Goal: Task Accomplishment & Management: Manage account settings

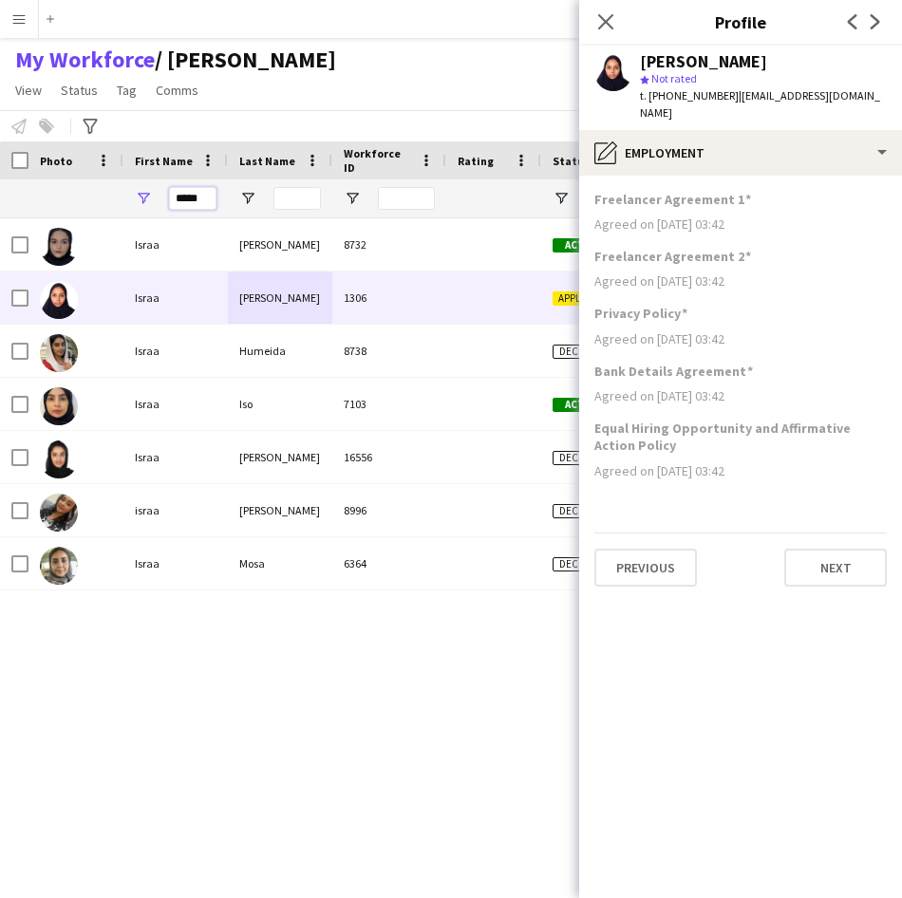
click at [203, 209] on input "*****" at bounding box center [192, 198] width 47 height 23
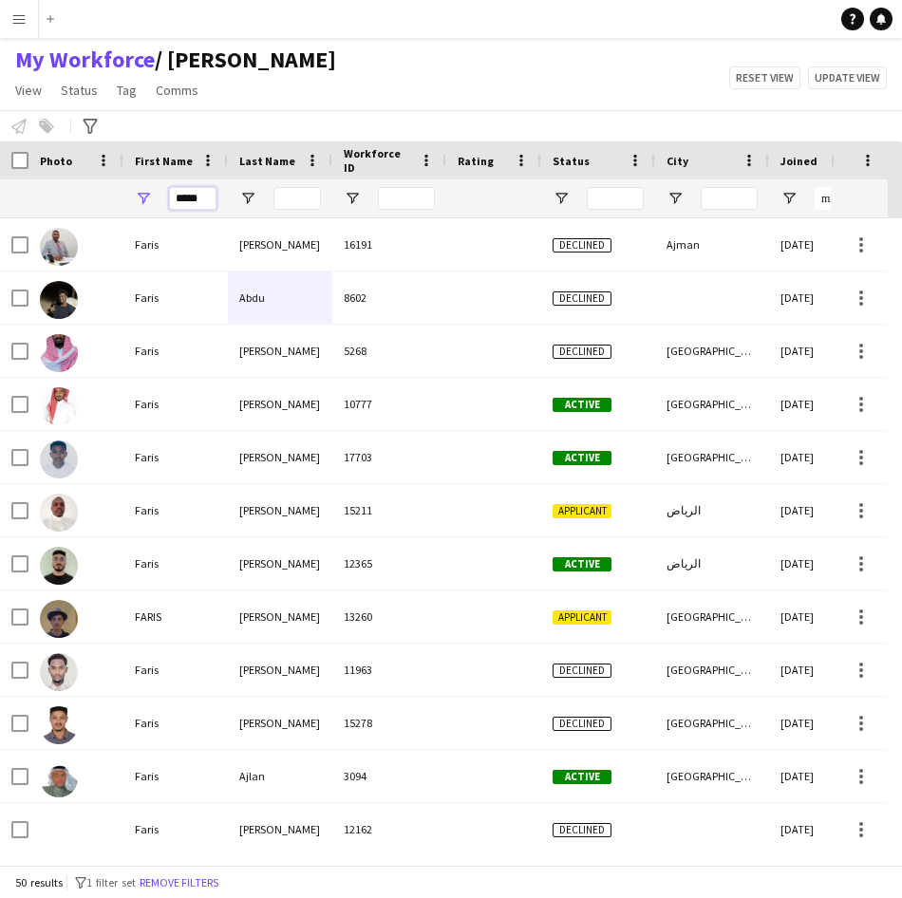
type input "*****"
click at [309, 195] on input "Last Name Filter Input" at bounding box center [296, 198] width 47 height 23
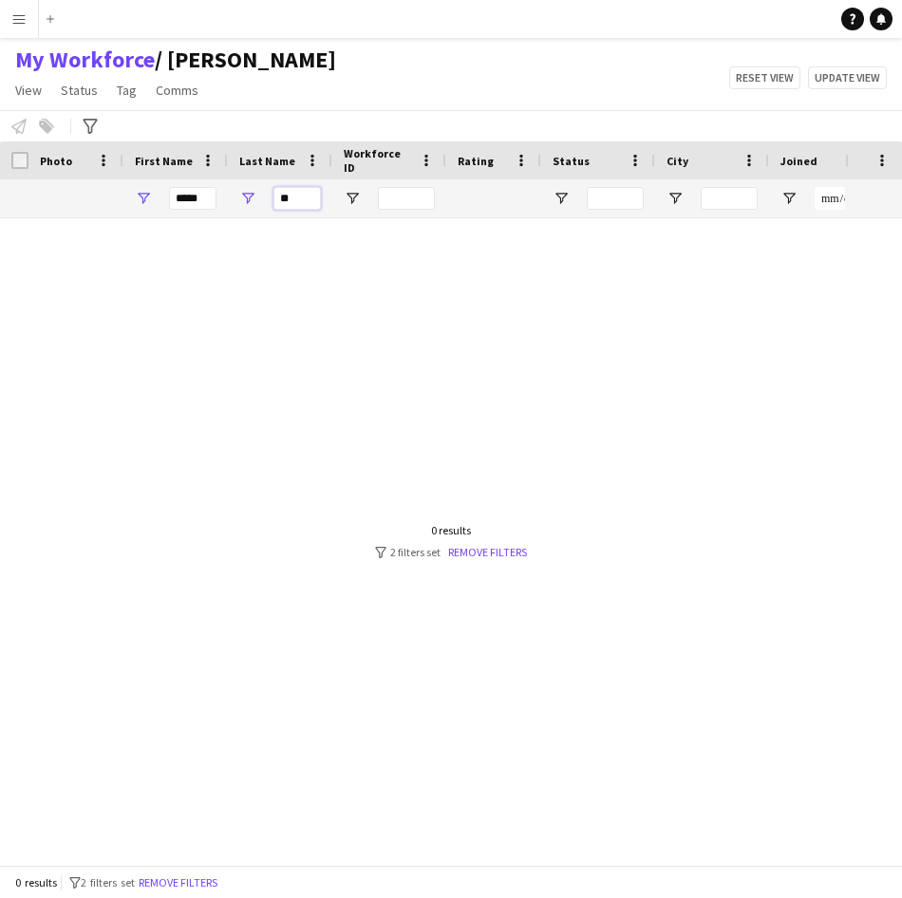
type input "*"
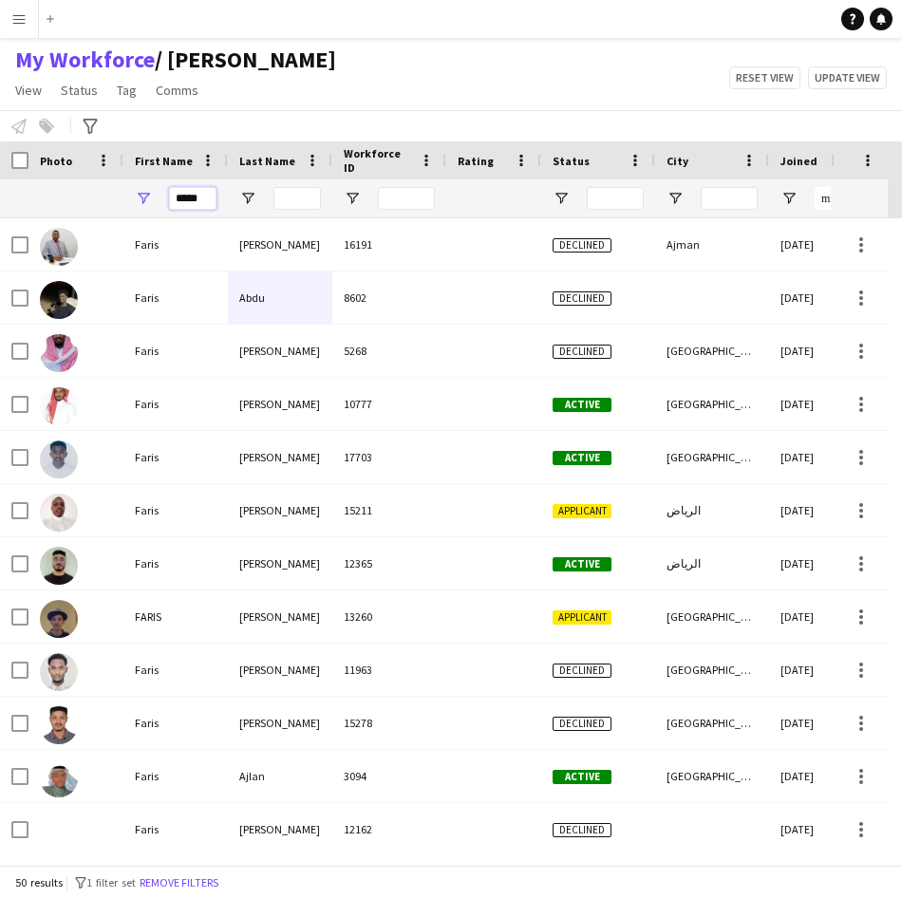
click at [208, 204] on input "*****" at bounding box center [192, 198] width 47 height 23
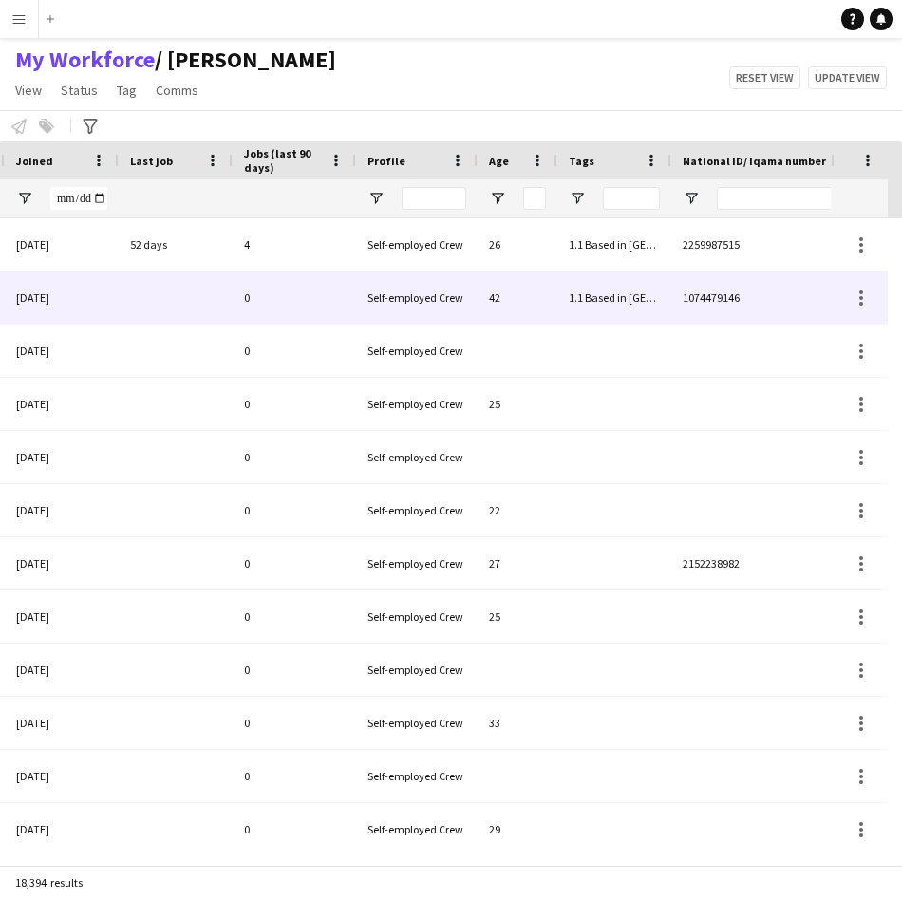
scroll to position [0, 795]
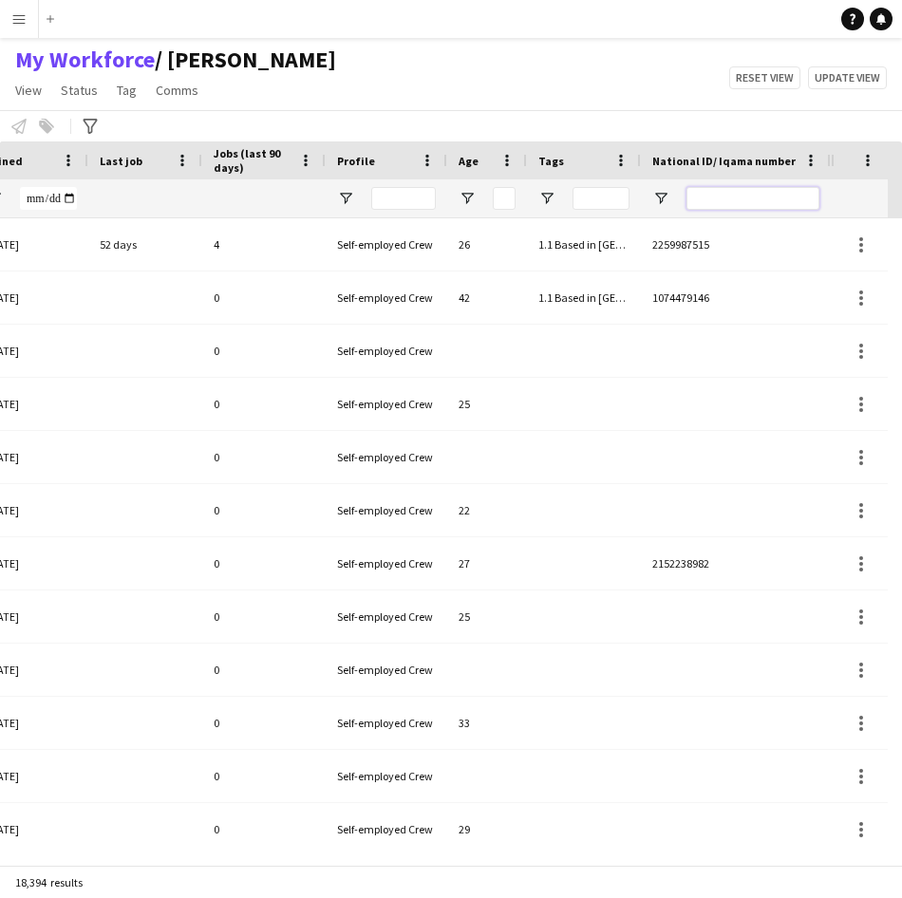
click at [716, 197] on input "National ID/ Iqama number Filter Input" at bounding box center [752, 198] width 133 height 23
paste input "**********"
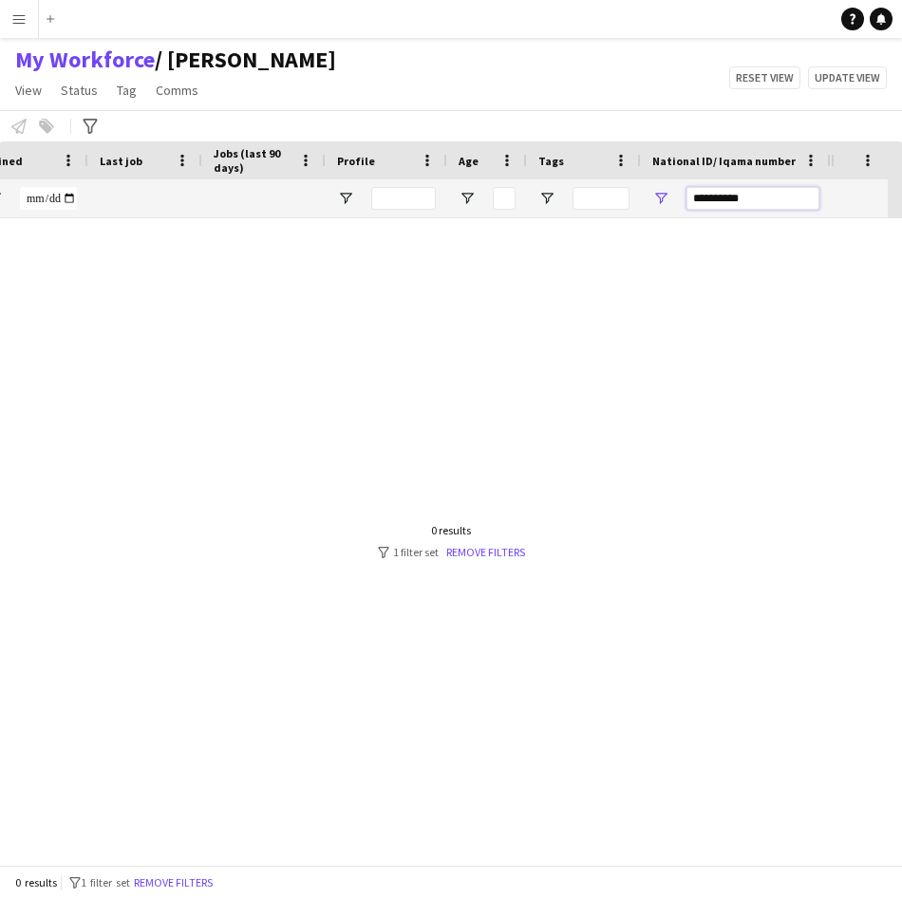
scroll to position [0, 780]
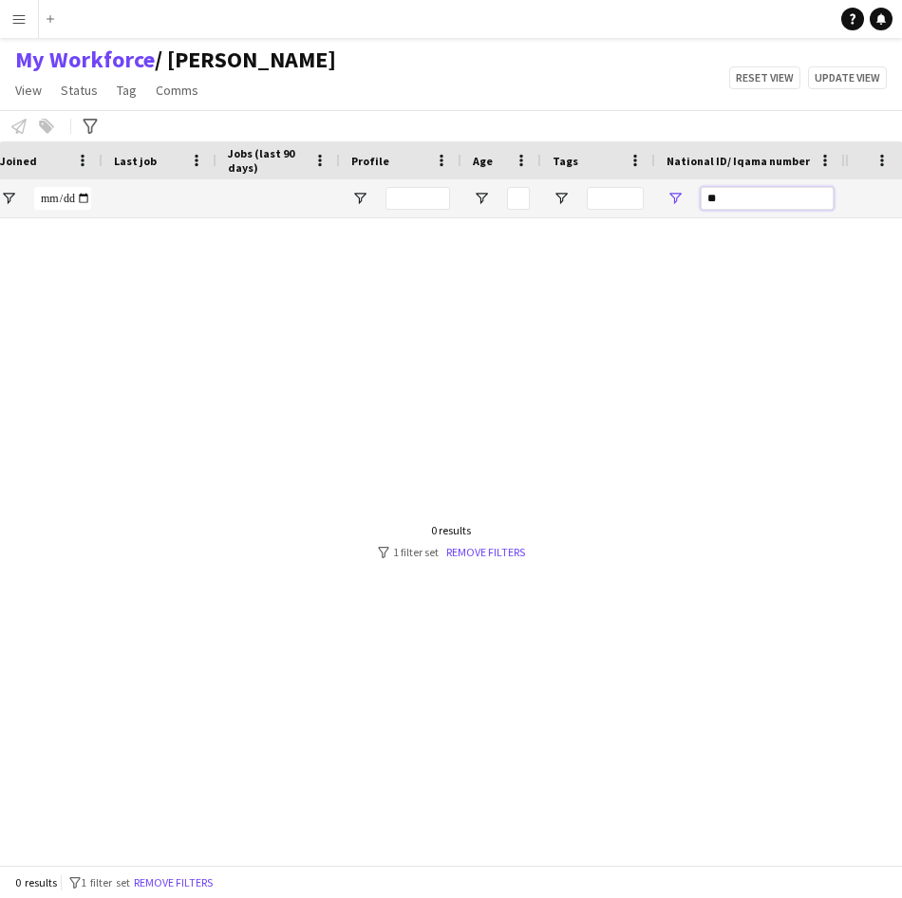
type input "*"
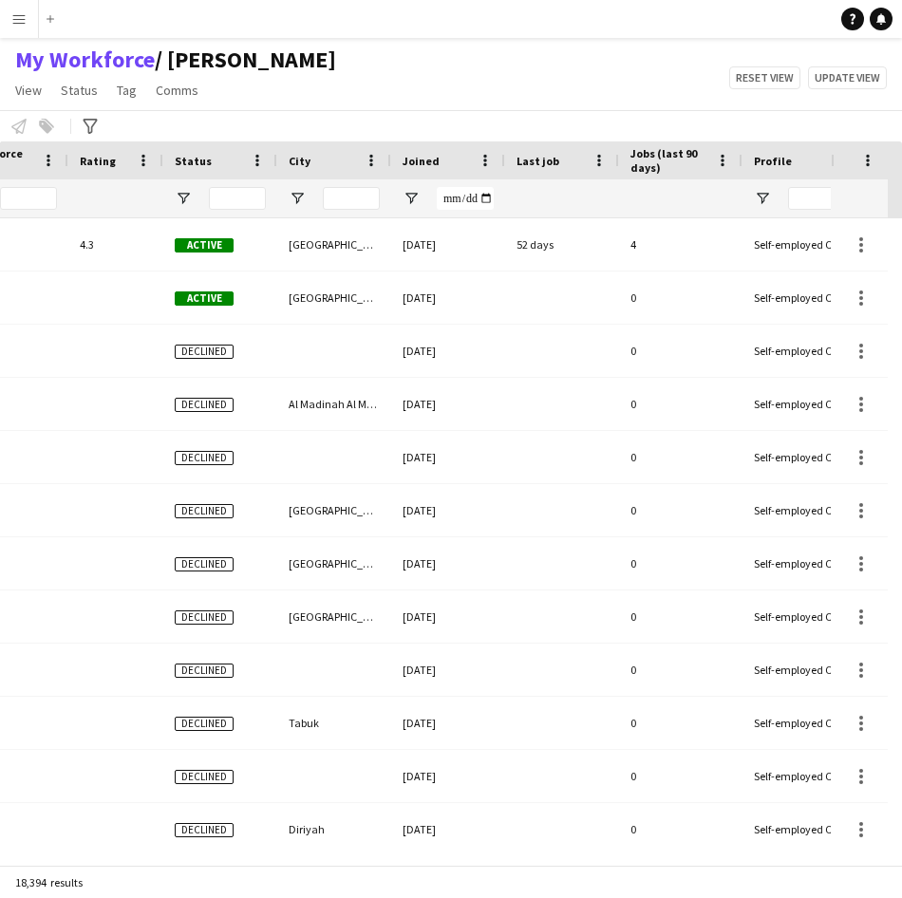
scroll to position [0, 367]
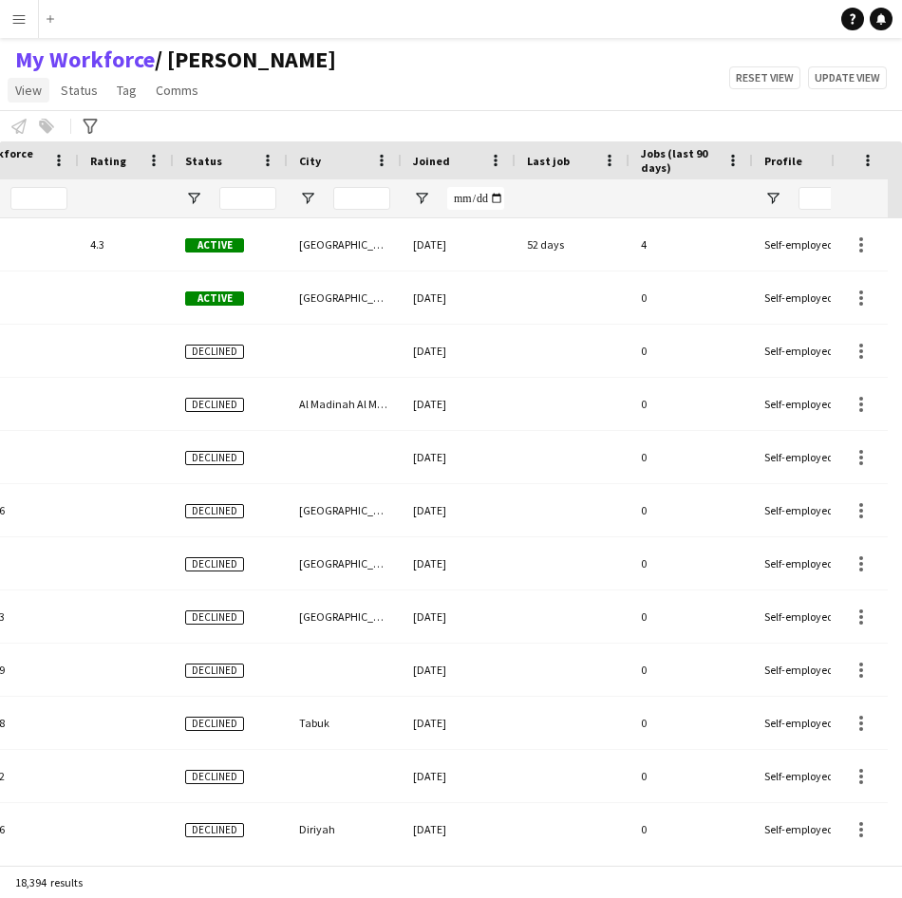
click at [15, 93] on span "View" at bounding box center [28, 90] width 27 height 17
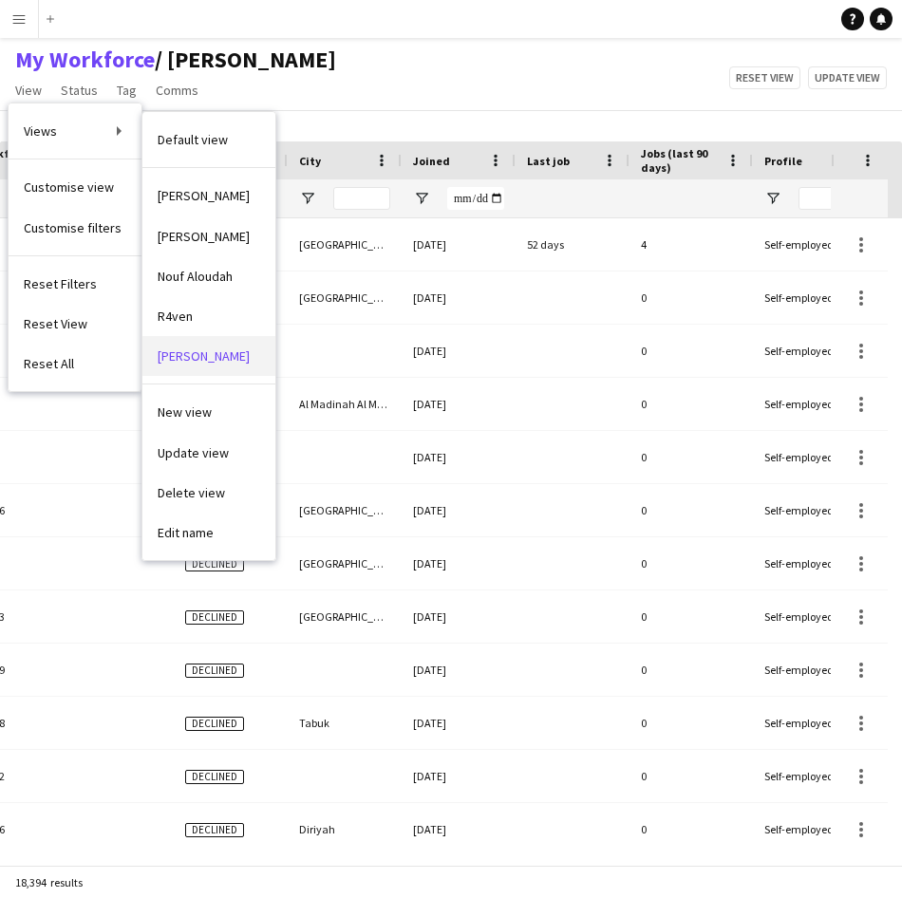
click at [208, 346] on link "[PERSON_NAME]" at bounding box center [208, 356] width 133 height 40
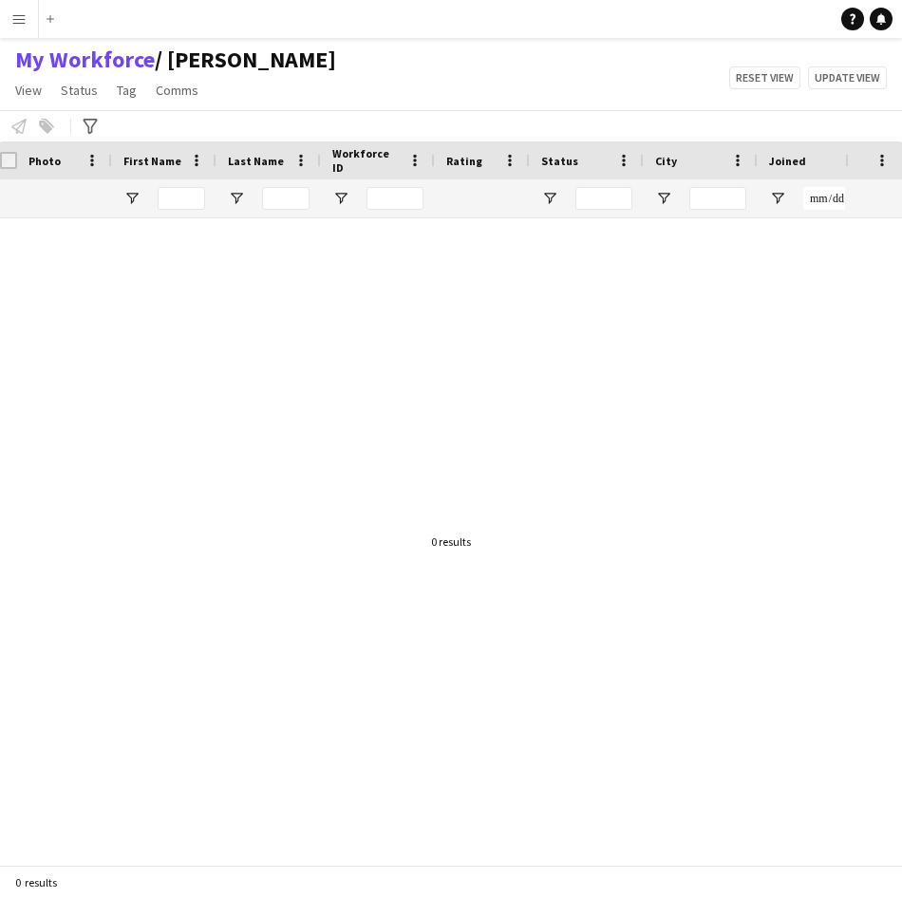
scroll to position [0, 0]
click at [197, 196] on input "First Name Filter Input" at bounding box center [192, 198] width 47 height 23
click at [189, 205] on input "First Name Filter Input" at bounding box center [192, 198] width 47 height 23
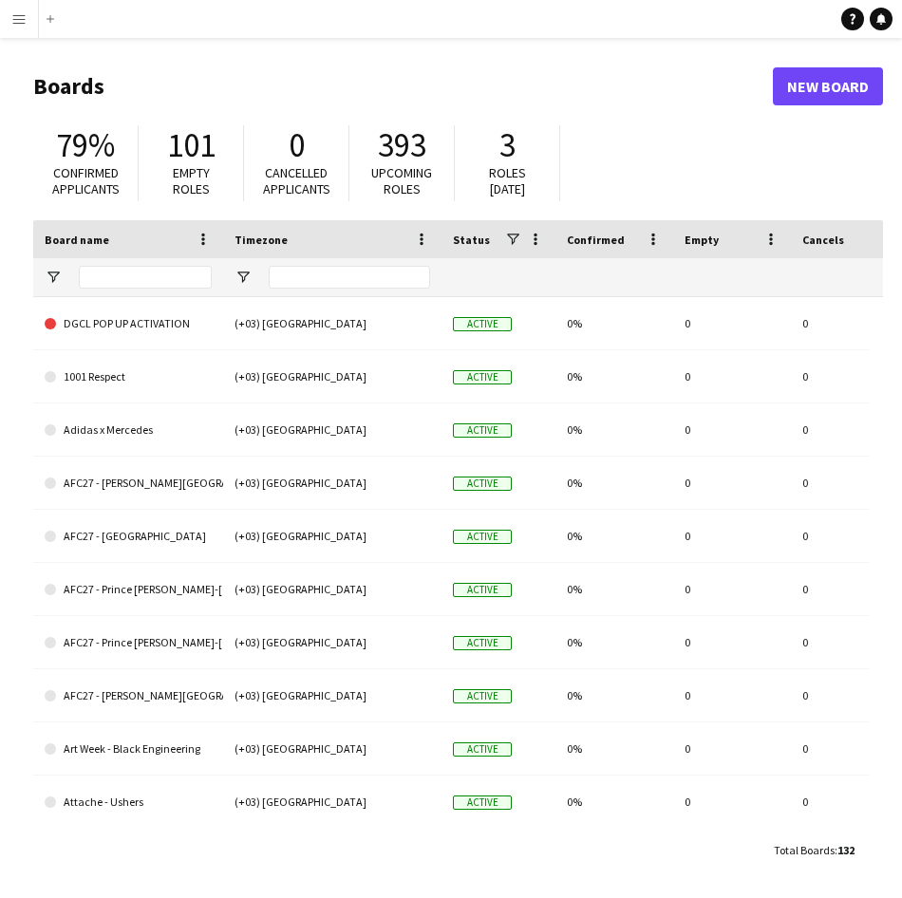
click at [28, 27] on button "Menu" at bounding box center [19, 19] width 38 height 38
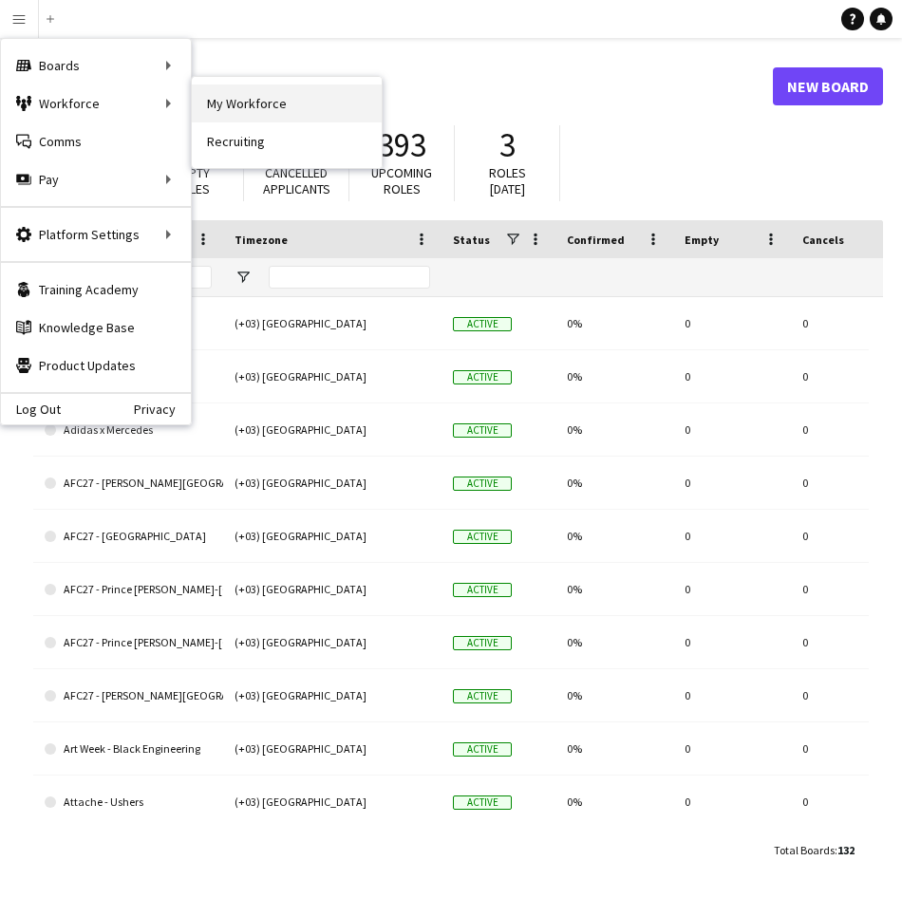
click at [237, 103] on link "My Workforce" at bounding box center [287, 103] width 190 height 38
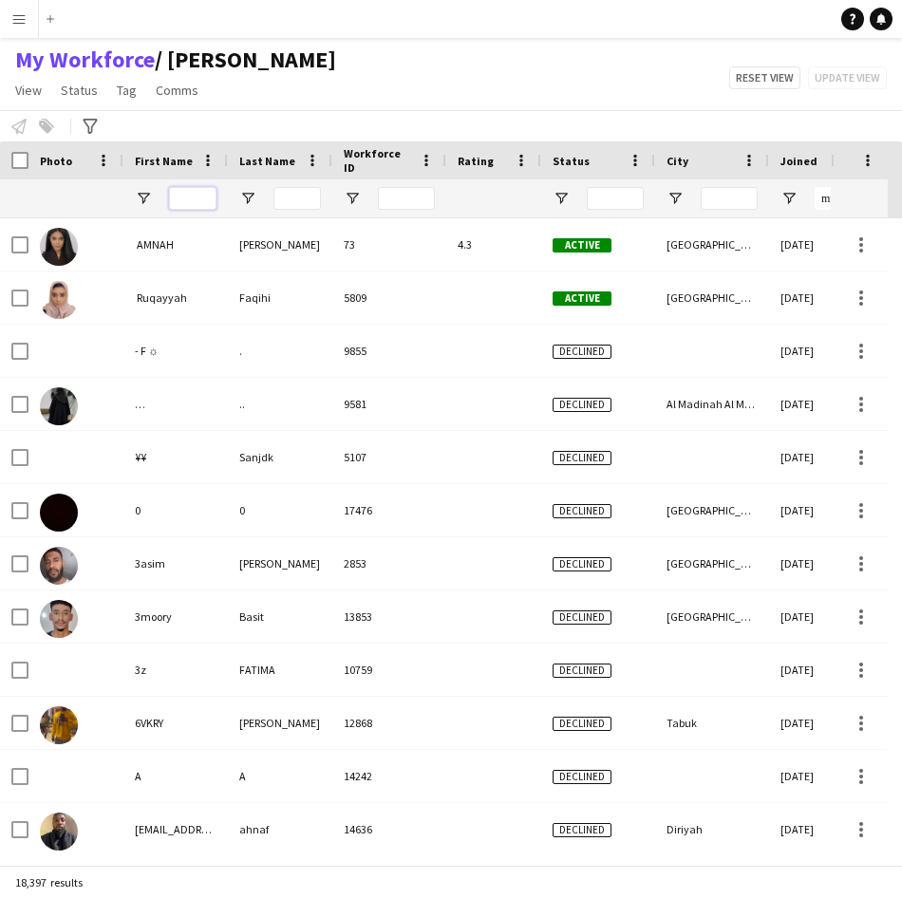
click at [201, 196] on input "First Name Filter Input" at bounding box center [192, 198] width 47 height 23
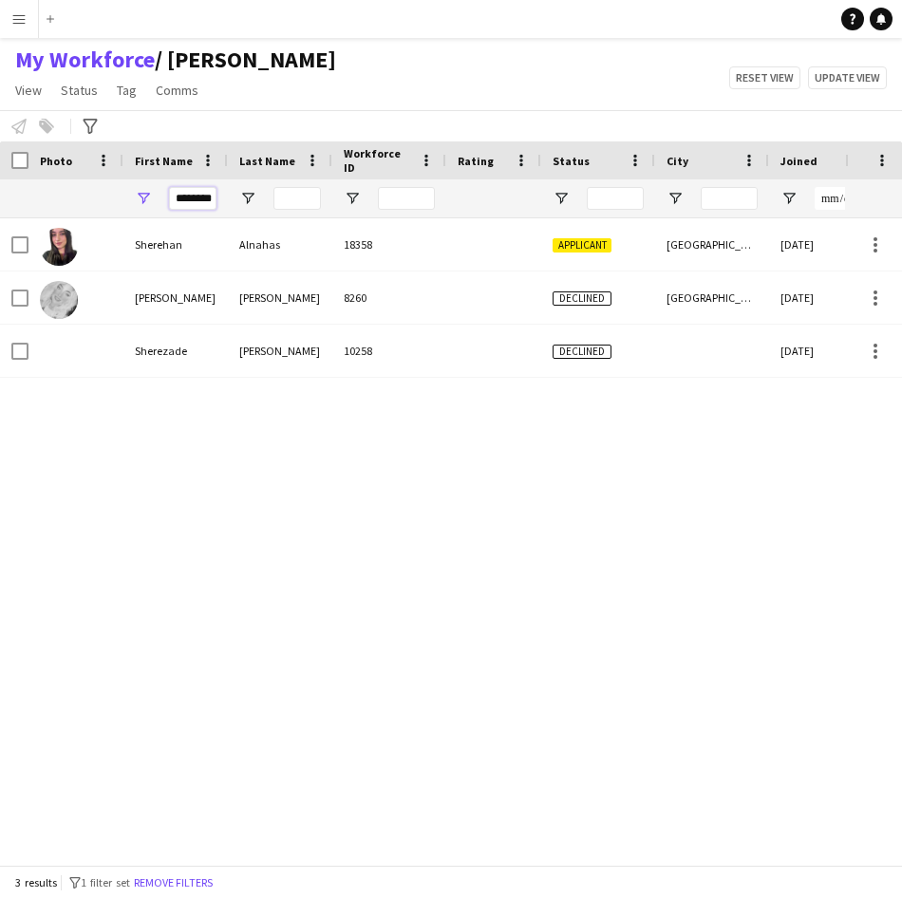
scroll to position [0, 6]
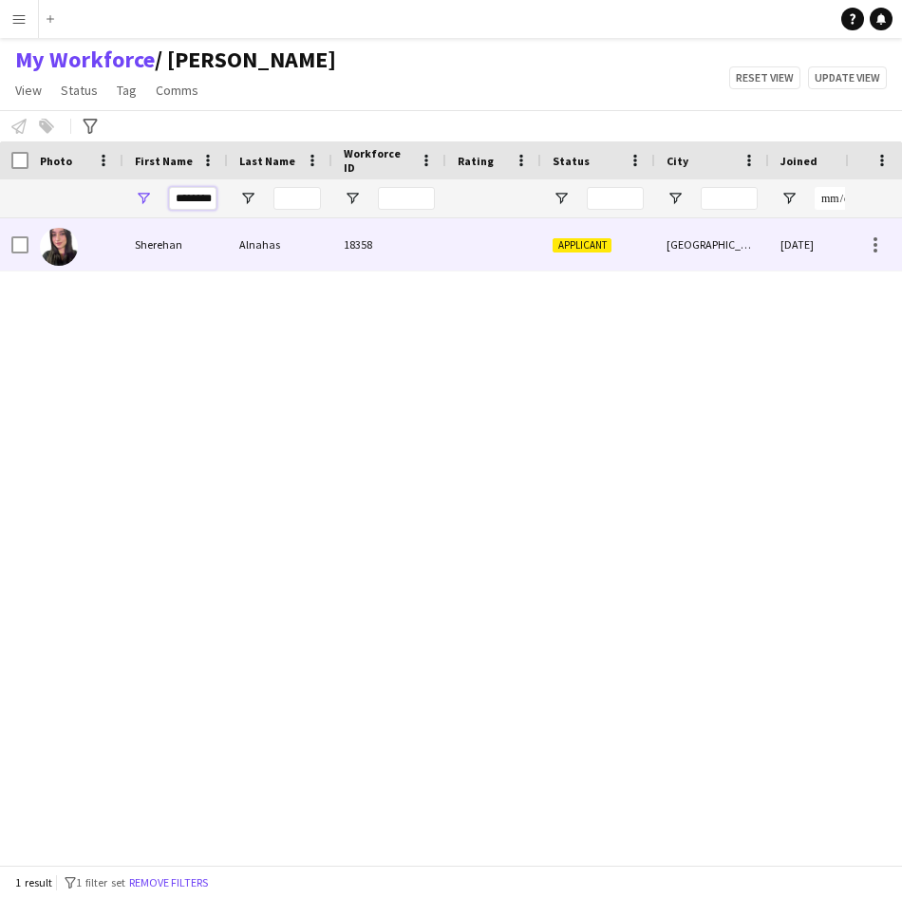
type input "********"
click at [210, 253] on div "Sherehan" at bounding box center [175, 244] width 104 height 52
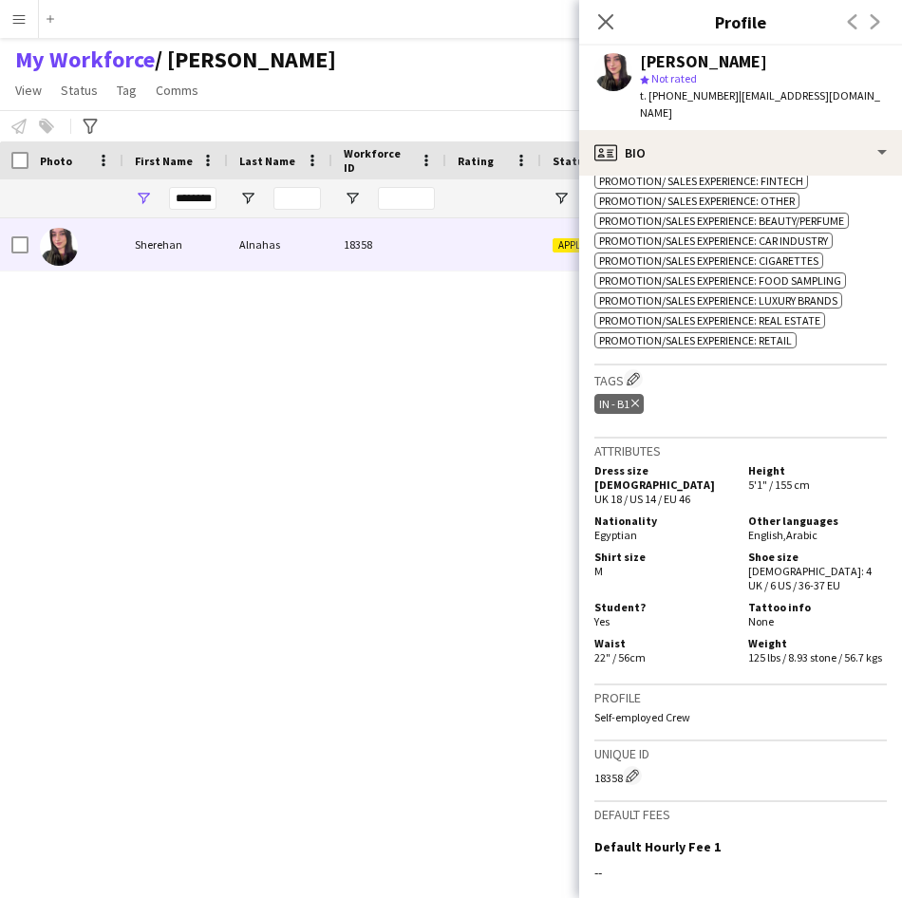
scroll to position [166, 0]
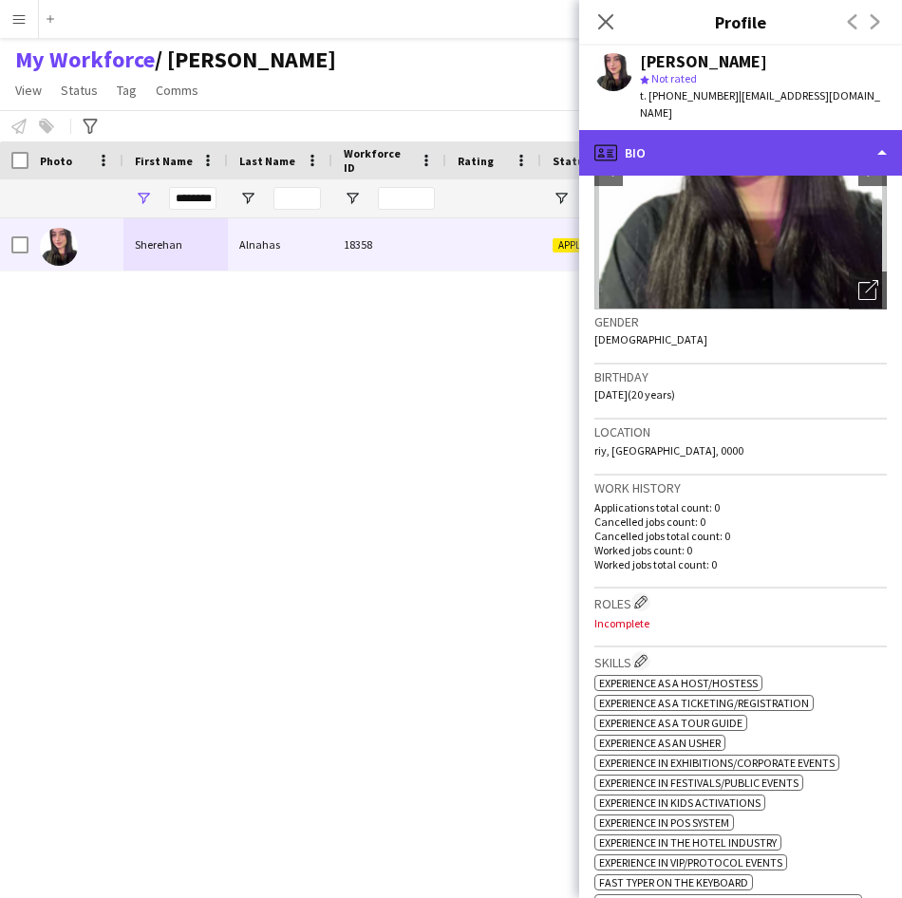
click at [795, 134] on div "profile Bio" at bounding box center [740, 153] width 323 height 46
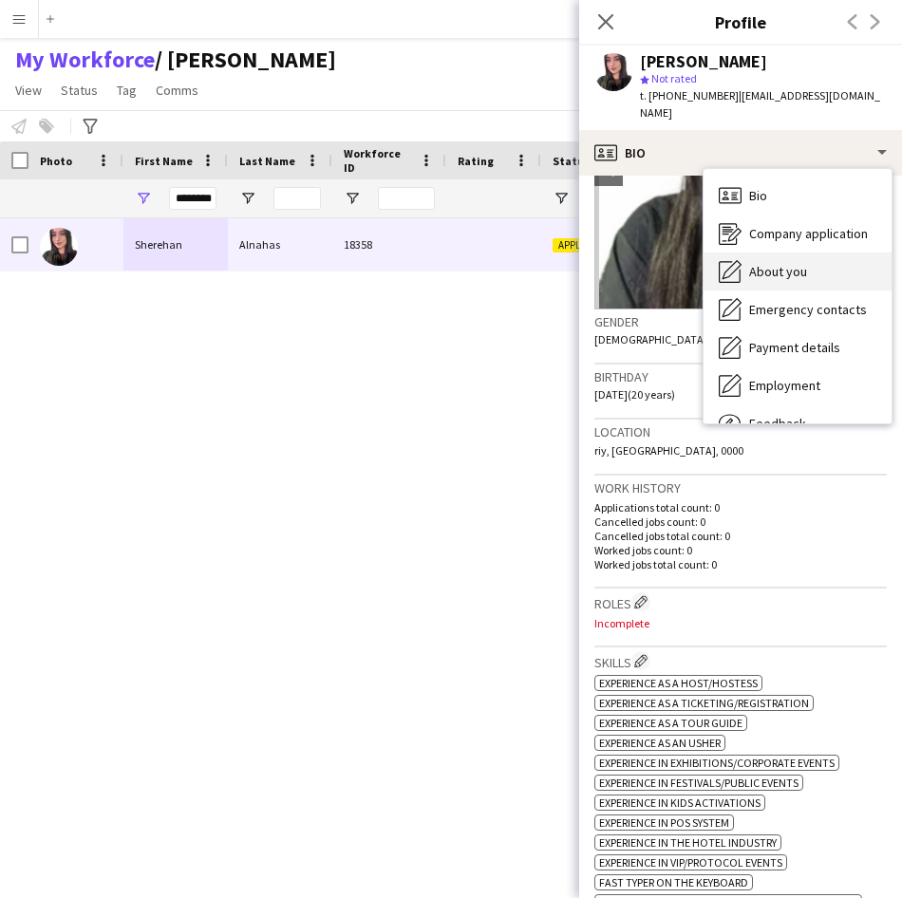
click at [782, 263] on span "About you" at bounding box center [778, 271] width 58 height 17
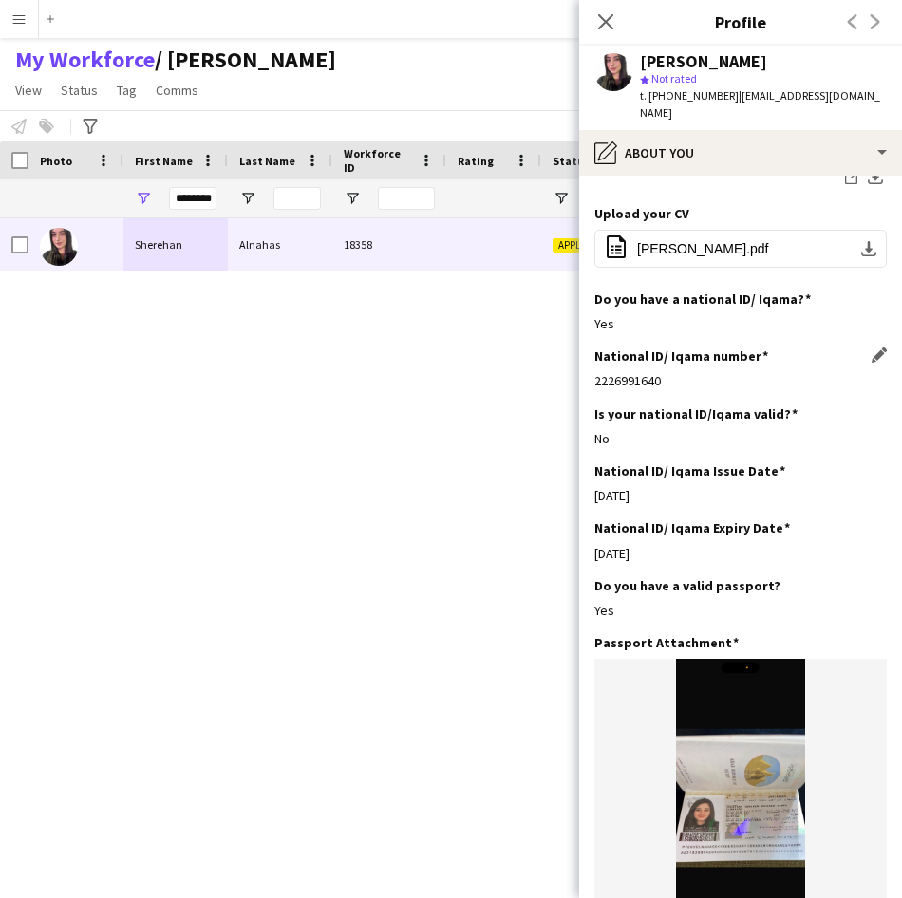
scroll to position [549, 0]
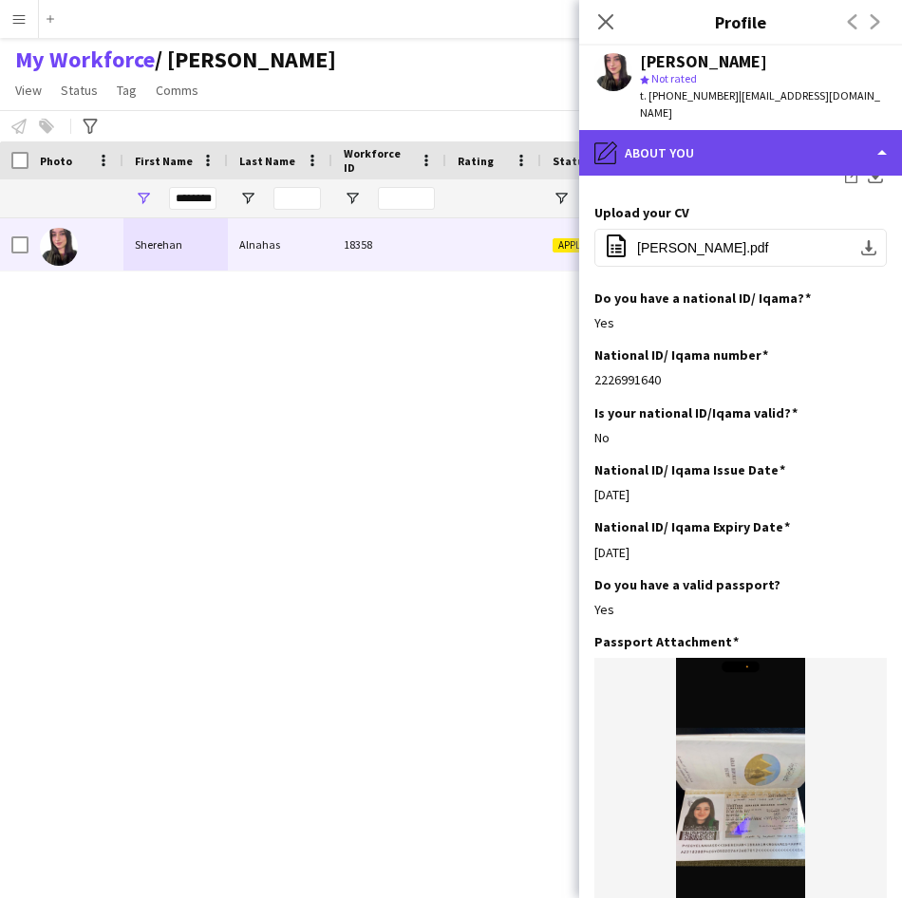
click at [718, 156] on div "pencil4 About you" at bounding box center [740, 153] width 323 height 46
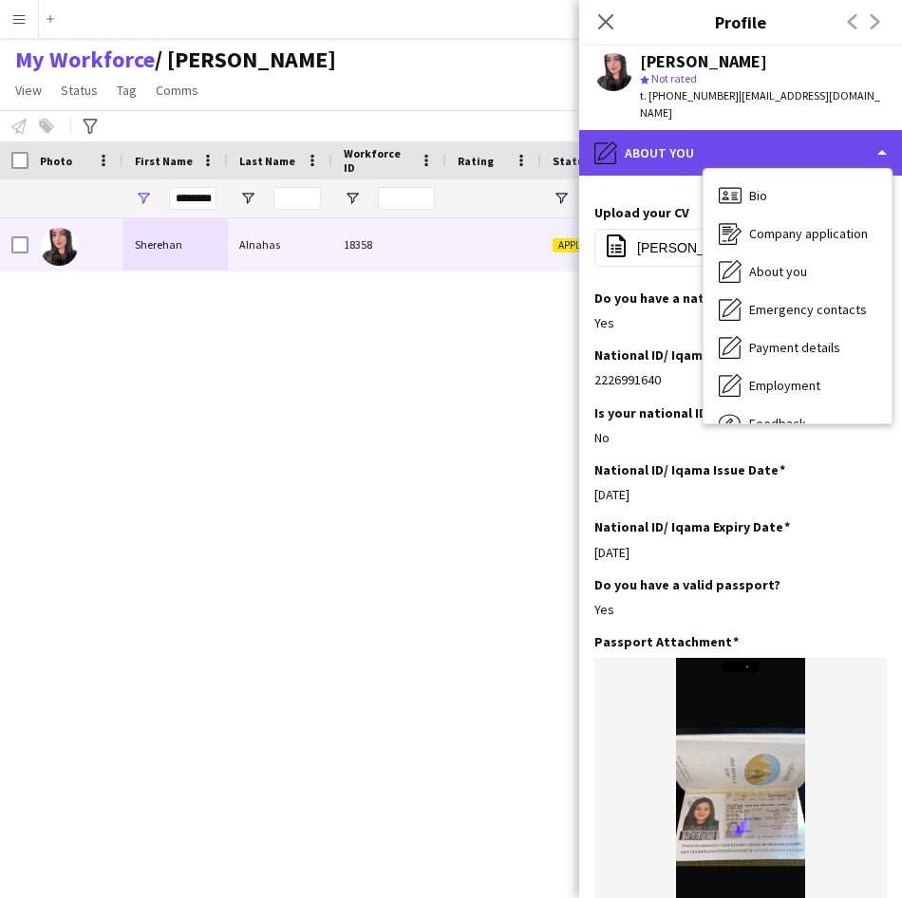
click at [722, 138] on div "pencil4 About you" at bounding box center [740, 153] width 323 height 46
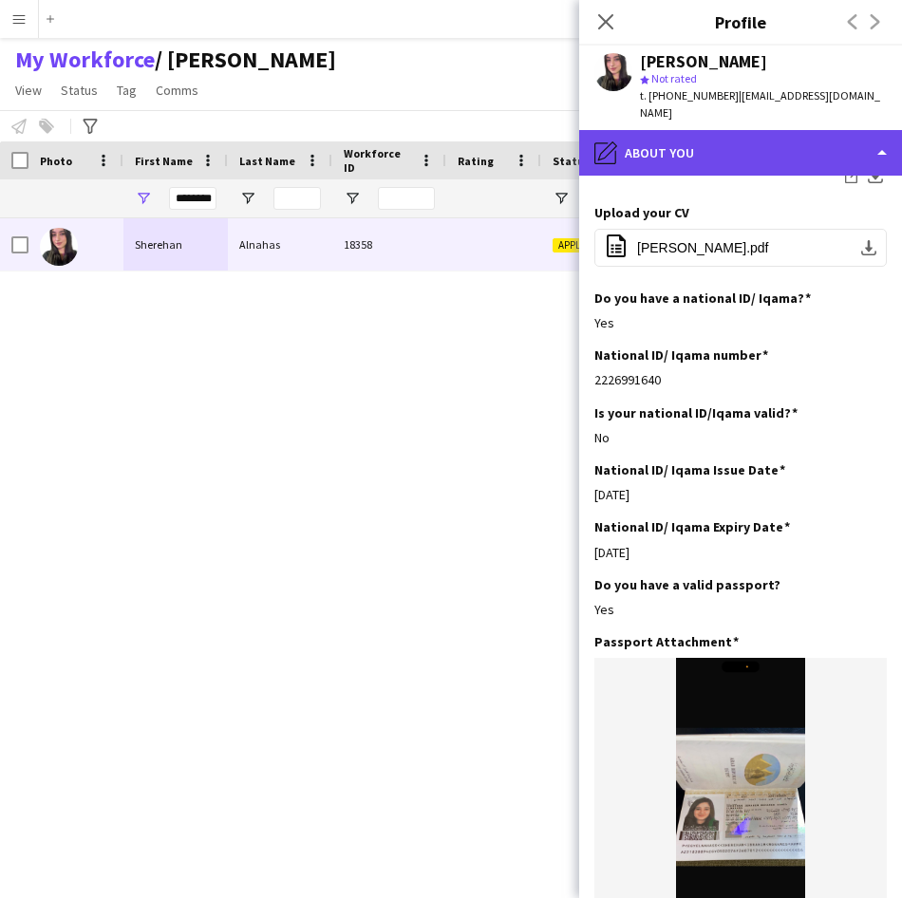
click at [740, 144] on div "pencil4 About you" at bounding box center [740, 153] width 323 height 46
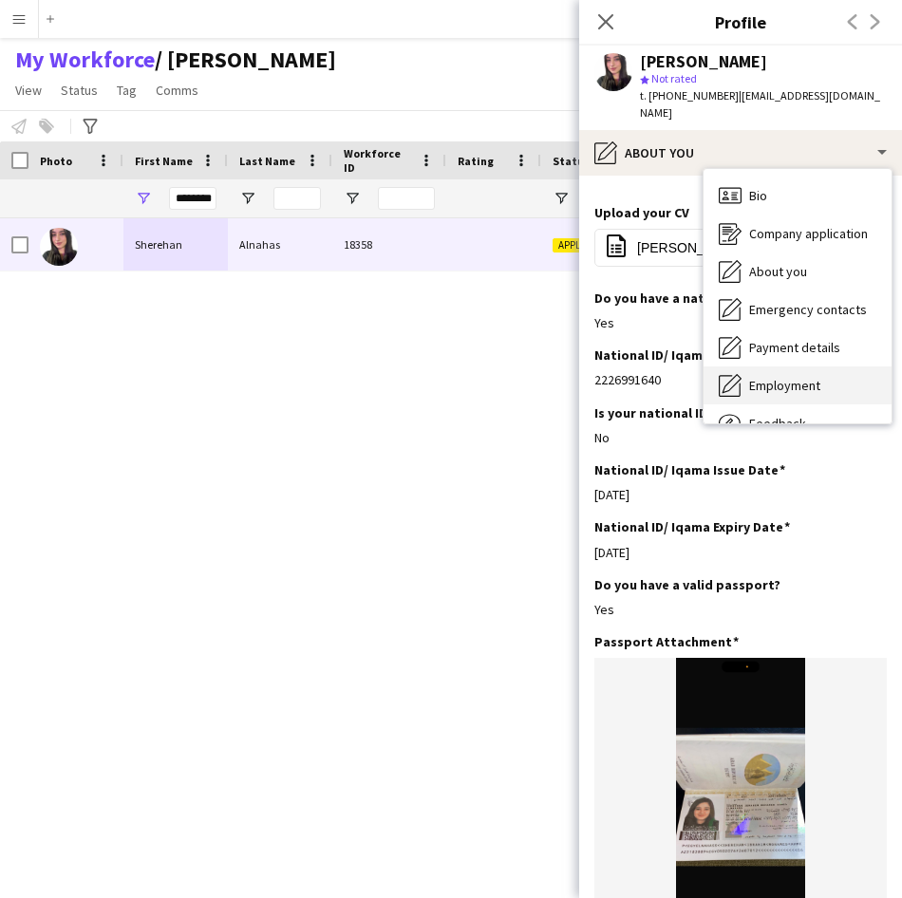
click at [787, 377] on span "Employment" at bounding box center [784, 385] width 71 height 17
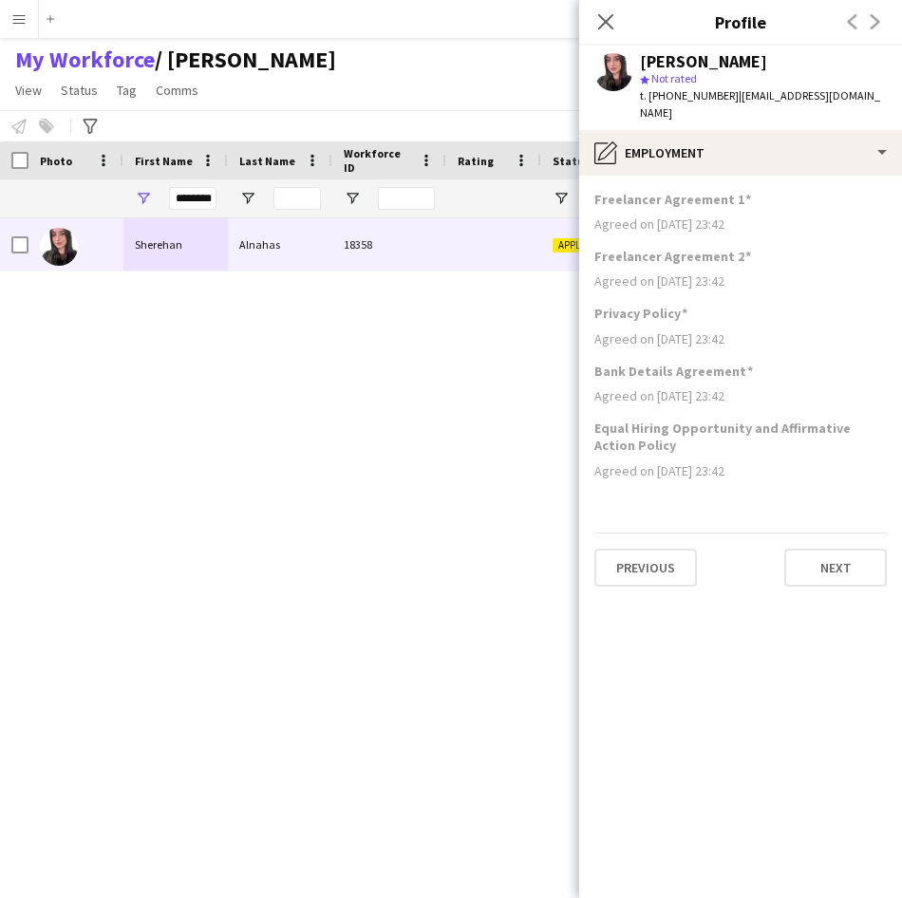
scroll to position [0, 0]
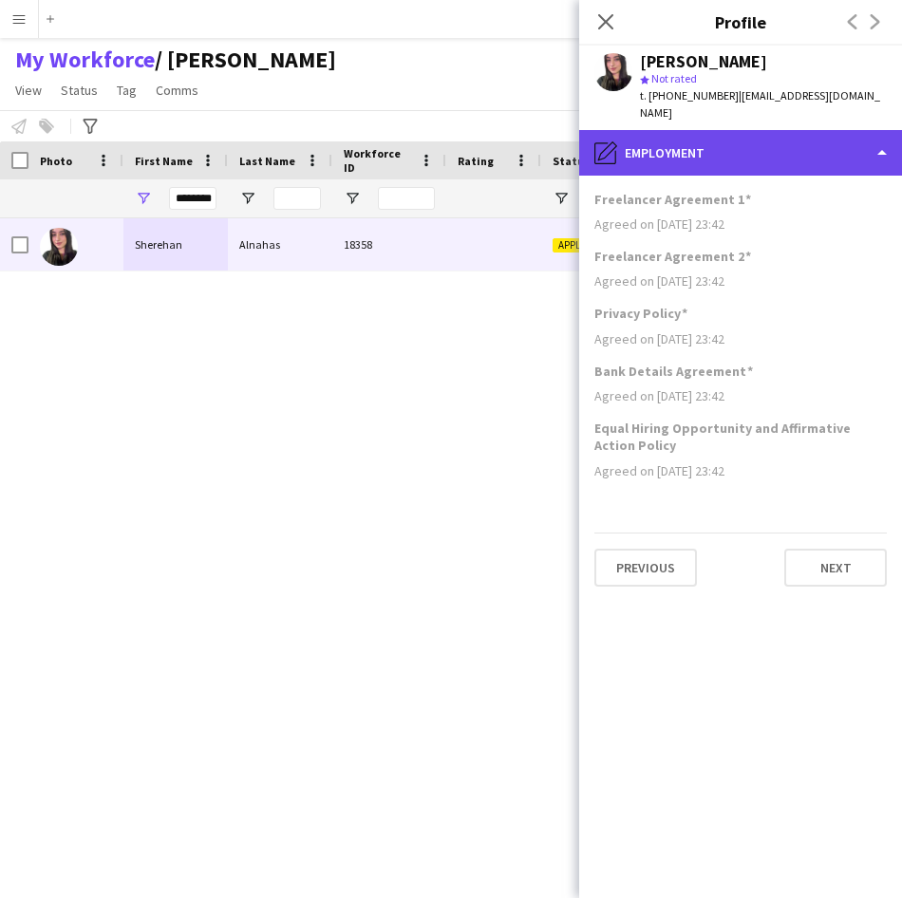
click at [776, 147] on div "pencil4 Employment" at bounding box center [740, 153] width 323 height 46
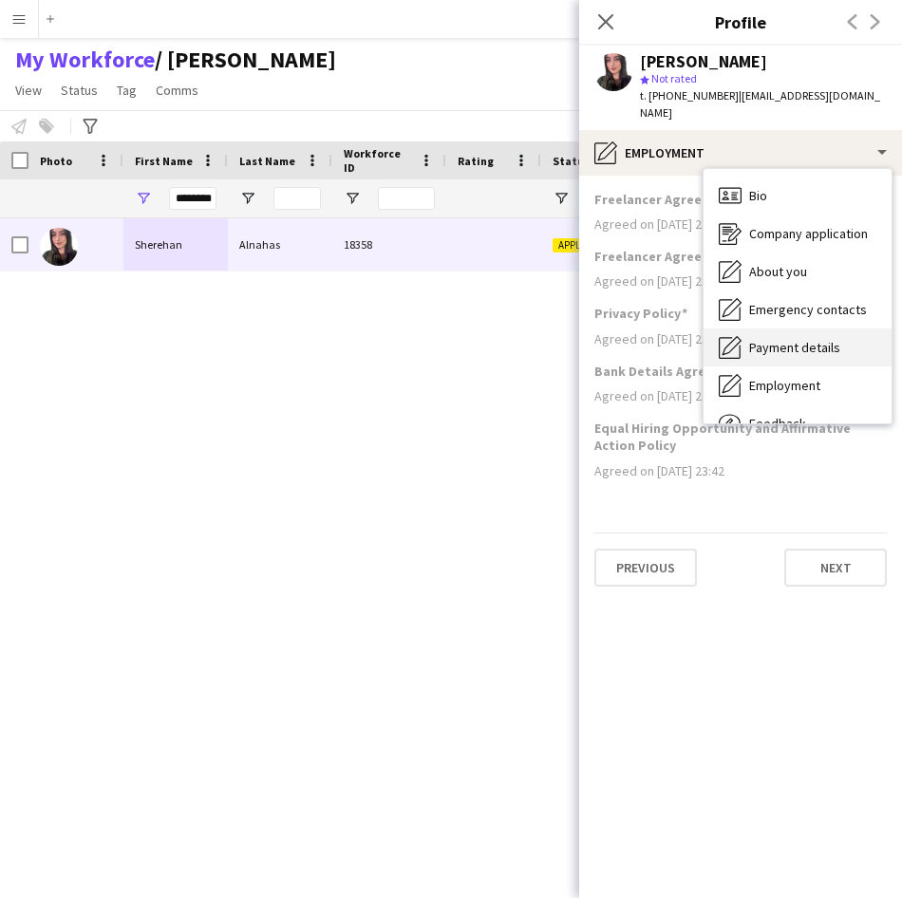
click at [848, 334] on div "Payment details Payment details" at bounding box center [797, 347] width 188 height 38
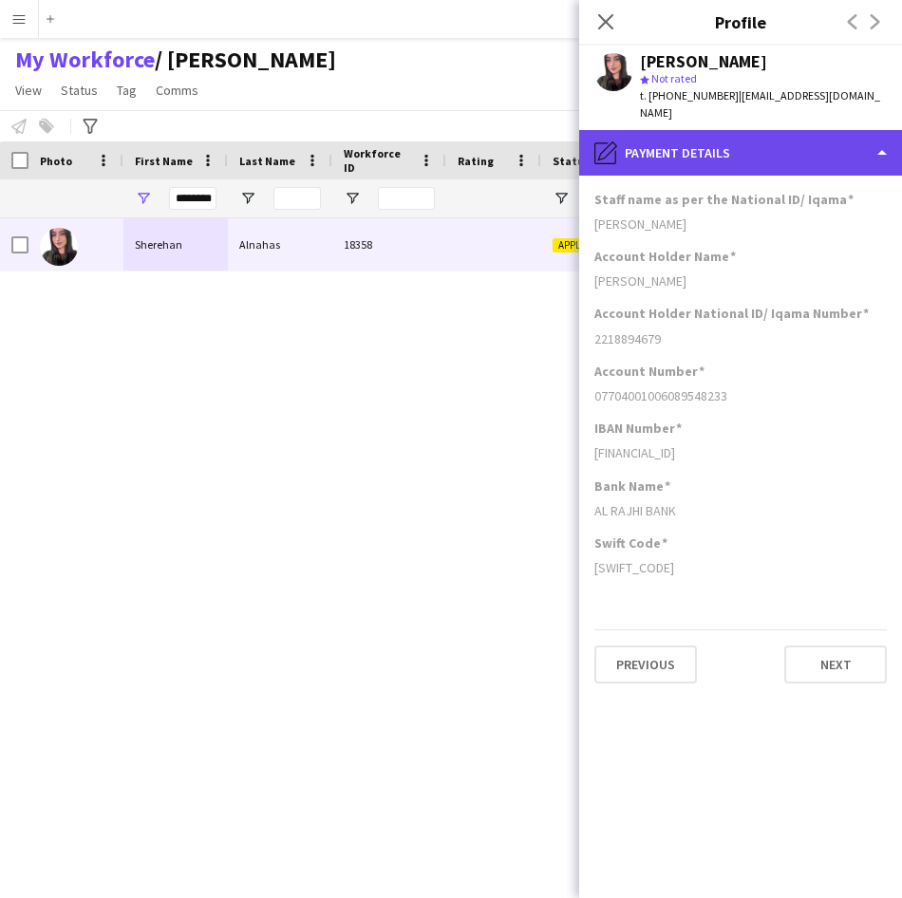
click at [788, 140] on div "pencil4 Payment details" at bounding box center [740, 153] width 323 height 46
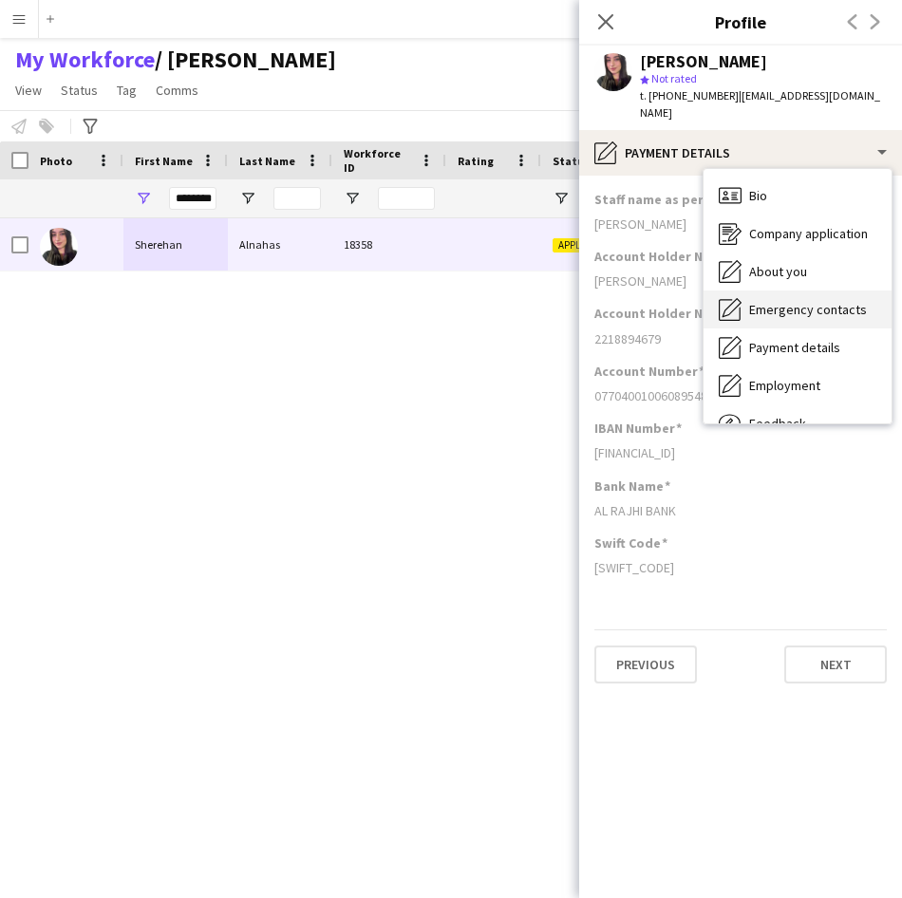
click at [809, 290] on div "Emergency contacts Emergency contacts" at bounding box center [797, 309] width 188 height 38
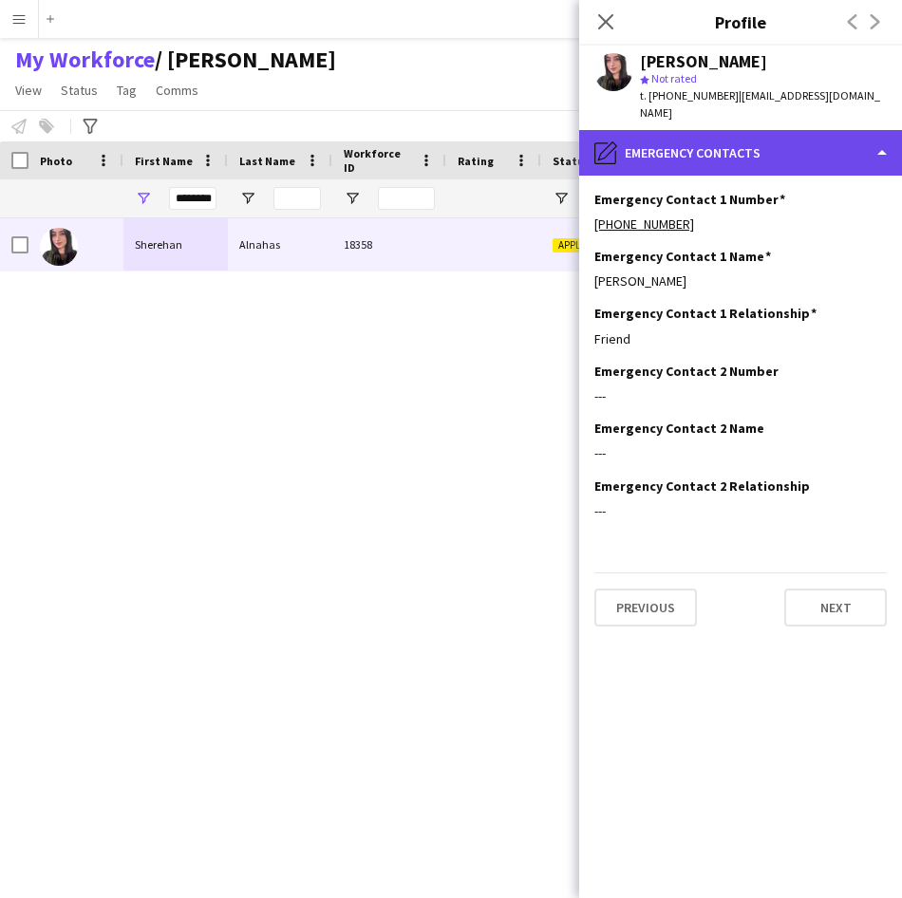
click at [795, 141] on div "pencil4 Emergency contacts" at bounding box center [740, 153] width 323 height 46
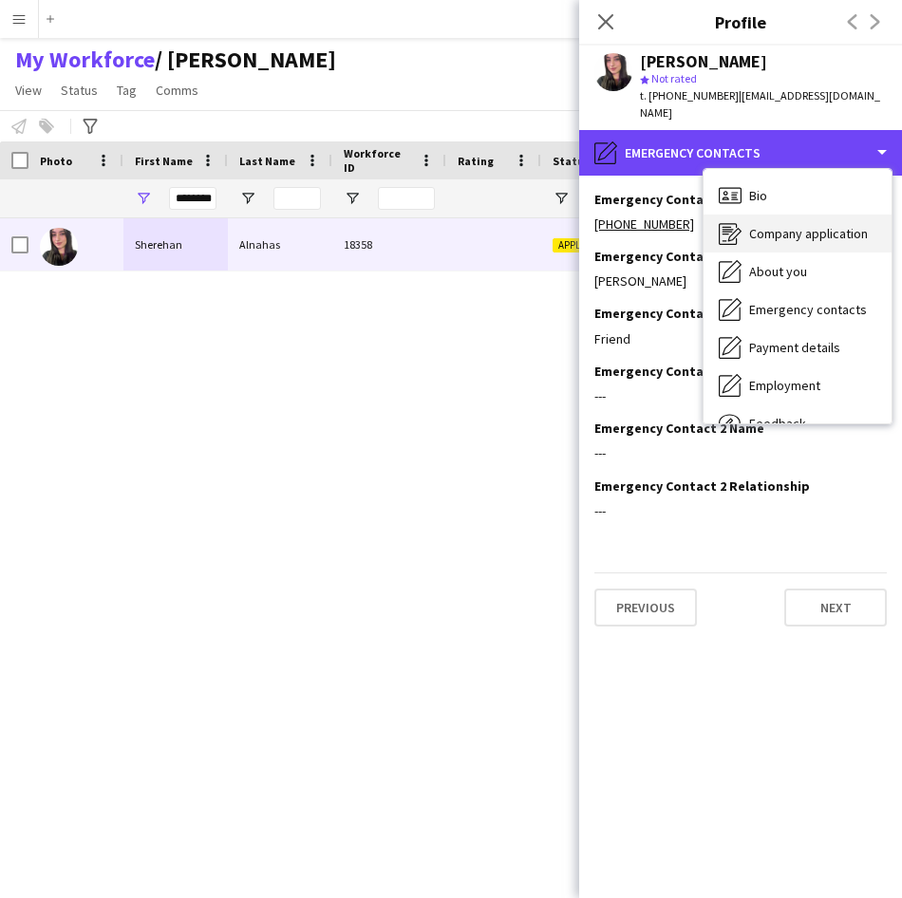
scroll to position [65, 0]
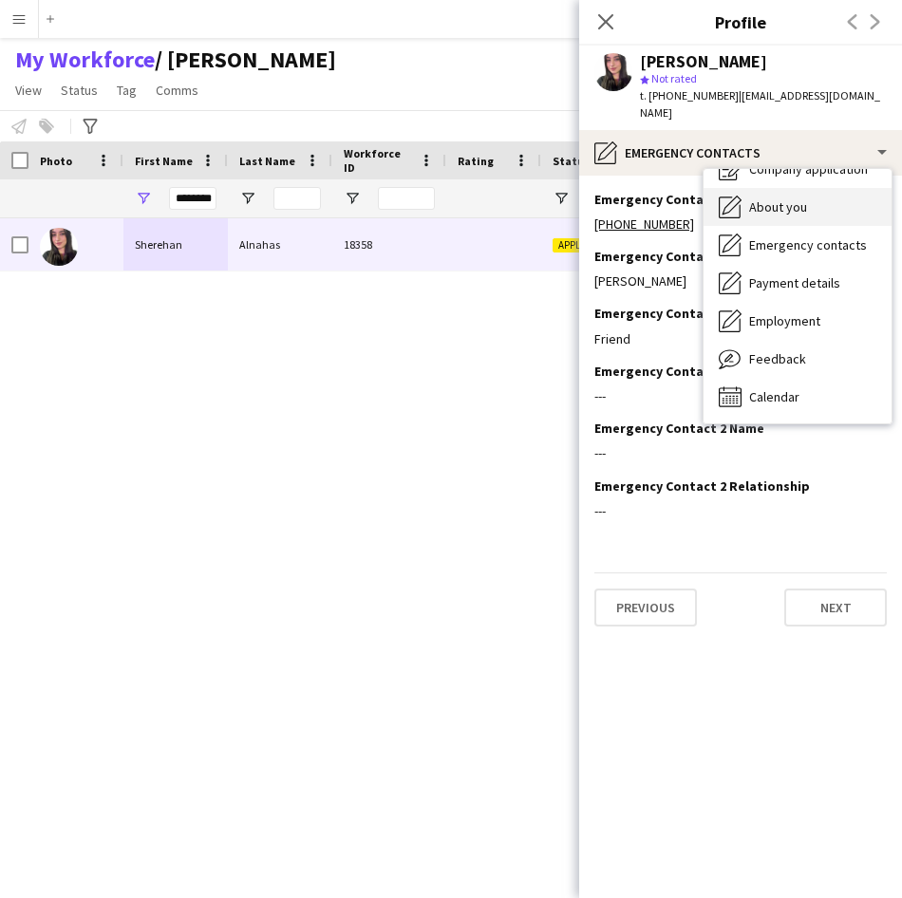
click at [785, 204] on div "About you About you" at bounding box center [797, 207] width 188 height 38
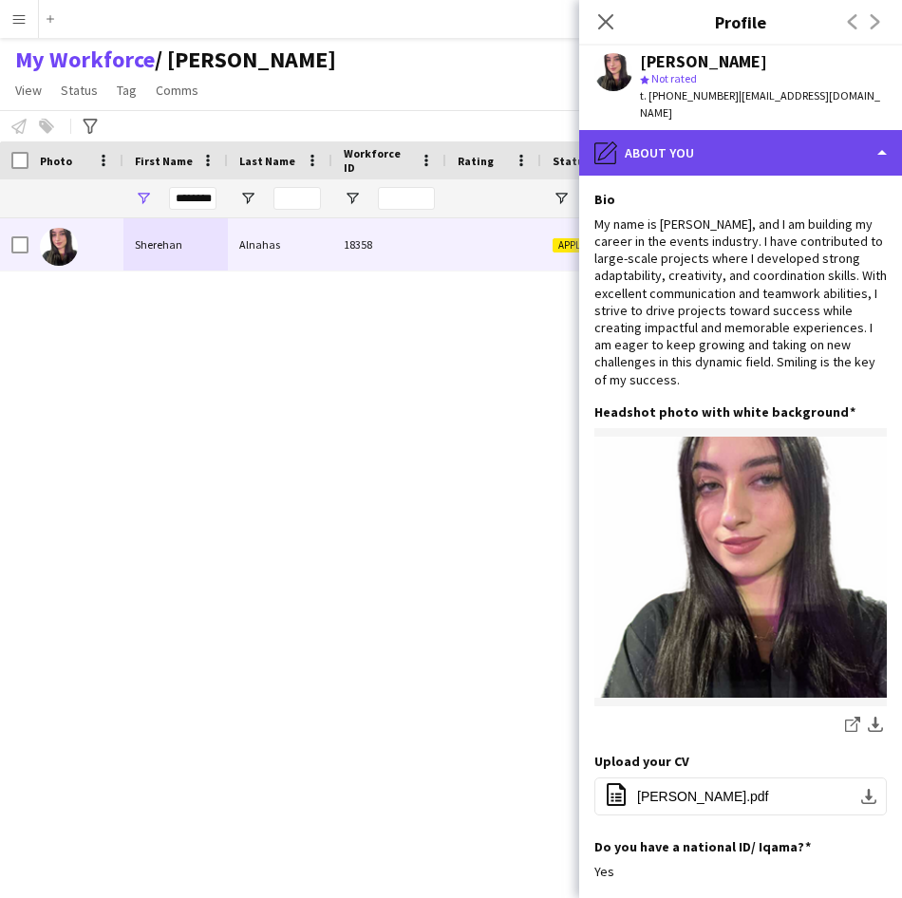
click at [797, 130] on div "pencil4 About you" at bounding box center [740, 153] width 323 height 46
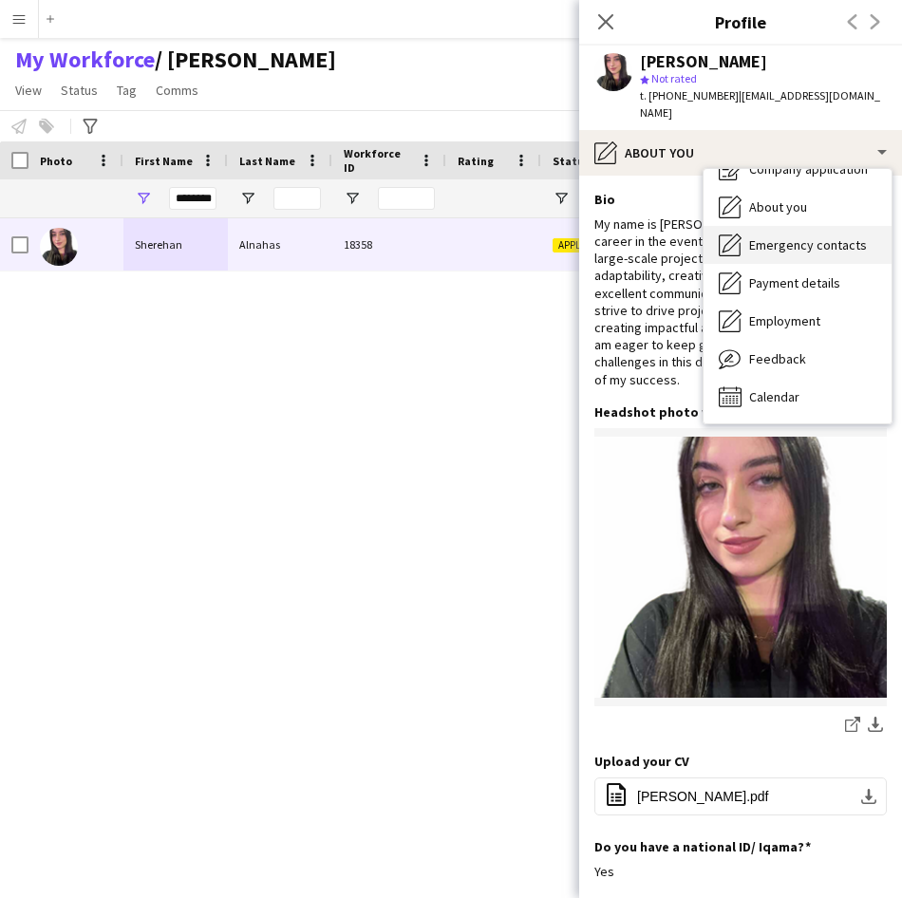
click at [800, 236] on span "Emergency contacts" at bounding box center [808, 244] width 118 height 17
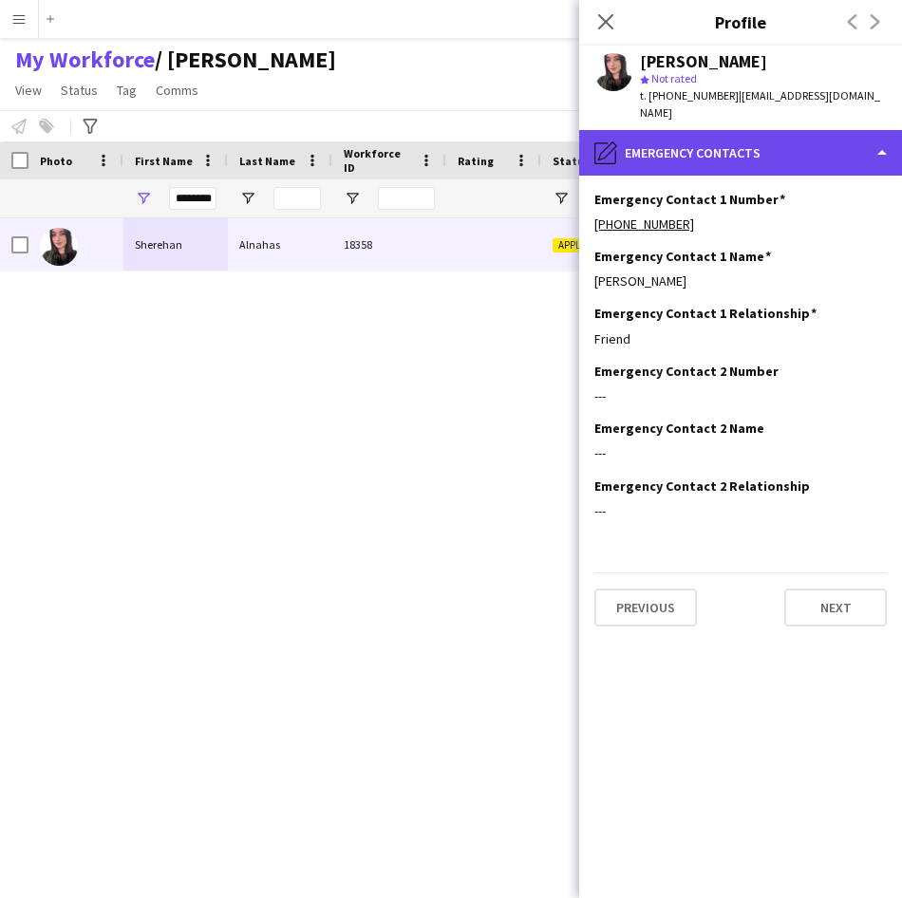
click at [797, 133] on div "pencil4 Emergency contacts" at bounding box center [740, 153] width 323 height 46
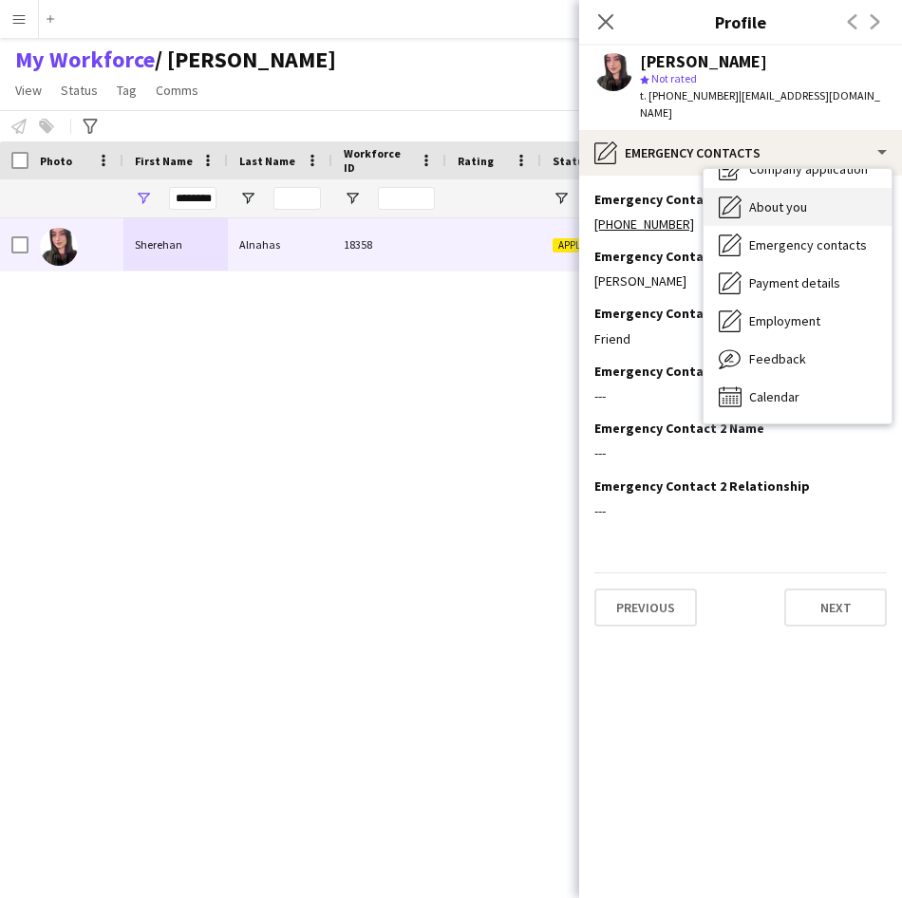
click at [814, 202] on div "About you About you" at bounding box center [797, 207] width 188 height 38
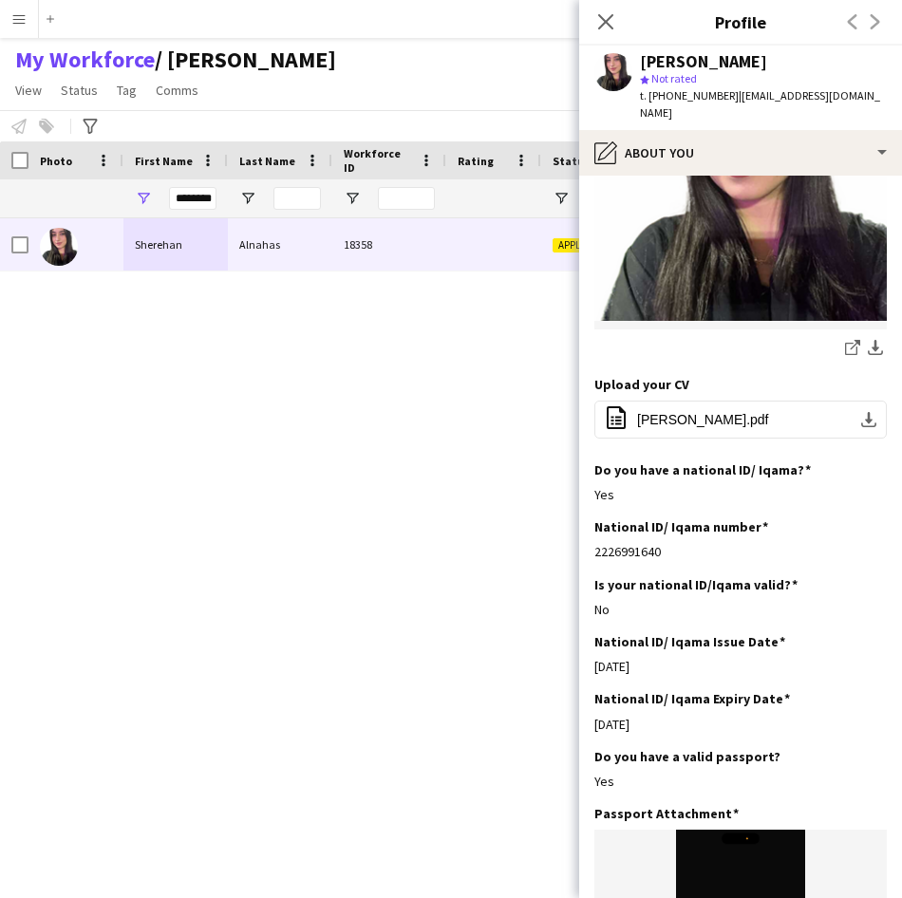
scroll to position [376, 0]
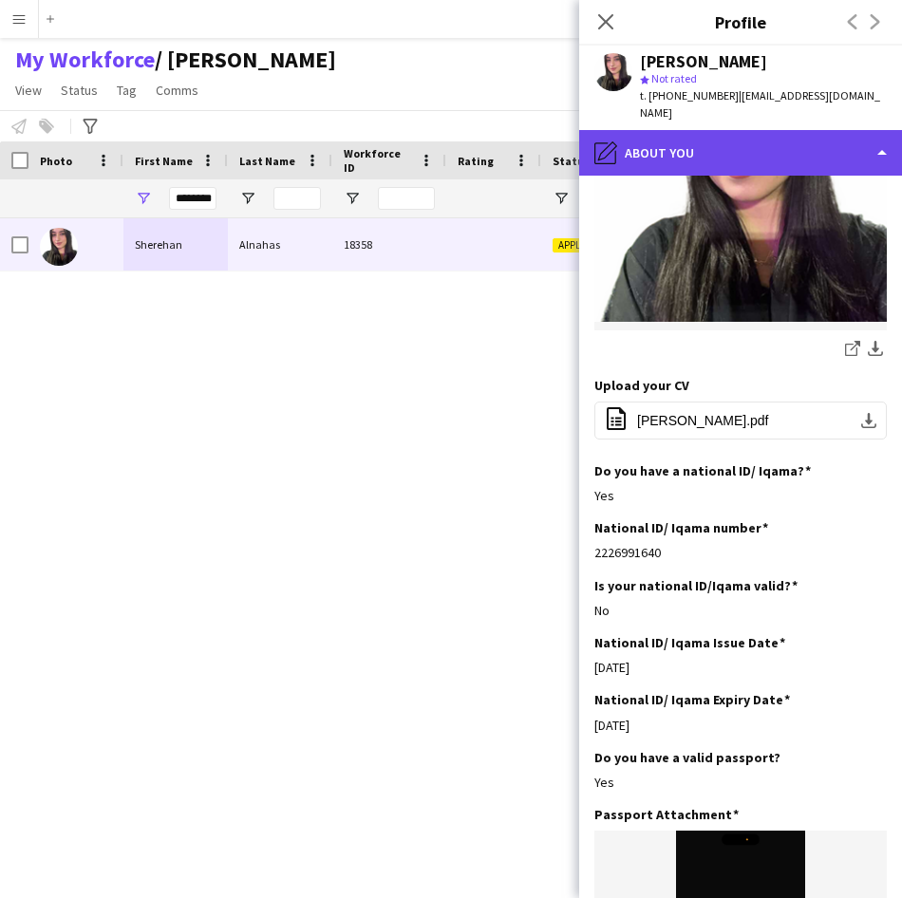
click at [776, 138] on div "pencil4 About you" at bounding box center [740, 153] width 323 height 46
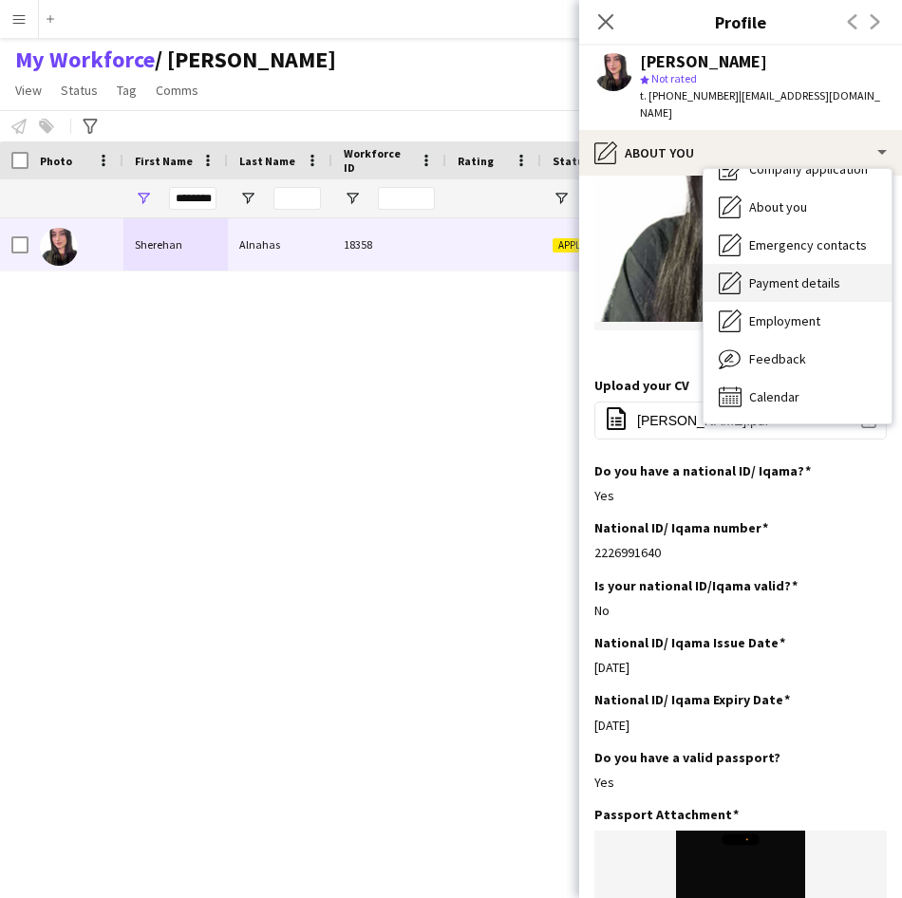
click at [786, 275] on div "Payment details Payment details" at bounding box center [797, 283] width 188 height 38
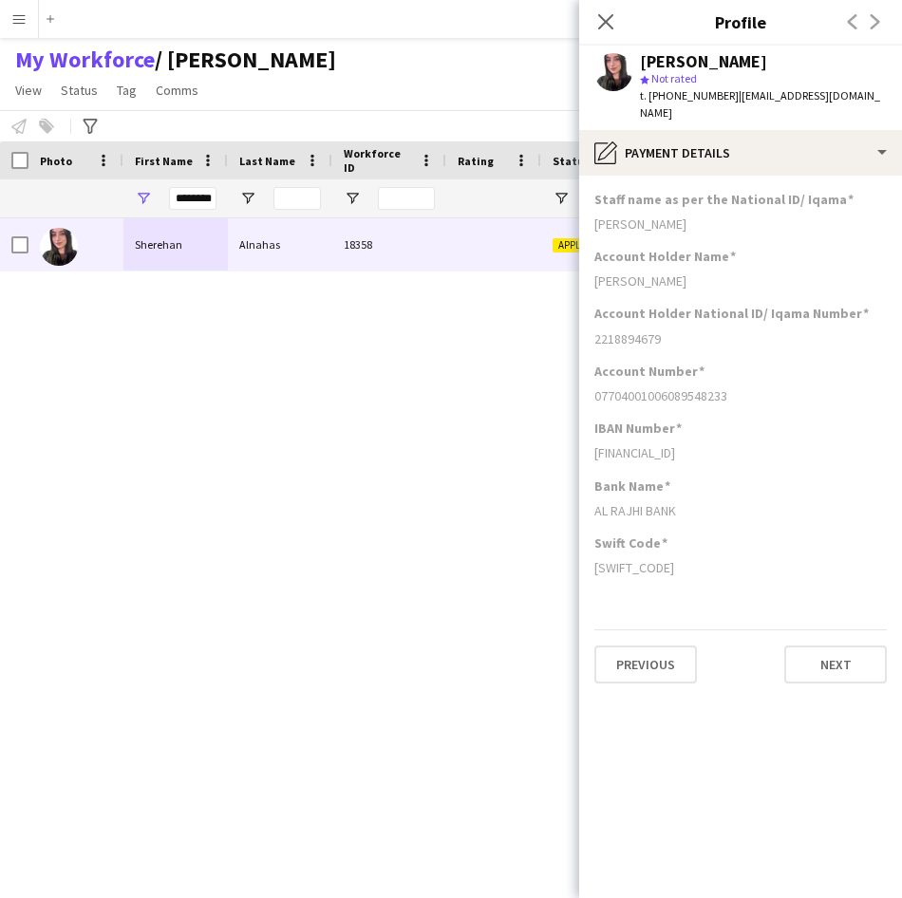
scroll to position [0, 0]
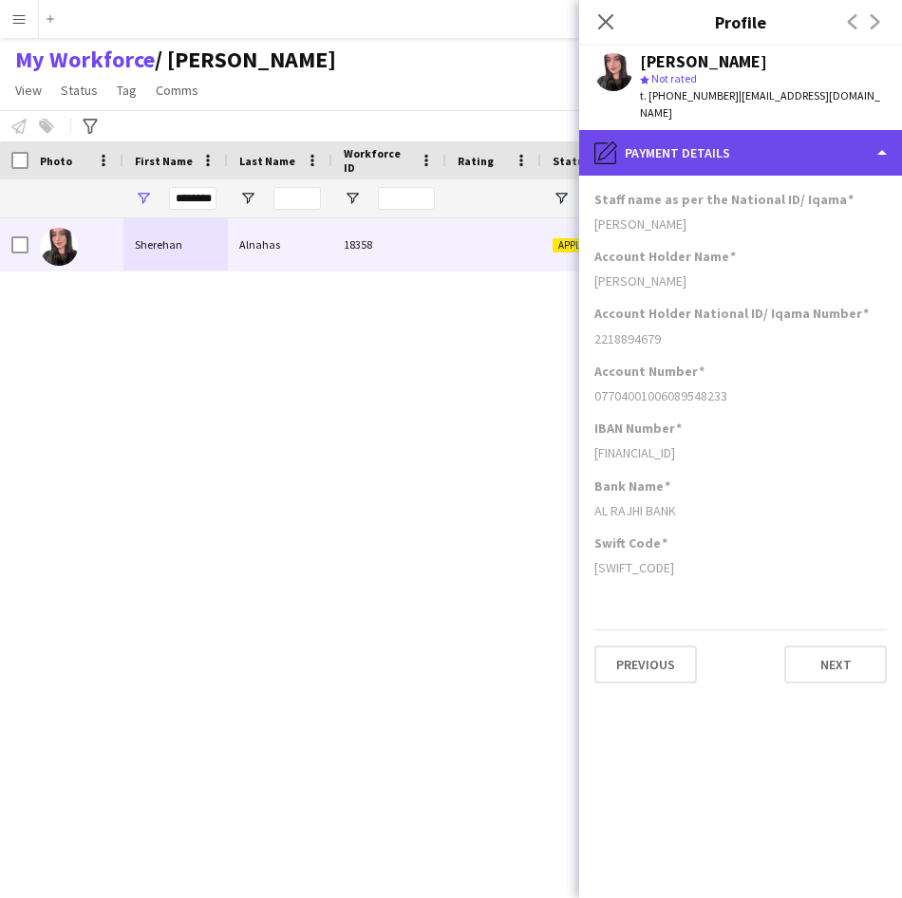
click at [793, 153] on div "pencil4 Payment details" at bounding box center [740, 153] width 323 height 46
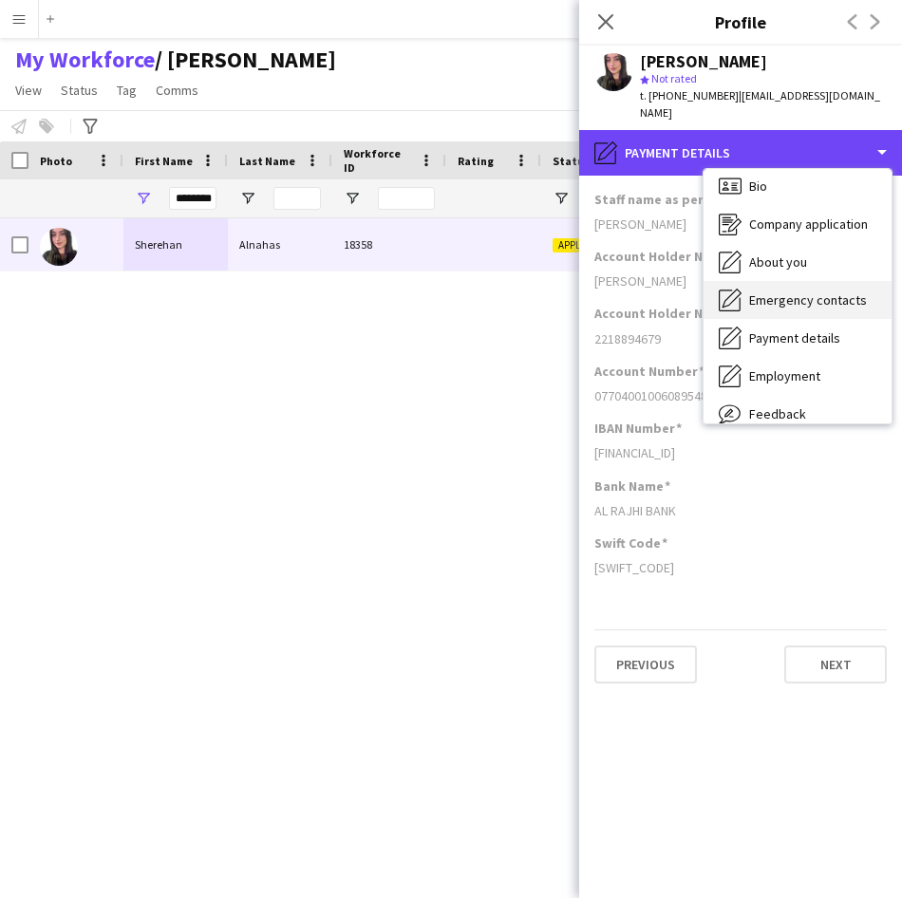
scroll to position [9, 0]
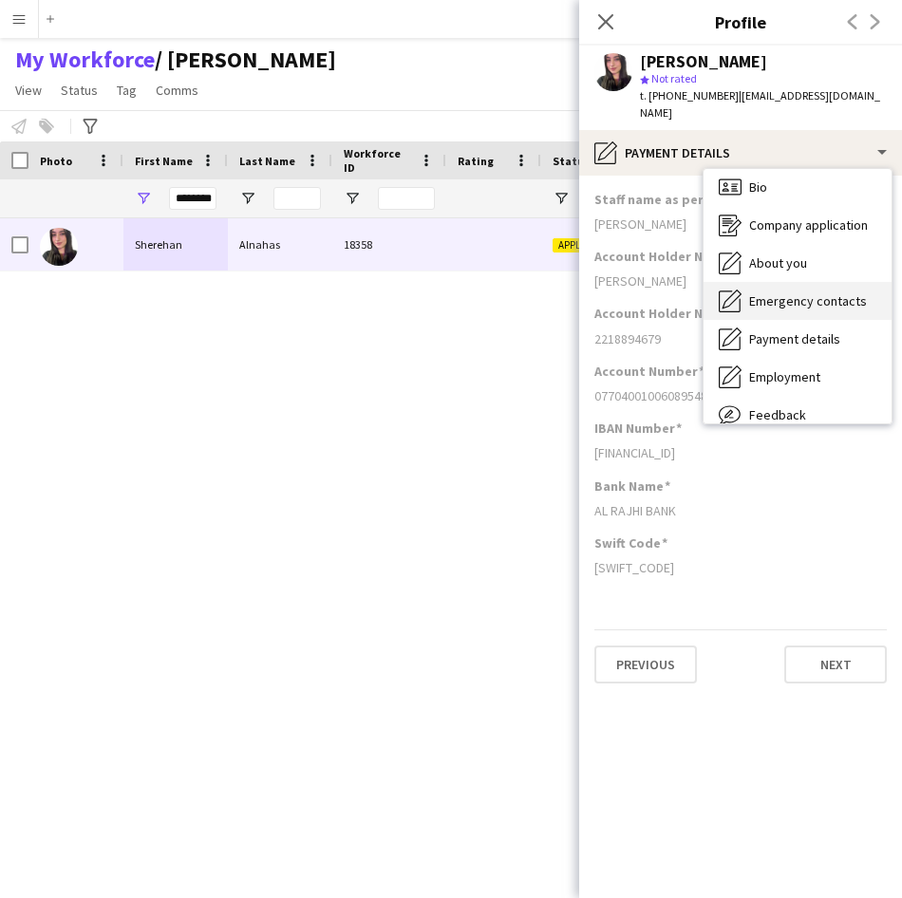
click at [808, 244] on div "About you About you" at bounding box center [797, 263] width 188 height 38
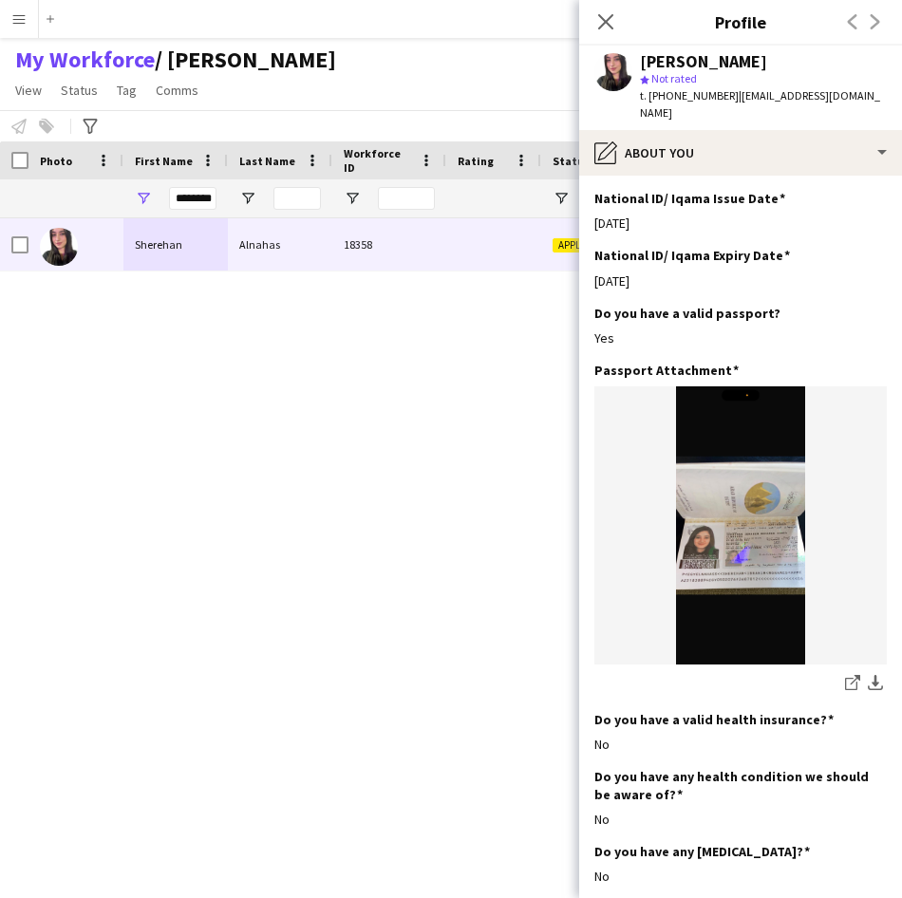
scroll to position [0, 0]
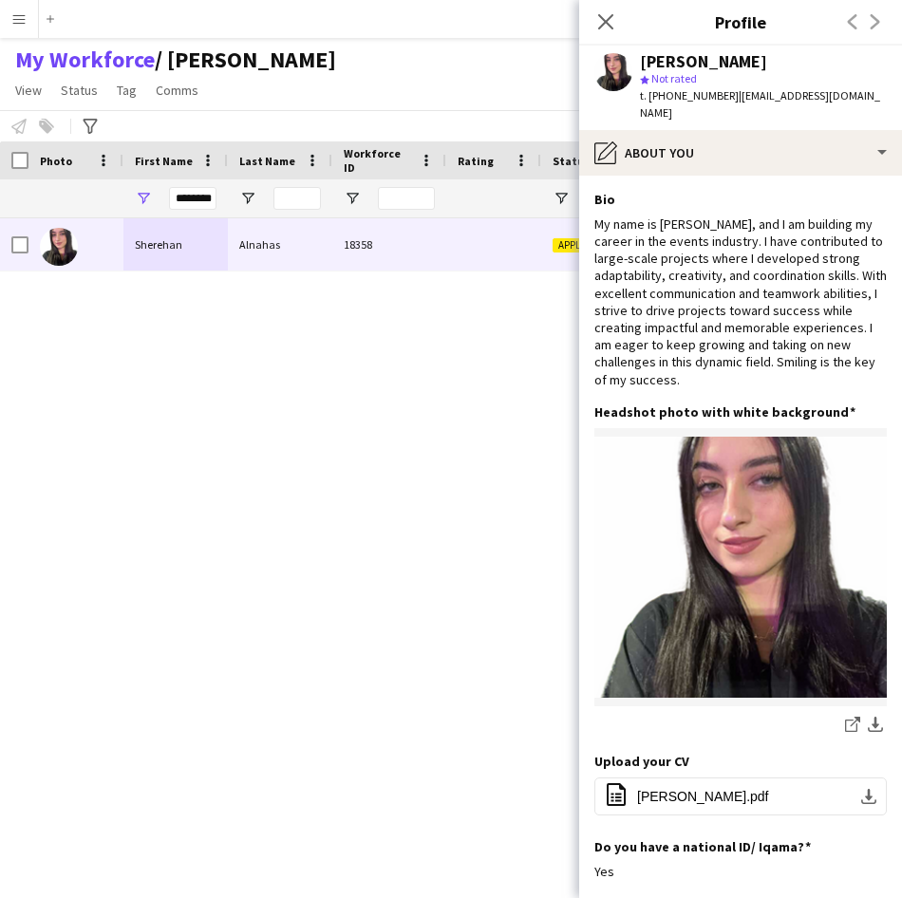
click at [210, 184] on div "********" at bounding box center [192, 198] width 47 height 38
click at [207, 201] on input "********" at bounding box center [192, 198] width 47 height 23
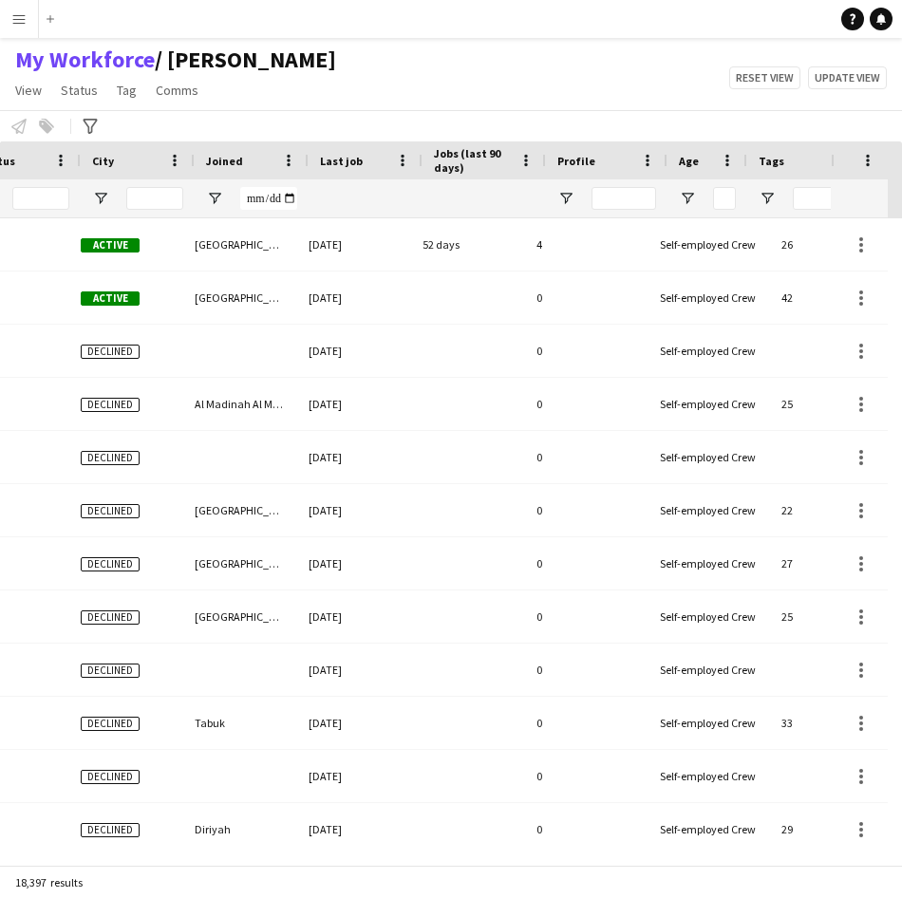
scroll to position [0, 605]
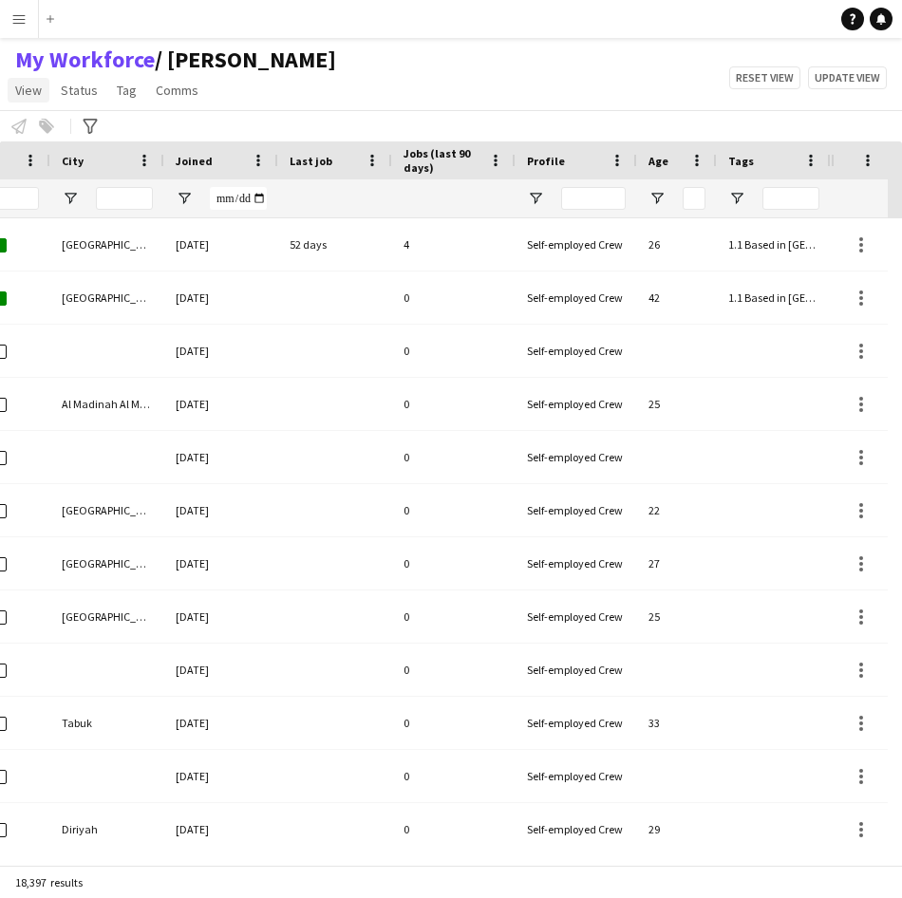
click at [37, 86] on span "View" at bounding box center [28, 90] width 27 height 17
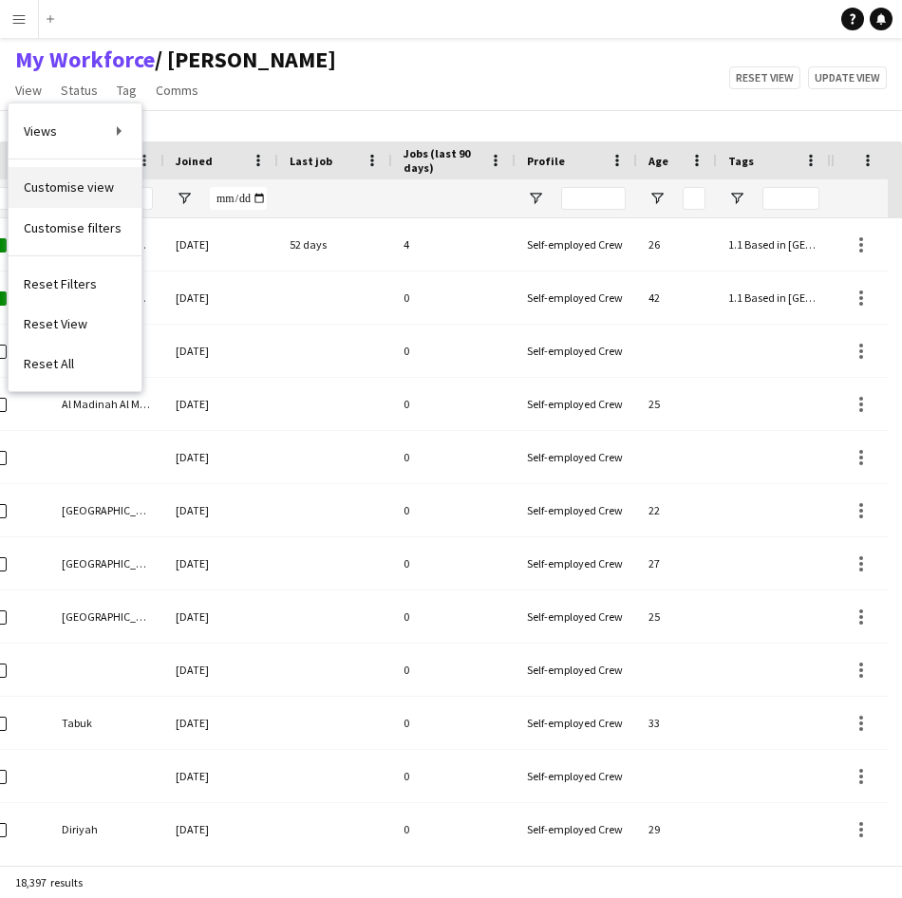
click at [95, 196] on span "Customise view" at bounding box center [69, 186] width 90 height 17
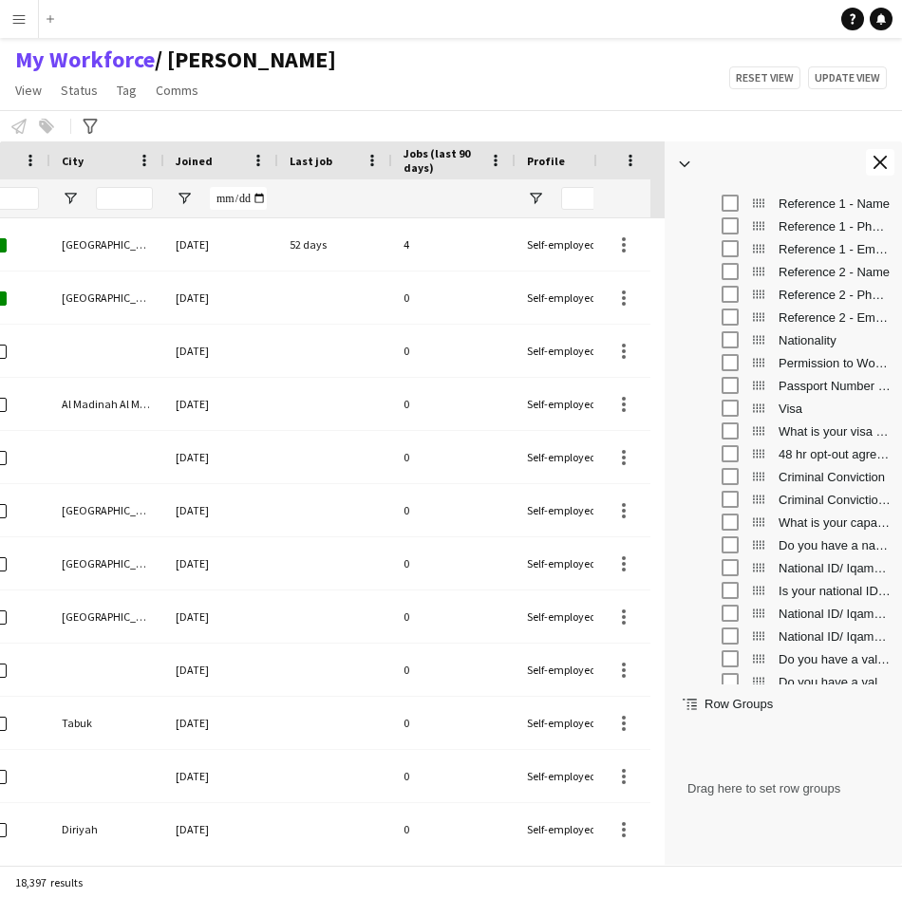
scroll to position [1460, 0]
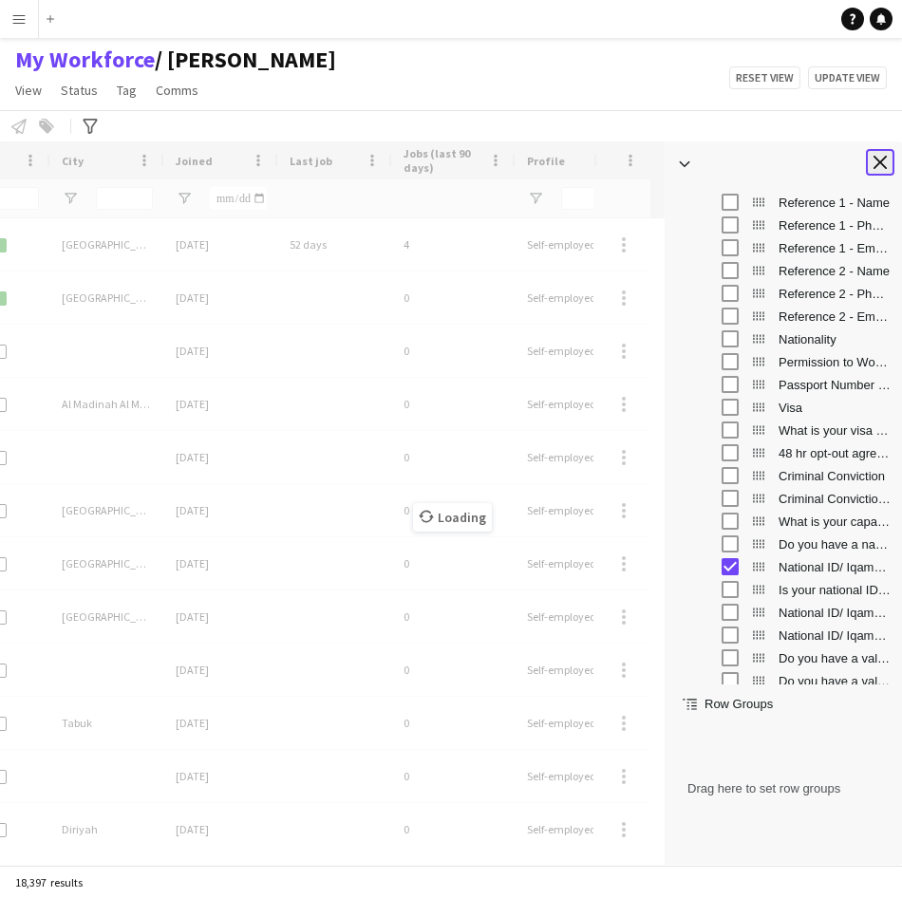
click at [877, 167] on app-icon "Close tool panel" at bounding box center [879, 162] width 13 height 13
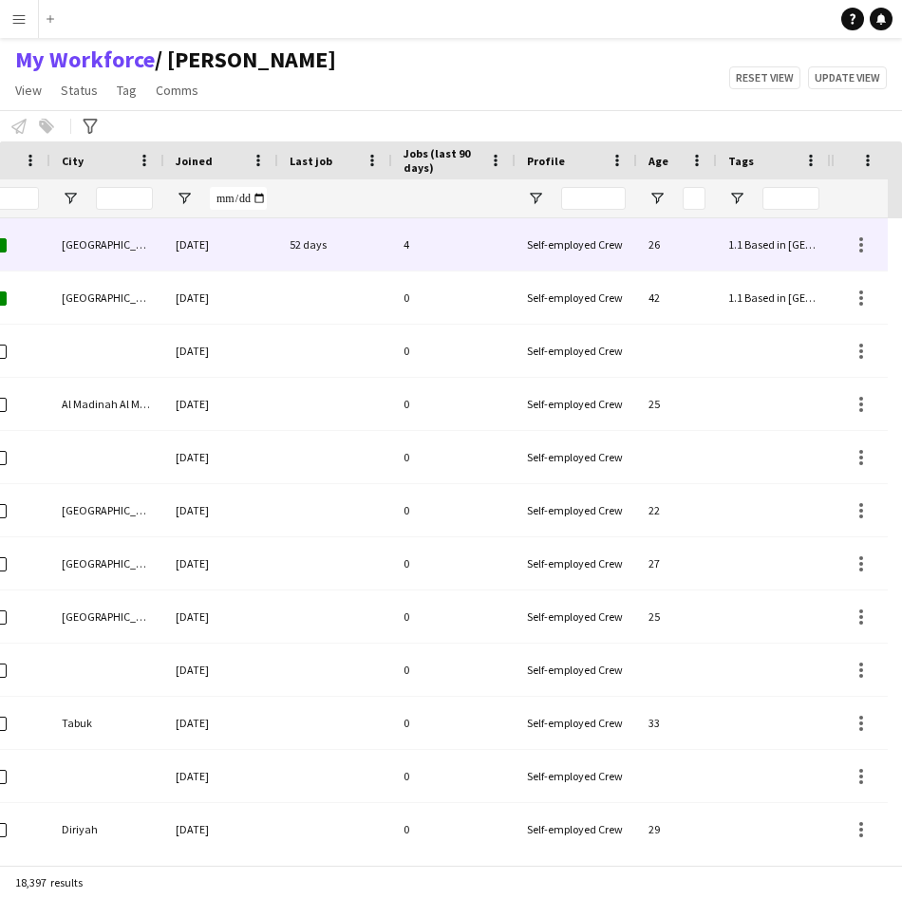
scroll to position [0, 795]
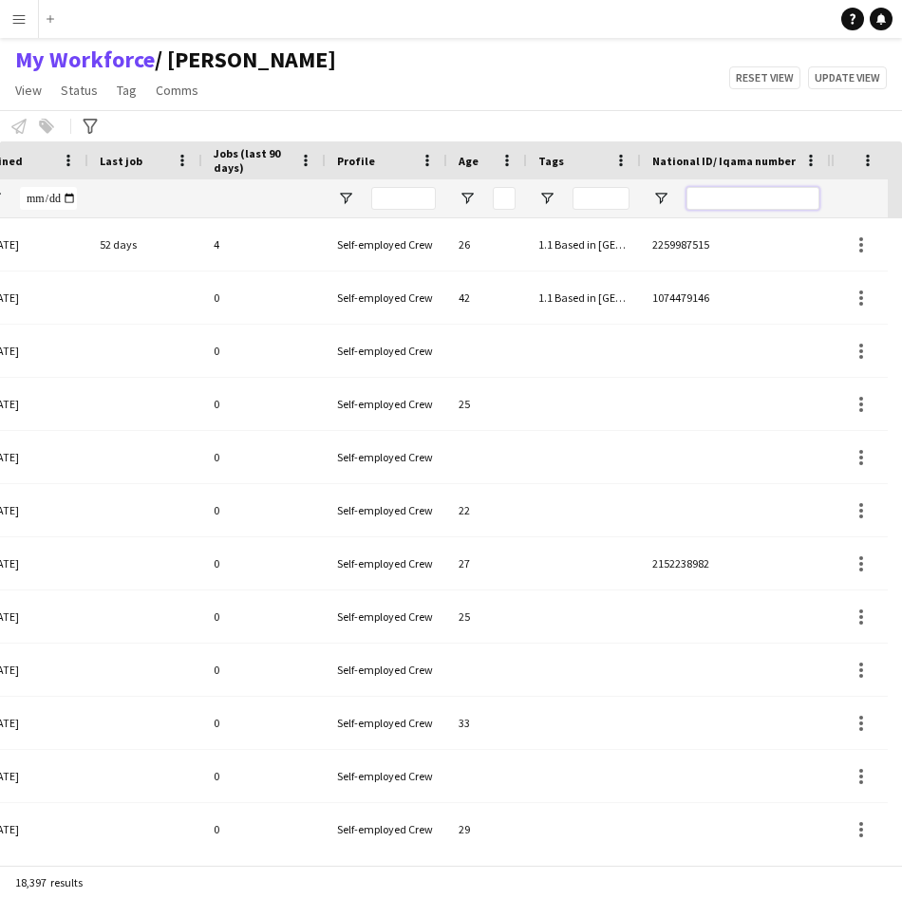
click at [790, 203] on input "National ID/ Iqama number Filter Input" at bounding box center [752, 198] width 133 height 23
paste input "**********"
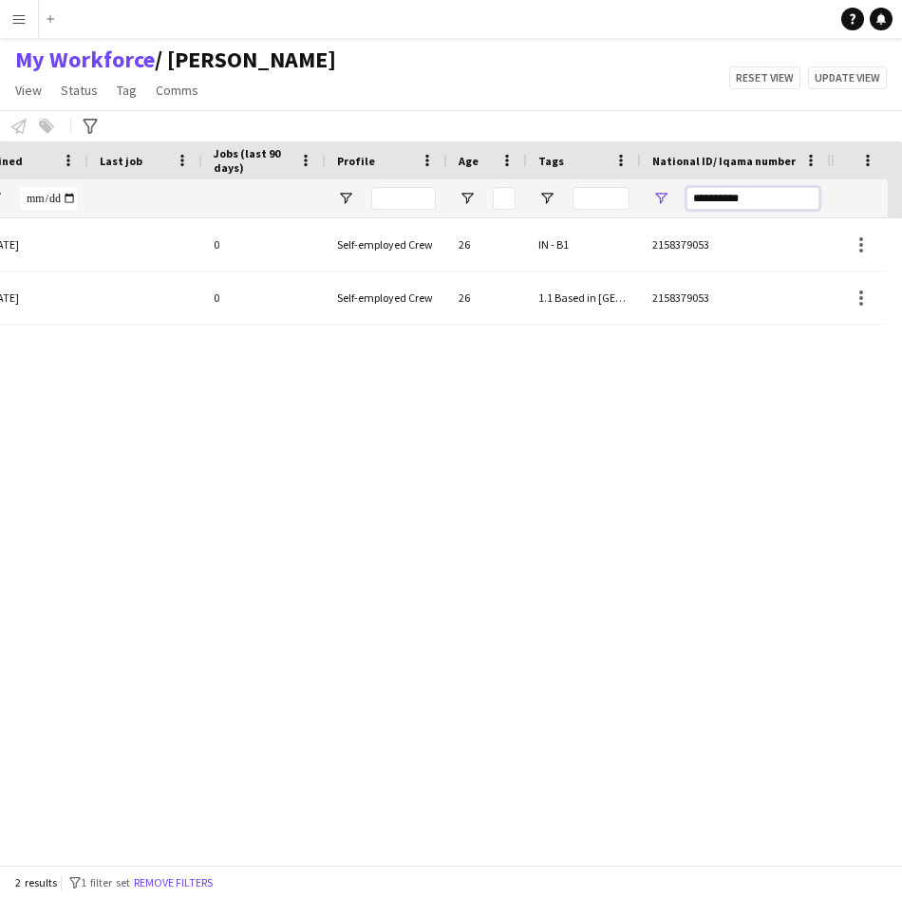
type input "**********"
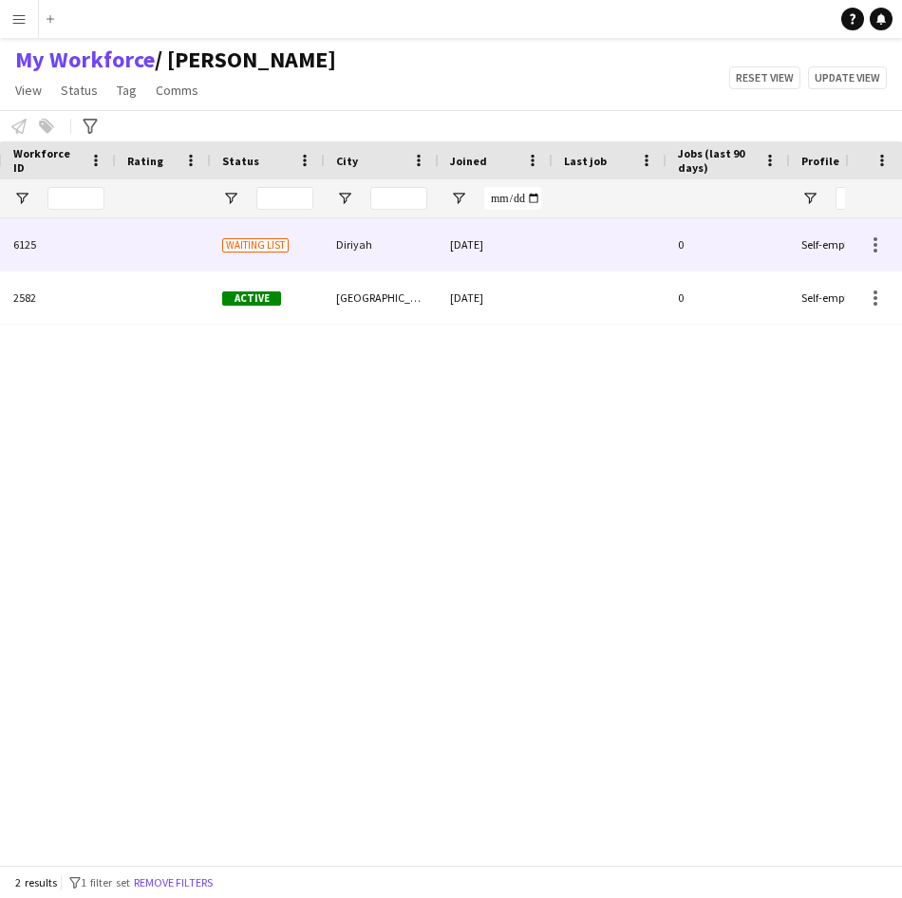
scroll to position [0, 320]
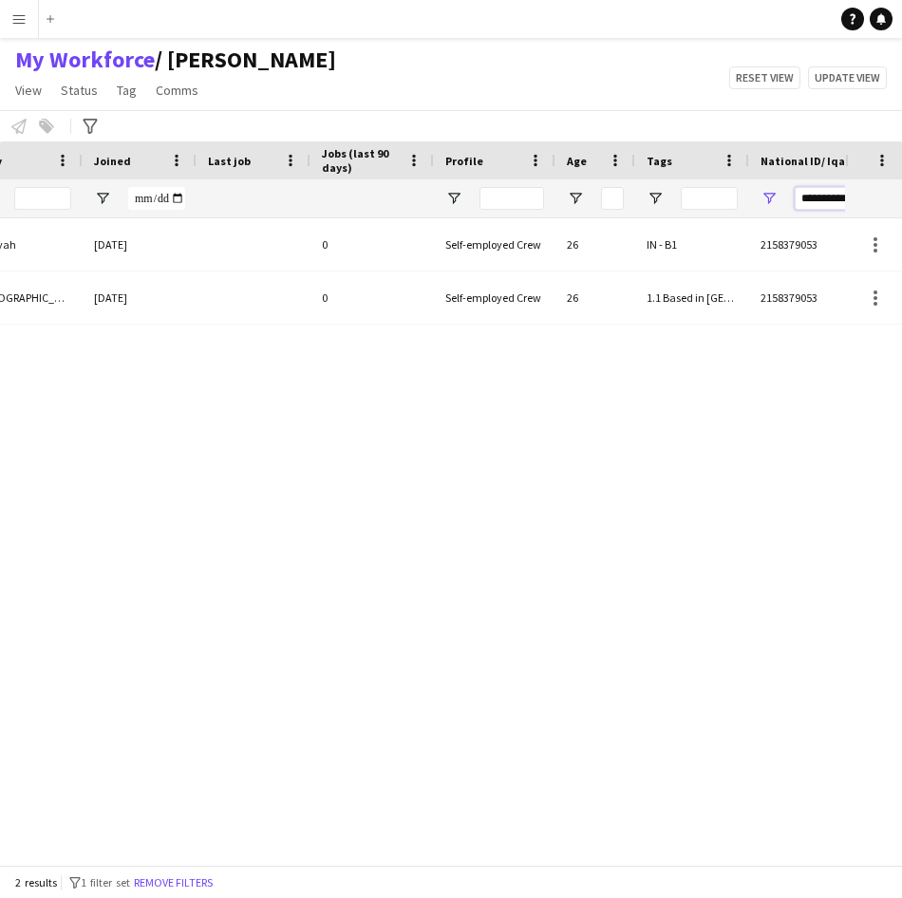
click at [827, 203] on input "**********" at bounding box center [861, 198] width 133 height 23
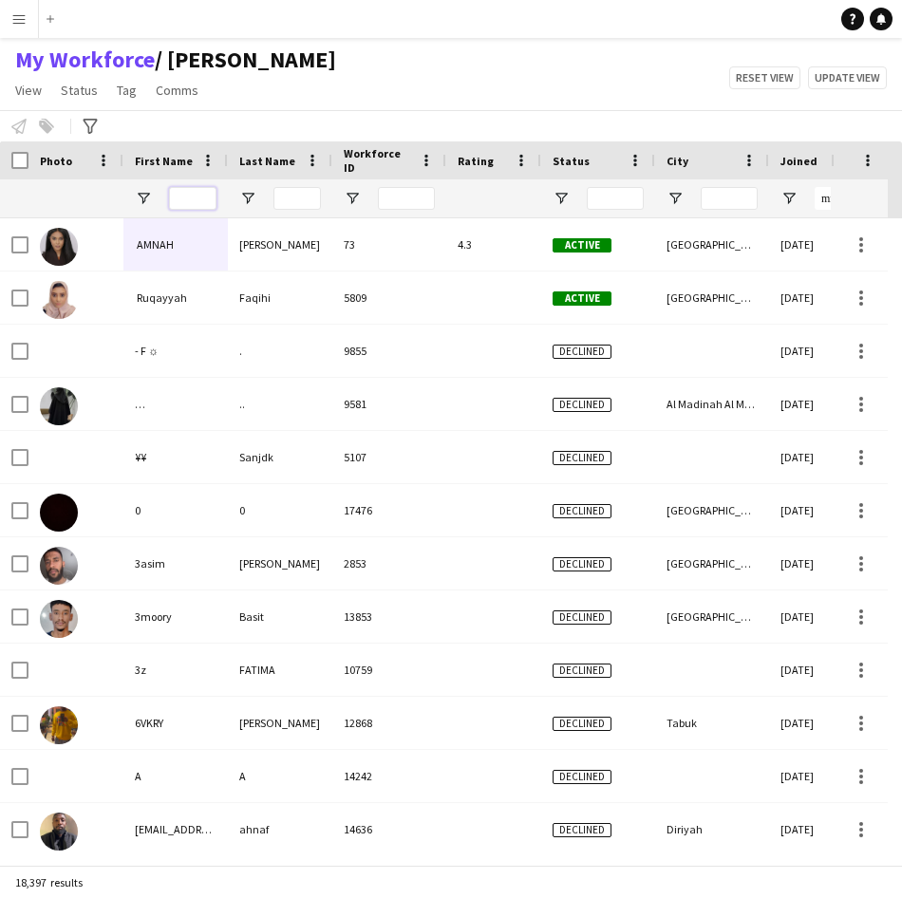
click at [198, 200] on input "First Name Filter Input" at bounding box center [192, 198] width 47 height 23
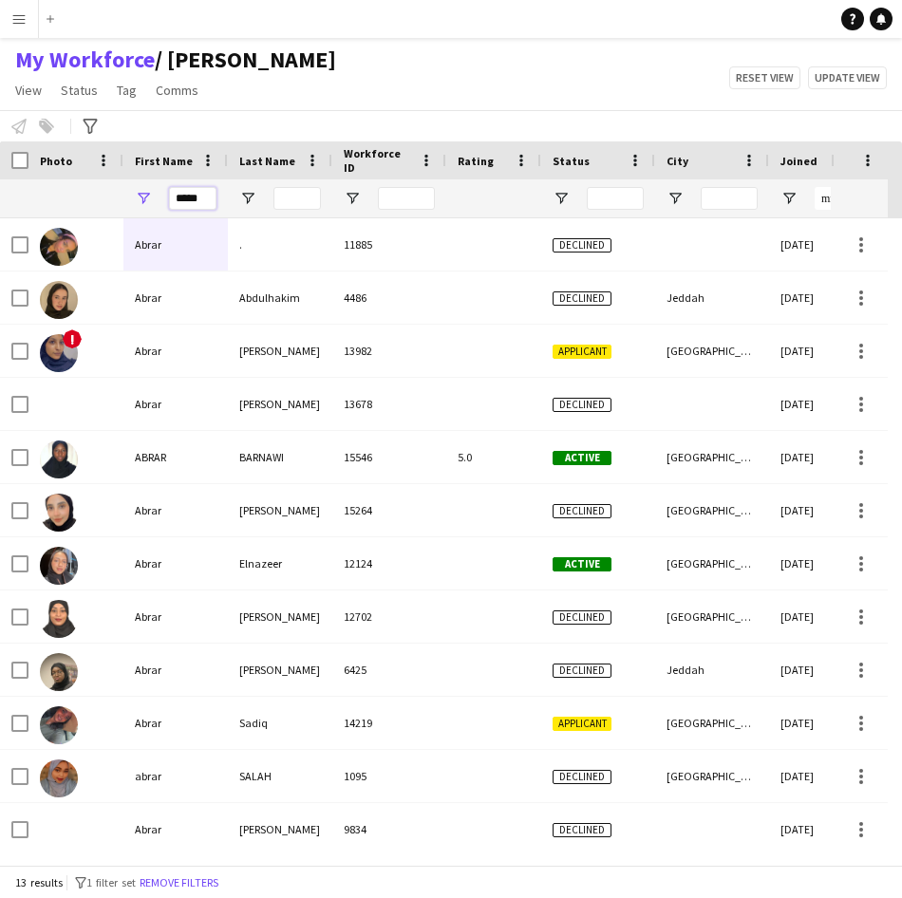
type input "*****"
click at [283, 206] on input "Last Name Filter Input" at bounding box center [296, 198] width 47 height 23
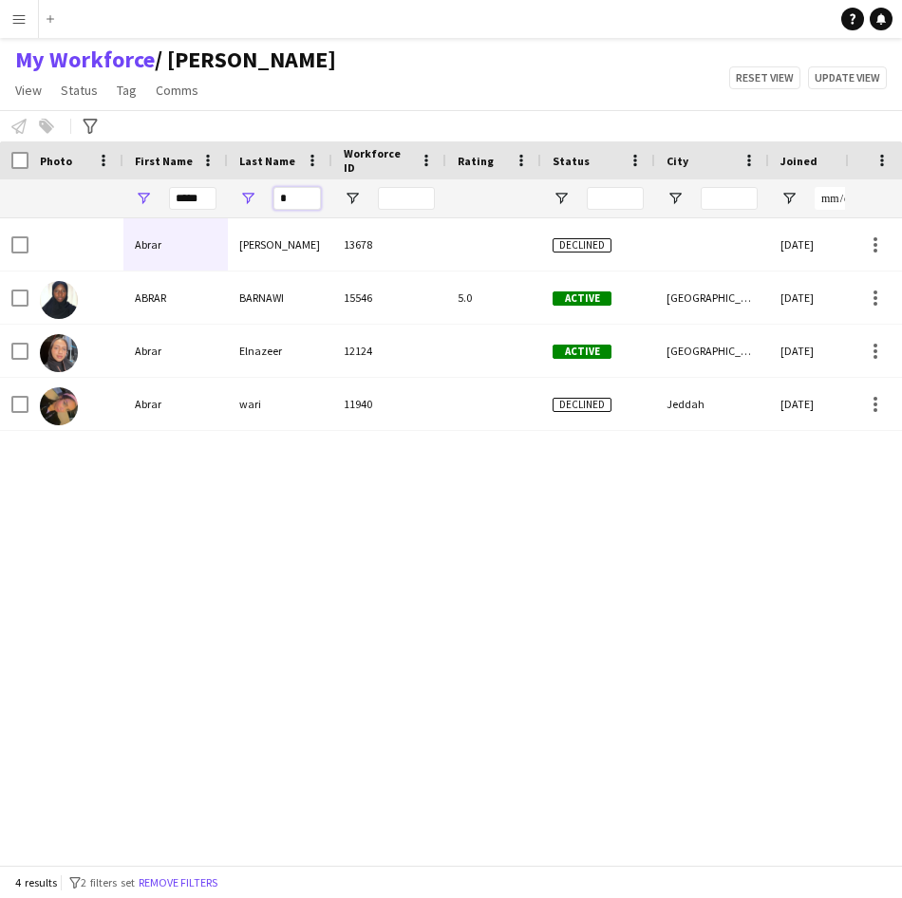
type input "*"
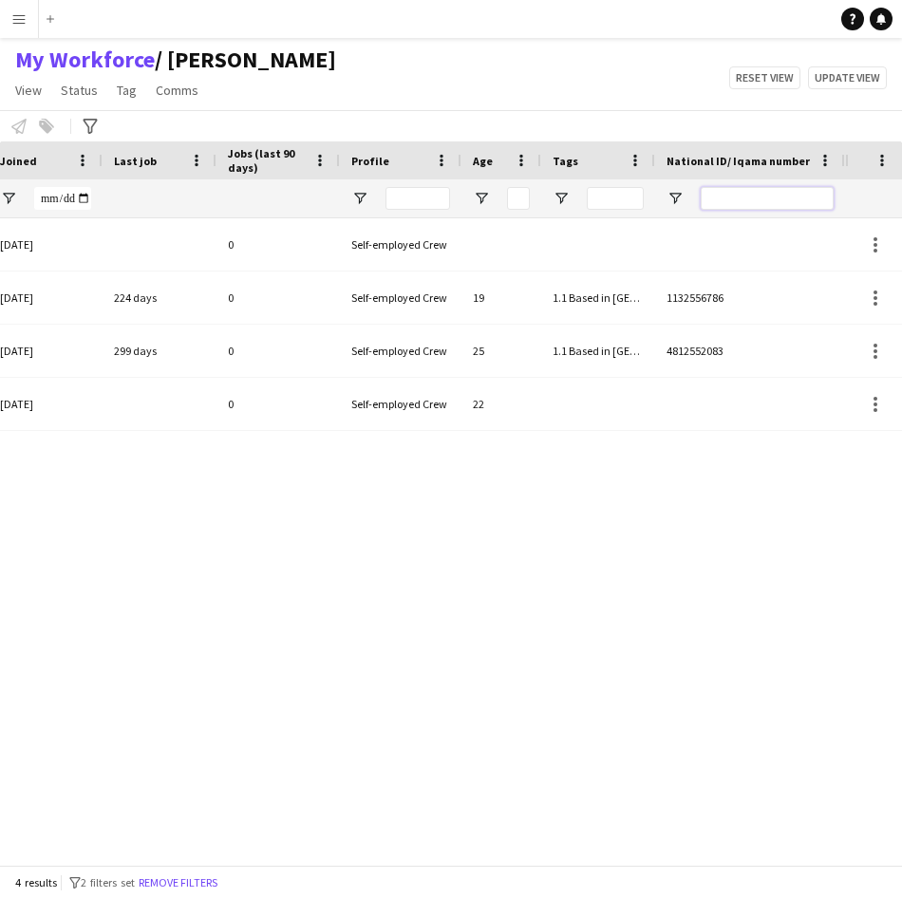
click at [751, 195] on input "National ID/ Iqama number Filter Input" at bounding box center [767, 198] width 133 height 23
paste input "**********"
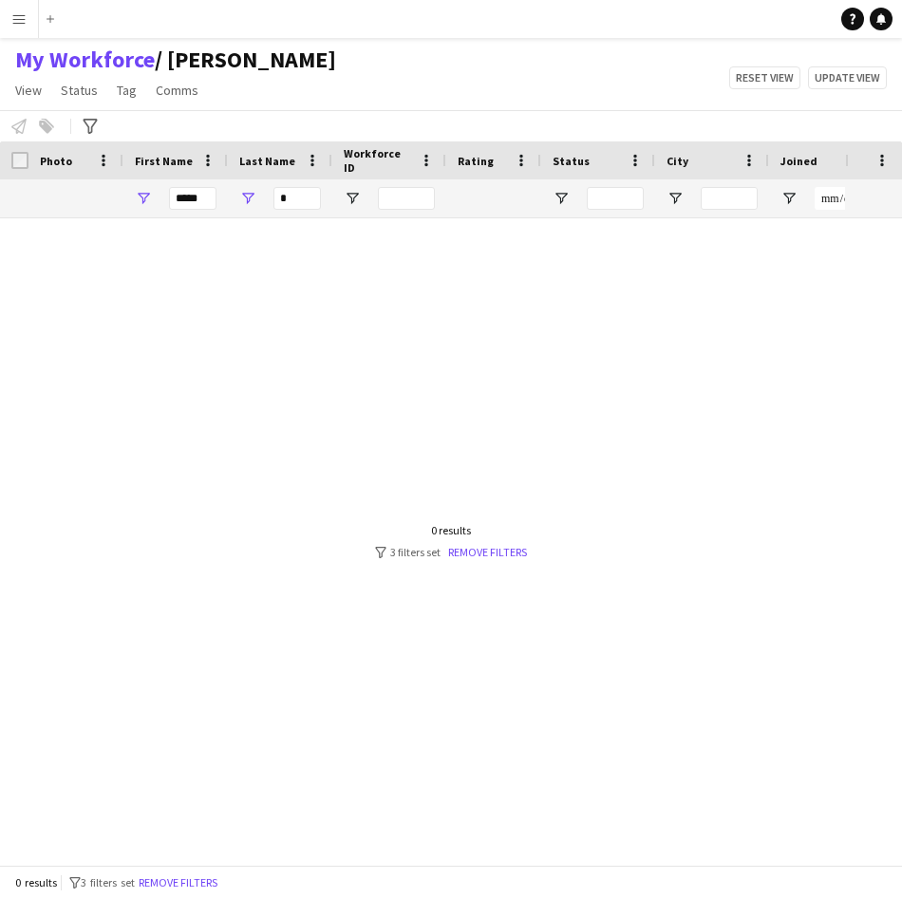
type input "**********"
click at [306, 207] on input "*" at bounding box center [296, 198] width 47 height 23
click at [199, 196] on input "*****" at bounding box center [192, 198] width 47 height 23
click at [507, 558] on link "Remove filters" at bounding box center [485, 552] width 79 height 14
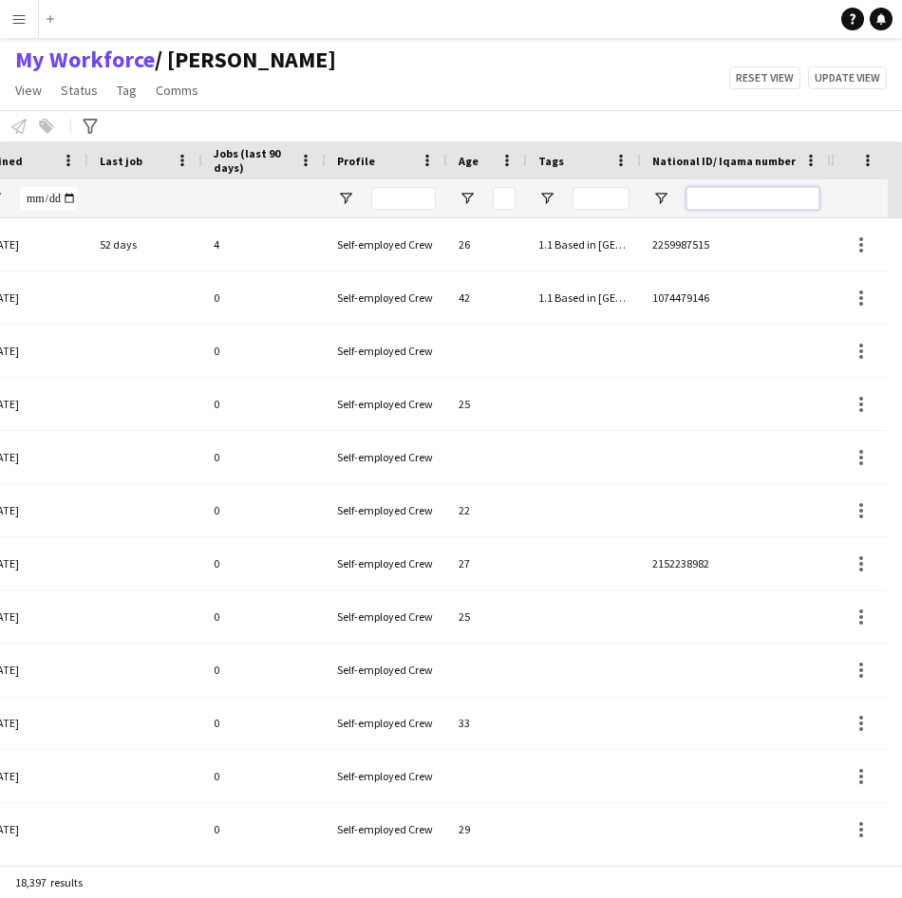
click at [723, 208] on input "National ID/ Iqama number Filter Input" at bounding box center [752, 198] width 133 height 23
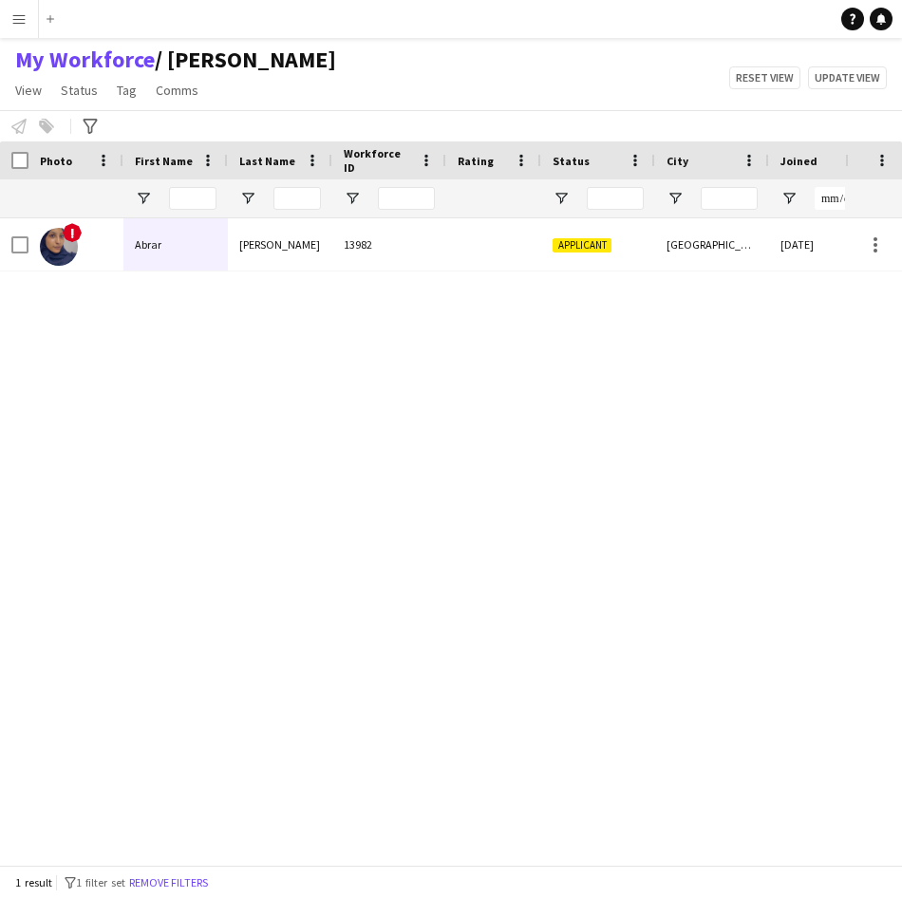
type input "**********"
click at [453, 286] on div "Applicant [GEOGRAPHIC_DATA] [DATE] 0 13982 [PERSON_NAME] !" at bounding box center [422, 534] width 845 height 632
click at [455, 275] on div "Applicant [GEOGRAPHIC_DATA] [DATE] 0 13982 [PERSON_NAME] !" at bounding box center [422, 534] width 845 height 632
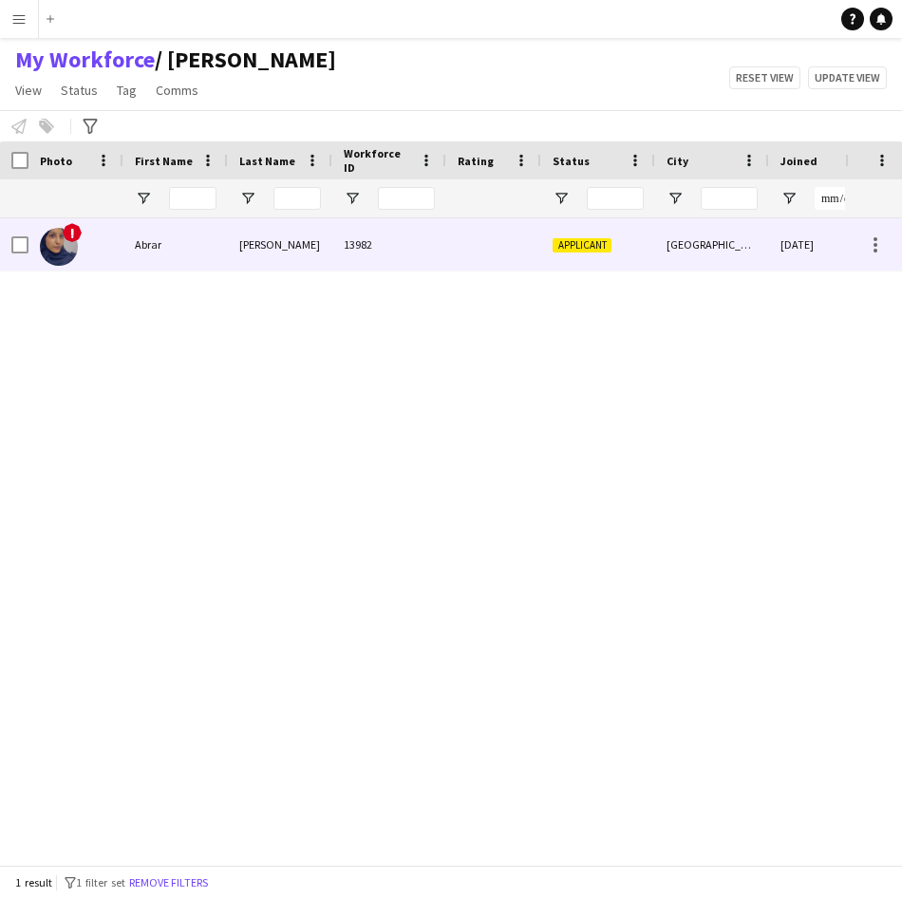
click at [460, 252] on div at bounding box center [493, 244] width 95 height 52
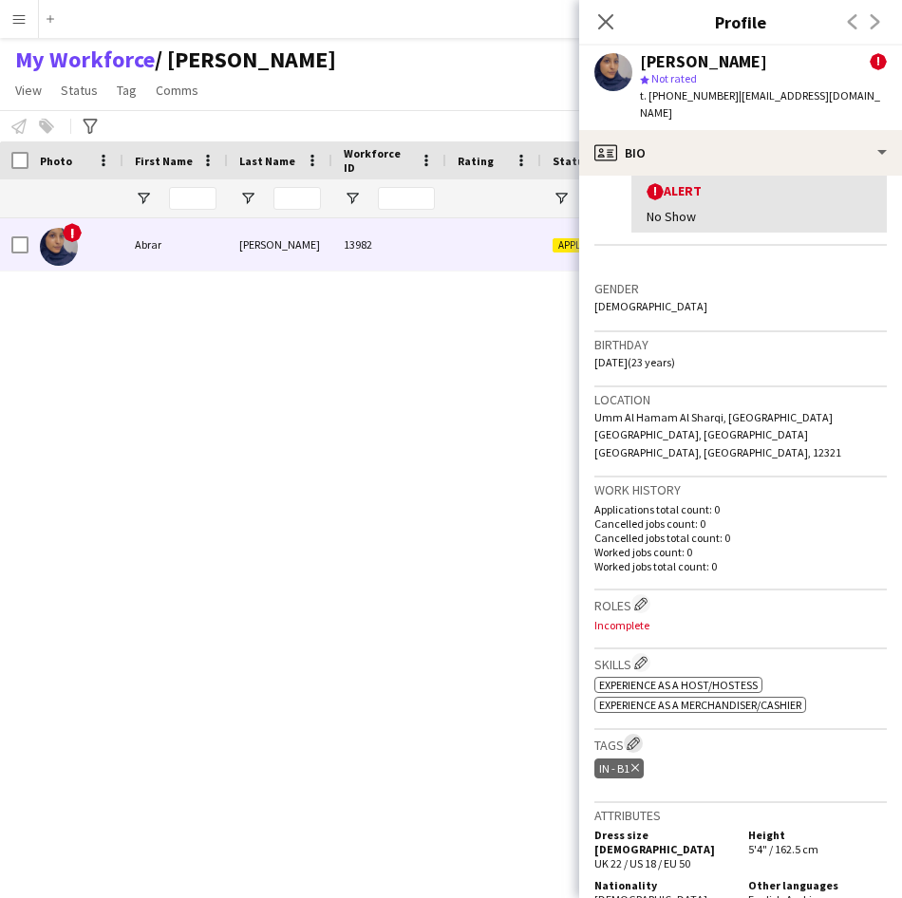
click at [632, 737] on app-icon "Edit crew company tags" at bounding box center [632, 743] width 13 height 13
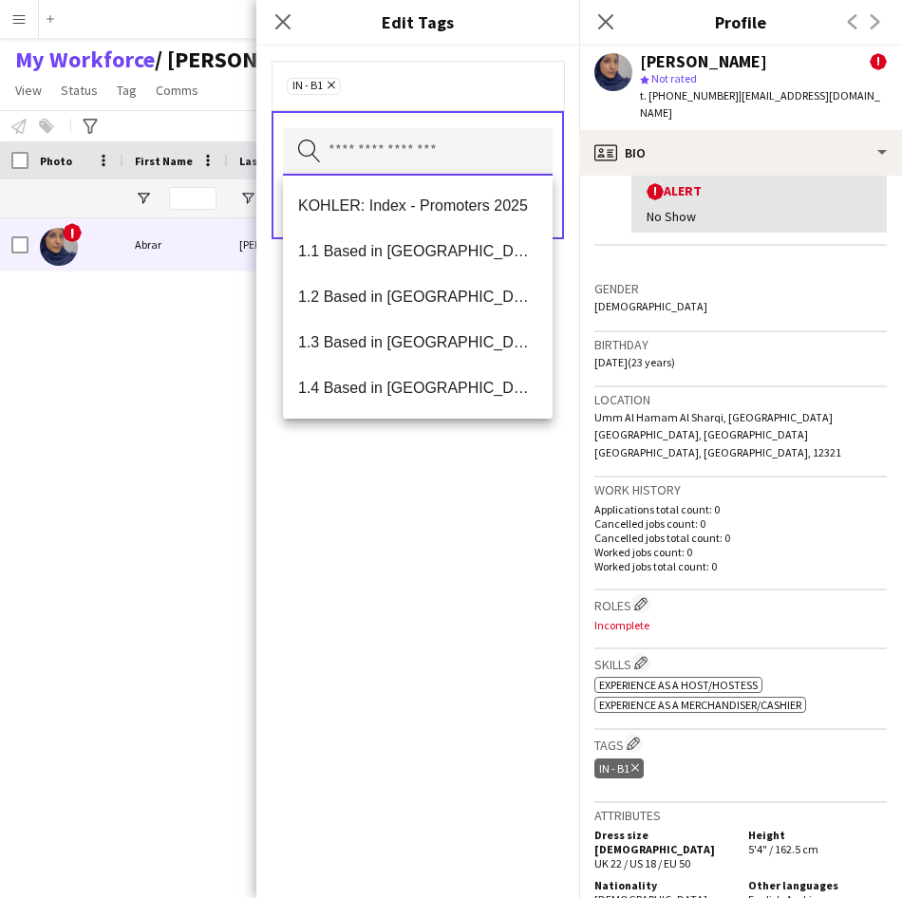
click at [510, 172] on input "text" at bounding box center [418, 151] width 270 height 47
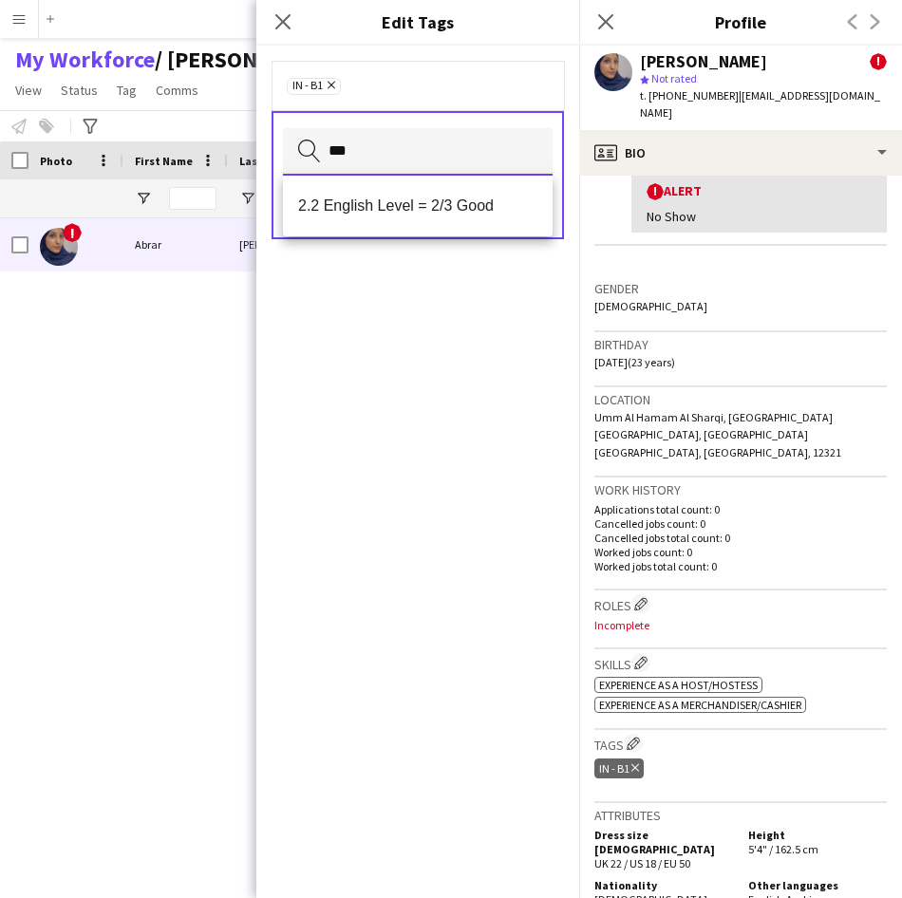
click at [510, 173] on input "***" at bounding box center [418, 151] width 270 height 47
type input "***"
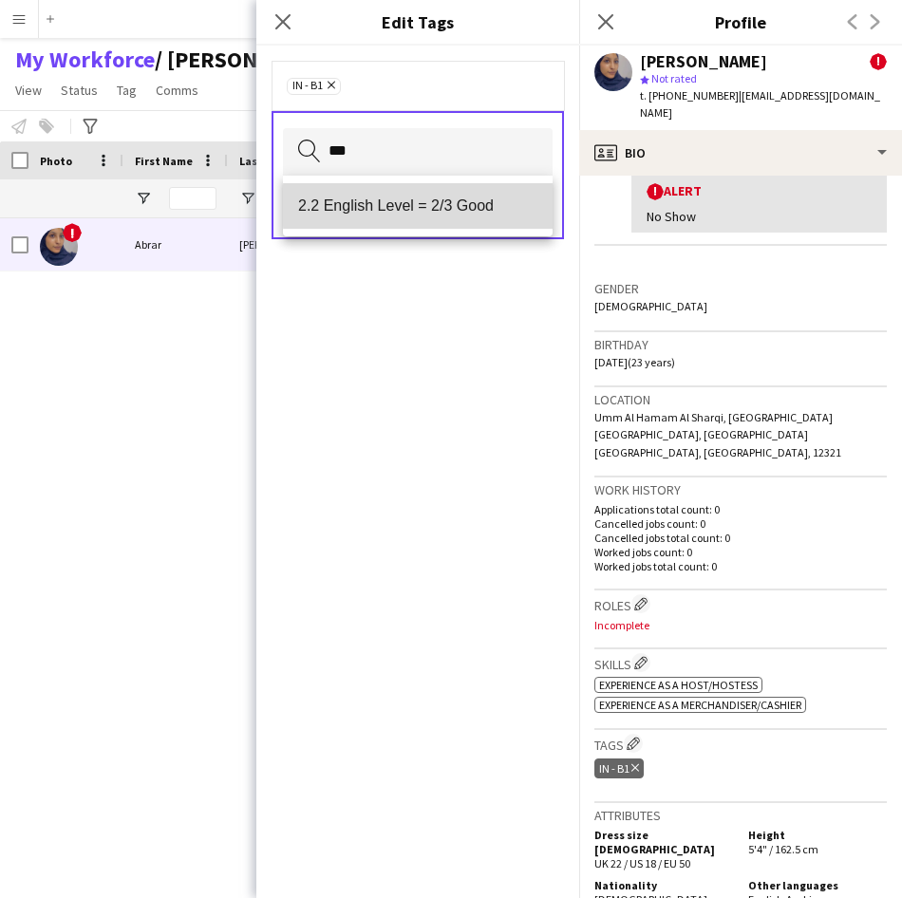
click at [508, 206] on span "2.2 English Level = 2/3 Good" at bounding box center [417, 205] width 239 height 18
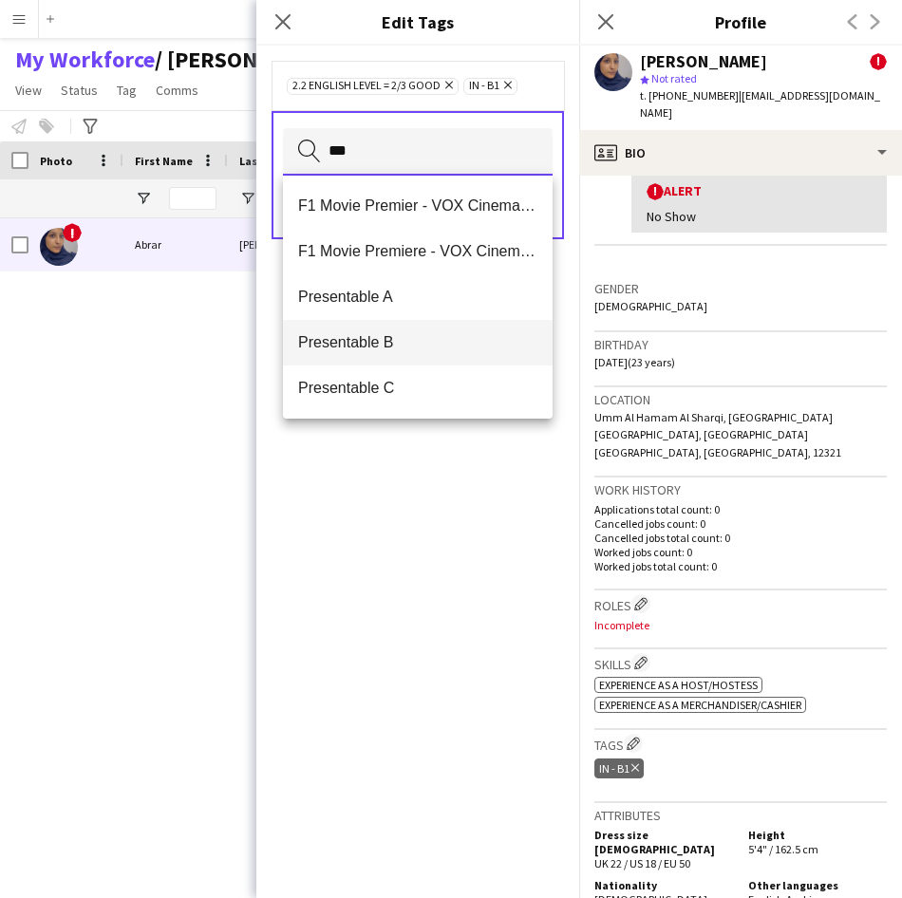
type input "***"
click at [402, 350] on span "Presentable B" at bounding box center [417, 342] width 239 height 18
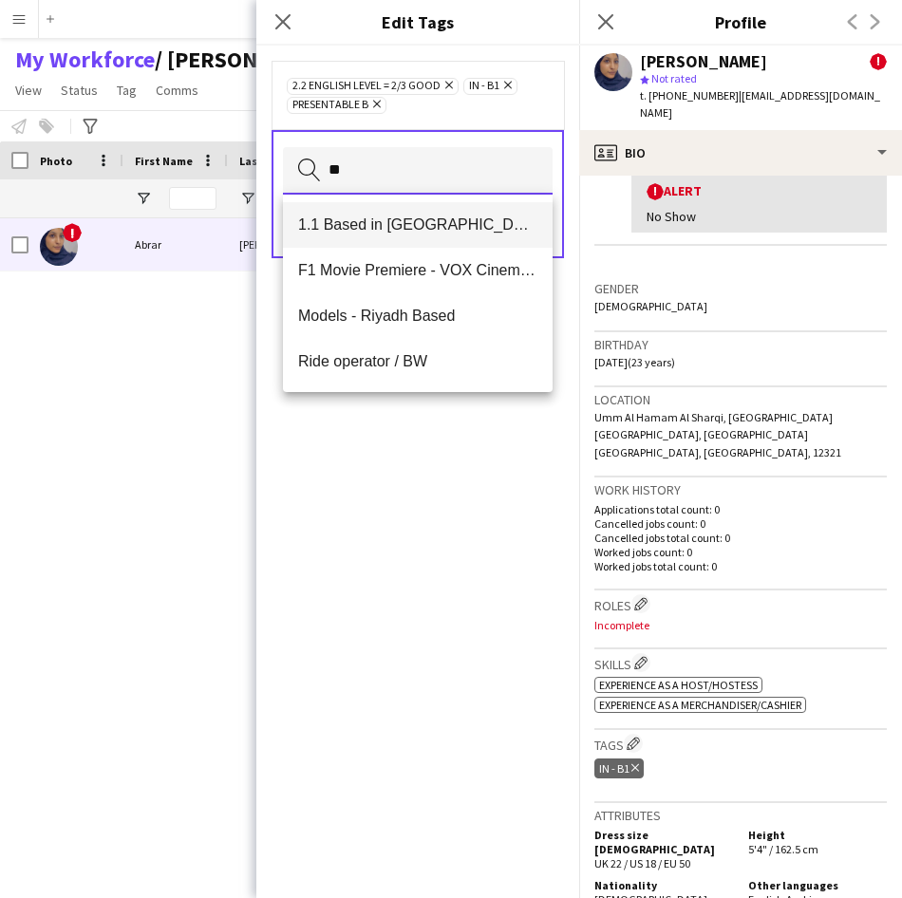
type input "**"
click at [448, 212] on mat-option "1.1 Based in [GEOGRAPHIC_DATA]" at bounding box center [418, 225] width 270 height 46
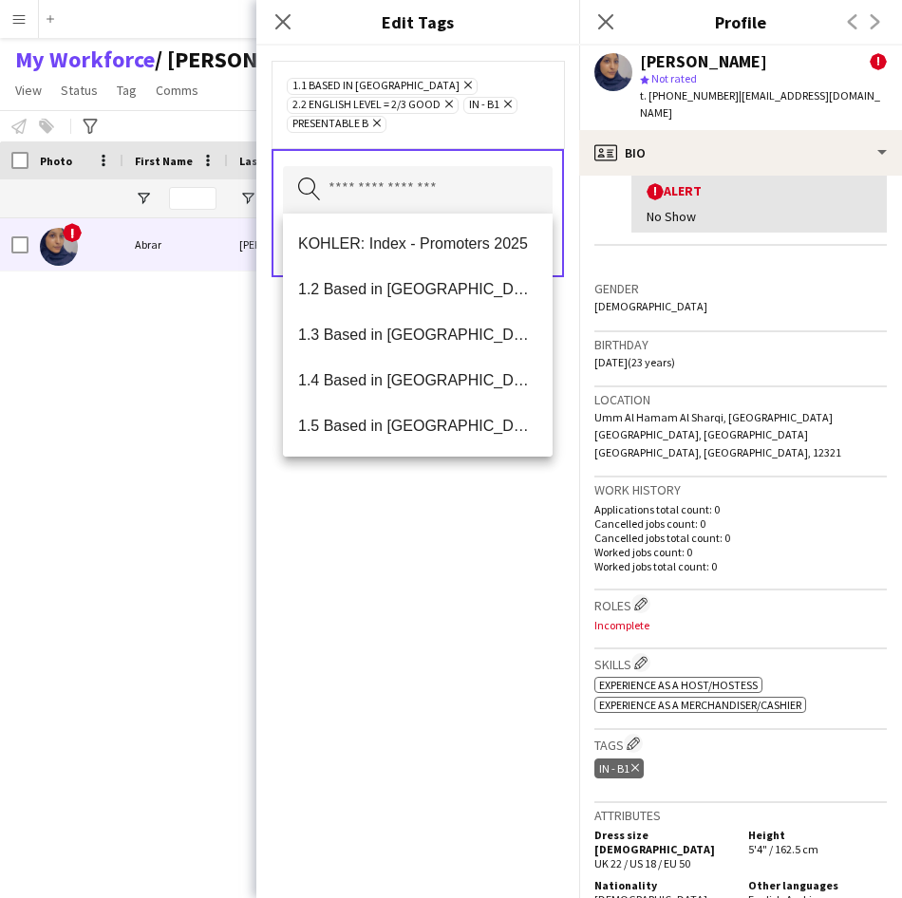
click at [467, 144] on div "1.1 Based in [GEOGRAPHIC_DATA] Remove 2.2 English Level = 2/3 Good Remove IN - …" at bounding box center [417, 104] width 292 height 87
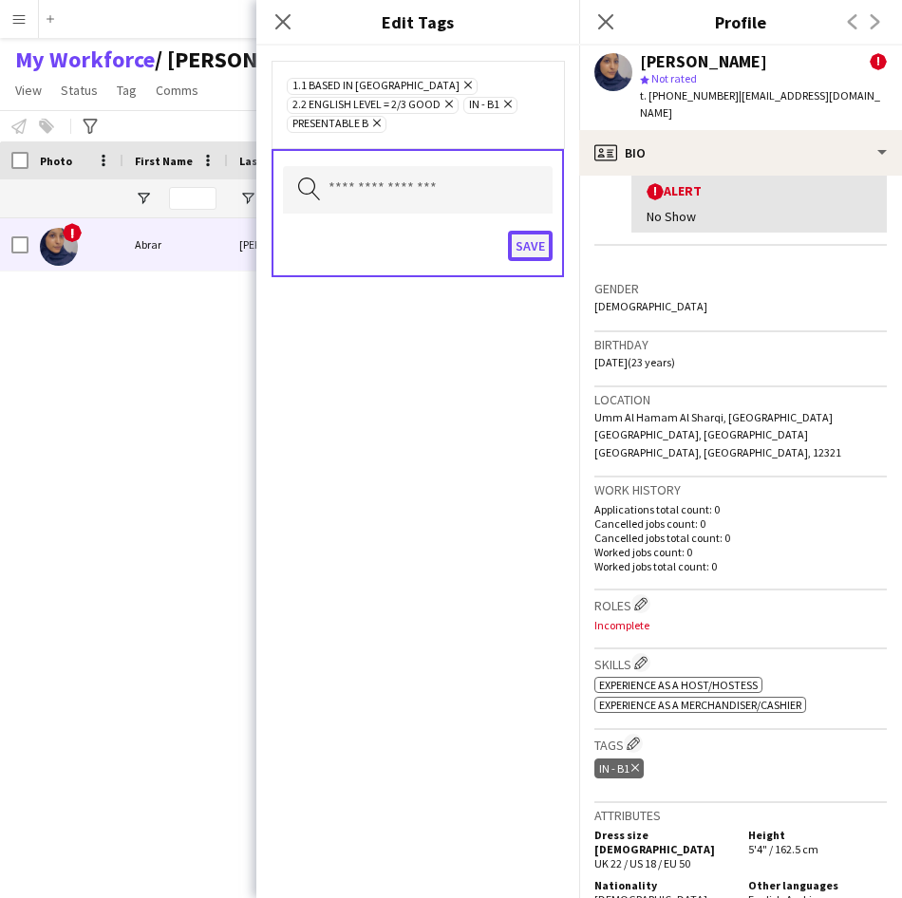
click at [523, 241] on button "Save" at bounding box center [530, 246] width 45 height 30
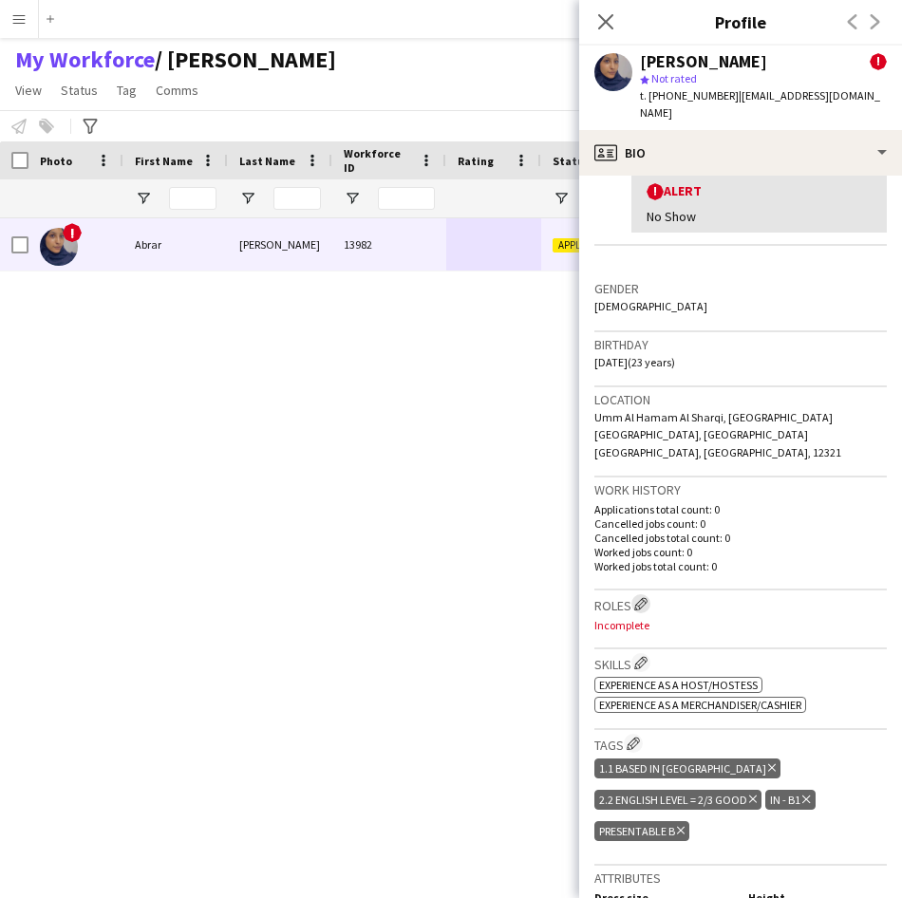
click at [641, 597] on app-icon "Edit crew company roles" at bounding box center [640, 603] width 13 height 13
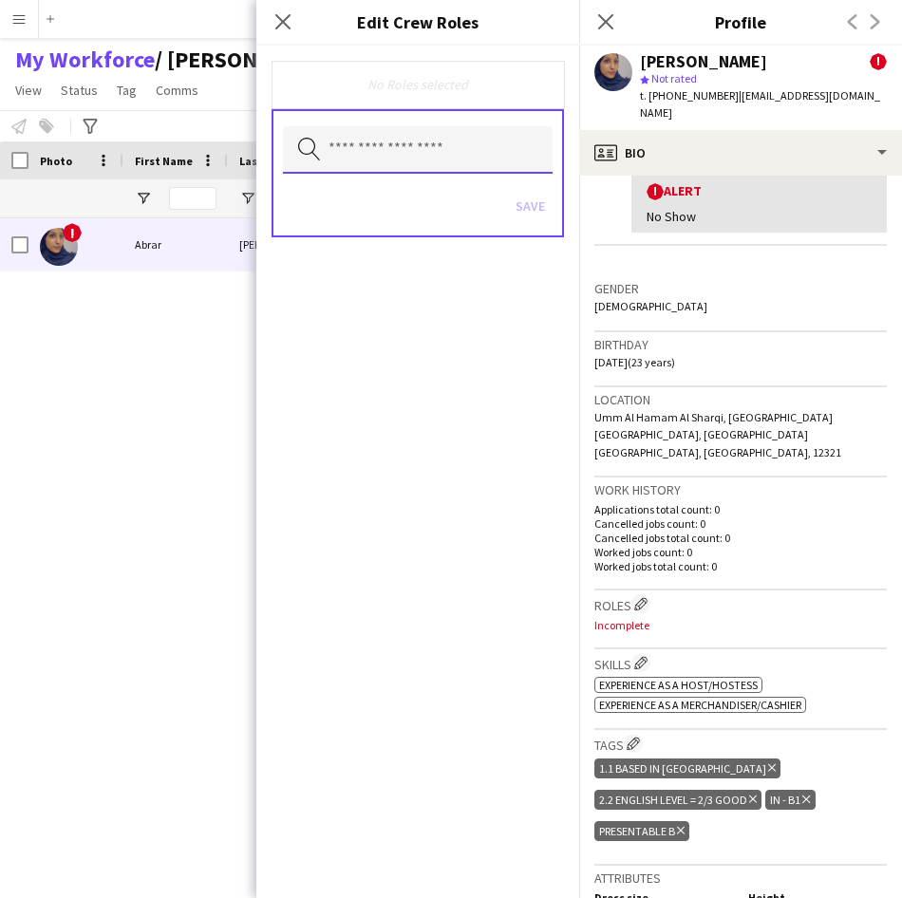
click at [500, 158] on input "text" at bounding box center [418, 149] width 270 height 47
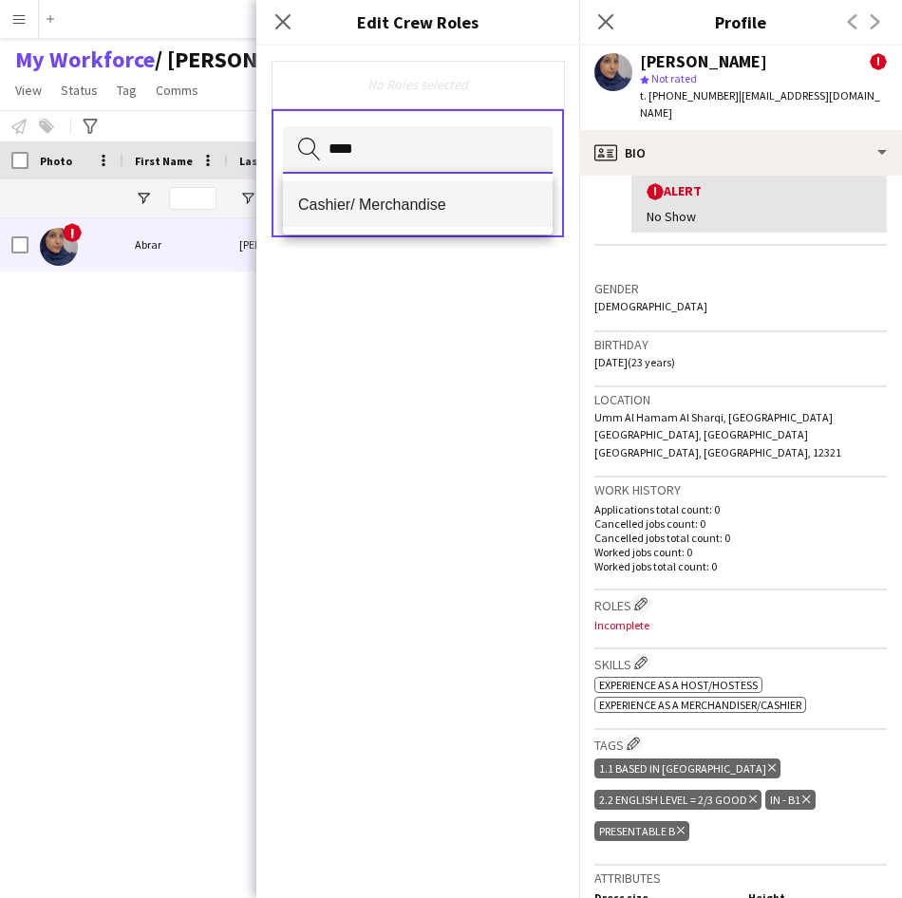
type input "****"
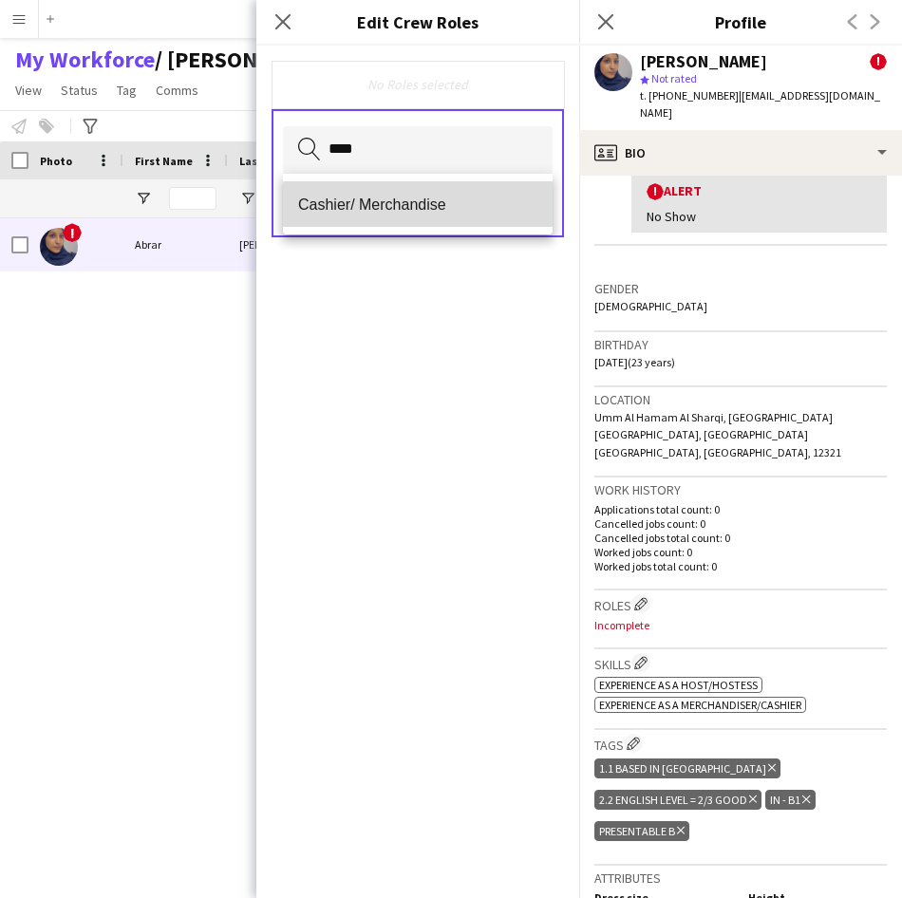
click at [495, 213] on span "Cashier/ Merchandise" at bounding box center [417, 205] width 239 height 18
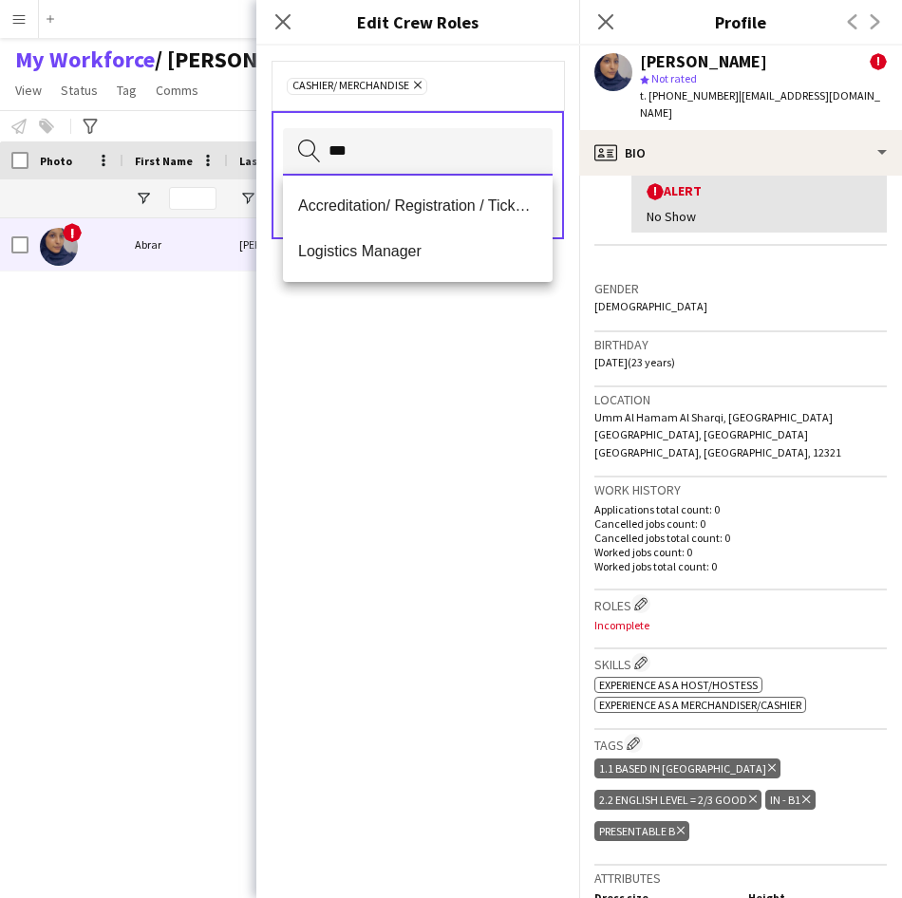
type input "***"
click at [495, 213] on span "Accreditation/ Registration / Ticketing" at bounding box center [417, 205] width 239 height 18
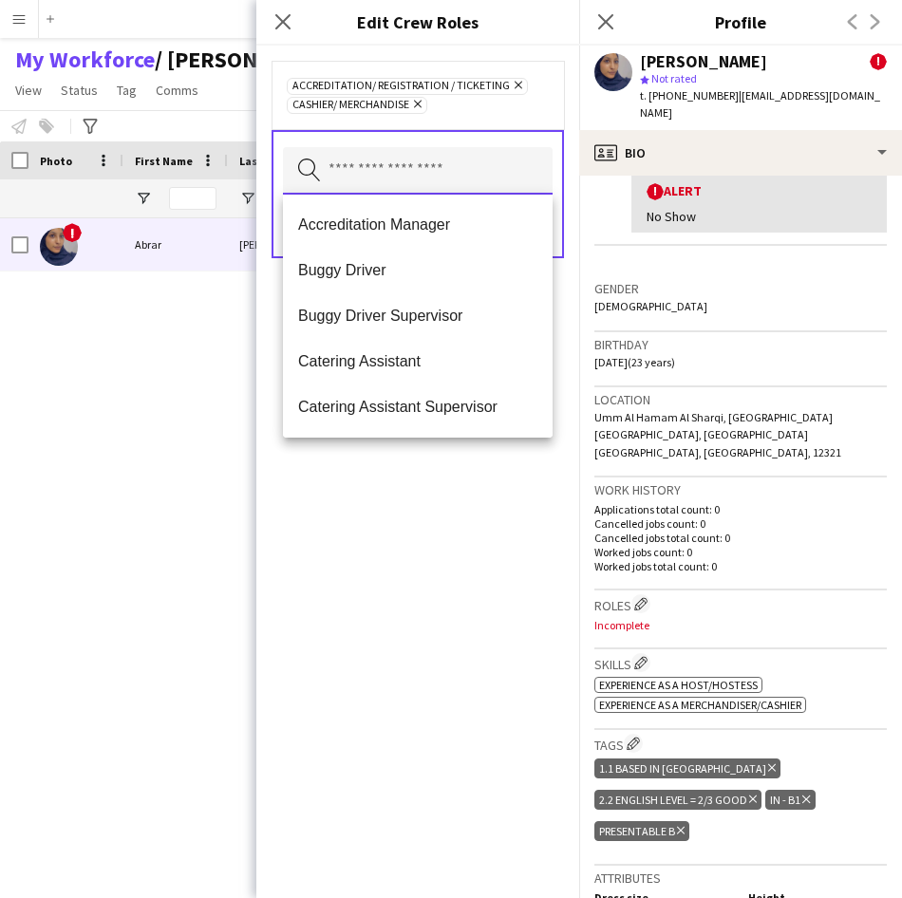
scroll to position [0, 0]
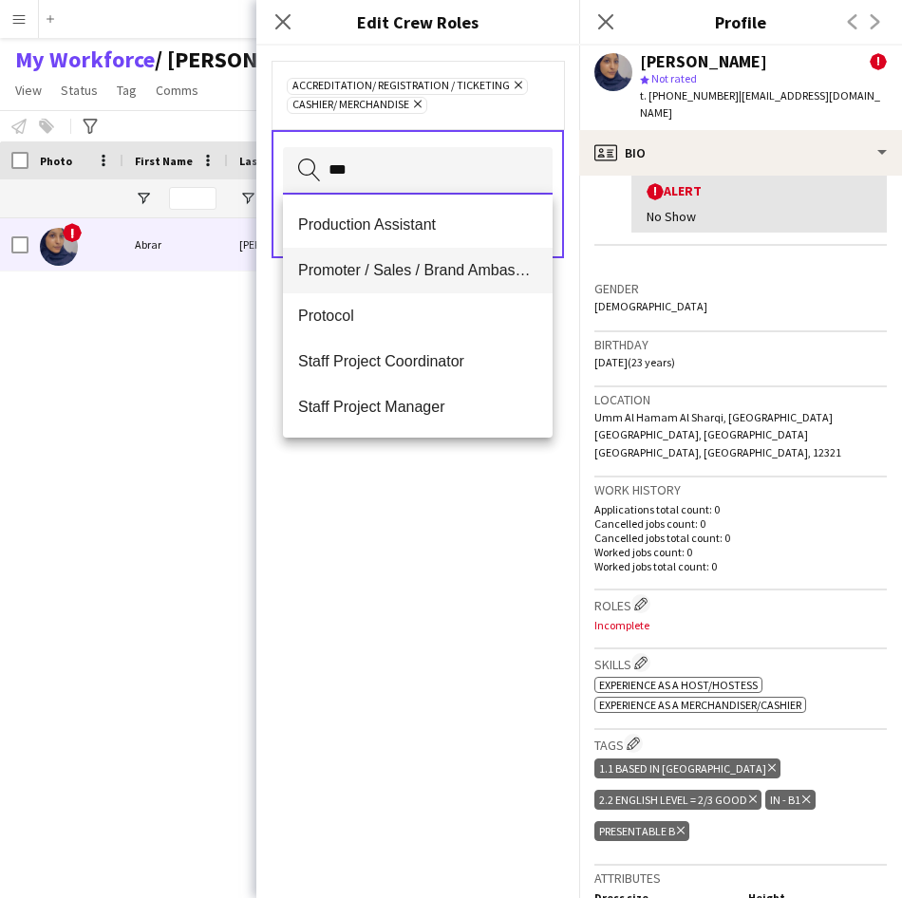
type input "***"
click at [470, 264] on span "Promoter / Sales / Brand Ambassador" at bounding box center [417, 270] width 239 height 18
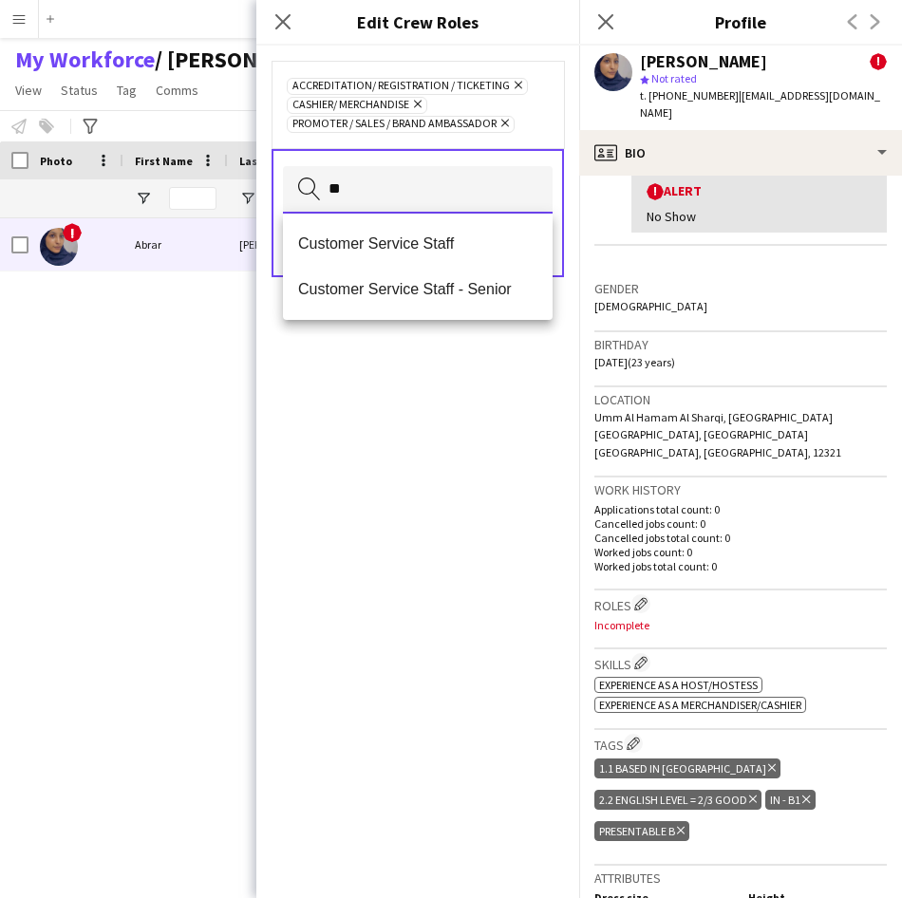
type input "**"
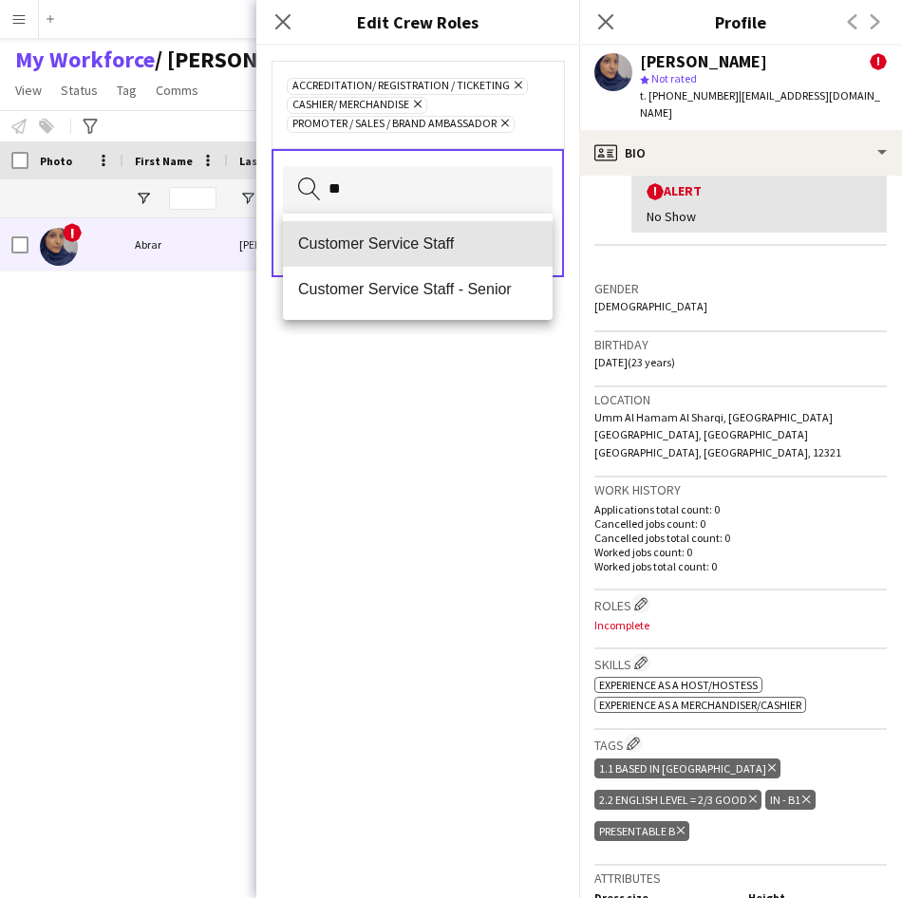
click at [481, 242] on span "Customer Service Staff" at bounding box center [417, 243] width 239 height 18
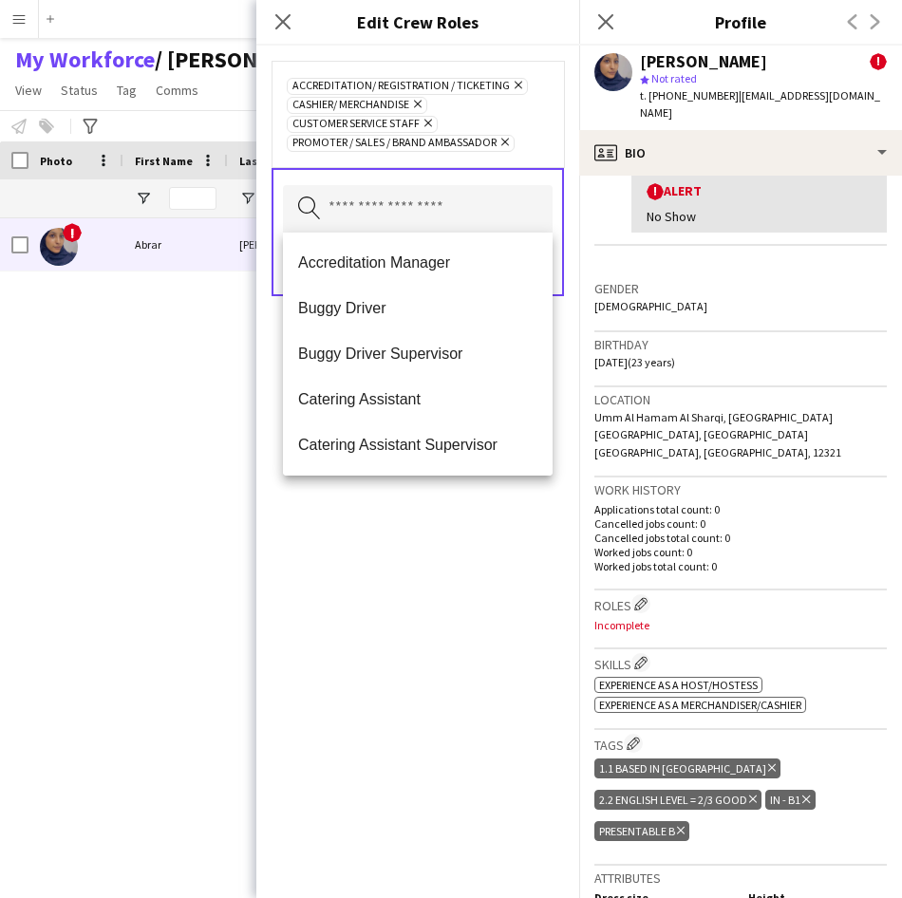
click at [523, 140] on div "Accreditation/ Registration / Ticketing Remove Cashier/ Merchandise Remove Cust…" at bounding box center [418, 114] width 262 height 76
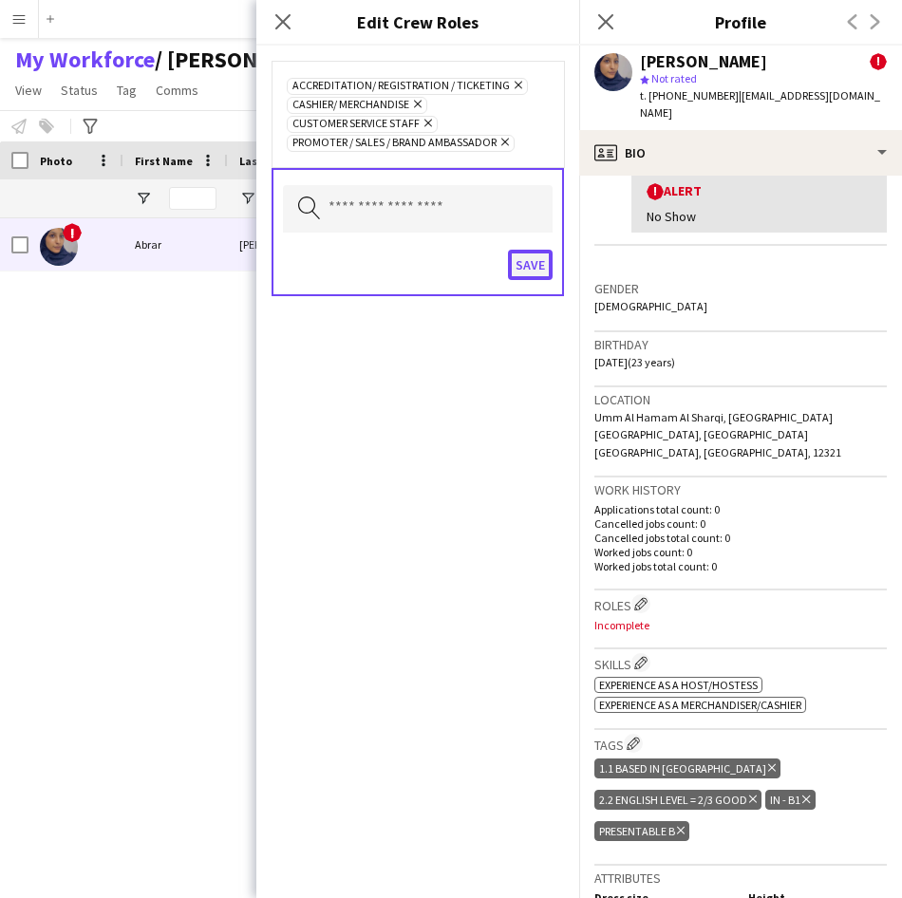
click at [524, 277] on button "Save" at bounding box center [530, 265] width 45 height 30
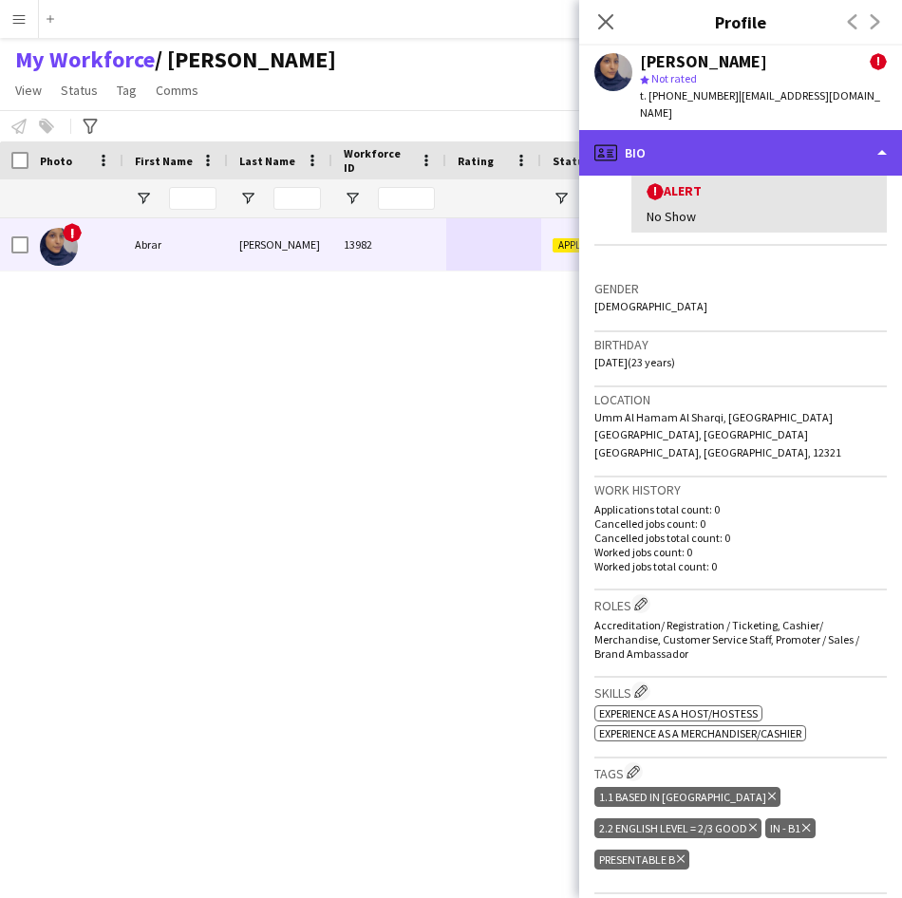
click at [732, 130] on div "profile Bio" at bounding box center [740, 153] width 323 height 46
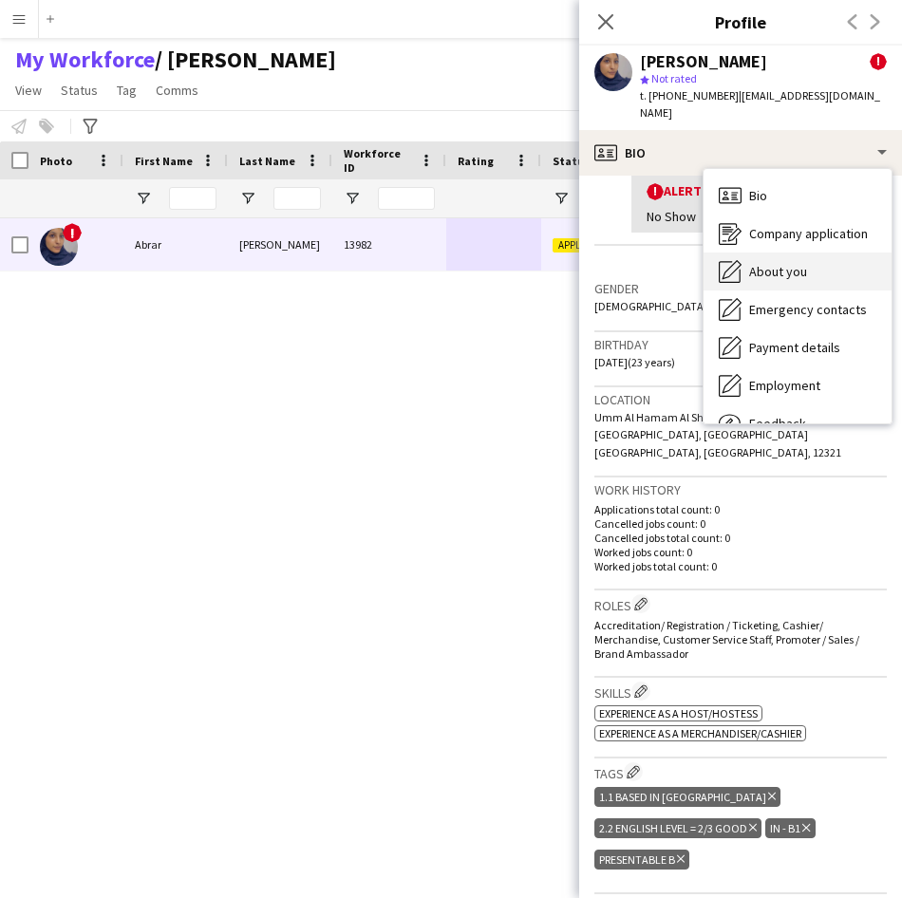
click at [745, 252] on div "About you About you" at bounding box center [797, 271] width 188 height 38
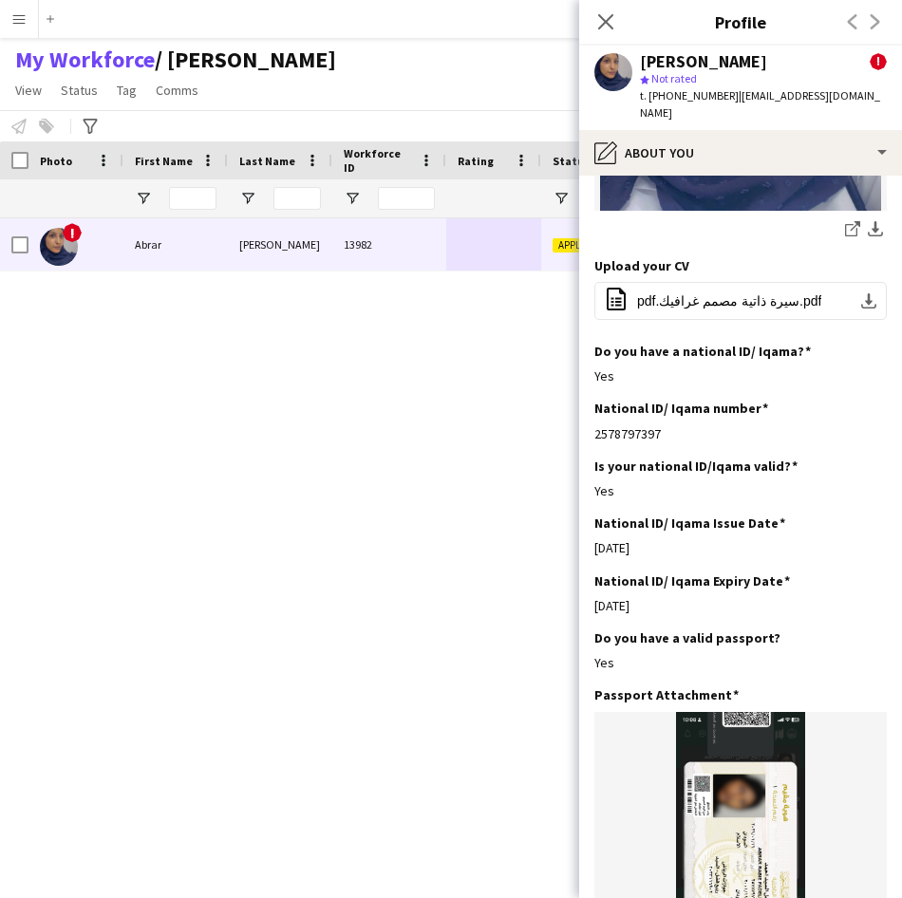
scroll to position [538, 0]
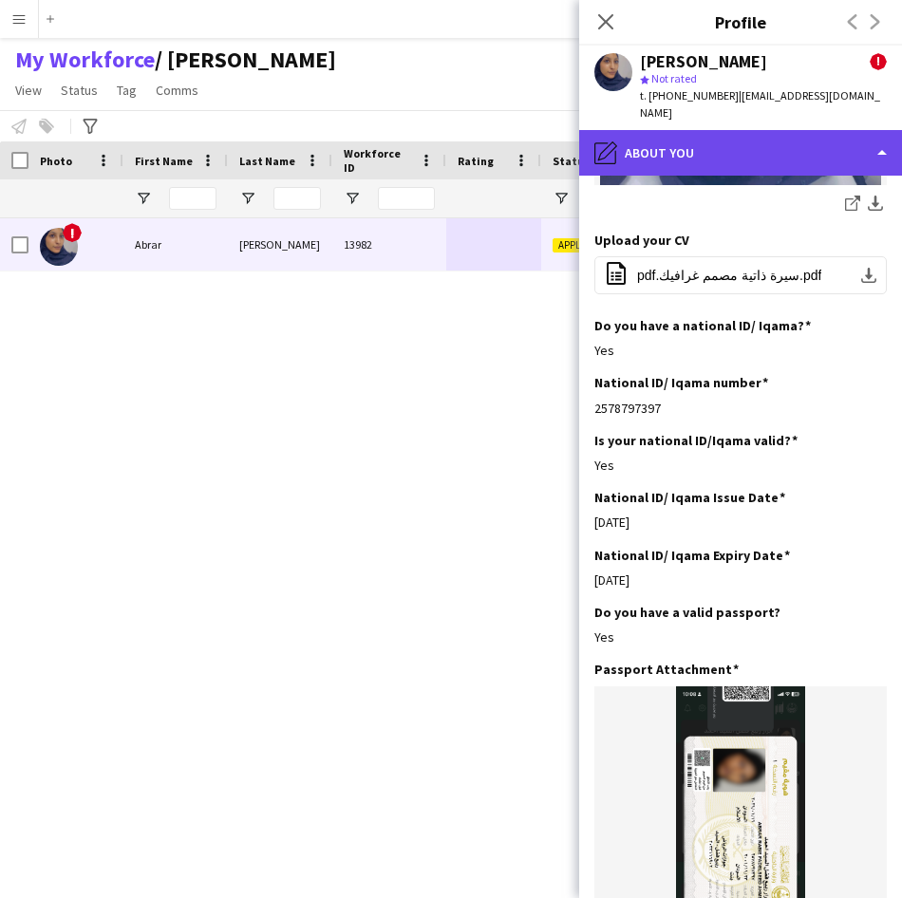
click at [746, 130] on div "pencil4 About you" at bounding box center [740, 153] width 323 height 46
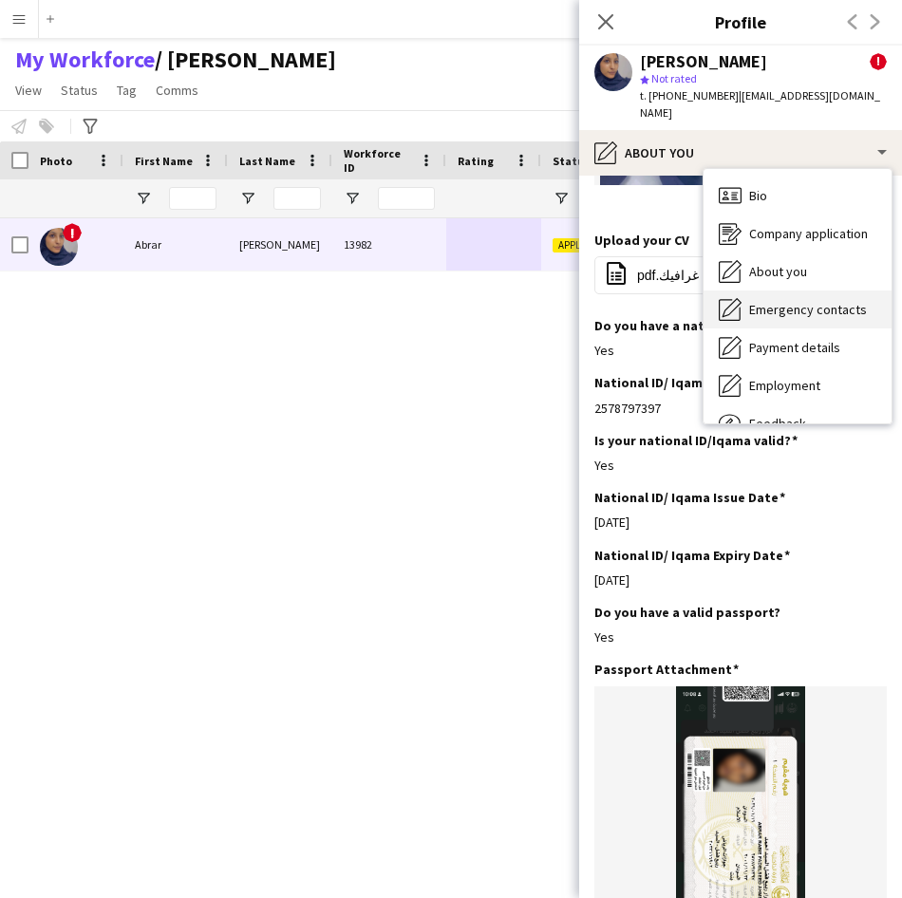
click at [805, 301] on span "Emergency contacts" at bounding box center [808, 309] width 118 height 17
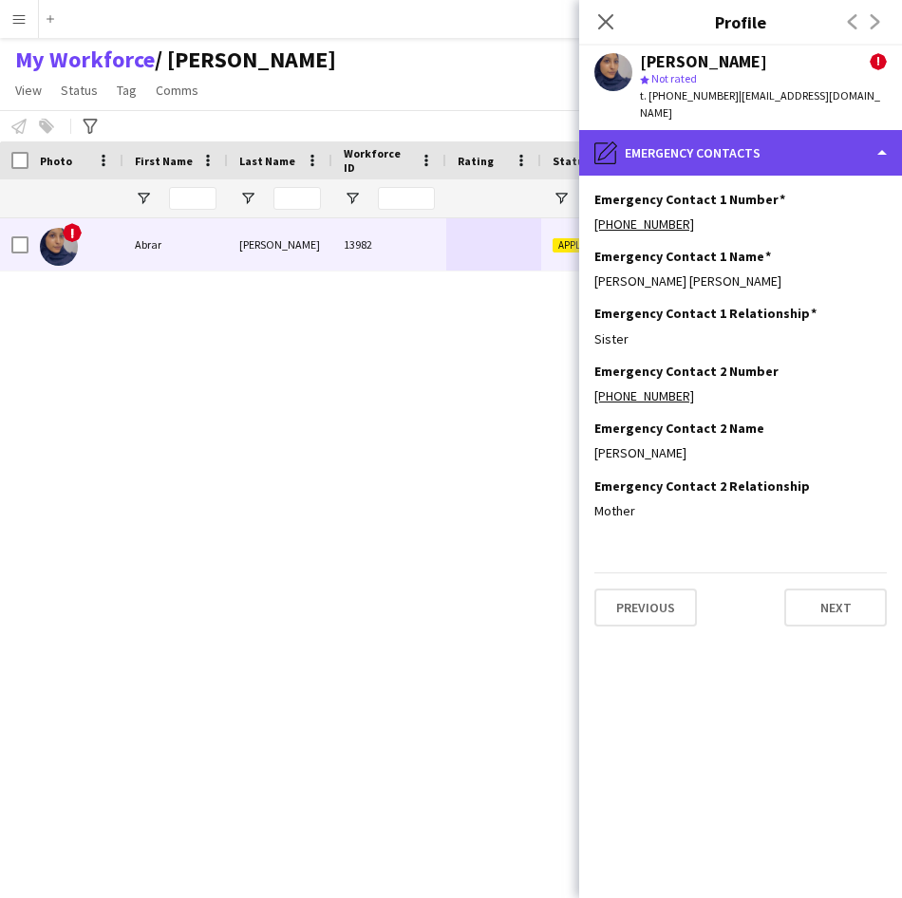
click at [760, 135] on div "pencil4 Emergency contacts" at bounding box center [740, 153] width 323 height 46
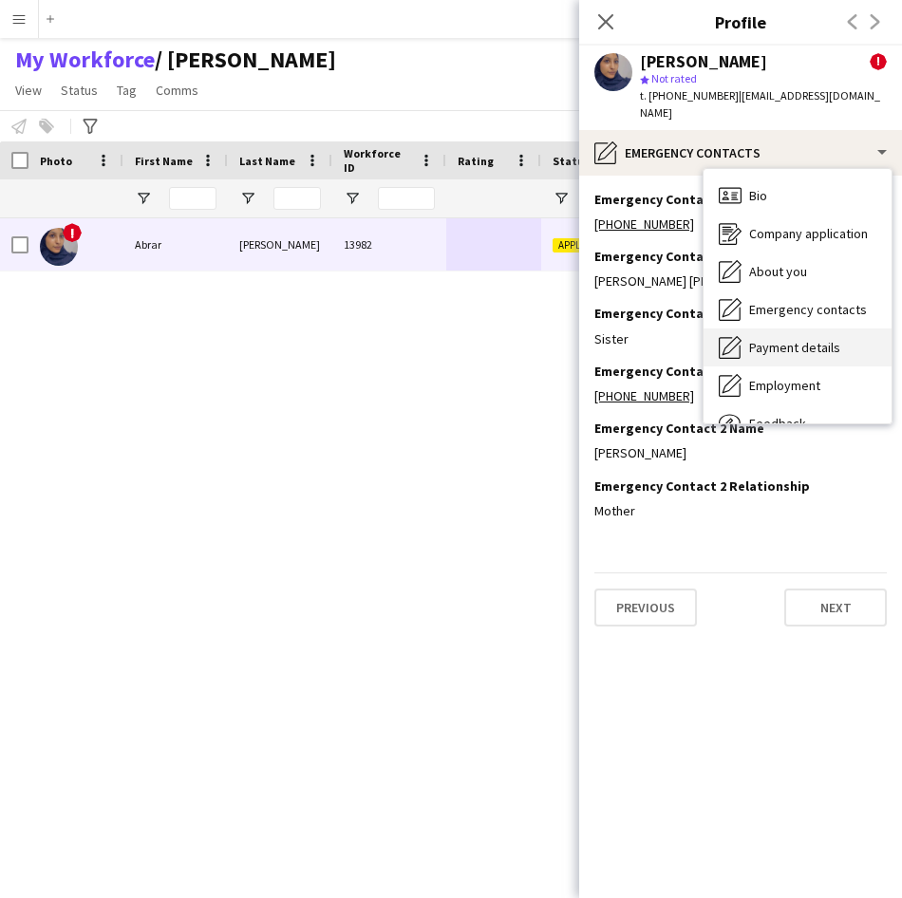
click at [766, 339] on span "Payment details" at bounding box center [794, 347] width 91 height 17
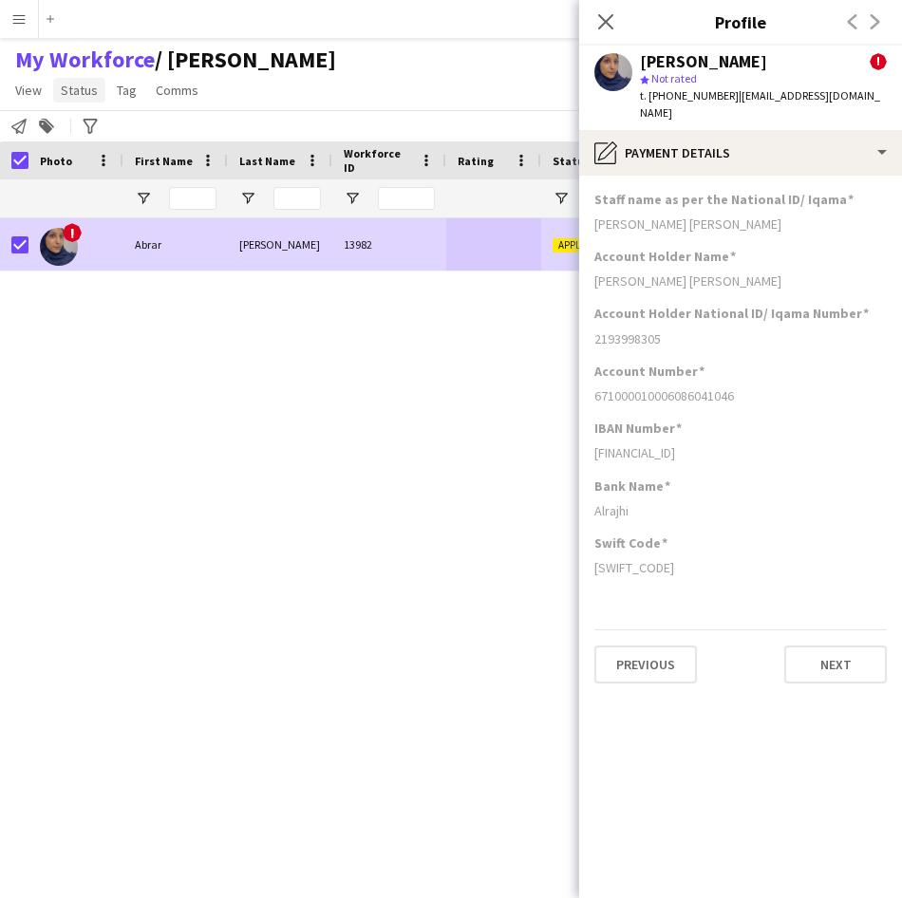
click at [88, 97] on span "Status" at bounding box center [79, 90] width 37 height 17
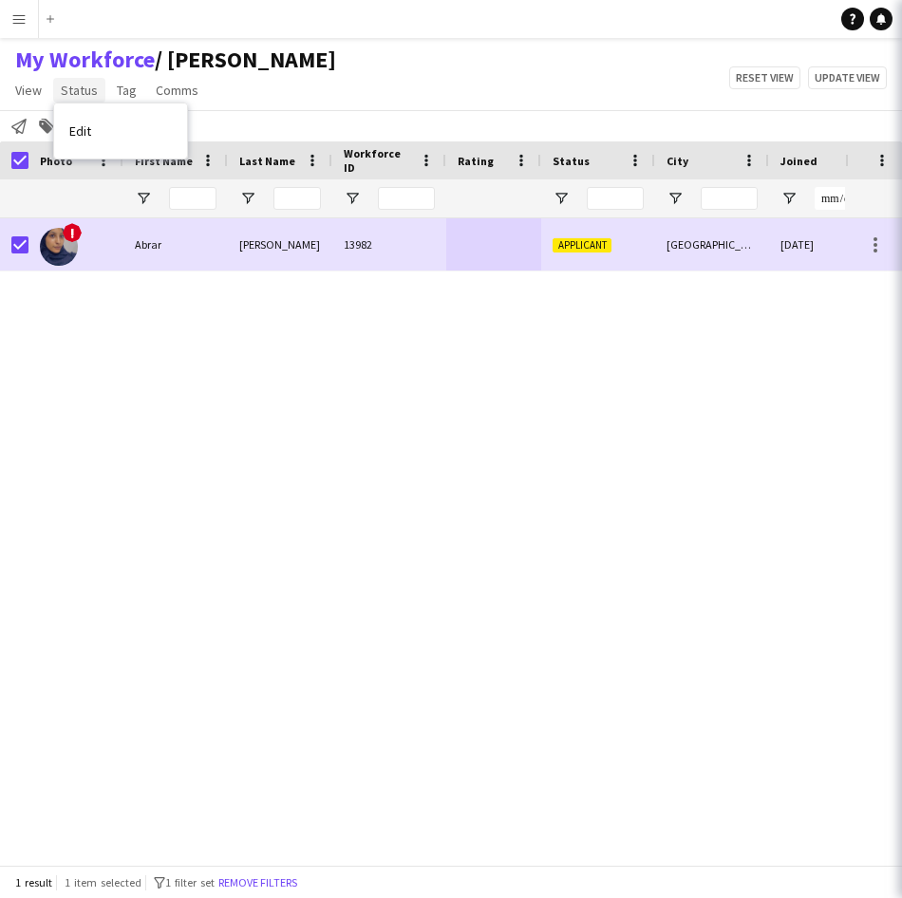
click at [84, 93] on span "Status" at bounding box center [79, 90] width 37 height 17
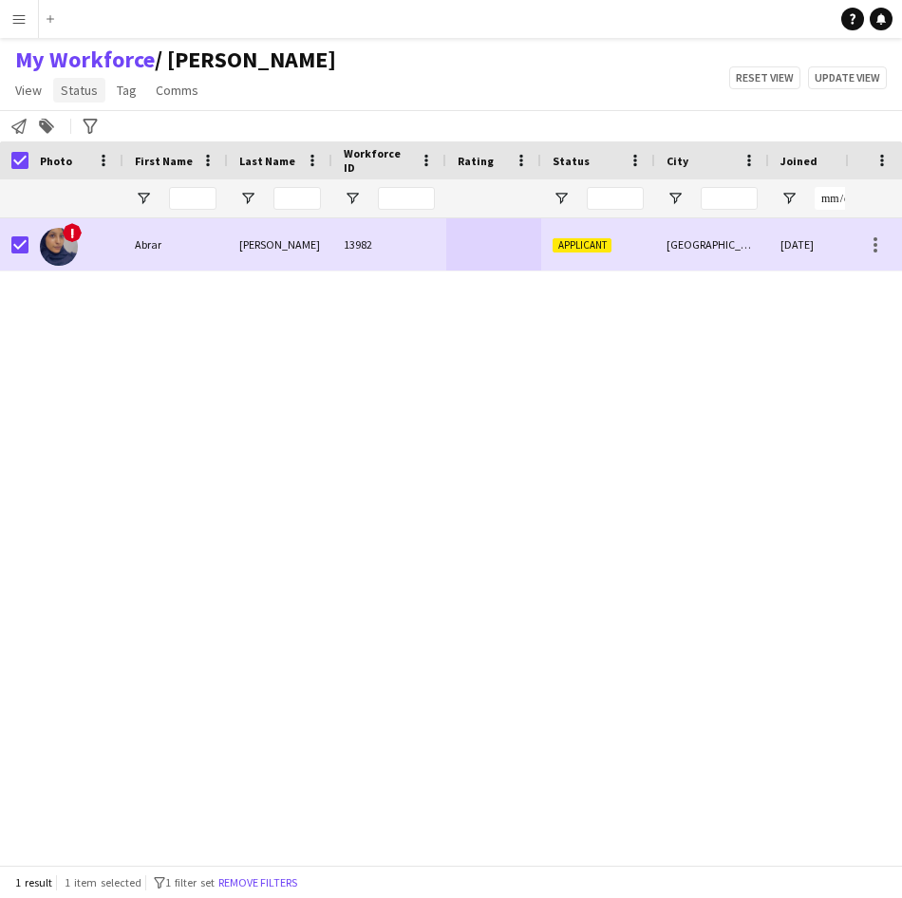
click at [84, 93] on span "Status" at bounding box center [79, 90] width 37 height 17
click at [102, 122] on link "Edit" at bounding box center [120, 131] width 133 height 40
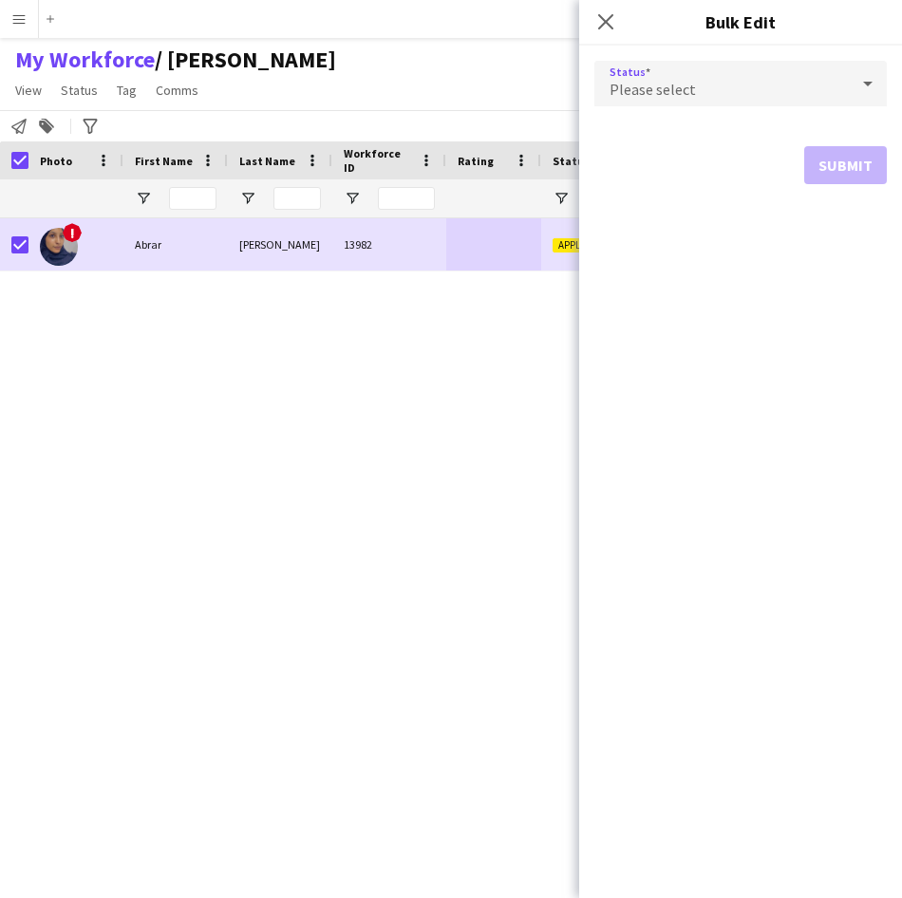
click at [630, 79] on div "Please select" at bounding box center [721, 84] width 254 height 46
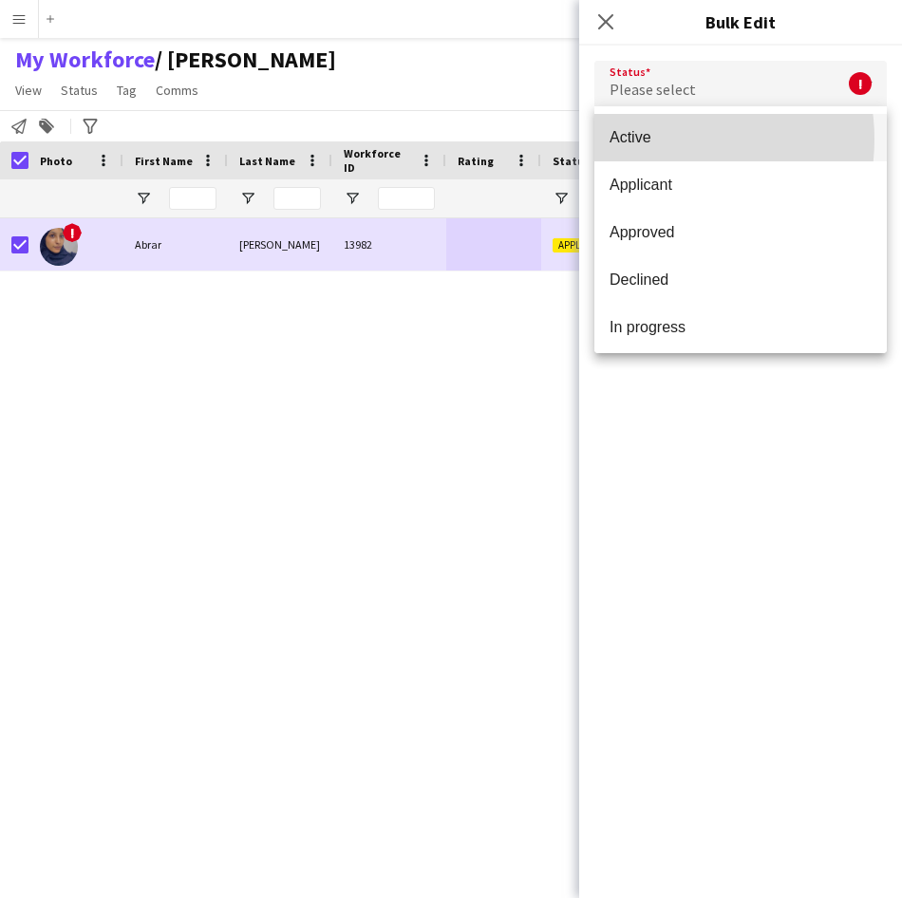
click at [661, 139] on span "Active" at bounding box center [740, 137] width 262 height 18
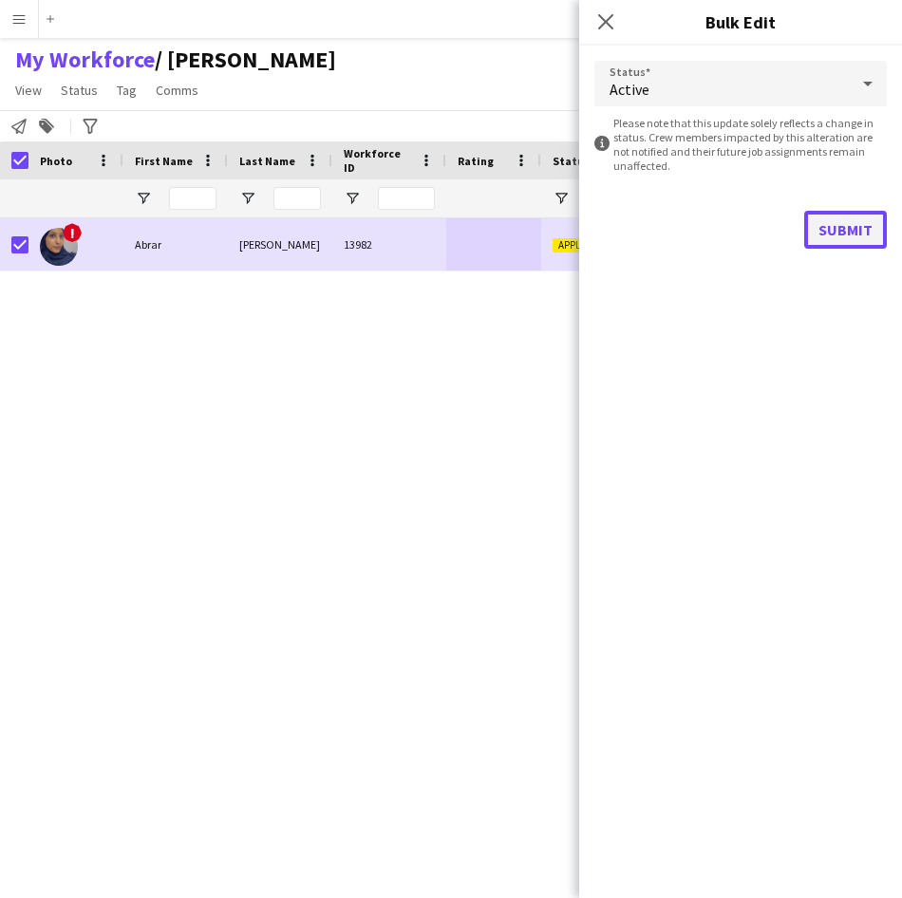
click at [863, 237] on button "Submit" at bounding box center [845, 230] width 83 height 38
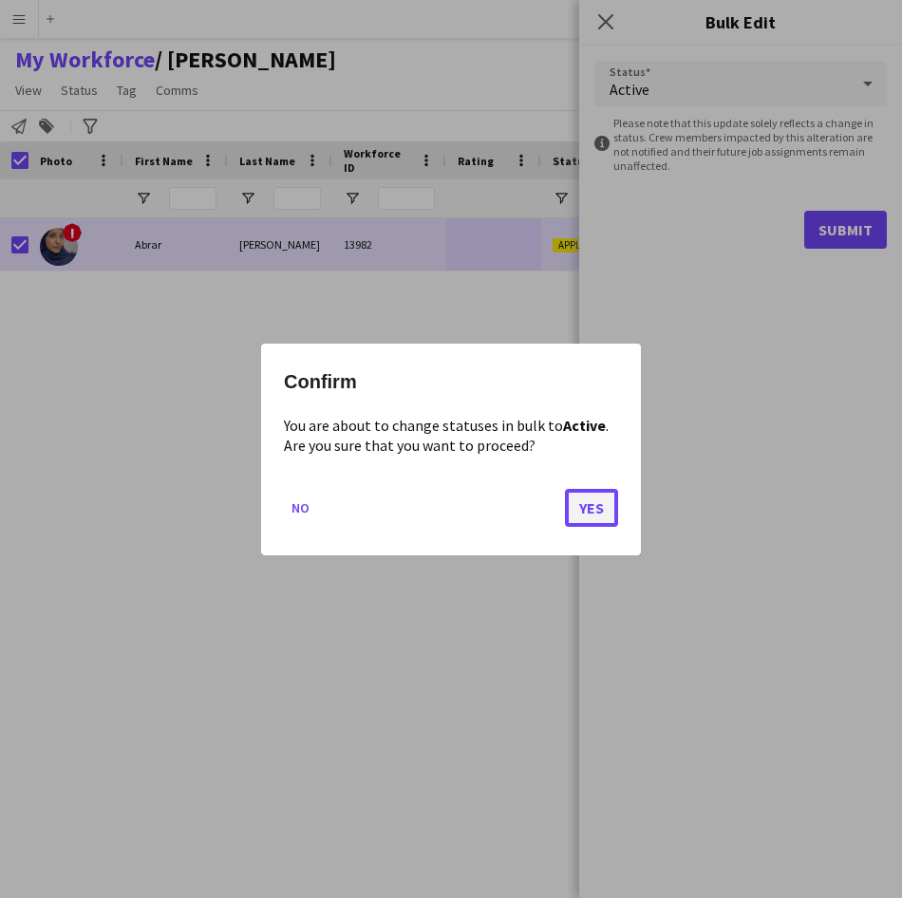
click at [596, 509] on button "Yes" at bounding box center [591, 507] width 53 height 38
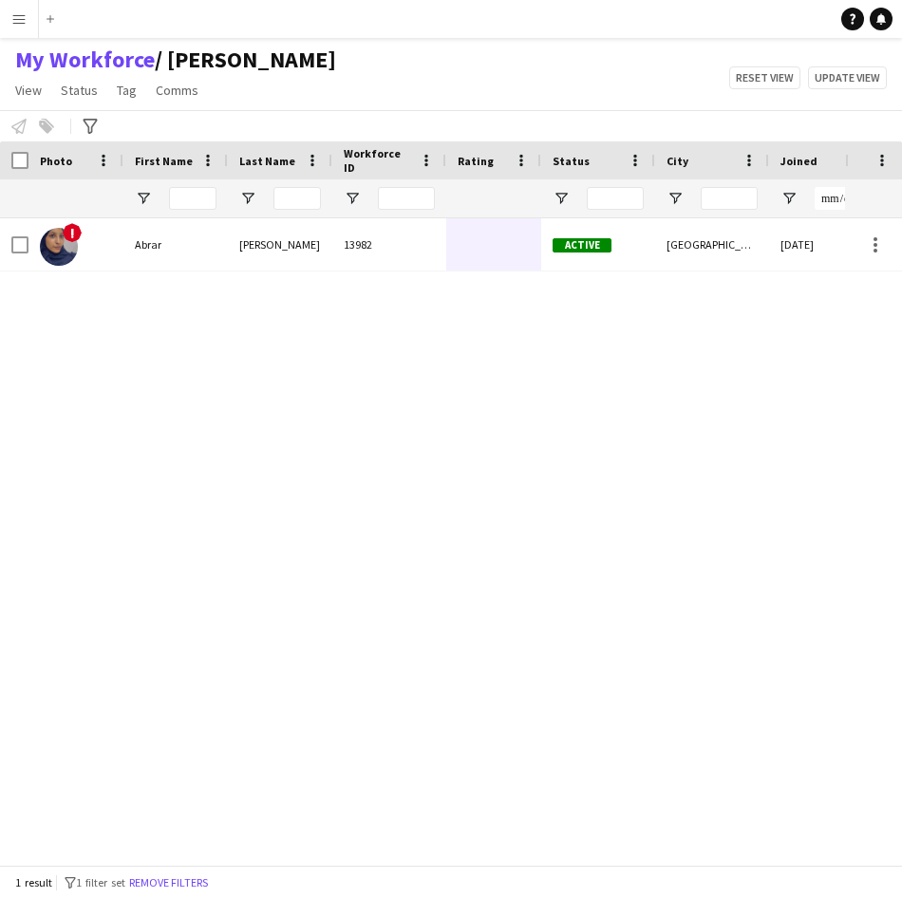
click at [210, 893] on div "1 result filter-1 1 filter set Remove filters" at bounding box center [451, 882] width 902 height 32
drag, startPoint x: 206, startPoint y: 887, endPoint x: 181, endPoint y: 878, distance: 26.1
click at [181, 878] on button "Remove filters" at bounding box center [168, 882] width 86 height 21
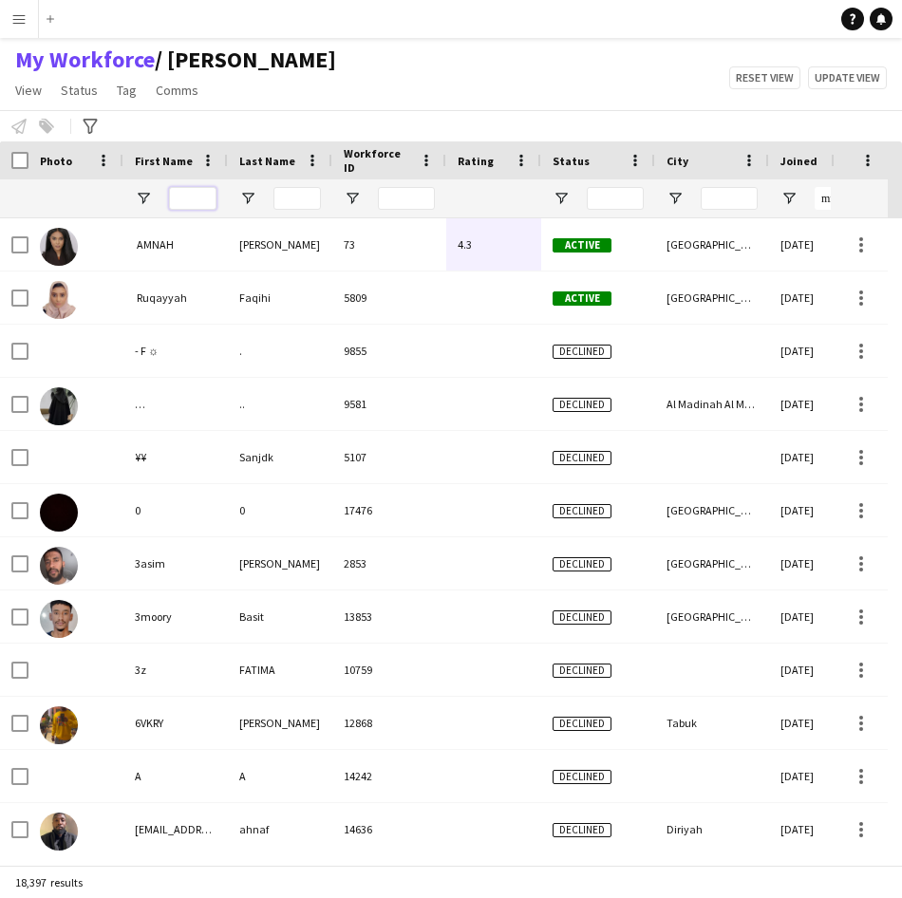
click at [200, 199] on input "First Name Filter Input" at bounding box center [192, 198] width 47 height 23
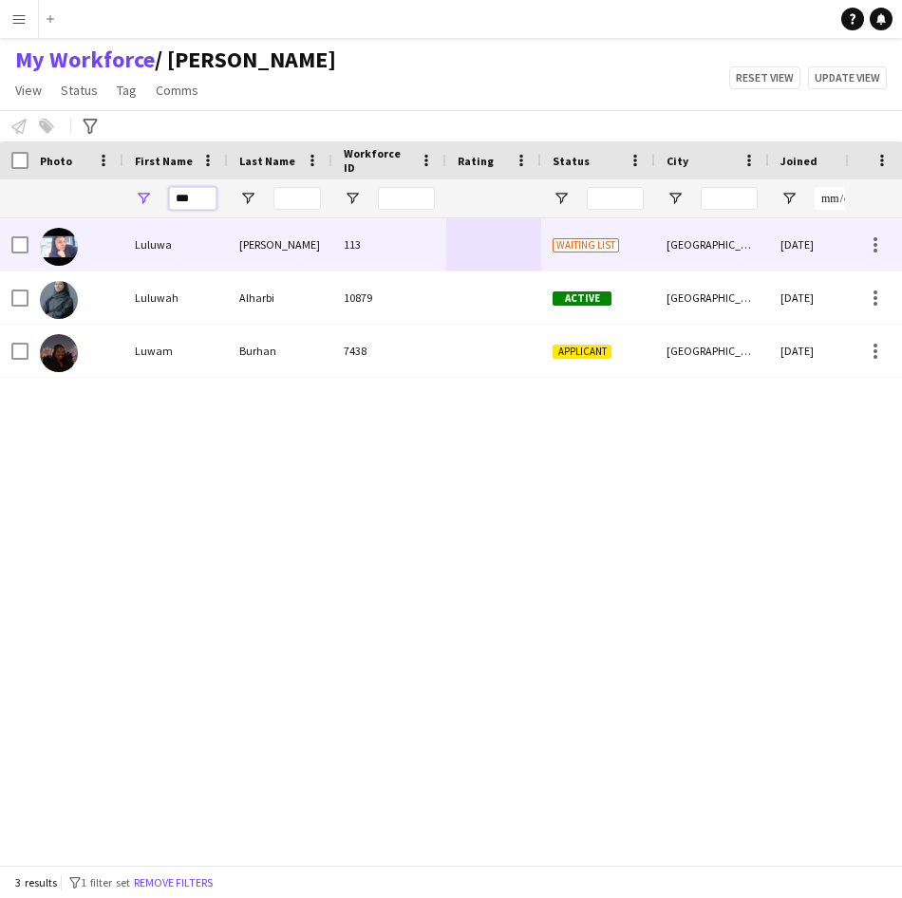
type input "***"
click at [147, 253] on div "Luluwa" at bounding box center [175, 244] width 104 height 52
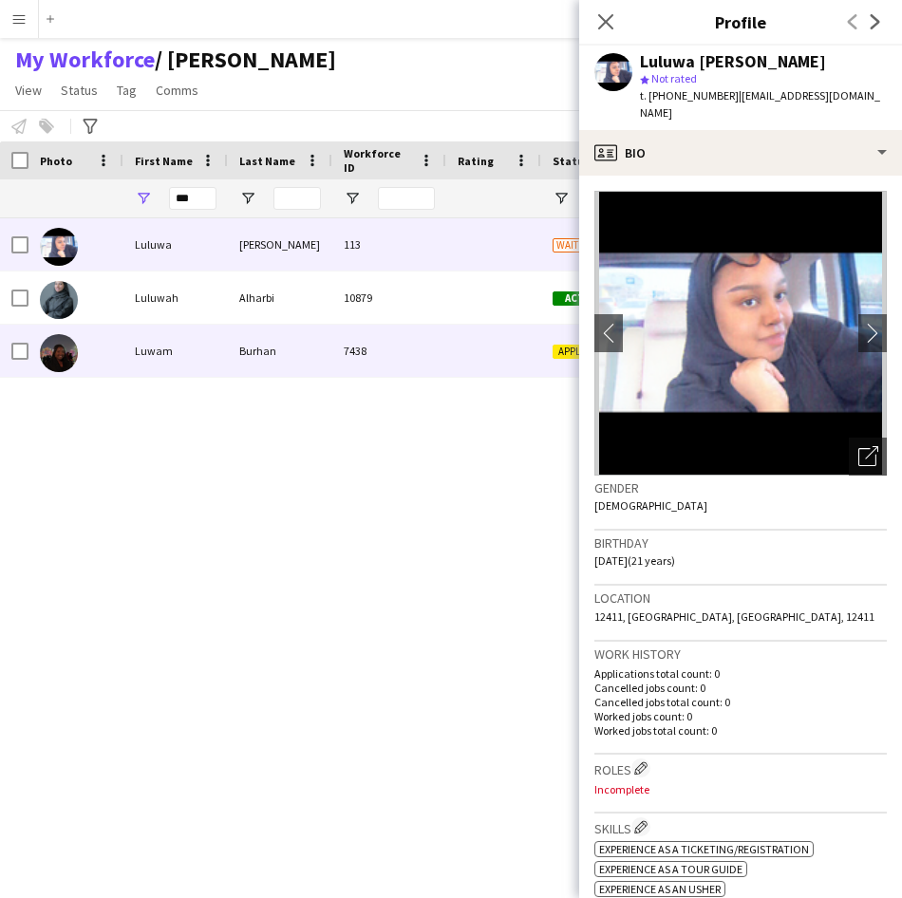
click at [145, 339] on div "Luwam" at bounding box center [175, 351] width 104 height 52
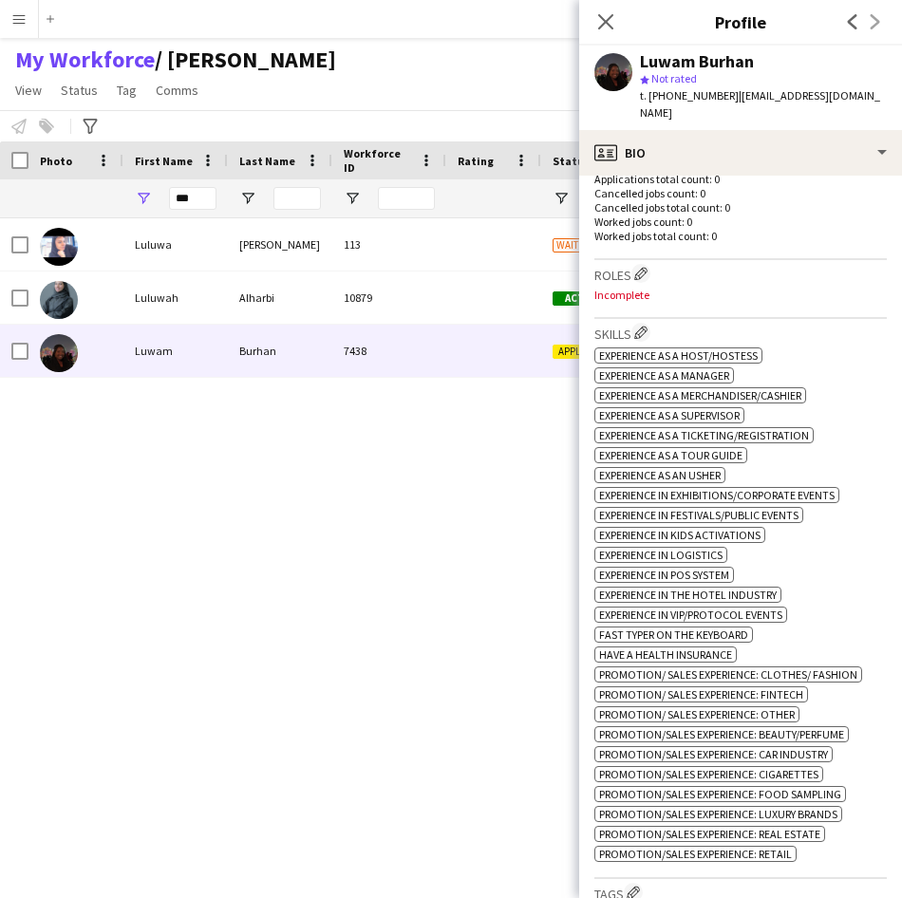
scroll to position [534, 0]
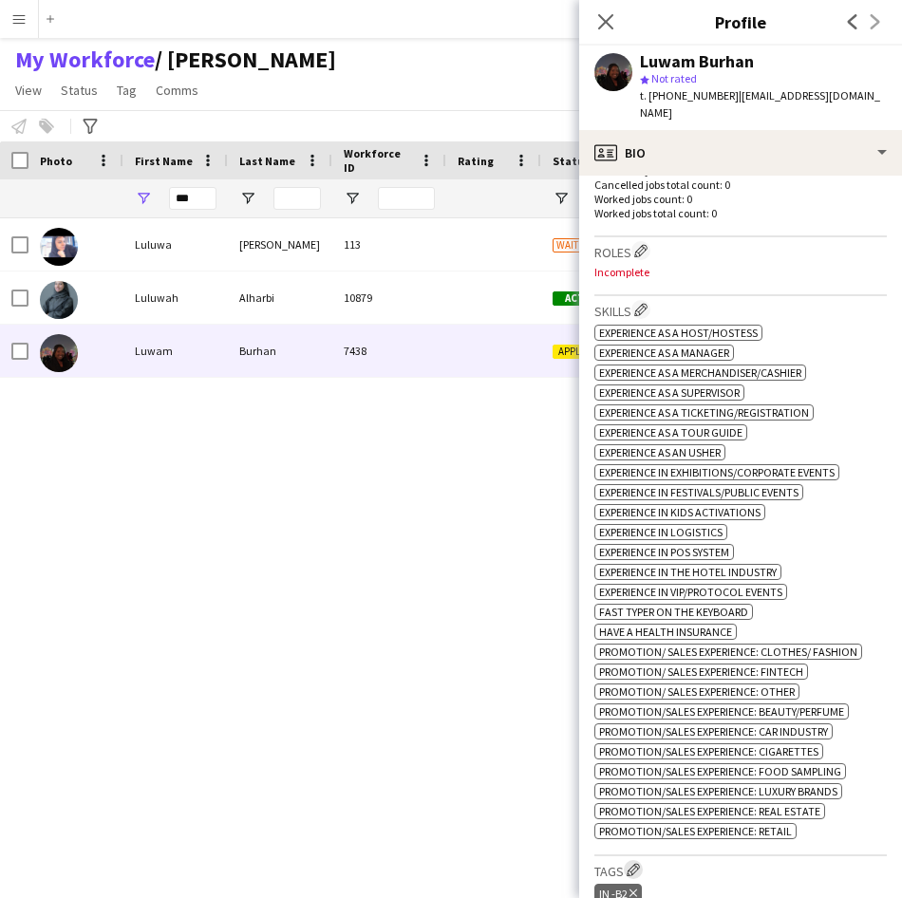
click at [640, 863] on app-icon "Edit crew company tags" at bounding box center [632, 869] width 13 height 13
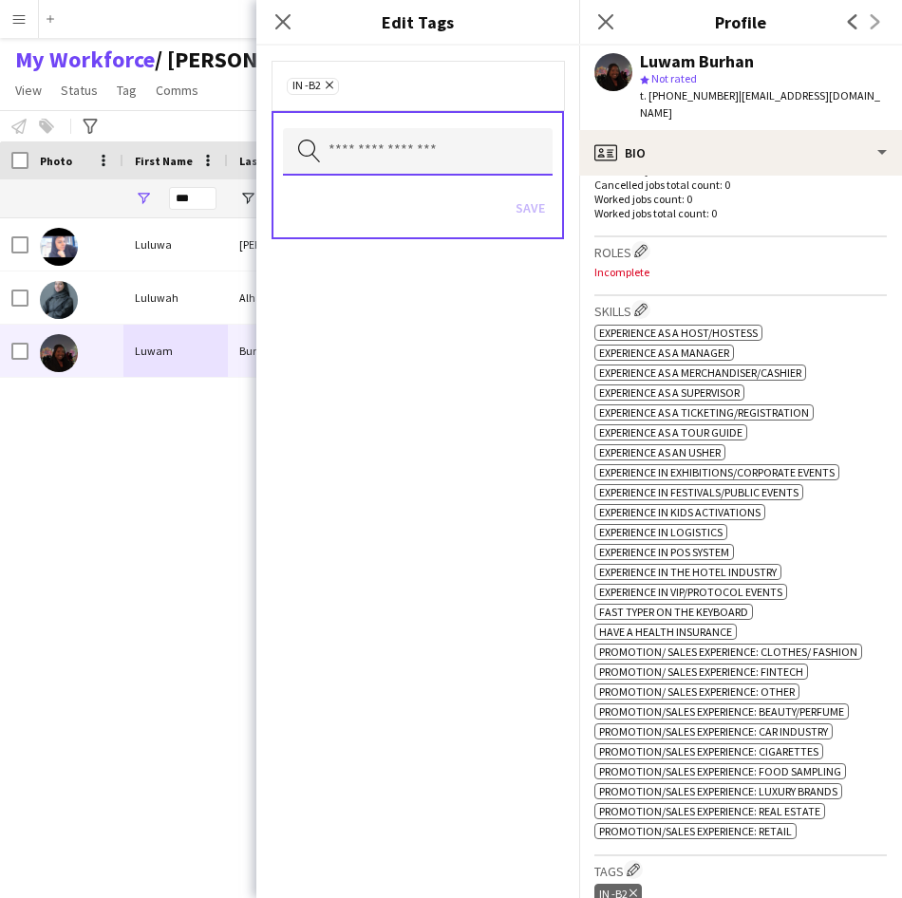
click at [491, 167] on input "text" at bounding box center [418, 151] width 270 height 47
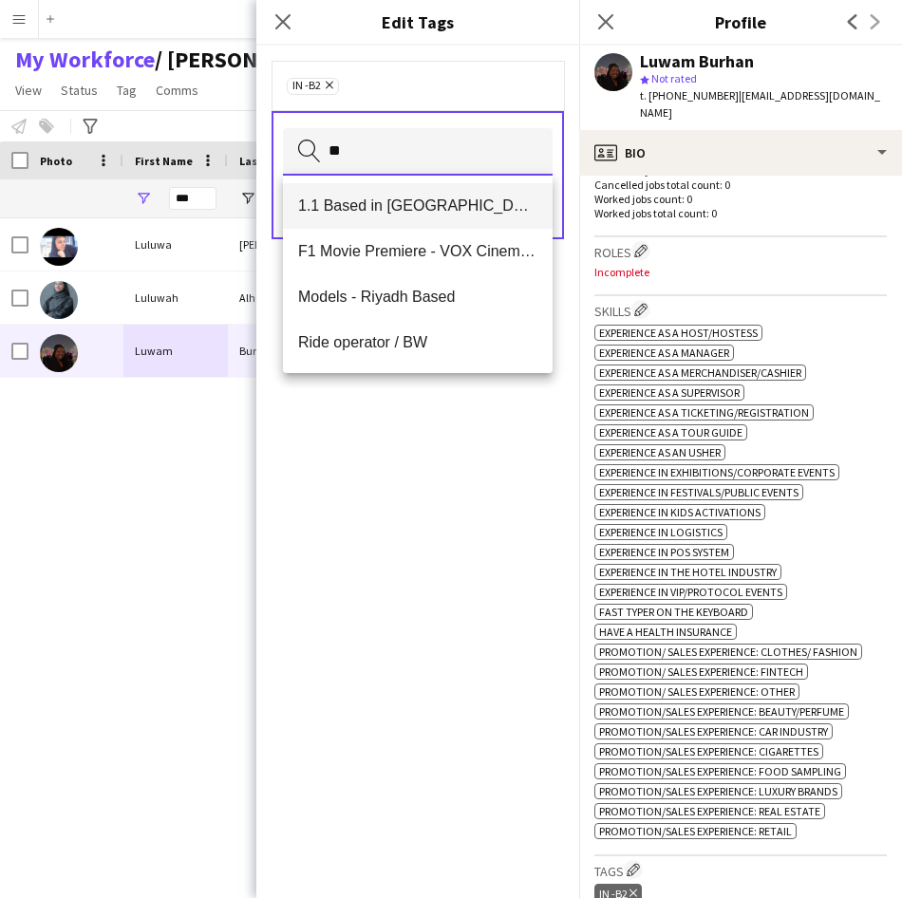
type input "**"
click at [446, 223] on mat-option "1.1 Based in [GEOGRAPHIC_DATA]" at bounding box center [418, 206] width 270 height 46
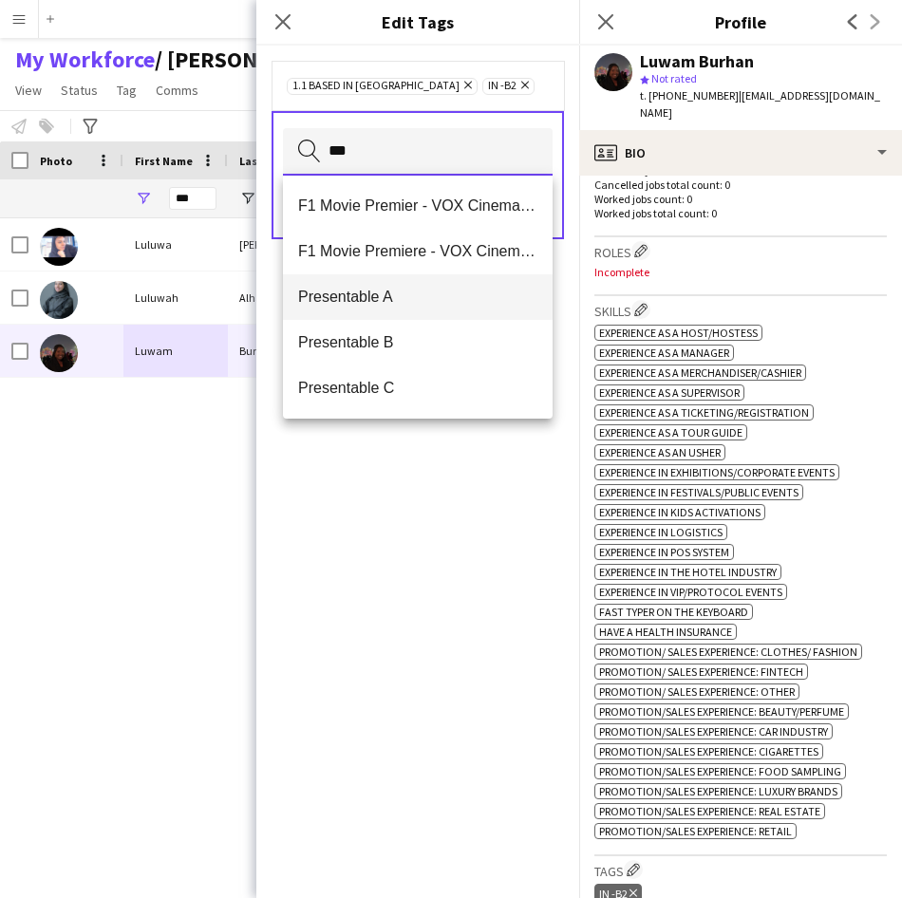
type input "***"
click at [430, 303] on span "Presentable A" at bounding box center [417, 297] width 239 height 18
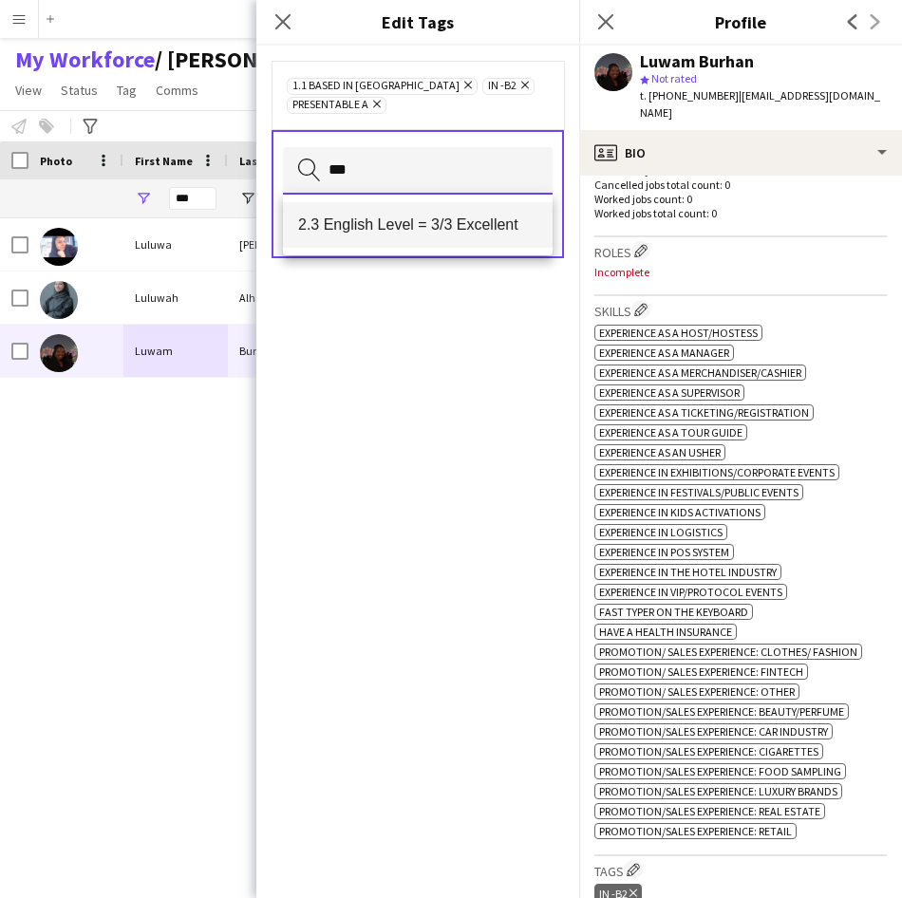
type input "***"
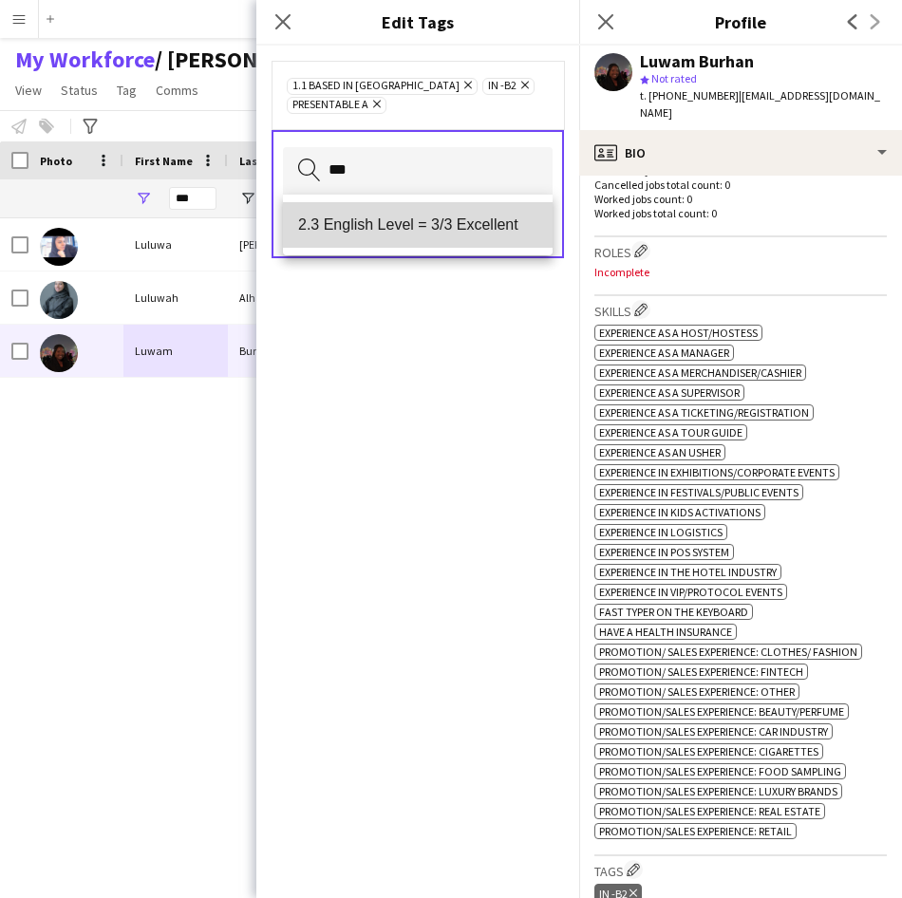
click at [500, 242] on mat-option "2.3 English Level = 3/3 Excellent" at bounding box center [418, 225] width 270 height 46
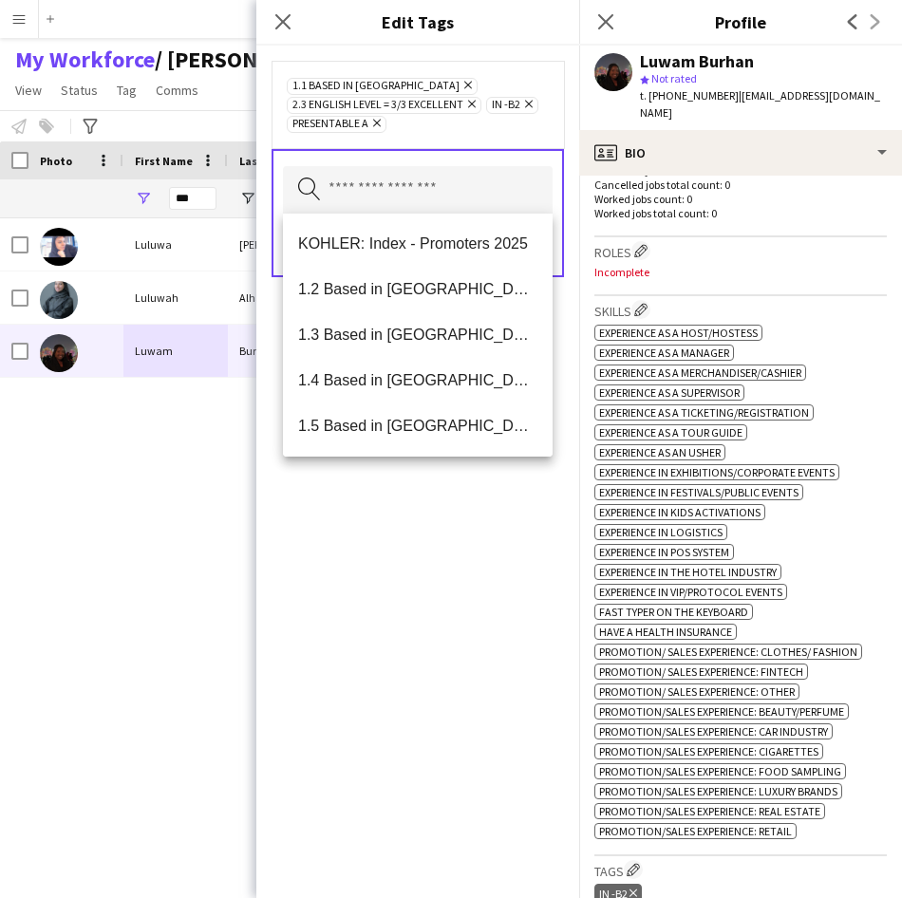
click at [546, 128] on div "1.1 Based in [GEOGRAPHIC_DATA] Remove 2.3 English Level = 3/3 Excellent Remove …" at bounding box center [418, 104] width 262 height 57
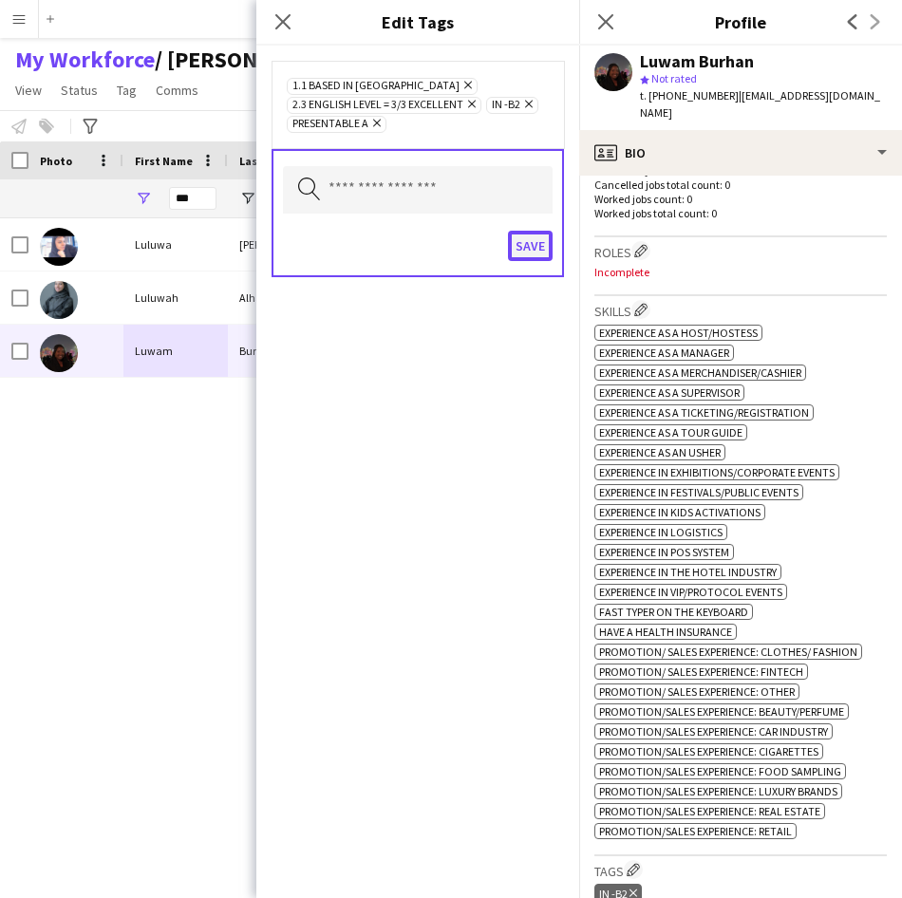
click at [533, 250] on button "Save" at bounding box center [530, 246] width 45 height 30
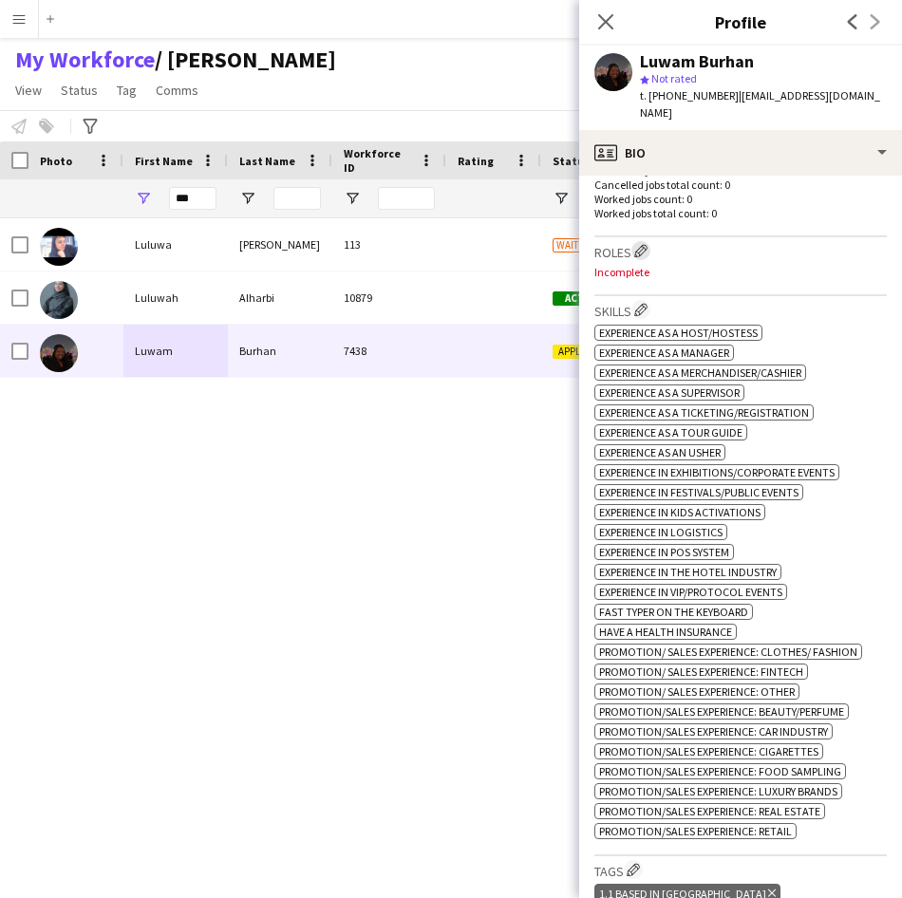
click at [645, 244] on app-icon "Edit crew company roles" at bounding box center [640, 250] width 13 height 13
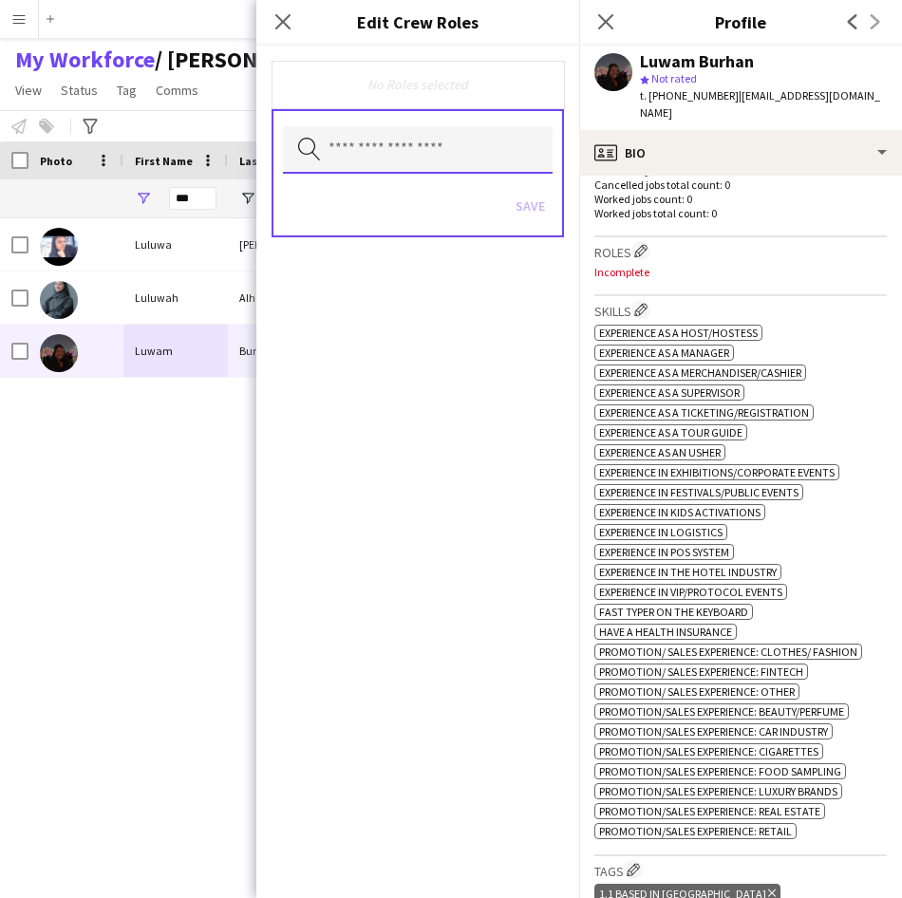
click at [530, 153] on input "text" at bounding box center [418, 149] width 270 height 47
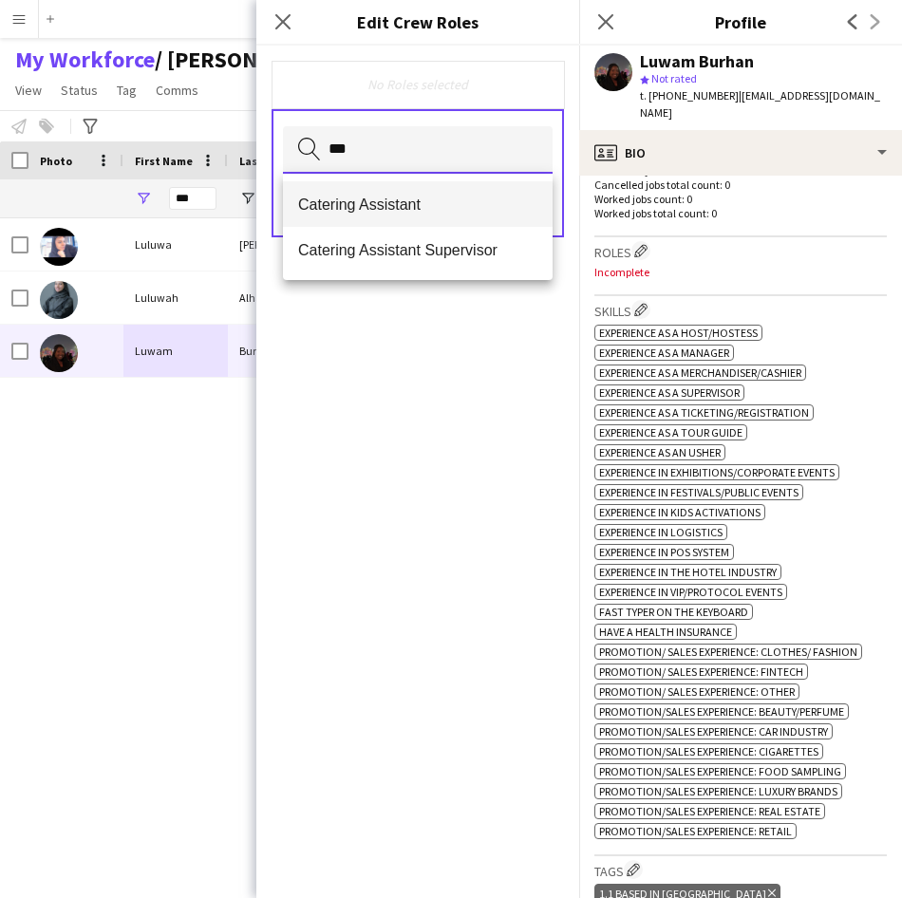
type input "***"
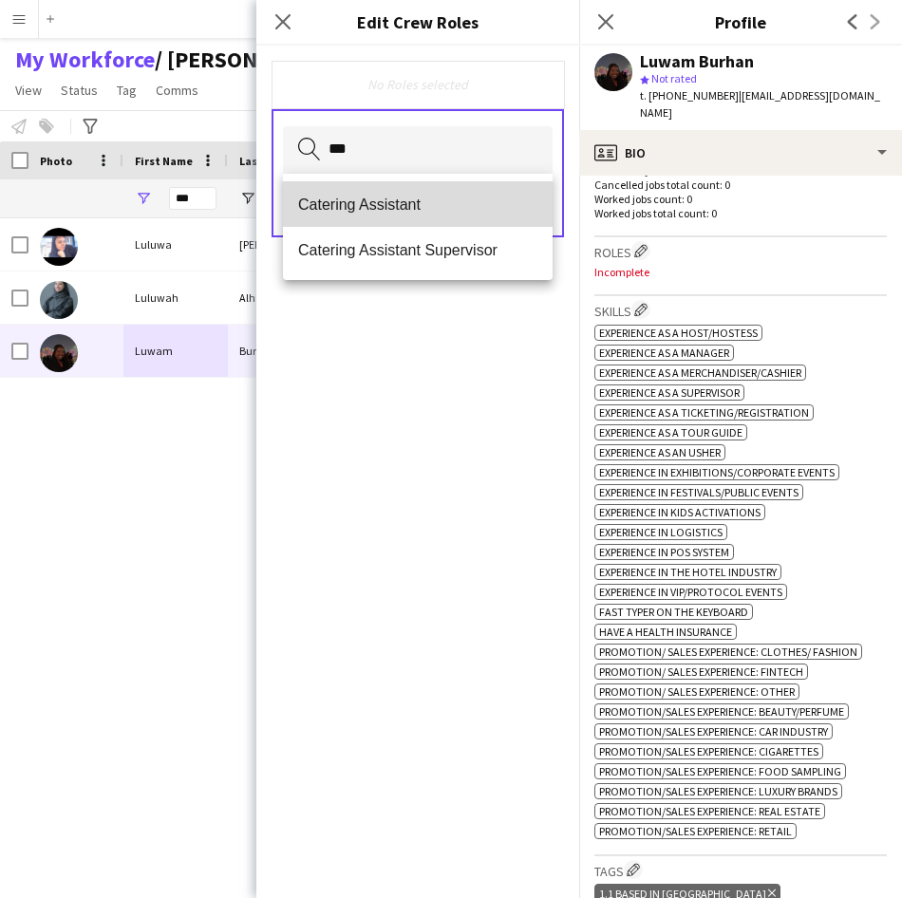
click at [421, 209] on span "Catering Assistant" at bounding box center [417, 205] width 239 height 18
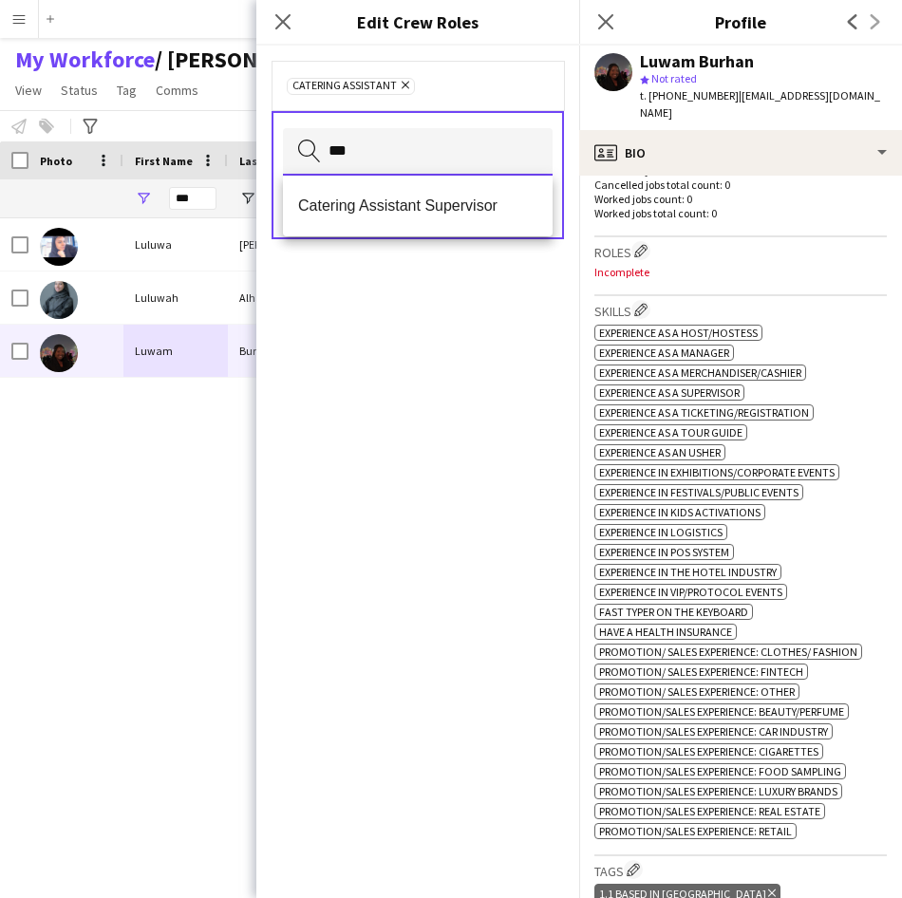
type input "***"
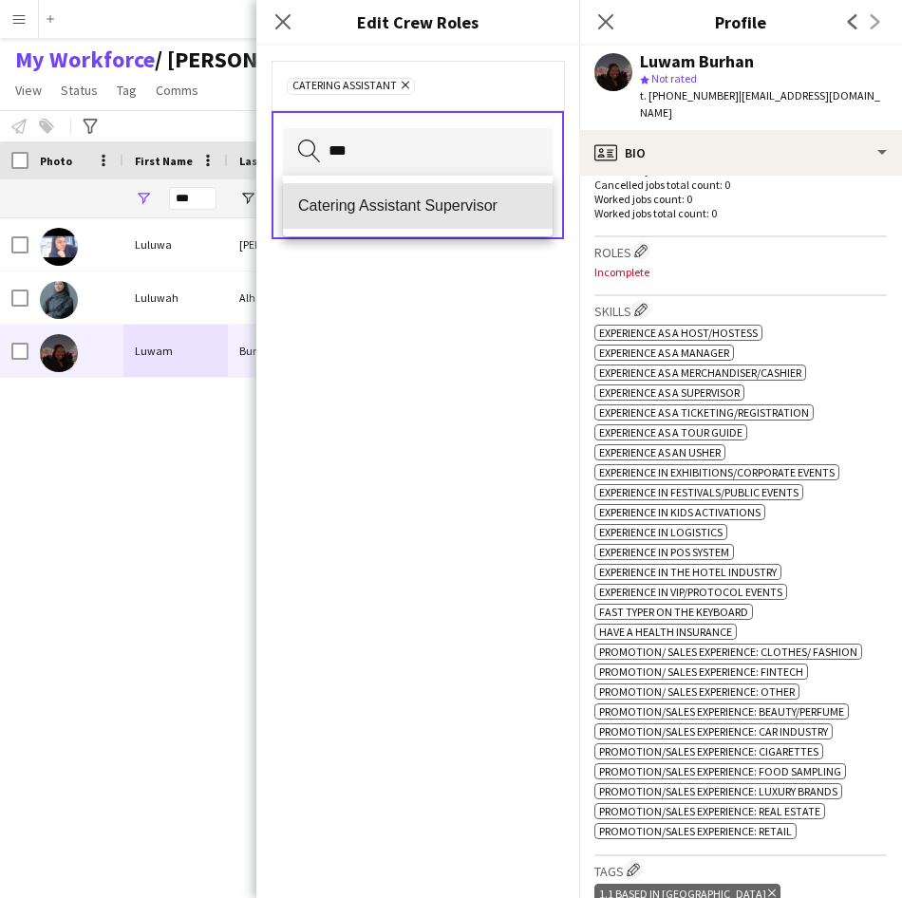
click at [503, 195] on mat-option "Catering Assistant Supervisor" at bounding box center [418, 206] width 270 height 46
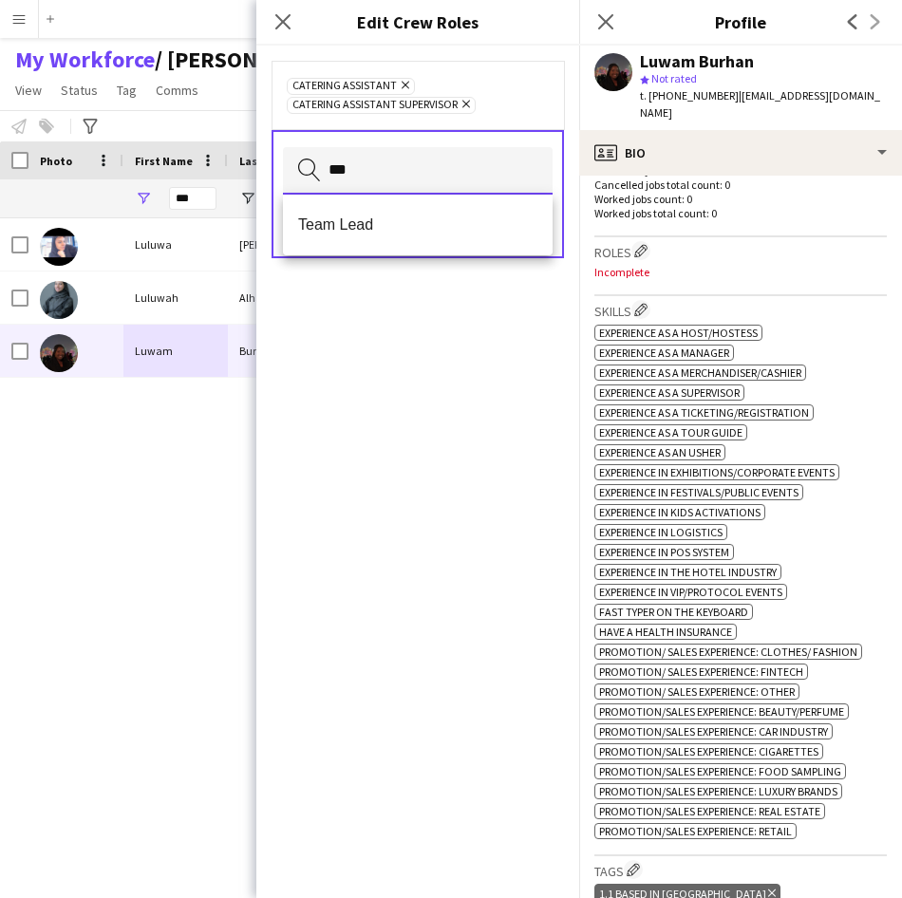
type input "***"
click at [444, 252] on div "Team Lead" at bounding box center [418, 225] width 270 height 61
click at [454, 243] on mat-option "Team Lead" at bounding box center [418, 225] width 270 height 46
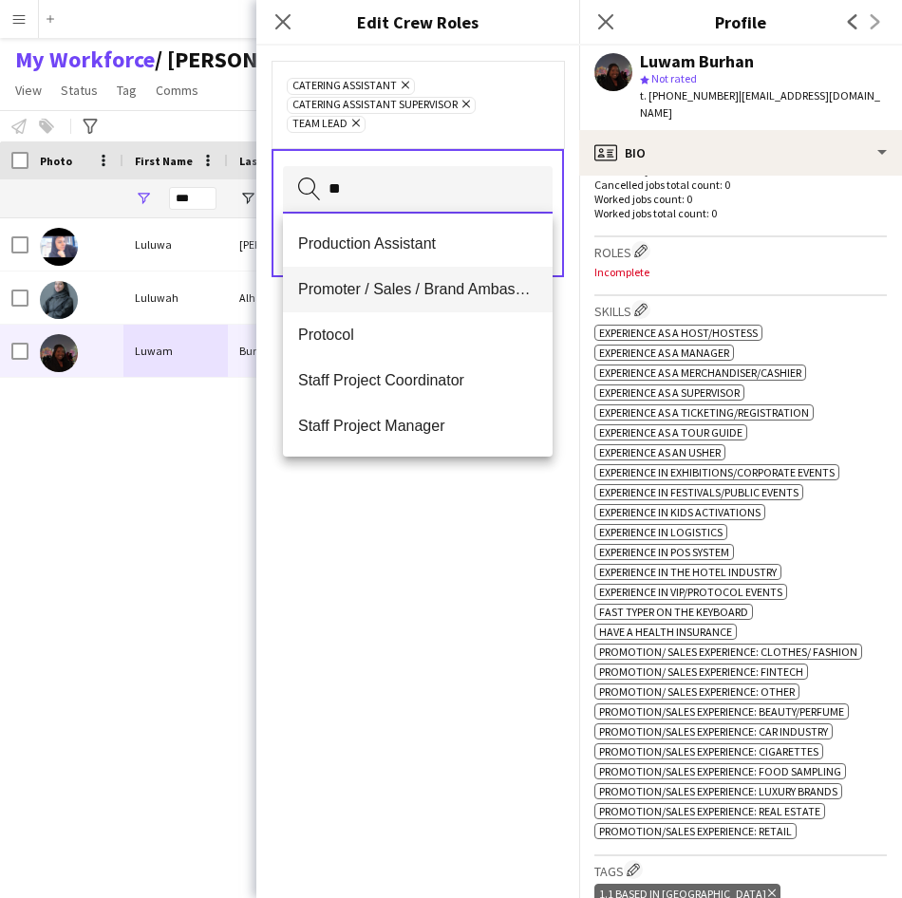
type input "**"
click at [445, 285] on span "Promoter / Sales / Brand Ambassador" at bounding box center [417, 289] width 239 height 18
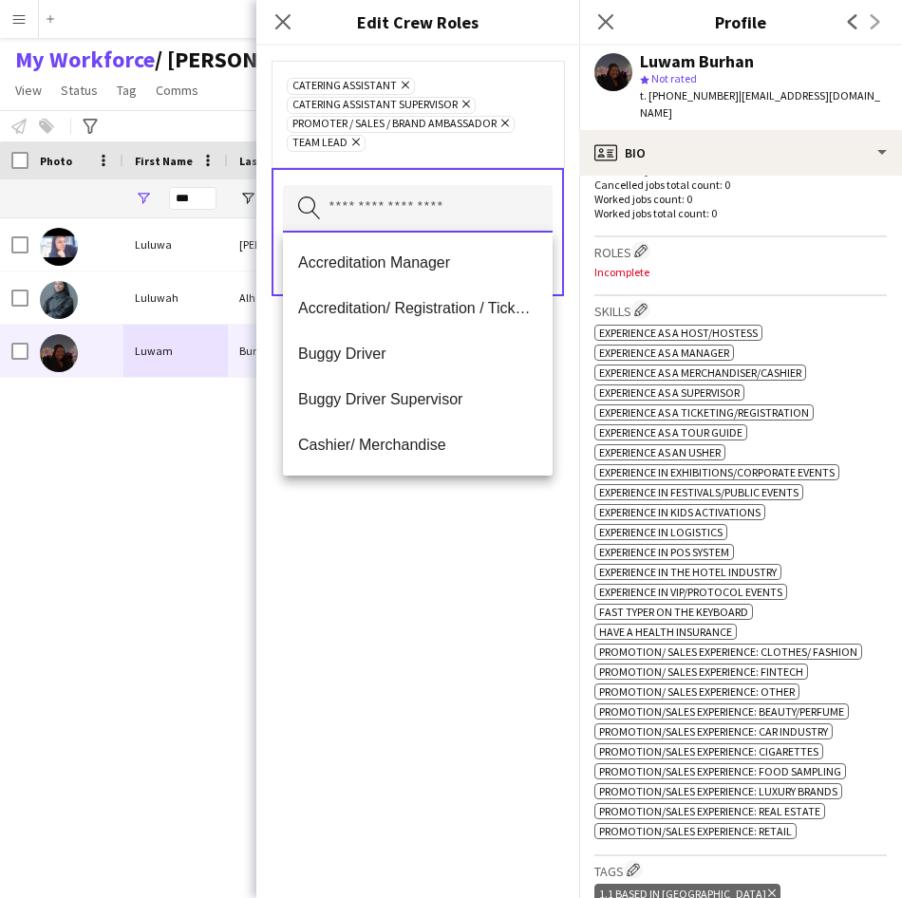
scroll to position [0, 0]
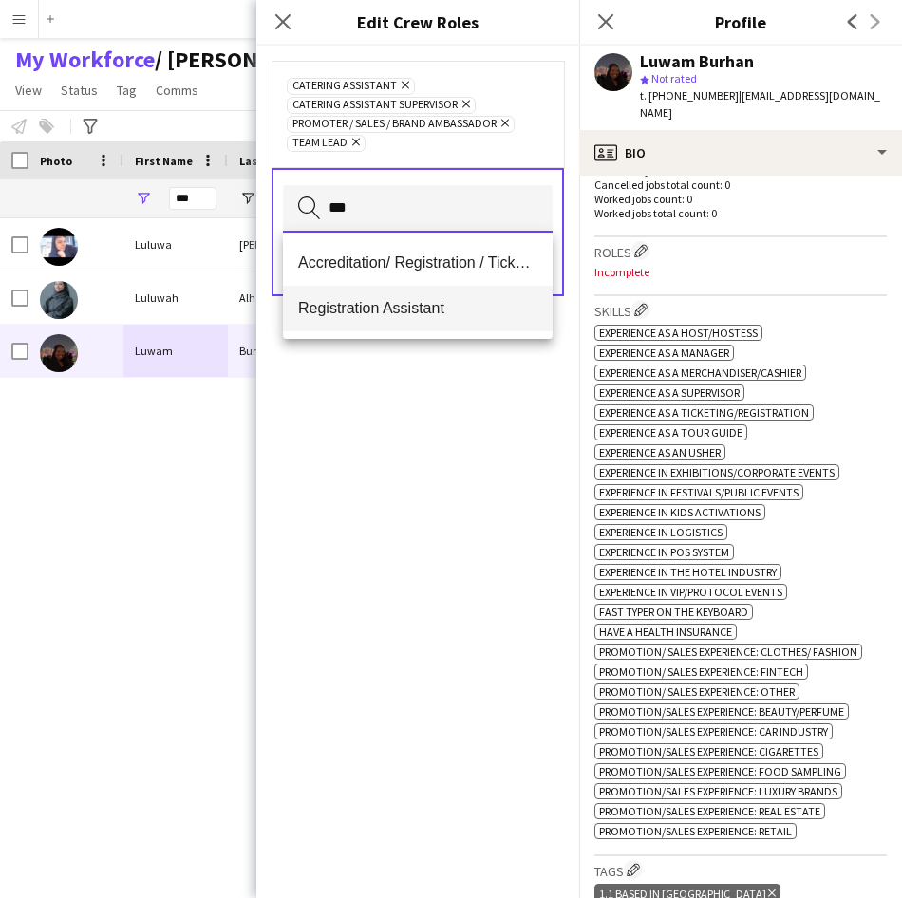
type input "***"
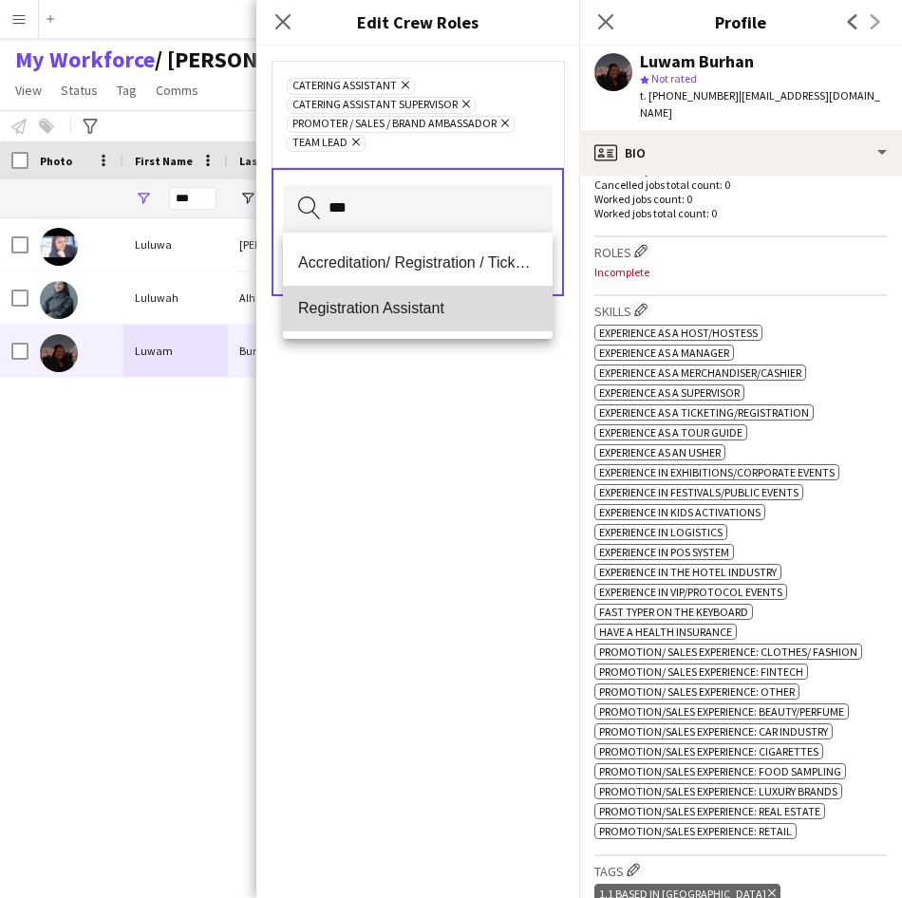
click at [446, 286] on mat-option "Registration Assistant" at bounding box center [418, 309] width 270 height 46
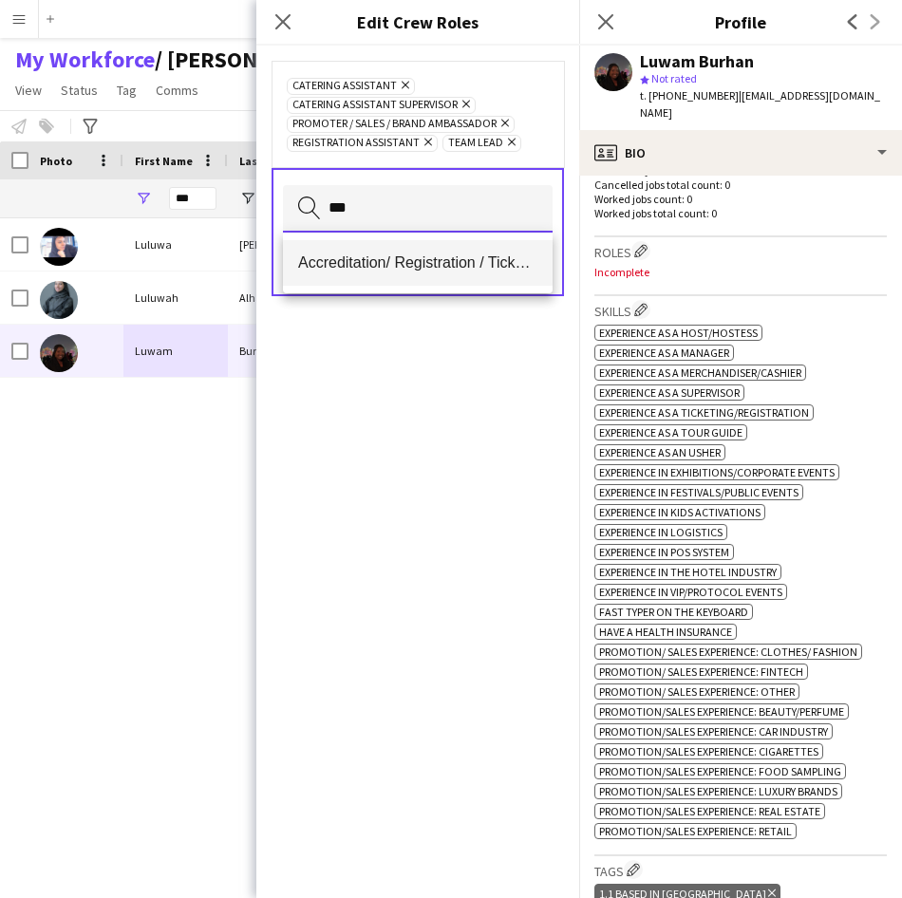
type input "***"
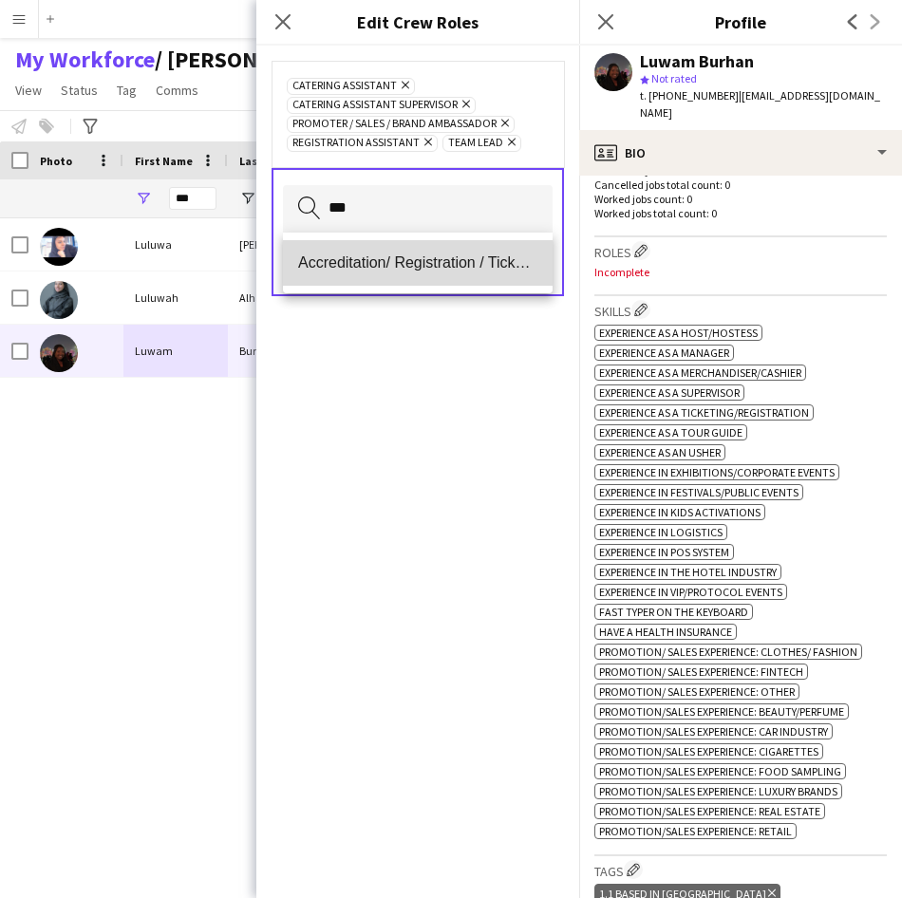
click at [446, 284] on mat-option "Accreditation/ Registration / Ticketing" at bounding box center [418, 263] width 270 height 46
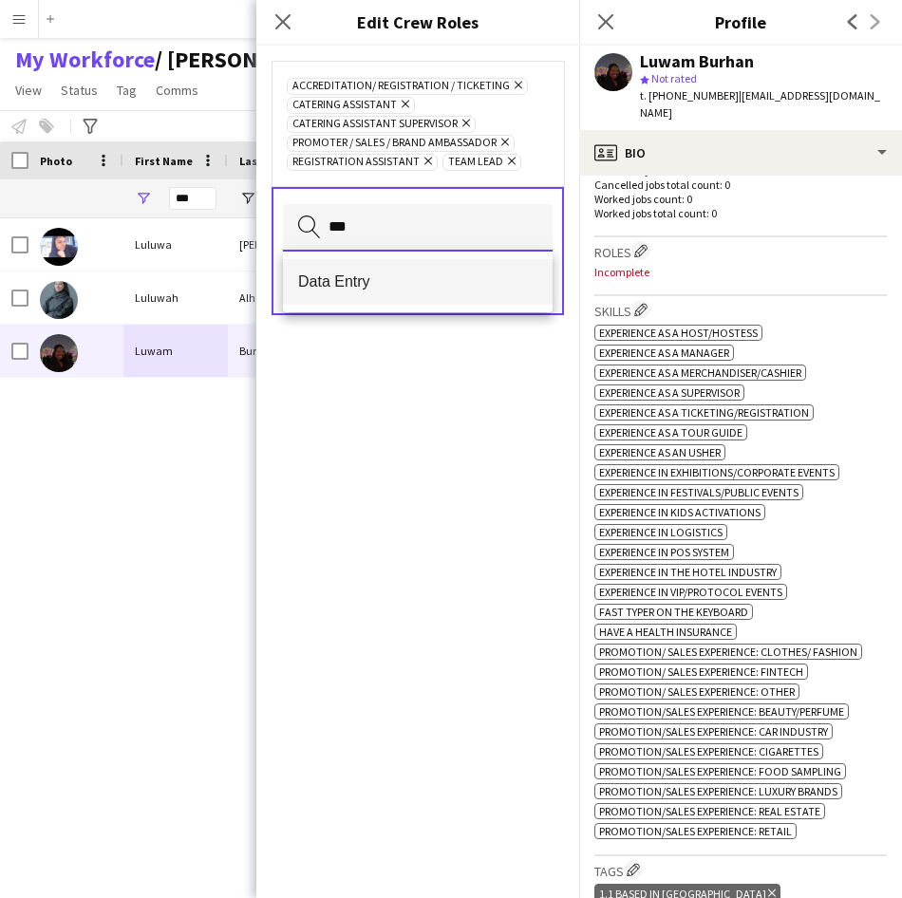
type input "***"
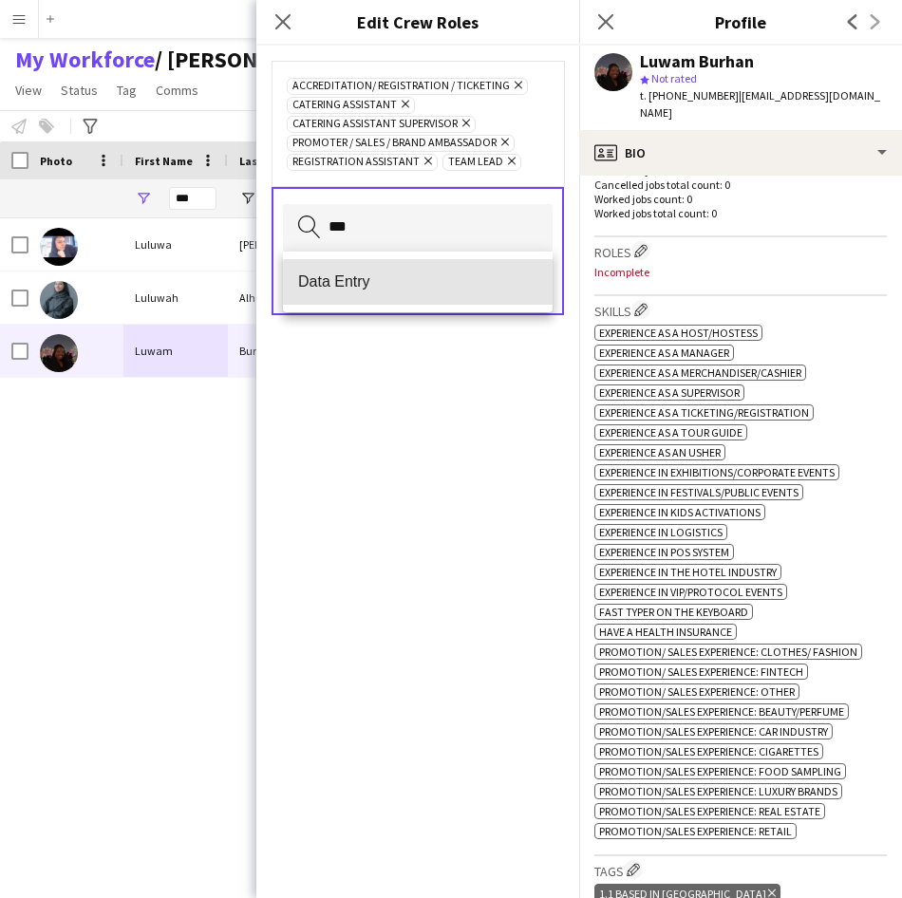
drag, startPoint x: 434, startPoint y: 280, endPoint x: 432, endPoint y: 269, distance: 11.5
click at [432, 269] on mat-option "Data Entry" at bounding box center [418, 282] width 270 height 46
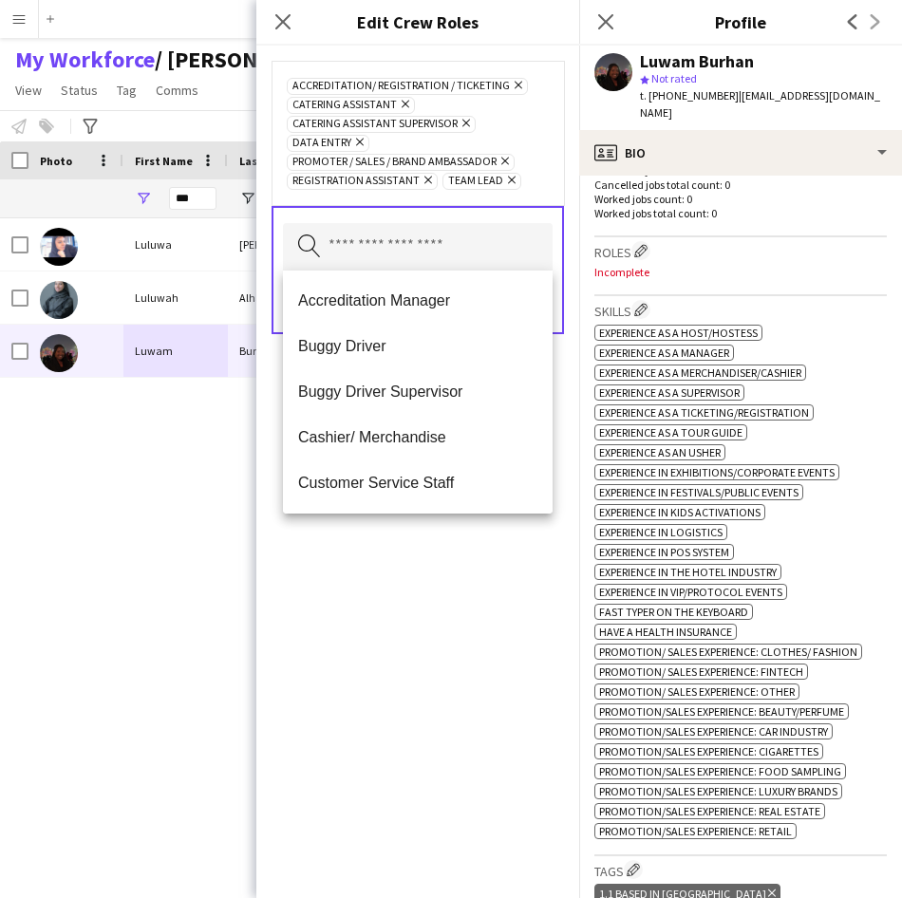
click at [544, 179] on div "Accreditation/ Registration / Ticketing Remove Catering Assistant Remove Cateri…" at bounding box center [418, 133] width 262 height 114
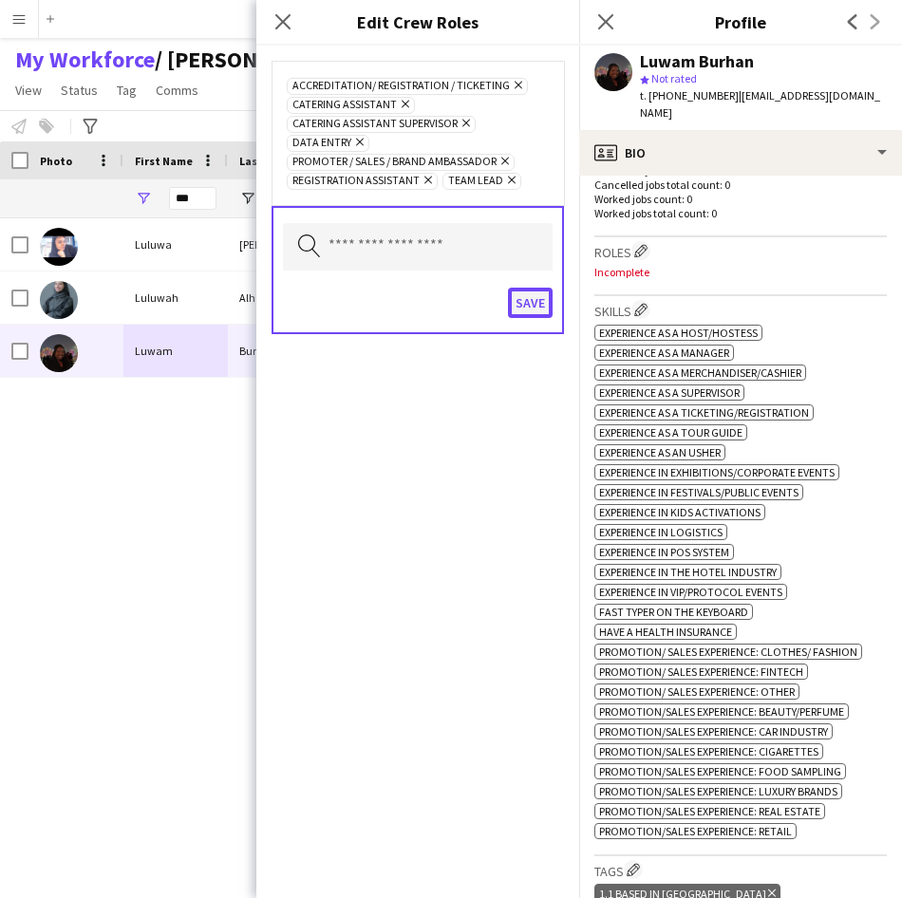
click at [525, 311] on button "Save" at bounding box center [530, 303] width 45 height 30
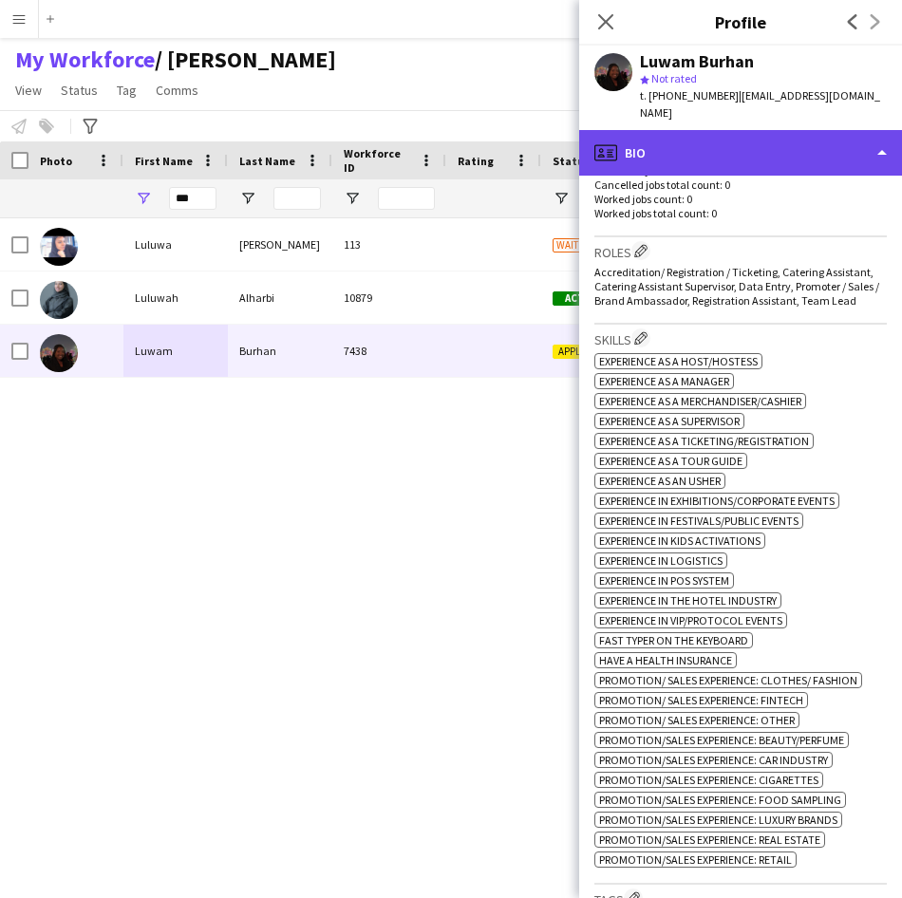
click at [694, 130] on div "profile Bio" at bounding box center [740, 153] width 323 height 46
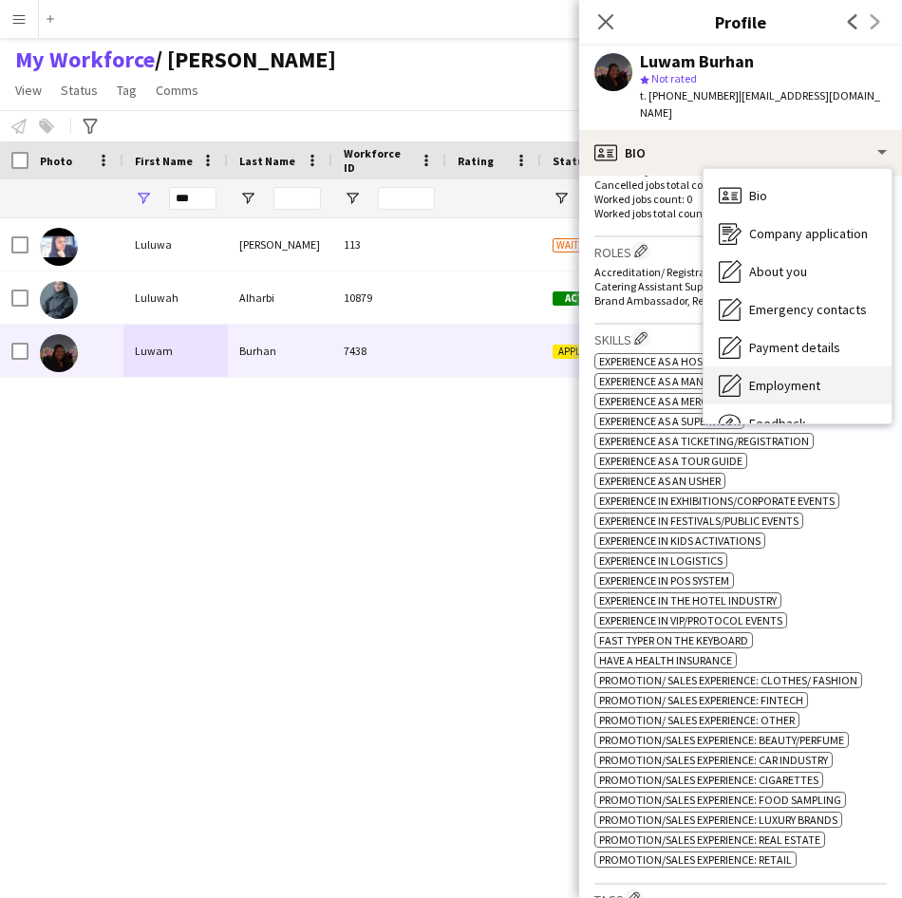
click at [752, 377] on span "Employment" at bounding box center [784, 385] width 71 height 17
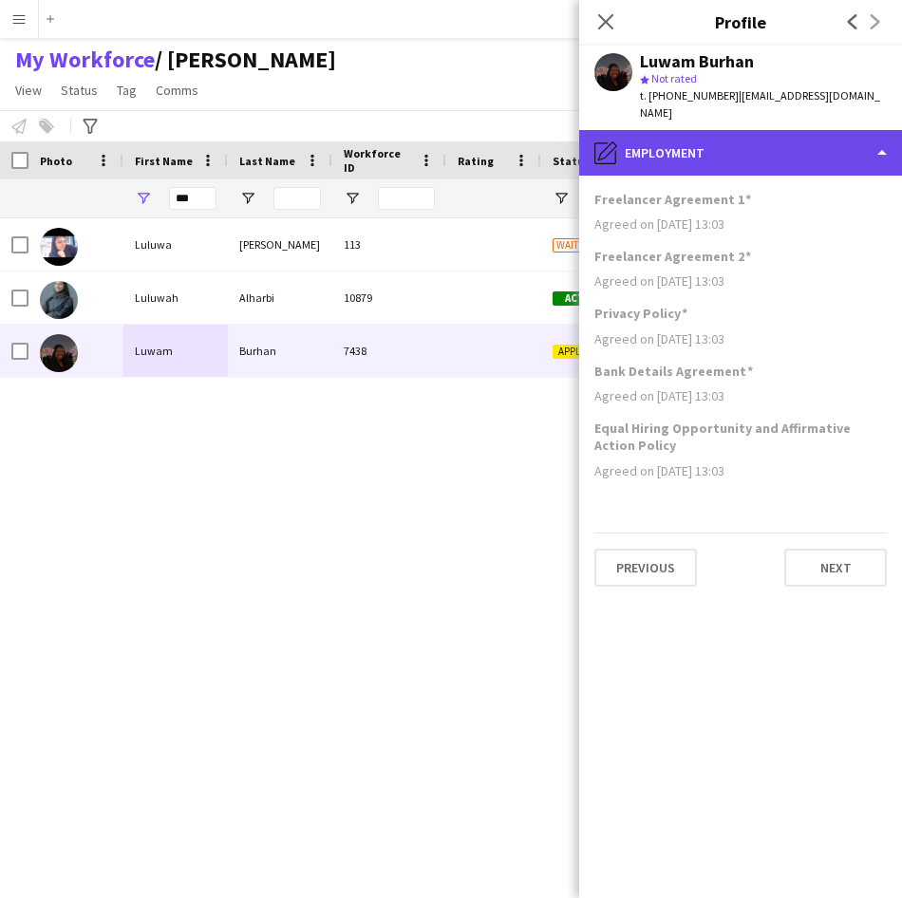
click at [796, 140] on div "pencil4 Employment" at bounding box center [740, 153] width 323 height 46
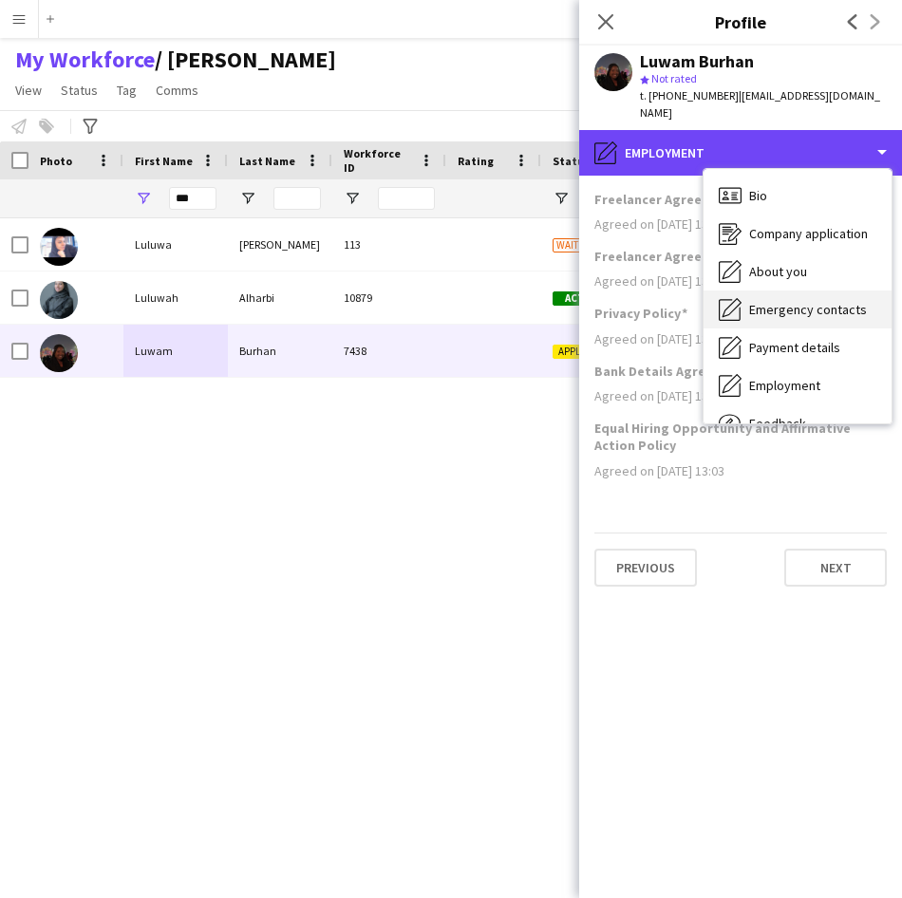
scroll to position [65, 0]
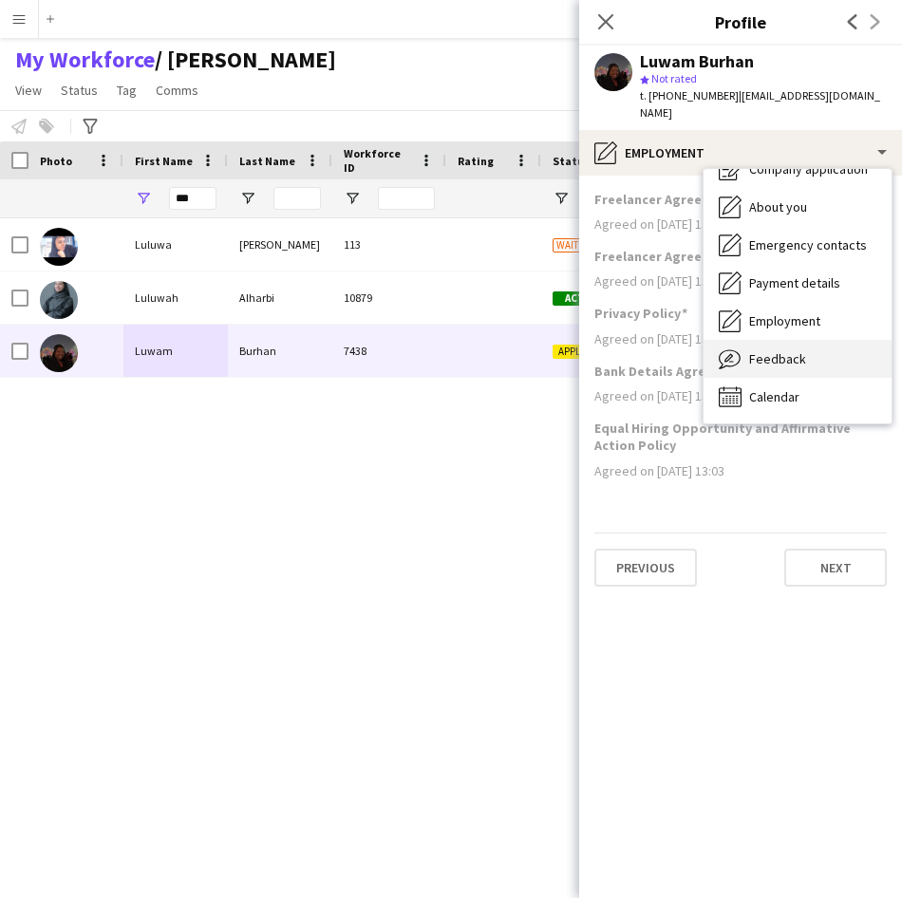
click at [800, 350] on span "Feedback" at bounding box center [777, 358] width 57 height 17
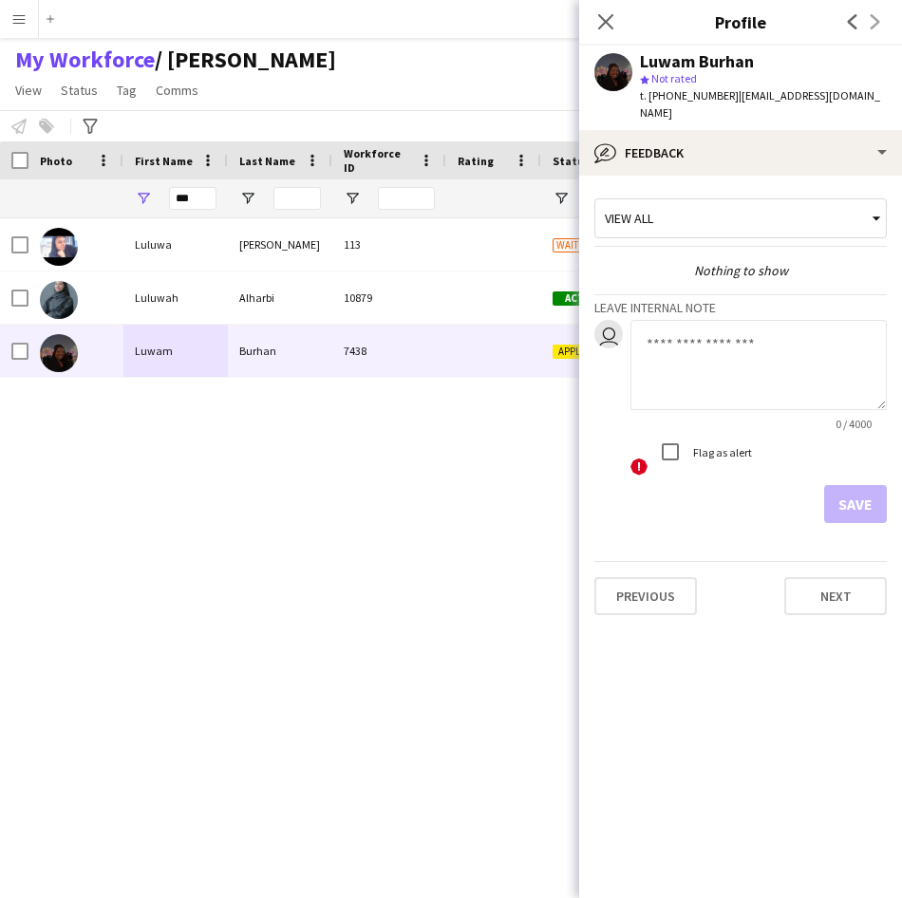
click at [745, 346] on textarea at bounding box center [758, 365] width 256 height 90
type textarea "**********"
click at [852, 485] on button "Save" at bounding box center [855, 504] width 63 height 38
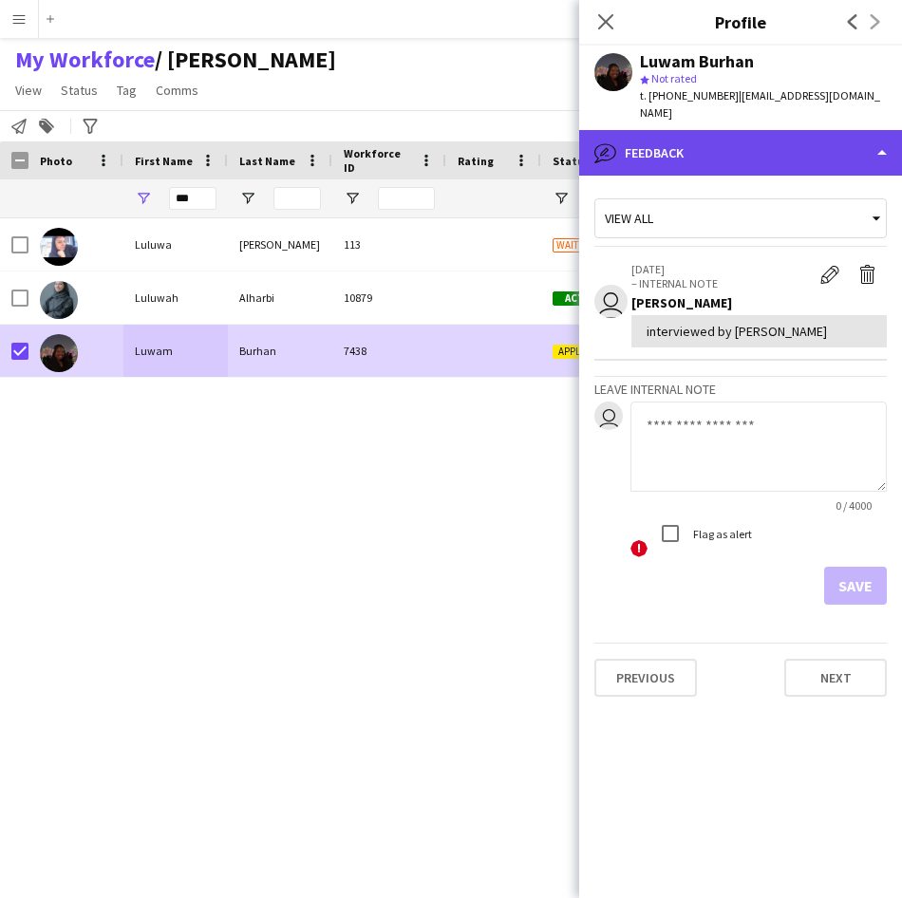
click at [628, 148] on div "bubble-pencil Feedback" at bounding box center [740, 153] width 323 height 46
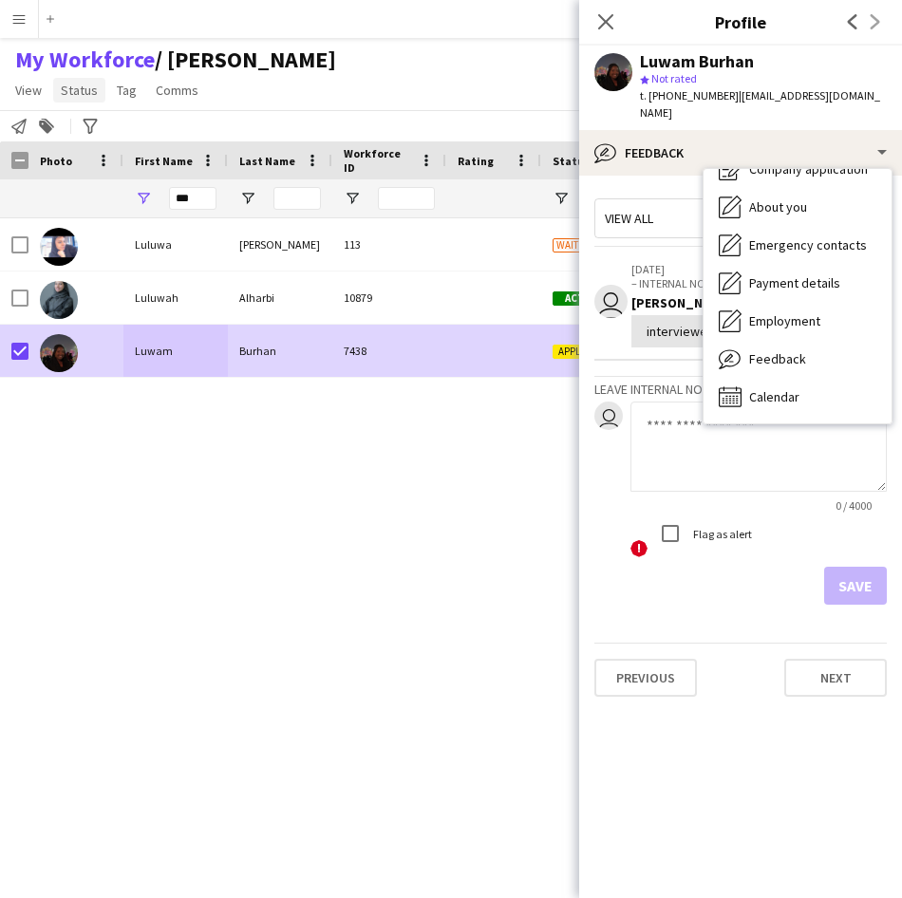
click at [90, 89] on span "Status" at bounding box center [79, 90] width 37 height 17
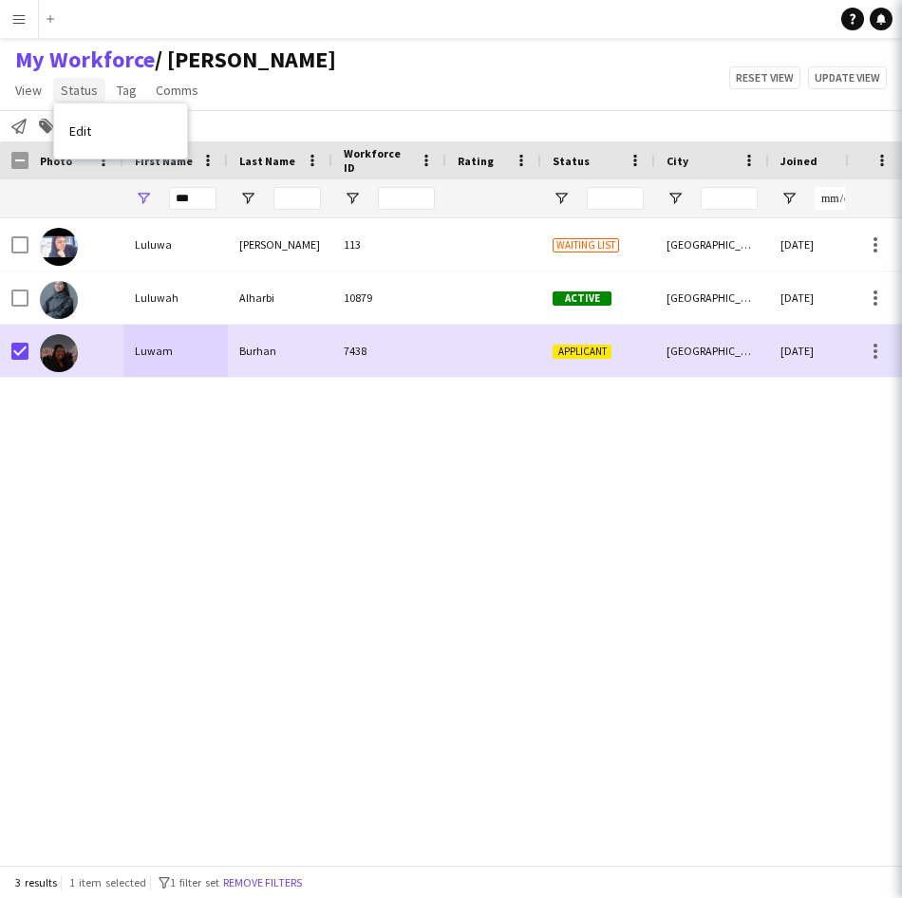
click at [64, 96] on span "Status" at bounding box center [79, 90] width 37 height 17
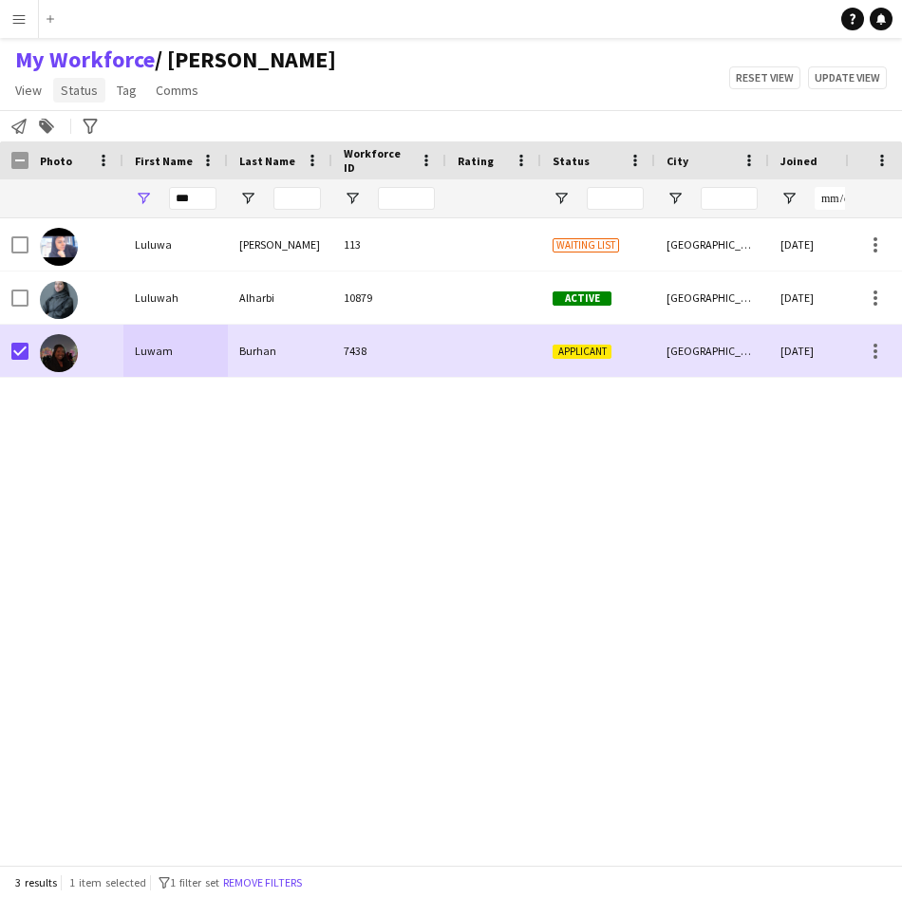
click at [70, 96] on span "Status" at bounding box center [79, 90] width 37 height 17
click at [103, 141] on link "Edit" at bounding box center [120, 131] width 133 height 40
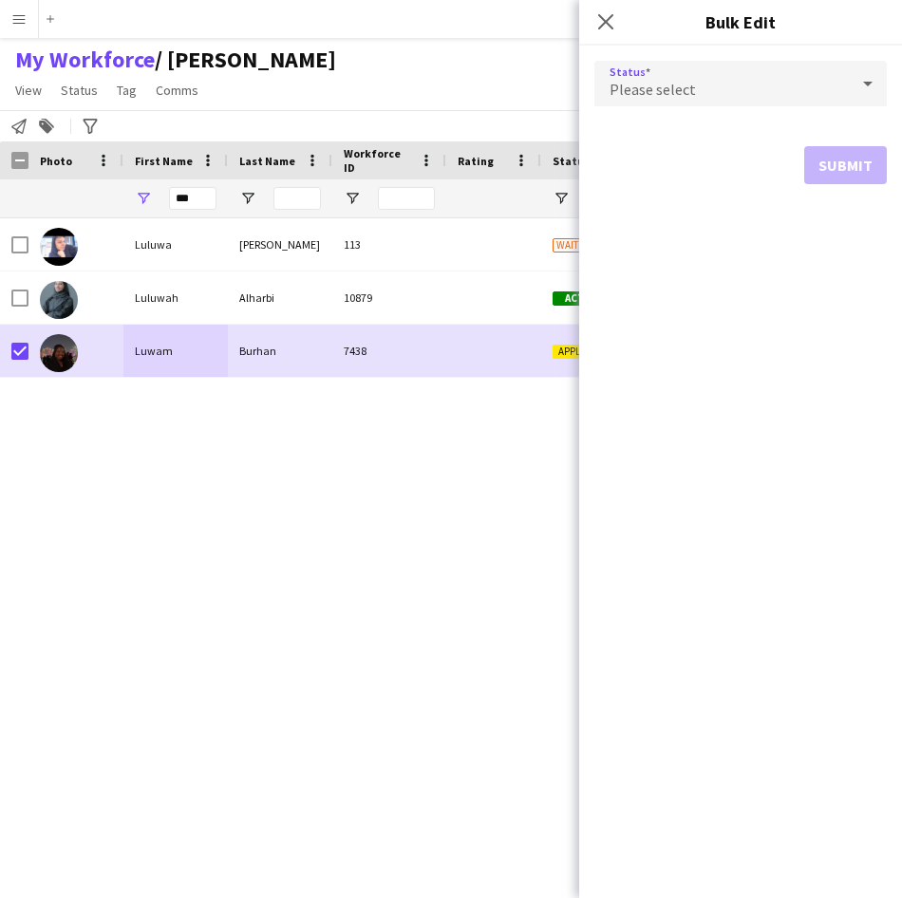
click at [849, 84] on div at bounding box center [868, 84] width 38 height 38
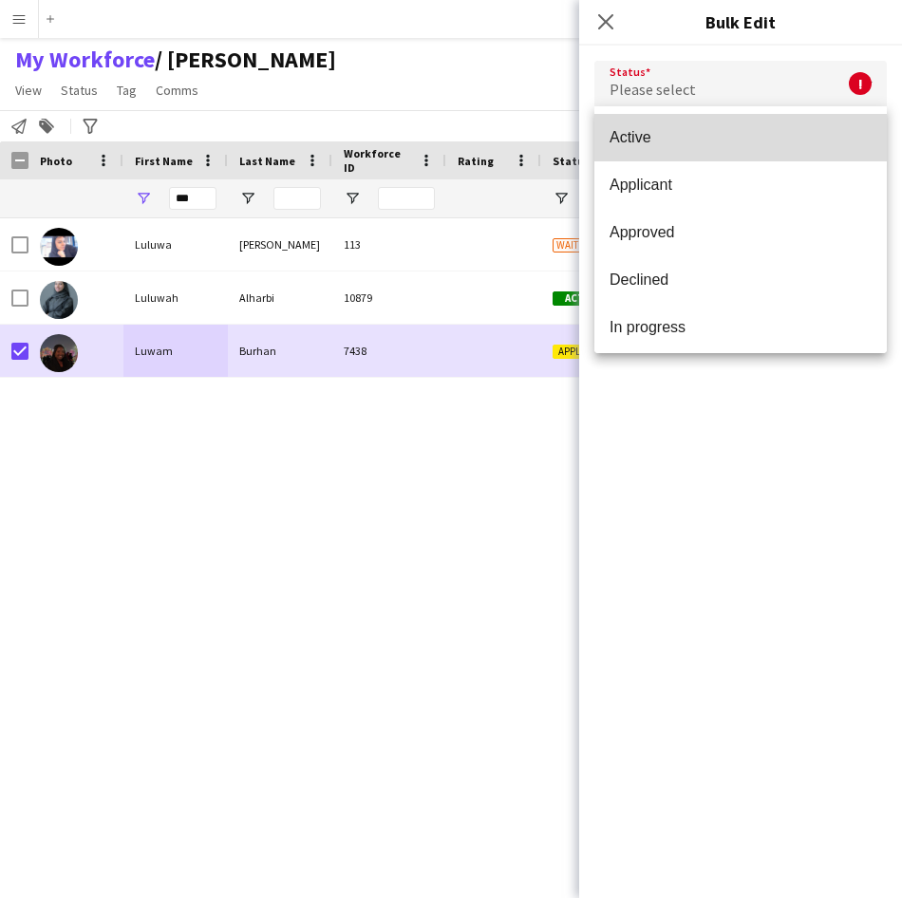
click at [818, 133] on span "Active" at bounding box center [740, 137] width 262 height 18
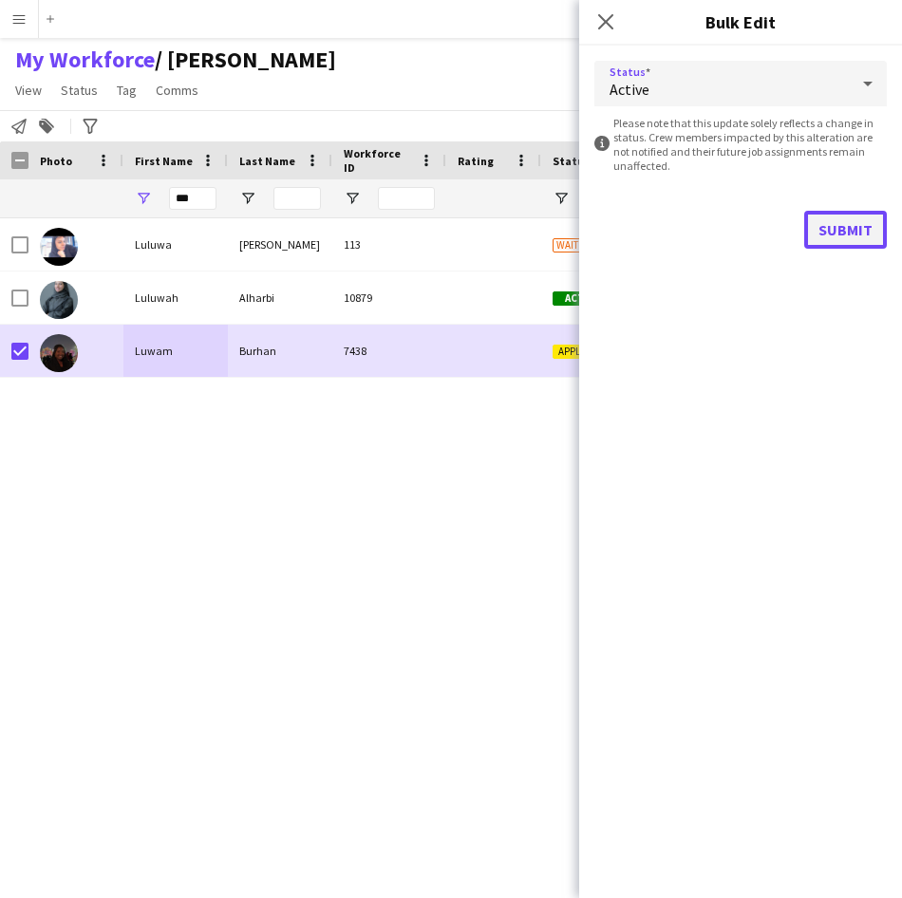
click at [851, 227] on button "Submit" at bounding box center [845, 230] width 83 height 38
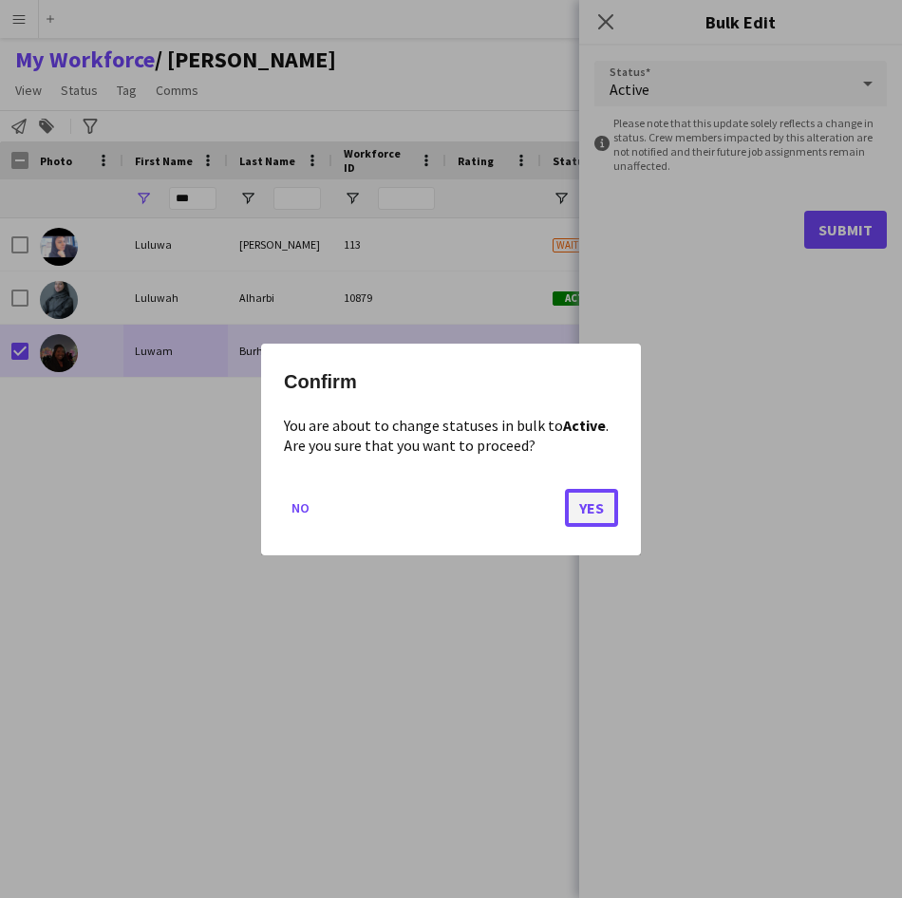
click at [603, 513] on button "Yes" at bounding box center [591, 507] width 53 height 38
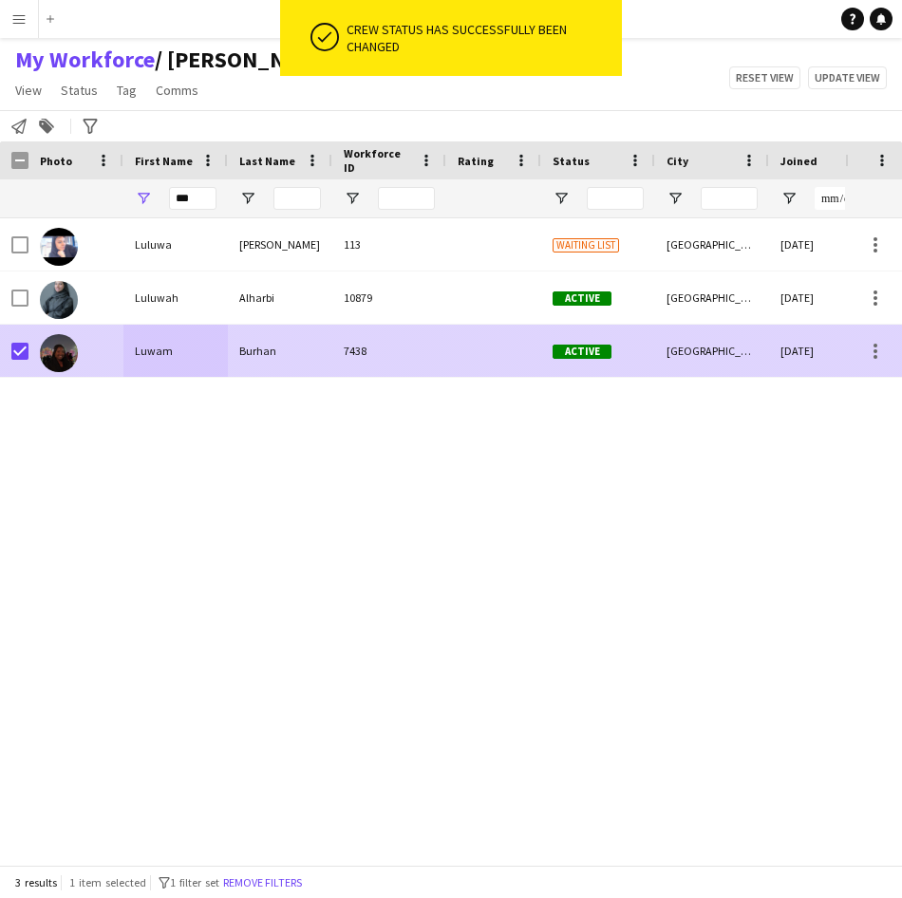
click at [5, 361] on div at bounding box center [14, 351] width 28 height 52
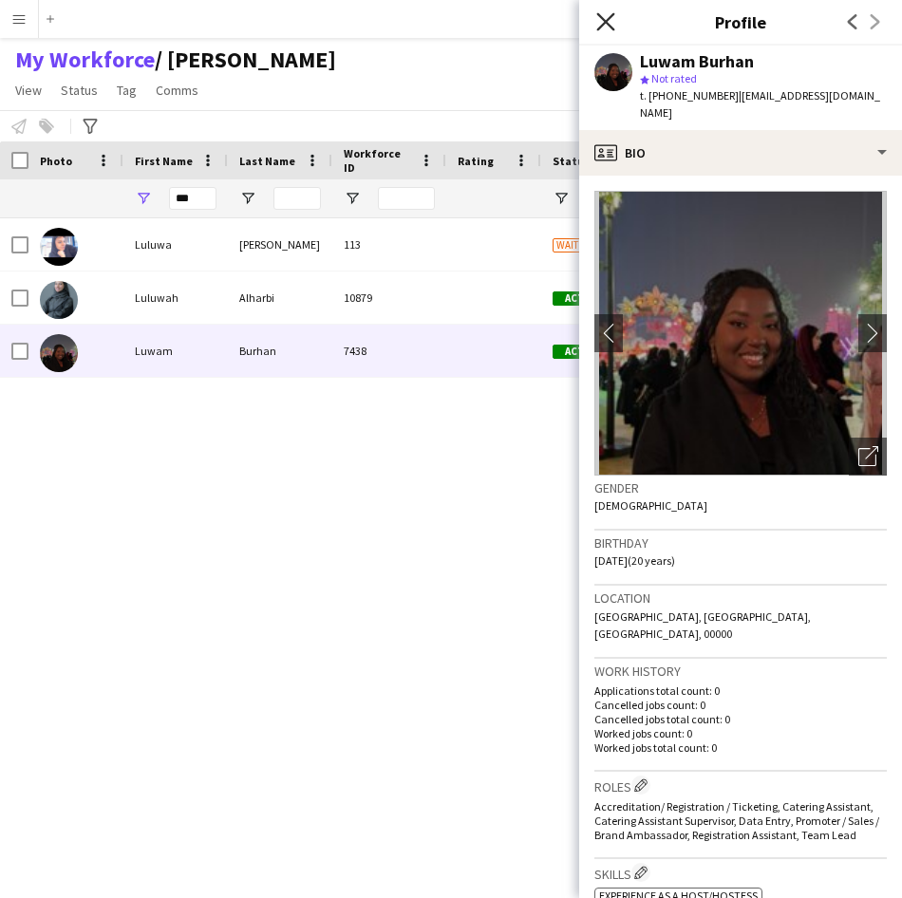
click at [610, 19] on icon "Close pop-in" at bounding box center [605, 21] width 18 height 18
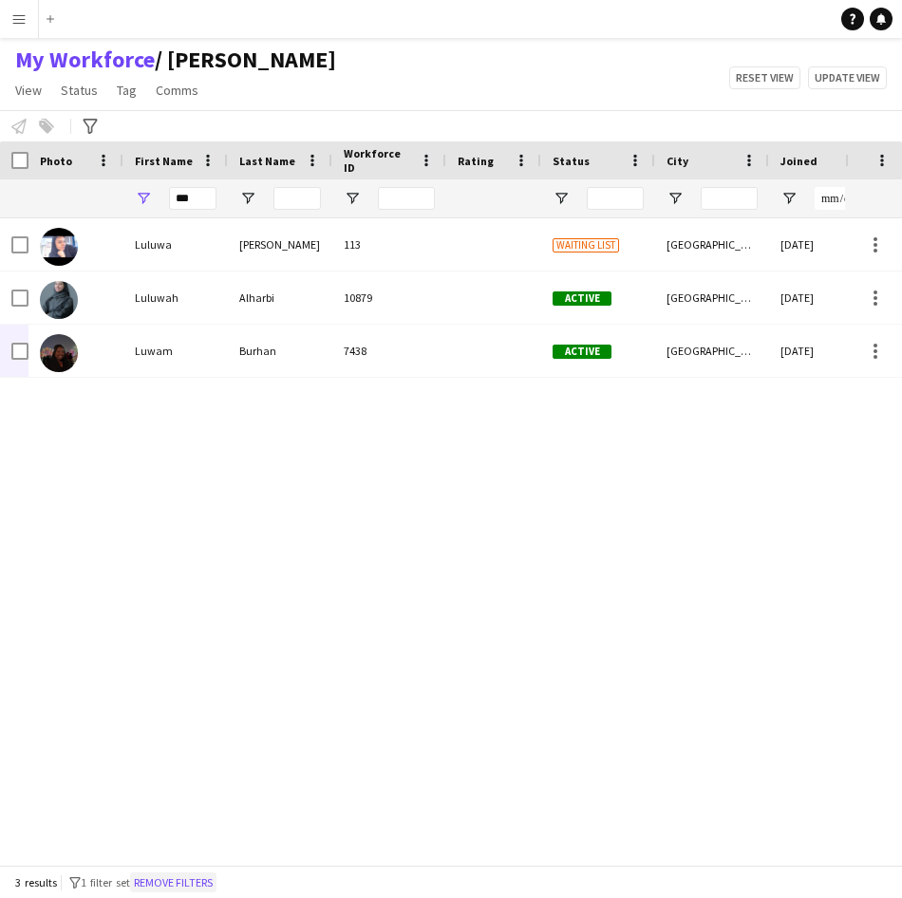
click at [176, 889] on button "Remove filters" at bounding box center [173, 882] width 86 height 21
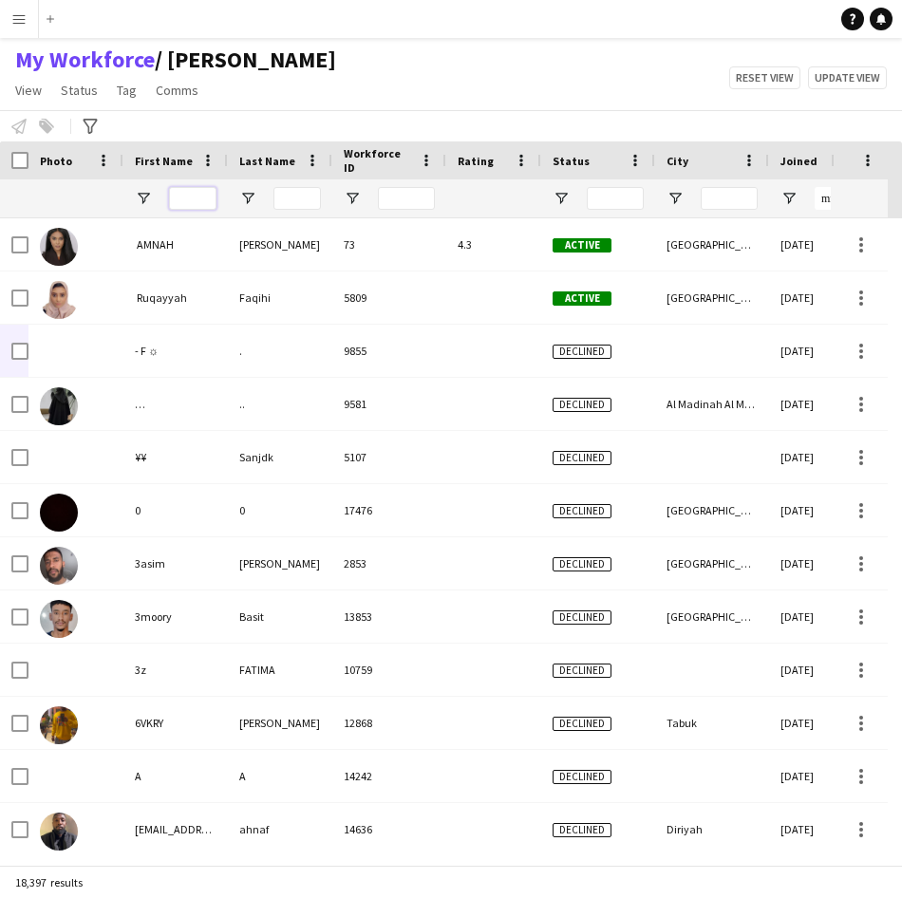
click at [198, 196] on input "First Name Filter Input" at bounding box center [192, 198] width 47 height 23
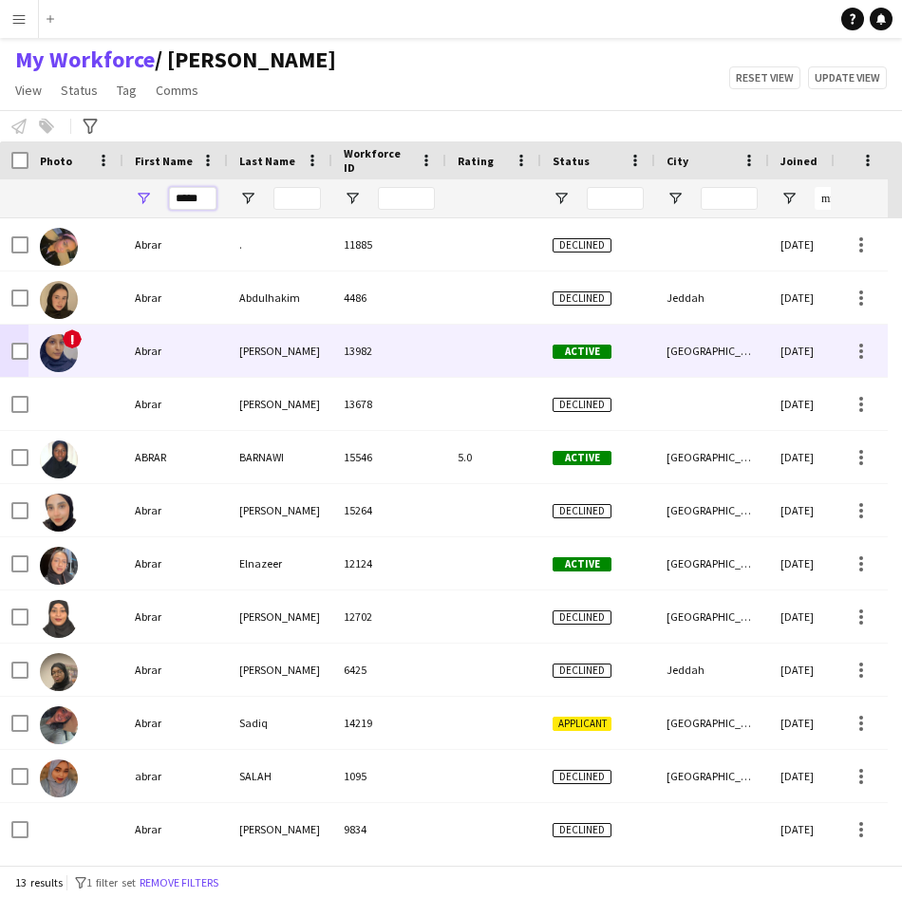
type input "*****"
click at [292, 331] on div "[PERSON_NAME]" at bounding box center [280, 351] width 104 height 52
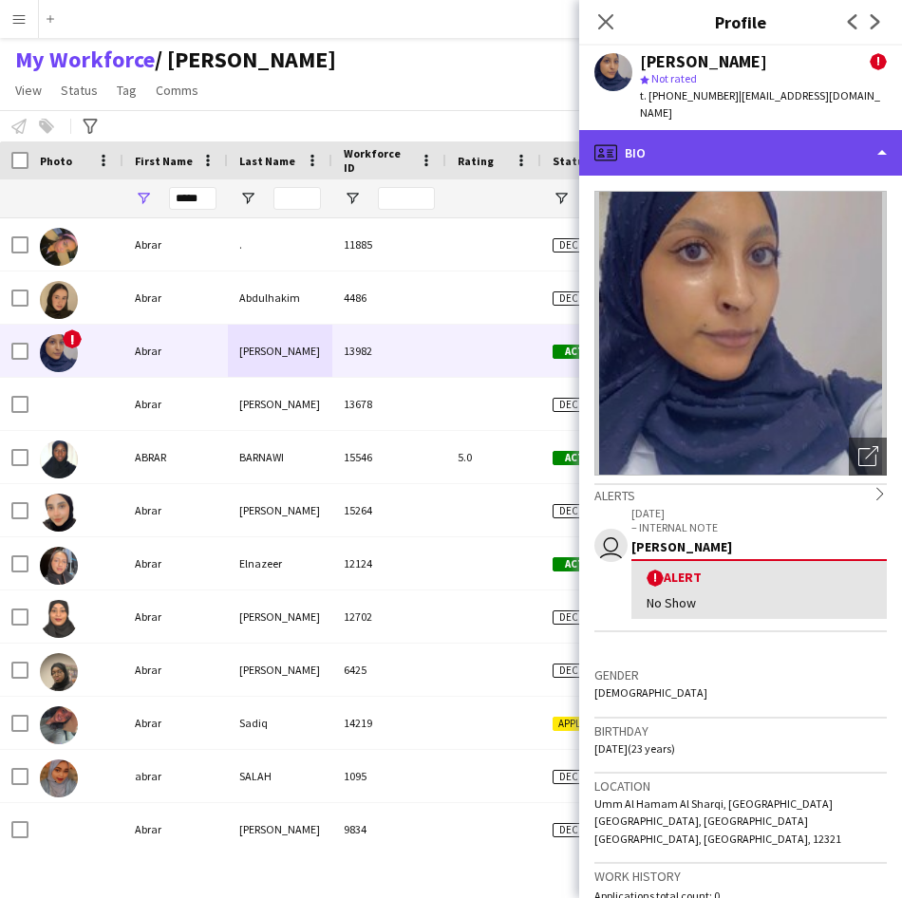
click at [747, 135] on div "profile Bio" at bounding box center [740, 153] width 323 height 46
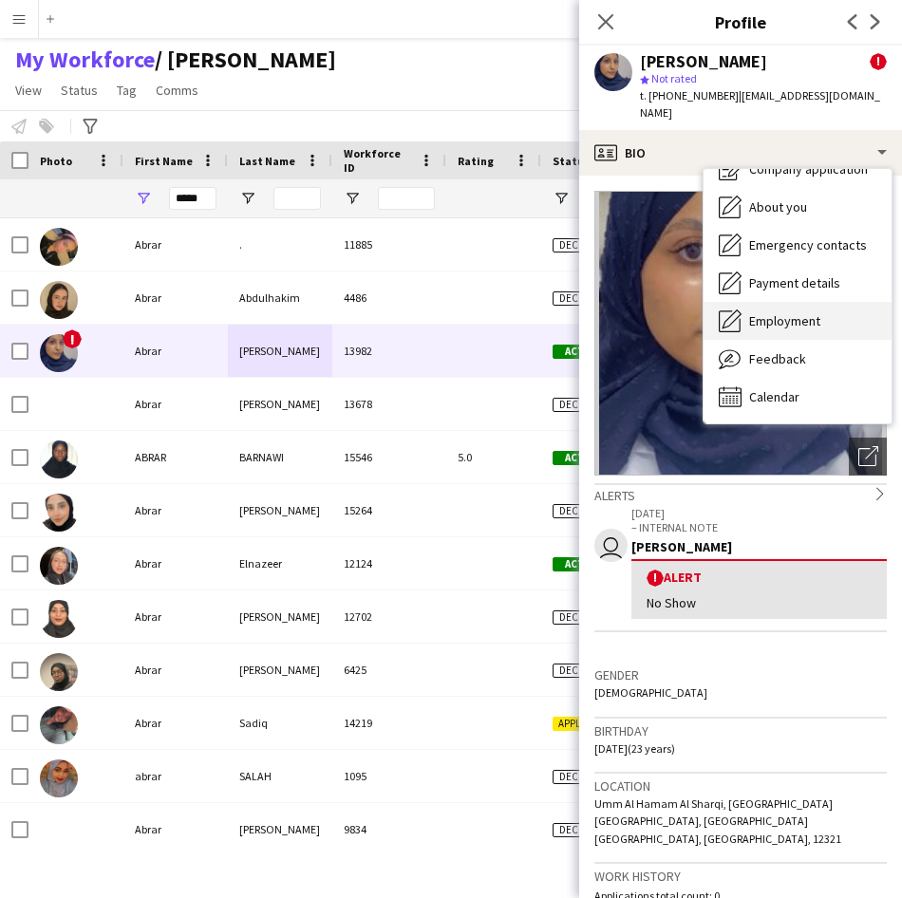
click at [778, 312] on span "Employment" at bounding box center [784, 320] width 71 height 17
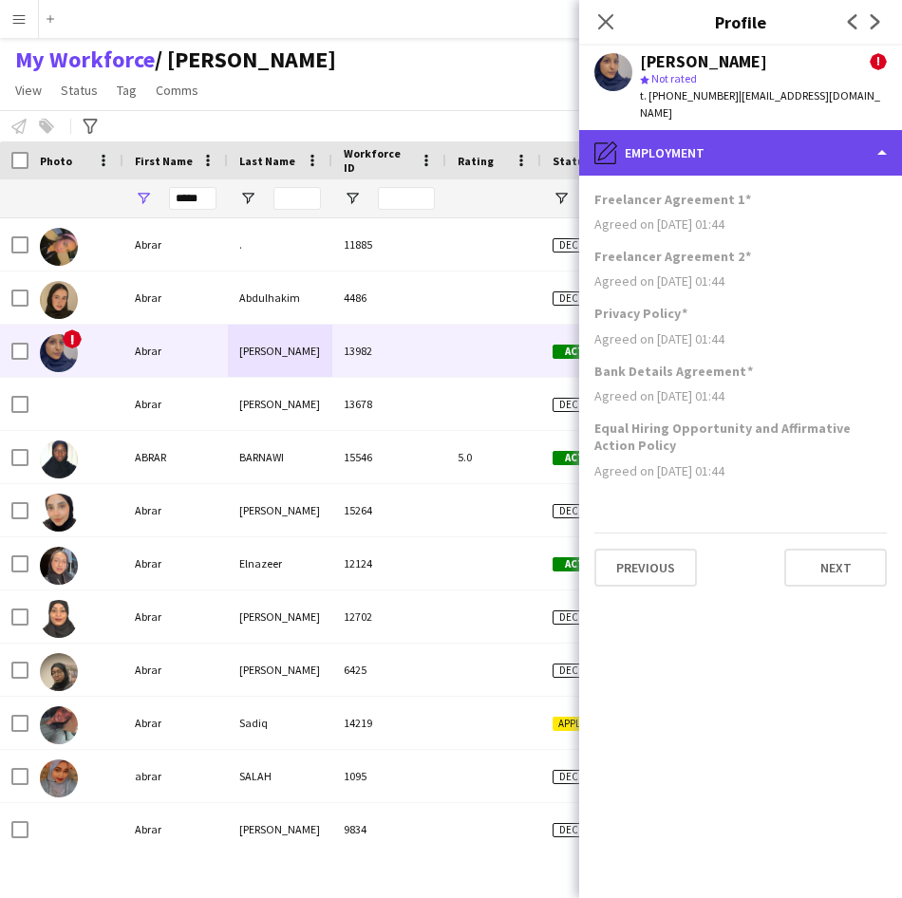
click at [716, 153] on div "pencil4 Employment" at bounding box center [740, 153] width 323 height 46
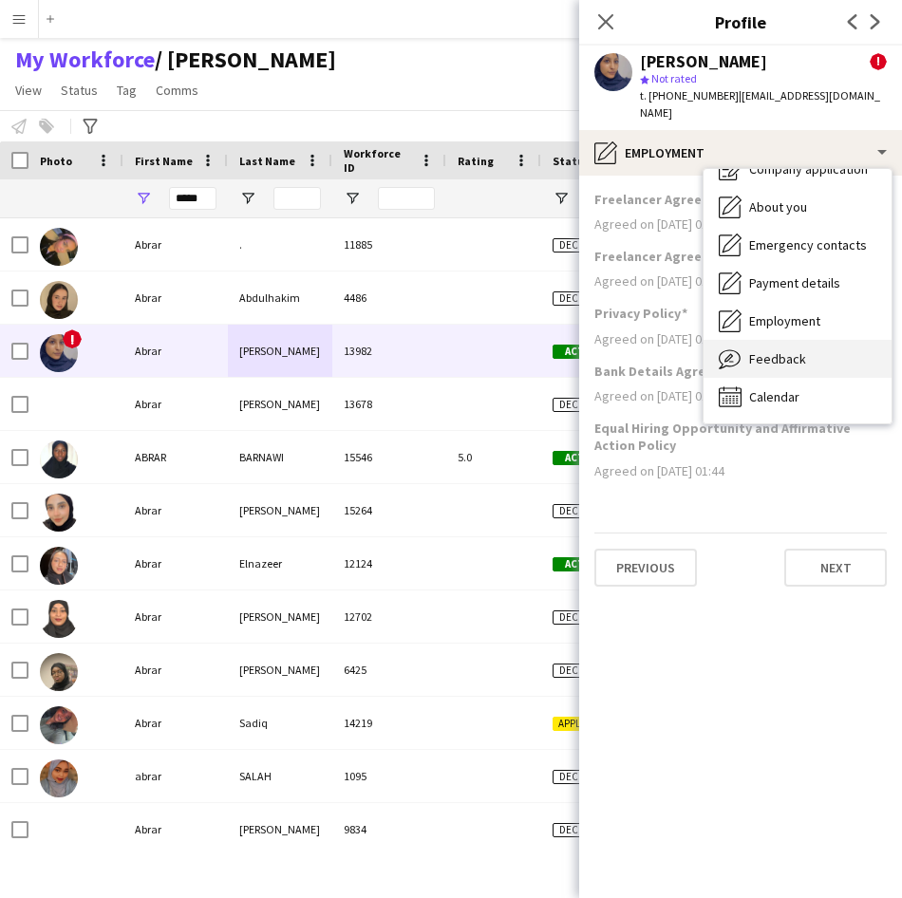
click at [776, 351] on div "Feedback Feedback" at bounding box center [797, 359] width 188 height 38
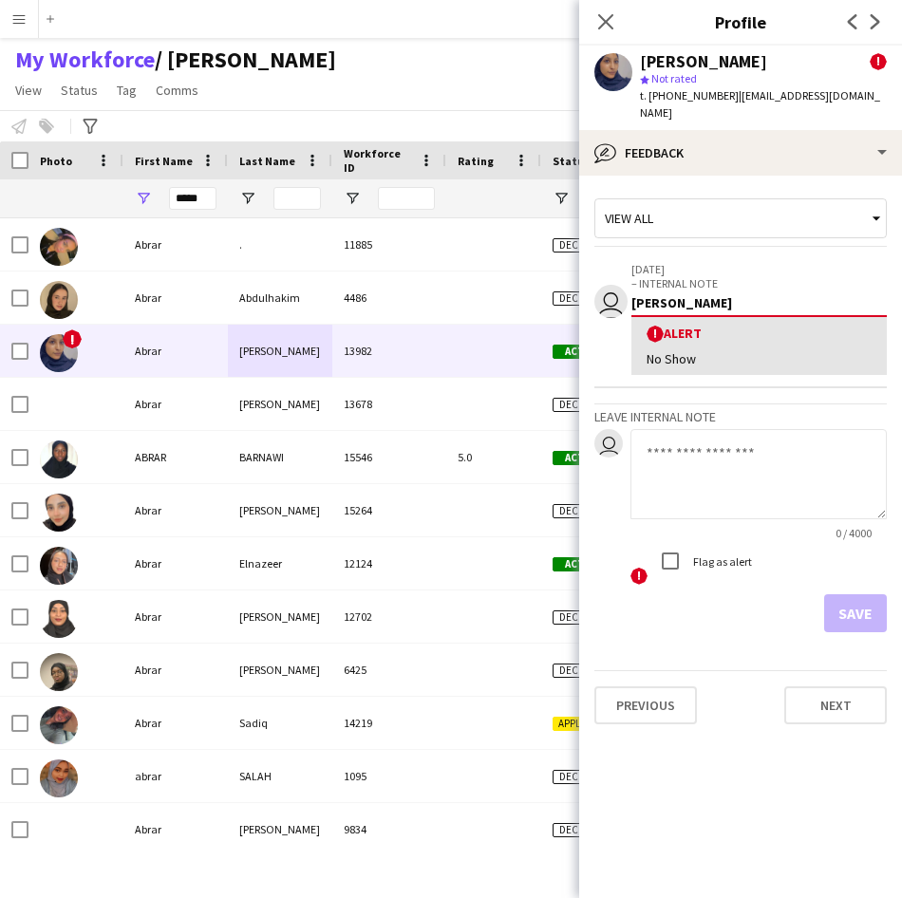
click at [744, 438] on textarea at bounding box center [758, 474] width 256 height 90
type textarea "**********"
click at [872, 600] on button "Save" at bounding box center [855, 613] width 63 height 38
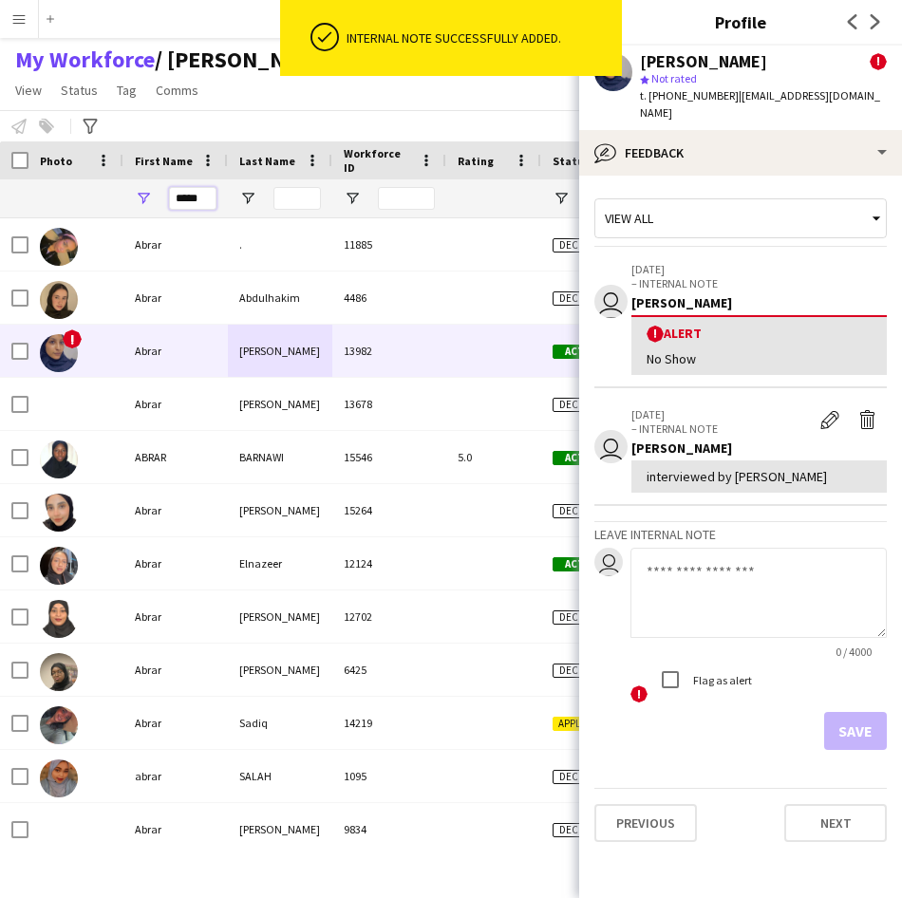
click at [202, 199] on input "*****" at bounding box center [192, 198] width 47 height 23
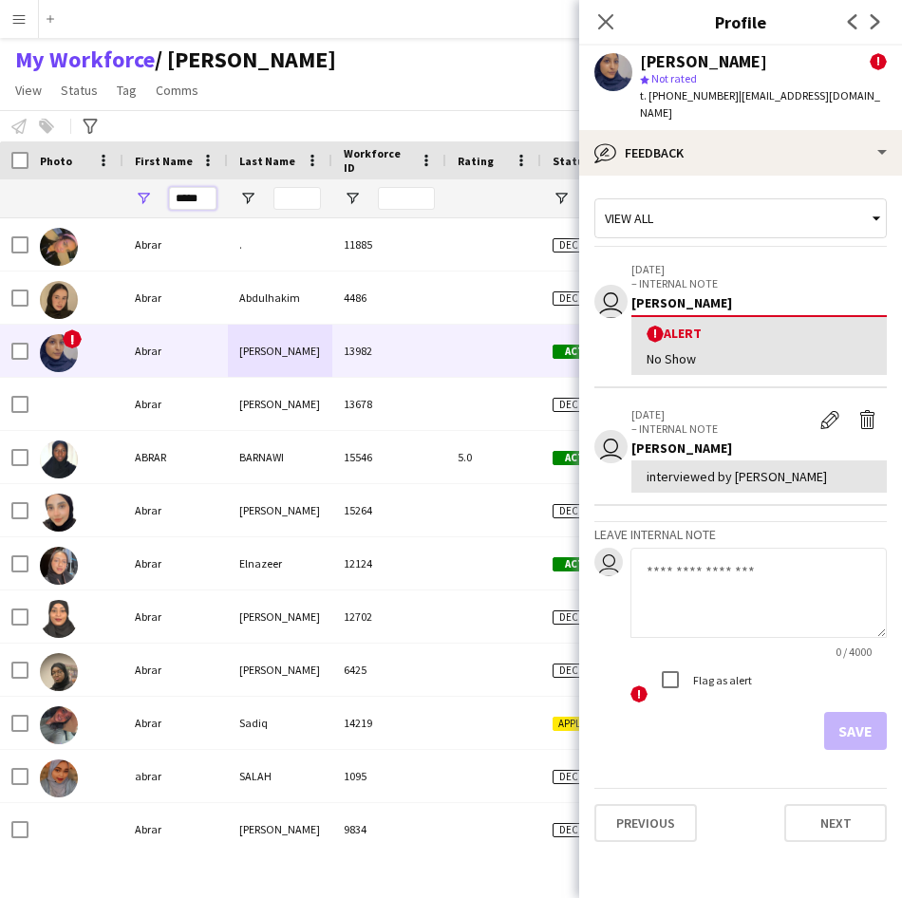
click at [202, 199] on input "*****" at bounding box center [192, 198] width 47 height 23
type input "*"
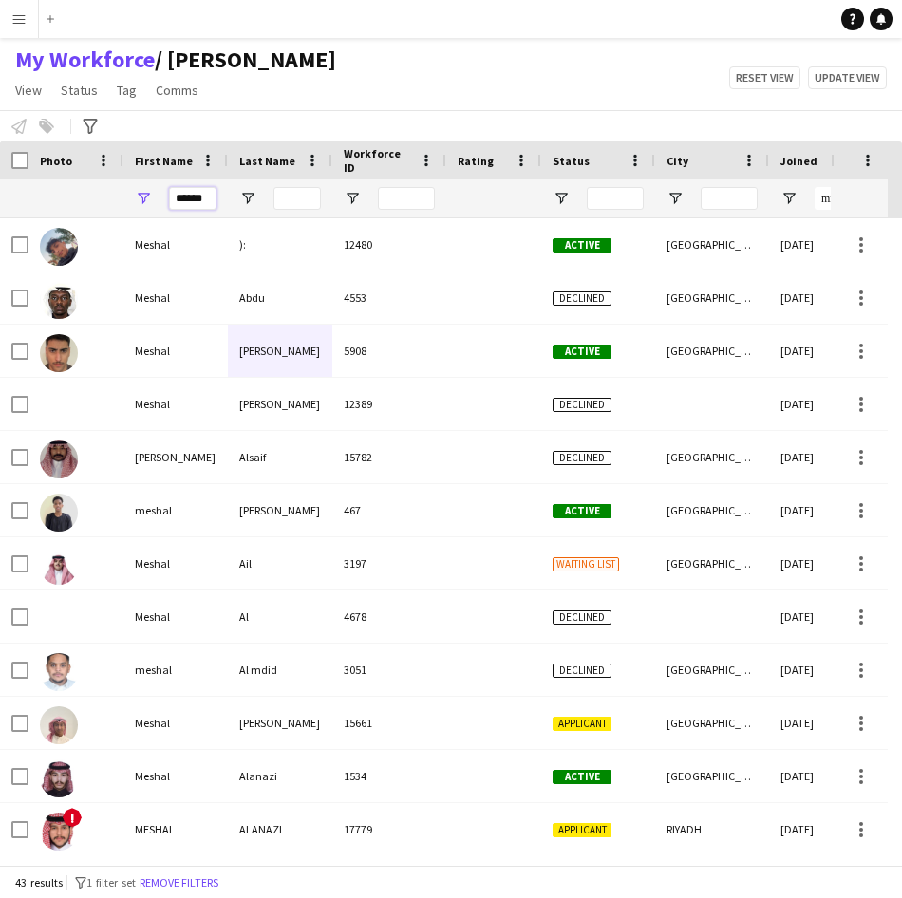
type input "******"
click at [290, 202] on input "Last Name Filter Input" at bounding box center [296, 198] width 47 height 23
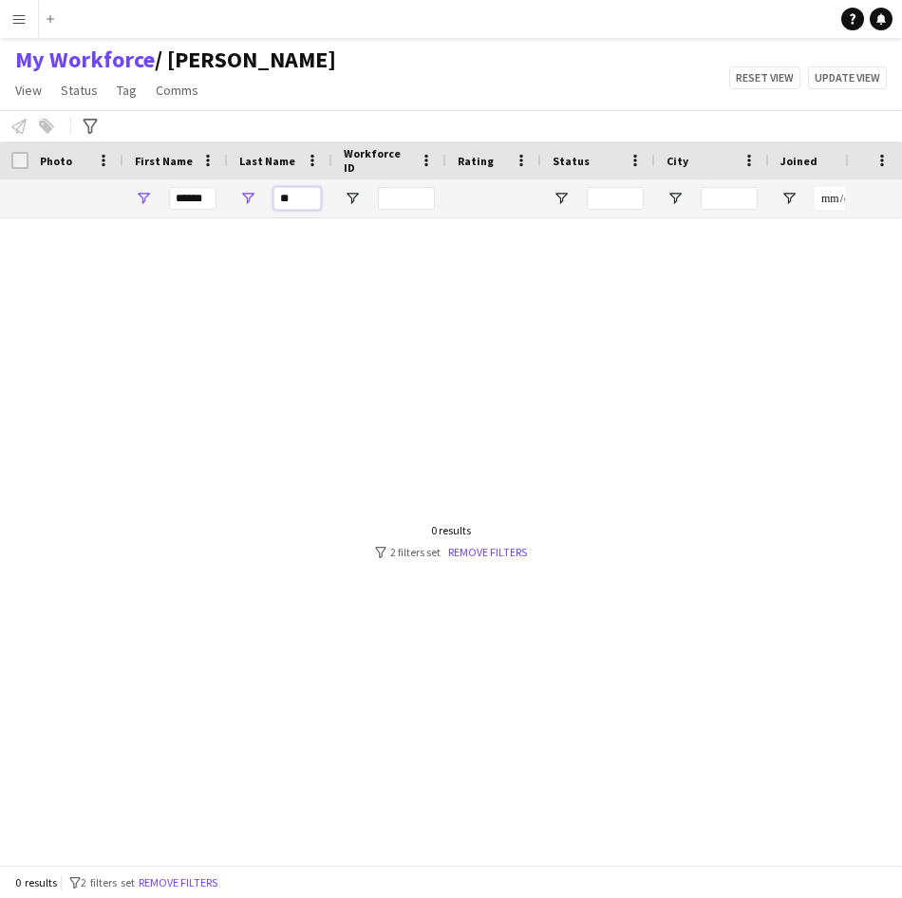
type input "*"
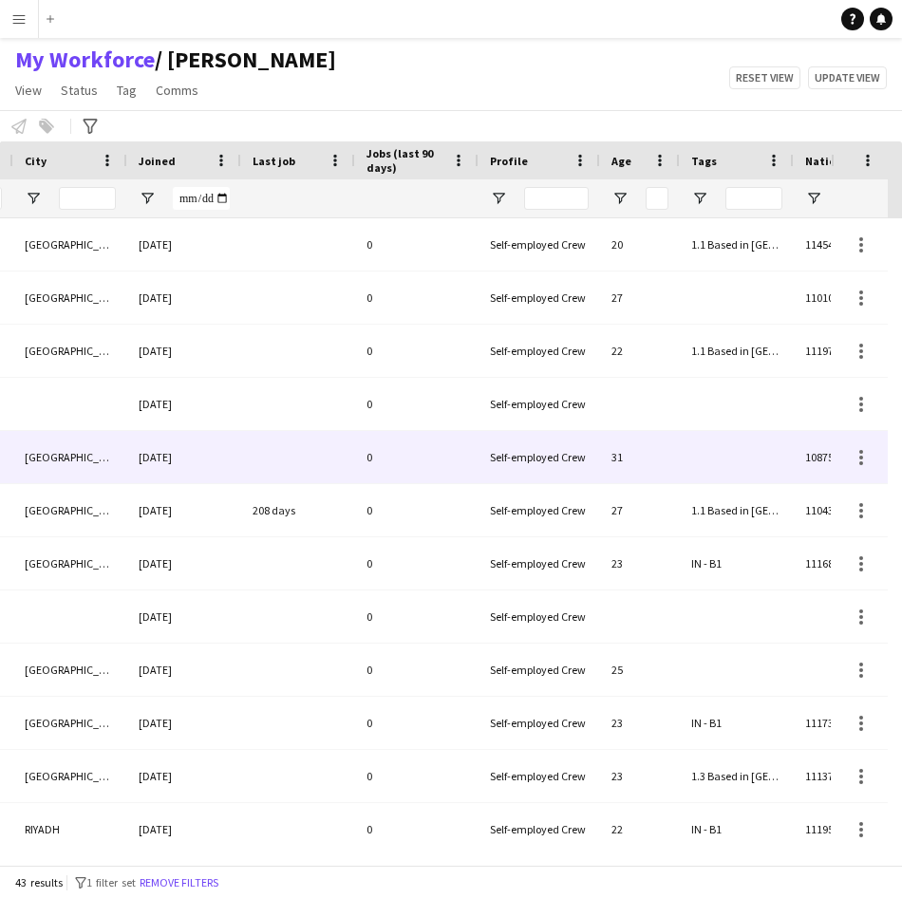
scroll to position [0, 795]
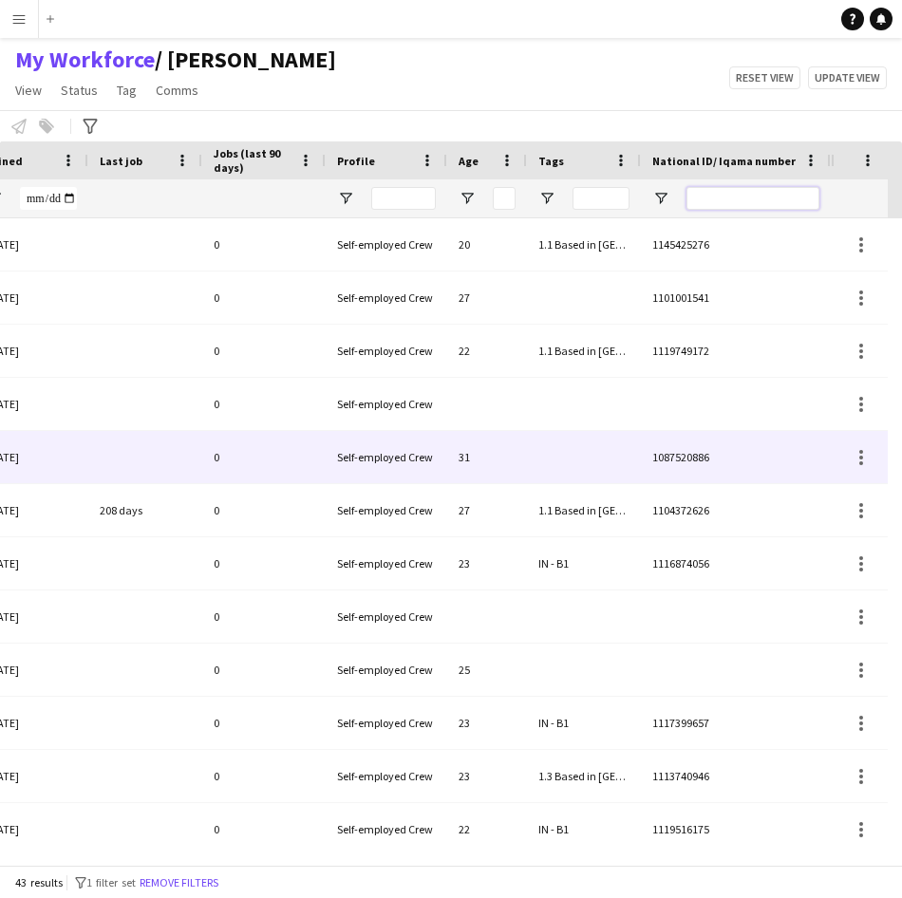
click at [771, 192] on input "National ID/ Iqama number Filter Input" at bounding box center [752, 198] width 133 height 23
paste input "**********"
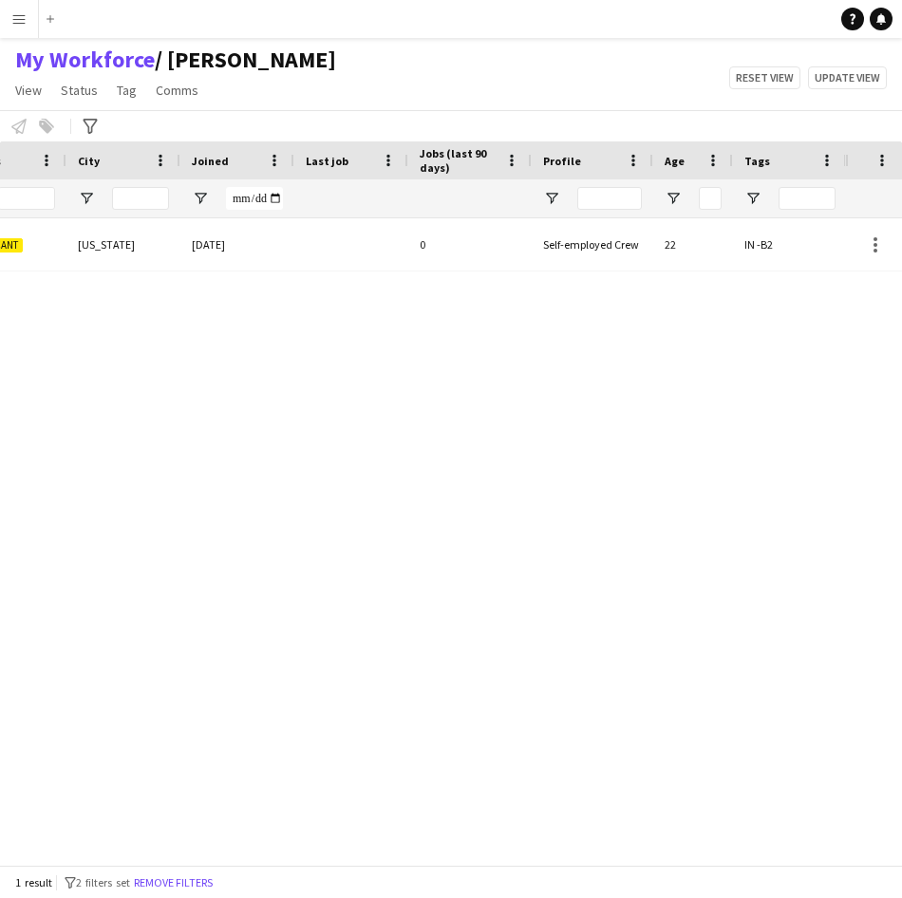
scroll to position [0, 456]
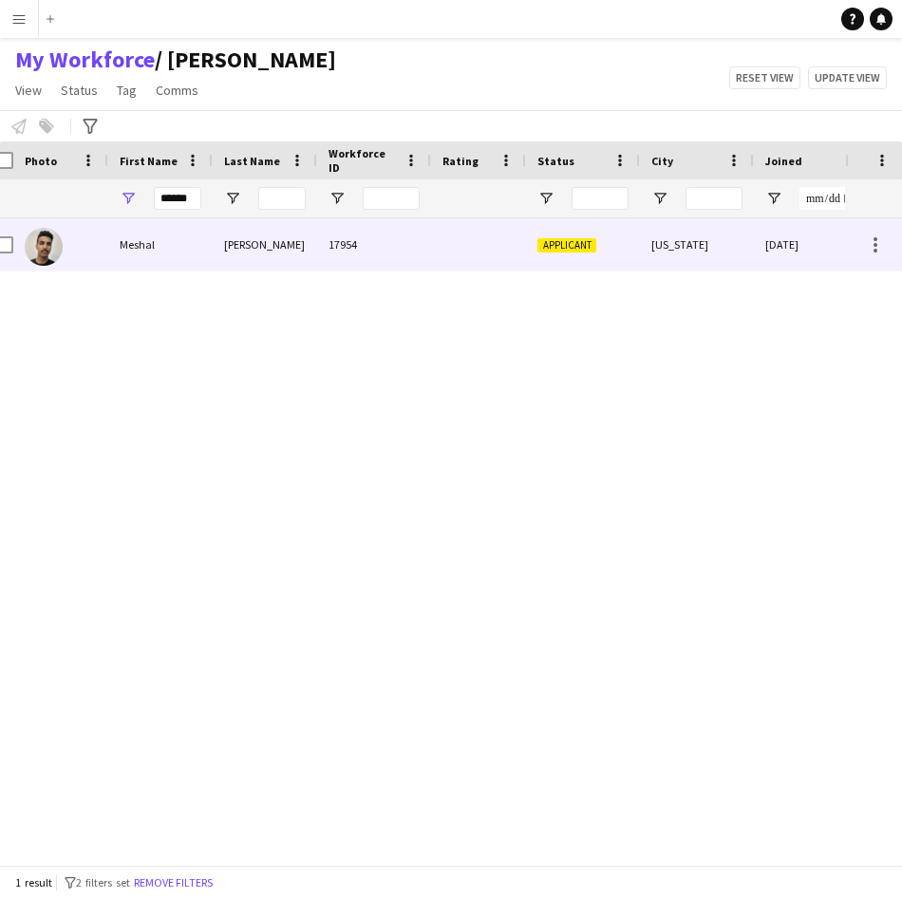
type input "**********"
click at [362, 263] on div "17954" at bounding box center [374, 244] width 114 height 52
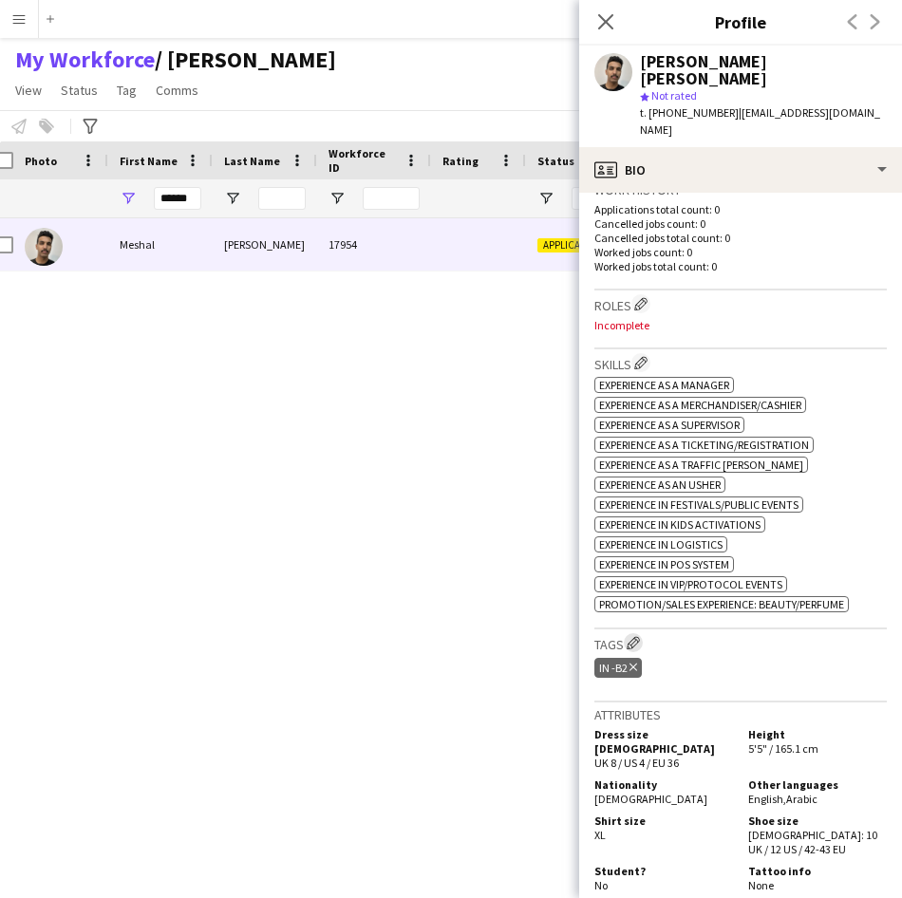
click at [632, 641] on app-icon "Edit crew company tags" at bounding box center [632, 642] width 13 height 13
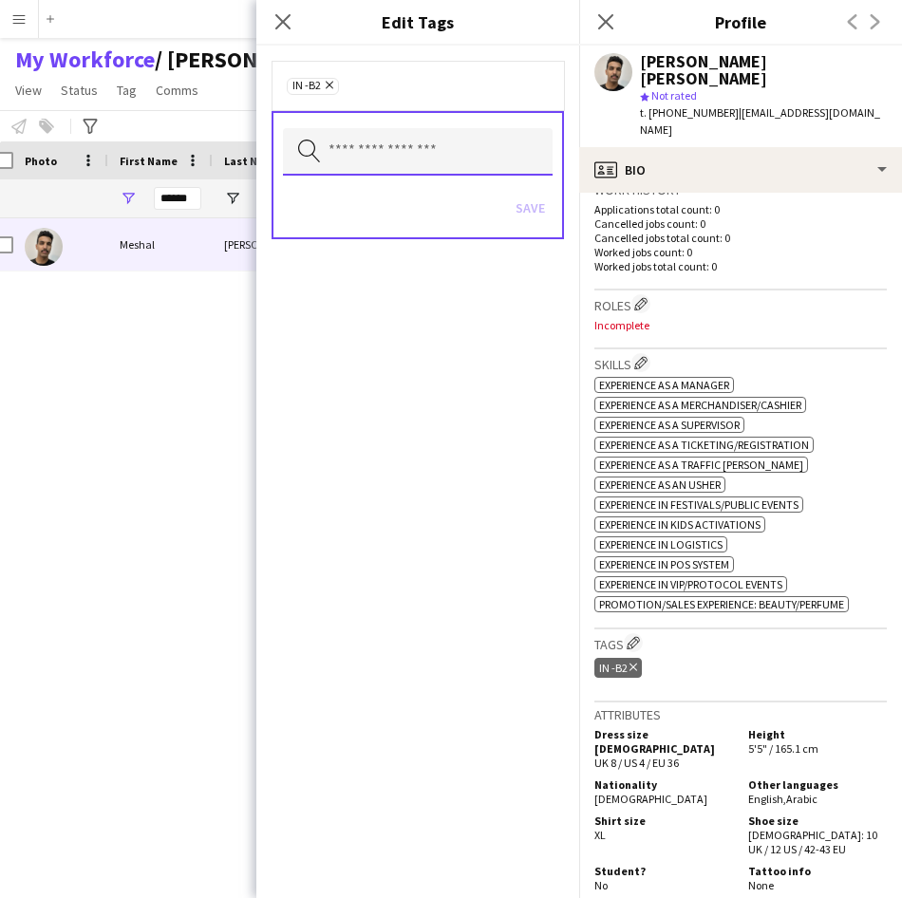
click at [467, 150] on input "text" at bounding box center [418, 151] width 270 height 47
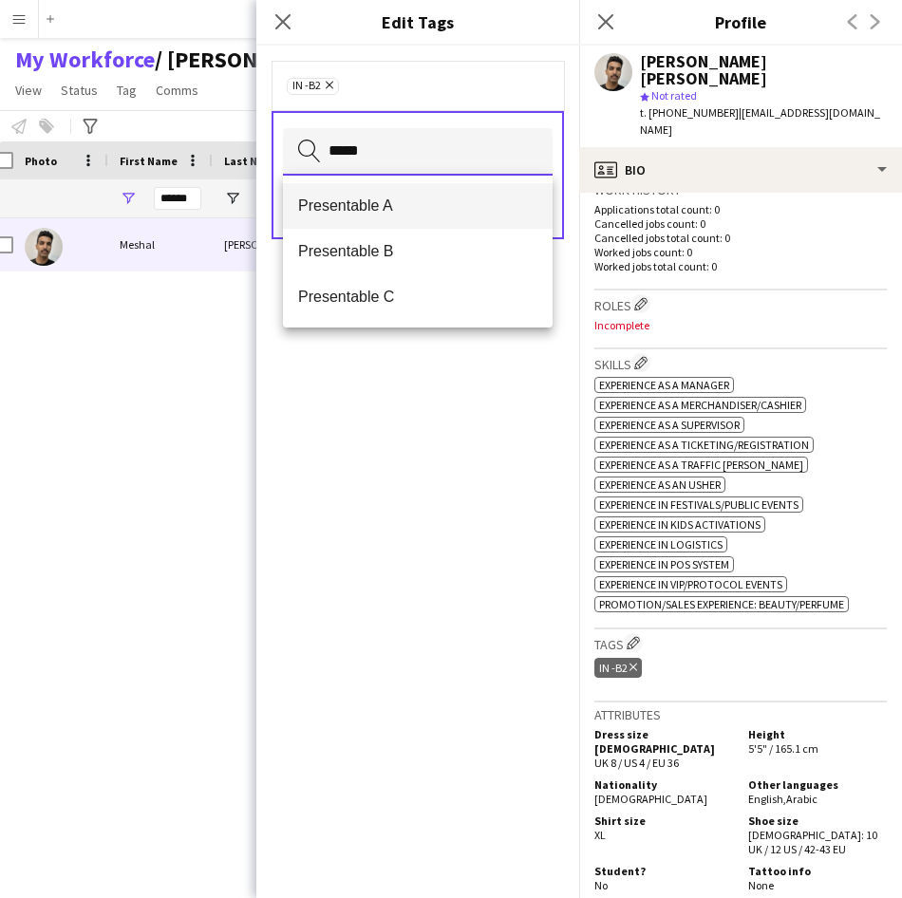
type input "*****"
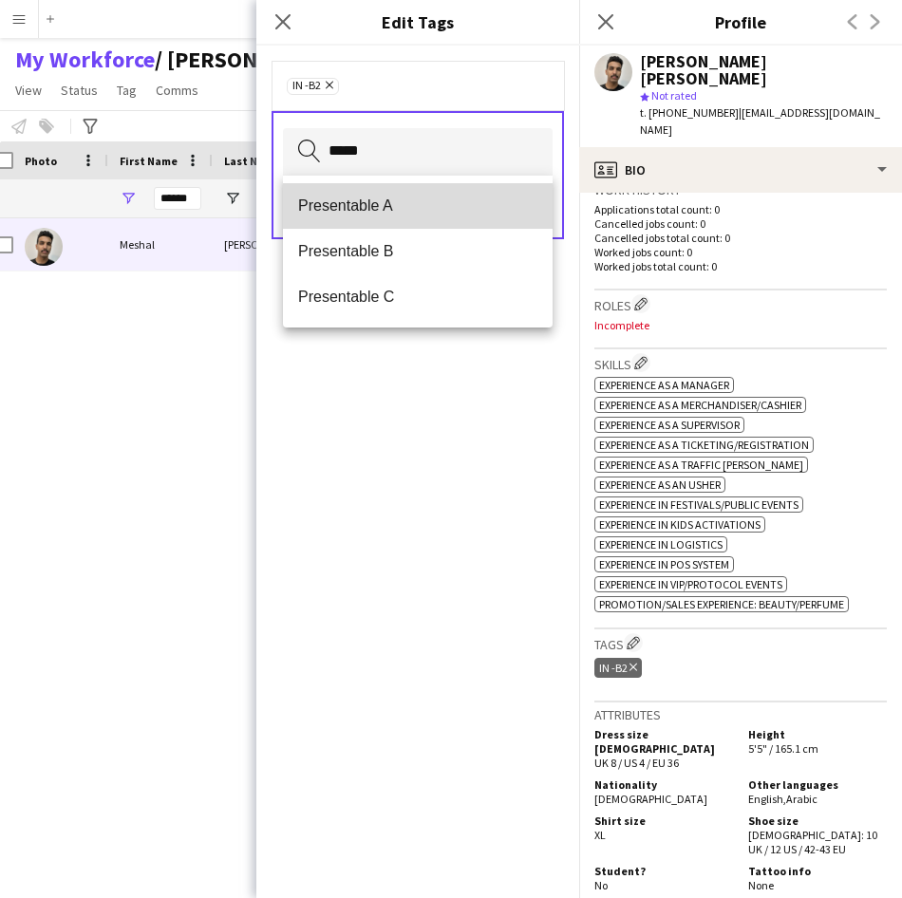
click at [418, 215] on span "Presentable A" at bounding box center [417, 205] width 239 height 18
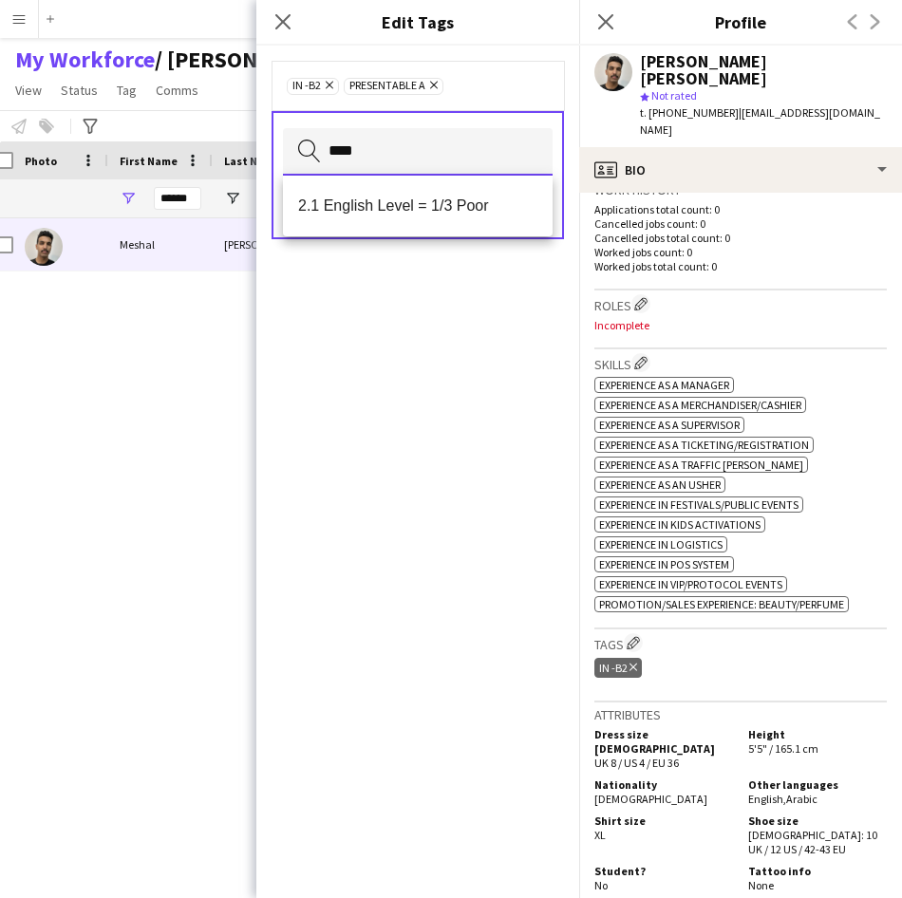
type input "****"
click at [418, 215] on span "2.1 English Level = 1/3 Poor" at bounding box center [417, 205] width 239 height 18
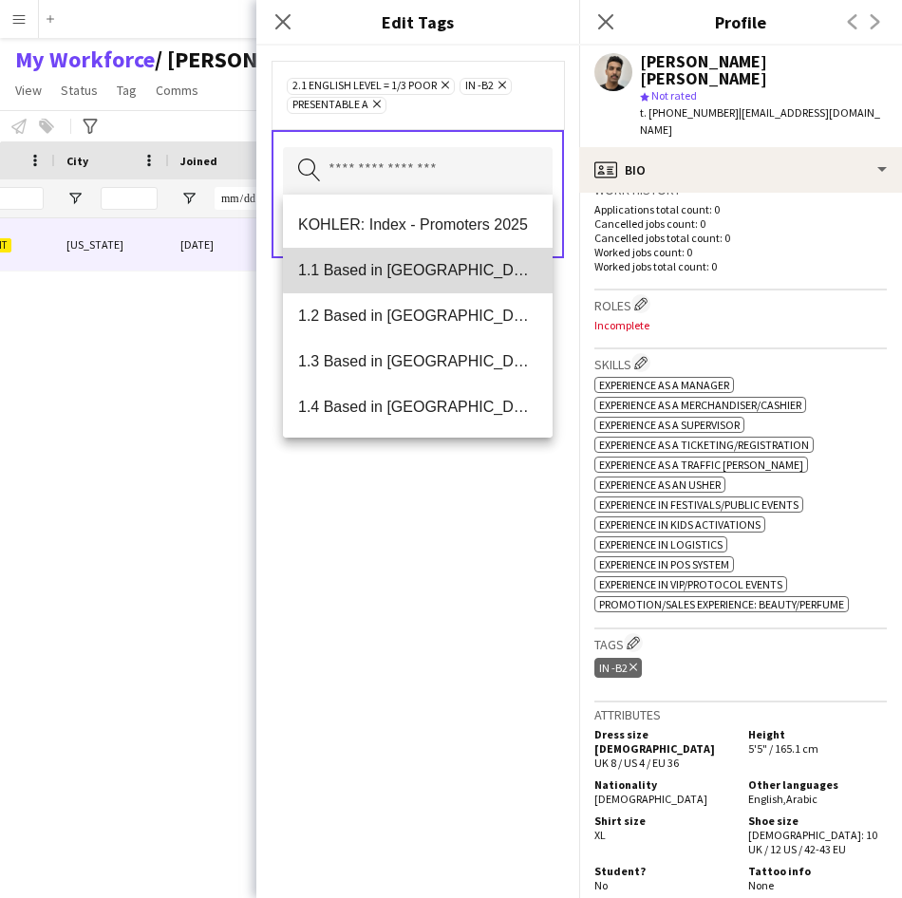
click at [474, 264] on span "1.1 Based in [GEOGRAPHIC_DATA]" at bounding box center [417, 270] width 239 height 18
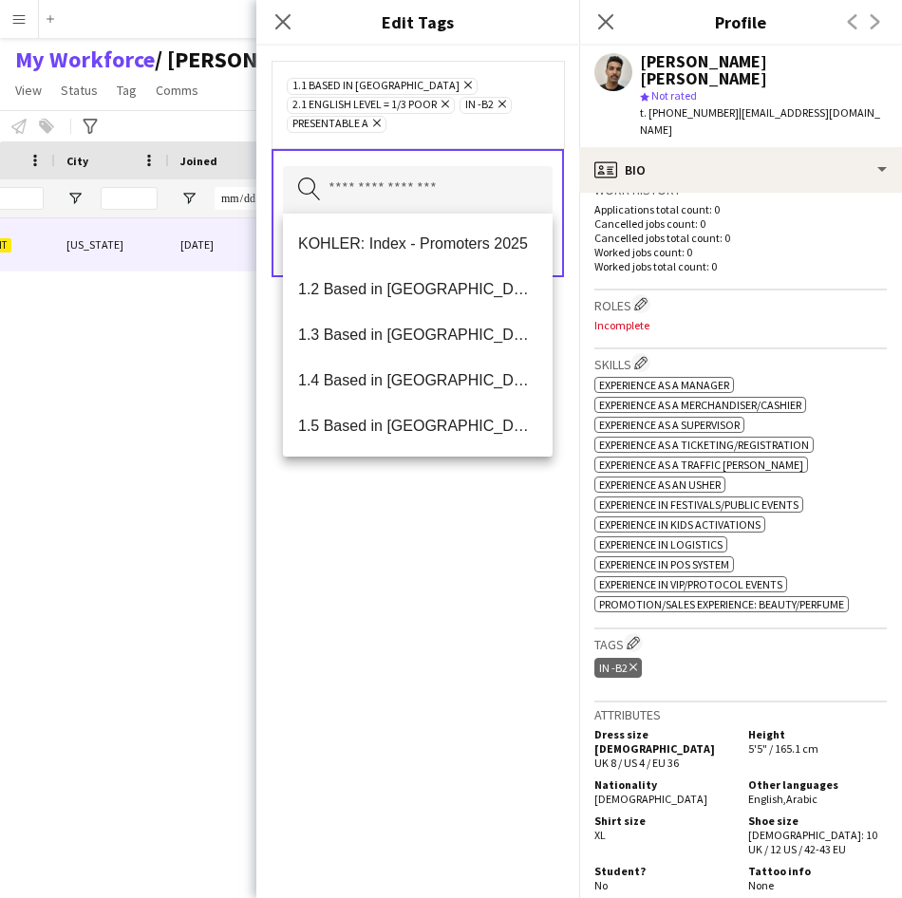
click at [486, 136] on div "1.1 Based in [GEOGRAPHIC_DATA] Remove 2.1 English Level = 1/3 Poor Remove IN -B…" at bounding box center [417, 104] width 292 height 87
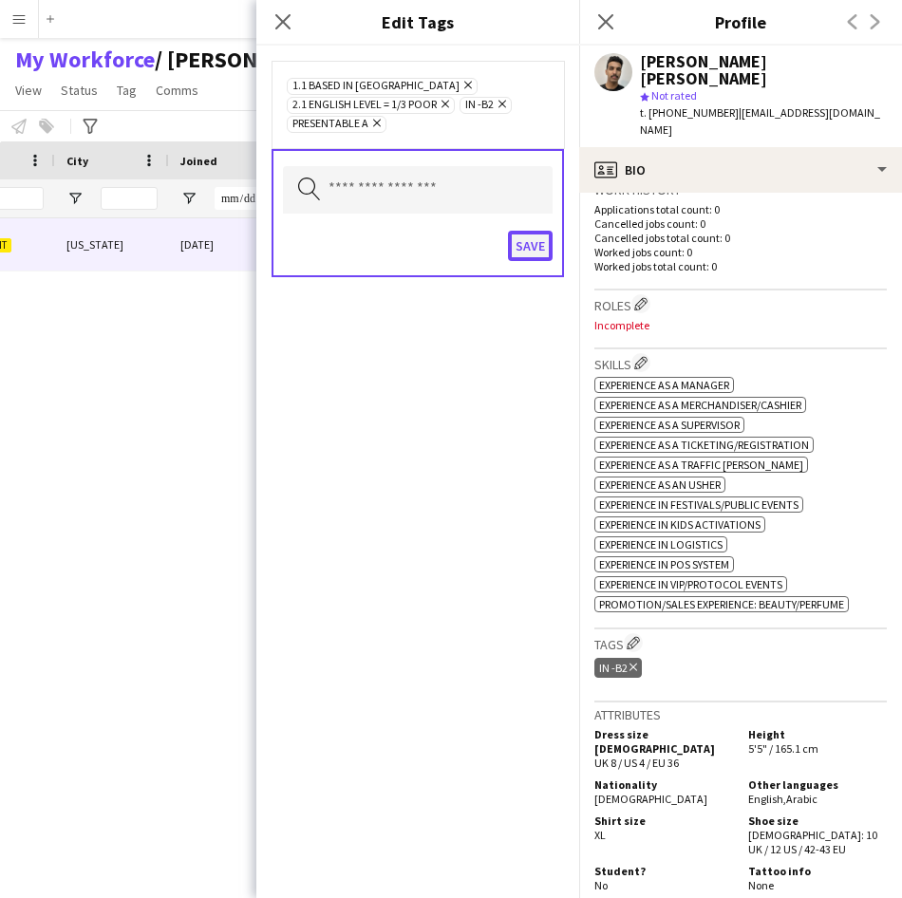
click at [530, 238] on button "Save" at bounding box center [530, 246] width 45 height 30
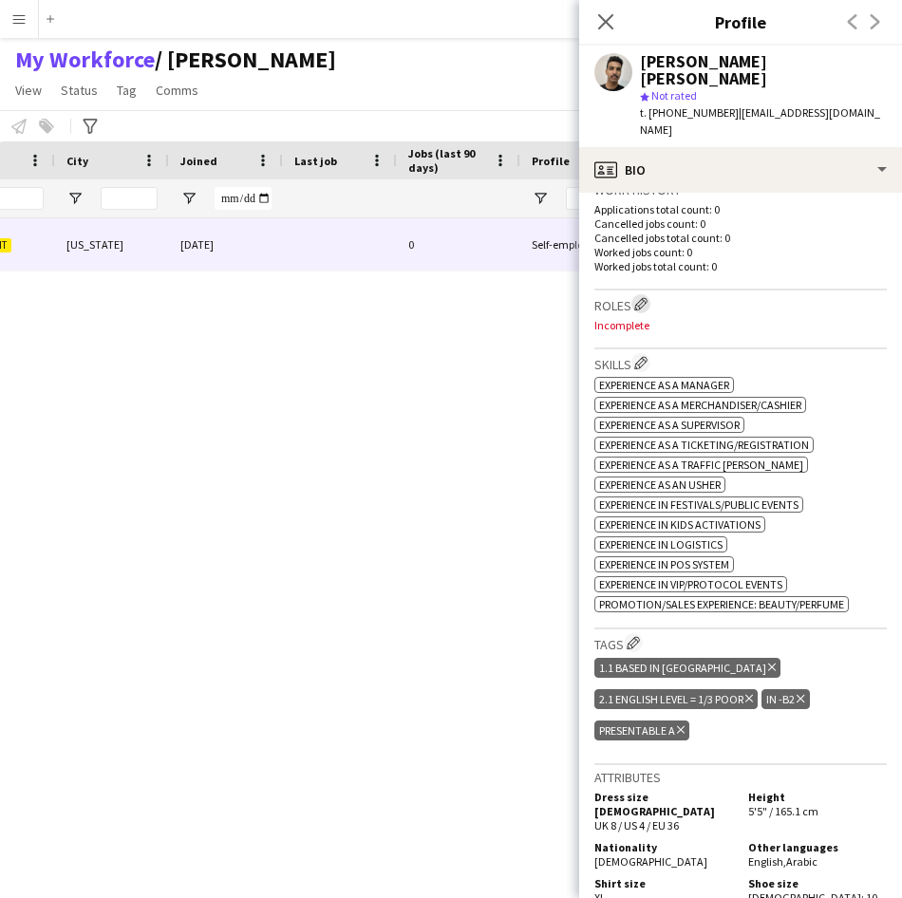
click at [644, 305] on app-icon "Edit crew company roles" at bounding box center [640, 303] width 13 height 13
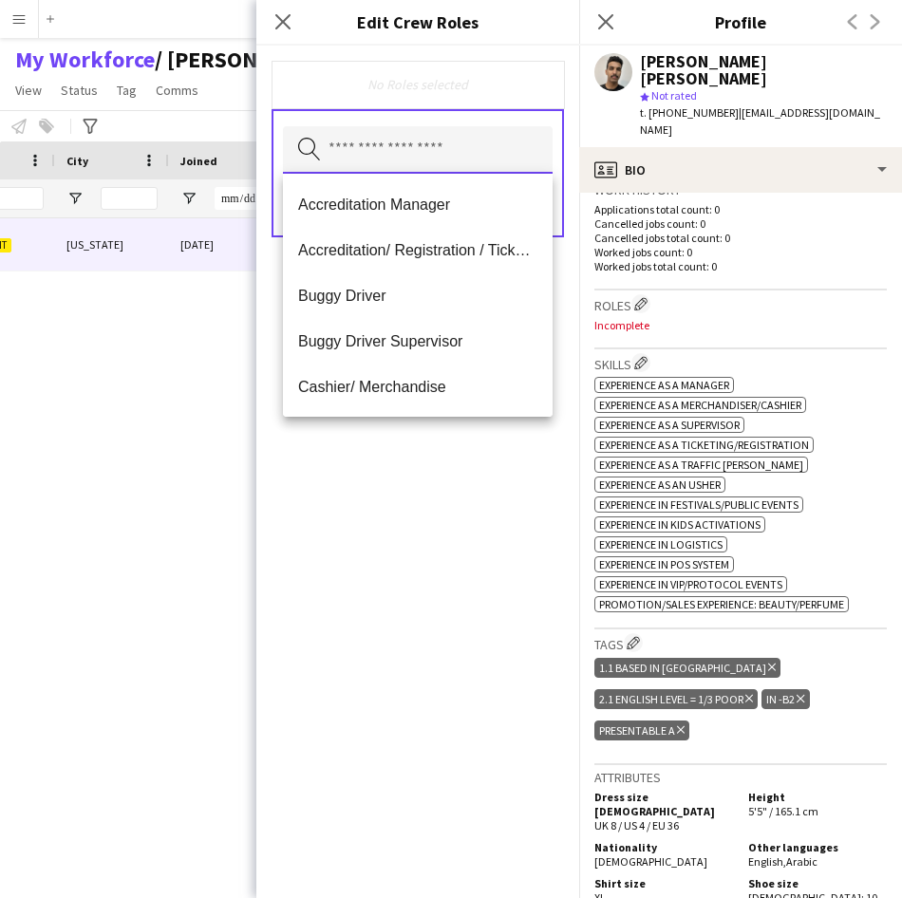
click at [496, 166] on input "text" at bounding box center [418, 149] width 270 height 47
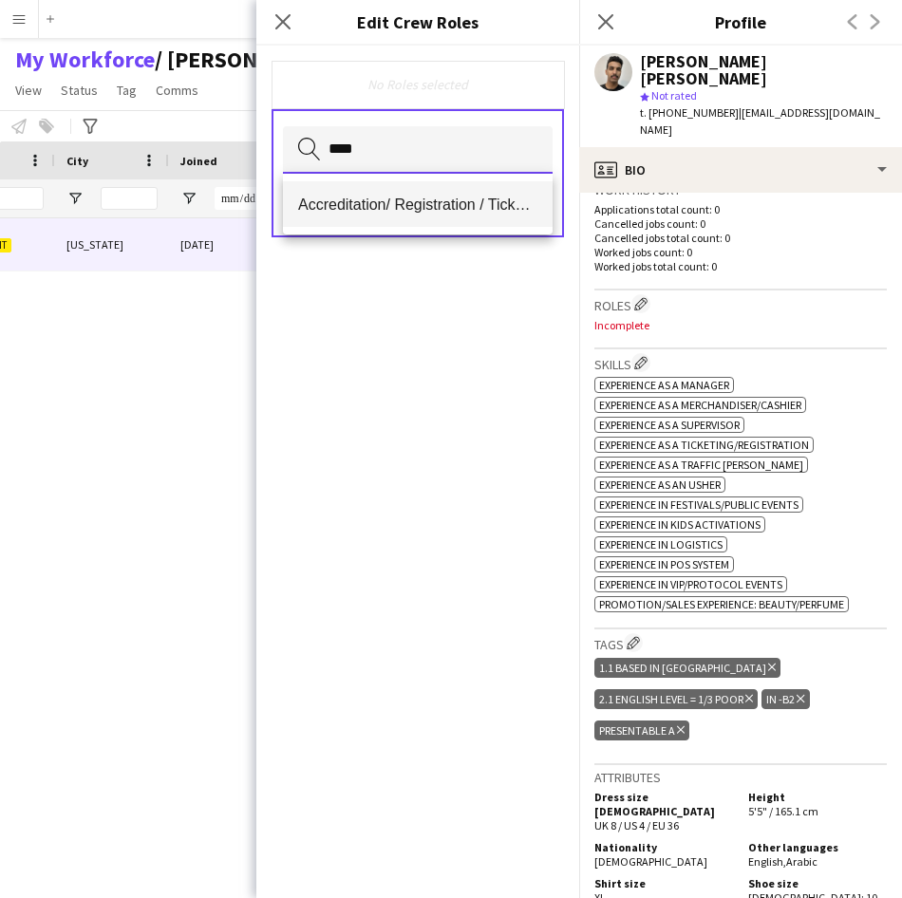
type input "****"
click at [495, 200] on span "Accreditation/ Registration / Ticketing" at bounding box center [417, 205] width 239 height 18
type input "****"
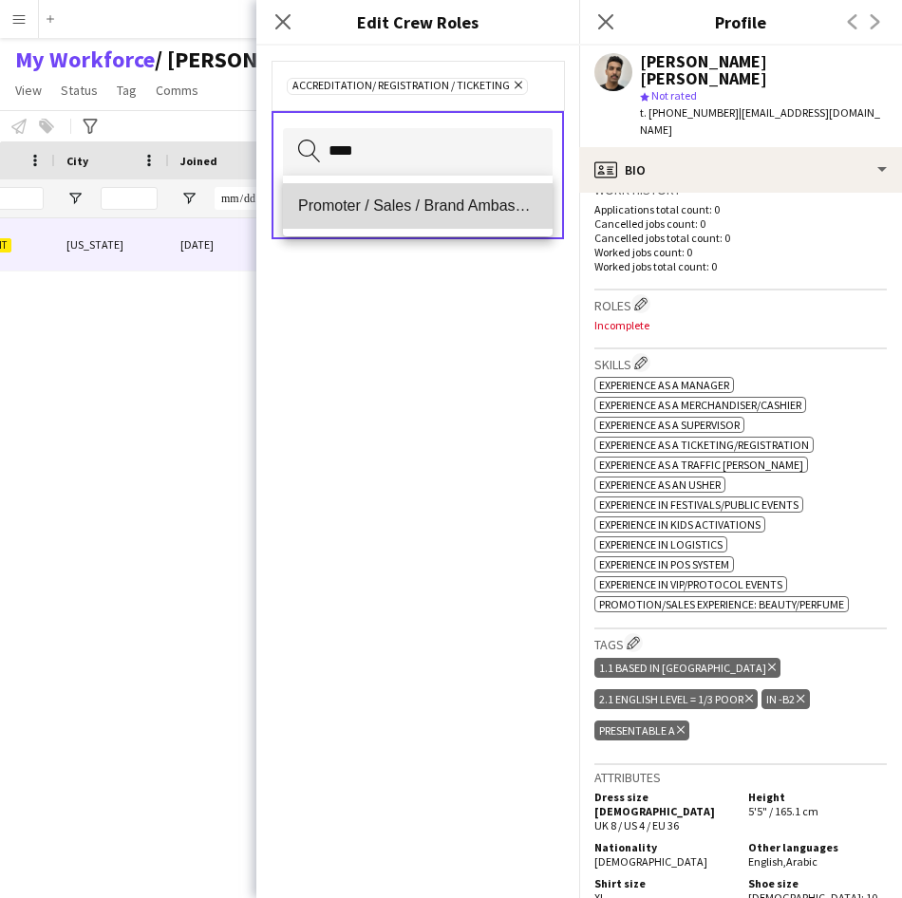
click at [423, 219] on mat-option "Promoter / Sales / Brand Ambassador" at bounding box center [418, 206] width 270 height 46
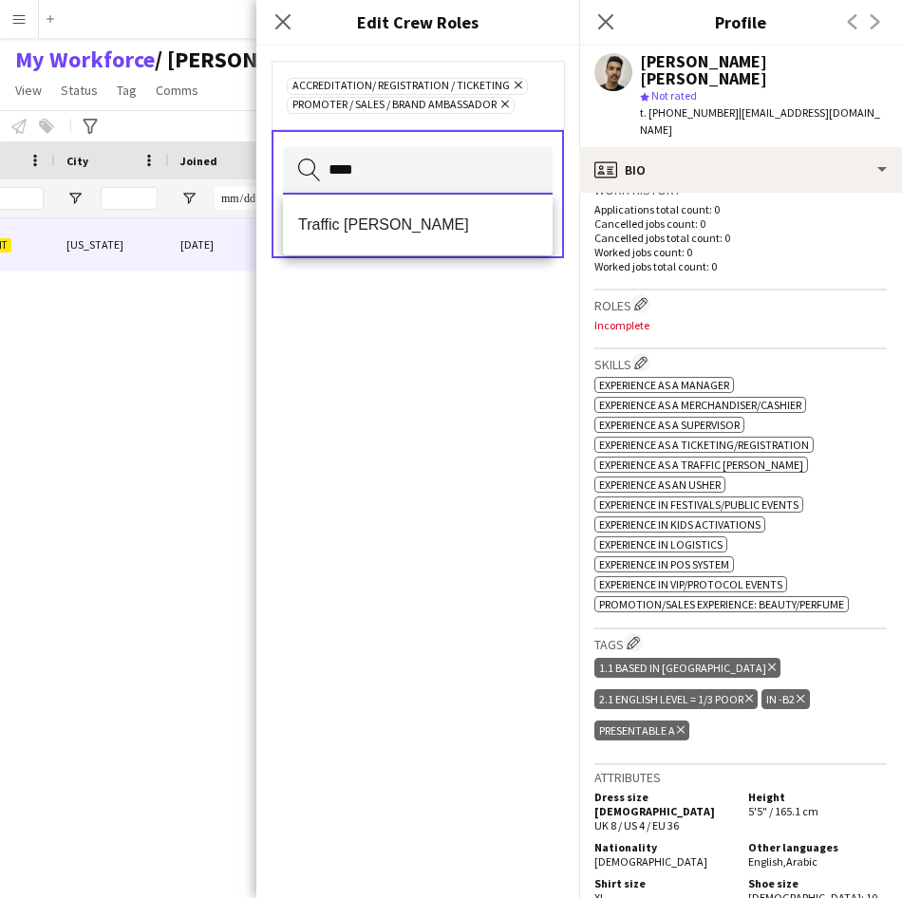
type input "****"
click at [423, 219] on span "Traffic [PERSON_NAME]" at bounding box center [417, 224] width 239 height 18
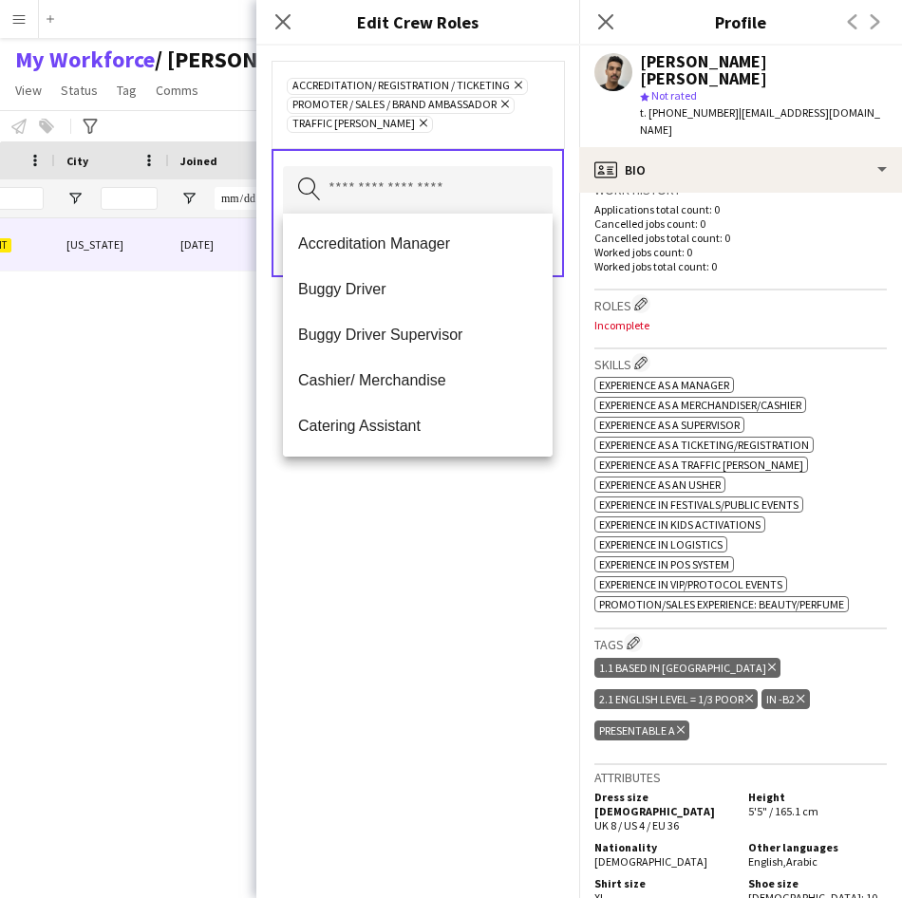
click at [507, 104] on icon "Remove" at bounding box center [502, 104] width 12 height 12
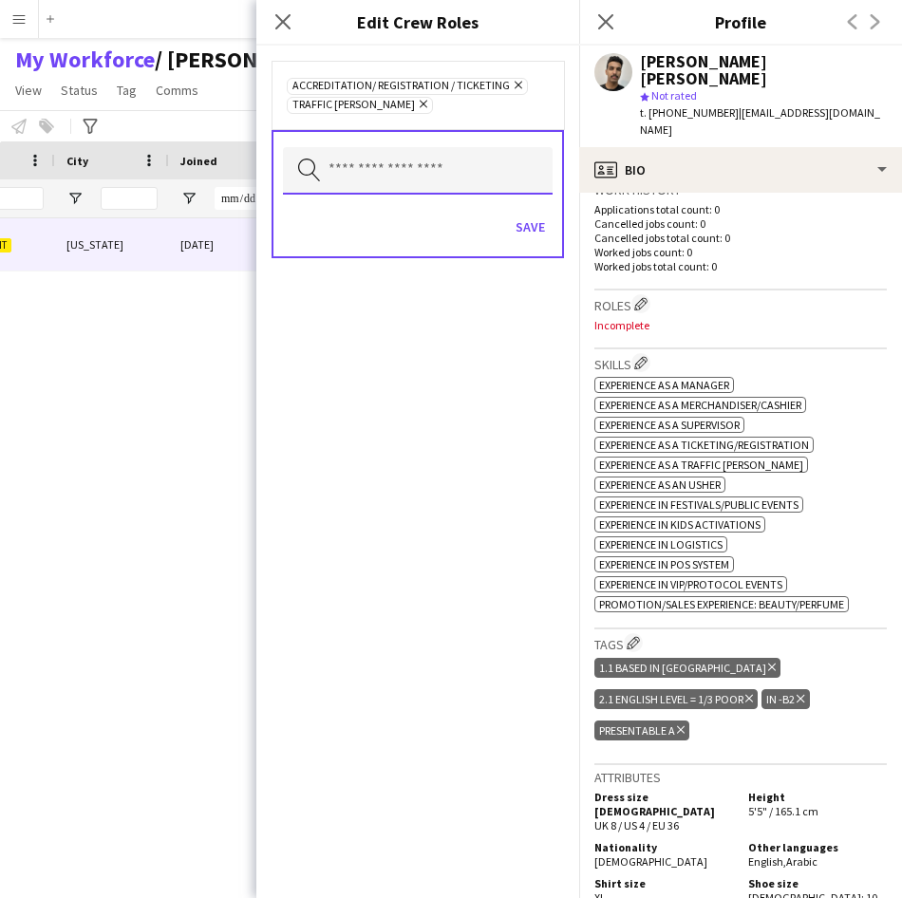
click at [459, 184] on input "text" at bounding box center [418, 170] width 270 height 47
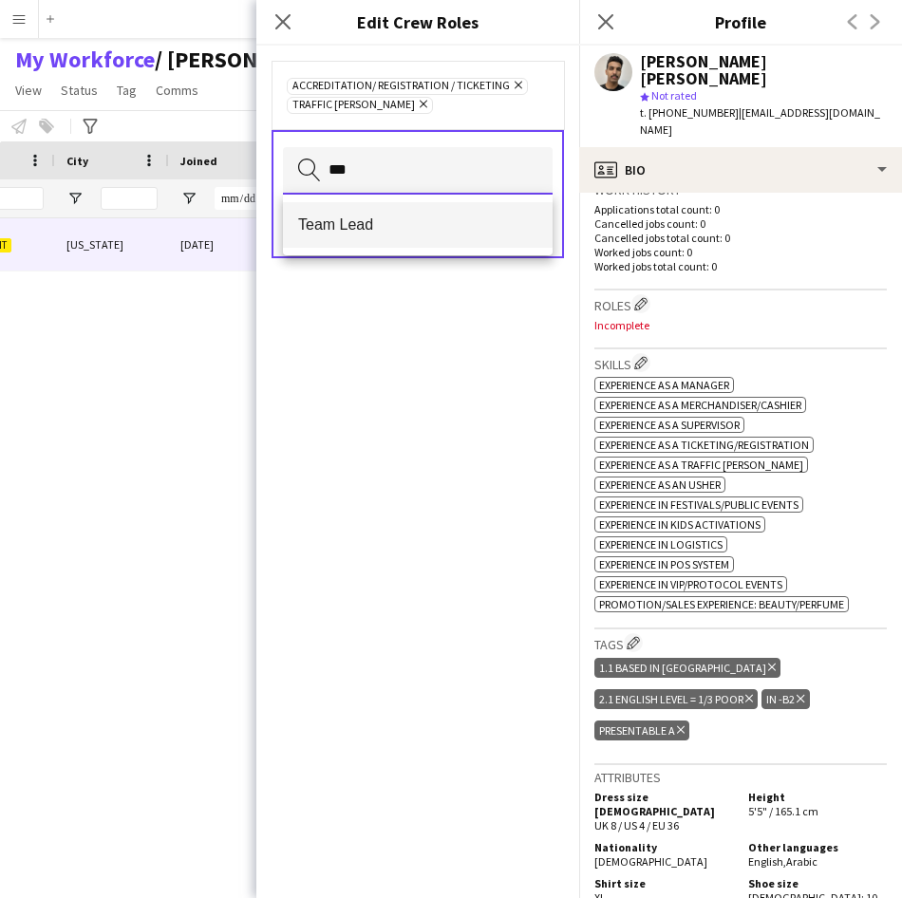
type input "***"
click at [433, 224] on span "Team Lead" at bounding box center [417, 224] width 239 height 18
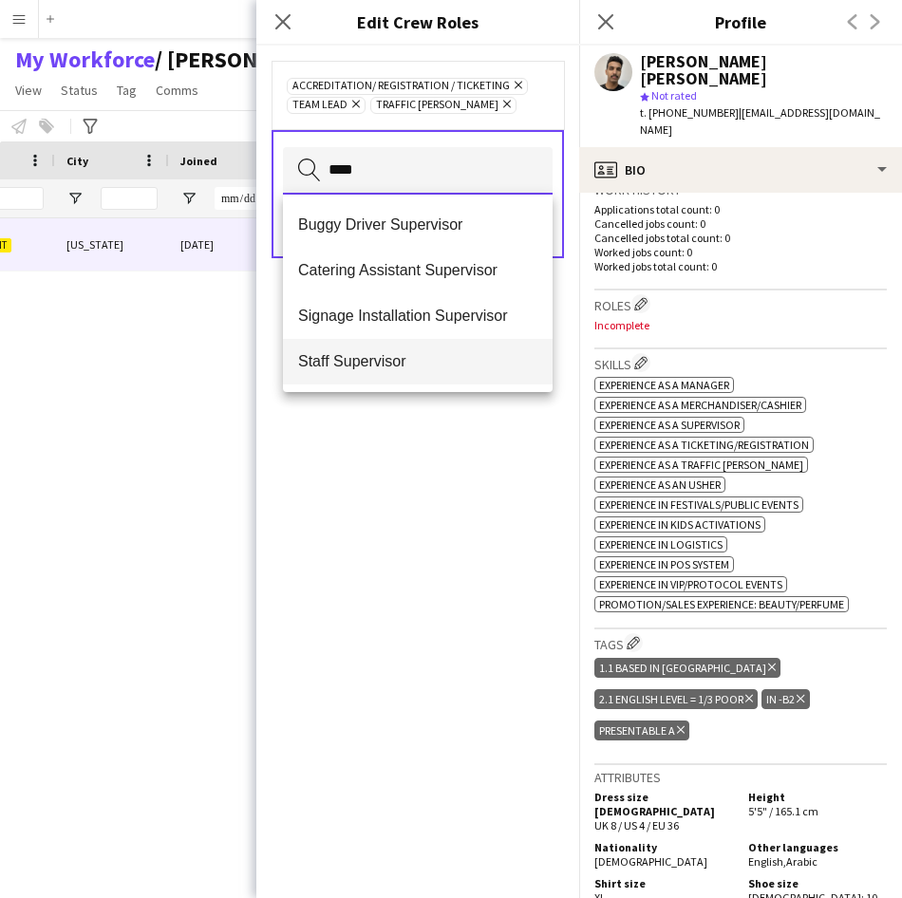
type input "****"
click at [377, 362] on span "Staff Supervisor" at bounding box center [417, 361] width 239 height 18
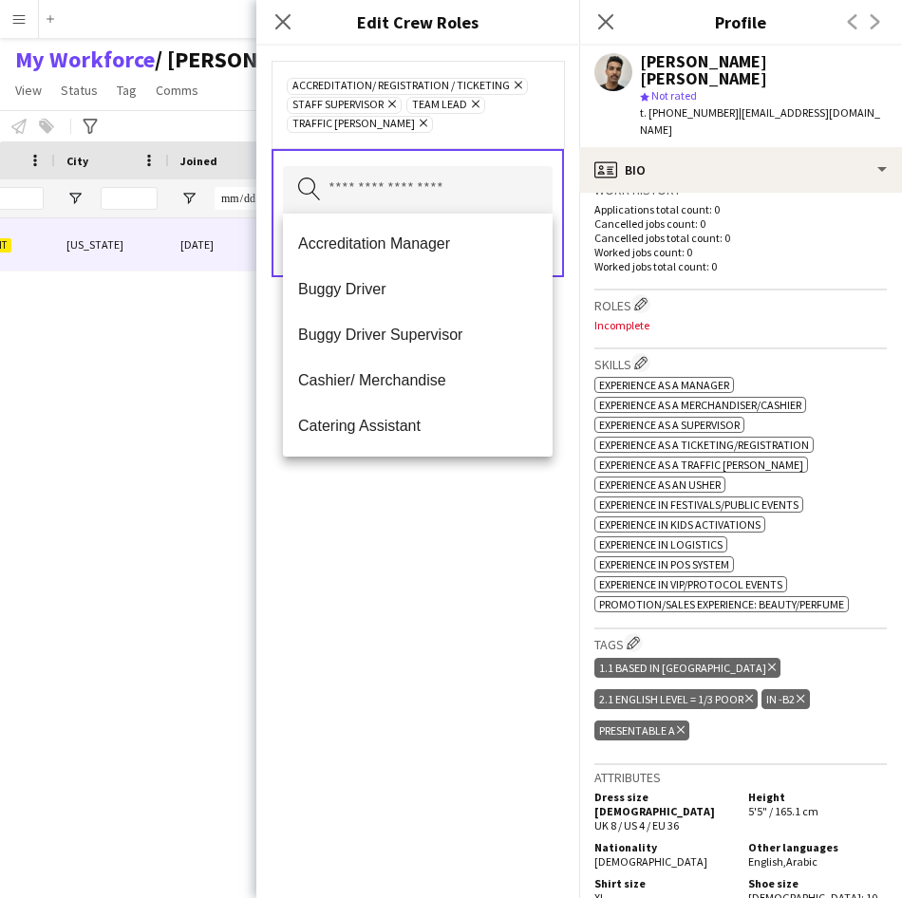
click at [473, 142] on div "Accreditation/ Registration / Ticketing Remove Staff Supervisor Remove Team Lea…" at bounding box center [417, 104] width 292 height 87
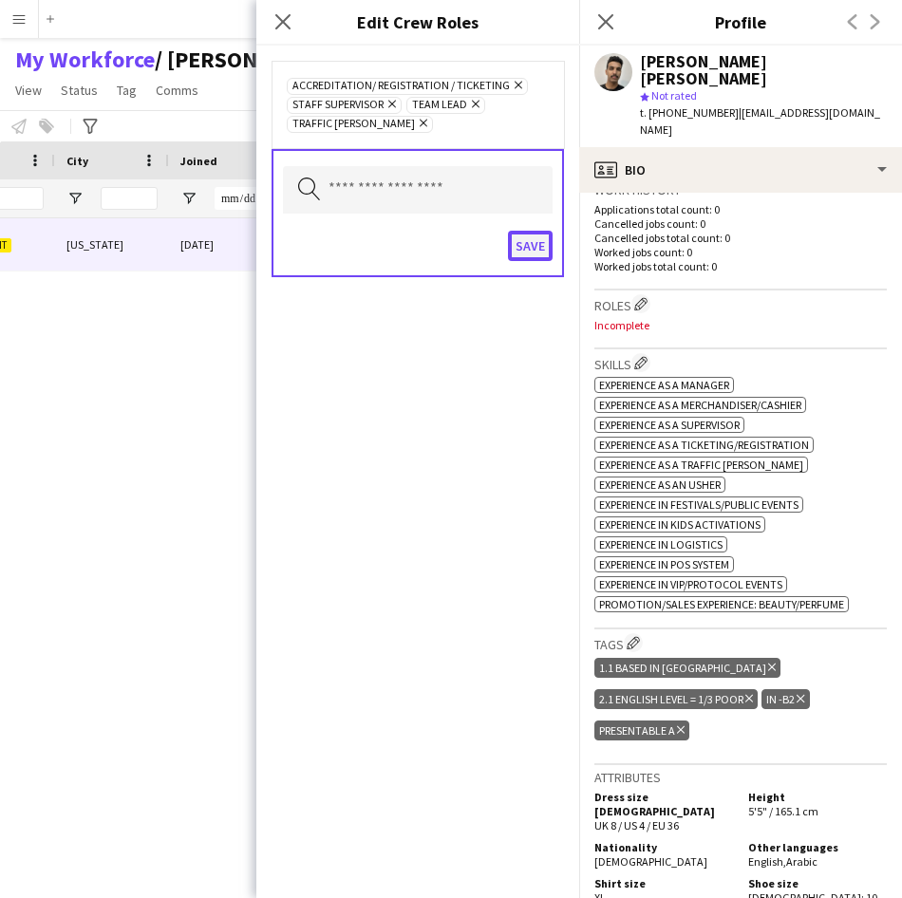
click at [518, 242] on button "Save" at bounding box center [530, 246] width 45 height 30
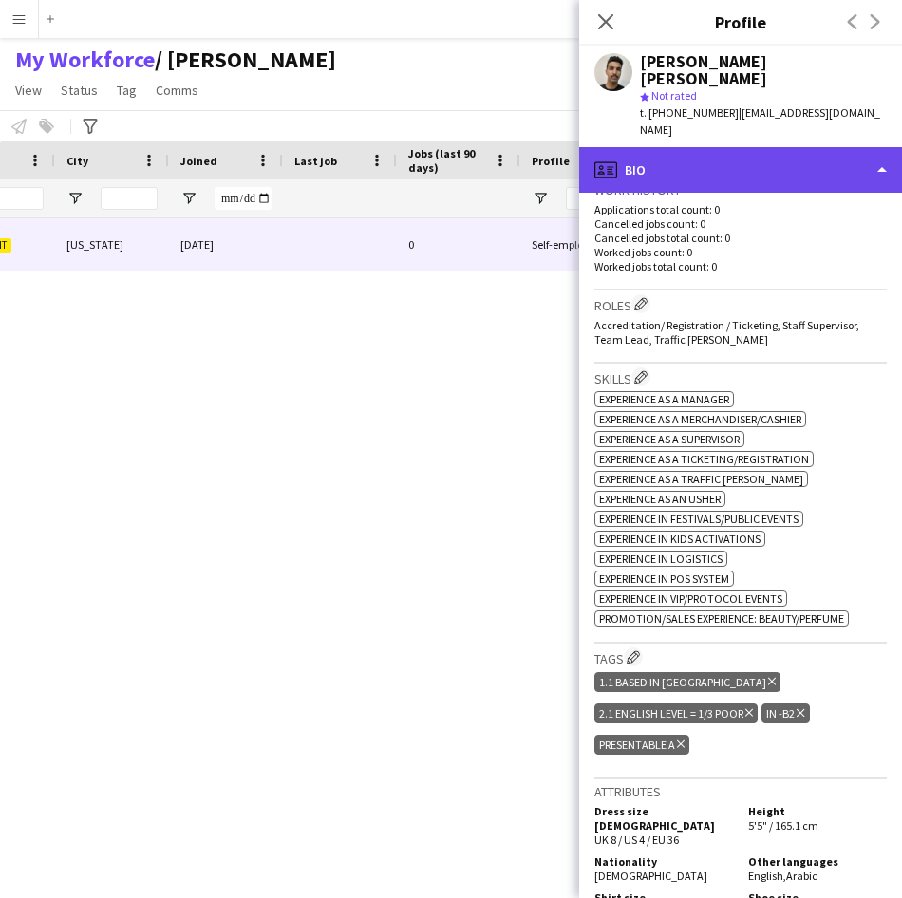
click at [677, 147] on div "profile Bio" at bounding box center [740, 170] width 323 height 46
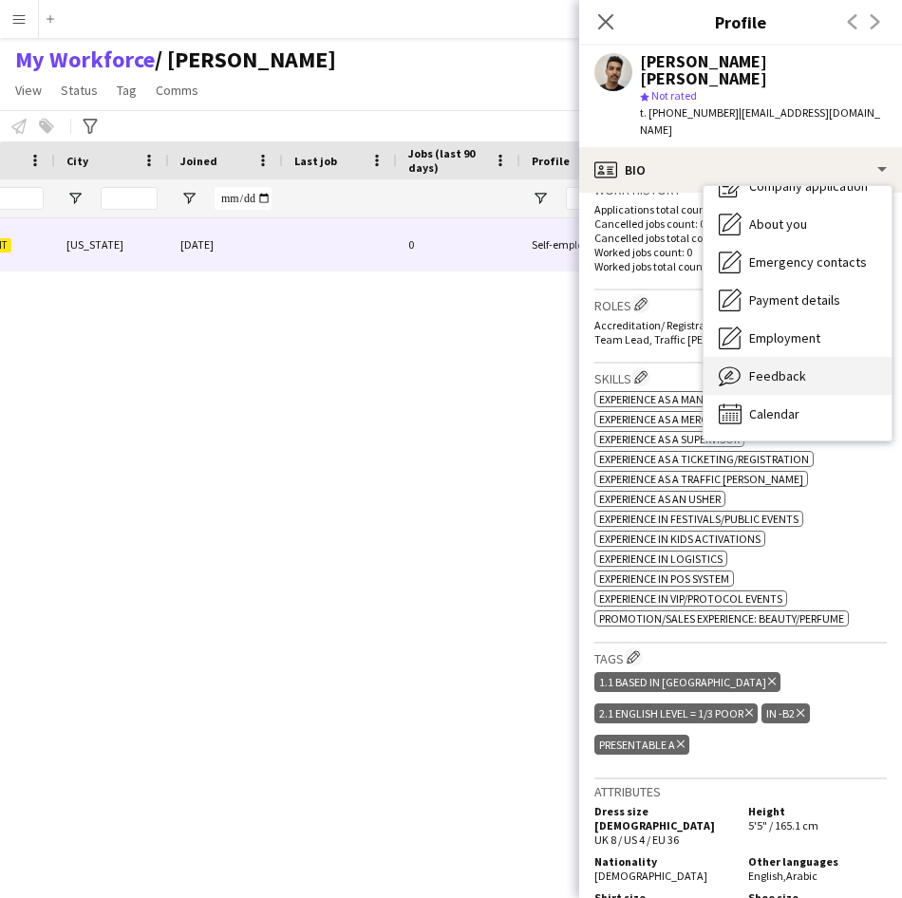
click at [767, 367] on span "Feedback" at bounding box center [777, 375] width 57 height 17
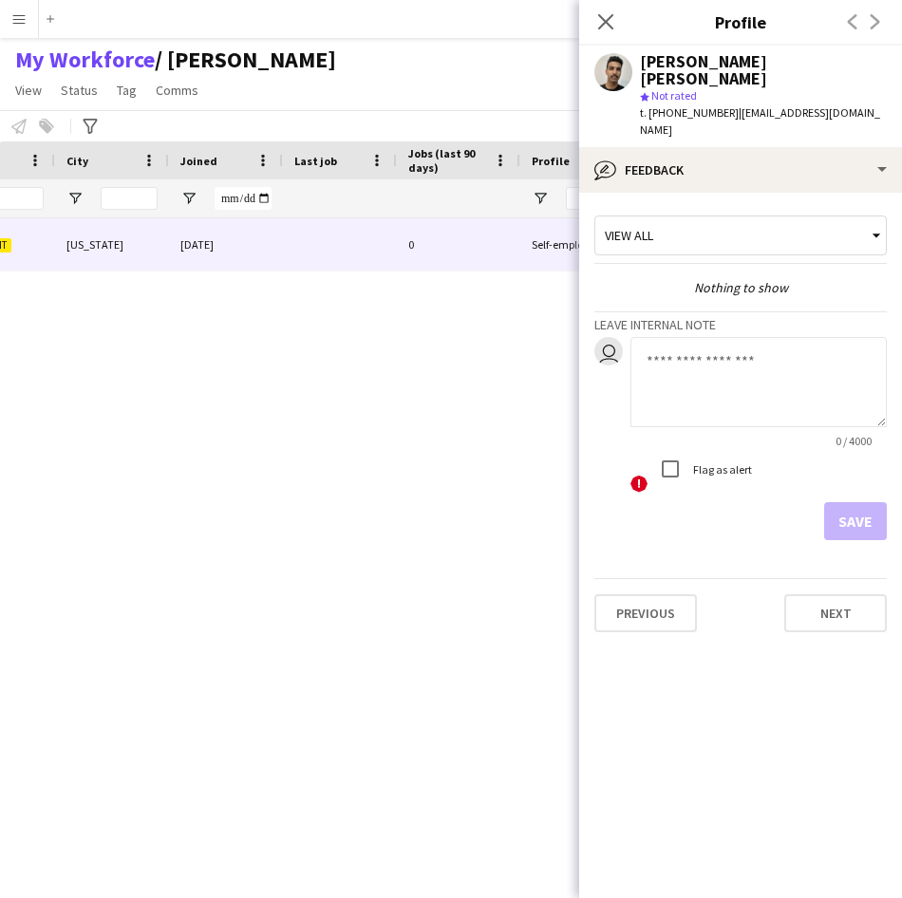
click at [753, 386] on textarea at bounding box center [758, 382] width 256 height 90
click at [660, 349] on textarea "**********" at bounding box center [758, 382] width 256 height 90
type textarea "**********"
click at [868, 506] on button "Save" at bounding box center [855, 521] width 63 height 38
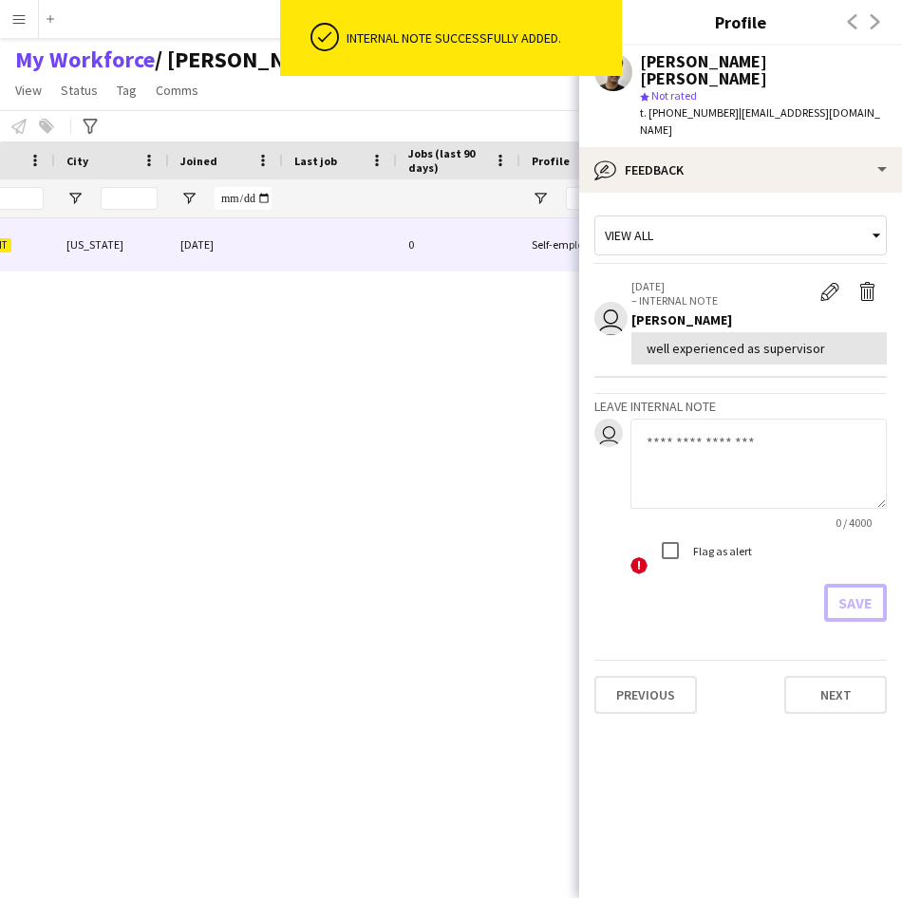
scroll to position [0, 0]
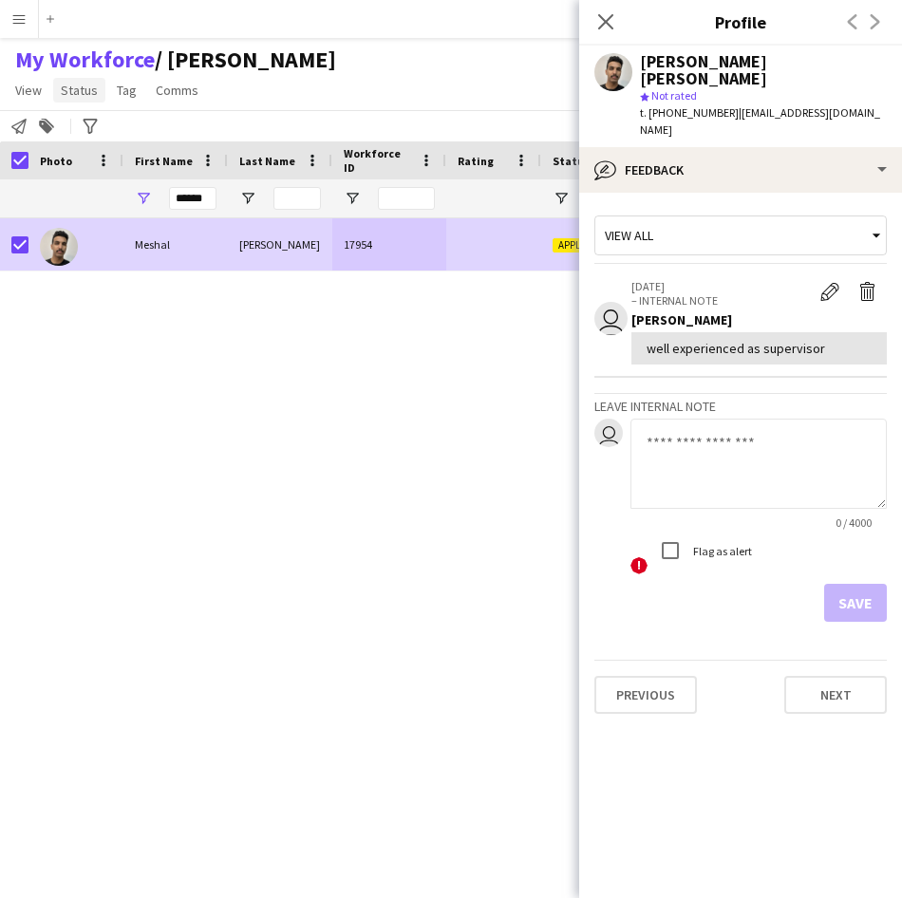
click at [85, 83] on span "Status" at bounding box center [79, 90] width 37 height 17
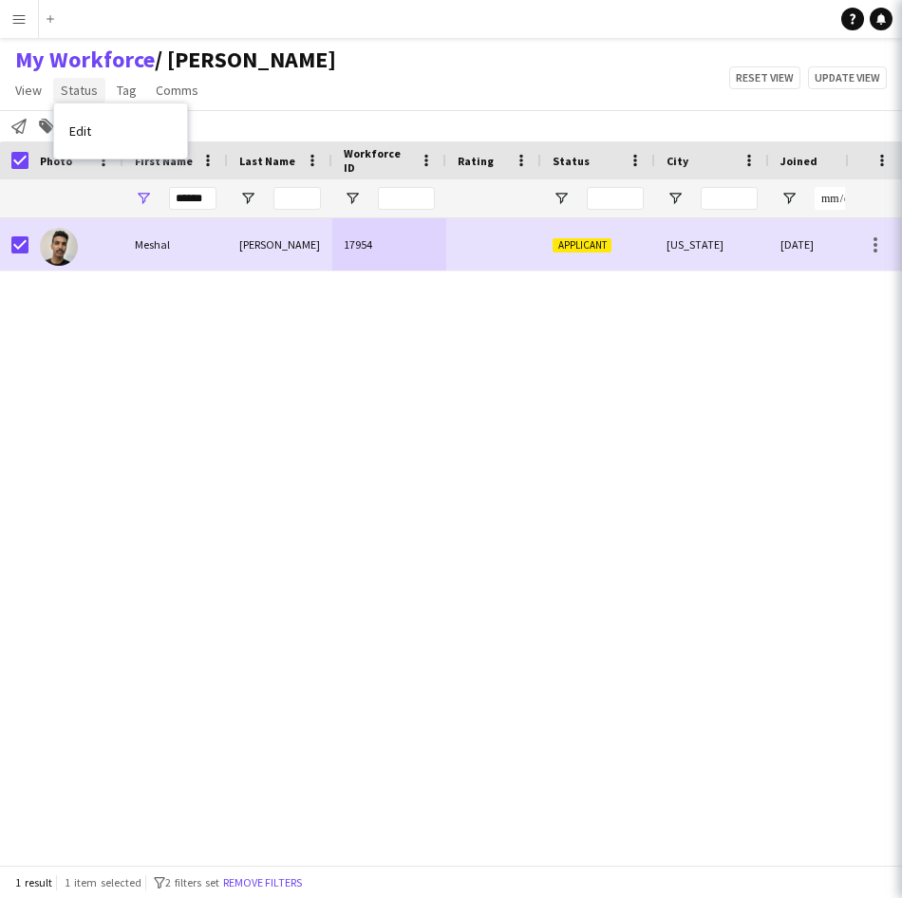
click at [100, 94] on link "Status" at bounding box center [79, 90] width 52 height 25
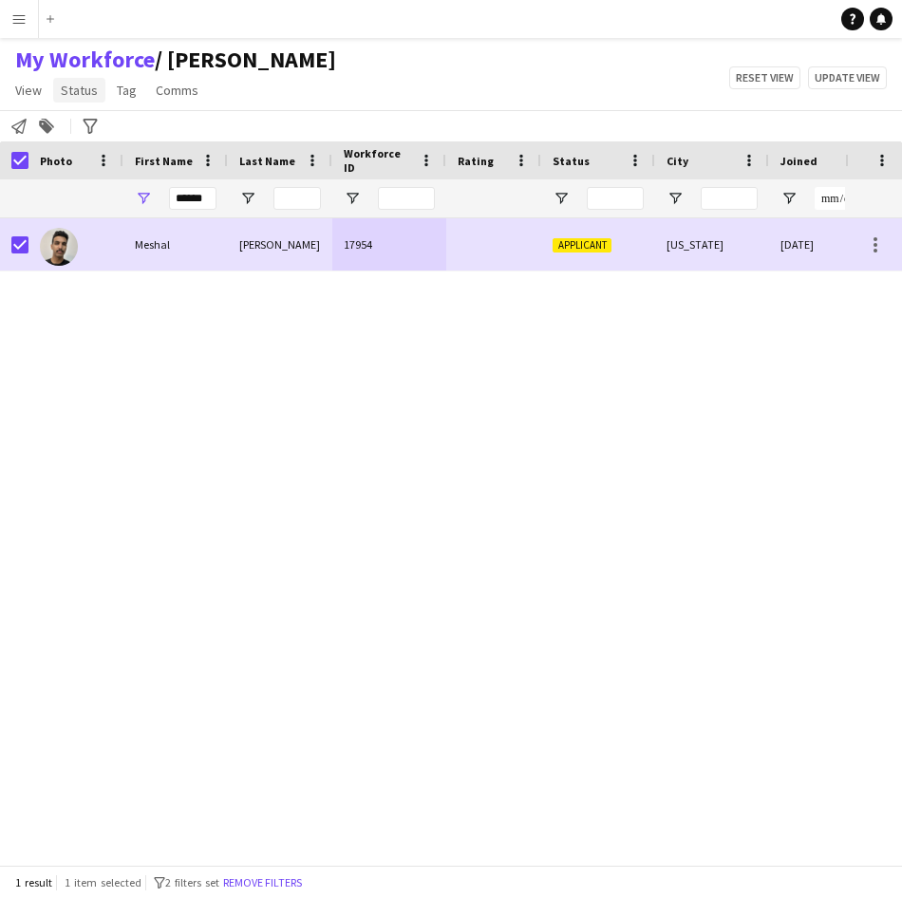
click at [90, 87] on span "Status" at bounding box center [79, 90] width 37 height 17
click at [109, 122] on link "Edit" at bounding box center [120, 131] width 133 height 40
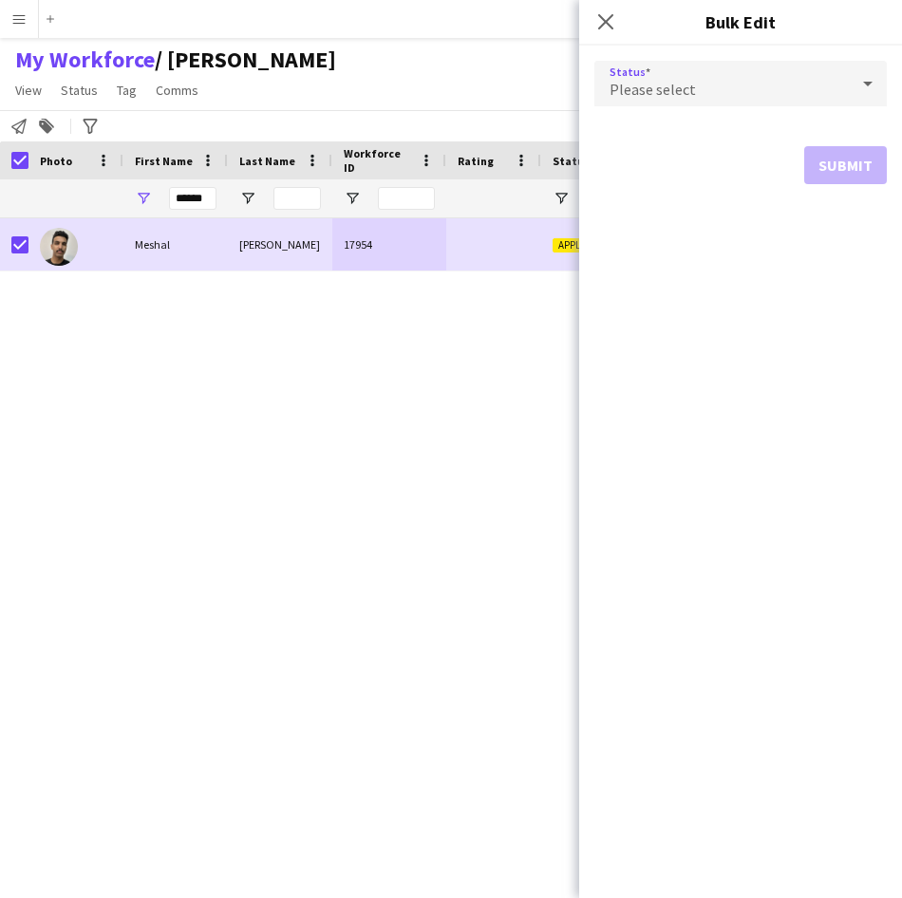
click at [741, 69] on div "Please select" at bounding box center [721, 84] width 254 height 46
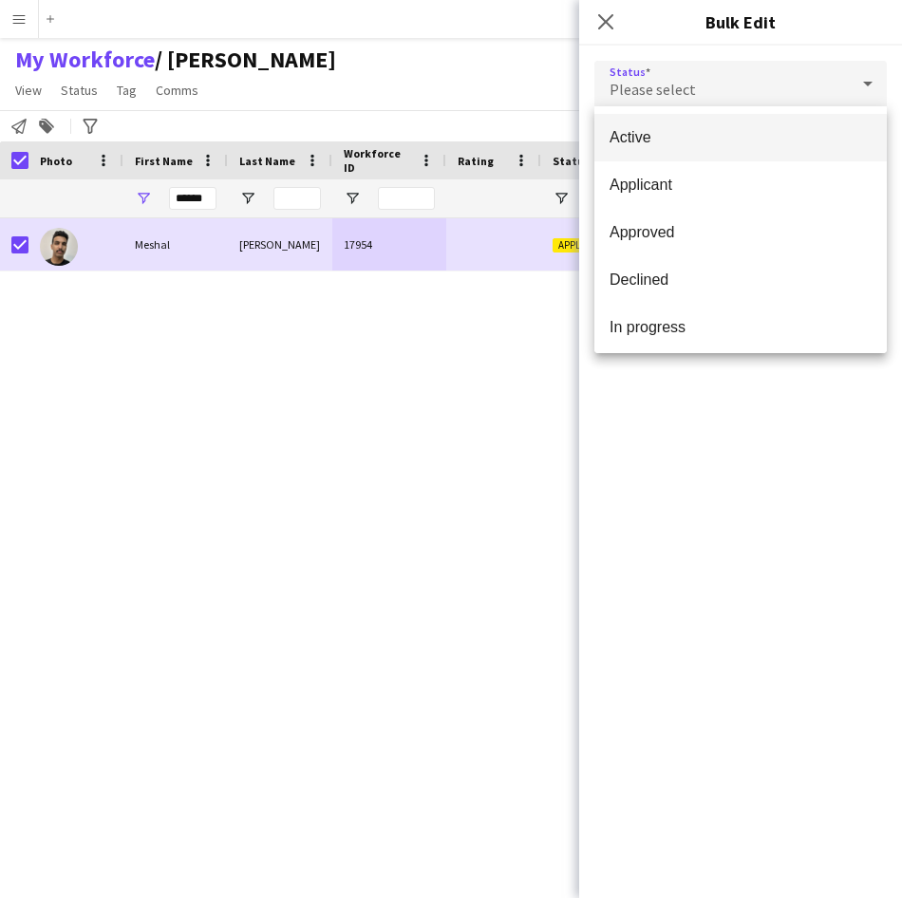
click at [751, 129] on span "Active" at bounding box center [740, 137] width 262 height 18
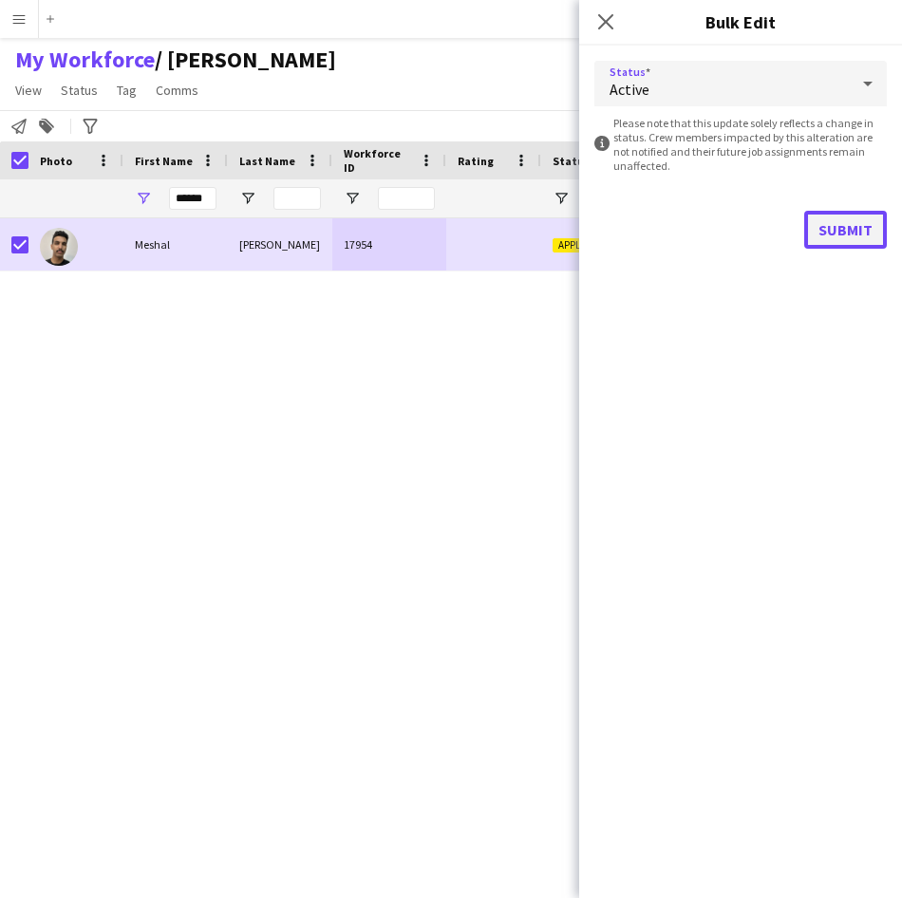
click at [839, 234] on button "Submit" at bounding box center [845, 230] width 83 height 38
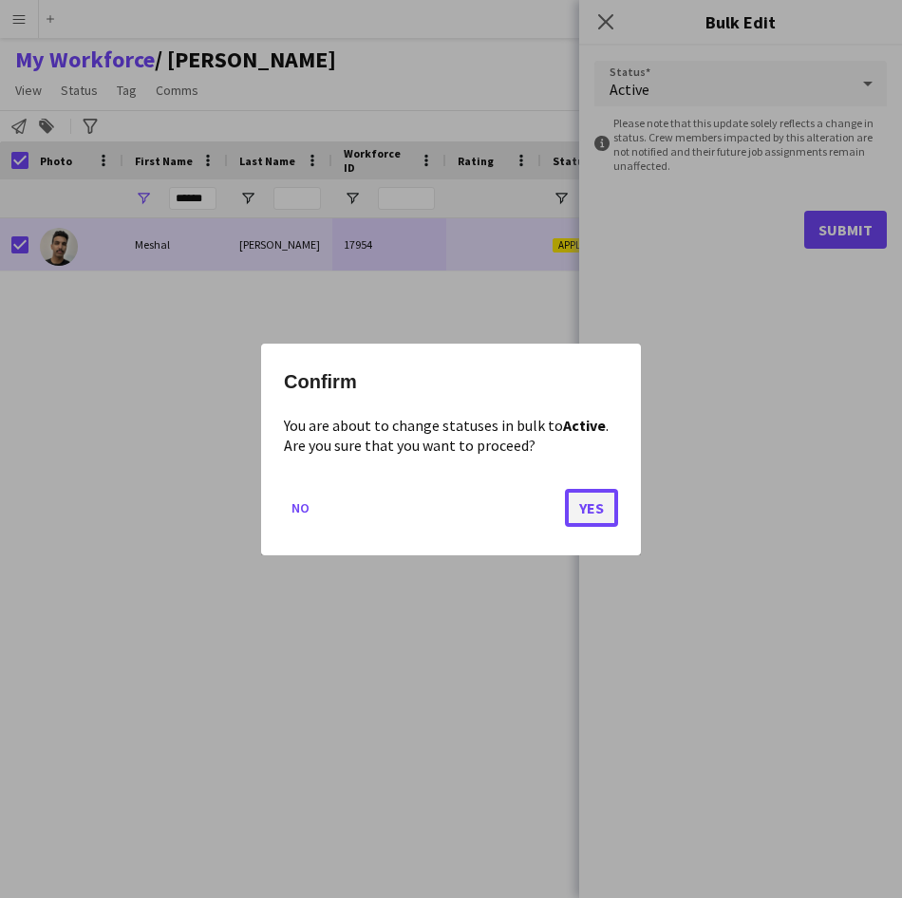
click at [592, 522] on button "Yes" at bounding box center [591, 507] width 53 height 38
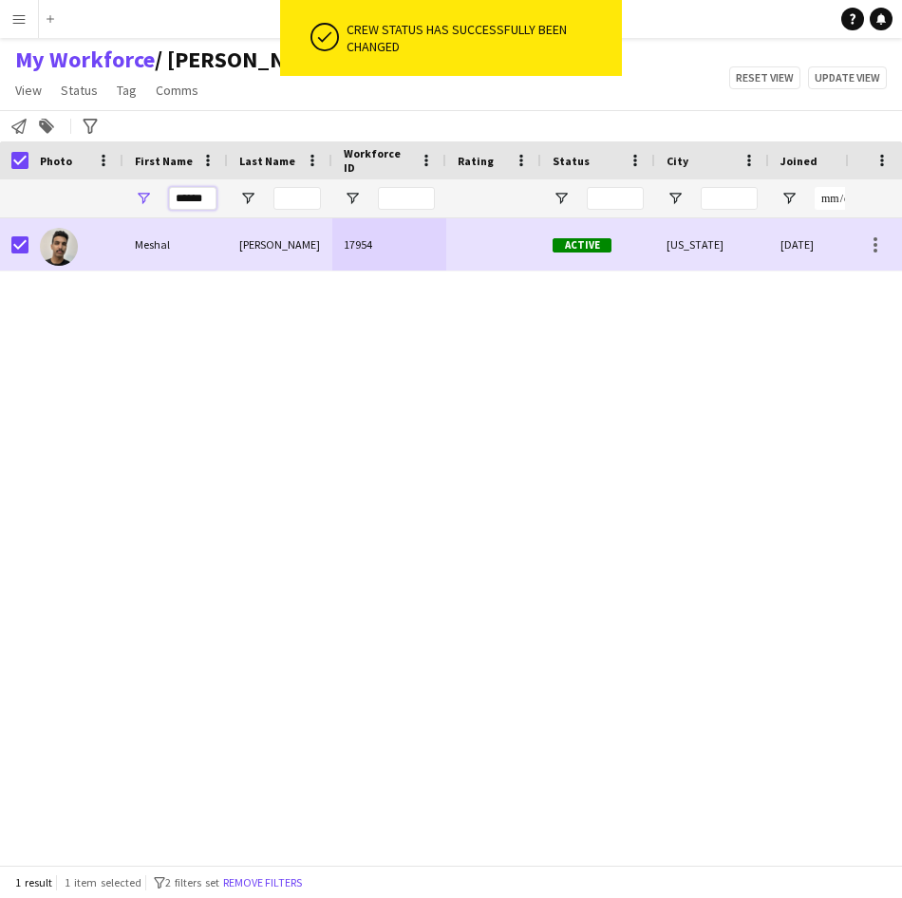
click at [191, 200] on input "******" at bounding box center [192, 198] width 47 height 23
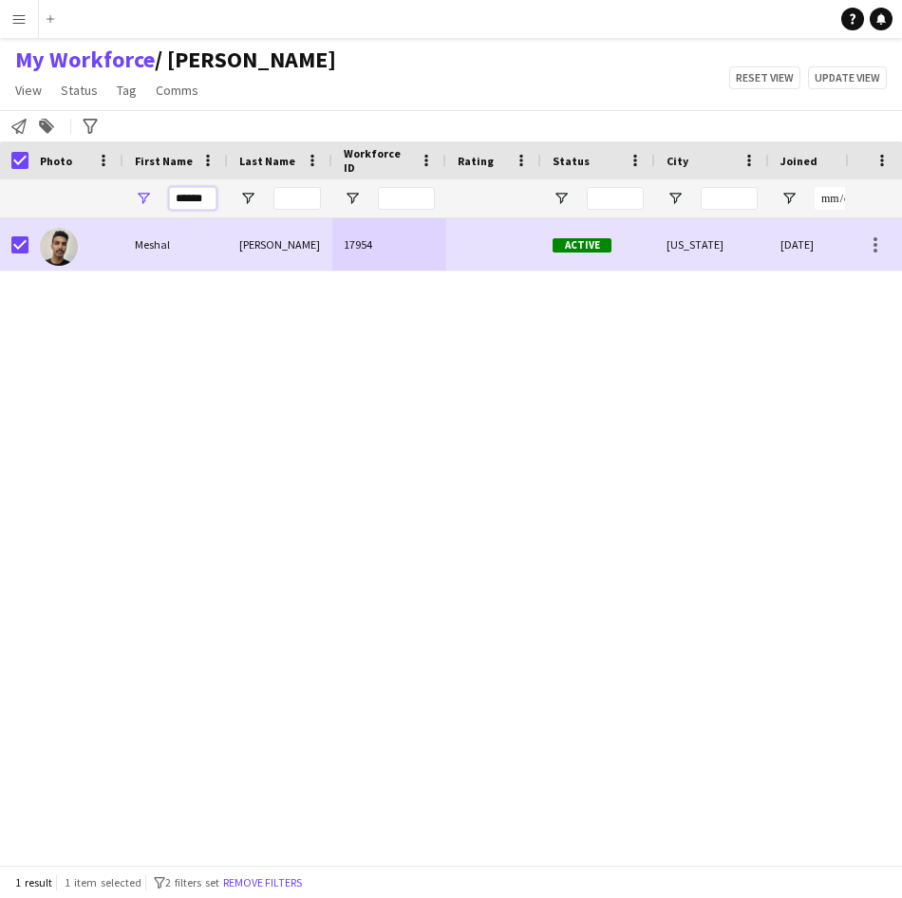
click at [191, 200] on input "******" at bounding box center [192, 198] width 47 height 23
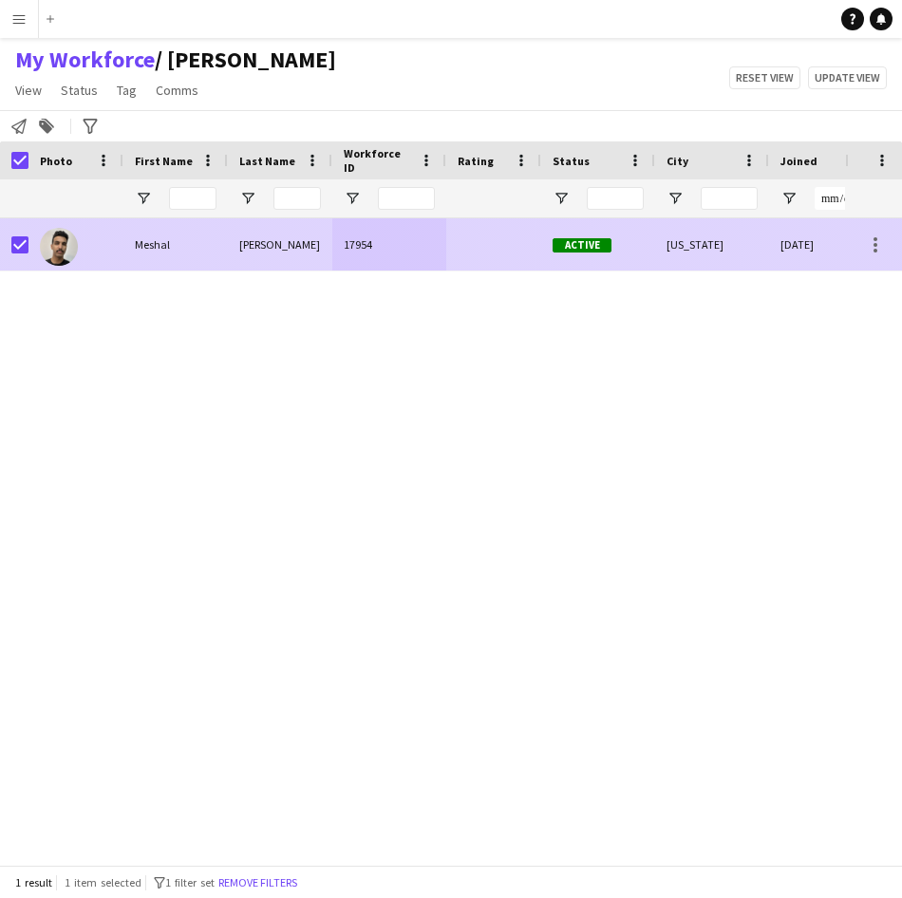
click at [30, 245] on div at bounding box center [75, 244] width 95 height 52
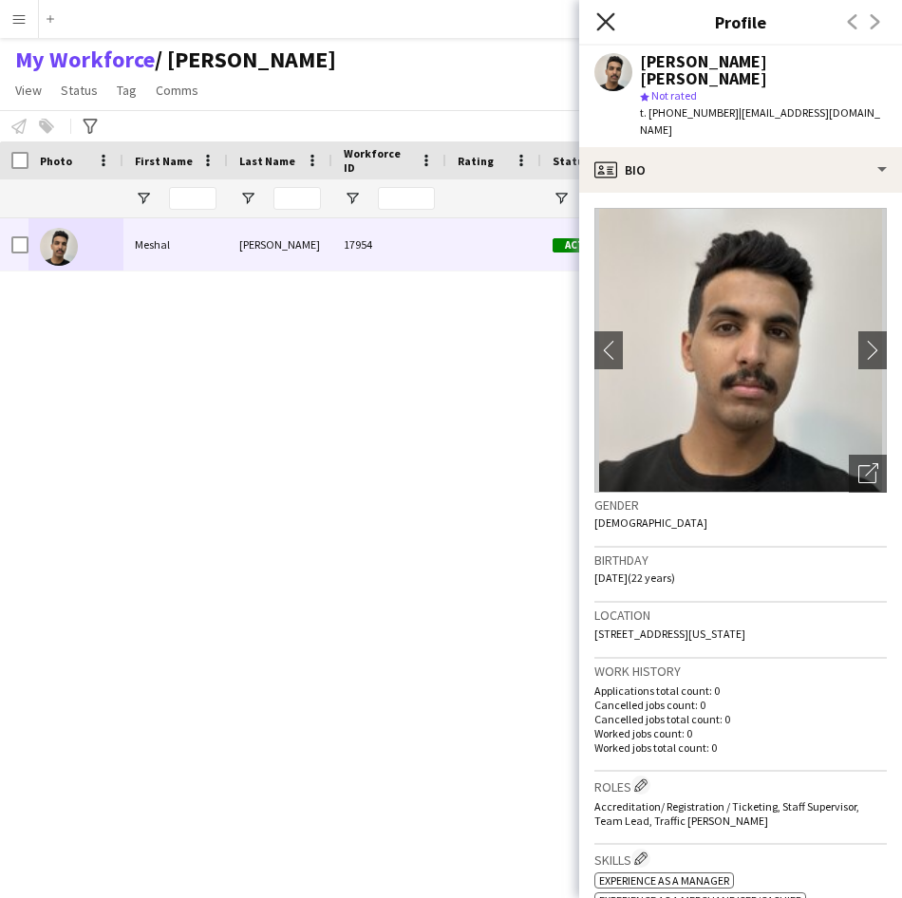
click at [600, 28] on icon at bounding box center [605, 21] width 18 height 18
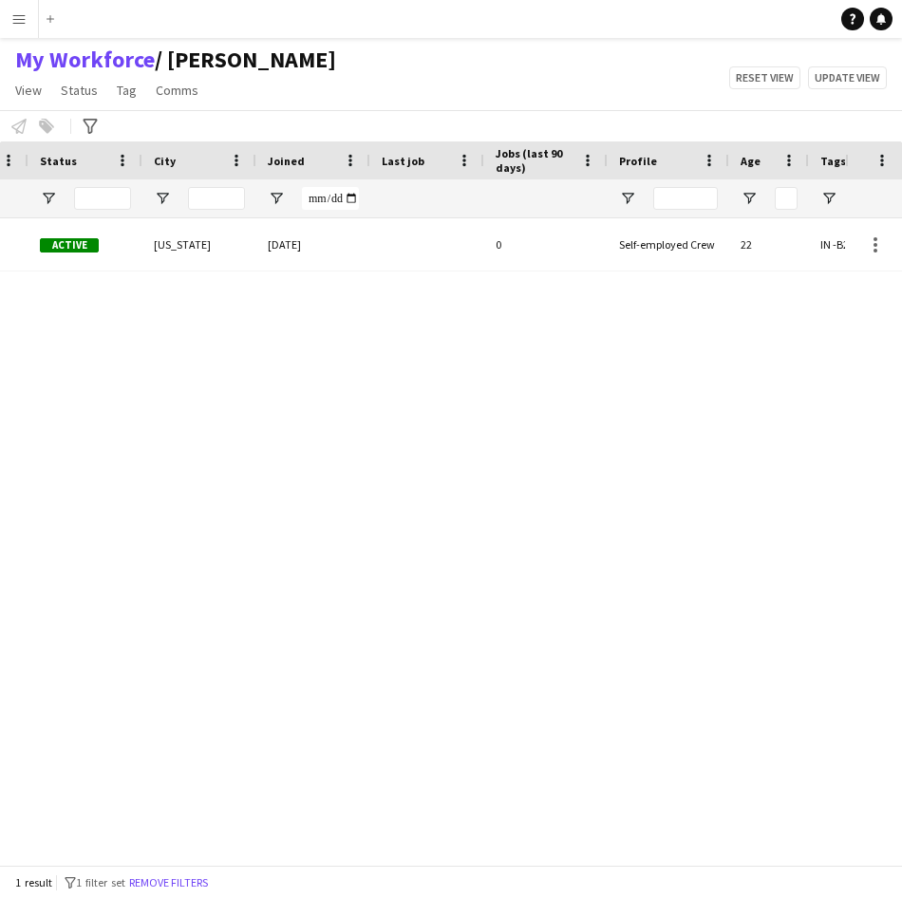
scroll to position [0, 664]
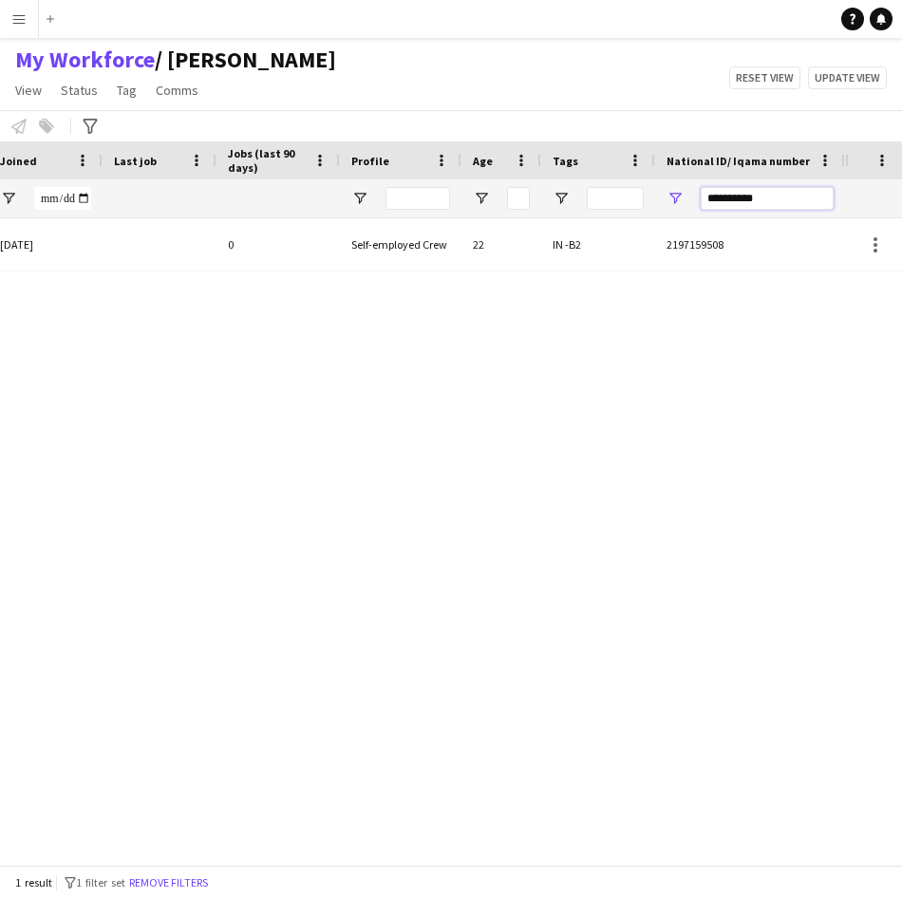
click at [795, 199] on input "**********" at bounding box center [767, 198] width 133 height 23
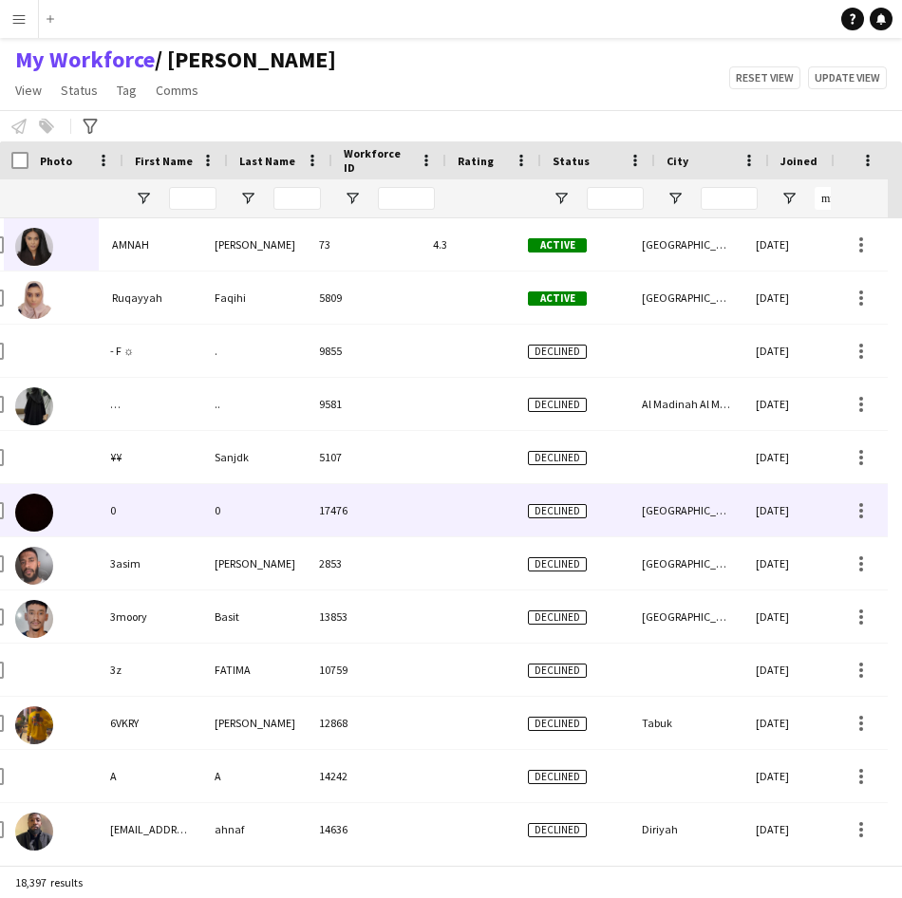
scroll to position [0, 25]
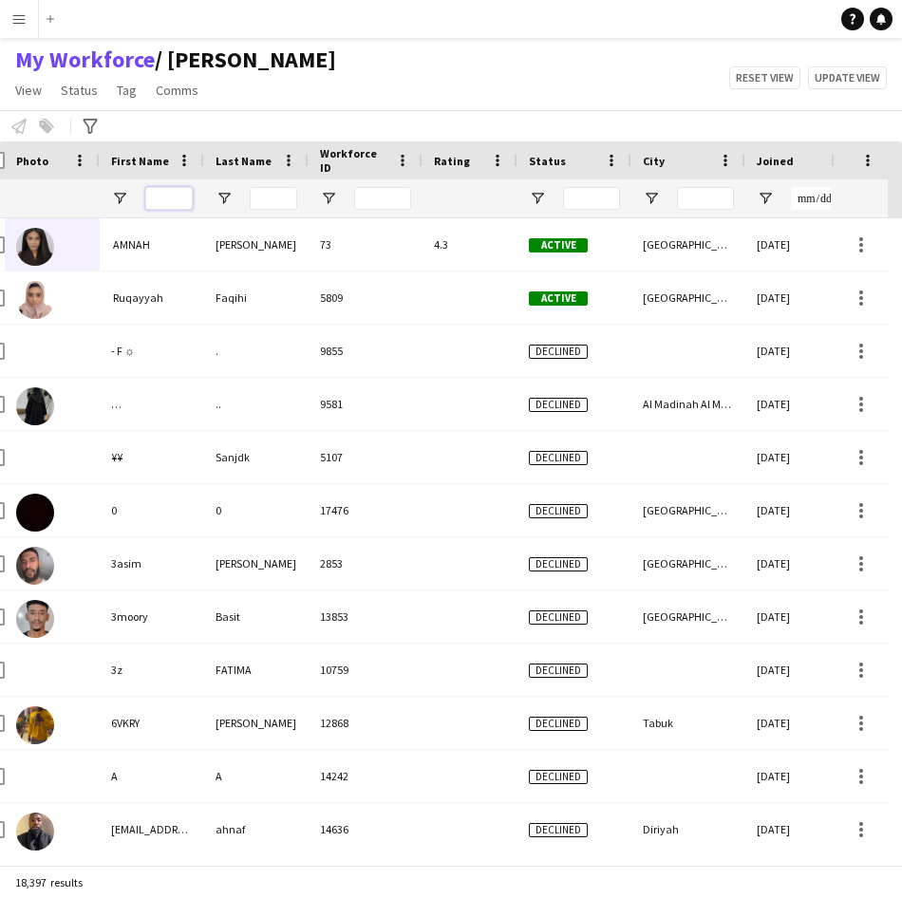
click at [174, 194] on input "First Name Filter Input" at bounding box center [168, 198] width 47 height 23
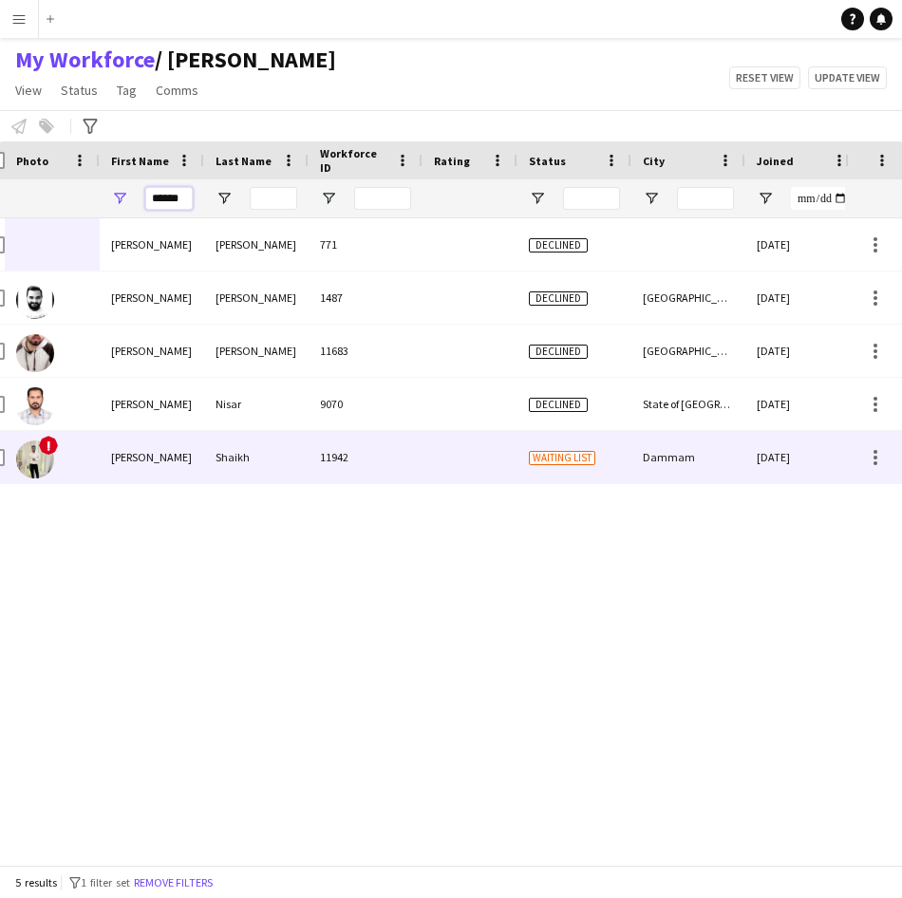
type input "******"
click at [146, 437] on div "[PERSON_NAME]" at bounding box center [152, 457] width 104 height 52
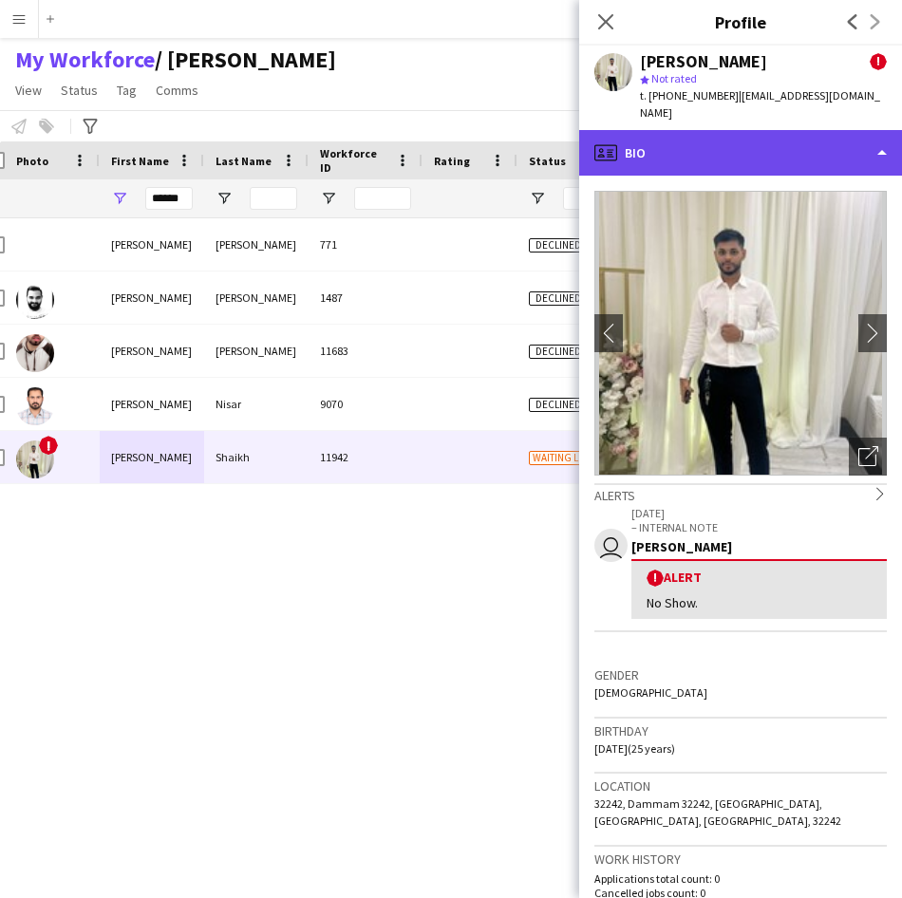
click at [812, 139] on div "profile Bio" at bounding box center [740, 153] width 323 height 46
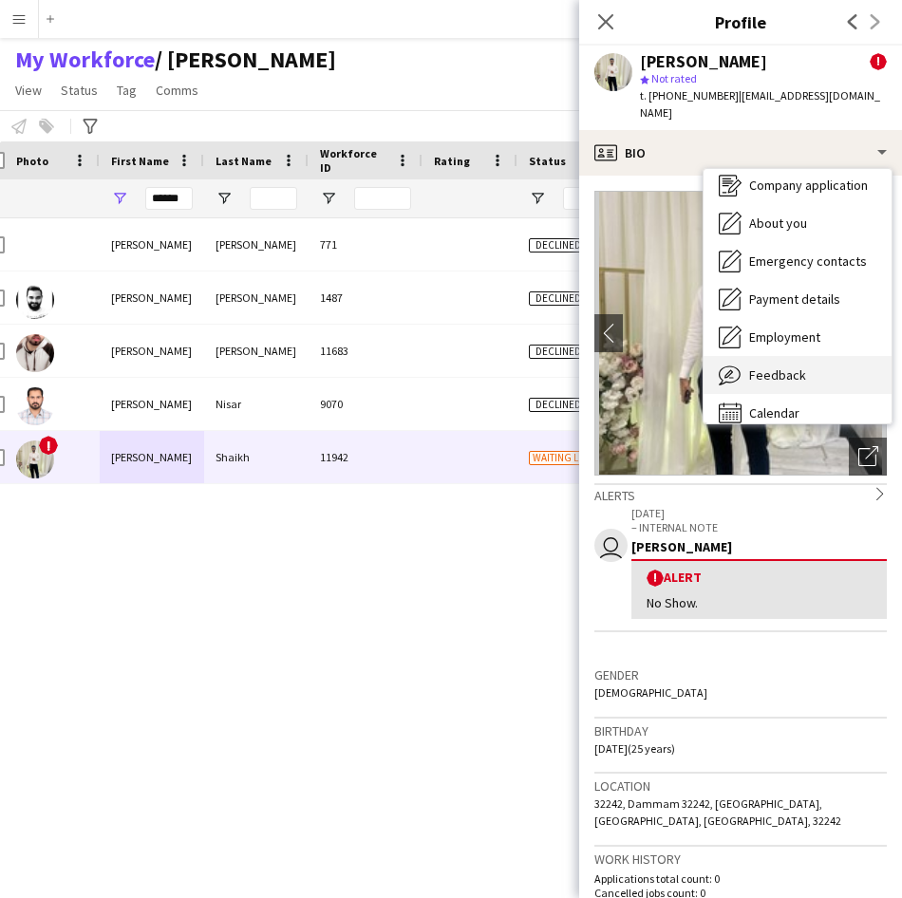
click at [795, 366] on span "Feedback" at bounding box center [777, 374] width 57 height 17
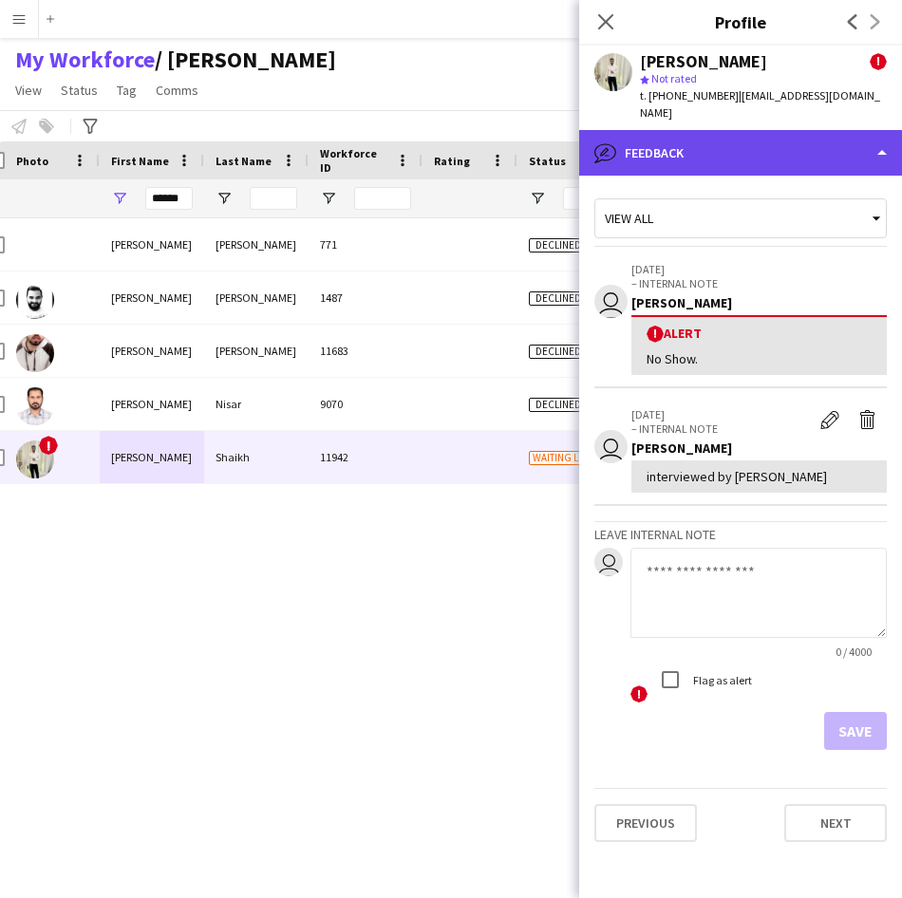
click at [672, 132] on div "bubble-pencil Feedback" at bounding box center [740, 153] width 323 height 46
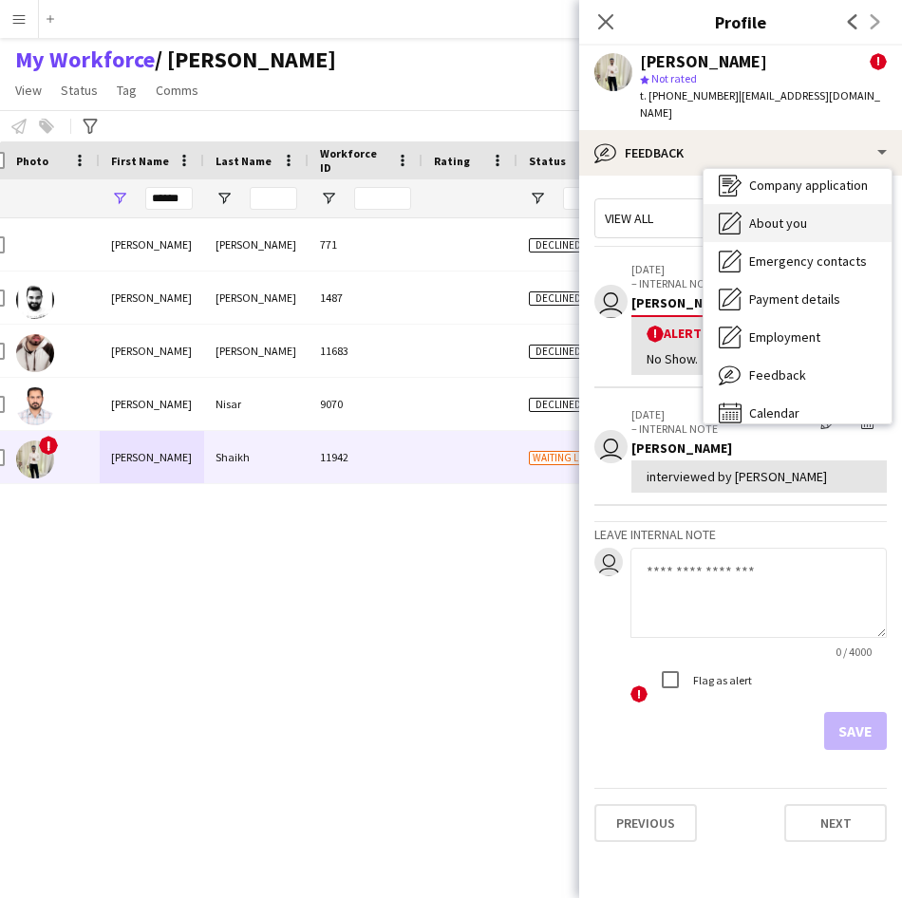
click at [753, 222] on div "About you About you" at bounding box center [797, 223] width 188 height 38
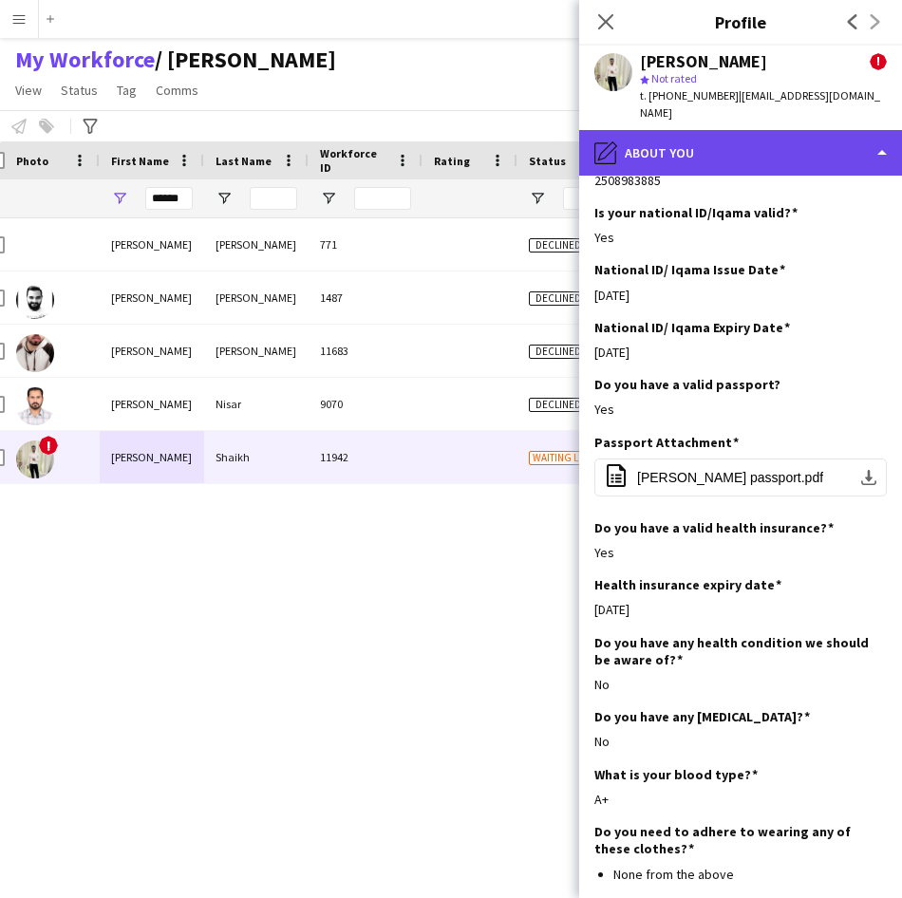
click at [720, 139] on div "pencil4 About you" at bounding box center [740, 153] width 323 height 46
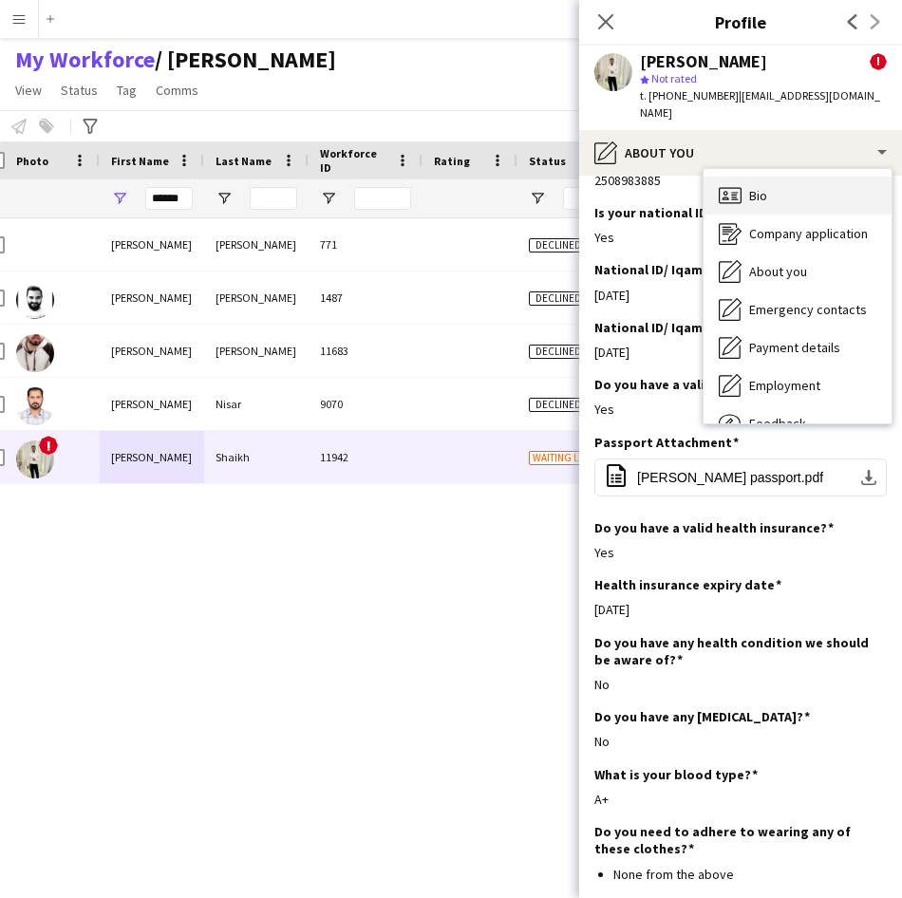
click at [739, 184] on icon "Bio" at bounding box center [730, 195] width 23 height 23
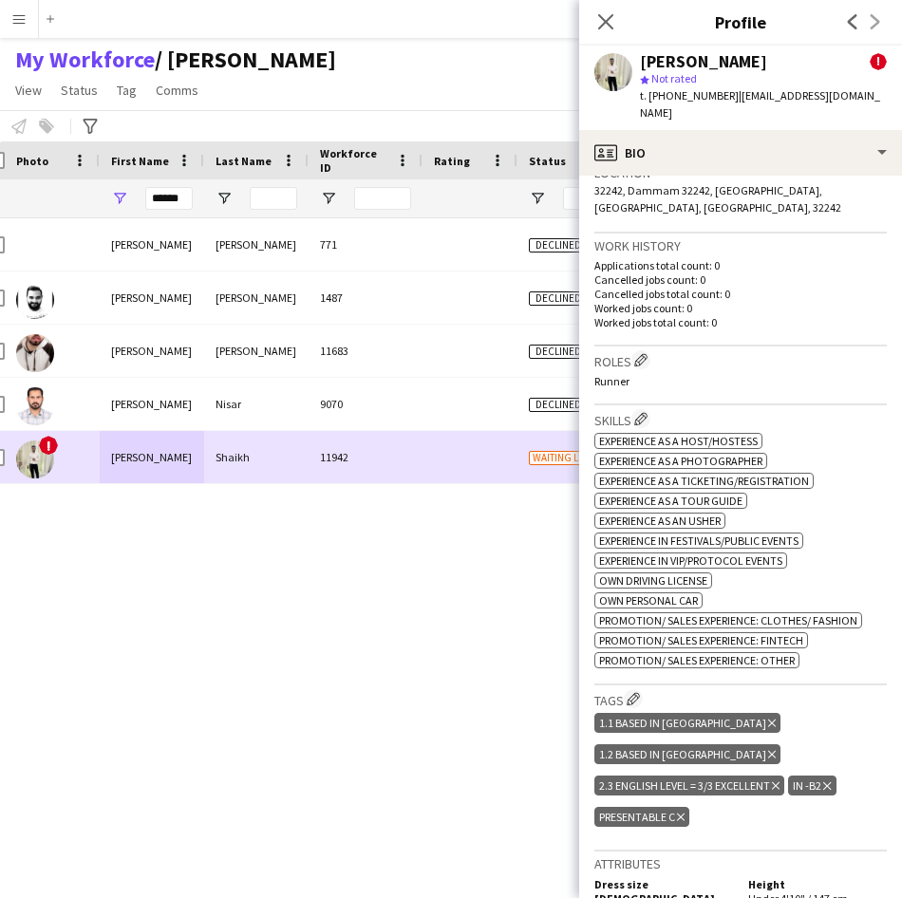
click at [8, 455] on div "!" at bounding box center [52, 457] width 95 height 52
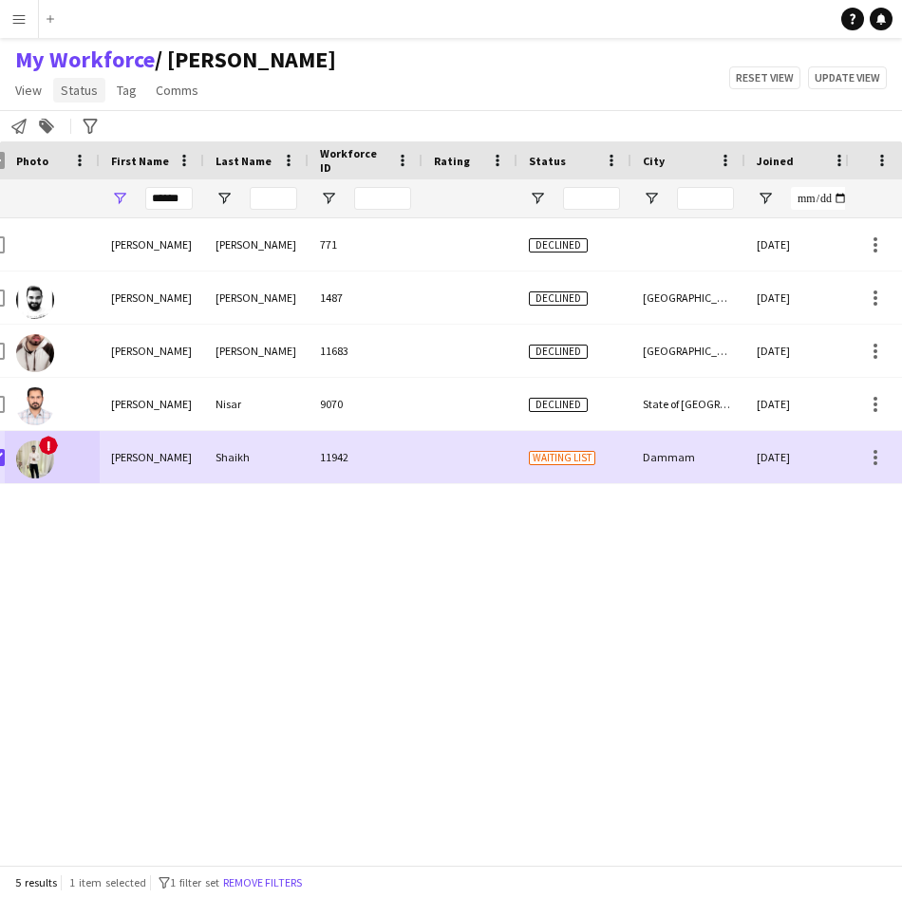
click at [92, 96] on span "Status" at bounding box center [79, 90] width 37 height 17
click at [121, 125] on link "Edit" at bounding box center [120, 131] width 133 height 40
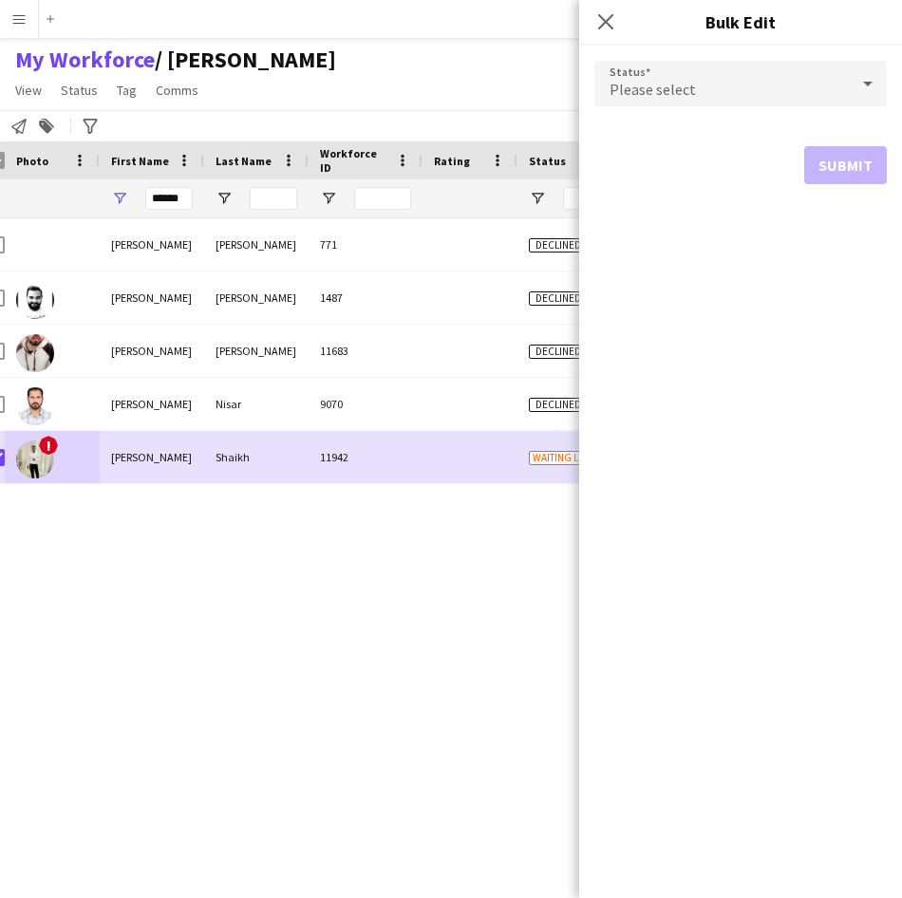
click at [664, 96] on span "Please select" at bounding box center [652, 89] width 86 height 19
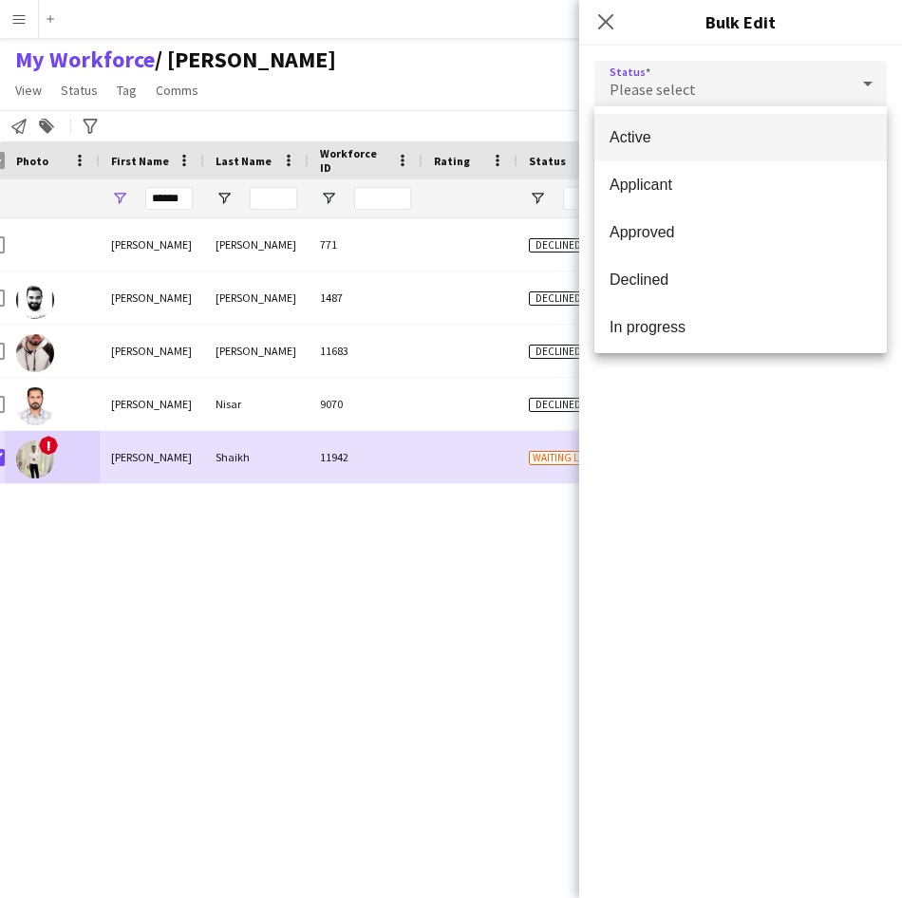
click at [670, 137] on span "Active" at bounding box center [740, 137] width 262 height 18
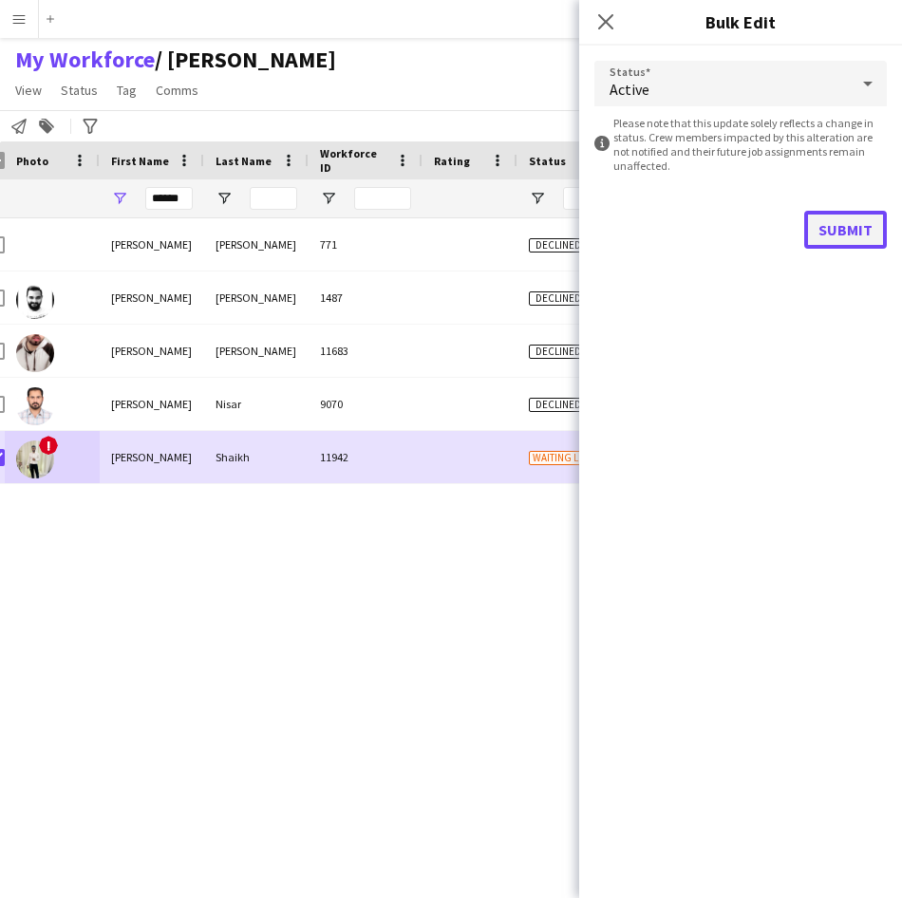
click at [832, 233] on button "Submit" at bounding box center [845, 230] width 83 height 38
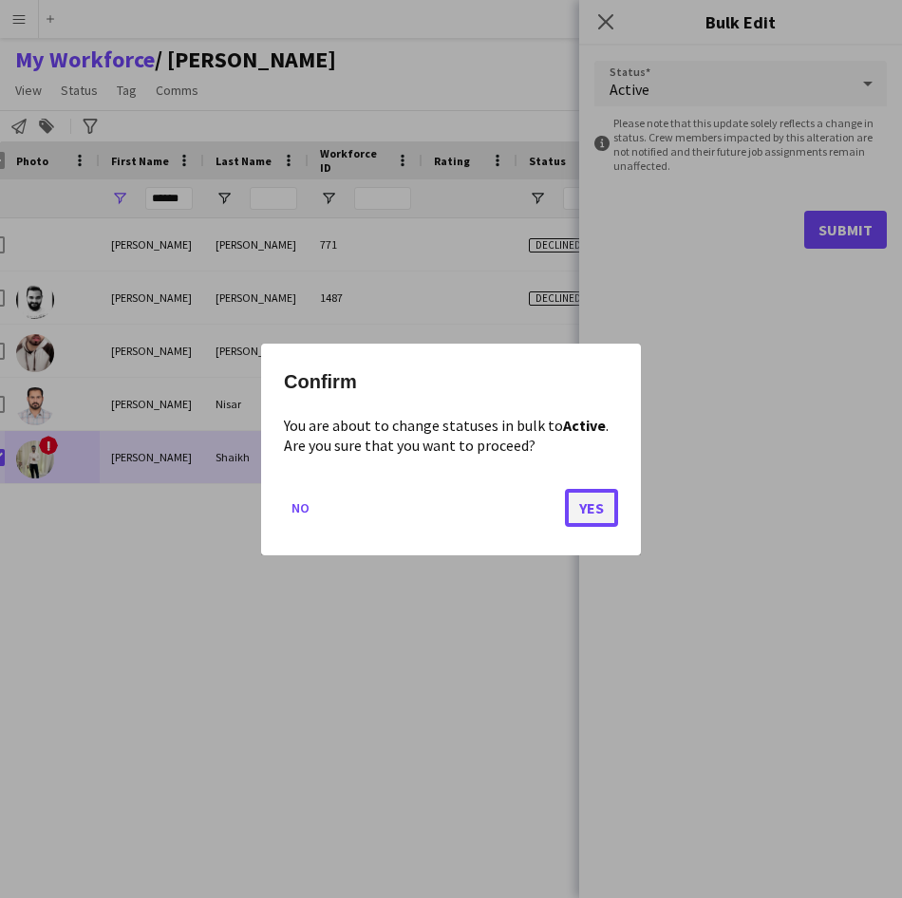
click at [588, 517] on button "Yes" at bounding box center [591, 507] width 53 height 38
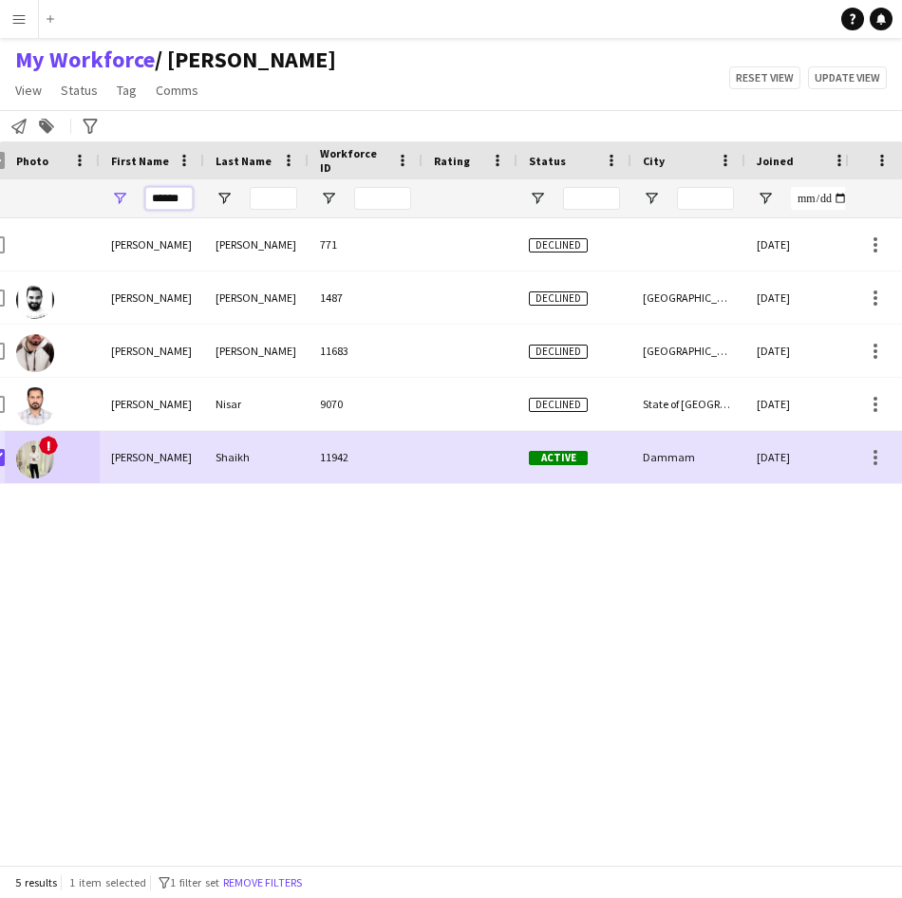
click at [160, 197] on input "******" at bounding box center [168, 198] width 47 height 23
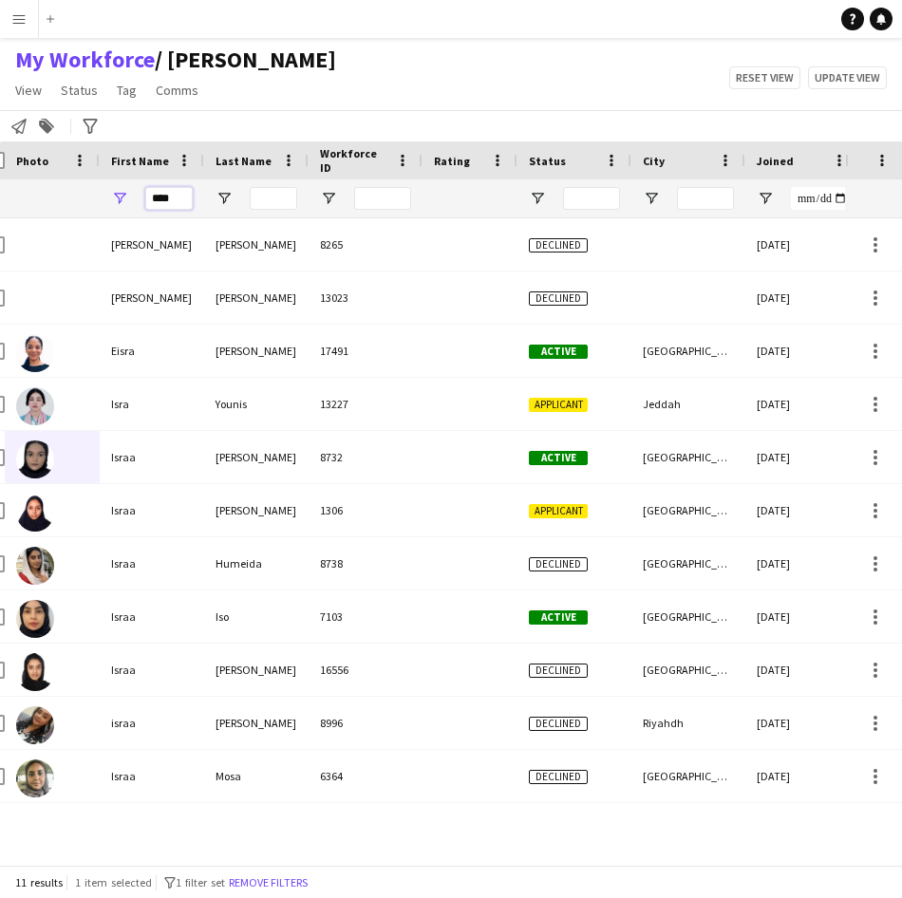
type input "****"
click at [280, 209] on input "Last Name Filter Input" at bounding box center [273, 198] width 47 height 23
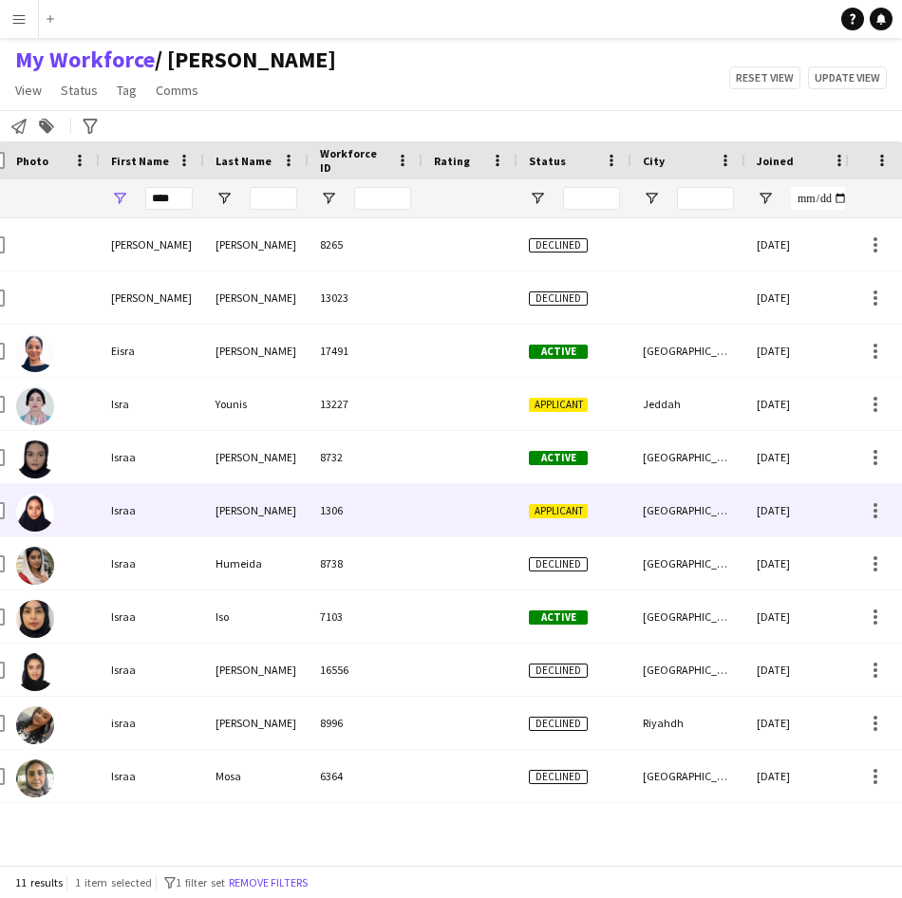
click at [105, 533] on div "Israa" at bounding box center [152, 510] width 104 height 52
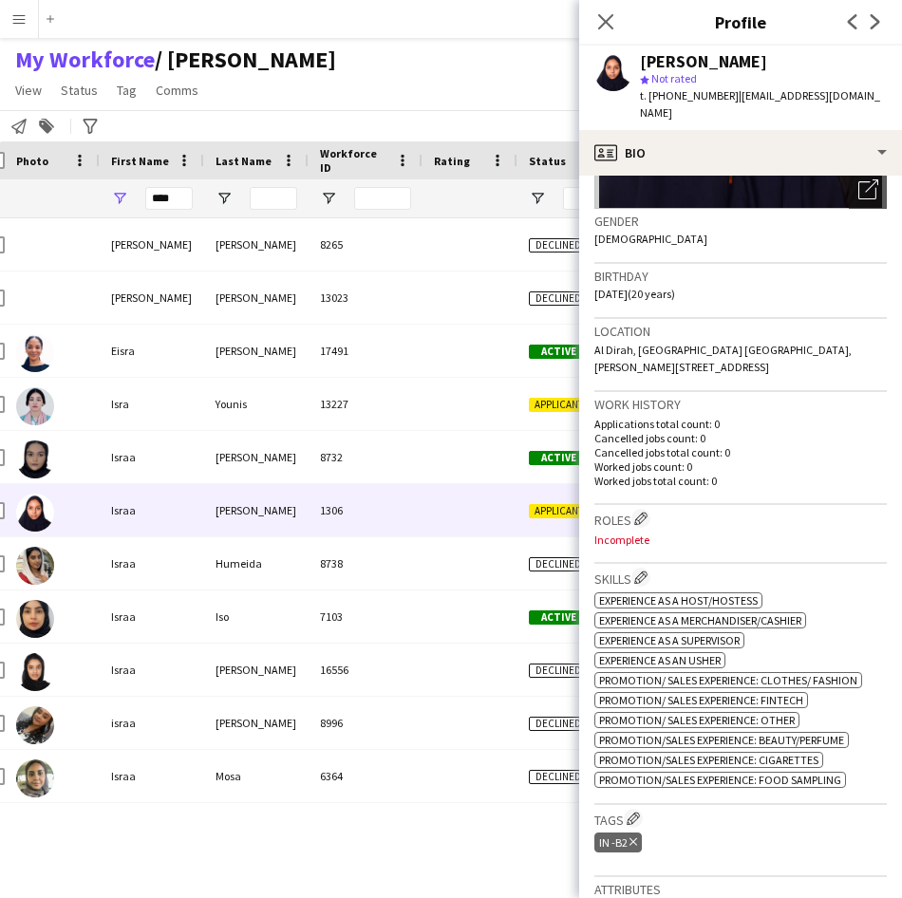
scroll to position [268, 0]
click at [636, 811] on app-icon "Edit crew company tags" at bounding box center [632, 817] width 13 height 13
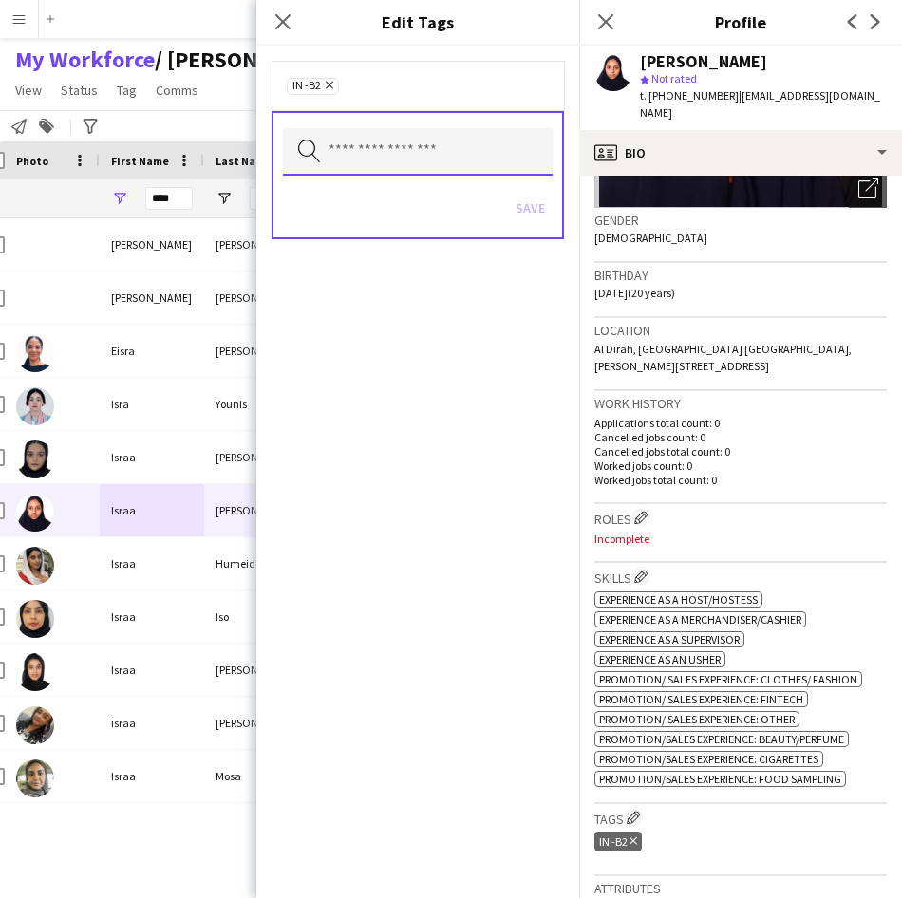
click at [490, 152] on input "text" at bounding box center [418, 151] width 270 height 47
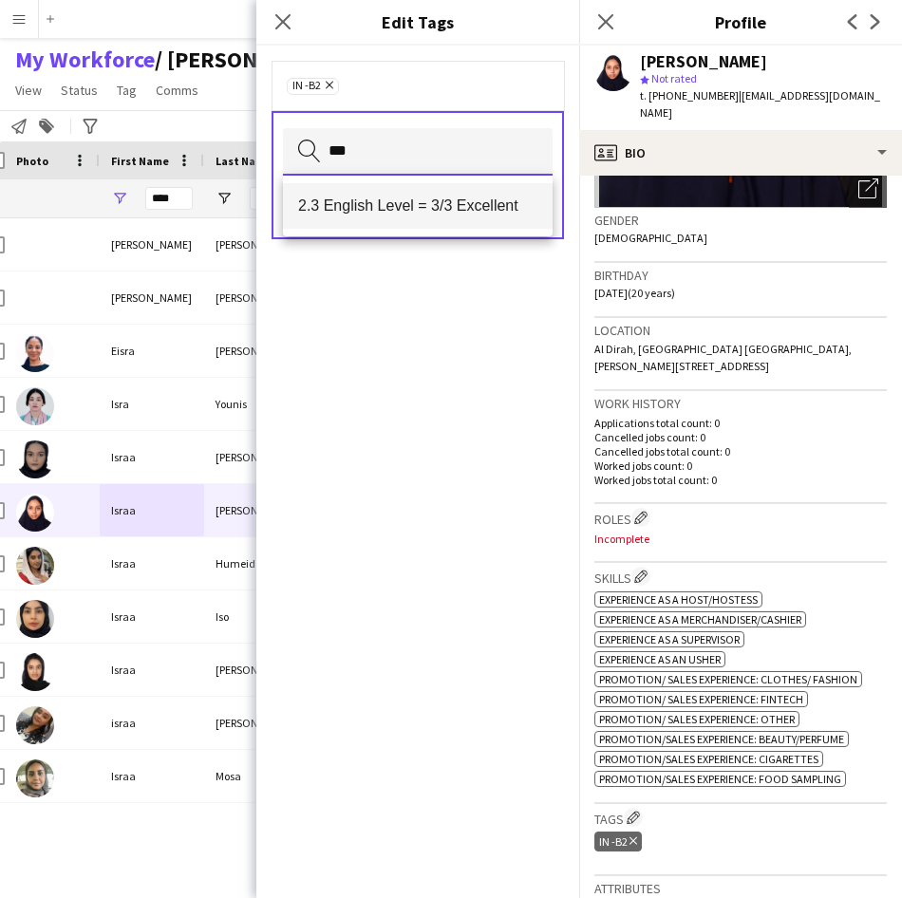
type input "***"
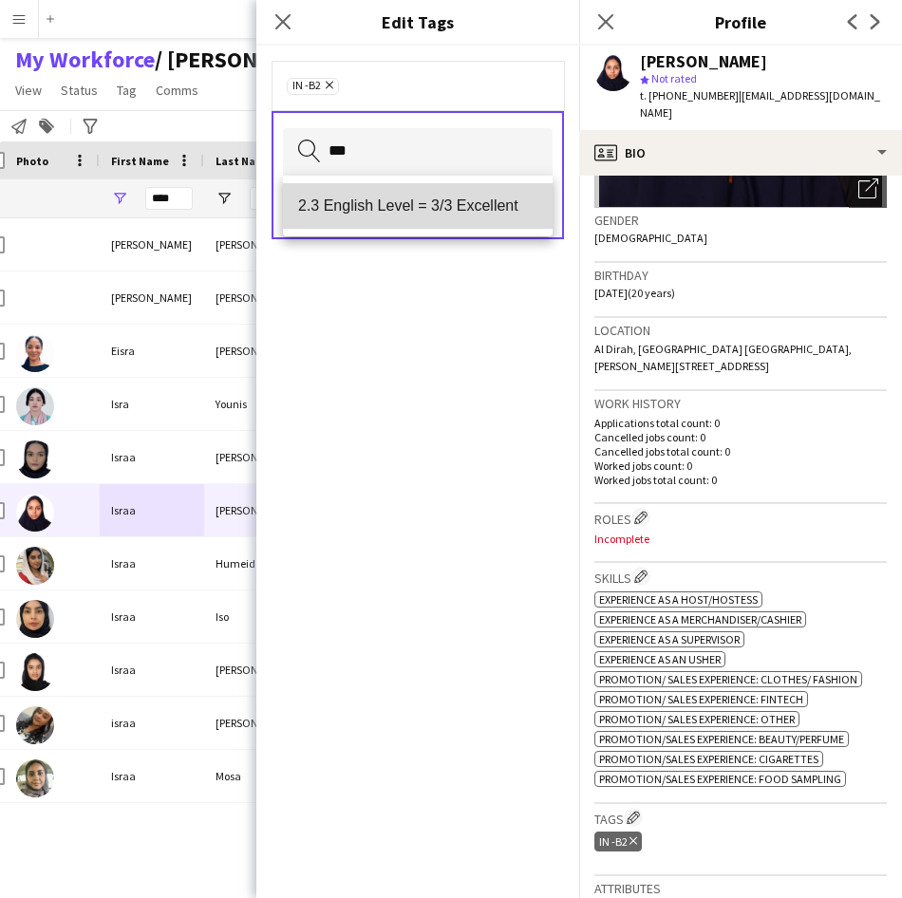
click at [477, 209] on span "2.3 English Level = 3/3 Excellent" at bounding box center [417, 205] width 239 height 18
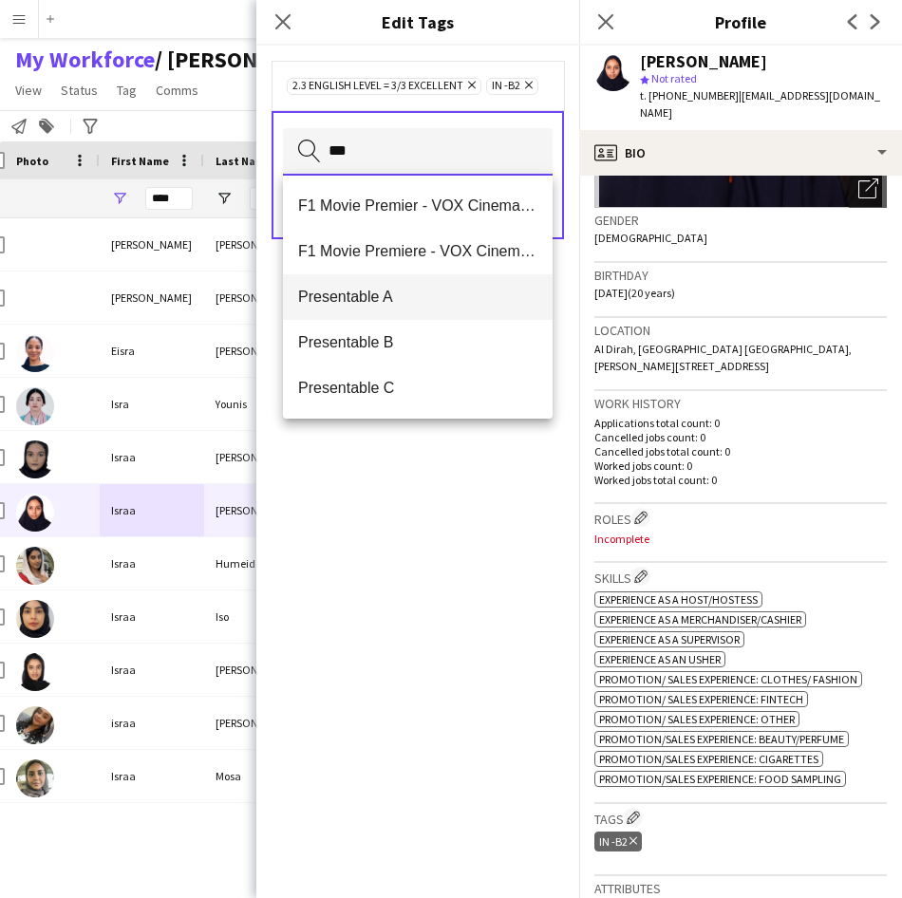
type input "***"
click at [433, 301] on span "Presentable A" at bounding box center [417, 297] width 239 height 18
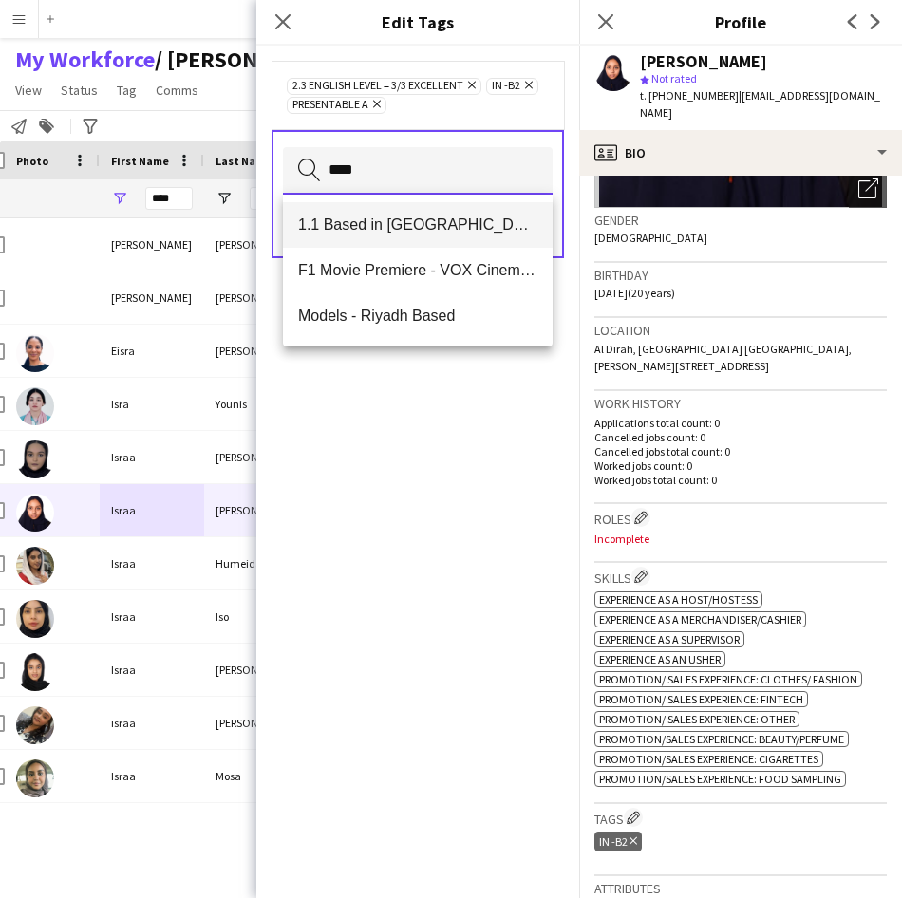
type input "****"
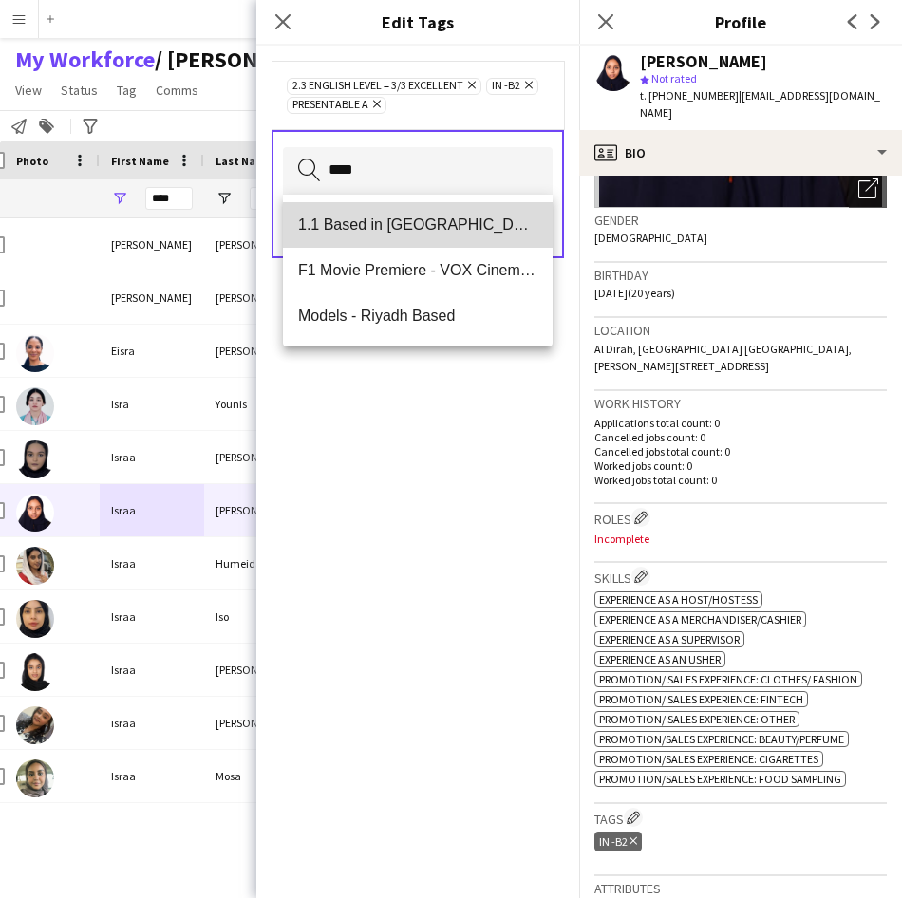
click at [445, 237] on mat-option "1.1 Based in [GEOGRAPHIC_DATA]" at bounding box center [418, 225] width 270 height 46
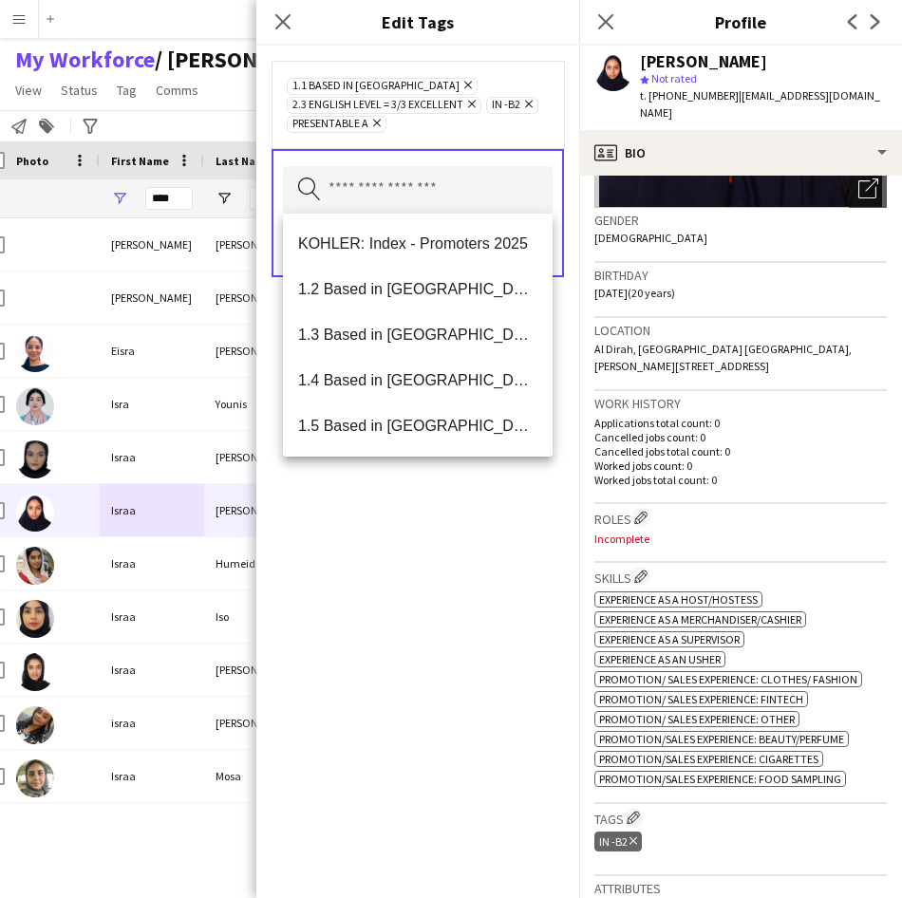
click at [486, 131] on div "1.1 Based in [GEOGRAPHIC_DATA] Remove 2.3 English Level = 3/3 Excellent Remove …" at bounding box center [418, 104] width 262 height 57
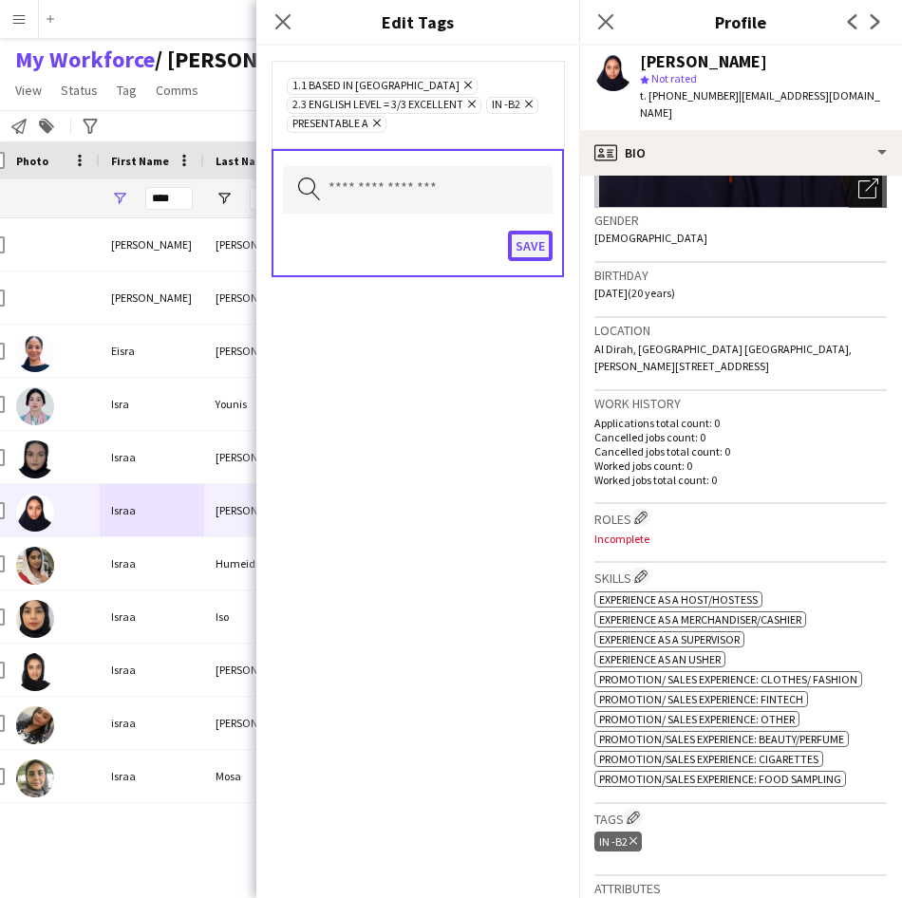
click at [538, 249] on button "Save" at bounding box center [530, 246] width 45 height 30
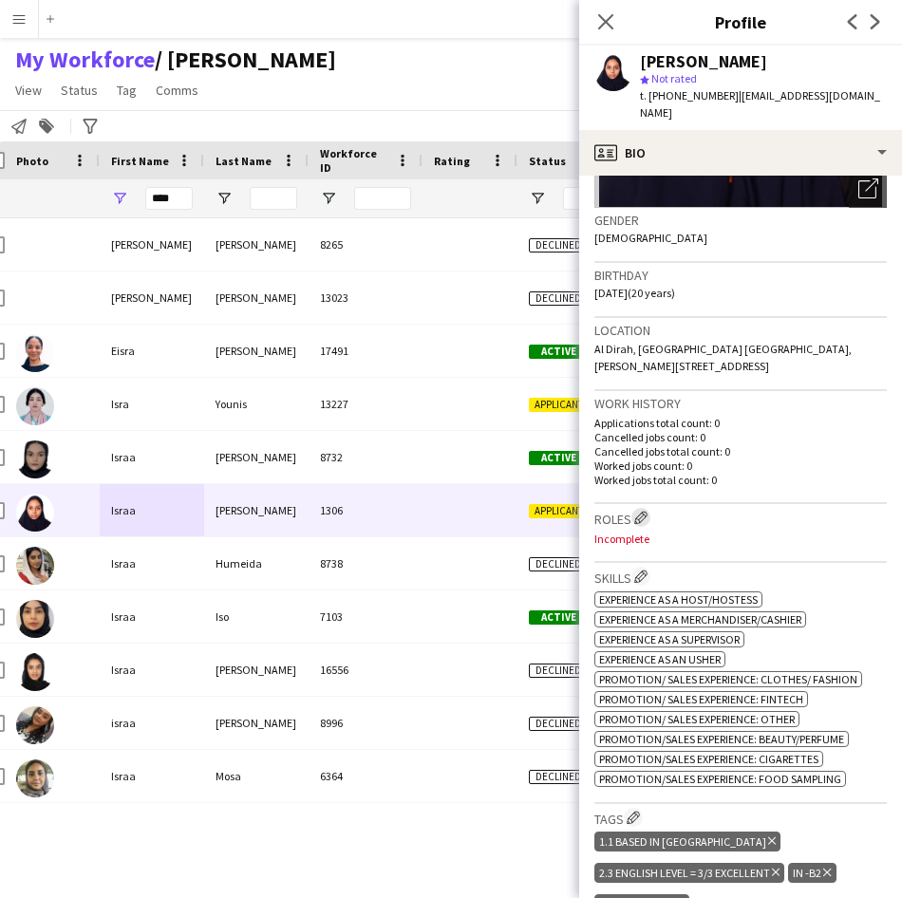
click at [641, 511] on app-icon "Edit crew company roles" at bounding box center [640, 517] width 13 height 13
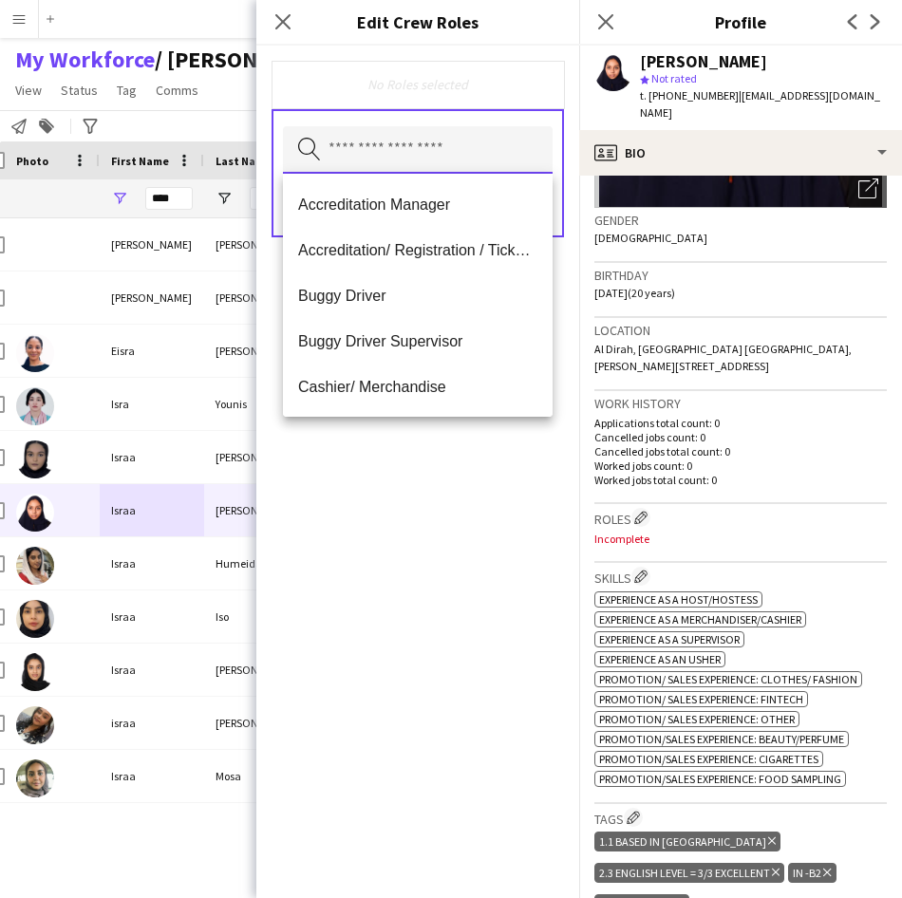
click at [508, 147] on input "text" at bounding box center [418, 149] width 270 height 47
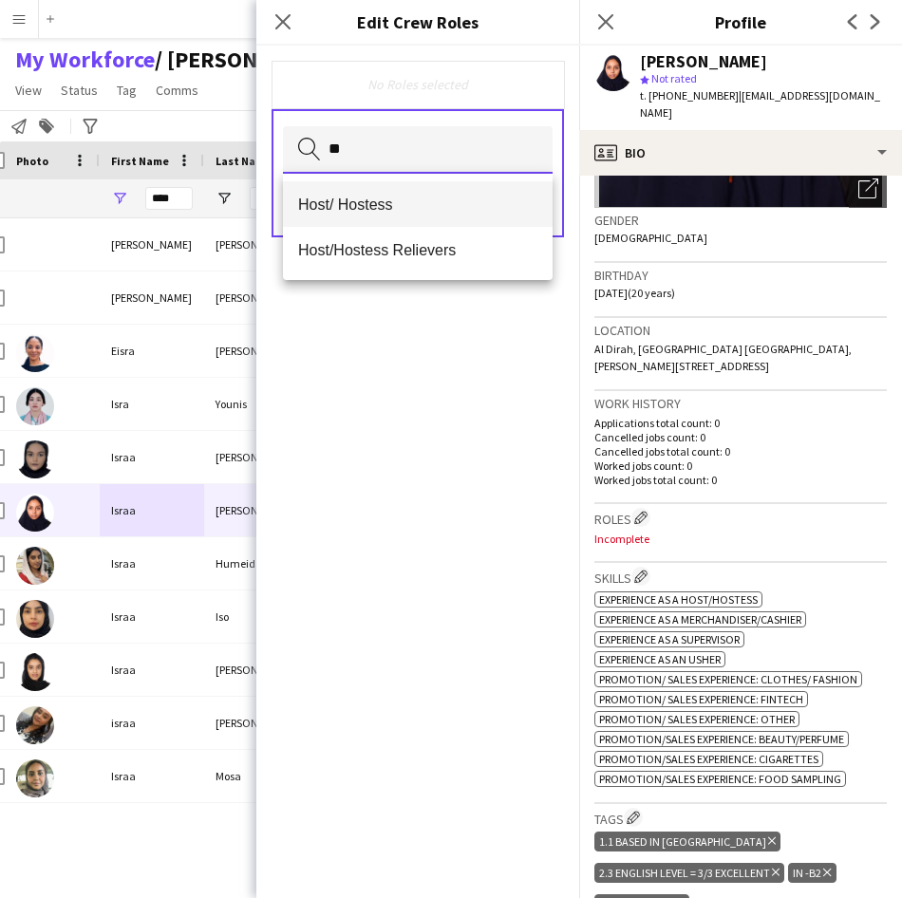
type input "**"
click at [471, 202] on span "Host/ Hostess" at bounding box center [417, 205] width 239 height 18
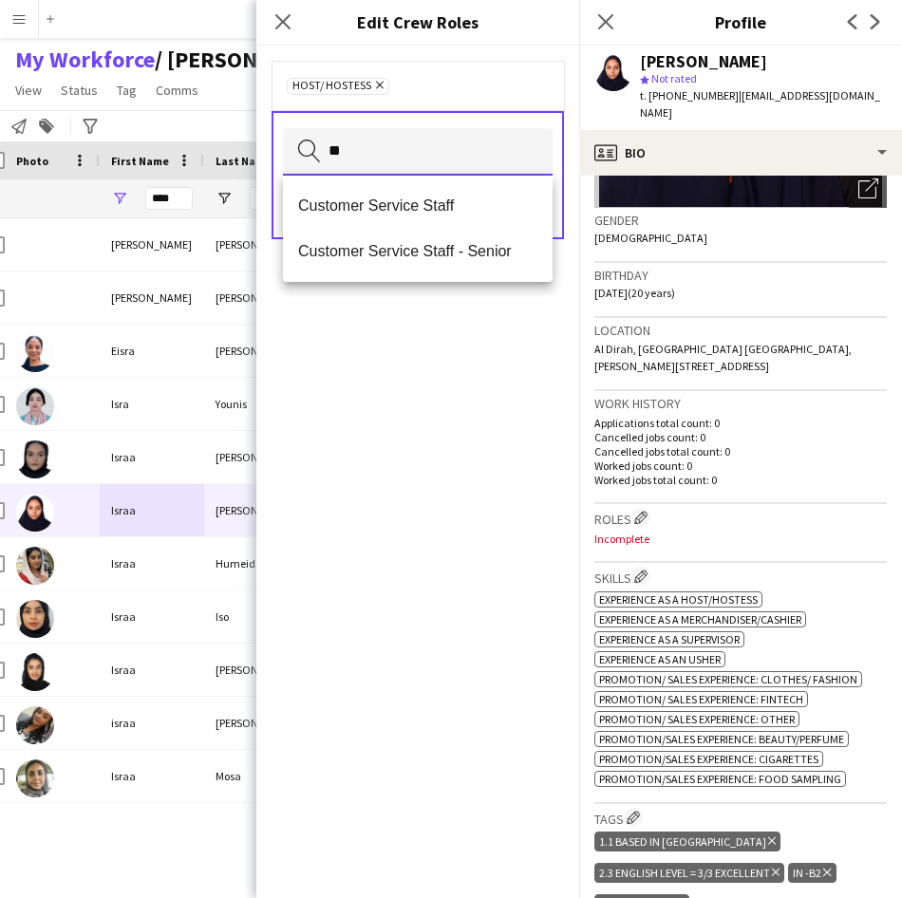
type input "**"
click at [471, 202] on span "Customer Service Staff" at bounding box center [417, 205] width 239 height 18
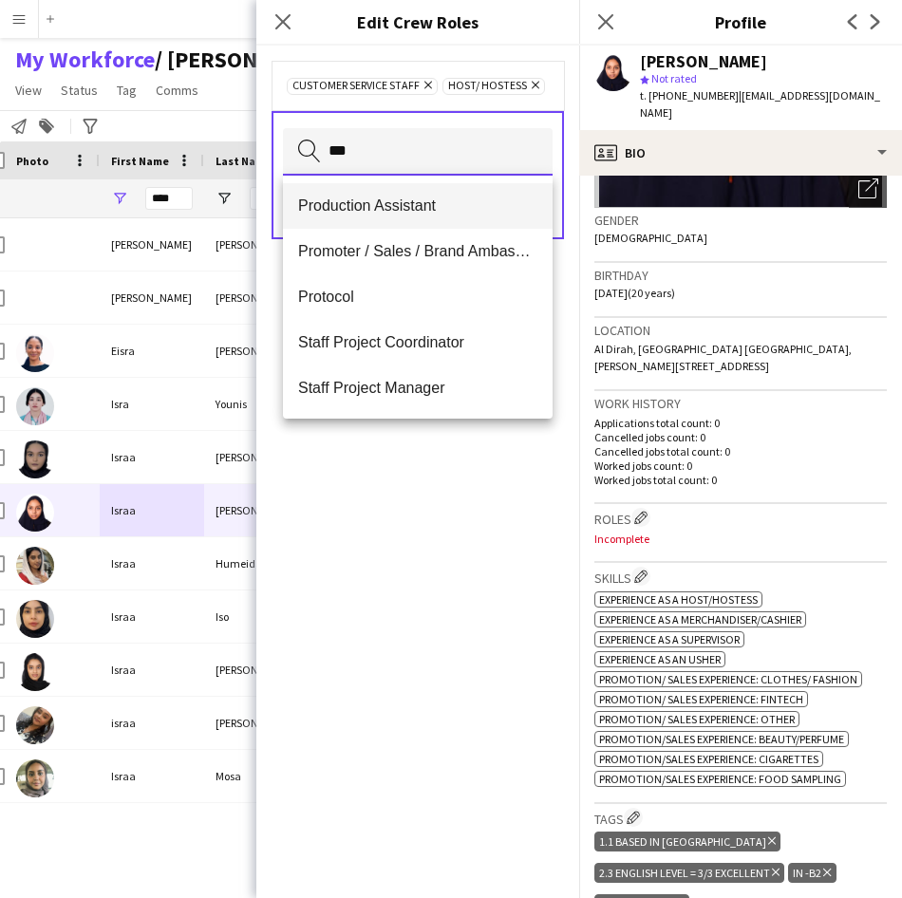
type input "***"
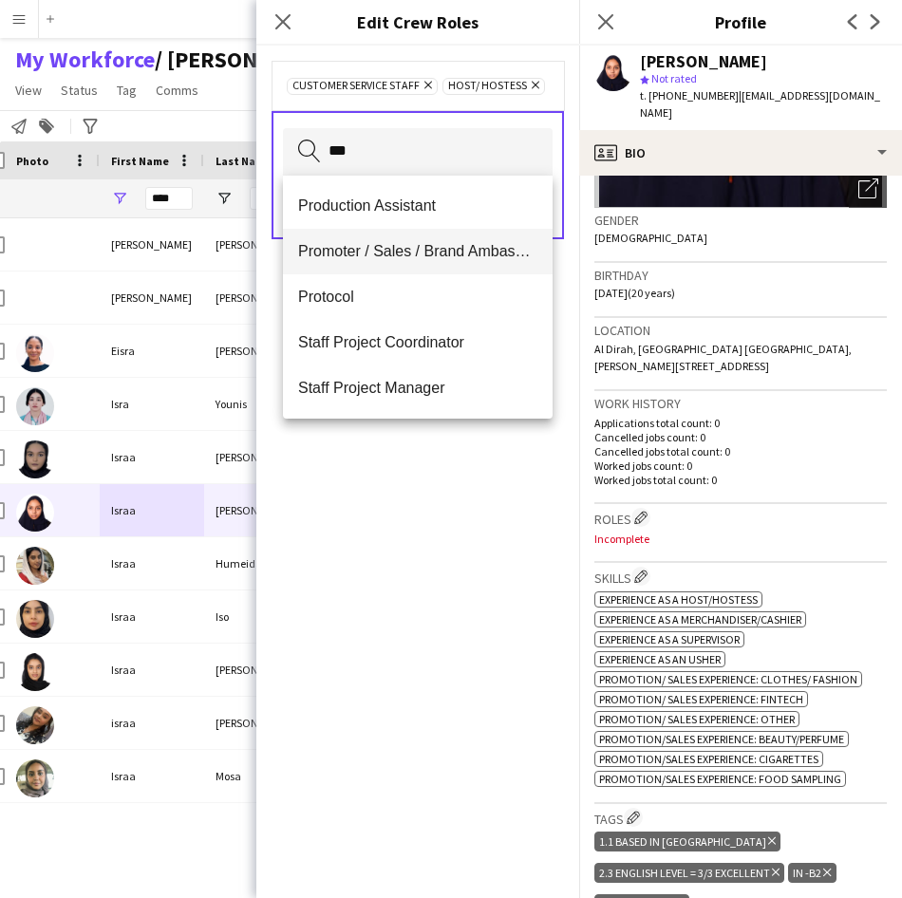
drag, startPoint x: 467, startPoint y: 210, endPoint x: 477, endPoint y: 232, distance: 24.2
click at [477, 232] on div "Production Assistant Promoter / Sales / Brand Ambassador Protocol Staff Project…" at bounding box center [418, 297] width 270 height 243
click at [477, 232] on mat-option "Promoter / Sales / Brand Ambassador" at bounding box center [418, 252] width 270 height 46
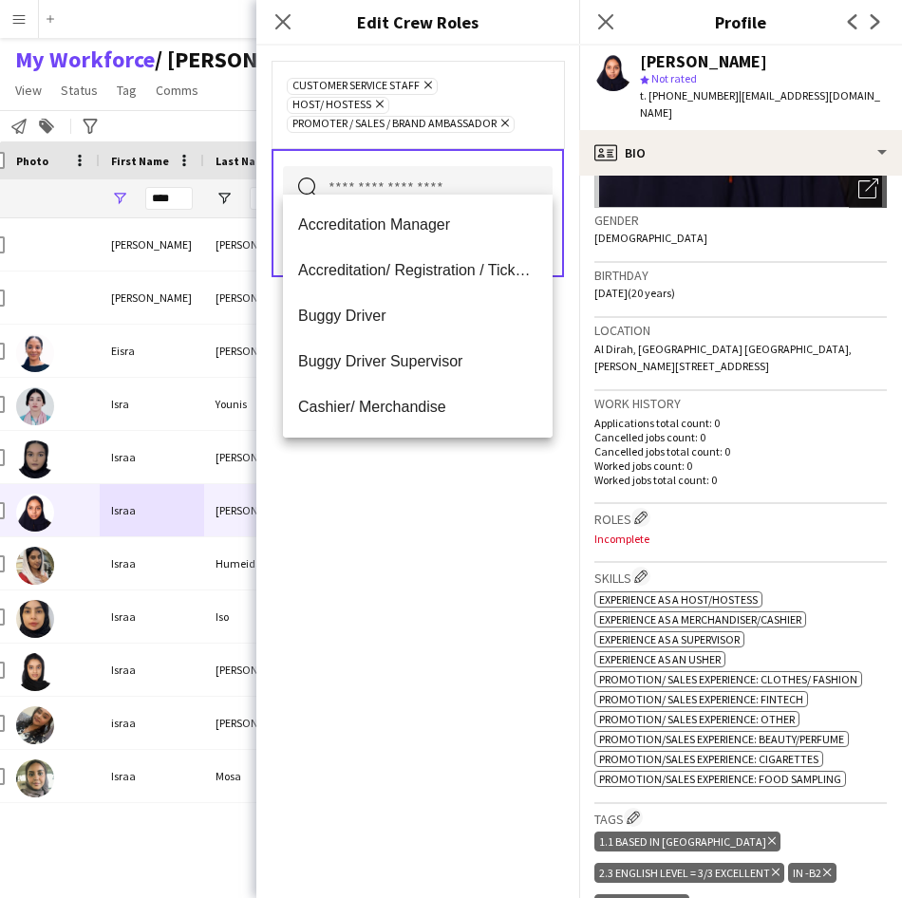
scroll to position [0, 0]
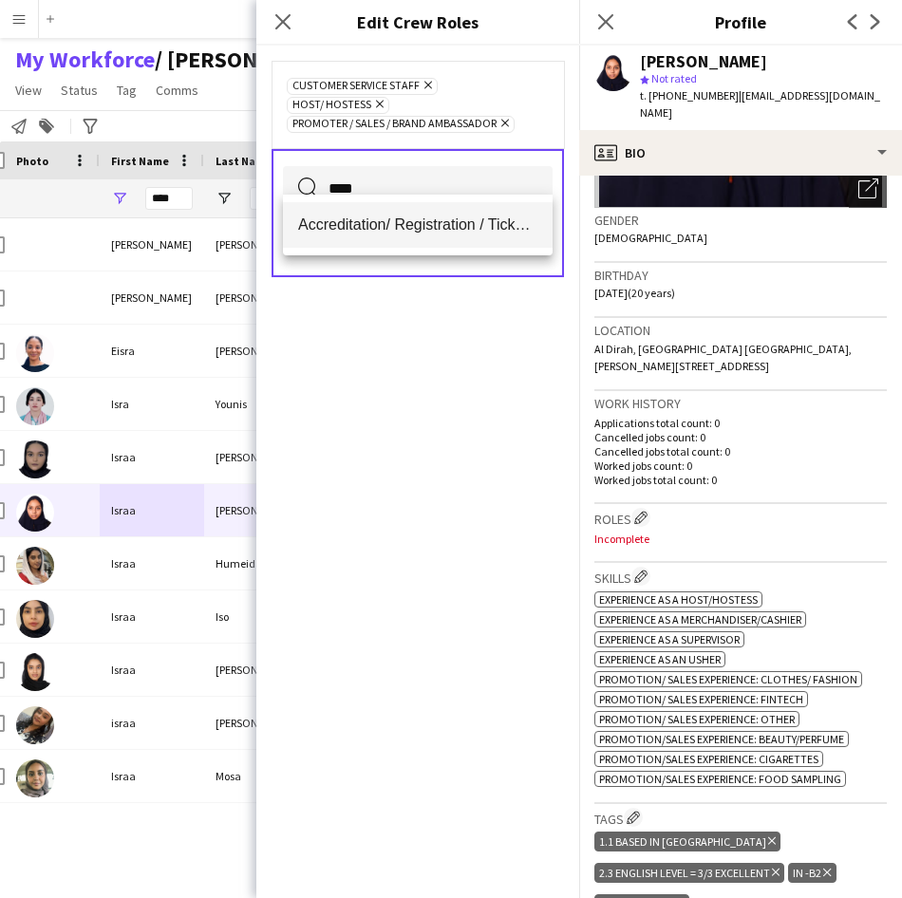
type input "****"
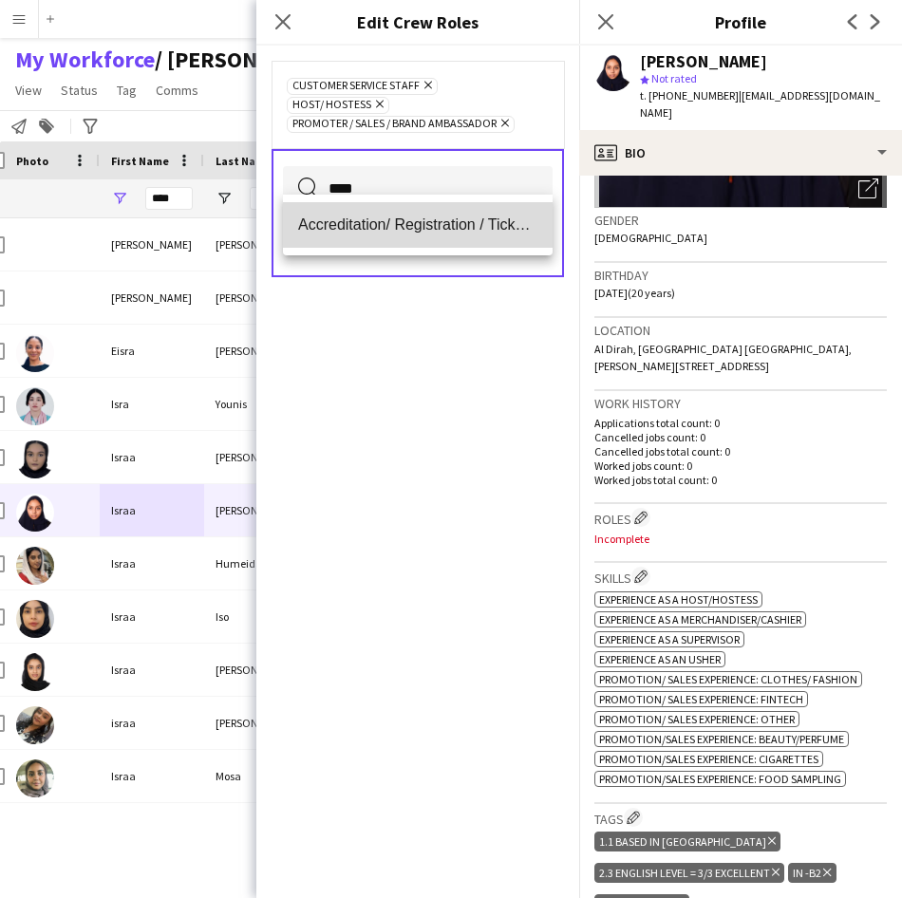
click at [477, 216] on span "Accreditation/ Registration / Ticketing" at bounding box center [417, 224] width 239 height 18
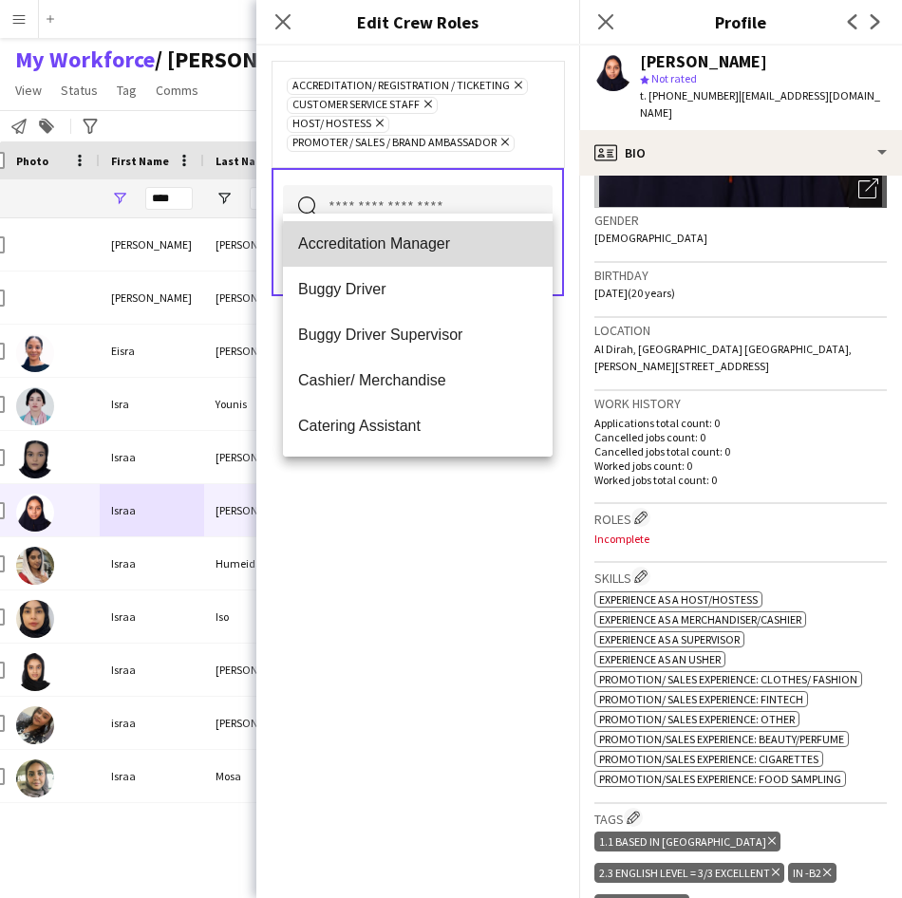
click at [454, 249] on span "Accreditation Manager" at bounding box center [417, 243] width 239 height 18
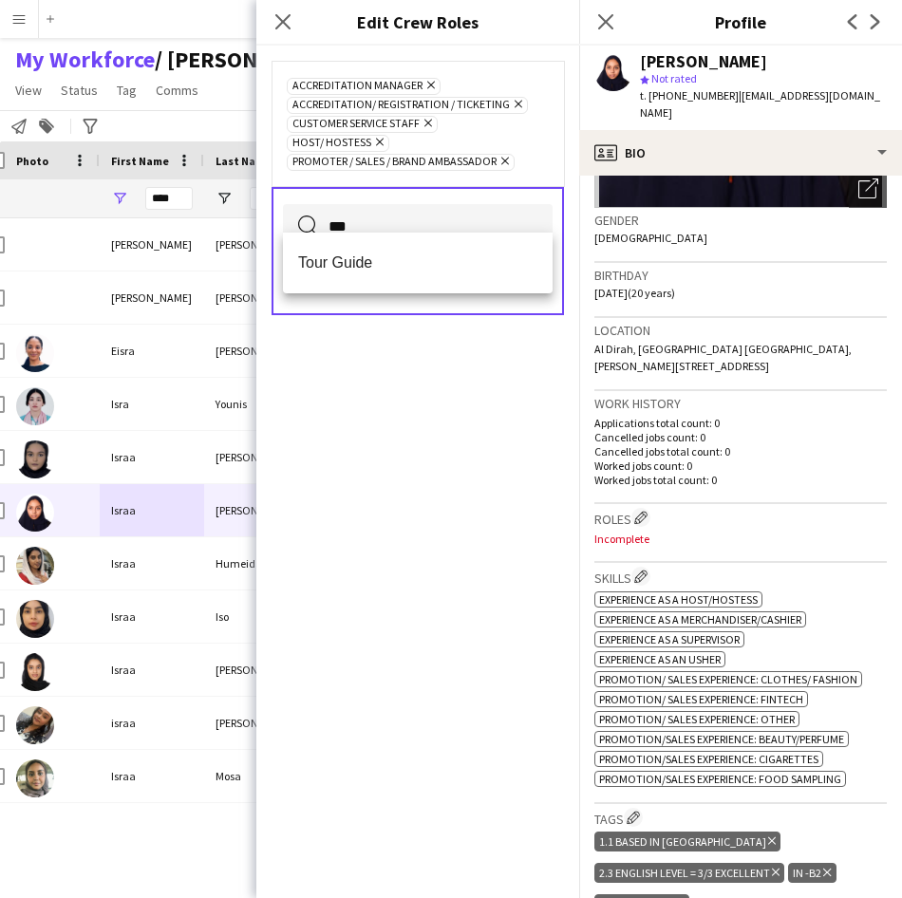
type input "***"
click at [454, 249] on mat-option "Tour Guide" at bounding box center [418, 263] width 270 height 46
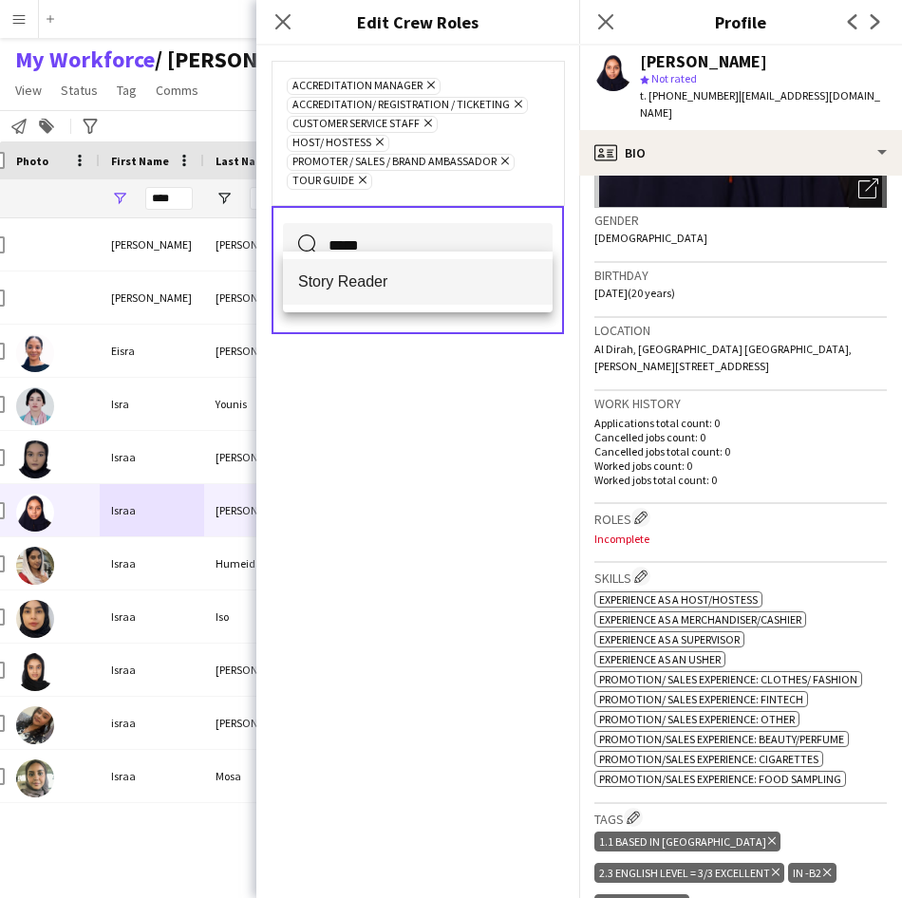
type input "*****"
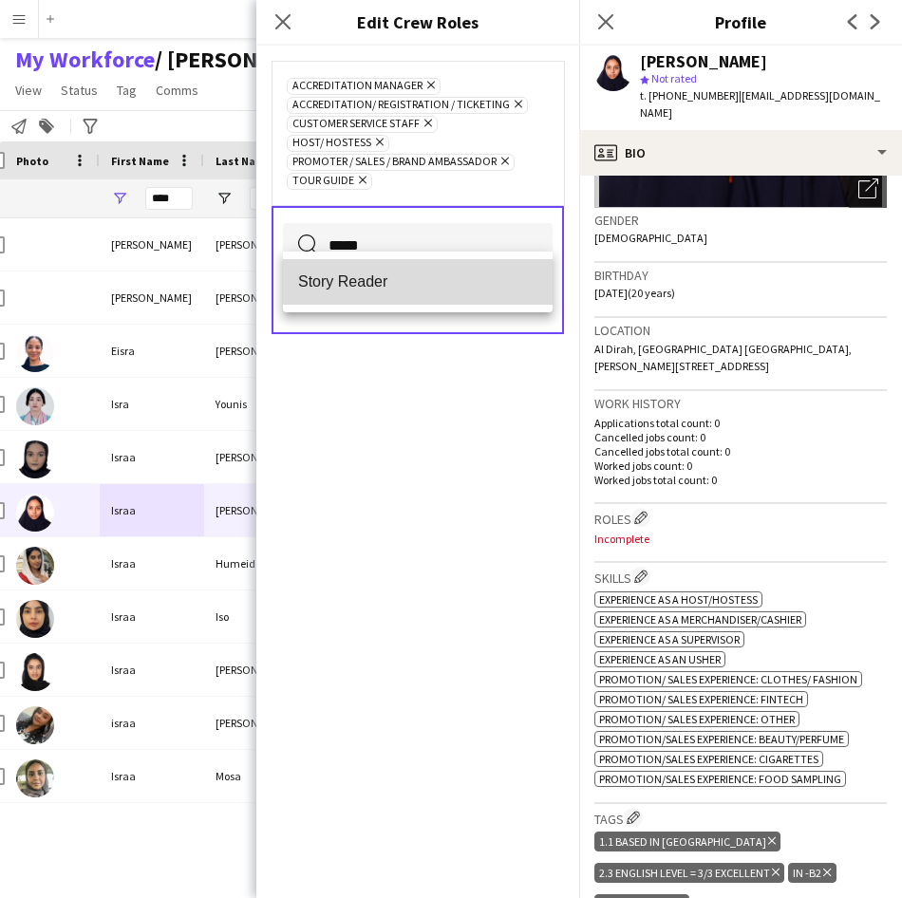
click at [457, 263] on mat-option "Story Reader" at bounding box center [418, 282] width 270 height 46
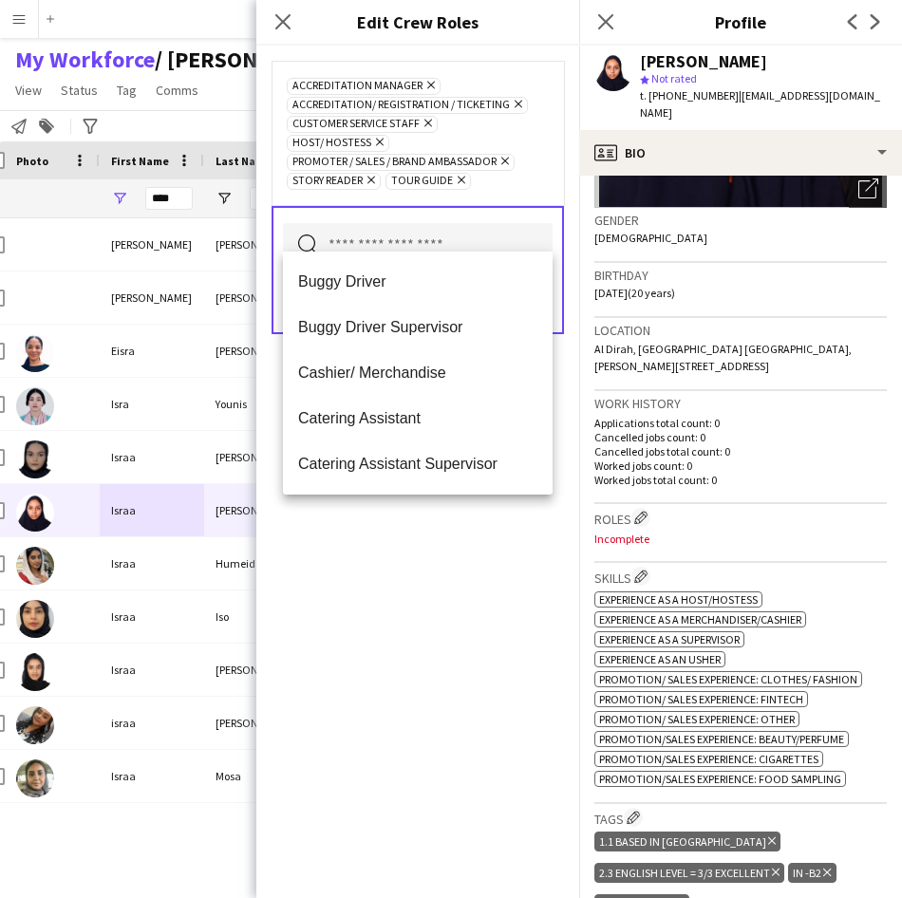
click at [514, 179] on div "Accreditation Manager Remove Accreditation/ Registration / Ticketing Remove Cus…" at bounding box center [417, 133] width 292 height 144
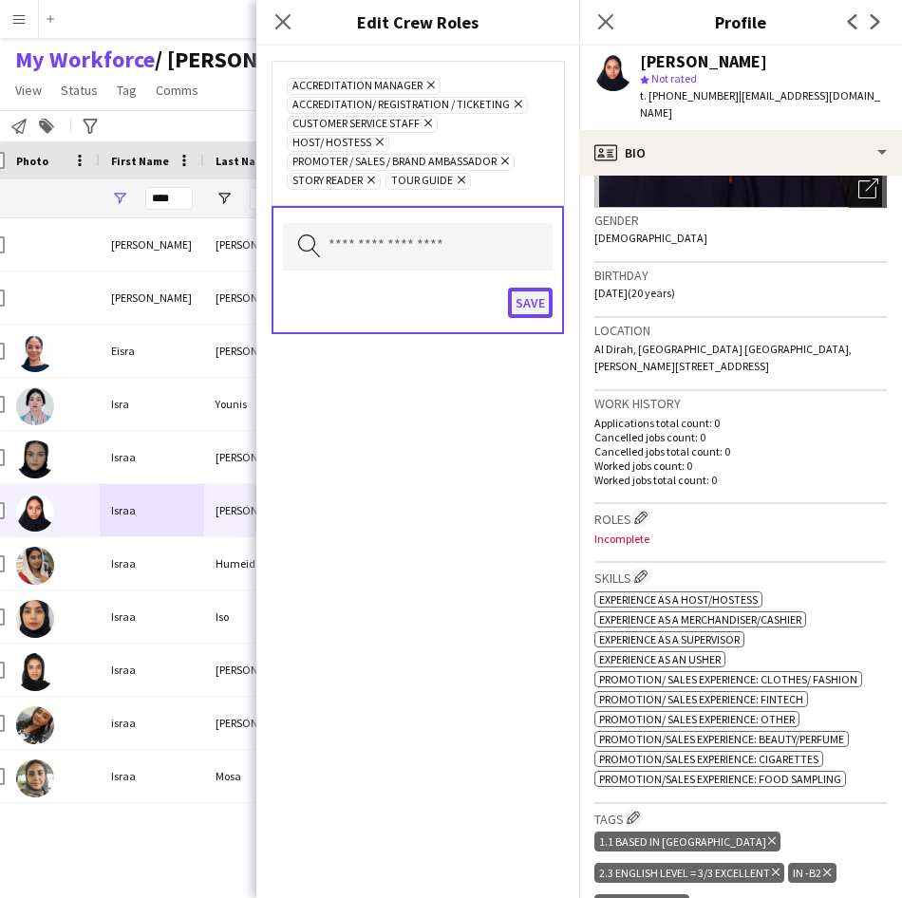
click at [544, 289] on button "Save" at bounding box center [530, 303] width 45 height 30
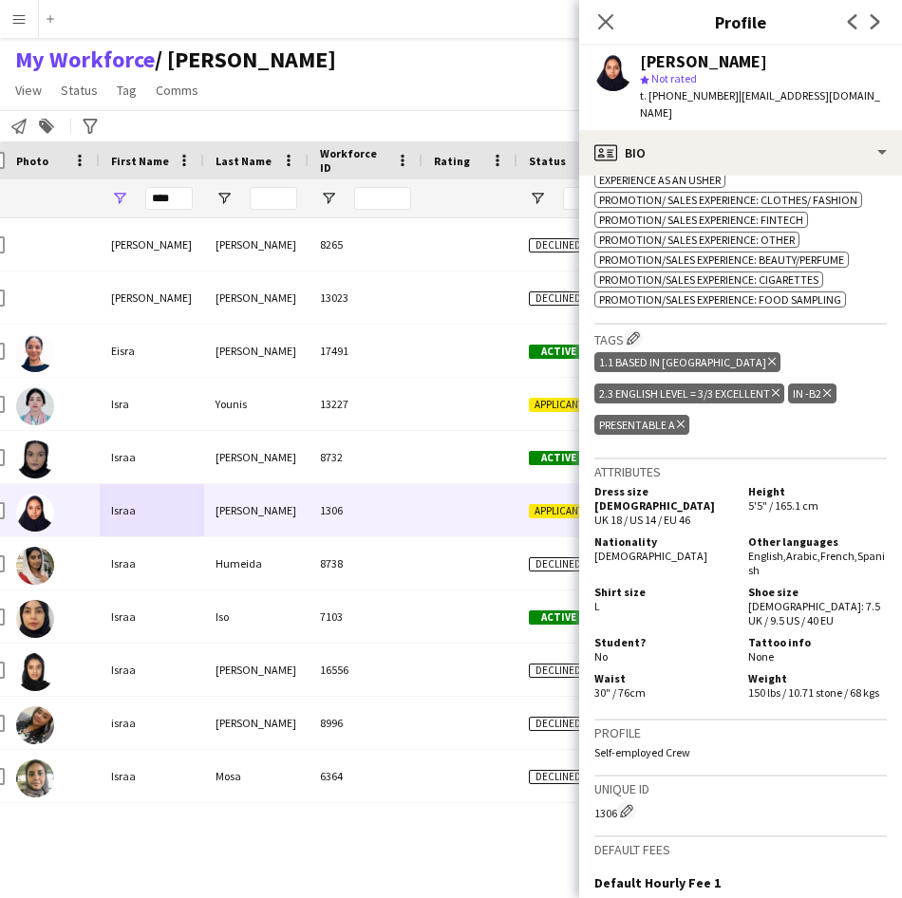
scroll to position [787, 0]
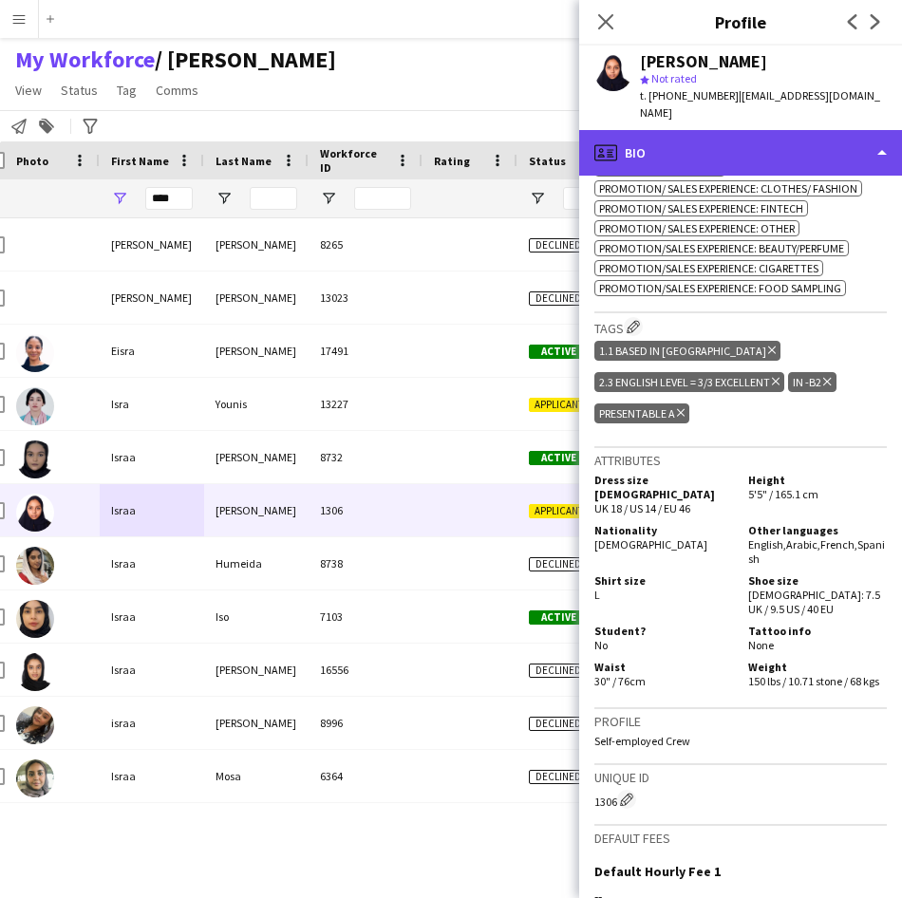
click at [728, 136] on div "profile Bio" at bounding box center [740, 153] width 323 height 46
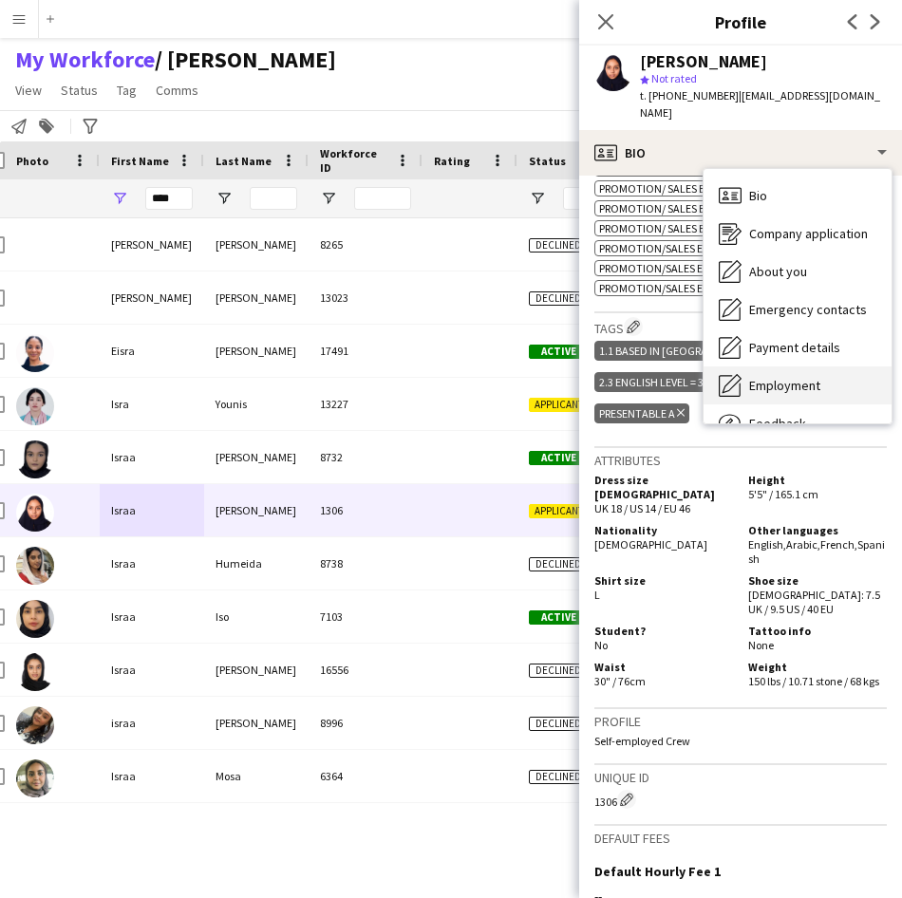
click at [789, 377] on span "Employment" at bounding box center [784, 385] width 71 height 17
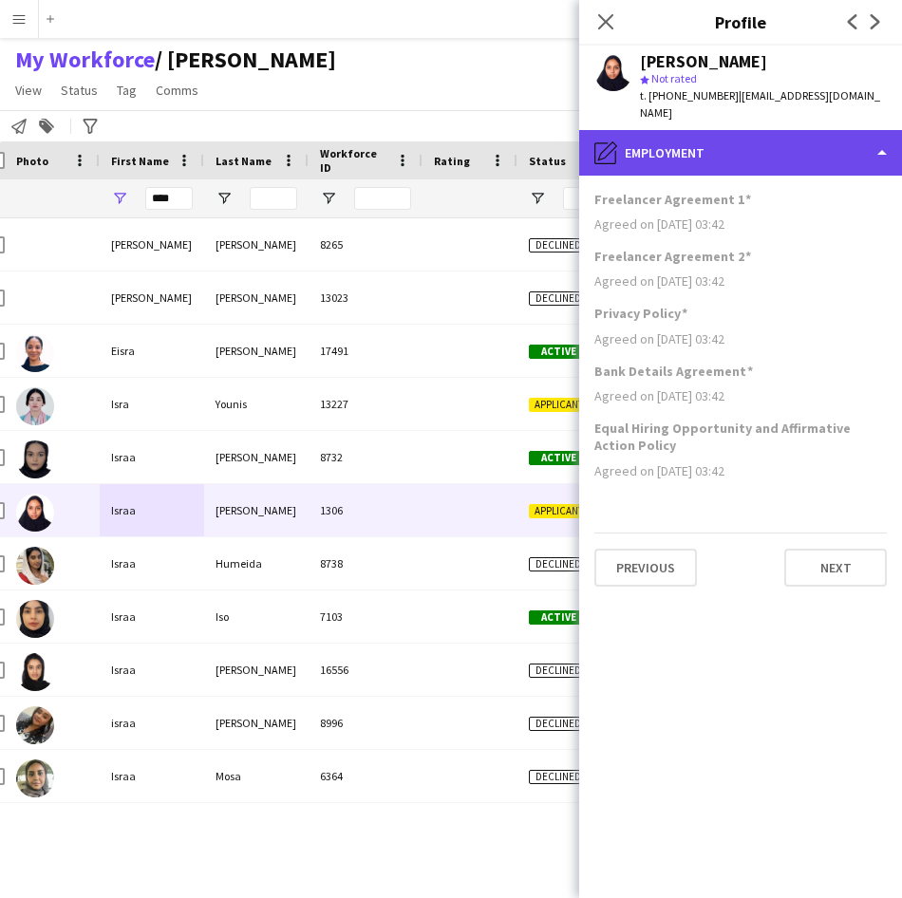
click at [781, 130] on div "pencil4 Employment" at bounding box center [740, 153] width 323 height 46
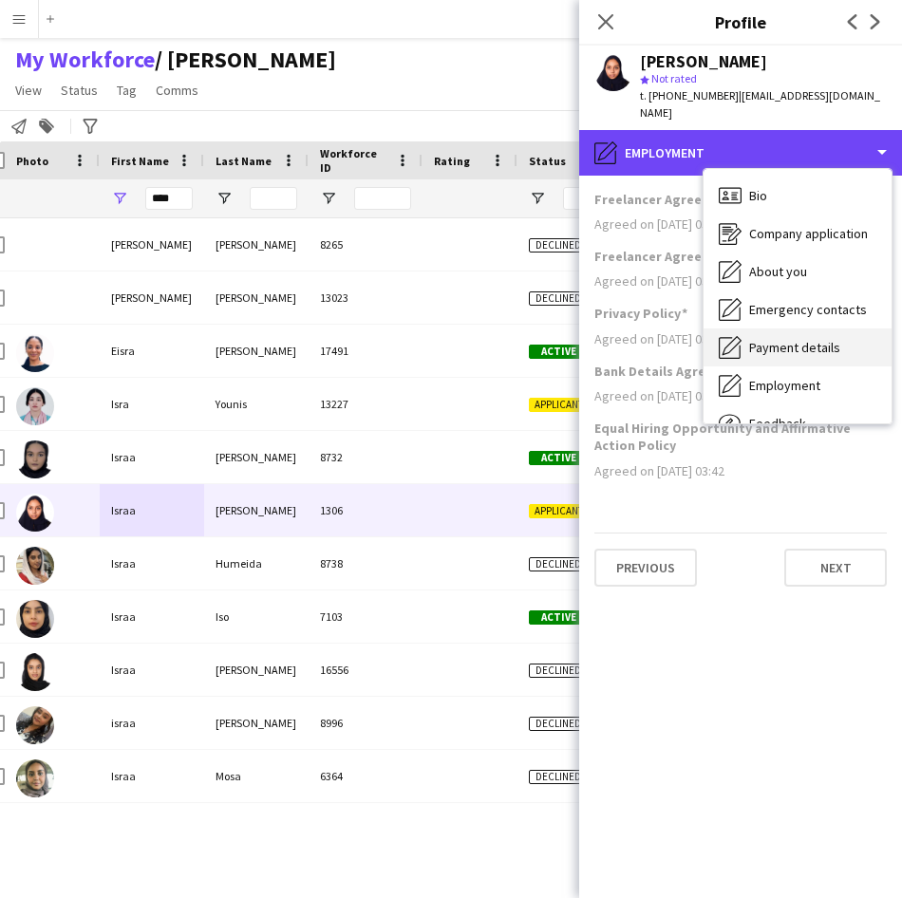
scroll to position [65, 0]
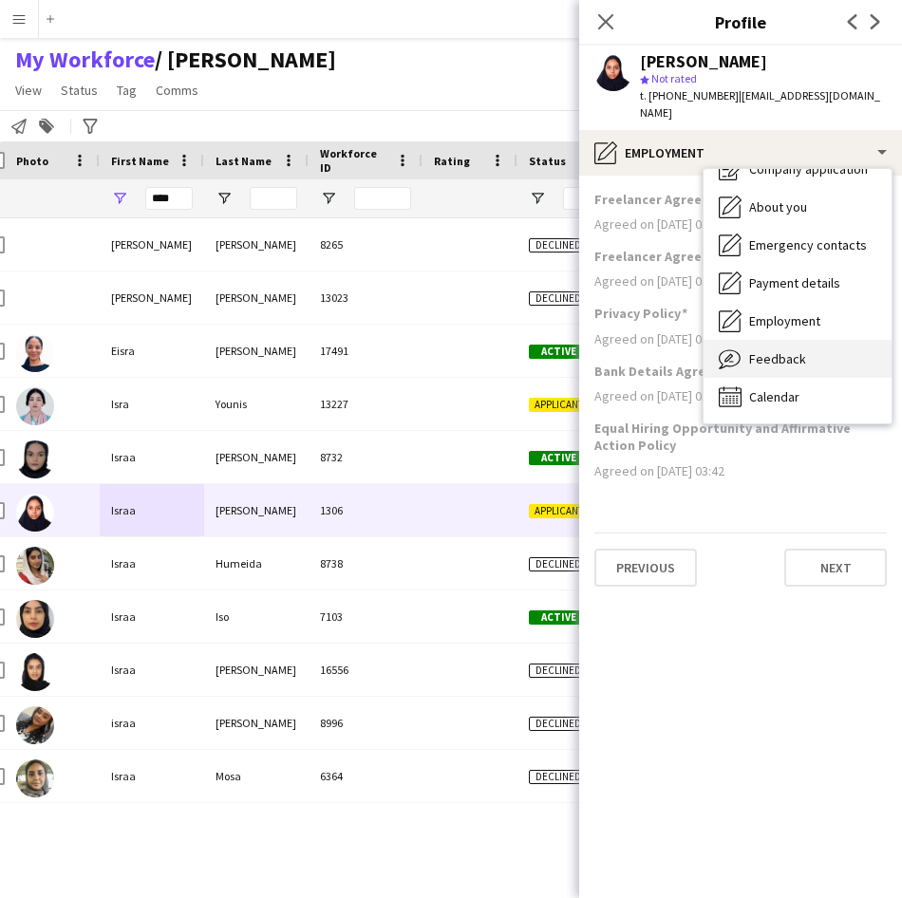
click at [786, 350] on span "Feedback" at bounding box center [777, 358] width 57 height 17
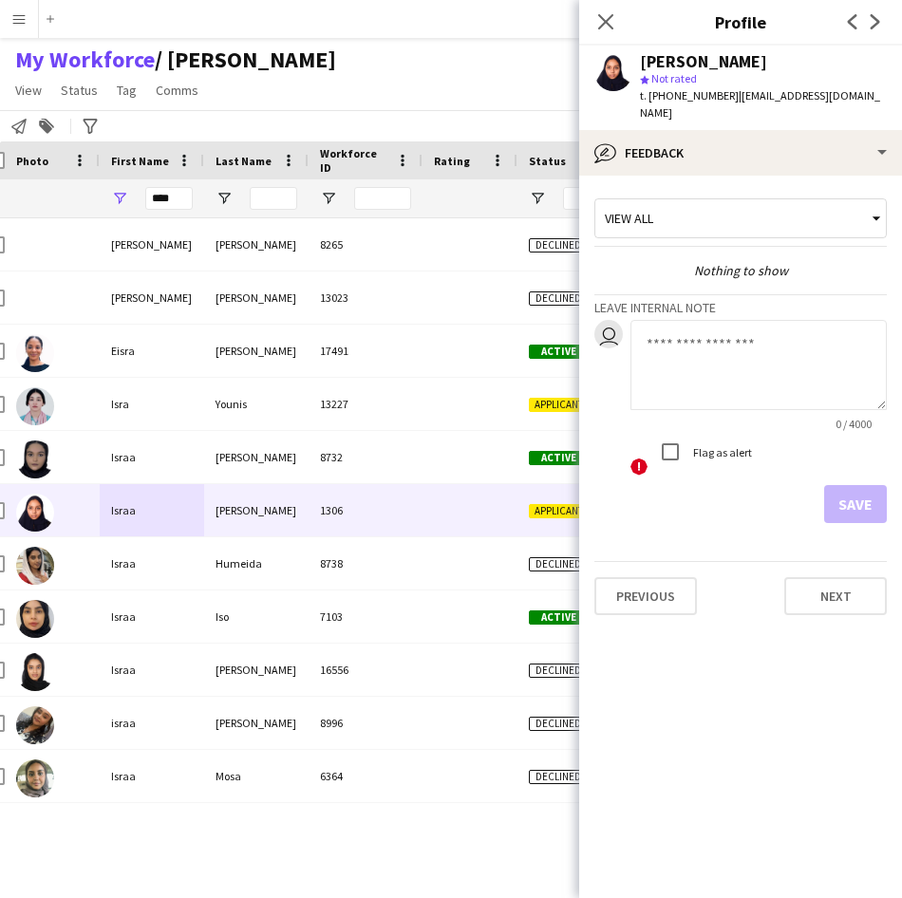
click at [750, 349] on textarea at bounding box center [758, 365] width 256 height 90
type textarea "**********"
click at [874, 485] on button "Save" at bounding box center [855, 504] width 63 height 38
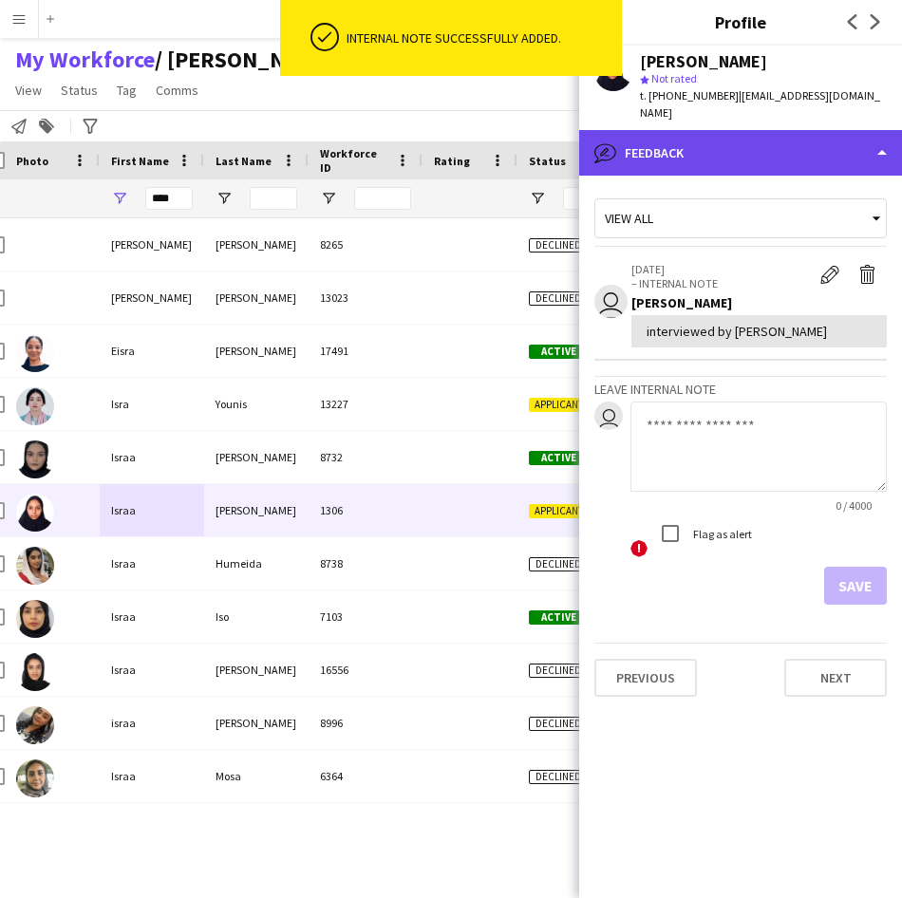
click at [778, 154] on div "bubble-pencil Feedback" at bounding box center [740, 153] width 323 height 46
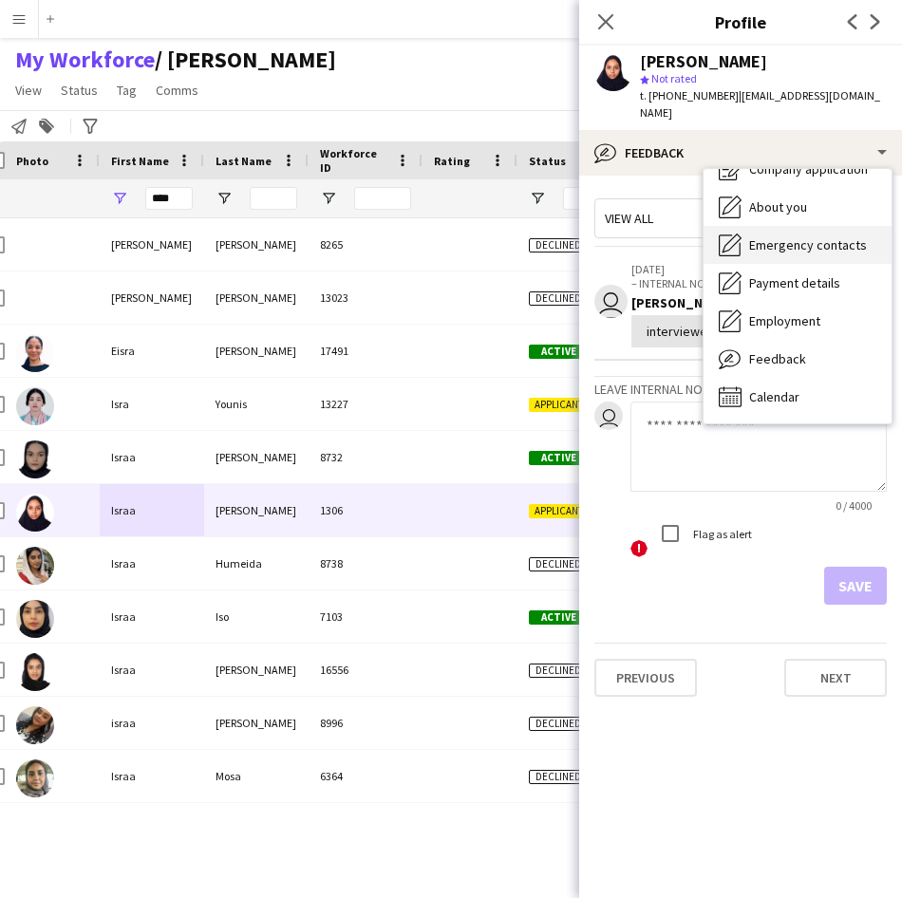
click at [802, 226] on div "Emergency contacts Emergency contacts" at bounding box center [797, 245] width 188 height 38
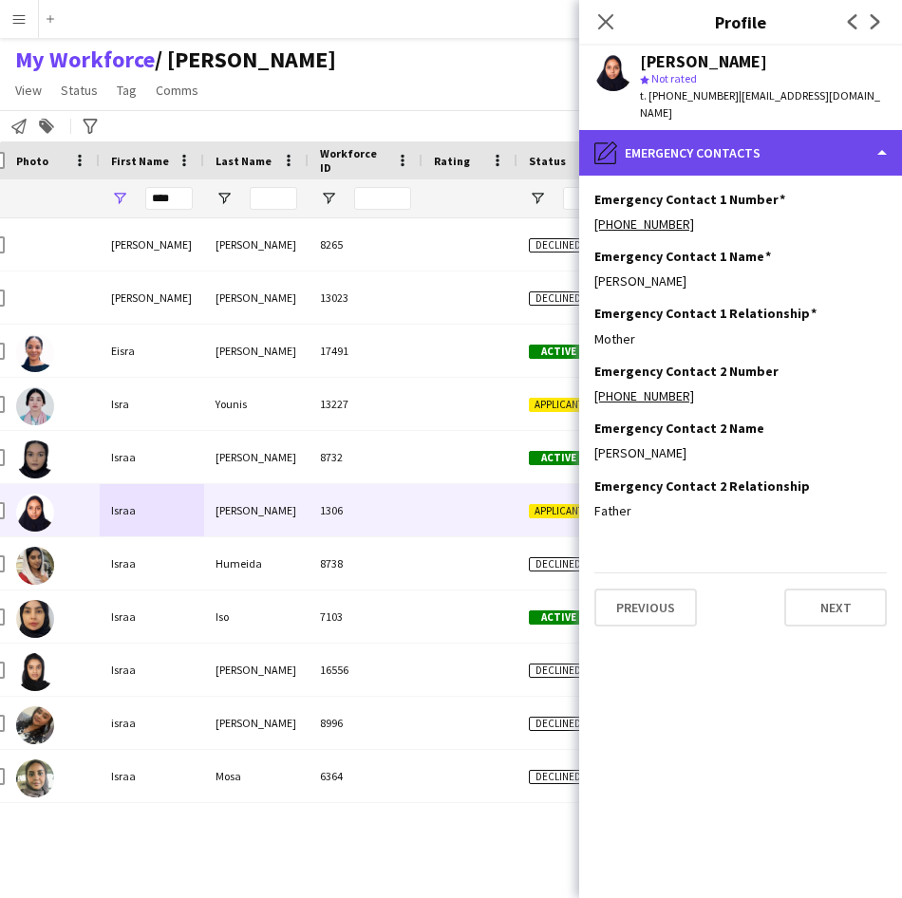
click at [762, 147] on div "pencil4 Emergency contacts" at bounding box center [740, 153] width 323 height 46
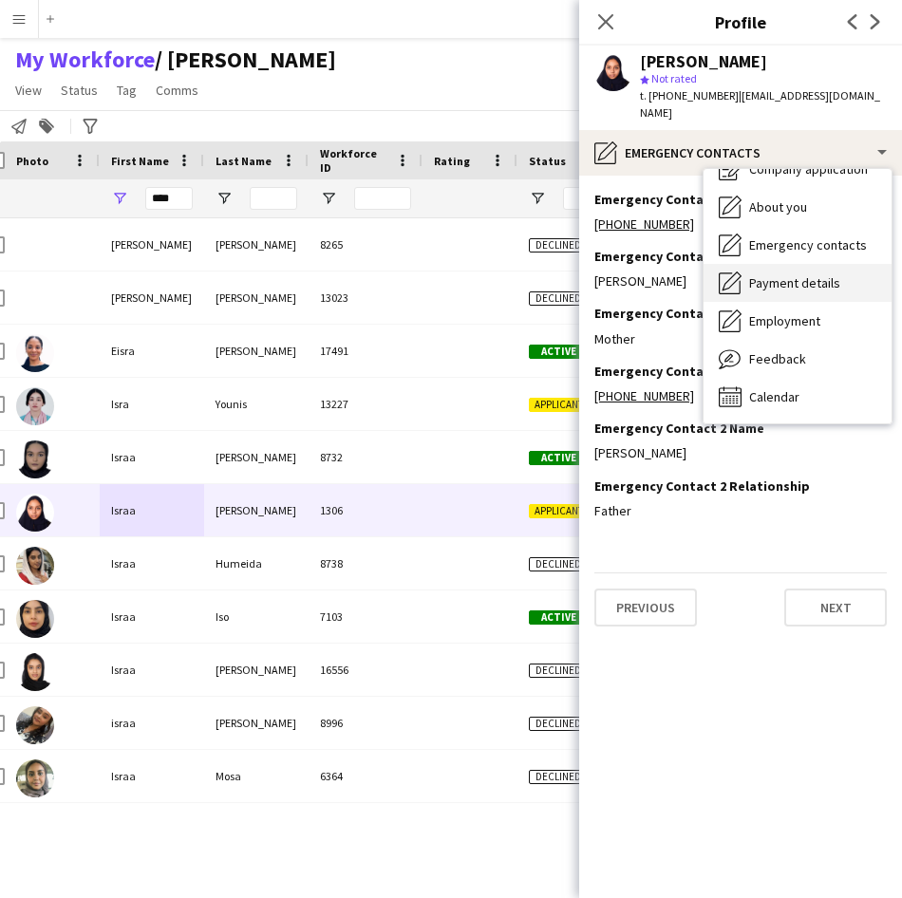
click at [788, 275] on div "Payment details Payment details" at bounding box center [797, 283] width 188 height 38
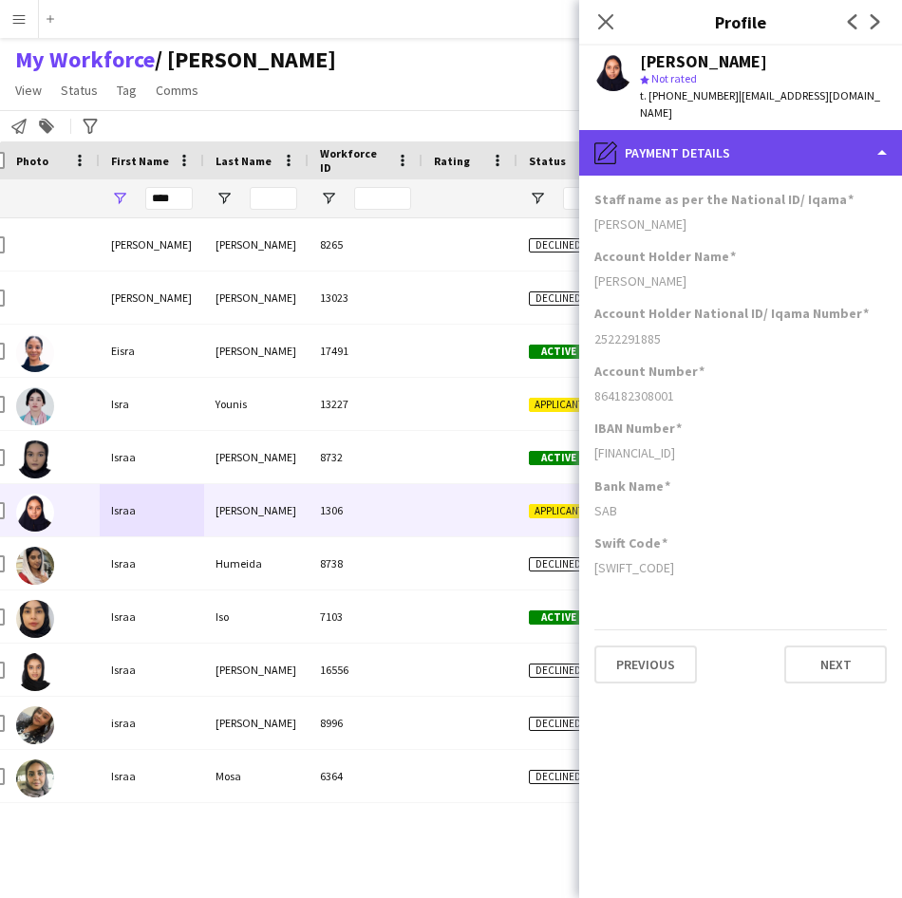
click at [741, 155] on div "pencil4 Payment details" at bounding box center [740, 153] width 323 height 46
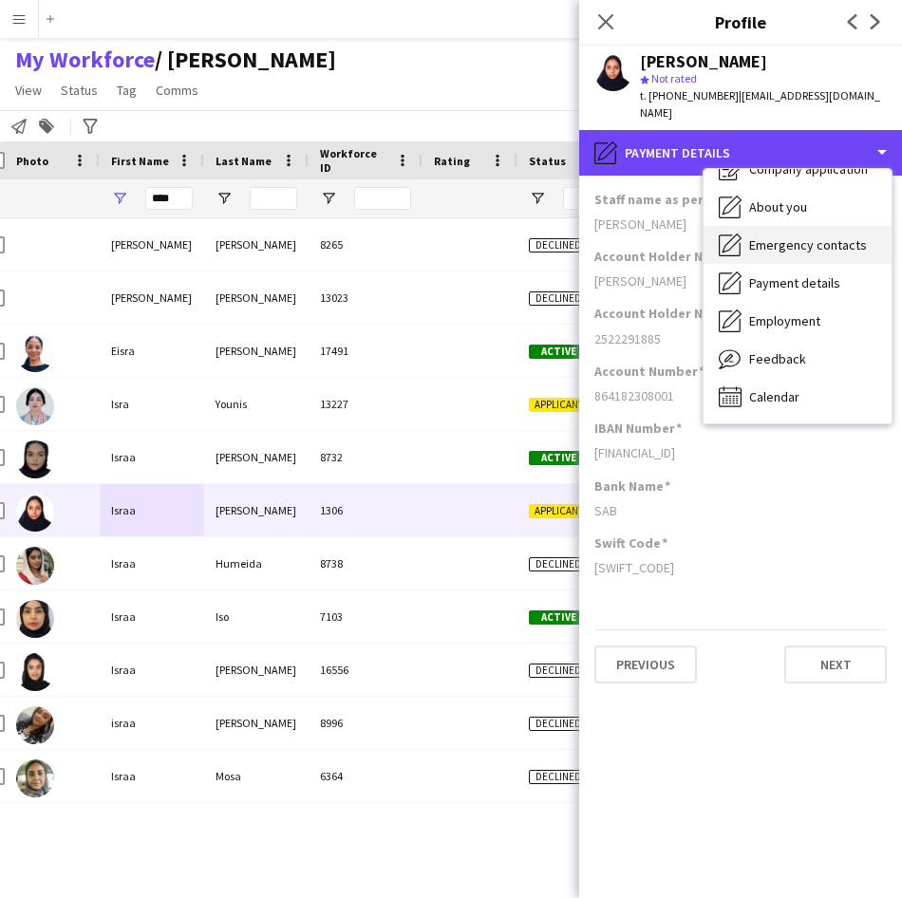
scroll to position [0, 0]
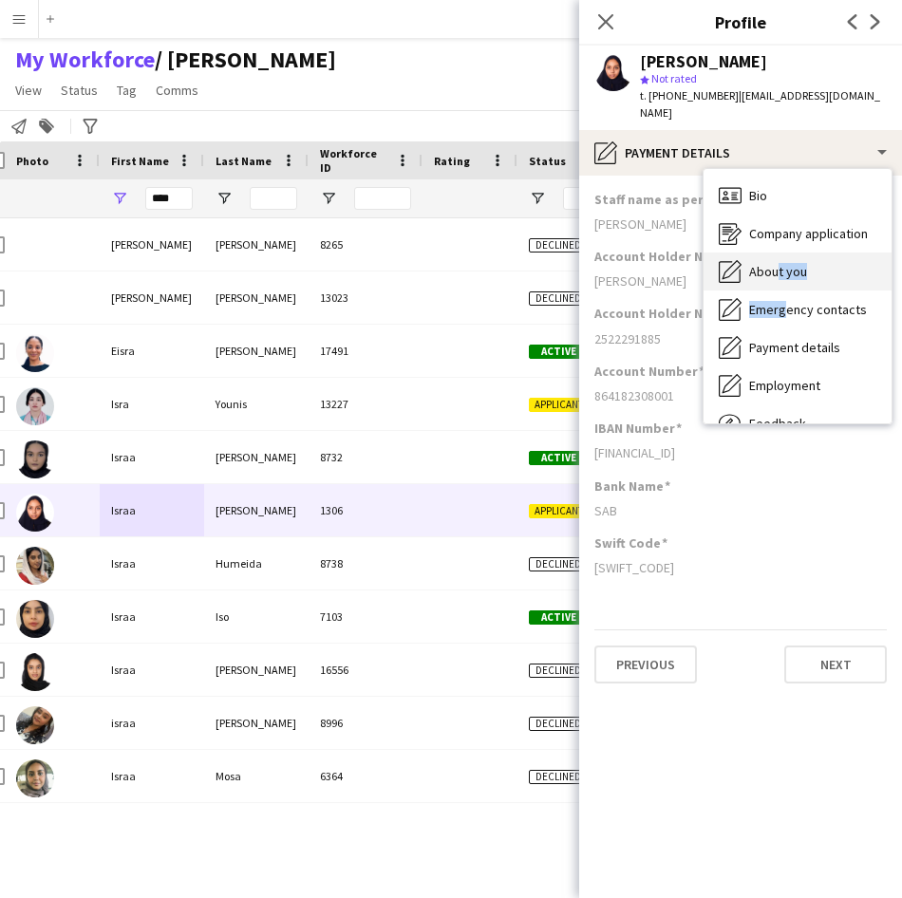
drag, startPoint x: 779, startPoint y: 277, endPoint x: 771, endPoint y: 263, distance: 16.6
click at [771, 263] on div "Bio Bio Company application Company application About you About you Emergency c…" at bounding box center [797, 296] width 188 height 254
click at [771, 263] on div "About you About you" at bounding box center [797, 271] width 188 height 38
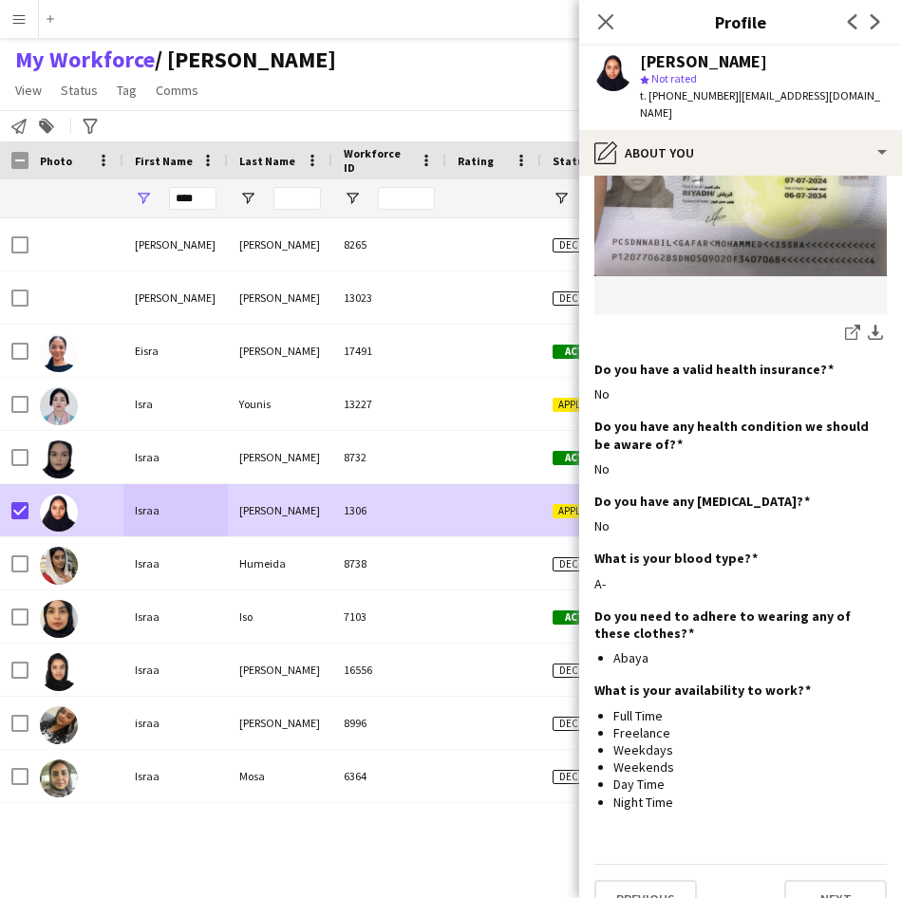
click at [189, 186] on div "****" at bounding box center [192, 198] width 47 height 38
click at [91, 94] on span "Status" at bounding box center [79, 90] width 37 height 17
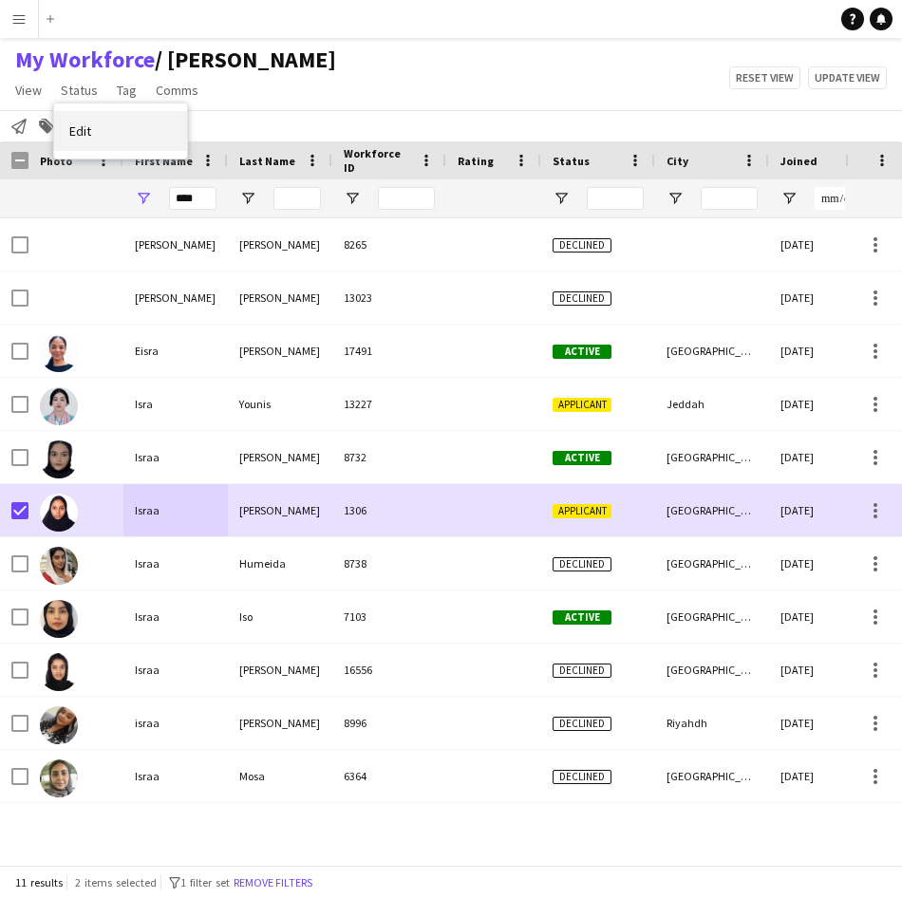
click at [102, 130] on link "Edit" at bounding box center [120, 131] width 133 height 40
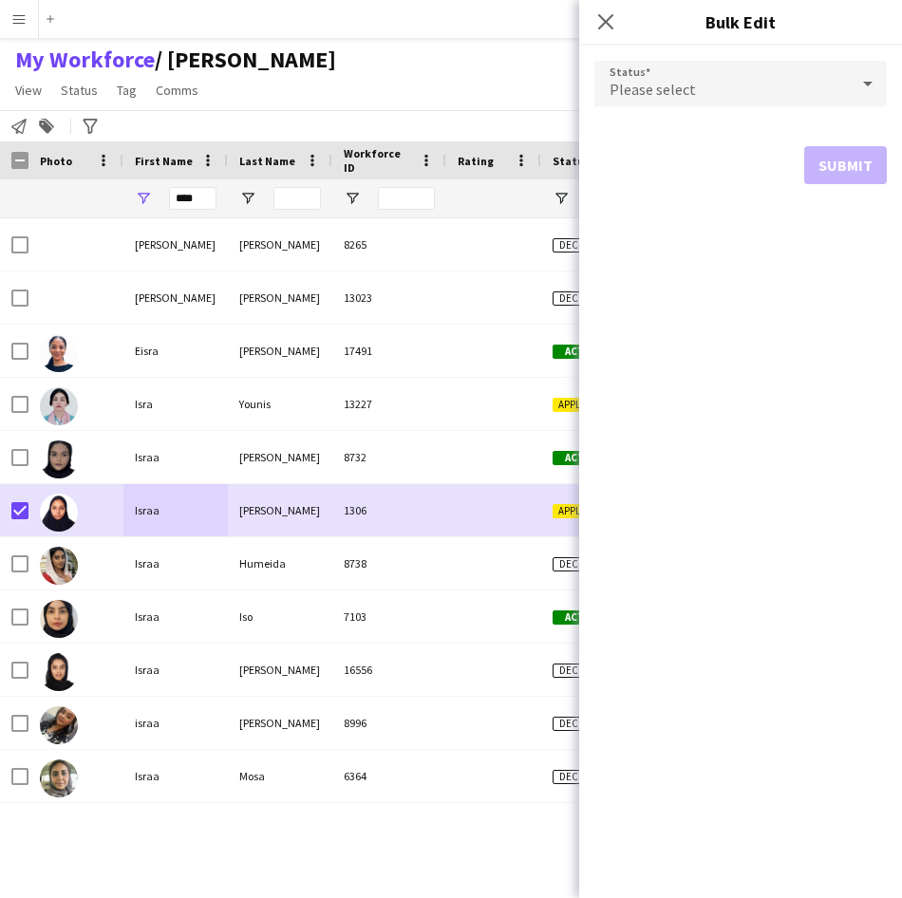
click at [695, 83] on div "Please select" at bounding box center [721, 84] width 254 height 46
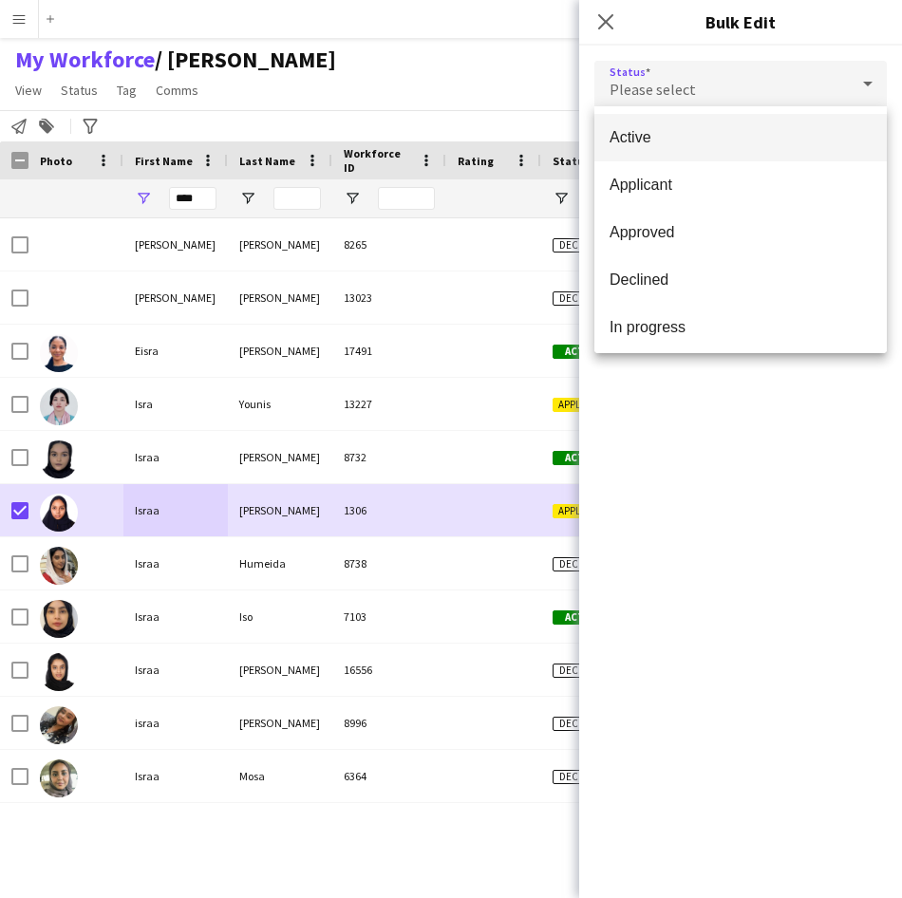
click at [700, 129] on span "Active" at bounding box center [740, 137] width 262 height 18
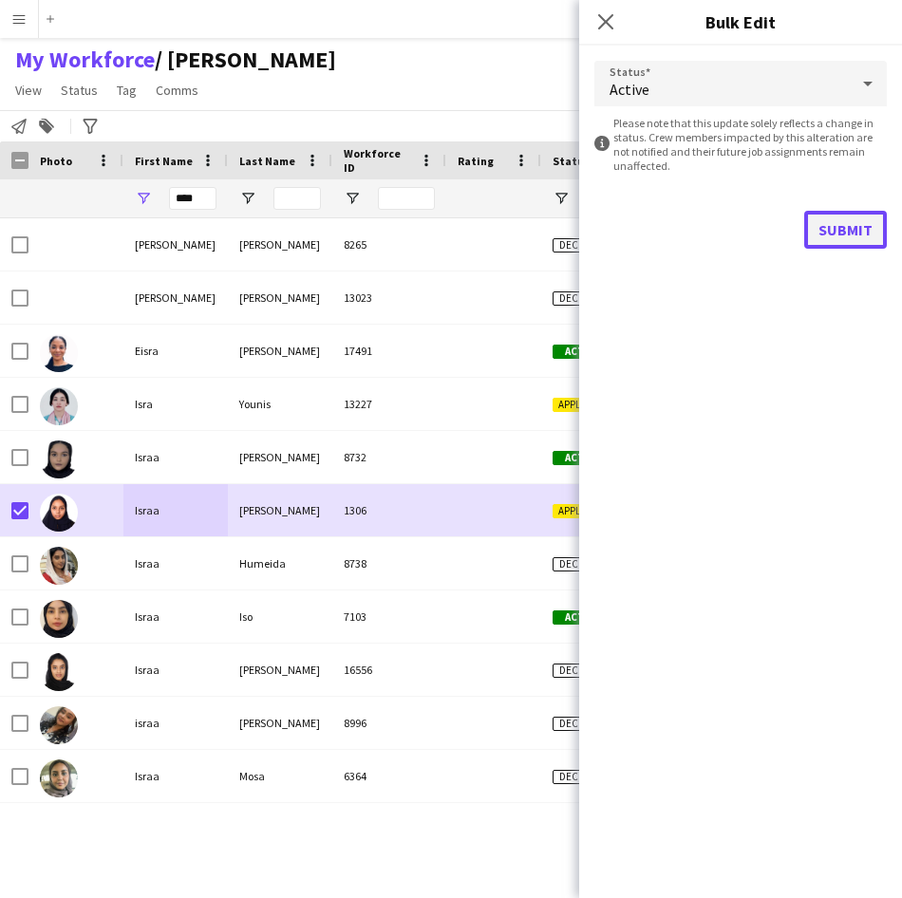
click at [825, 228] on button "Submit" at bounding box center [845, 230] width 83 height 38
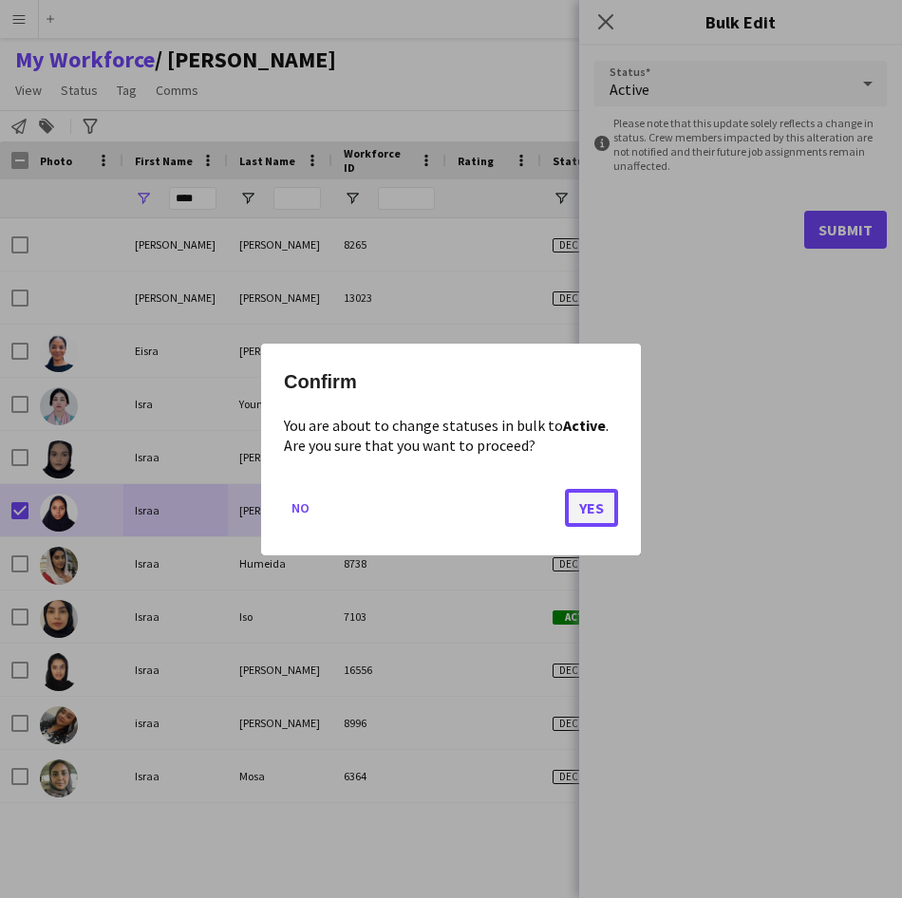
click at [586, 495] on button "Yes" at bounding box center [591, 507] width 53 height 38
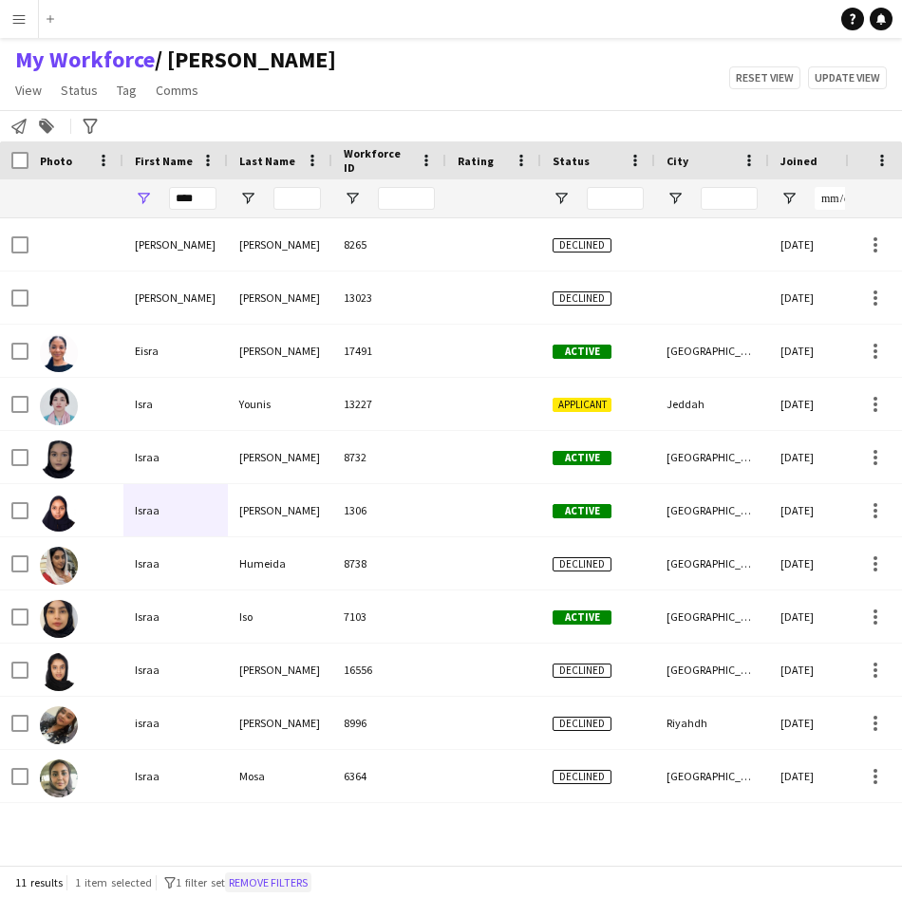
drag, startPoint x: 289, startPoint y: 883, endPoint x: 270, endPoint y: 873, distance: 21.2
drag, startPoint x: 270, startPoint y: 873, endPoint x: 268, endPoint y: 886, distance: 12.5
click at [270, 873] on button "Remove filters" at bounding box center [268, 882] width 86 height 21
click at [268, 886] on div "11 results 1 item selected filter-1 1 filter set Remove filters" at bounding box center [451, 882] width 902 height 32
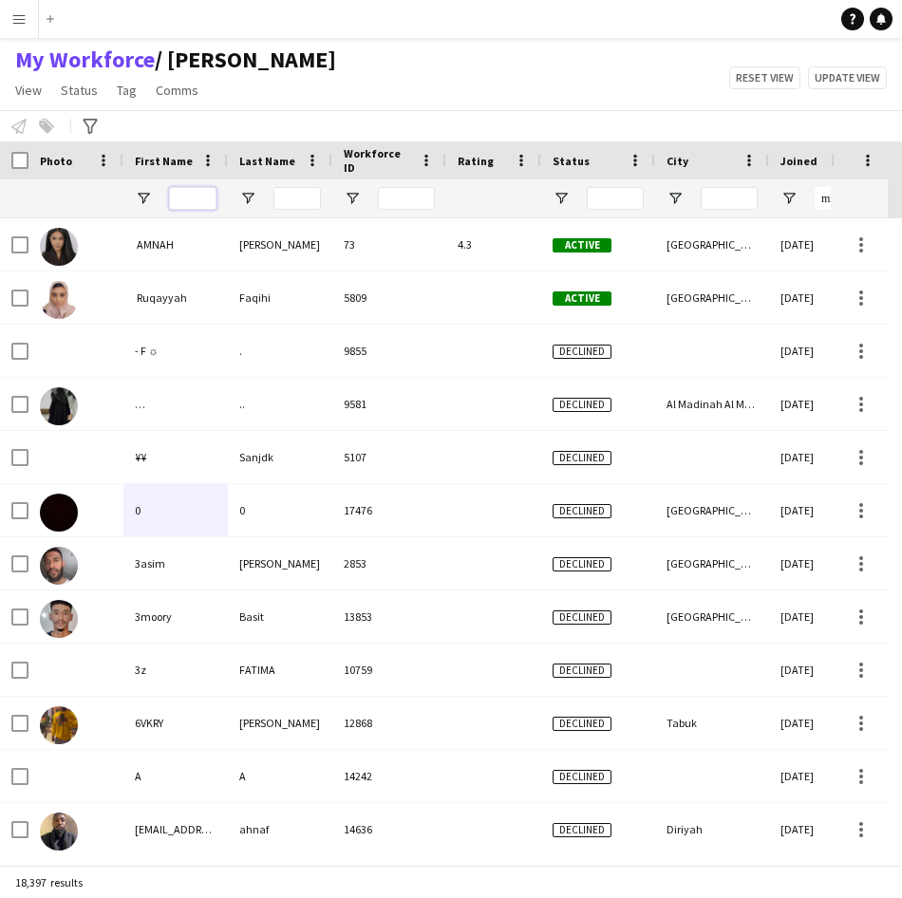
click at [206, 202] on input "First Name Filter Input" at bounding box center [192, 198] width 47 height 23
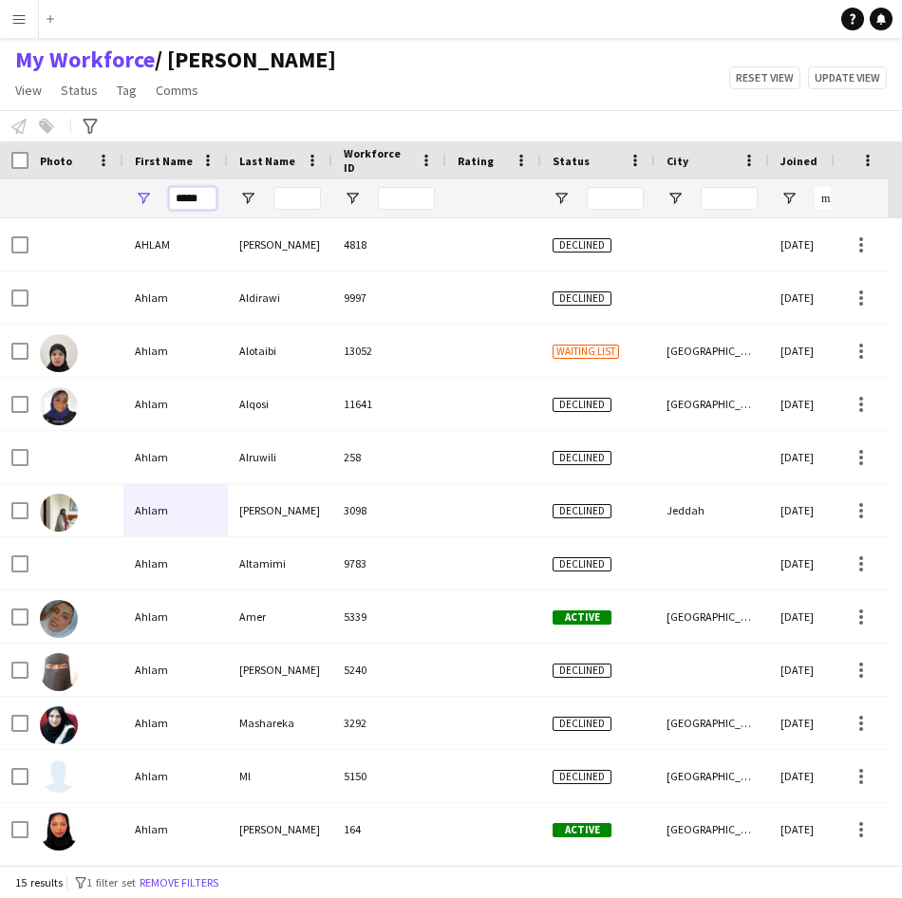
type input "*****"
click at [299, 205] on input "Last Name Filter Input" at bounding box center [296, 198] width 47 height 23
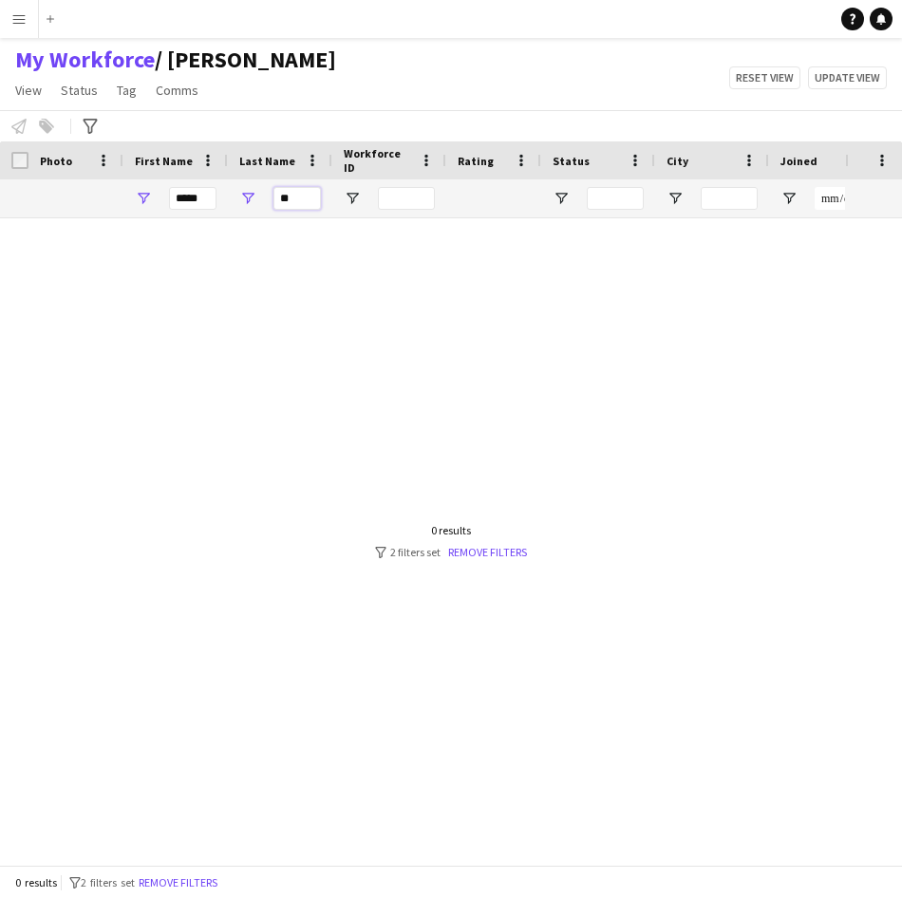
type input "*"
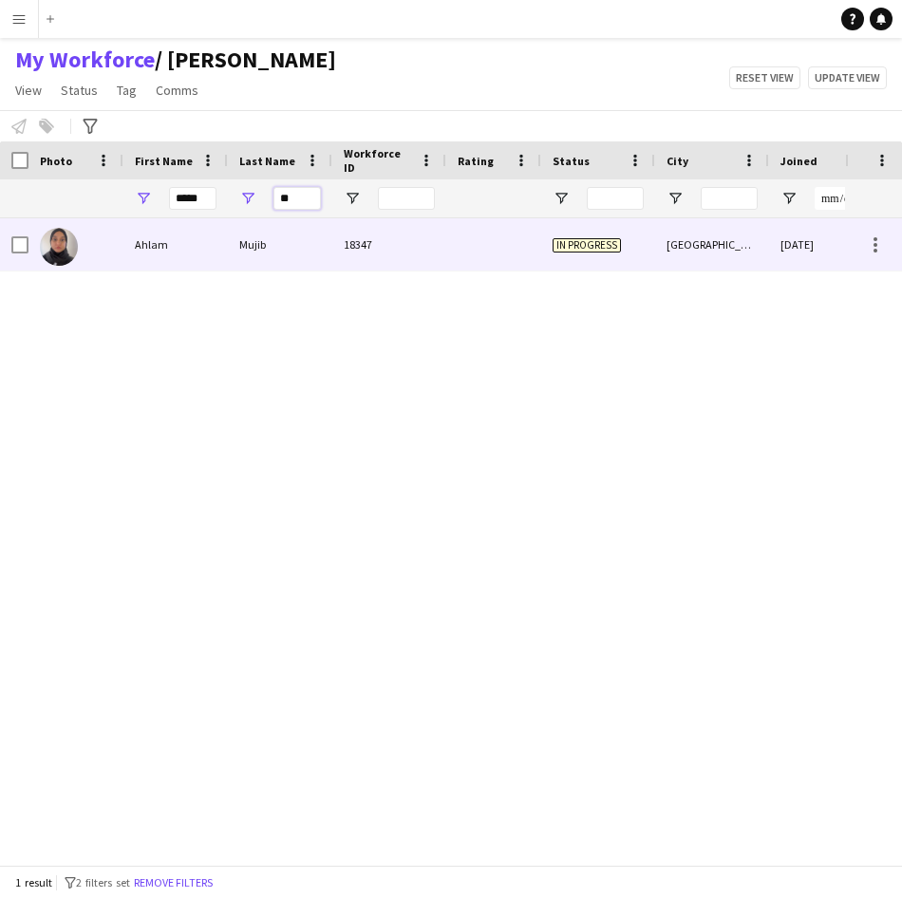
type input "**"
click at [290, 232] on div "Mujib" at bounding box center [280, 244] width 104 height 52
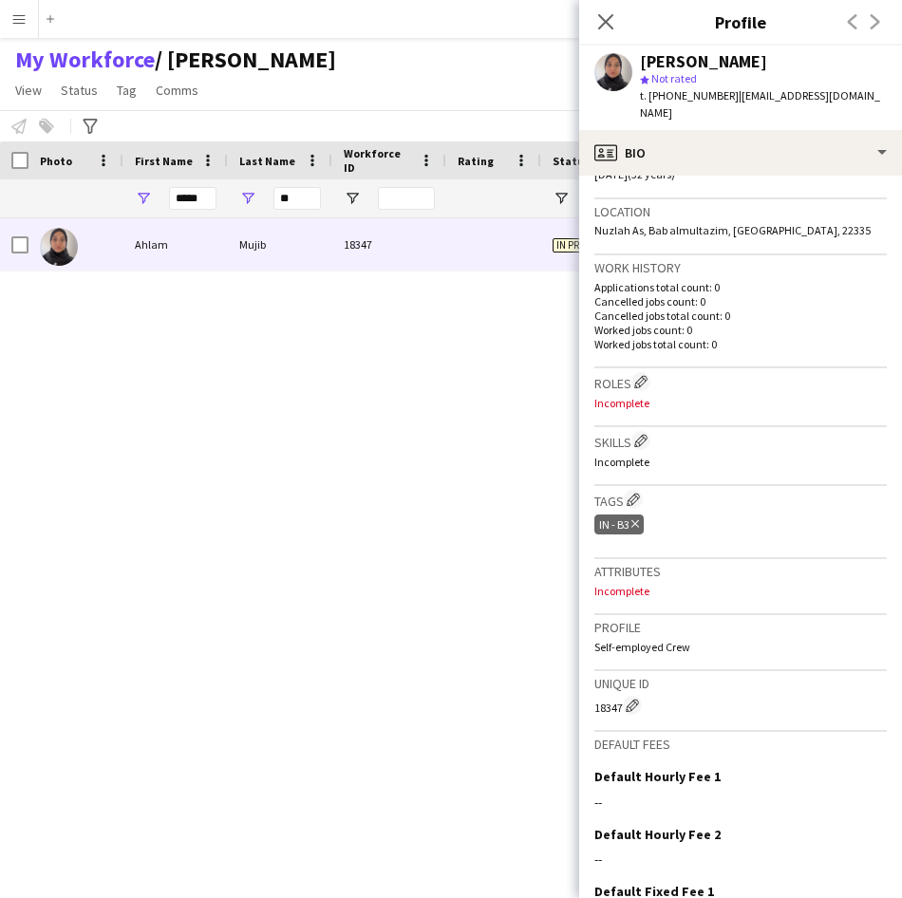
scroll to position [387, 0]
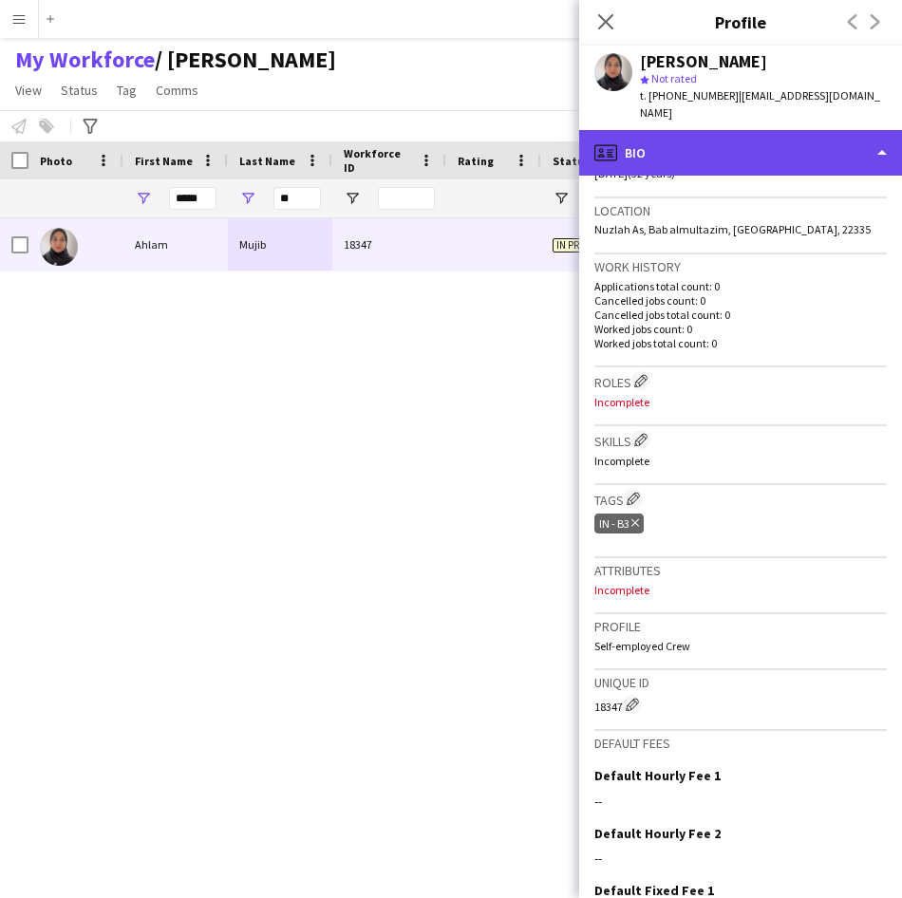
click at [733, 132] on div "profile Bio" at bounding box center [740, 153] width 323 height 46
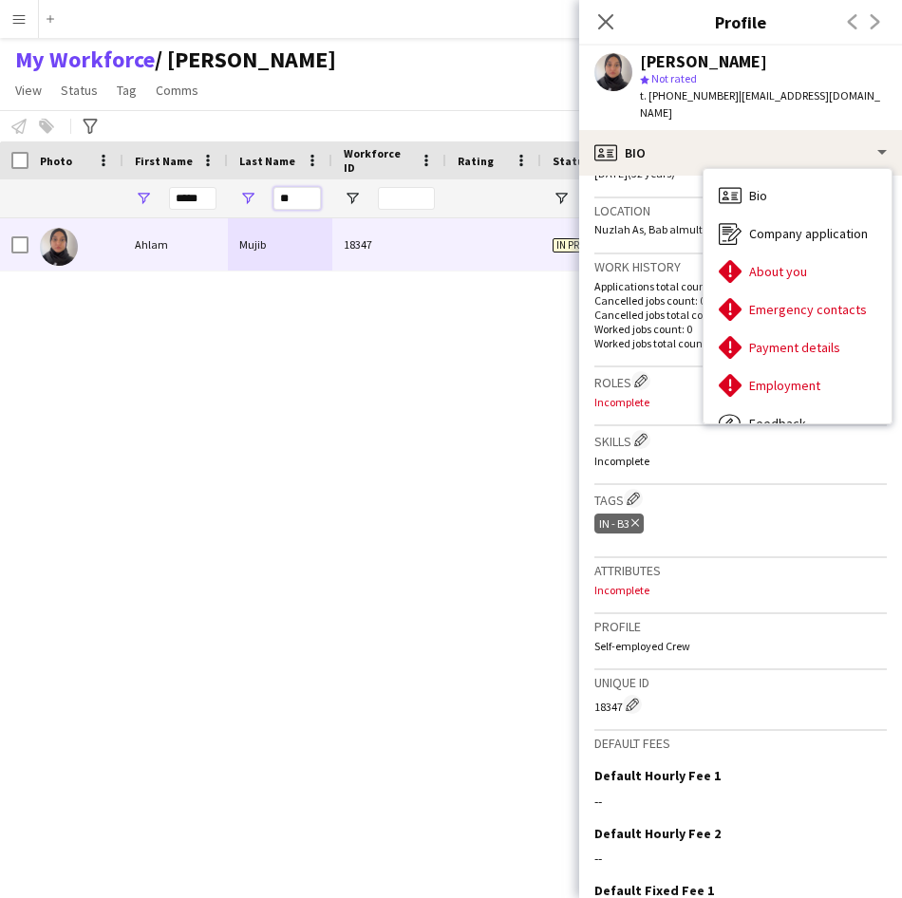
click at [305, 197] on input "**" at bounding box center [296, 198] width 47 height 23
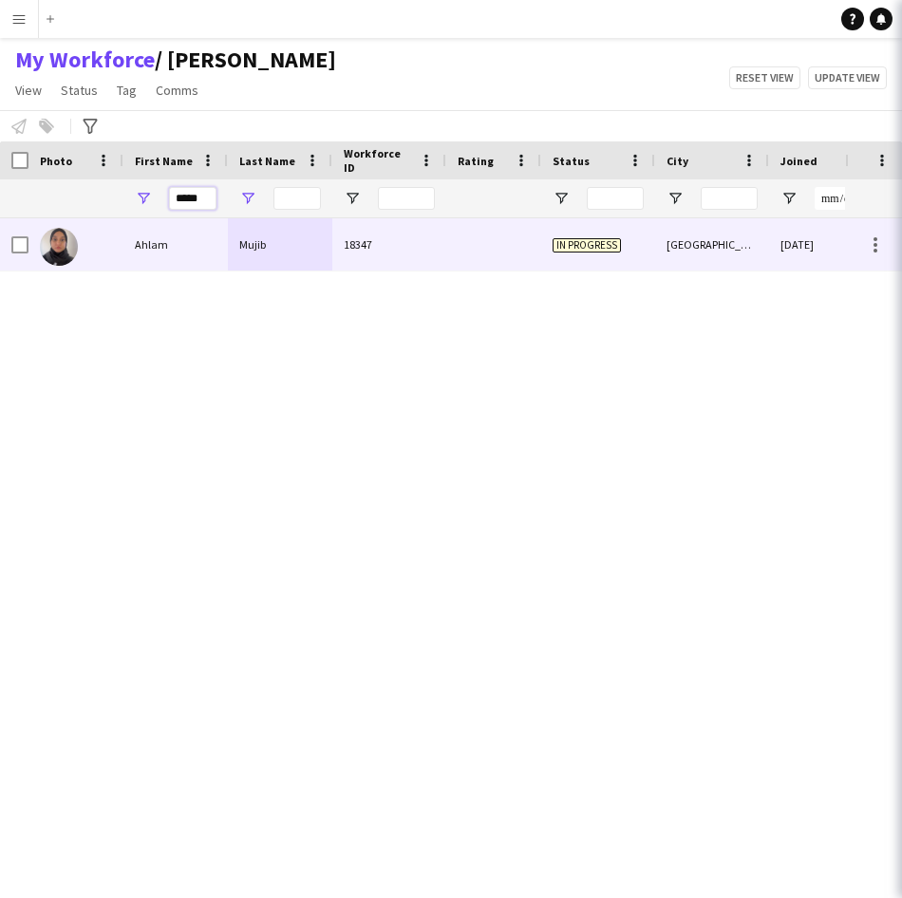
click at [191, 205] on input "*****" at bounding box center [192, 198] width 47 height 23
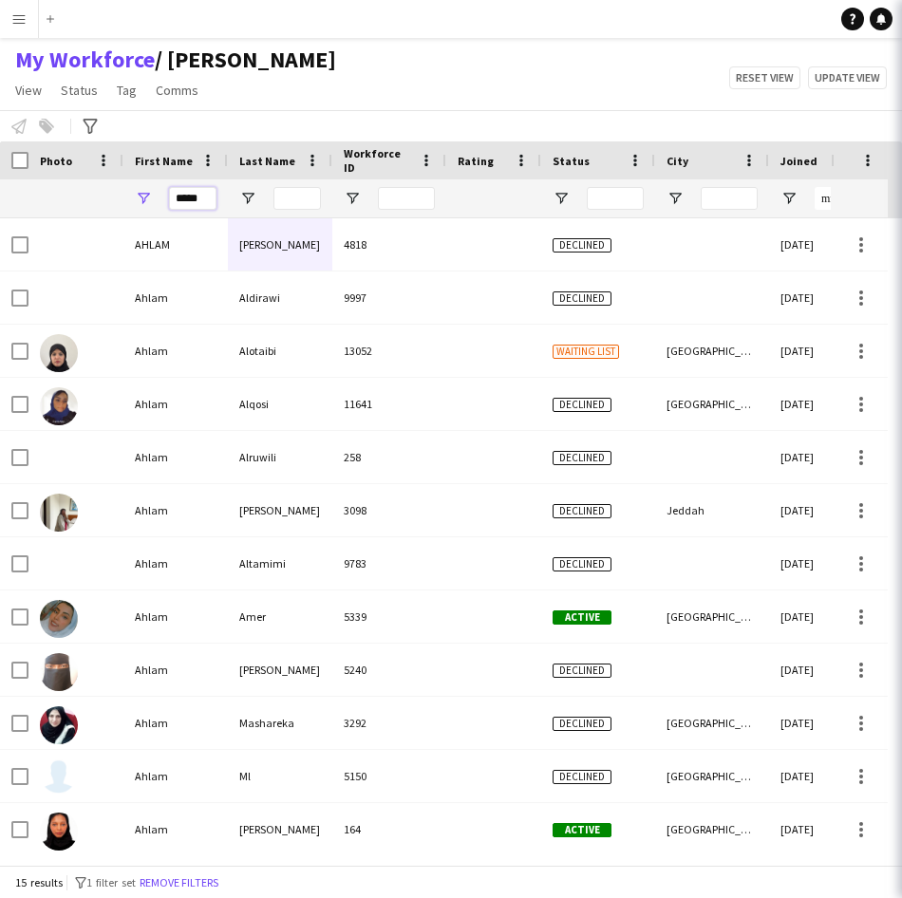
click at [192, 202] on input "*****" at bounding box center [192, 198] width 47 height 23
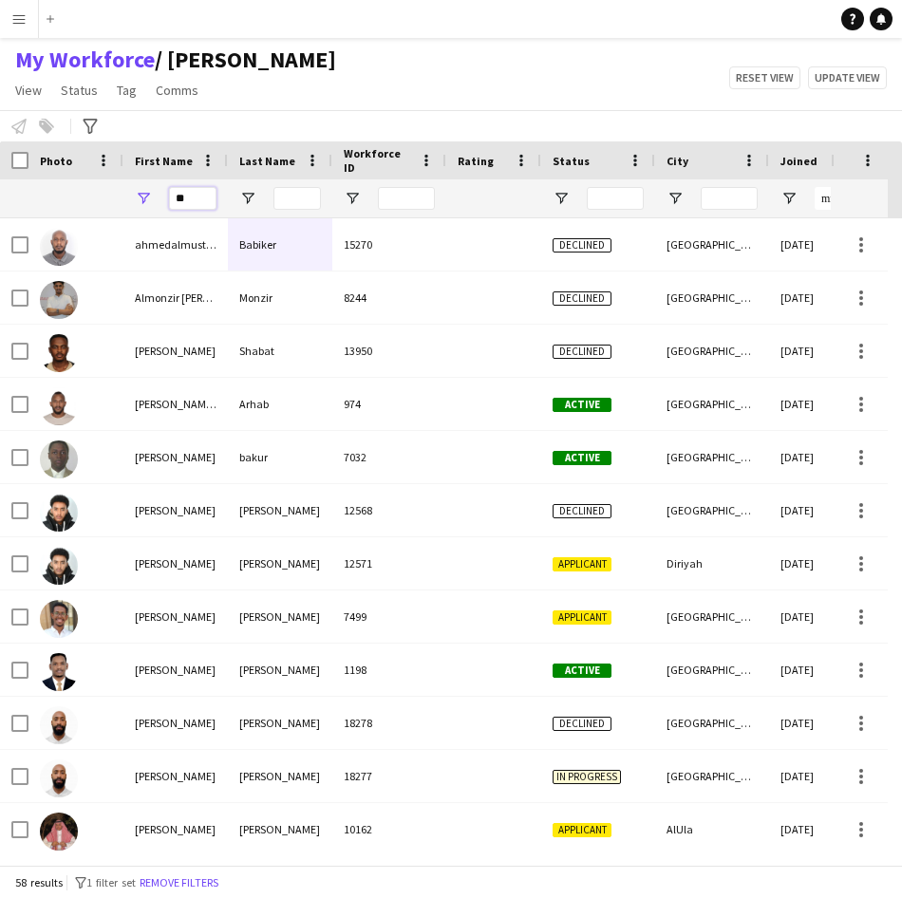
type input "*"
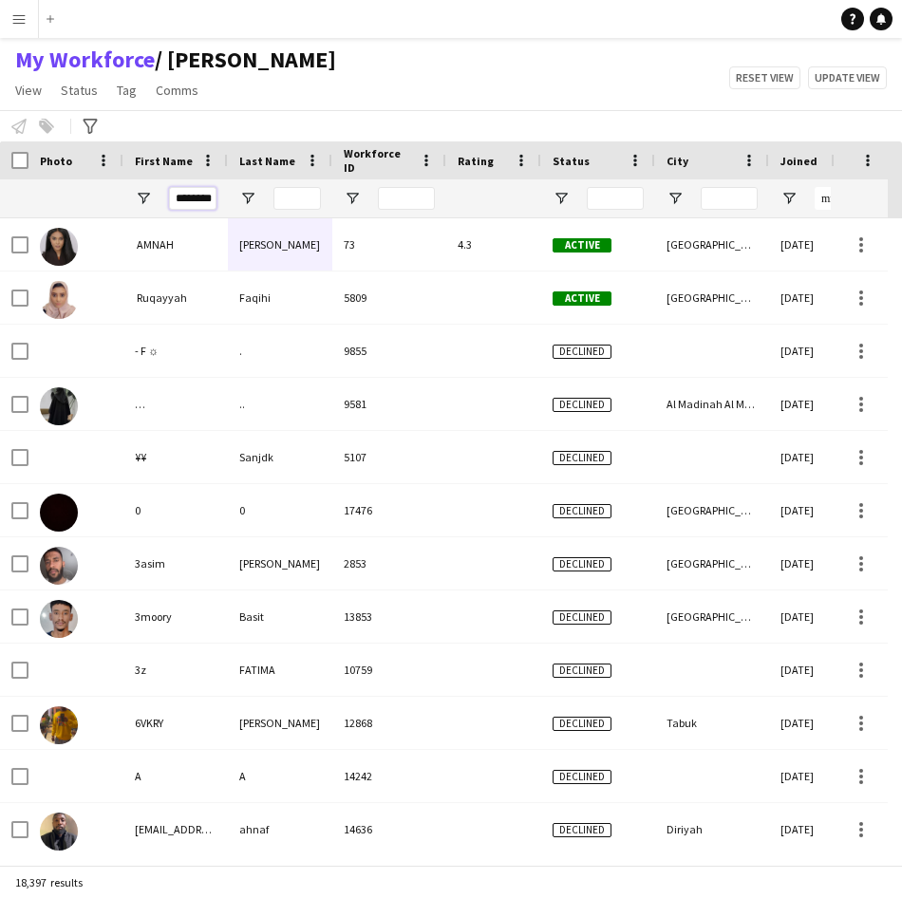
scroll to position [0, 6]
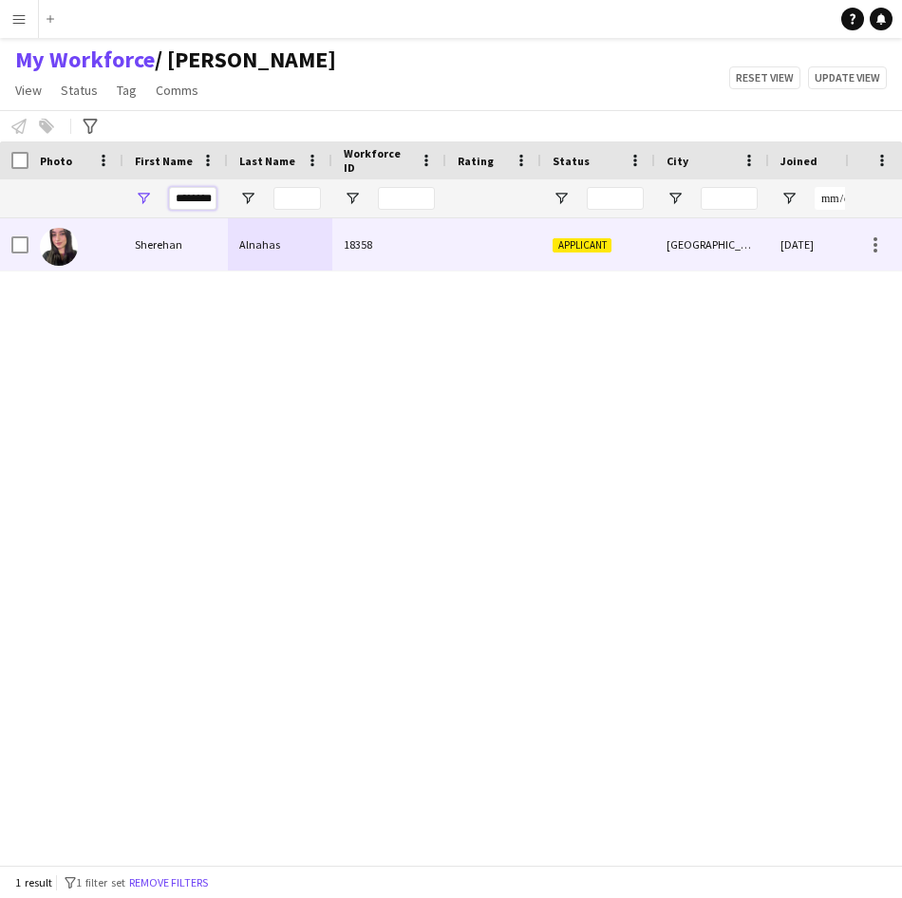
type input "********"
click at [141, 246] on div "Sherehan" at bounding box center [175, 244] width 104 height 52
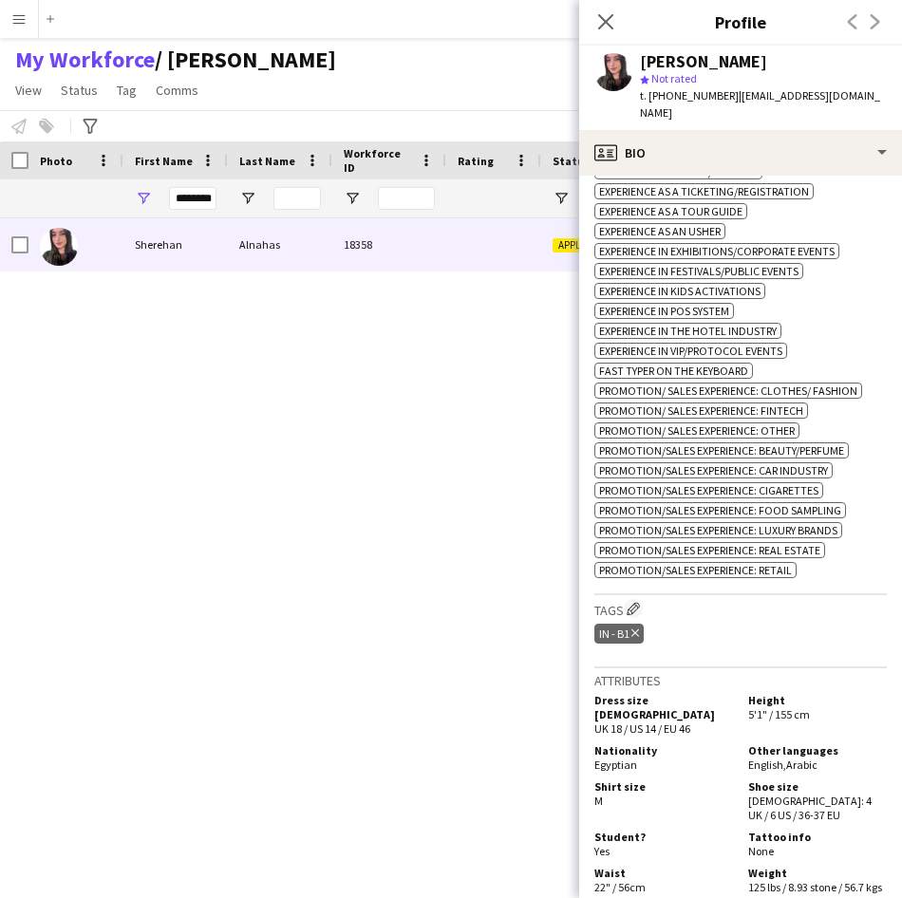
scroll to position [682, 0]
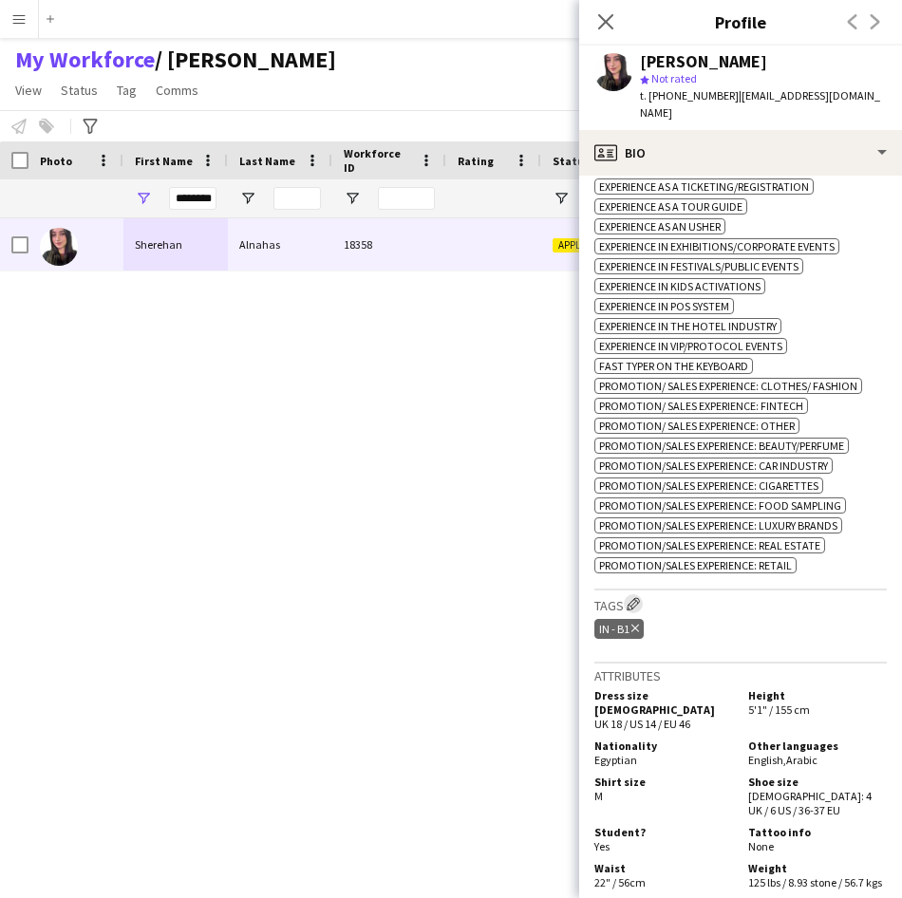
click at [634, 597] on app-icon "Edit crew company tags" at bounding box center [632, 603] width 13 height 13
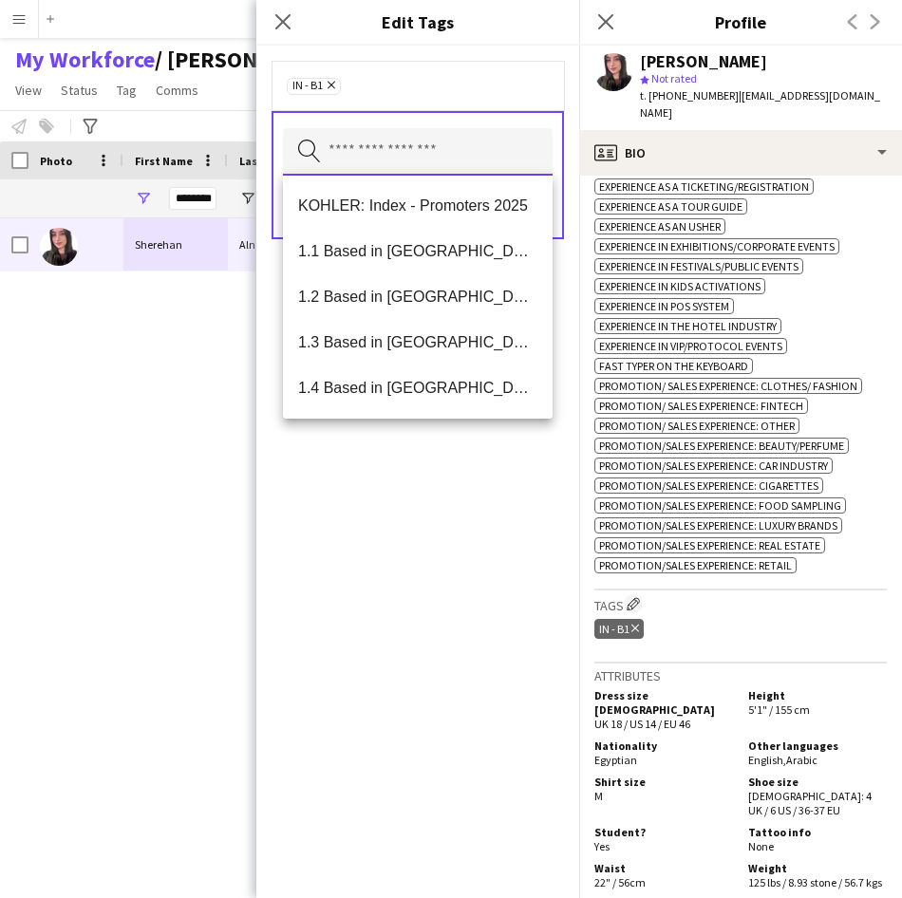
click at [518, 164] on input "text" at bounding box center [418, 151] width 270 height 47
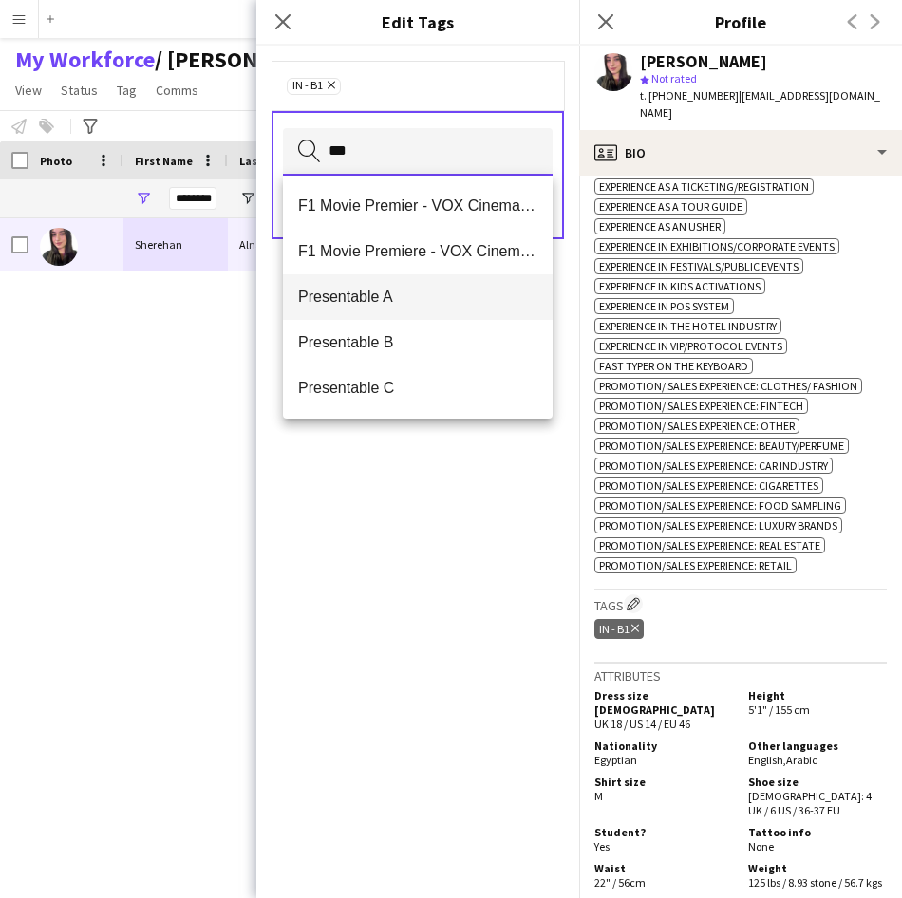
type input "***"
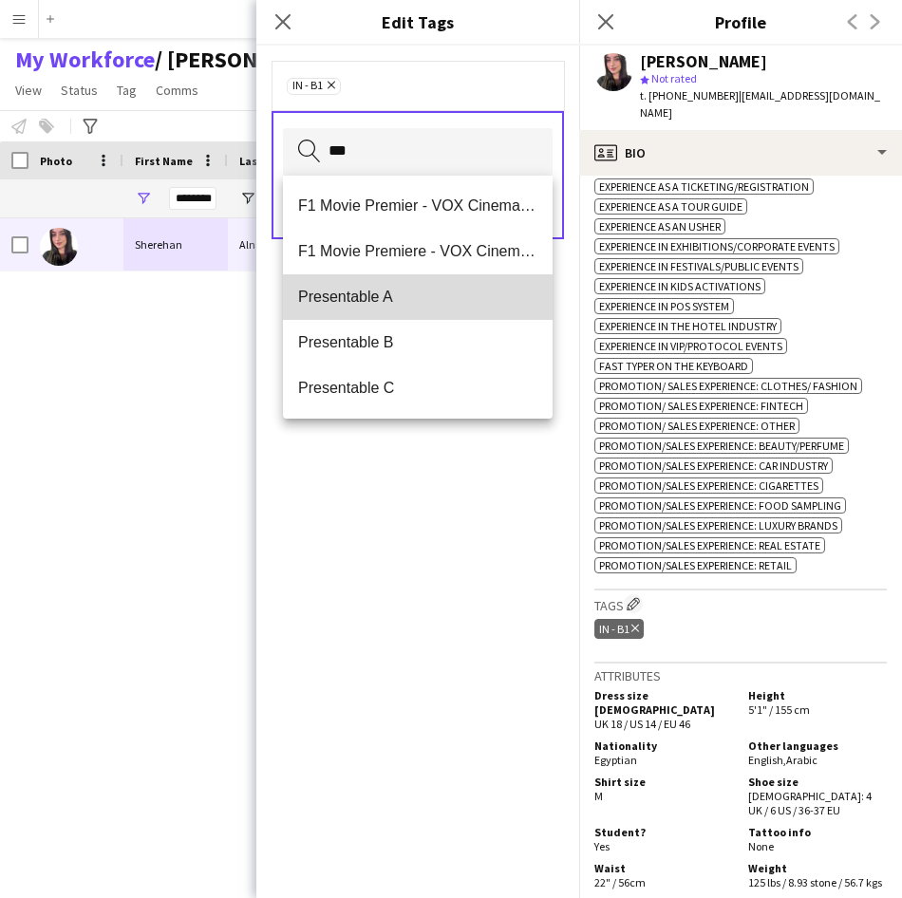
click at [432, 299] on span "Presentable A" at bounding box center [417, 297] width 239 height 18
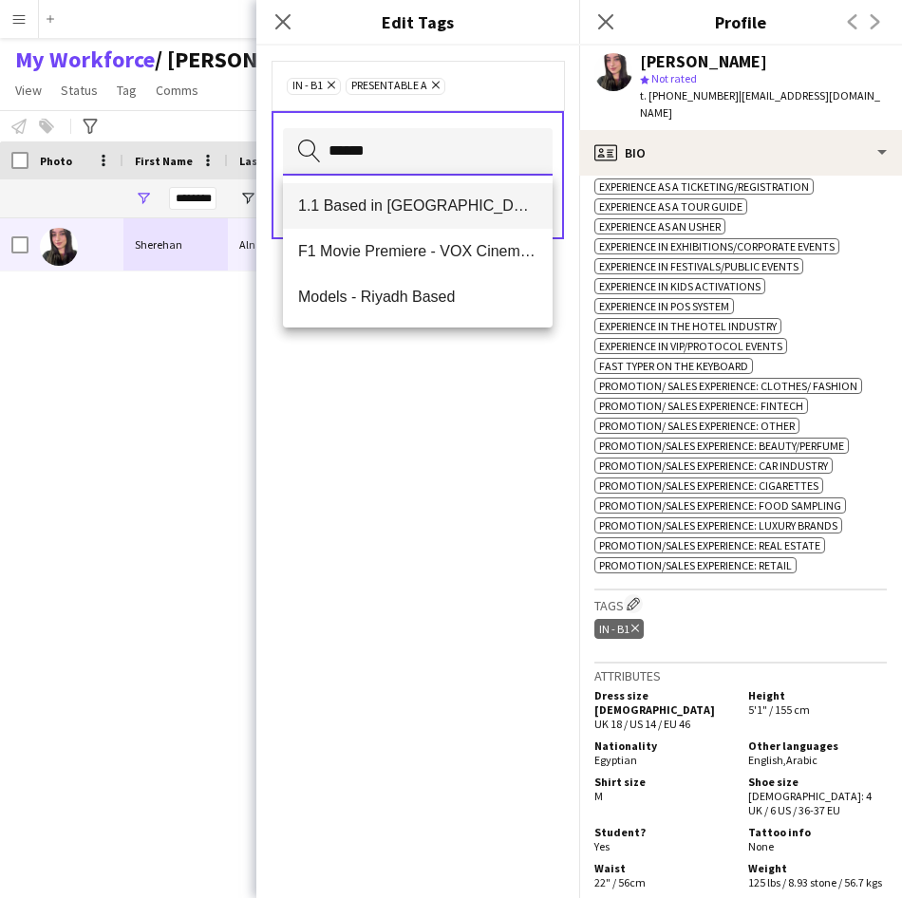
type input "******"
click at [450, 216] on mat-option "1.1 Based in [GEOGRAPHIC_DATA]" at bounding box center [418, 206] width 270 height 46
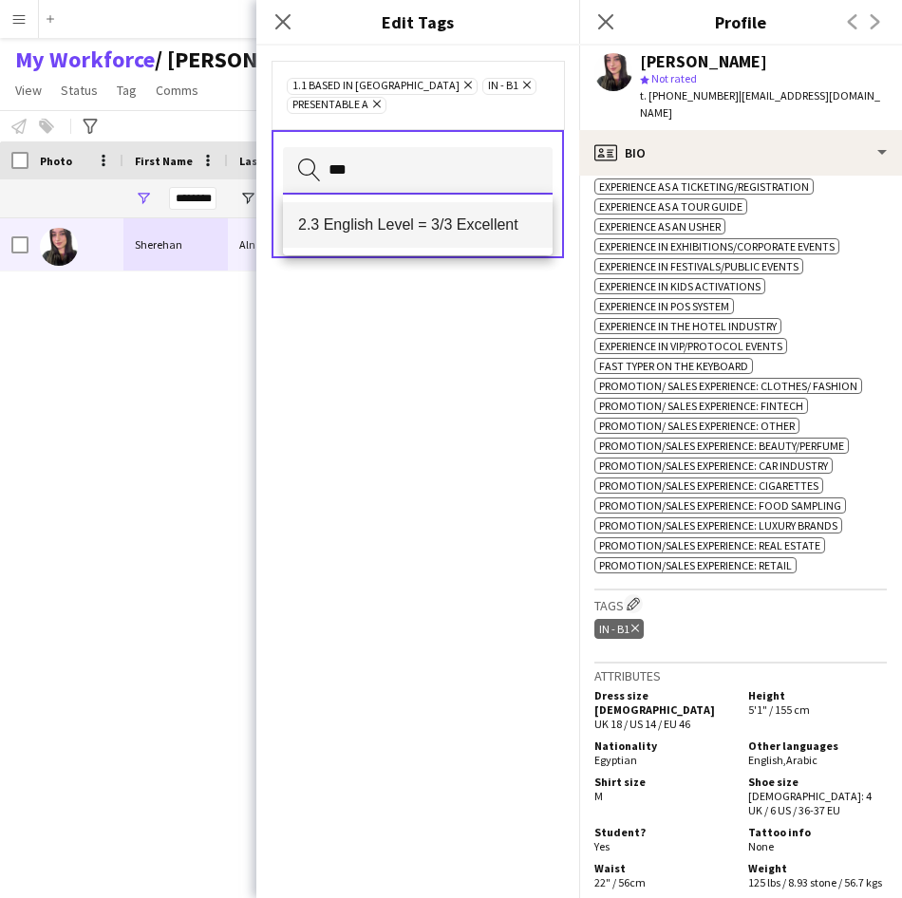
type input "***"
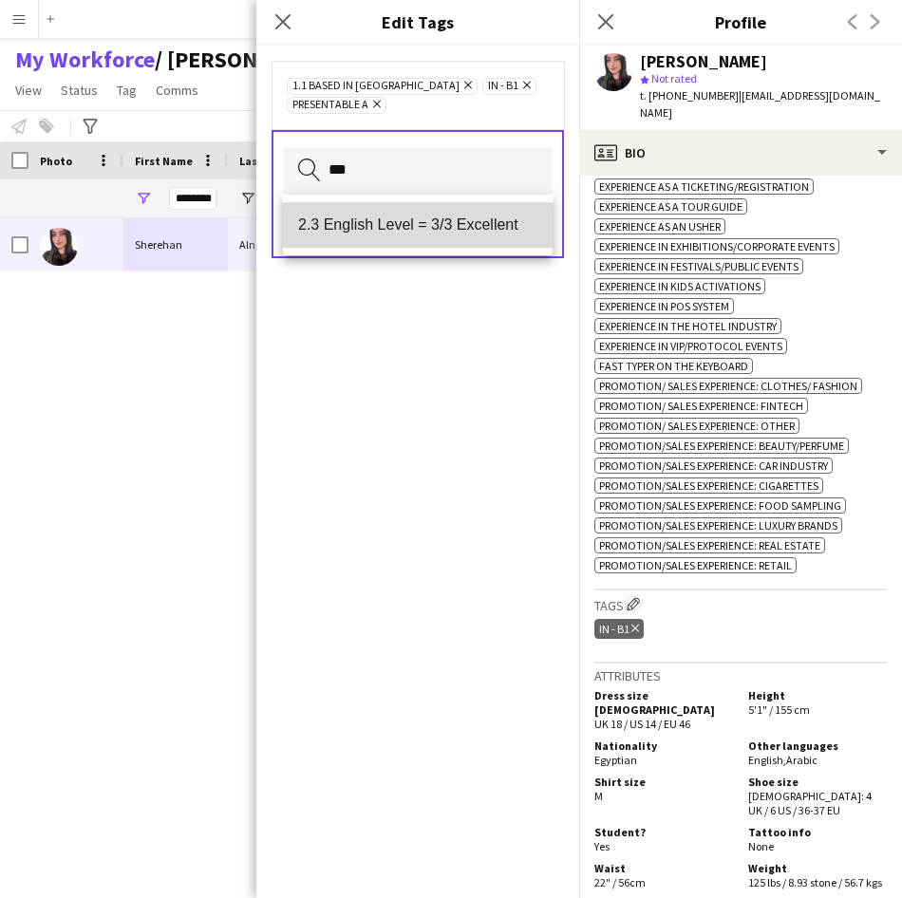
click at [481, 219] on span "2.3 English Level = 3/3 Excellent" at bounding box center [417, 224] width 239 height 18
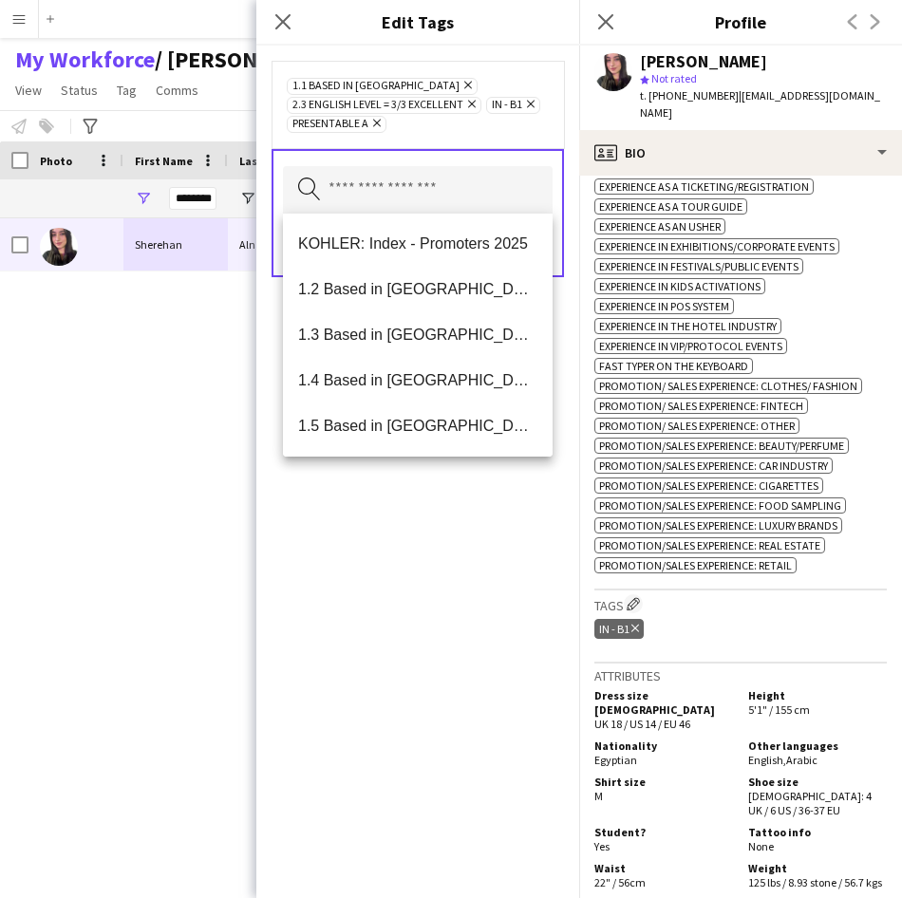
click at [517, 124] on div "1.1 Based in [GEOGRAPHIC_DATA] Remove 2.3 English Level = 3/3 Excellent Remove …" at bounding box center [418, 104] width 262 height 57
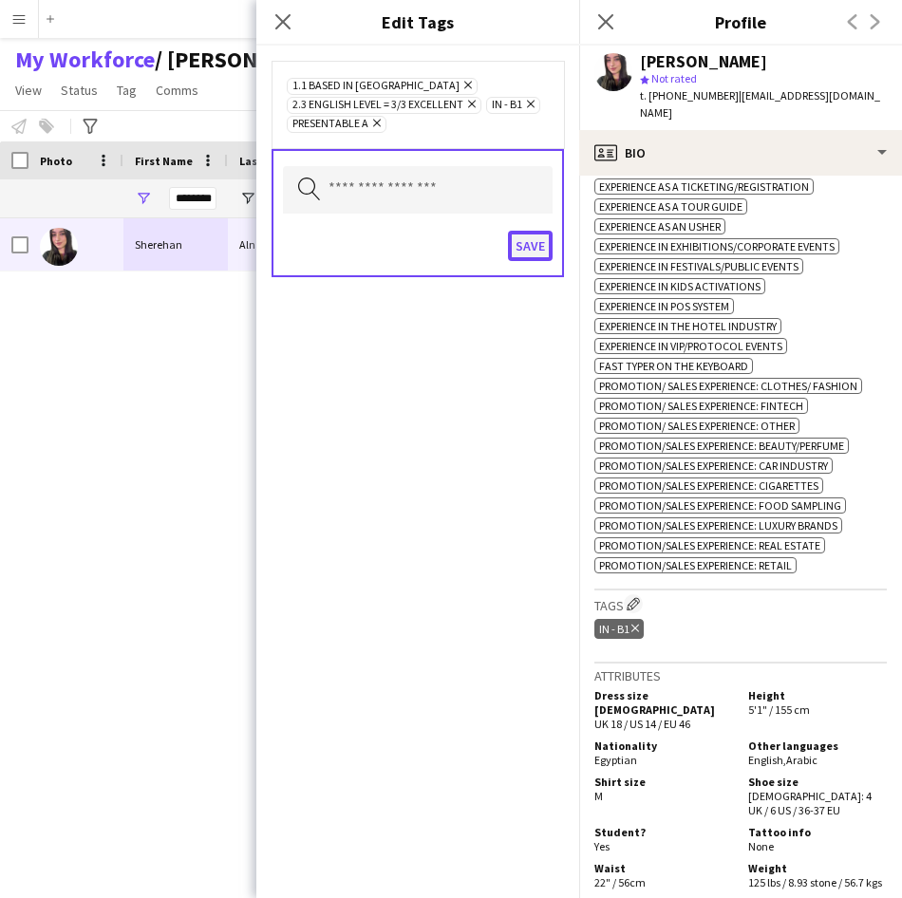
click at [524, 248] on button "Save" at bounding box center [530, 246] width 45 height 30
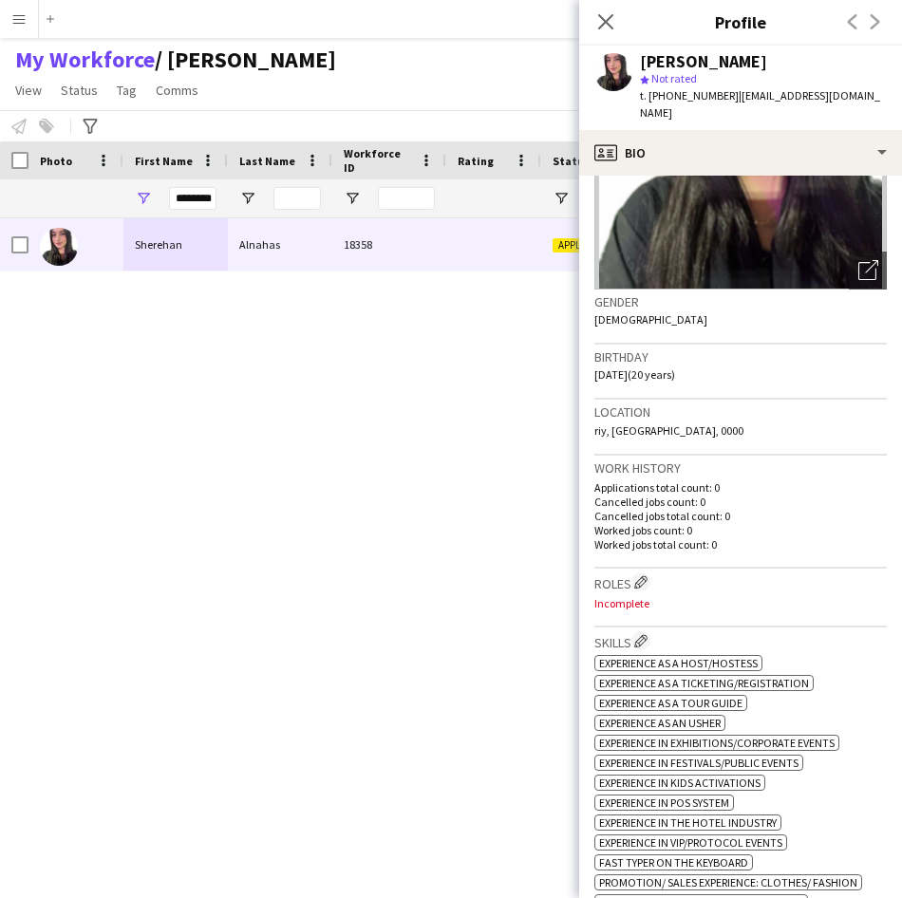
scroll to position [142, 0]
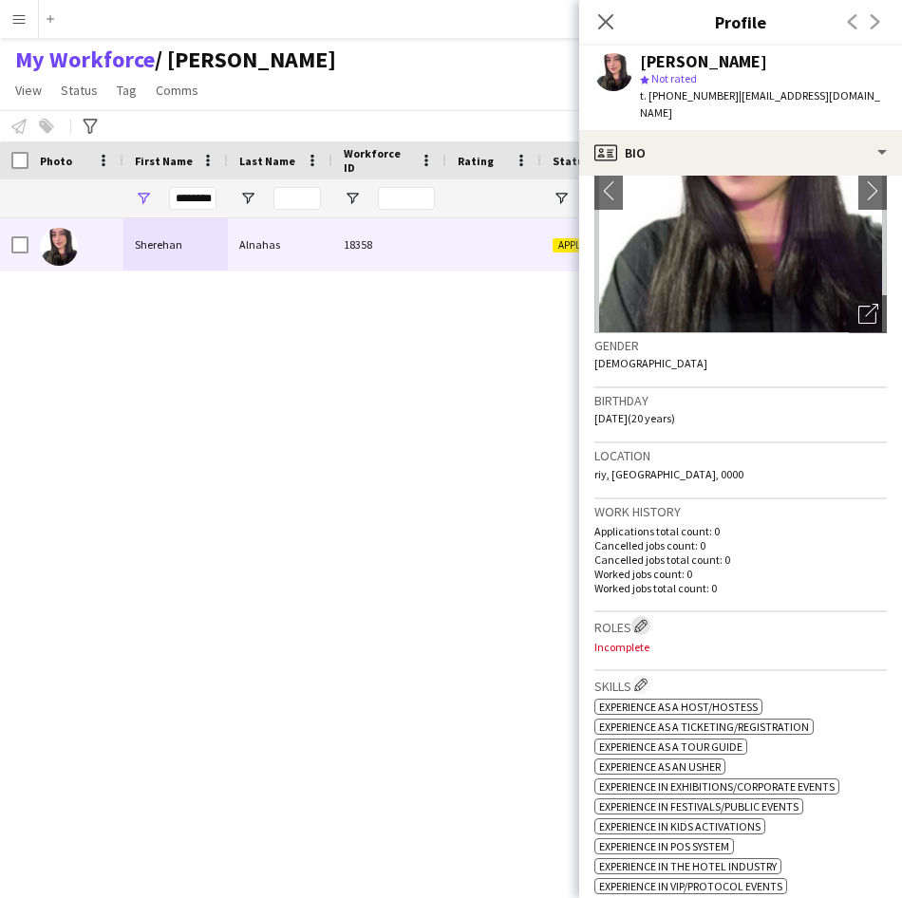
click at [646, 619] on app-icon "Edit crew company roles" at bounding box center [640, 625] width 13 height 13
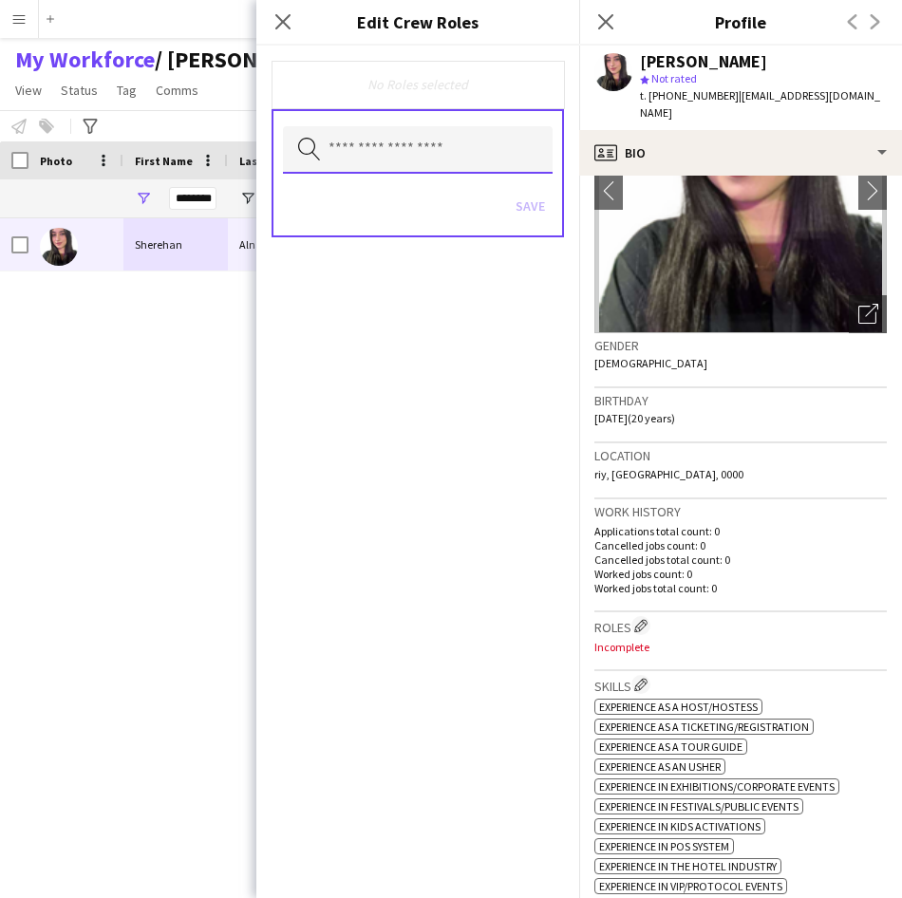
click at [525, 151] on input "text" at bounding box center [418, 149] width 270 height 47
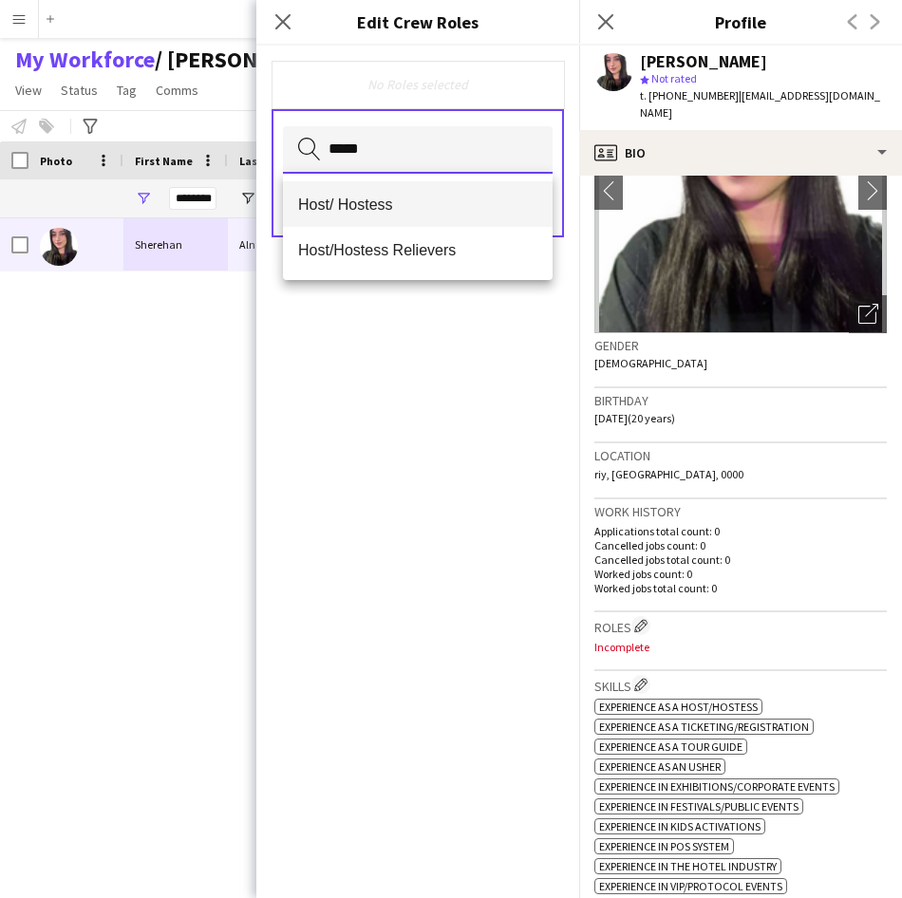
type input "*****"
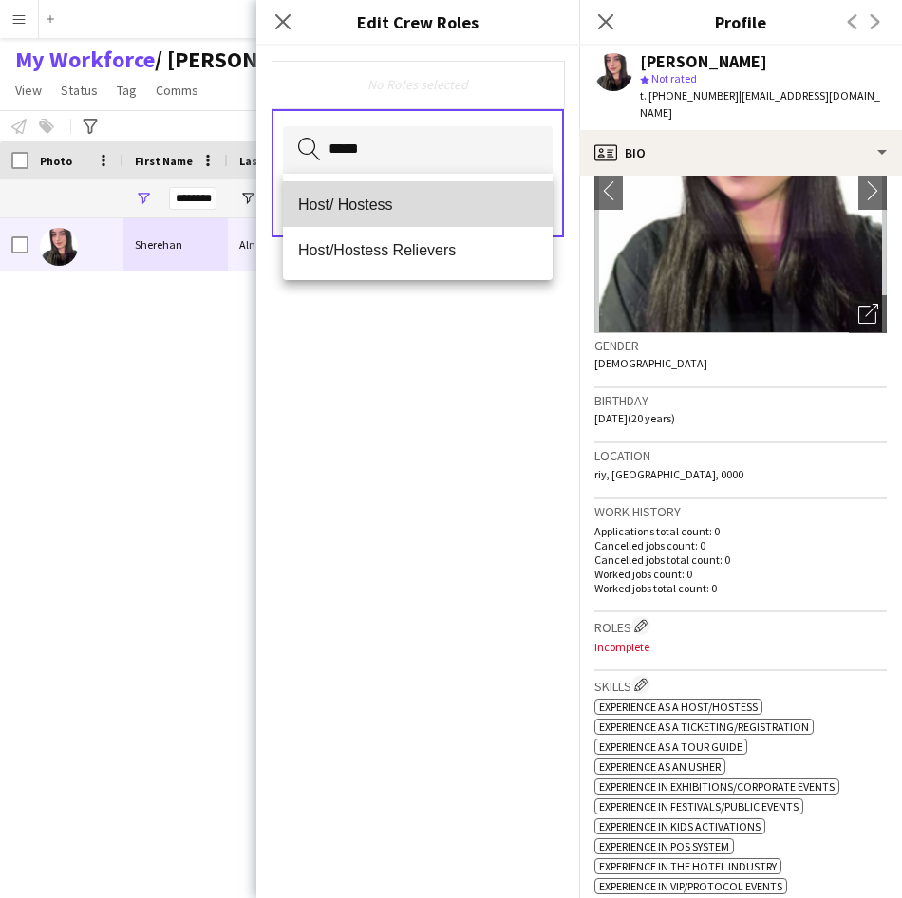
click at [473, 215] on mat-option "Host/ Hostess" at bounding box center [418, 204] width 270 height 46
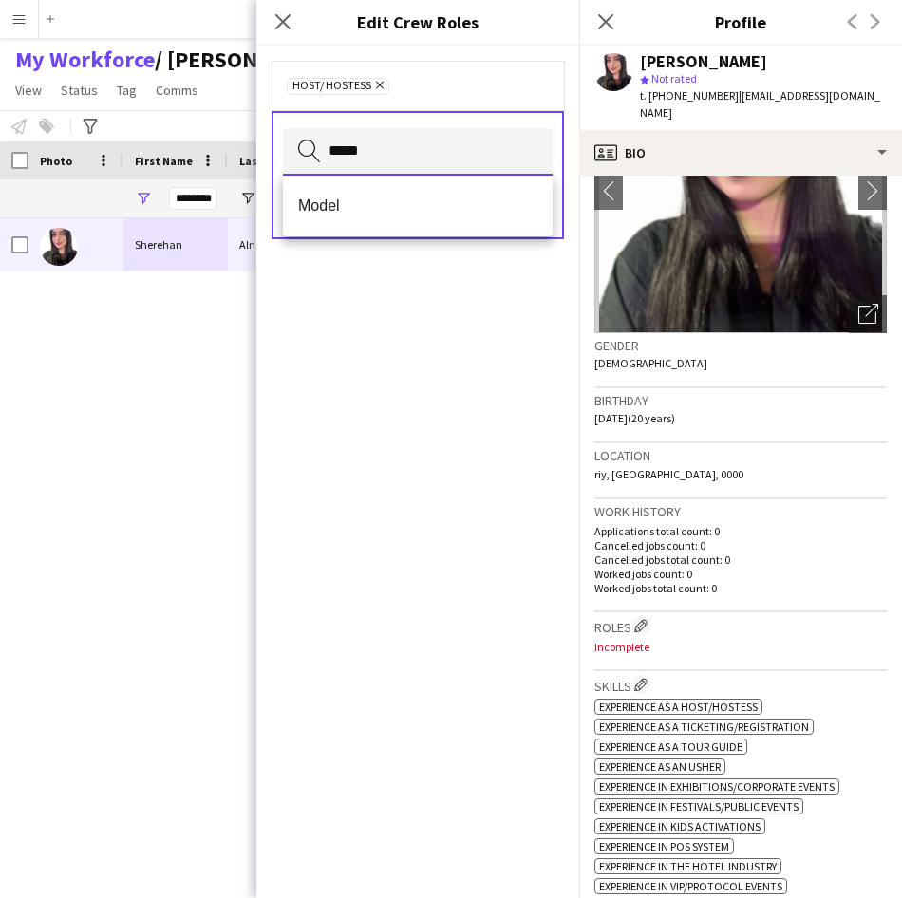
type input "*****"
click at [473, 215] on span "Model" at bounding box center [417, 205] width 239 height 18
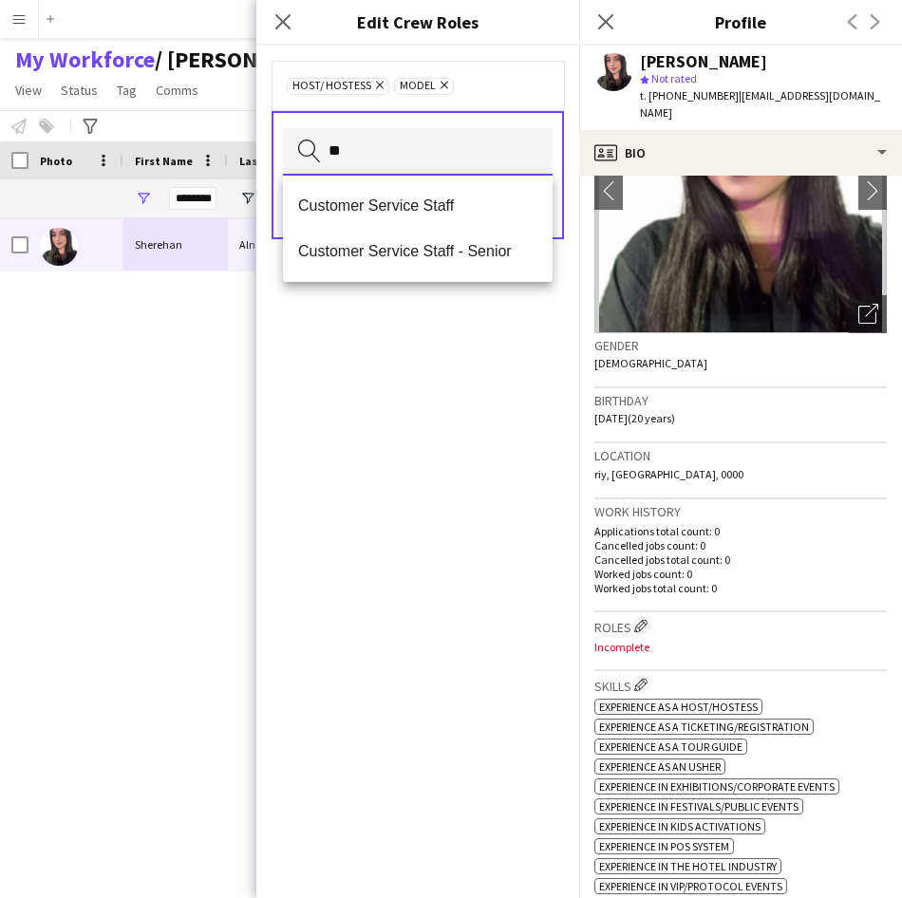
type input "**"
click at [473, 215] on span "Customer Service Staff" at bounding box center [417, 205] width 239 height 18
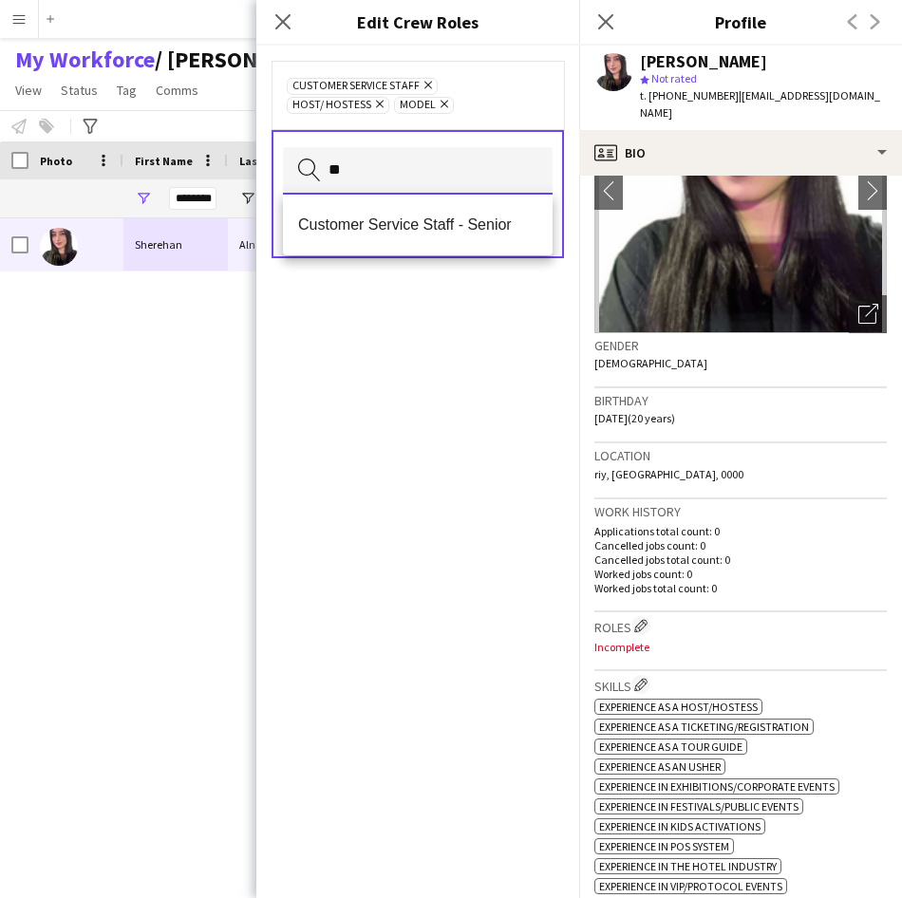
type input "**"
click at [473, 215] on mat-option "Customer Service Staff - Senior" at bounding box center [418, 225] width 270 height 46
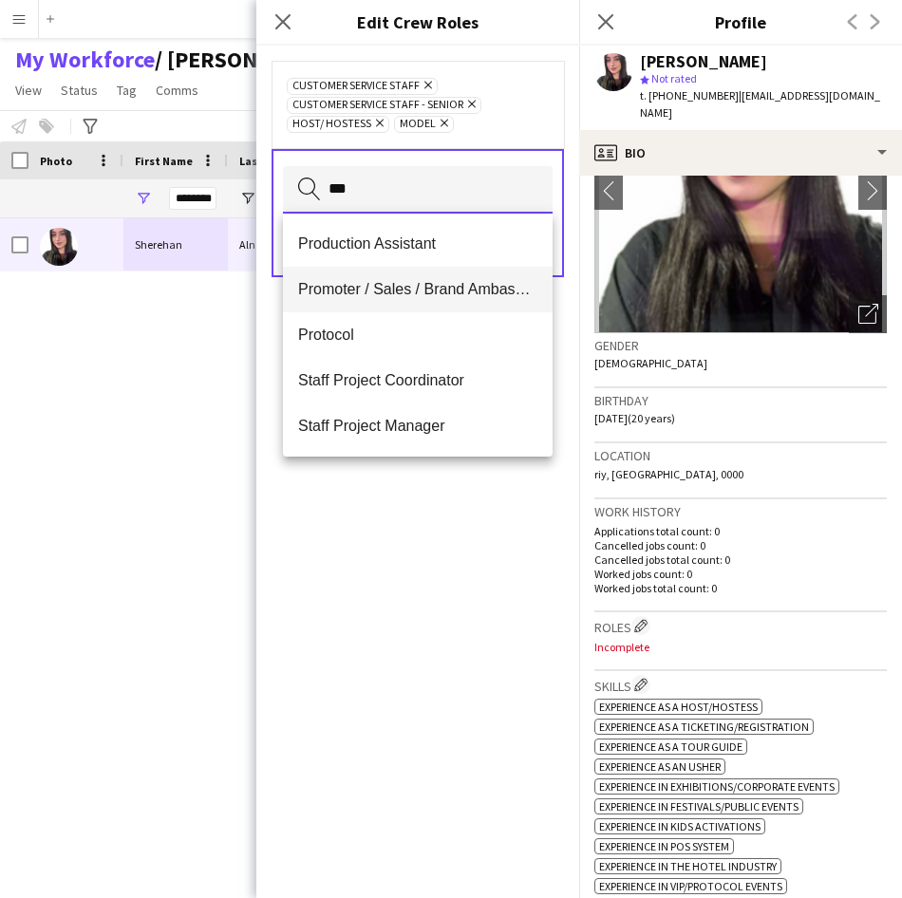
type input "***"
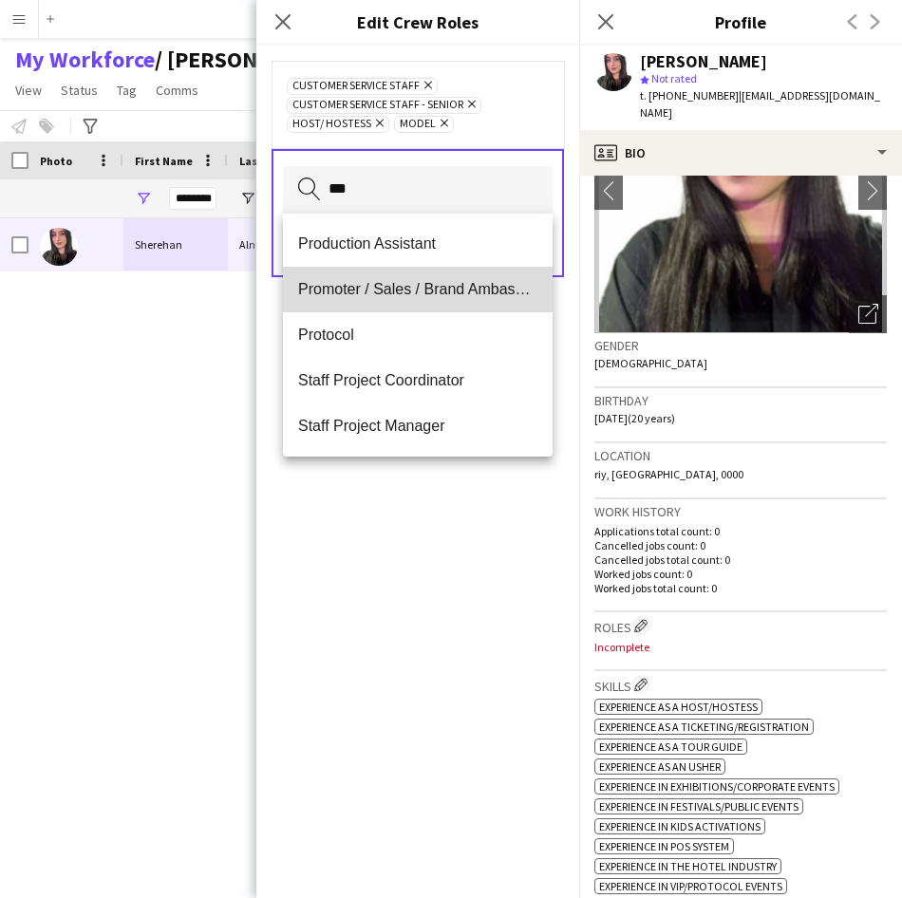
click at [399, 290] on span "Promoter / Sales / Brand Ambassador" at bounding box center [417, 289] width 239 height 18
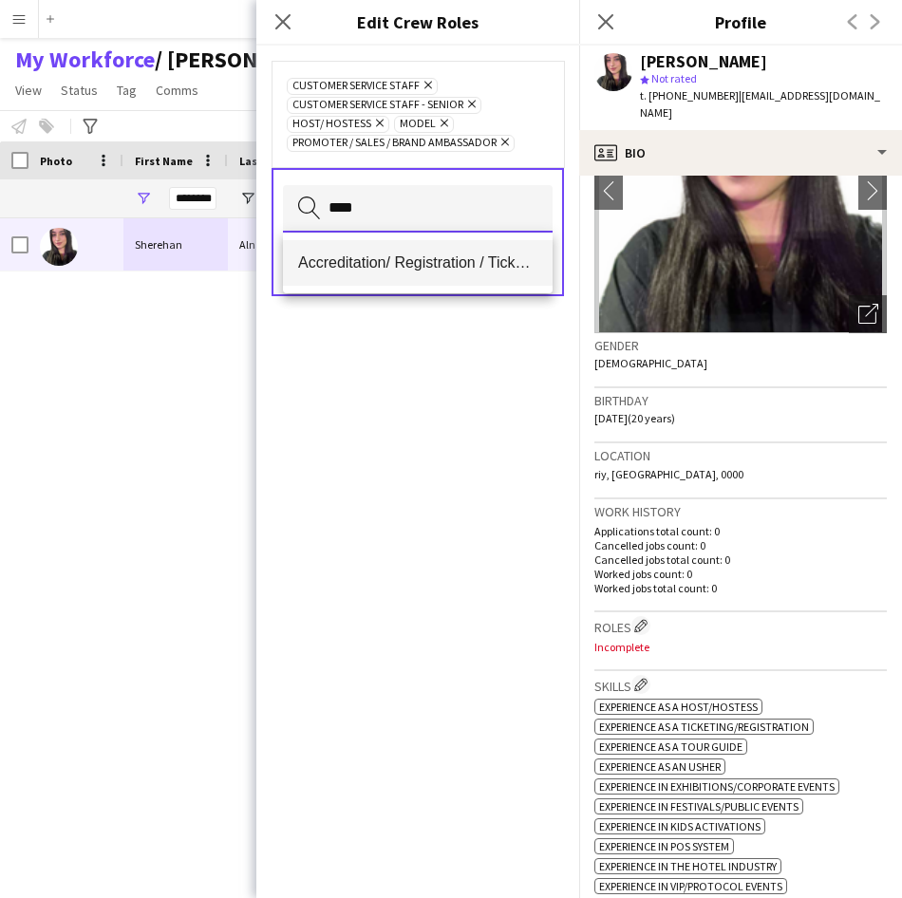
type input "****"
click at [441, 271] on span "Accreditation/ Registration / Ticketing" at bounding box center [417, 262] width 239 height 18
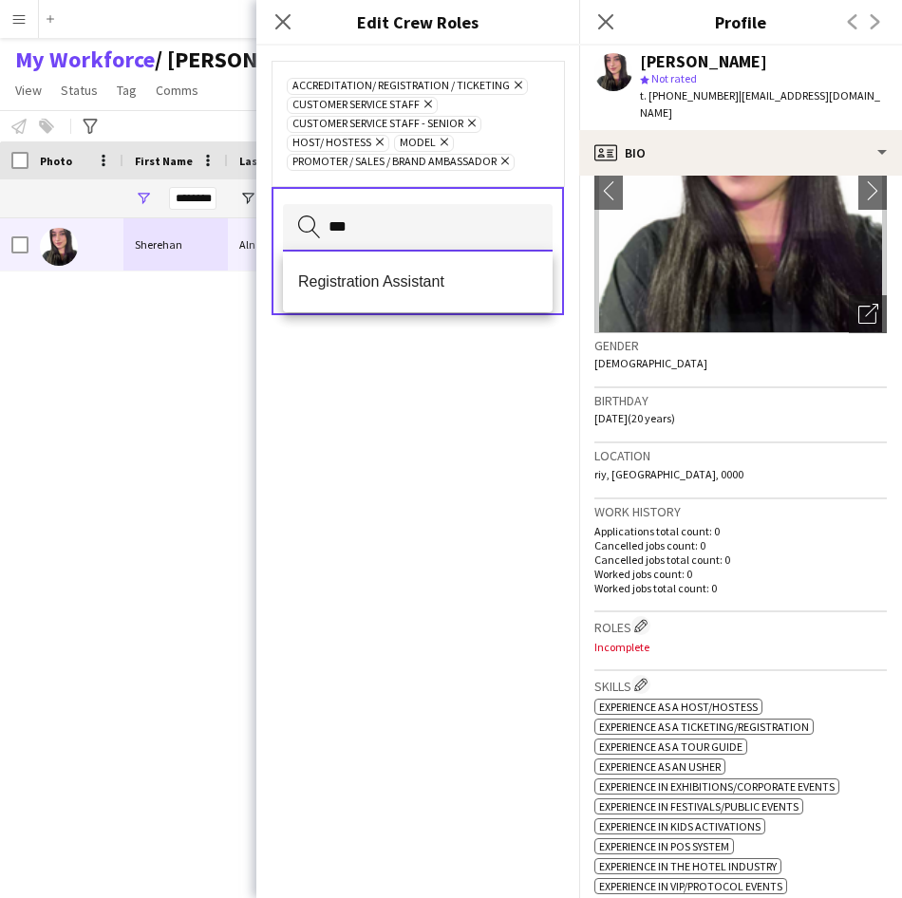
type input "***"
click at [441, 271] on mat-option "Registration Assistant" at bounding box center [418, 282] width 270 height 46
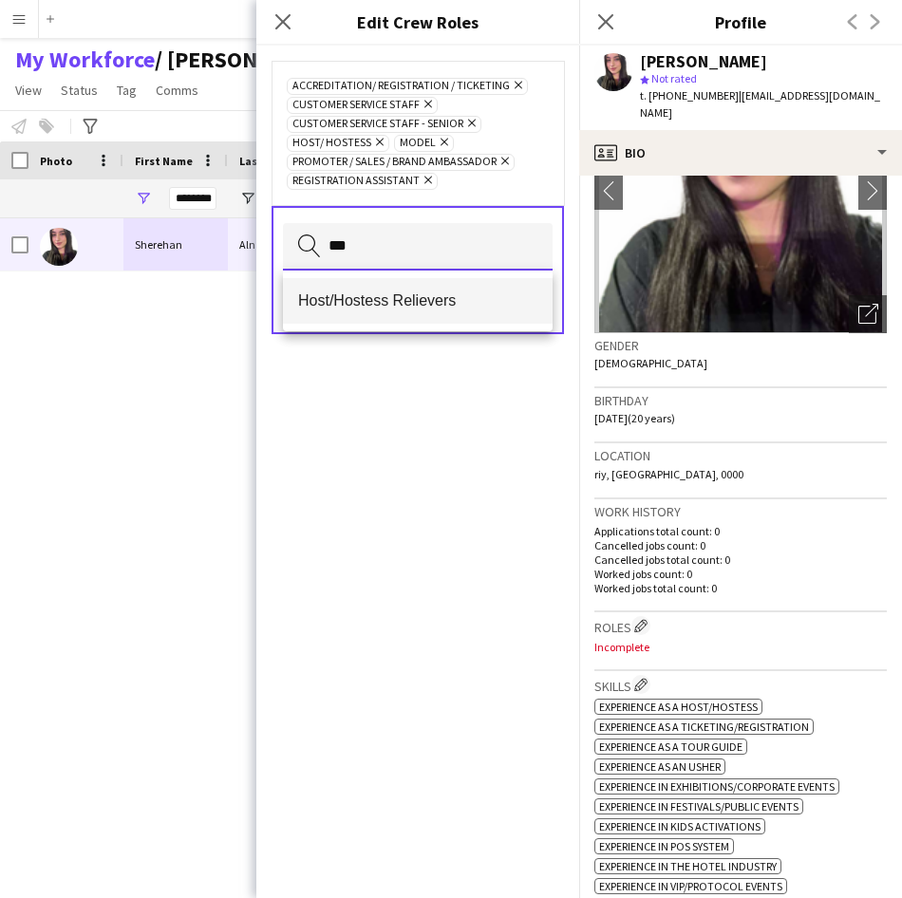
type input "***"
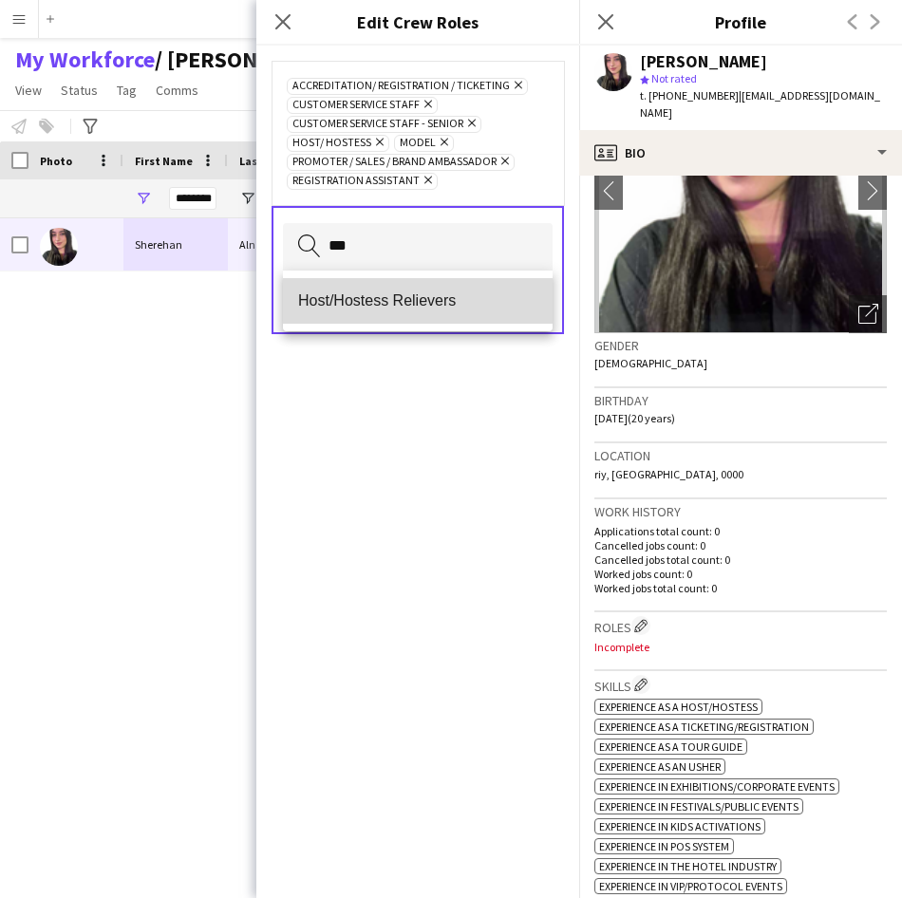
click at [453, 288] on mat-option "Host/Hostess Relievers" at bounding box center [418, 301] width 270 height 46
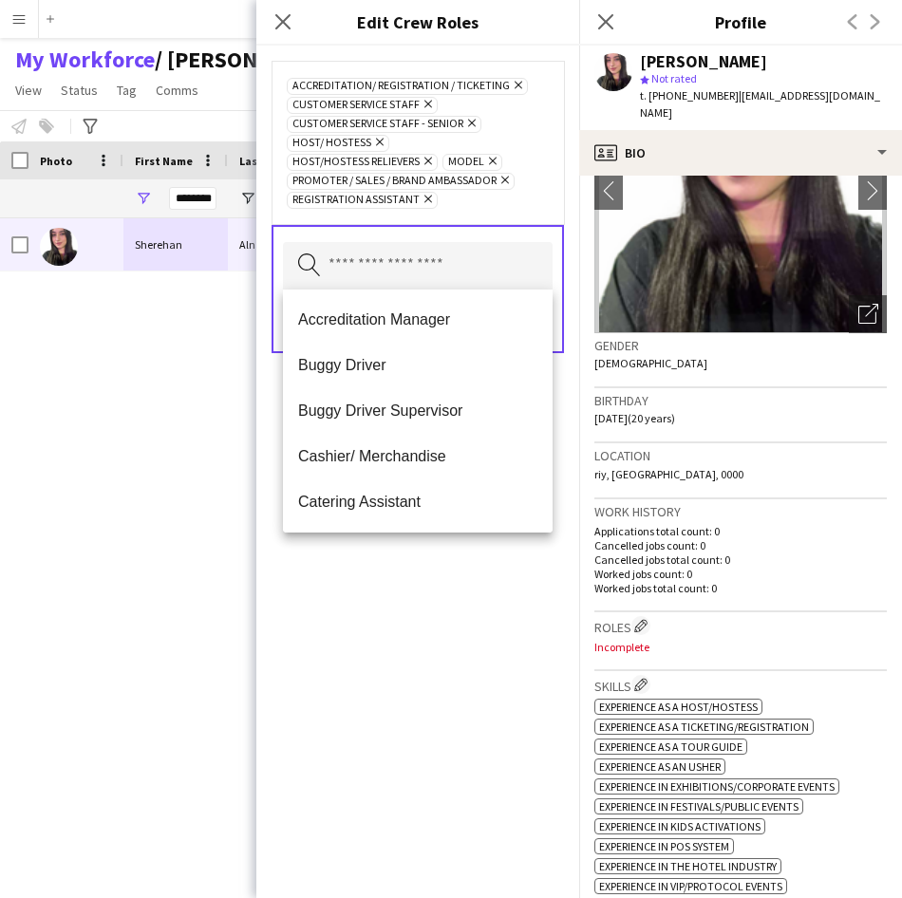
click at [428, 161] on icon "Remove" at bounding box center [426, 161] width 12 height 12
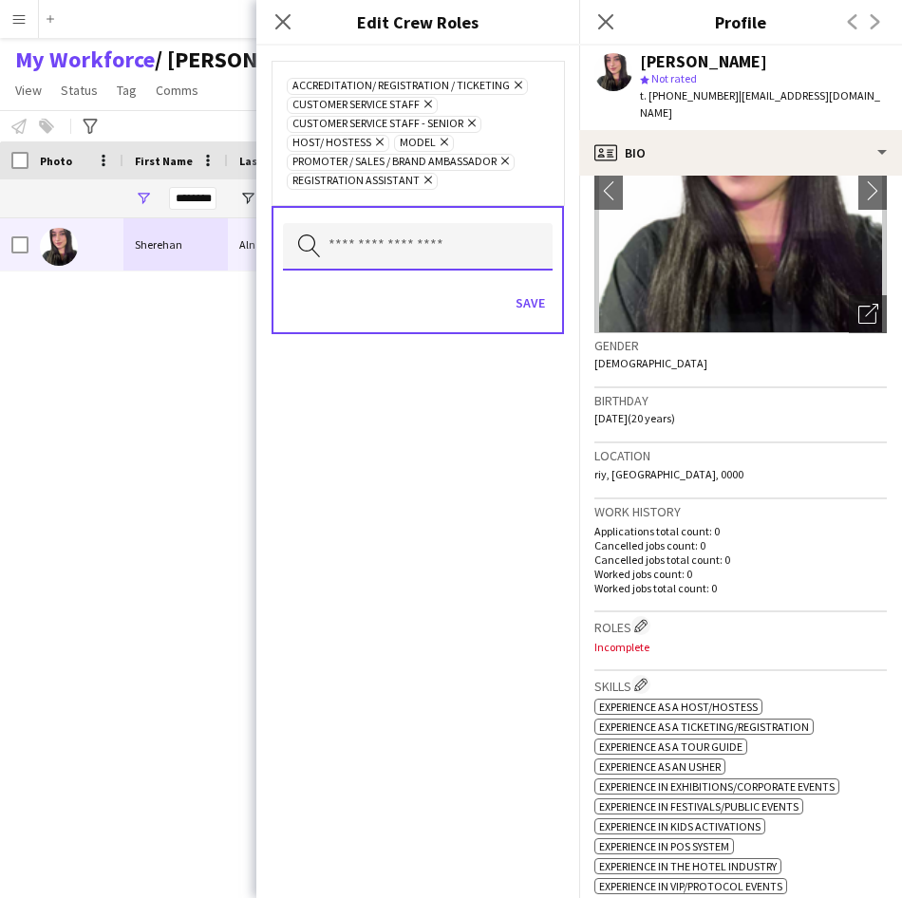
click at [420, 265] on input "text" at bounding box center [418, 246] width 270 height 47
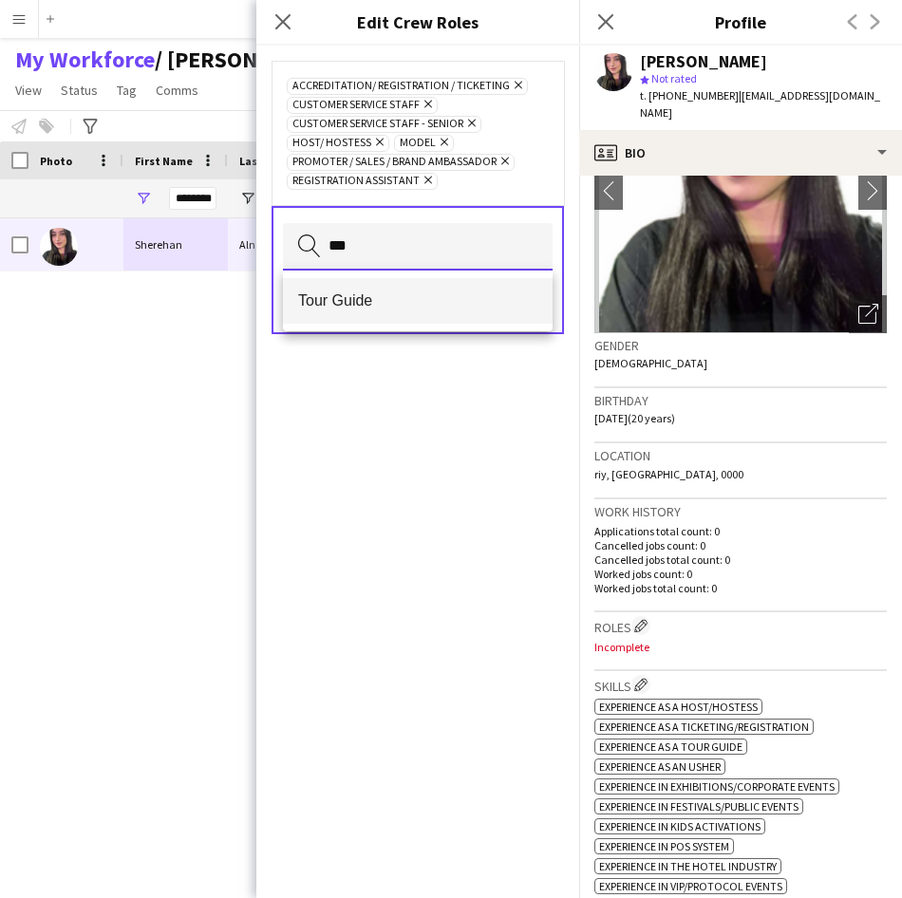
type input "***"
click at [399, 306] on span "Tour Guide" at bounding box center [417, 300] width 239 height 18
type input "*****"
click at [433, 290] on mat-option "Story Reader" at bounding box center [418, 301] width 270 height 46
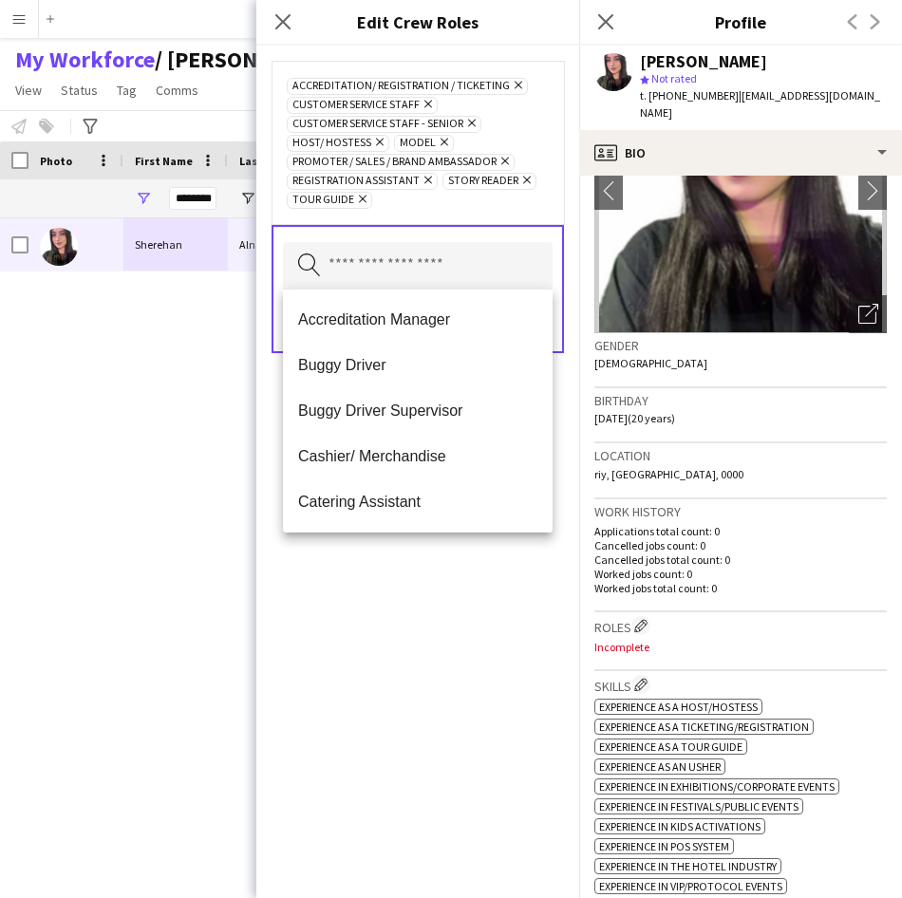
click at [477, 222] on div "Accreditation/ Registration / Ticketing Remove Customer Service Staff Remove Cu…" at bounding box center [417, 142] width 292 height 163
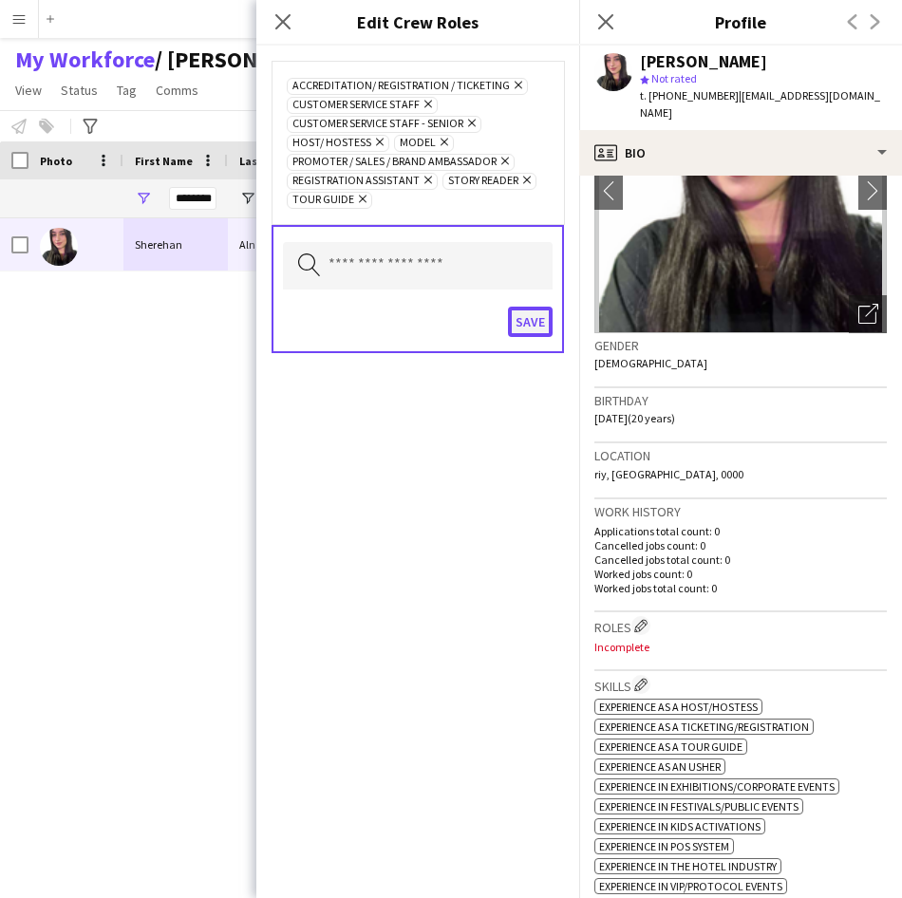
click at [545, 322] on button "Save" at bounding box center [530, 322] width 45 height 30
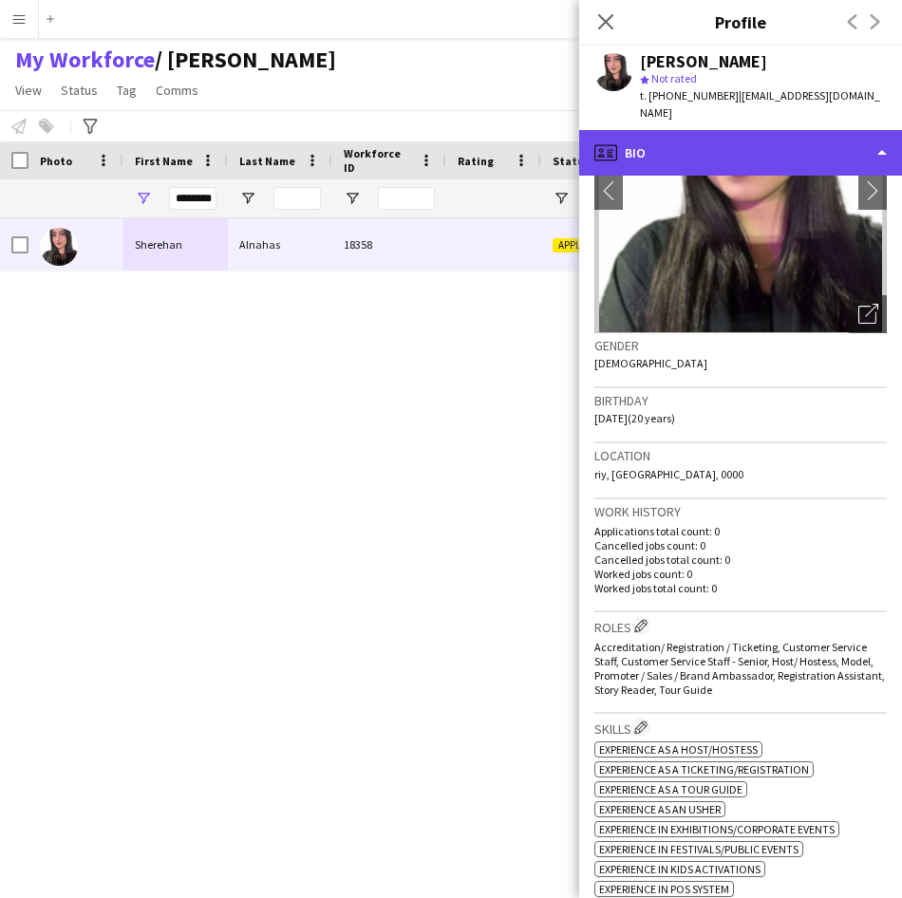
click at [634, 130] on div "profile Bio" at bounding box center [740, 153] width 323 height 46
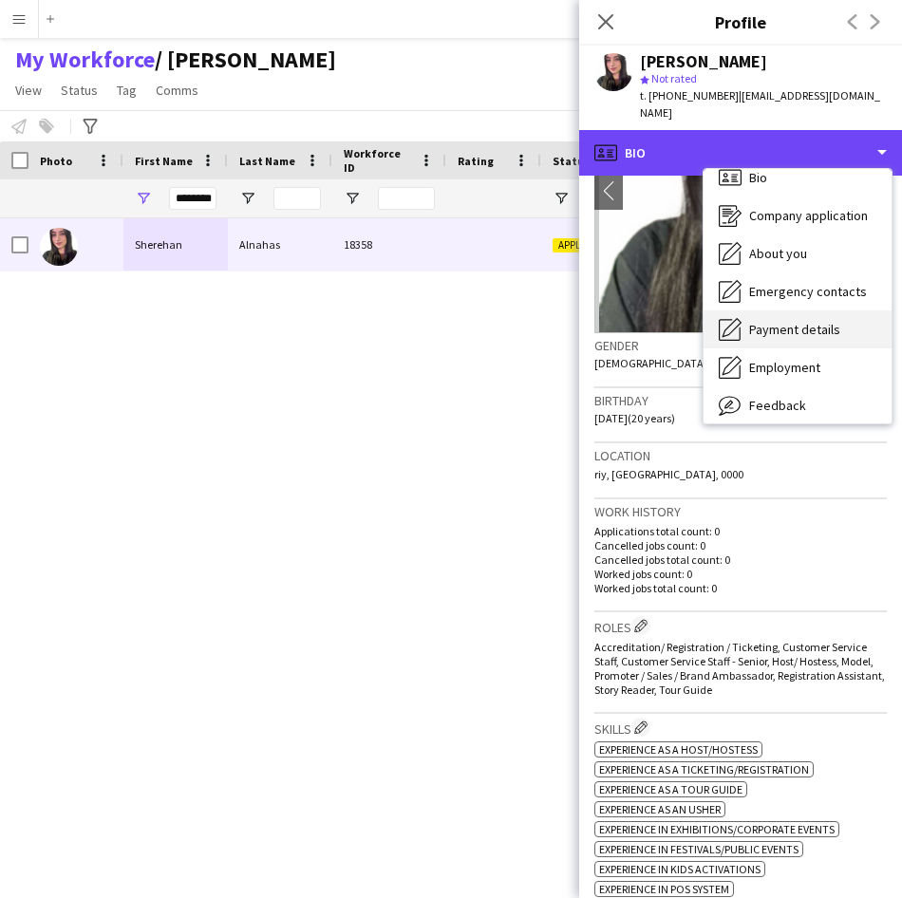
scroll to position [20, 0]
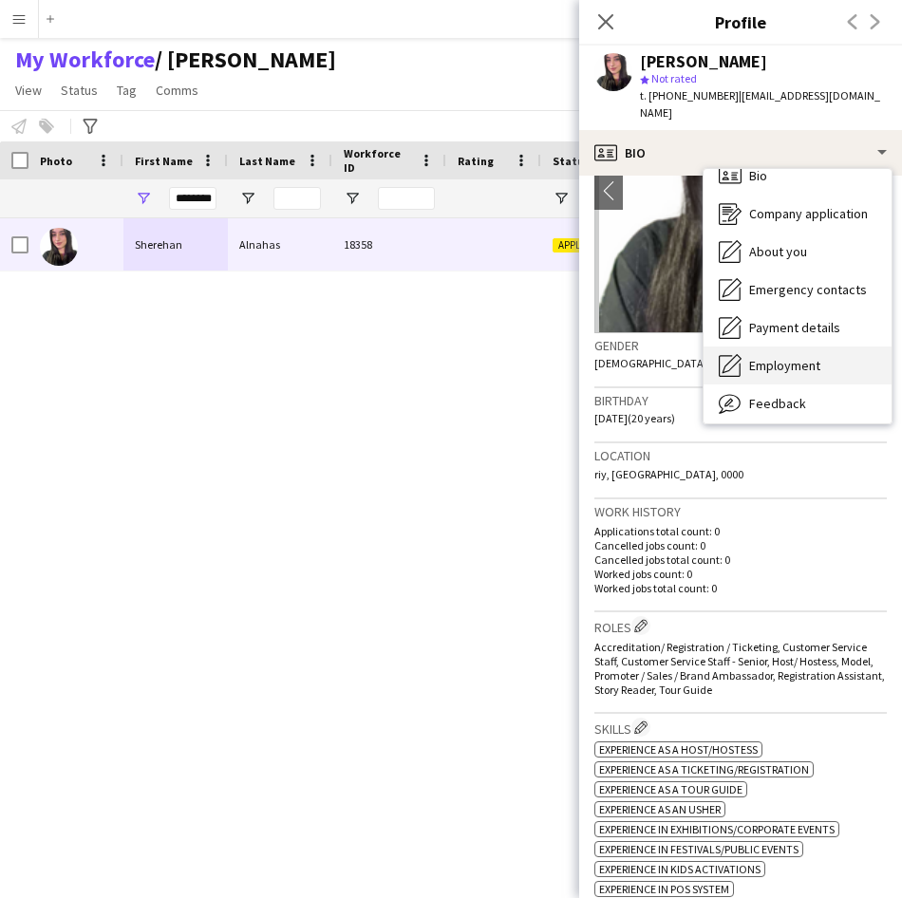
click at [741, 354] on icon "Employment" at bounding box center [730, 365] width 23 height 23
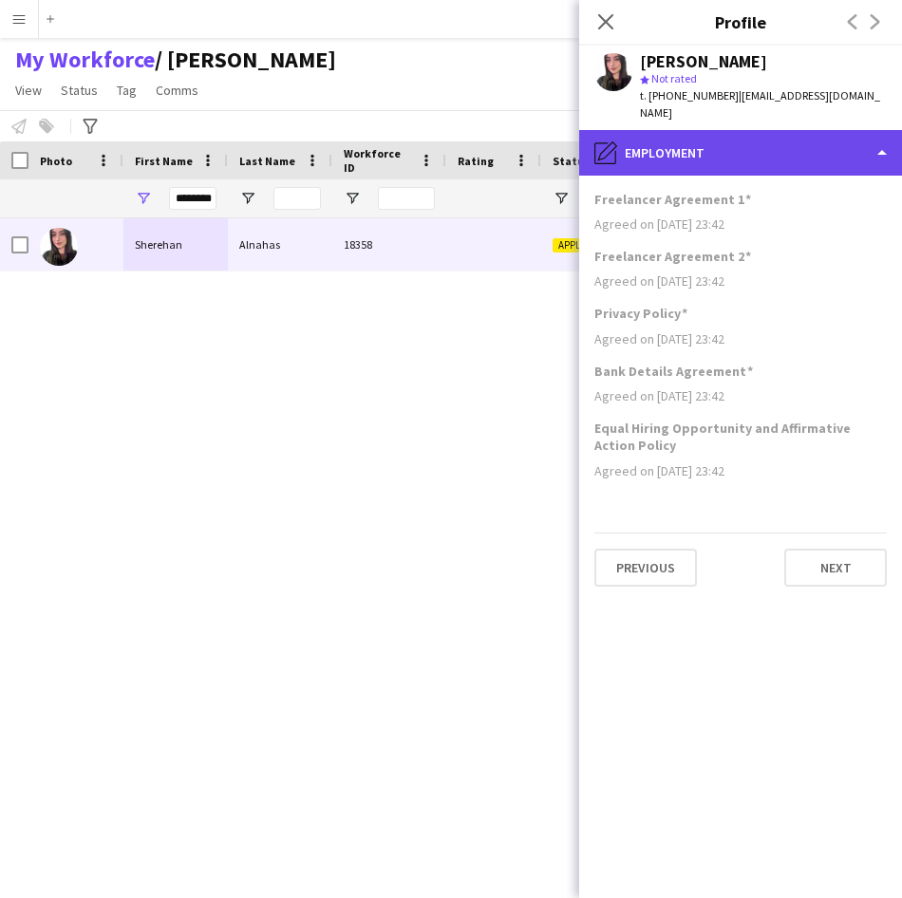
click at [764, 147] on div "pencil4 Employment" at bounding box center [740, 153] width 323 height 46
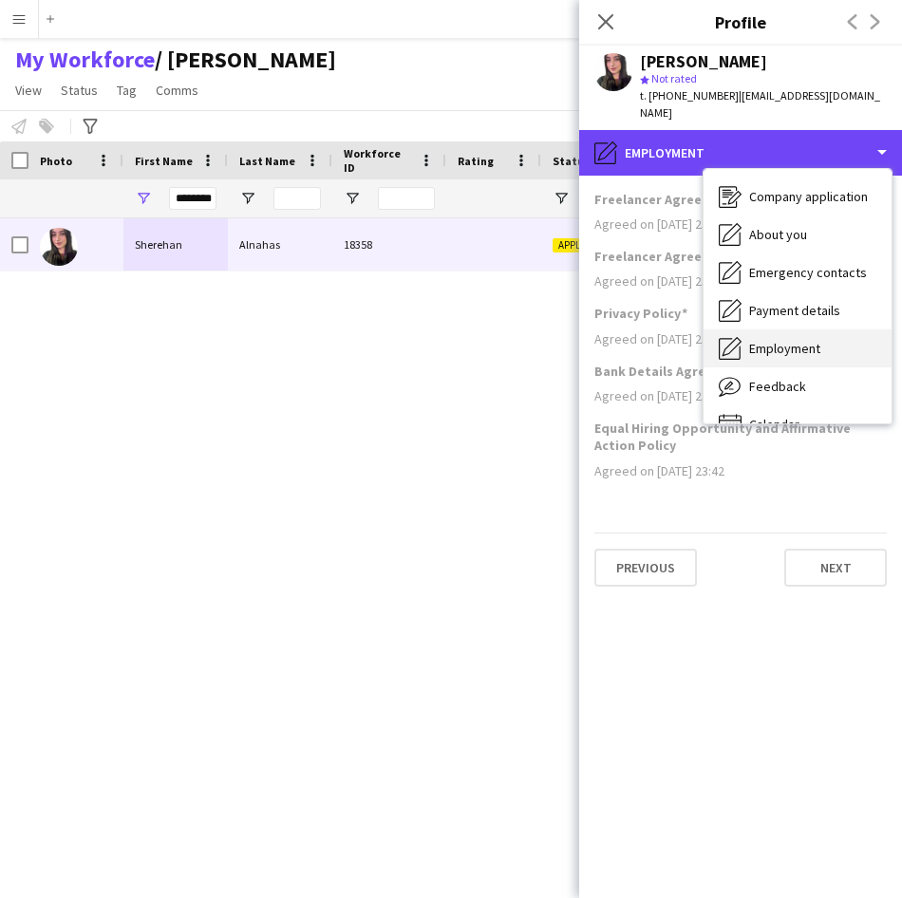
scroll to position [65, 0]
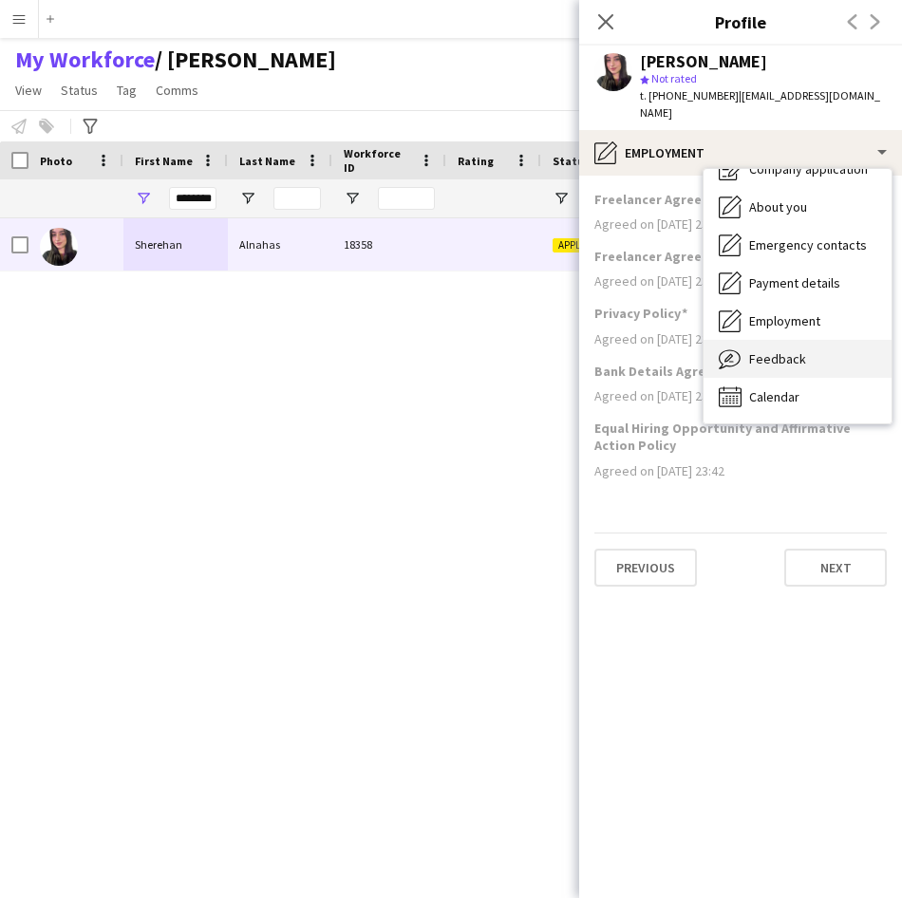
click at [814, 350] on div "Feedback Feedback" at bounding box center [797, 359] width 188 height 38
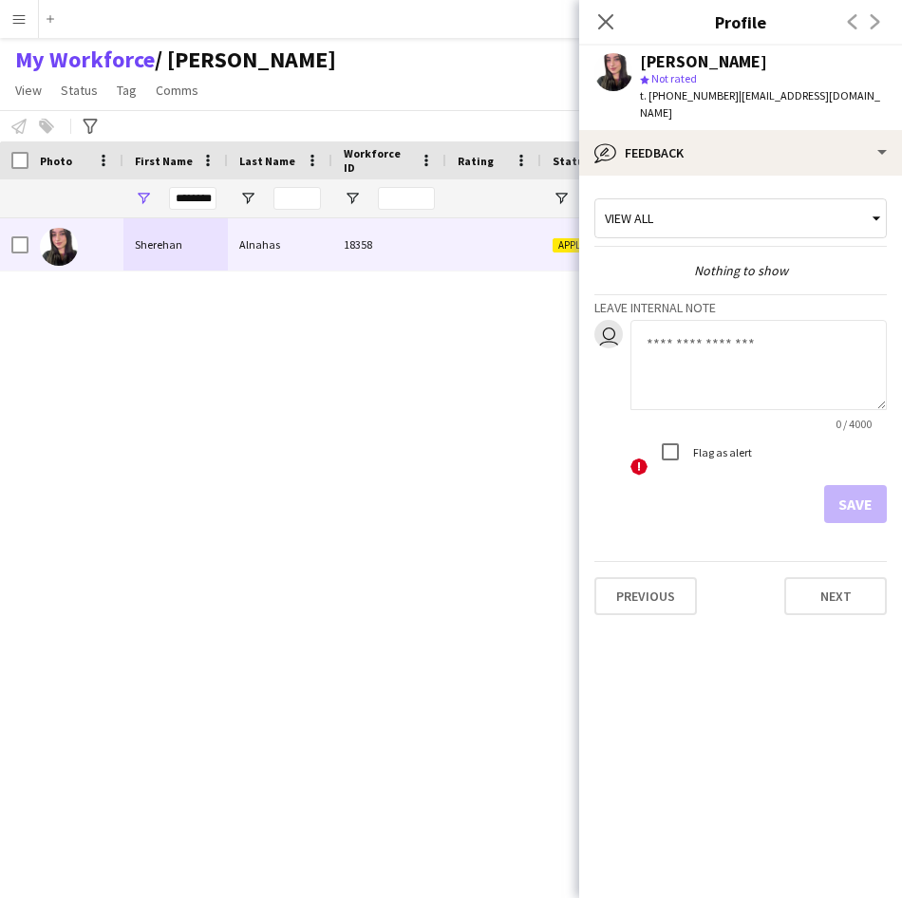
click at [780, 342] on textarea at bounding box center [758, 365] width 256 height 90
type textarea "**********"
click at [836, 489] on button "Save" at bounding box center [855, 504] width 63 height 38
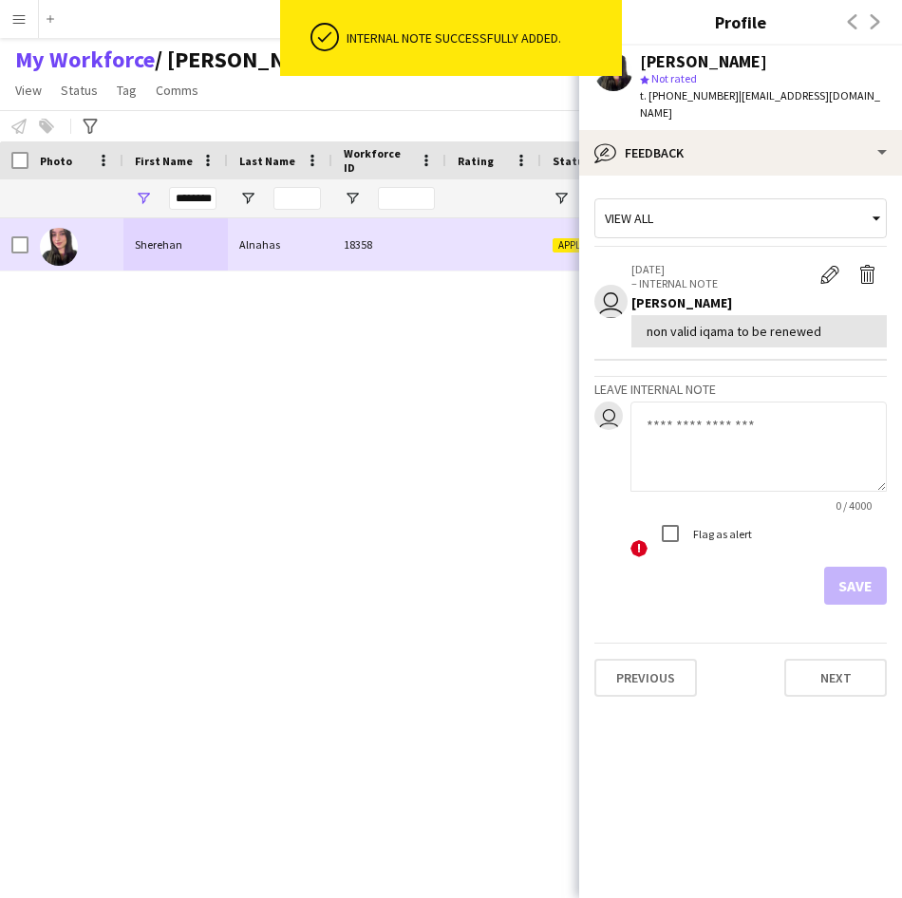
click at [26, 235] on div at bounding box center [19, 244] width 17 height 53
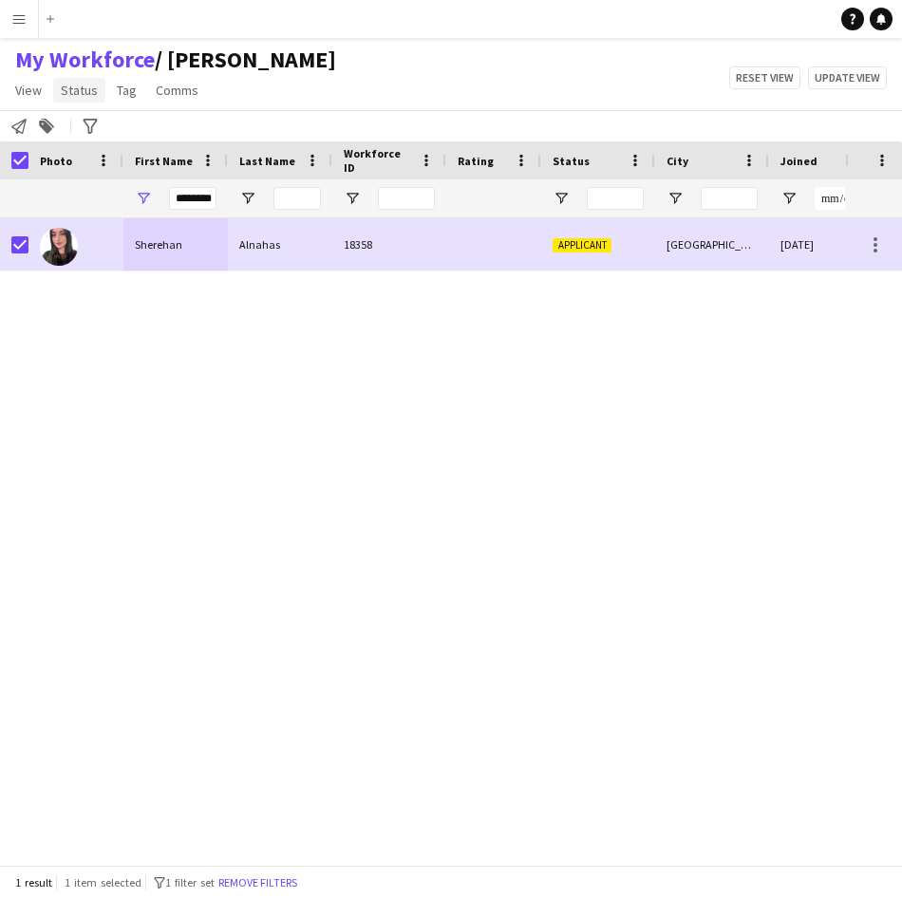
click at [84, 82] on span "Status" at bounding box center [79, 90] width 37 height 17
click at [112, 138] on link "Edit" at bounding box center [120, 131] width 133 height 40
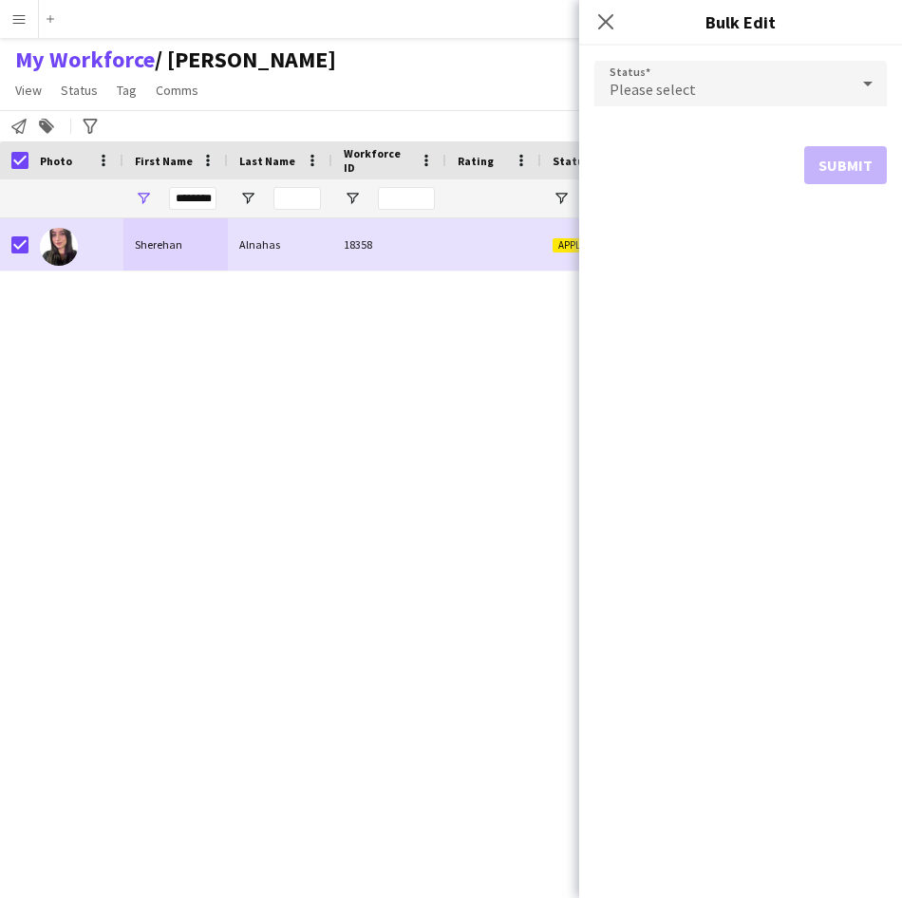
click at [683, 99] on div "Please select" at bounding box center [721, 84] width 254 height 46
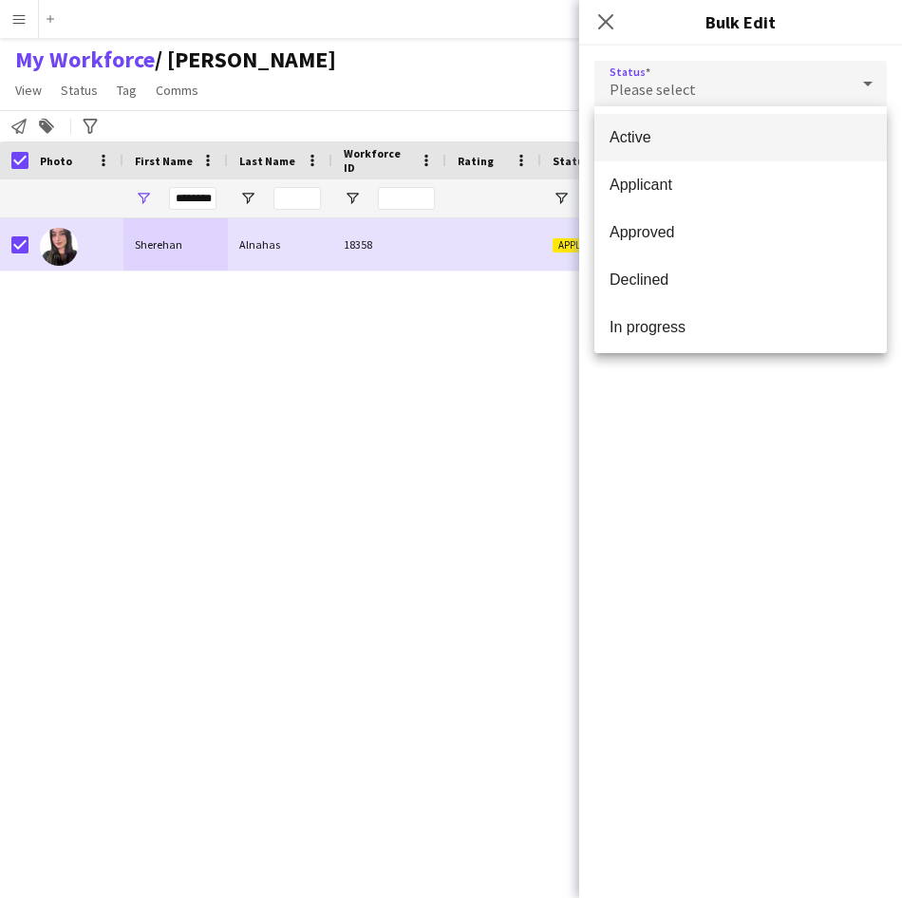
click at [701, 134] on span "Active" at bounding box center [740, 137] width 262 height 18
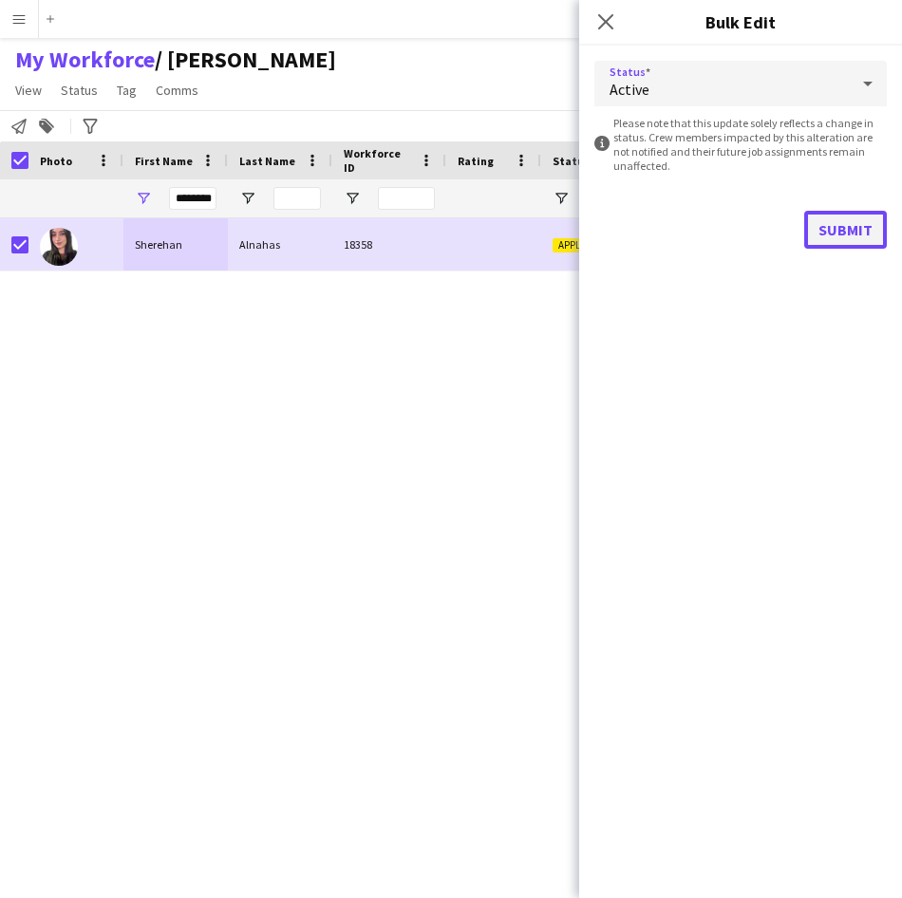
click at [834, 228] on button "Submit" at bounding box center [845, 230] width 83 height 38
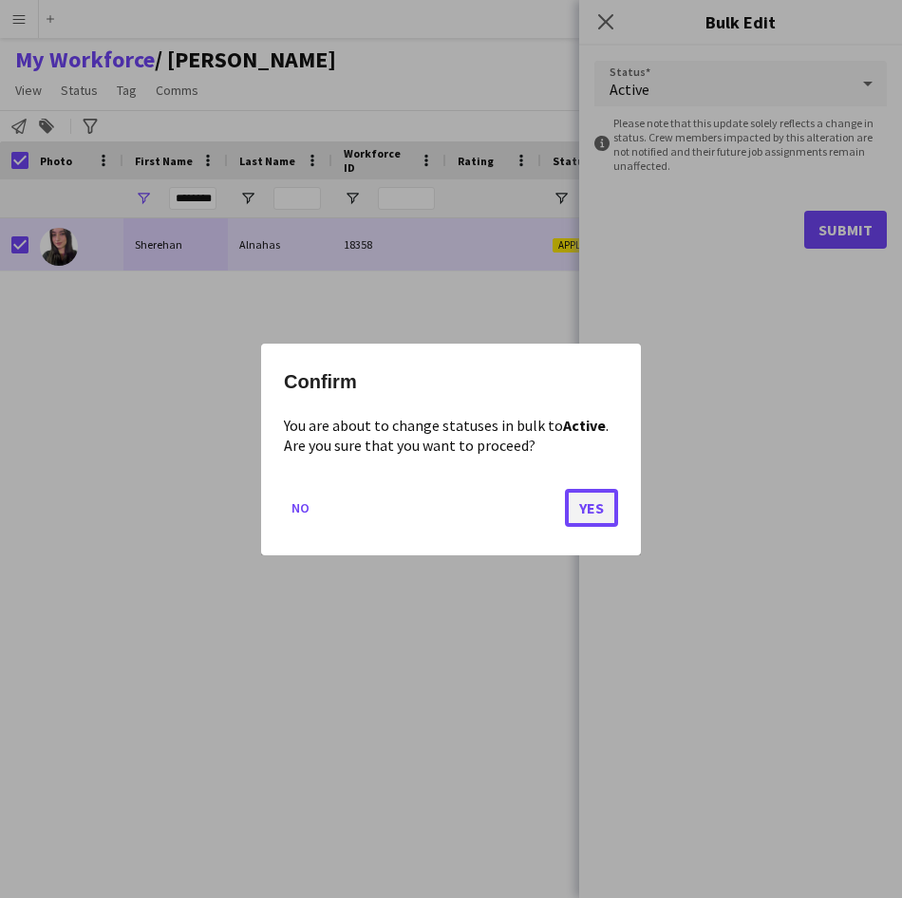
click at [597, 501] on button "Yes" at bounding box center [591, 507] width 53 height 38
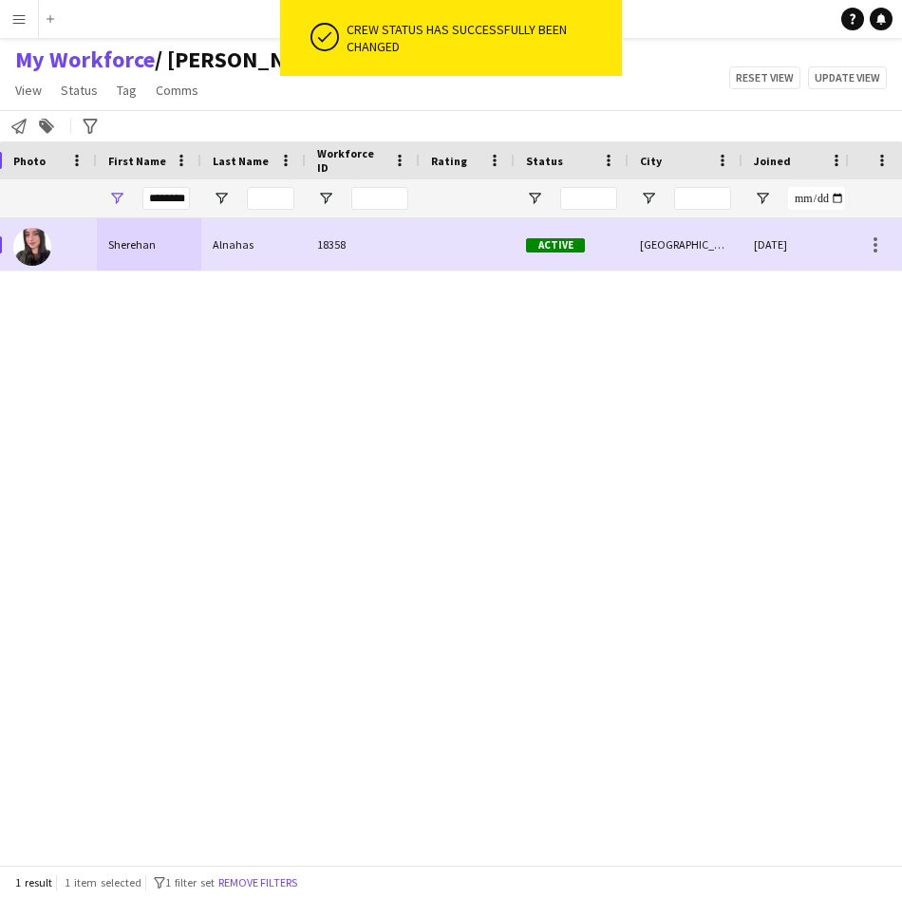
scroll to position [0, 27]
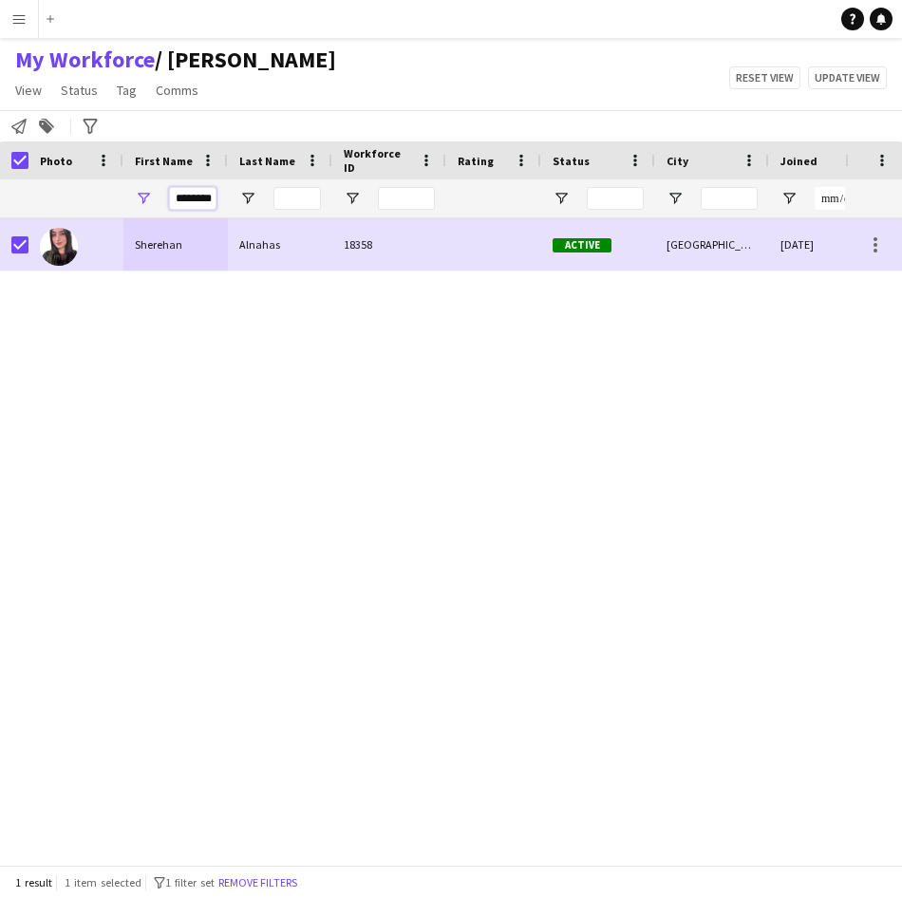
click at [205, 196] on input "********" at bounding box center [192, 198] width 47 height 23
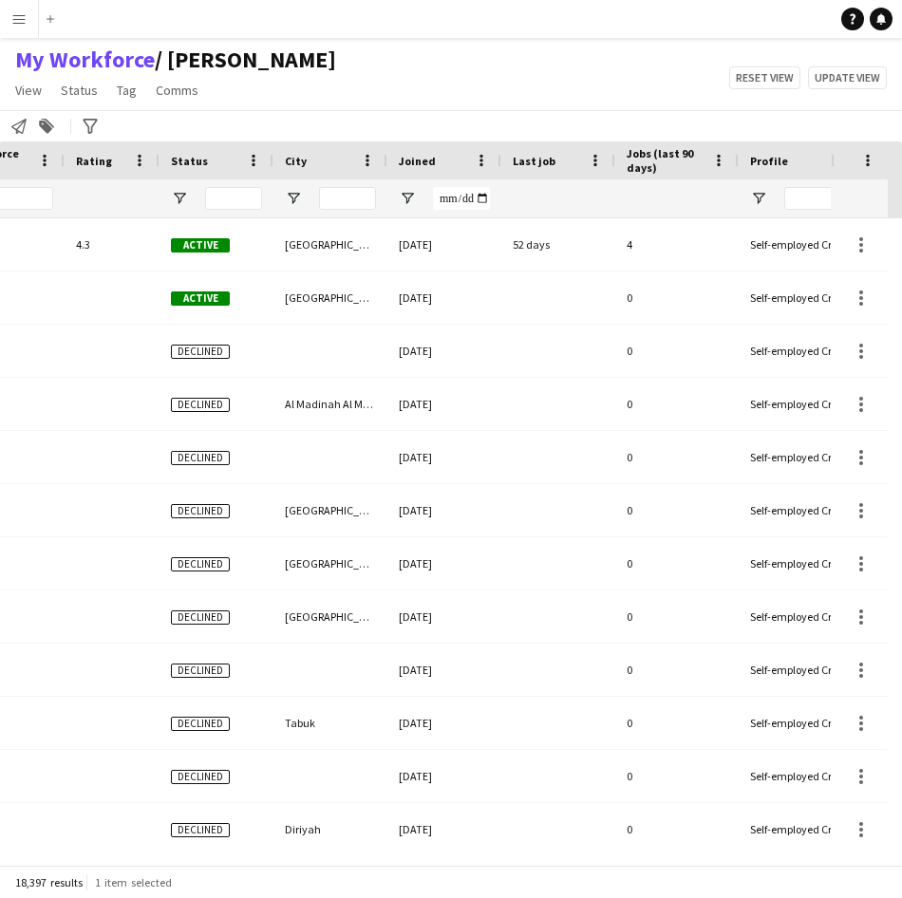
scroll to position [0, 509]
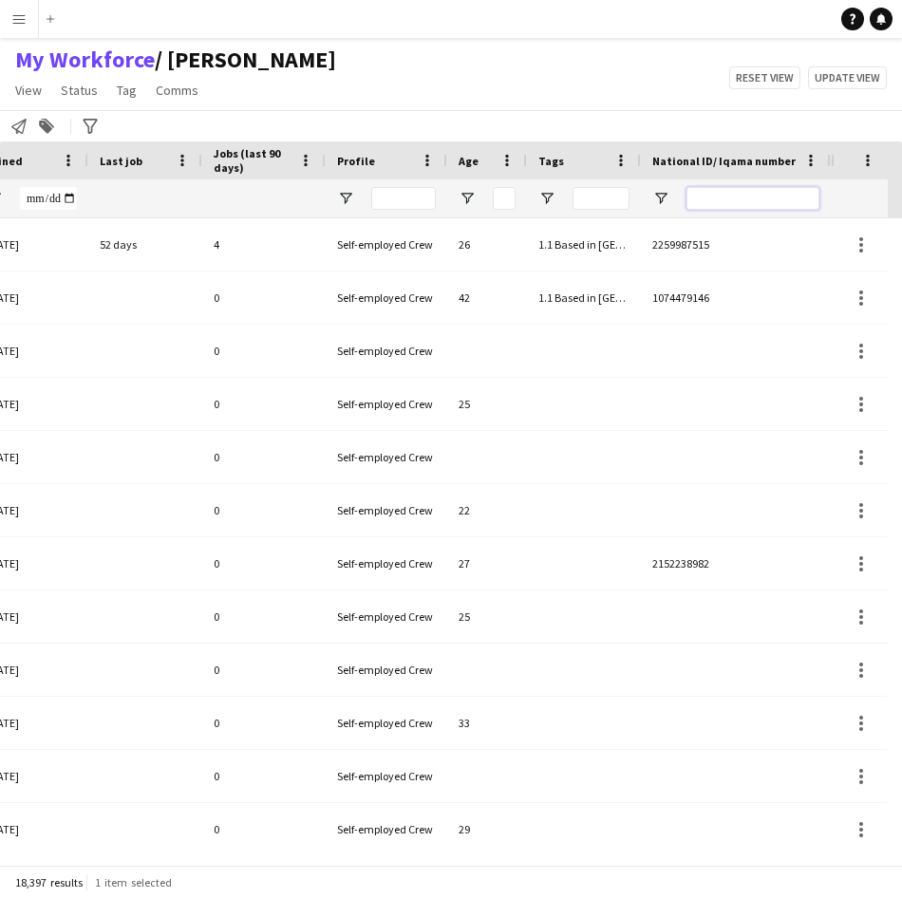
click at [746, 204] on input "National ID/ Iqama number Filter Input" at bounding box center [752, 198] width 133 height 23
paste input "**********"
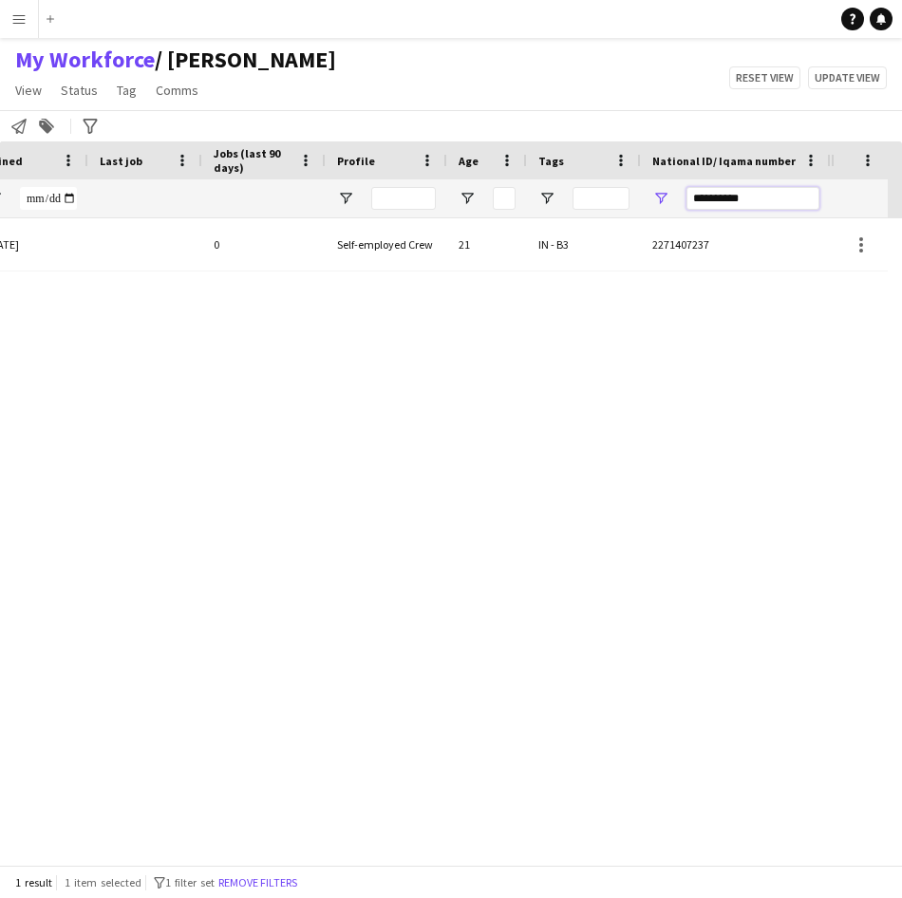
scroll to position [0, 780]
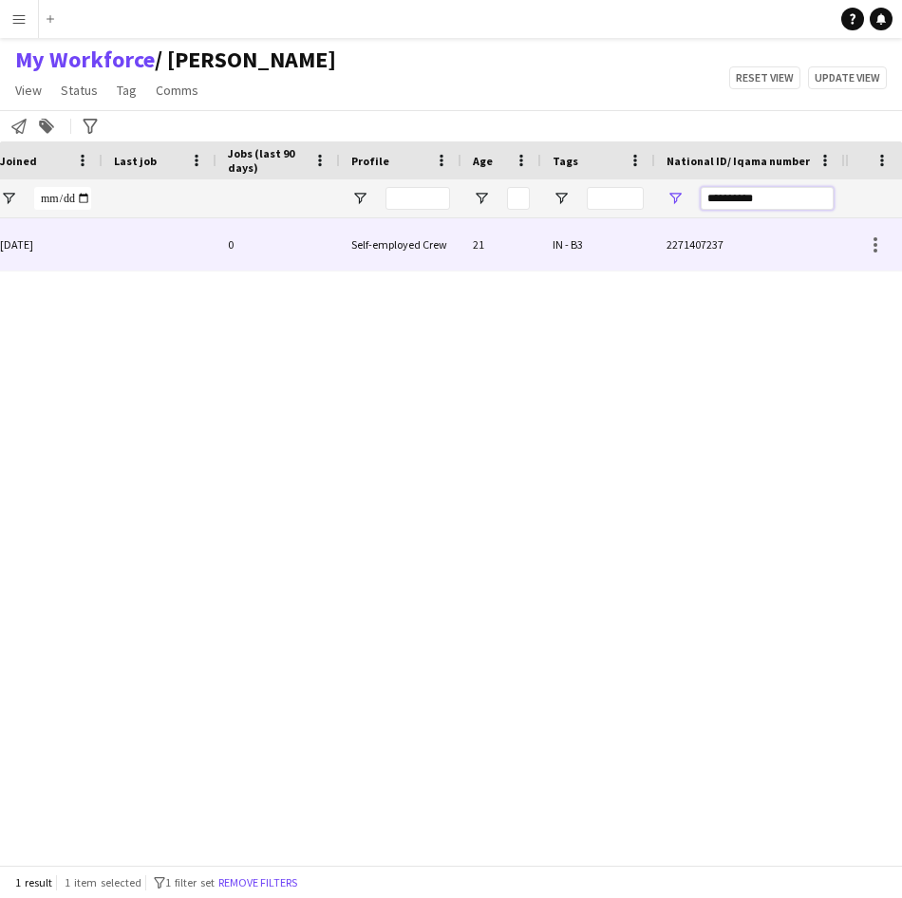
type input "**********"
click at [367, 252] on div "Self-employed Crew" at bounding box center [401, 244] width 122 height 52
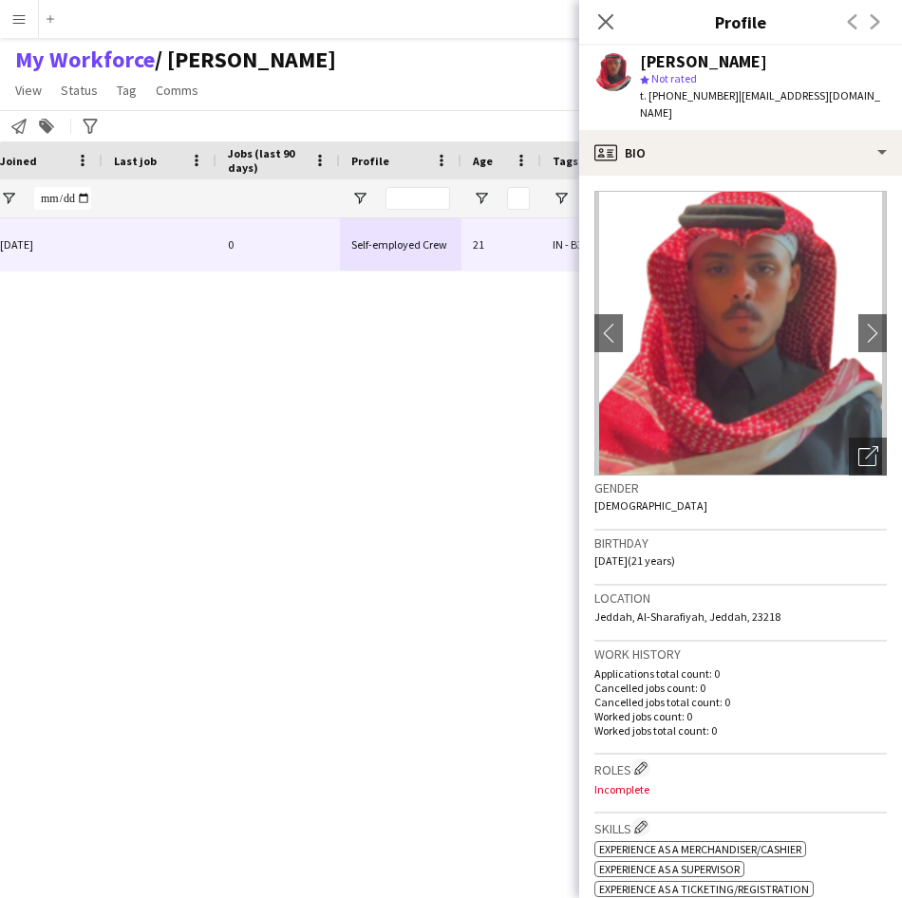
click at [368, 636] on div "Applicant Jeddah [DATE] 0 Self-employed Crew 21 IN - B3 2271407237" at bounding box center [422, 534] width 845 height 632
click at [370, 707] on div "Applicant Jeddah [DATE] 0 Self-employed Crew 21 IN - B3 2271407237" at bounding box center [422, 534] width 845 height 632
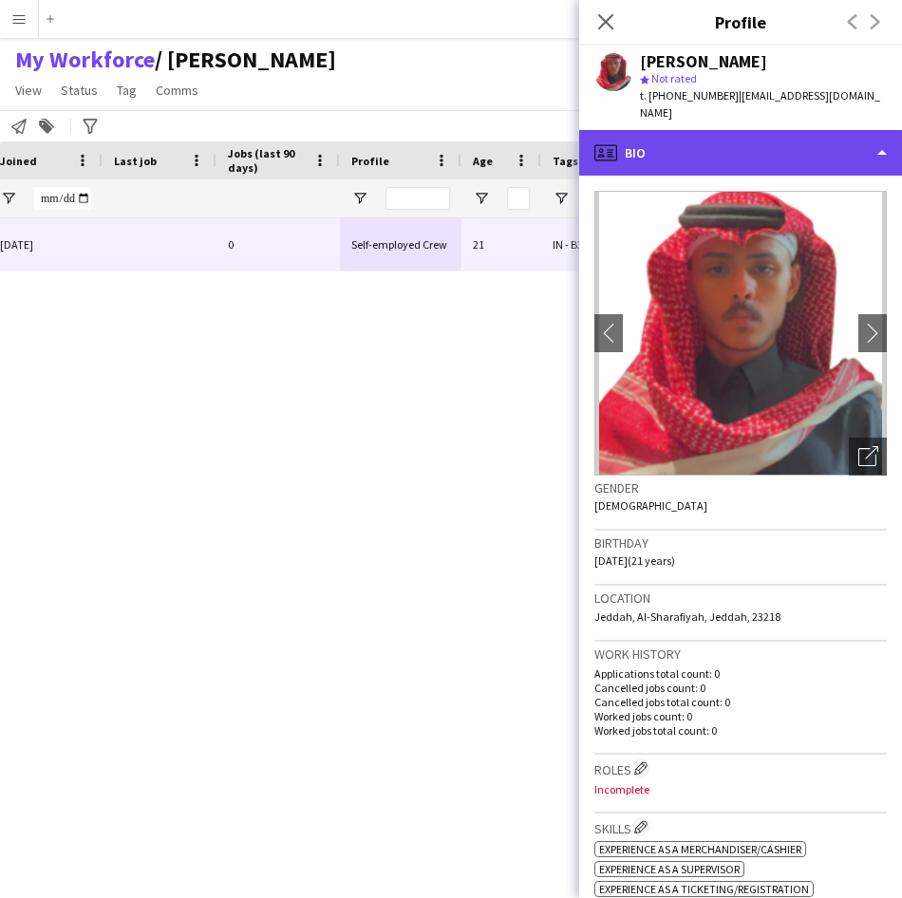
click at [669, 130] on div "profile Bio" at bounding box center [740, 153] width 323 height 46
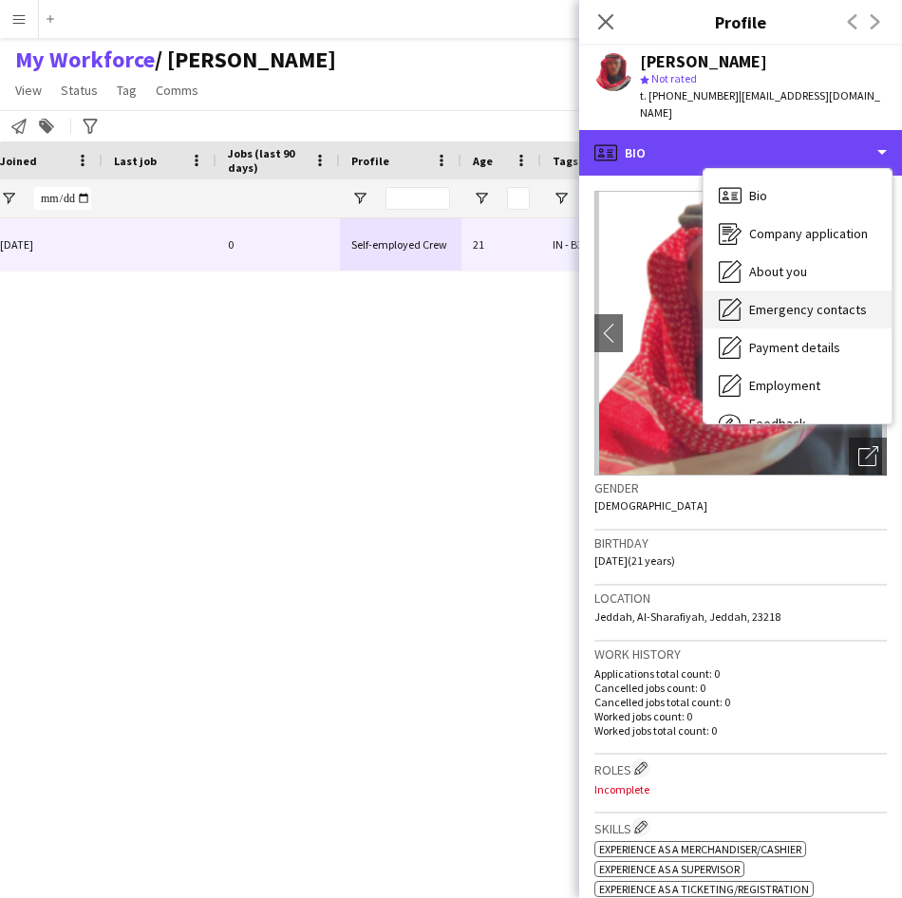
scroll to position [35, 0]
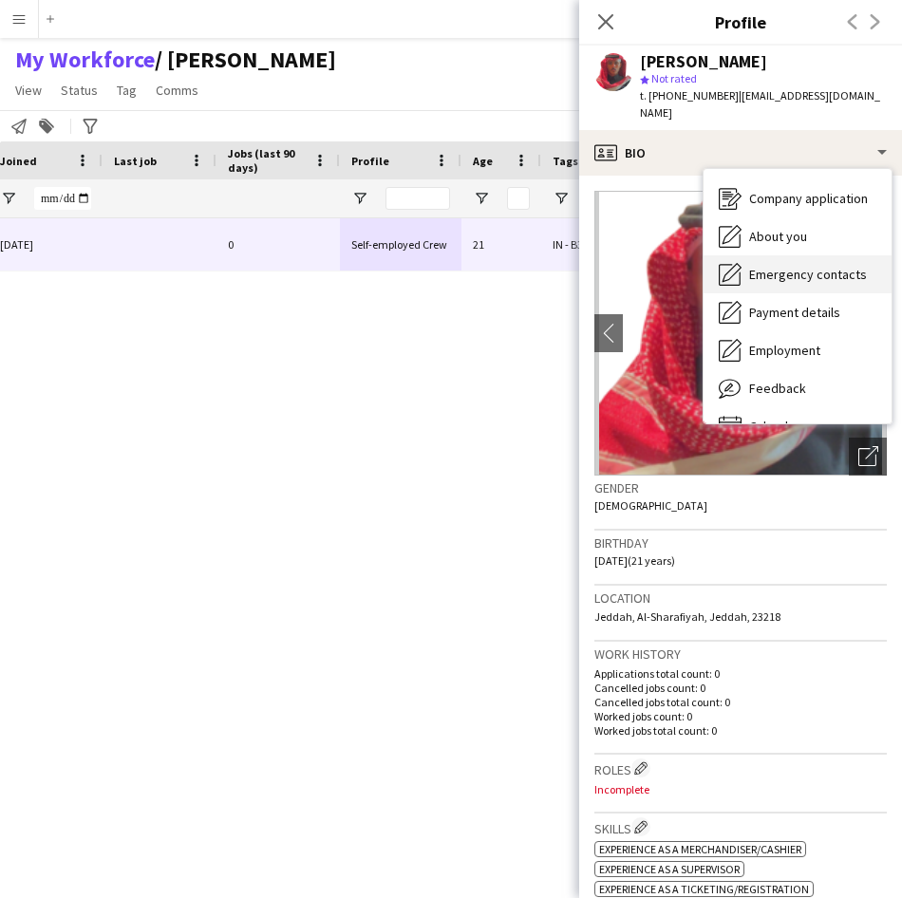
click at [809, 266] on span "Emergency contacts" at bounding box center [808, 274] width 118 height 17
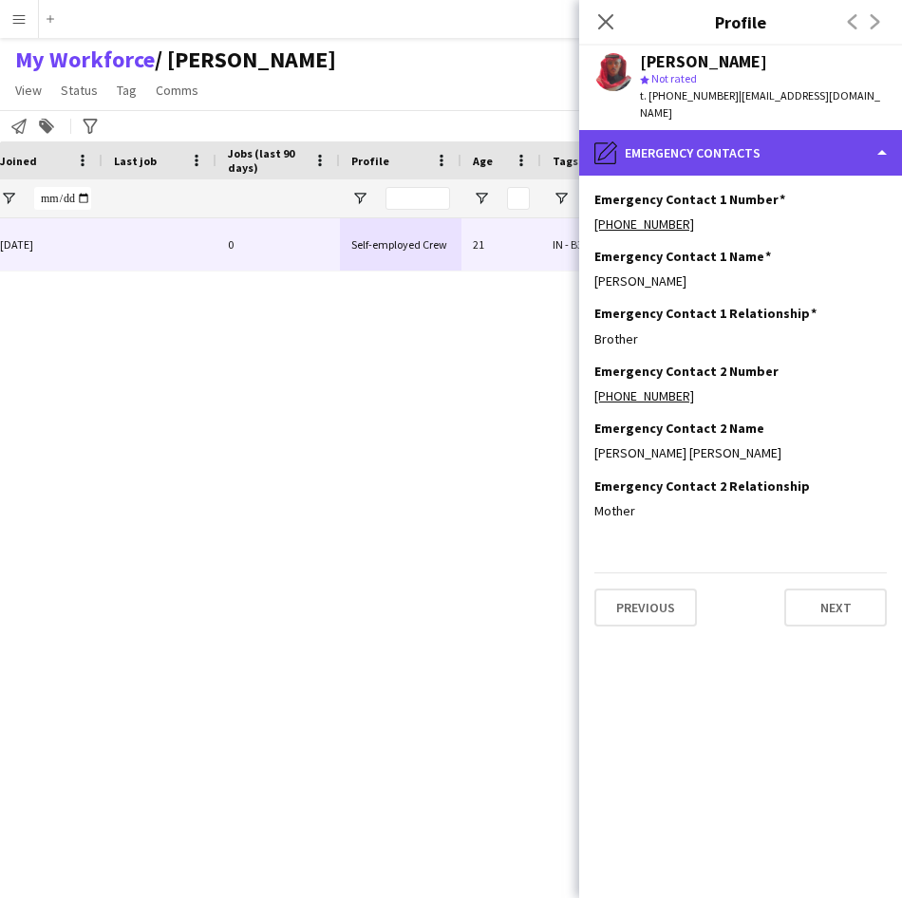
click at [713, 148] on div "pencil4 Emergency contacts" at bounding box center [740, 153] width 323 height 46
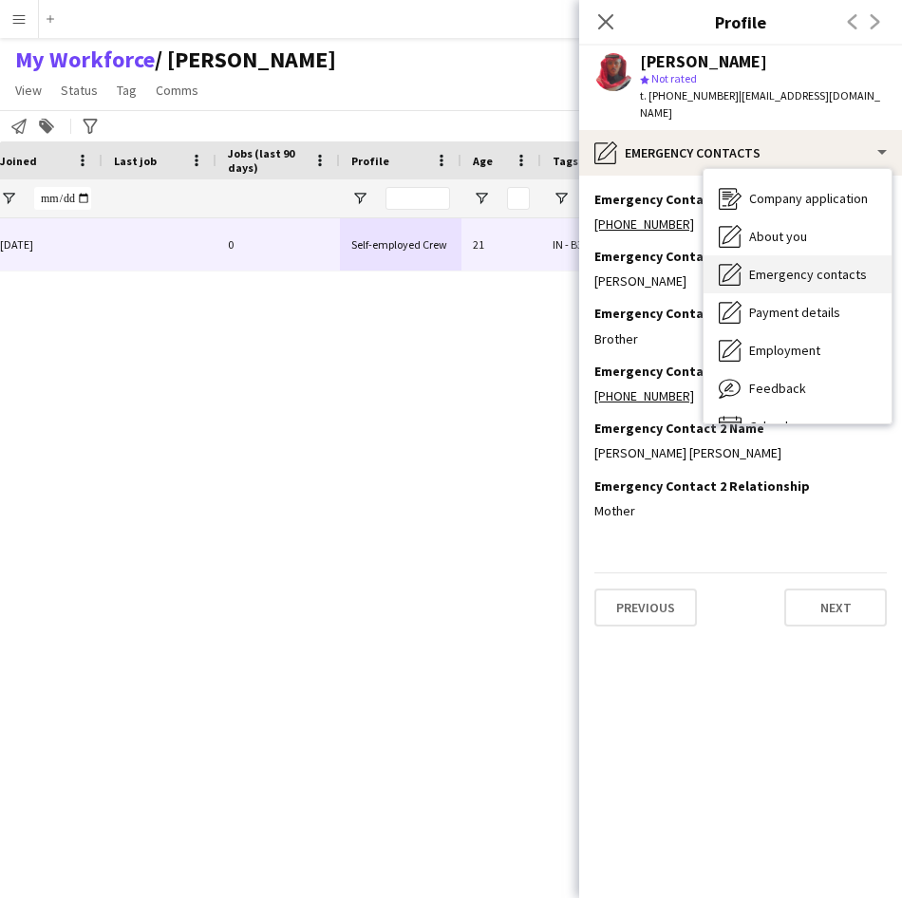
click at [763, 255] on div "Emergency contacts Emergency contacts" at bounding box center [797, 274] width 188 height 38
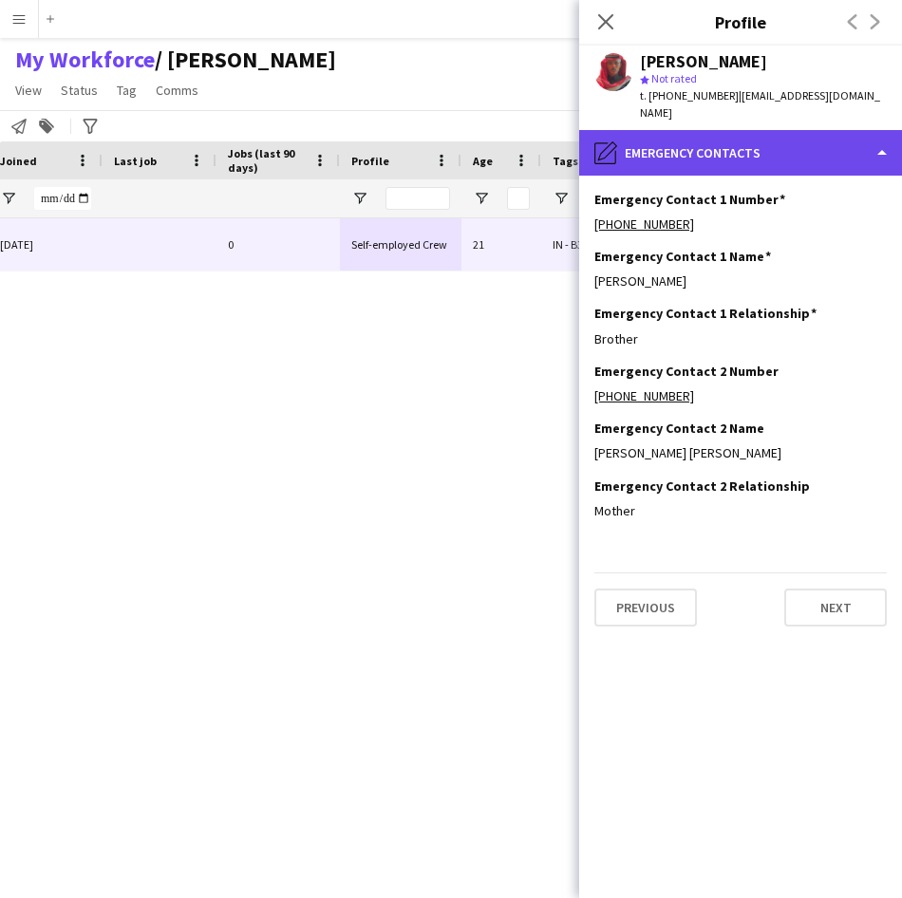
click at [705, 140] on div "pencil4 Emergency contacts" at bounding box center [740, 153] width 323 height 46
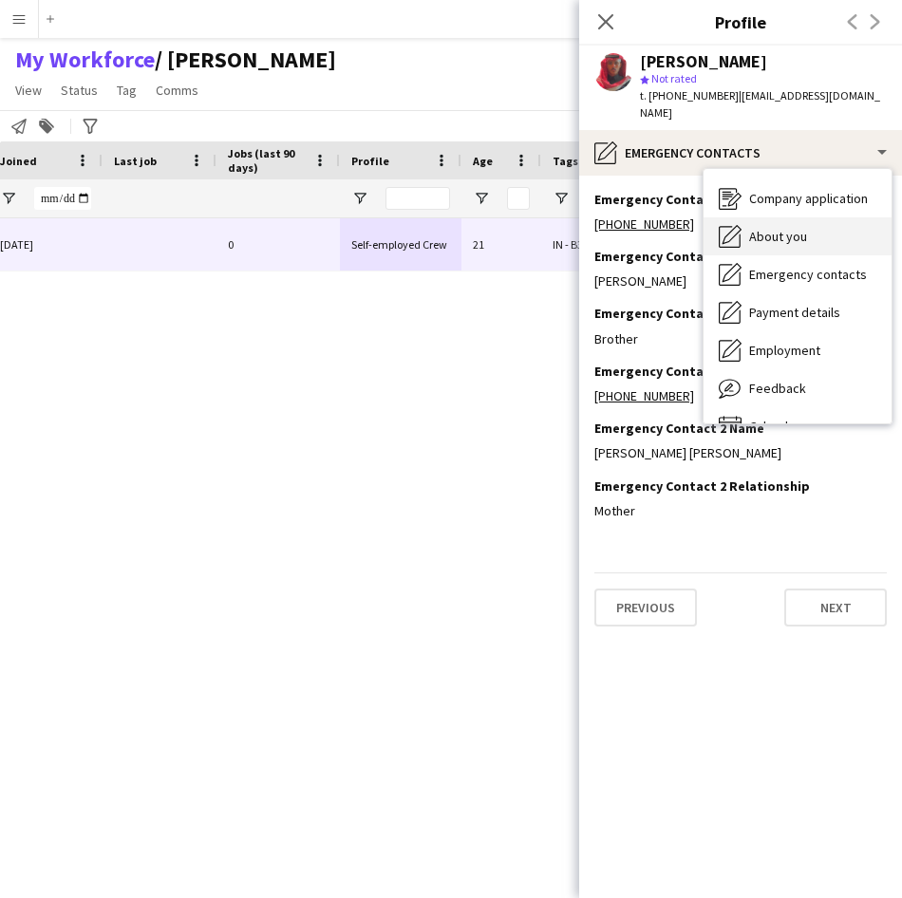
click at [770, 228] on span "About you" at bounding box center [778, 236] width 58 height 17
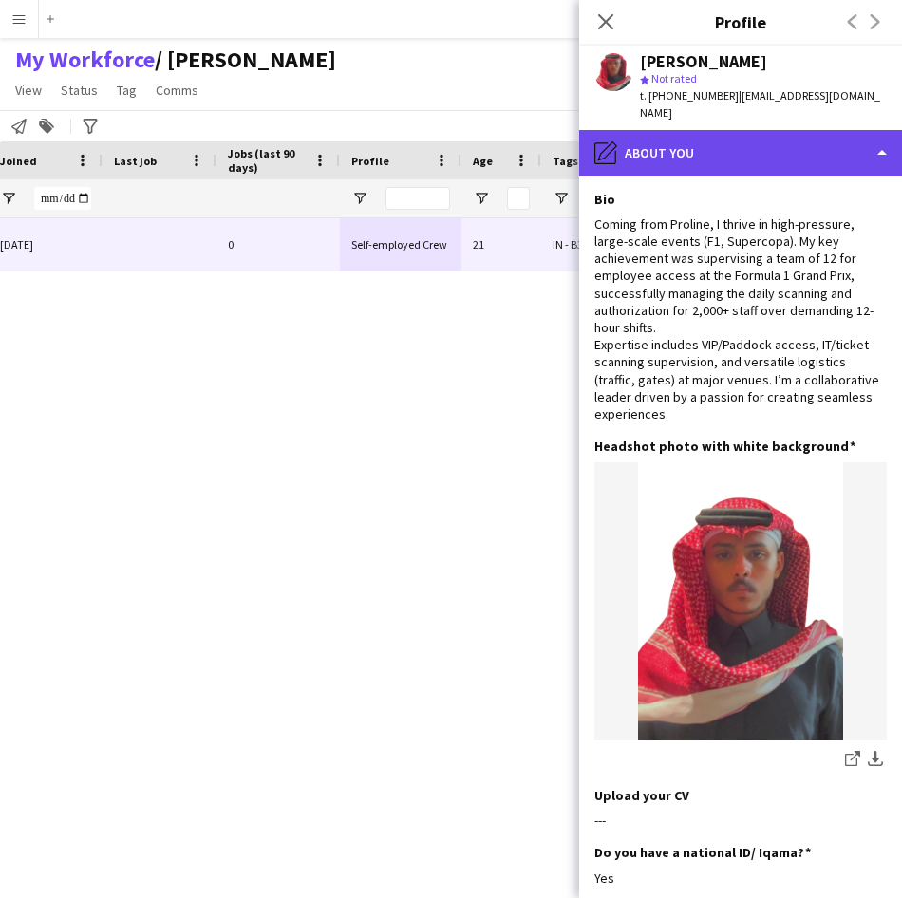
click at [738, 130] on div "pencil4 About you" at bounding box center [740, 153] width 323 height 46
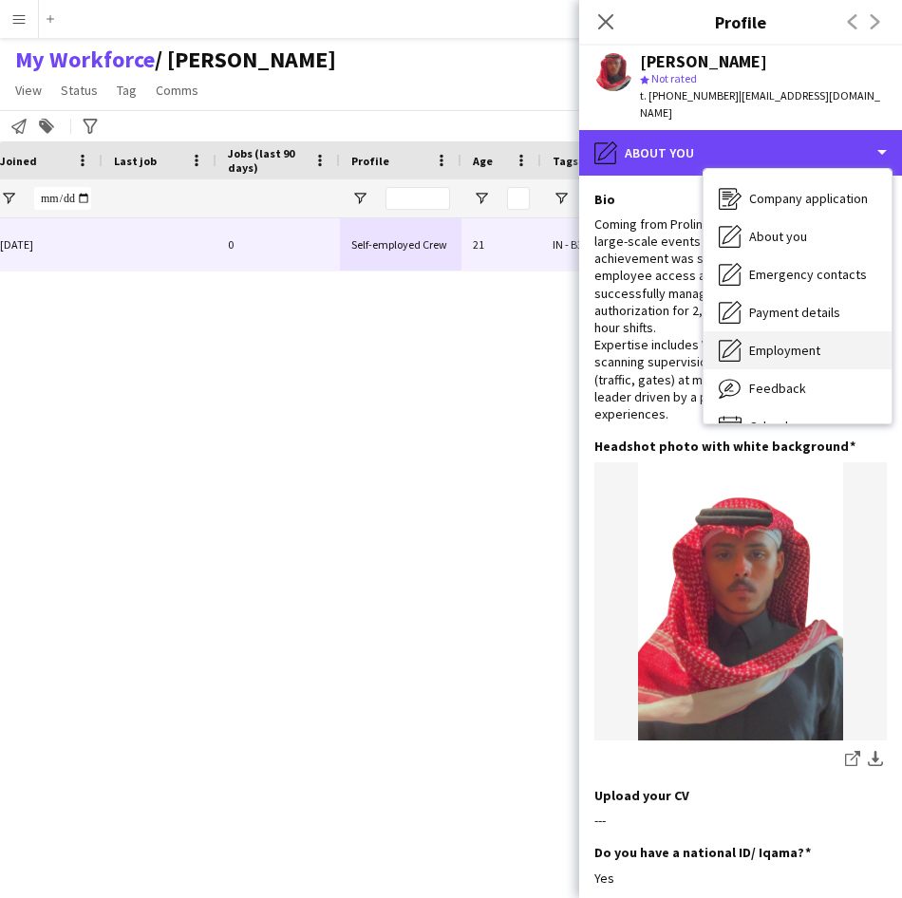
scroll to position [65, 0]
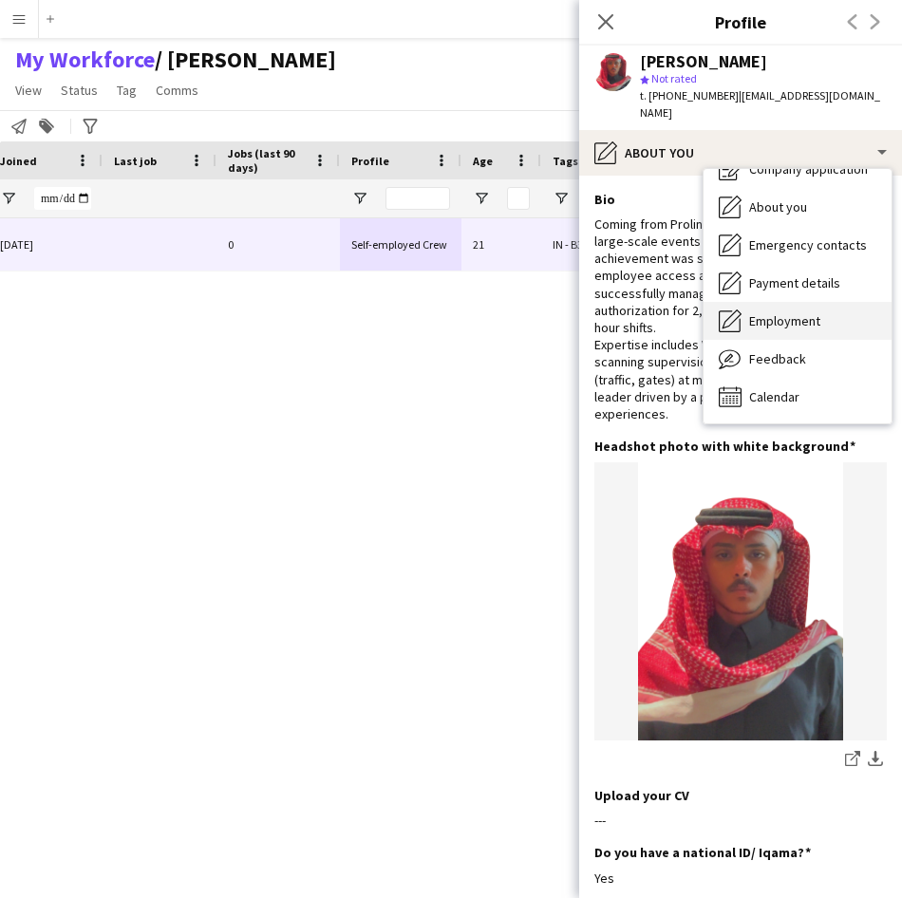
click at [796, 312] on span "Employment" at bounding box center [784, 320] width 71 height 17
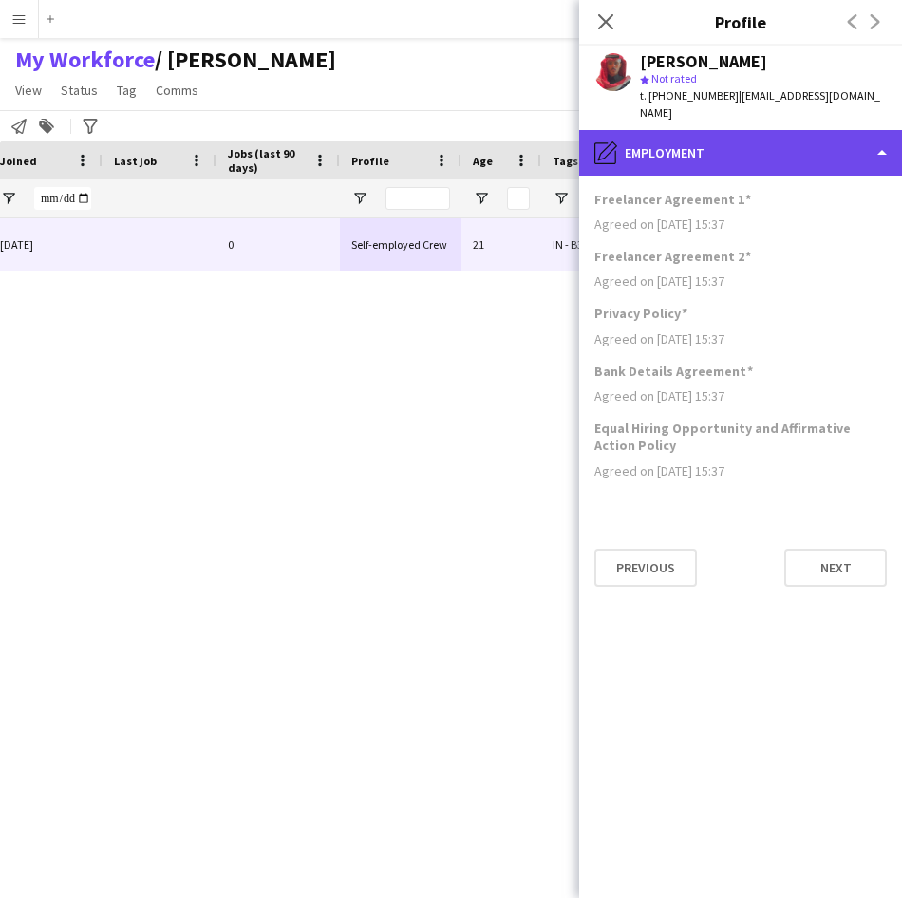
click at [707, 130] on div "pencil4 Employment" at bounding box center [740, 153] width 323 height 46
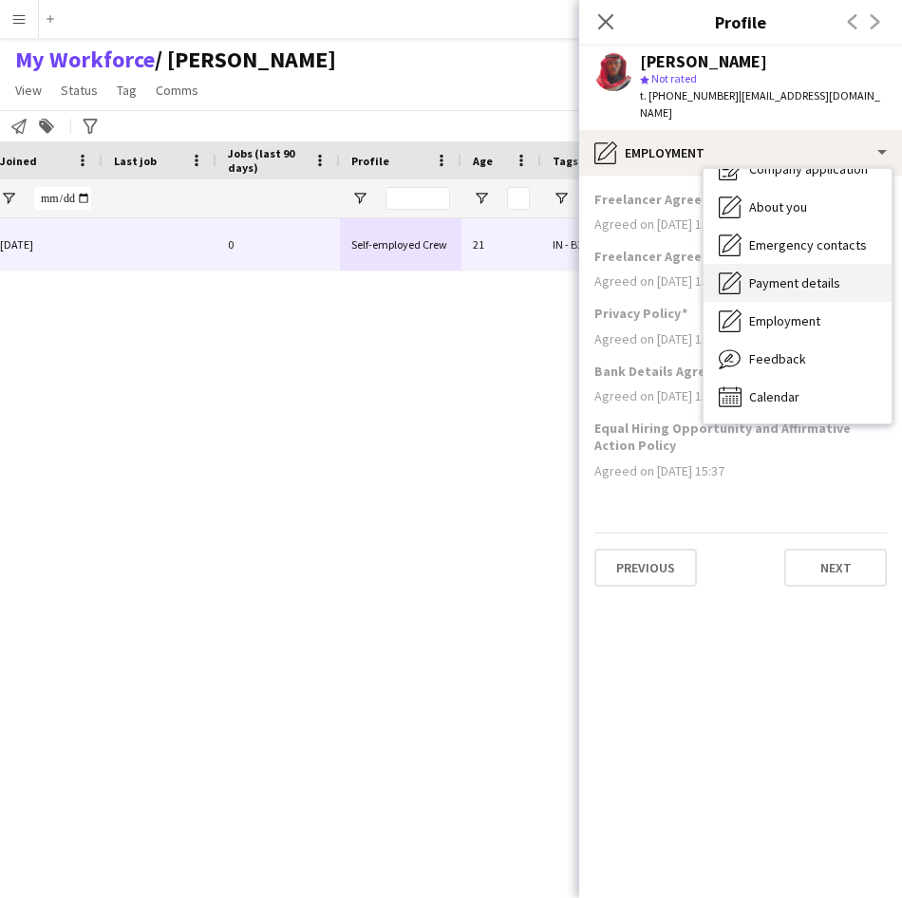
click at [791, 274] on span "Payment details" at bounding box center [794, 282] width 91 height 17
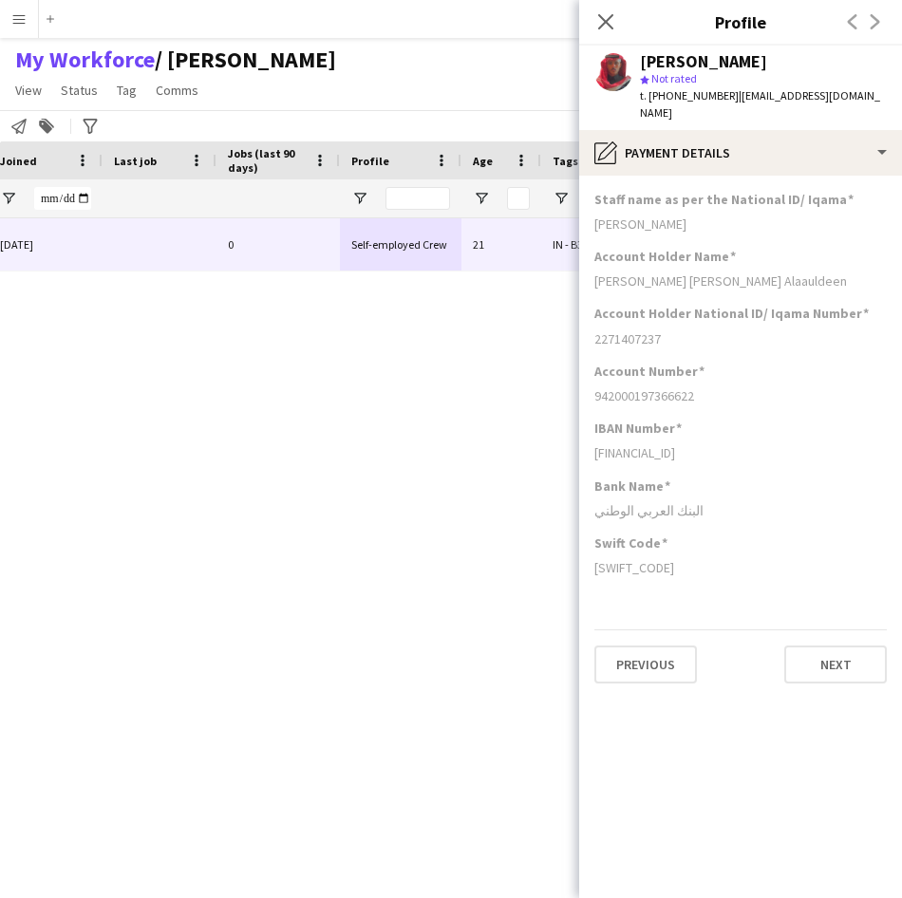
click at [737, 176] on app-section-data-types "Staff name as per the National ID/ Iqama [PERSON_NAME] Account Holder Name [PER…" at bounding box center [740, 537] width 323 height 722
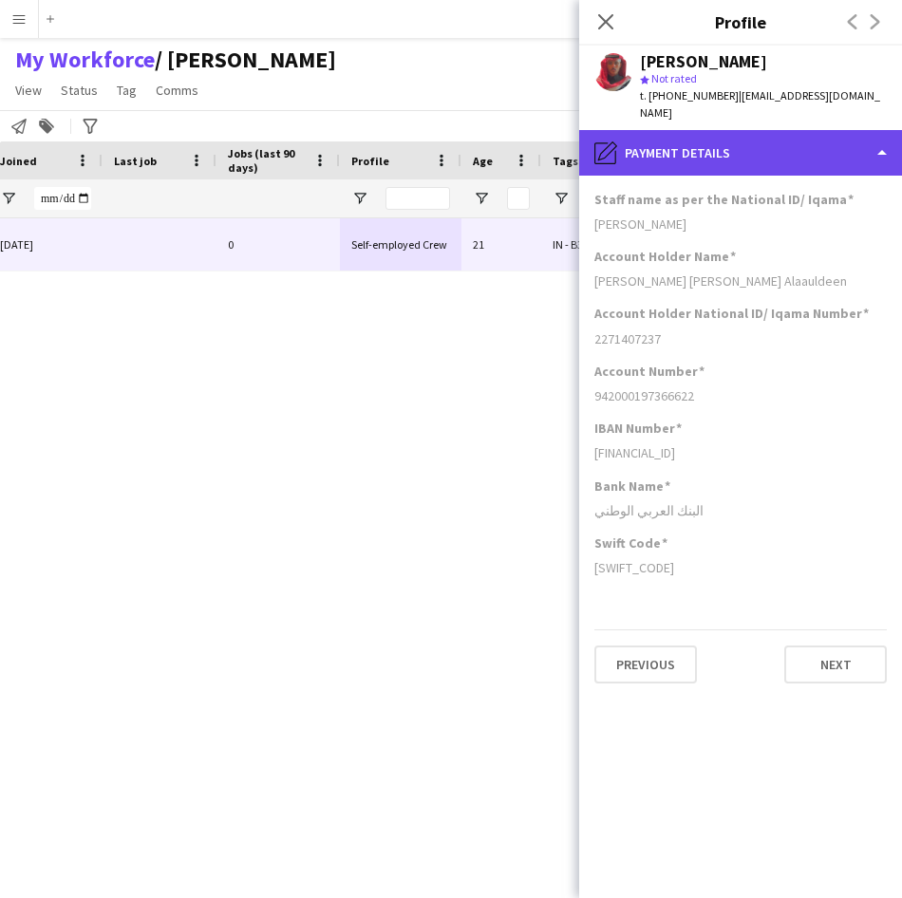
click at [730, 148] on div "pencil4 Payment details" at bounding box center [740, 153] width 323 height 46
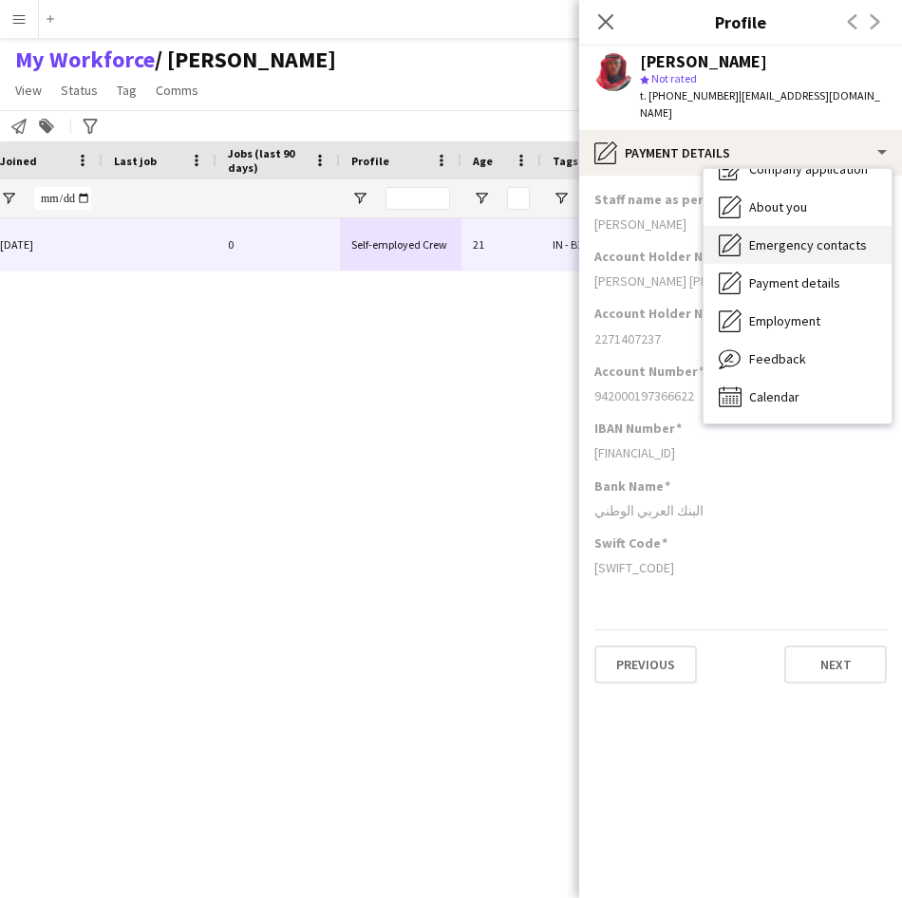
click at [773, 236] on span "Emergency contacts" at bounding box center [808, 244] width 118 height 17
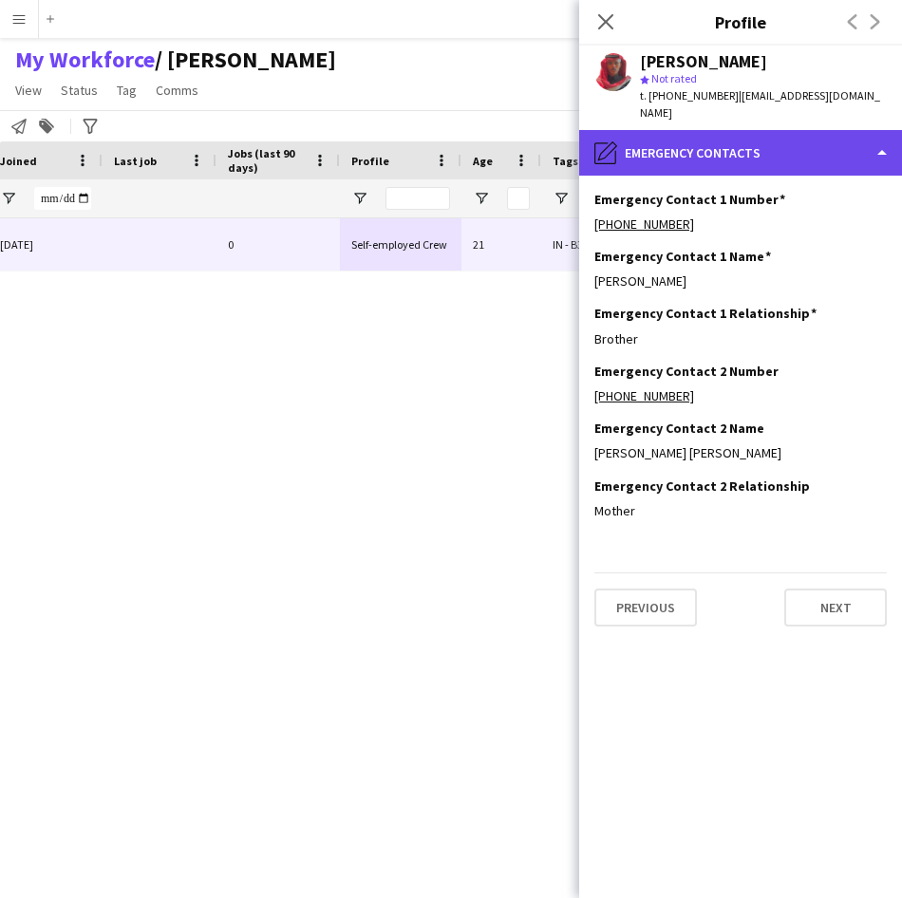
click at [733, 138] on div "pencil4 Emergency contacts" at bounding box center [740, 153] width 323 height 46
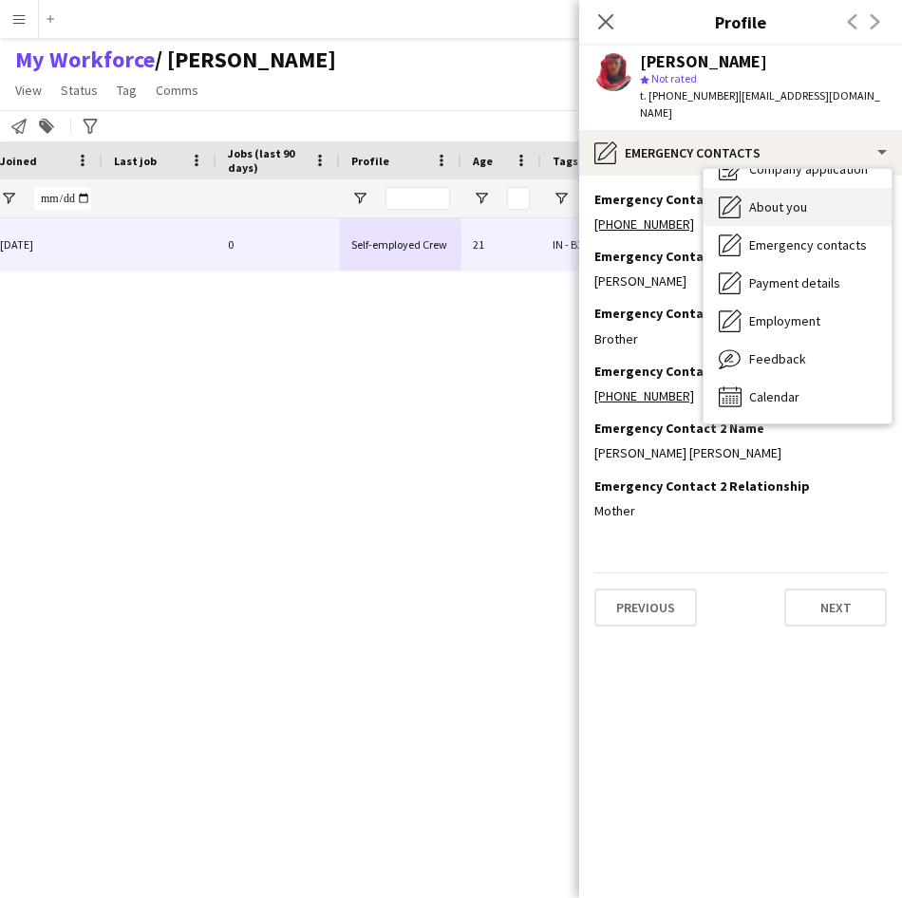
click at [770, 198] on span "About you" at bounding box center [778, 206] width 58 height 17
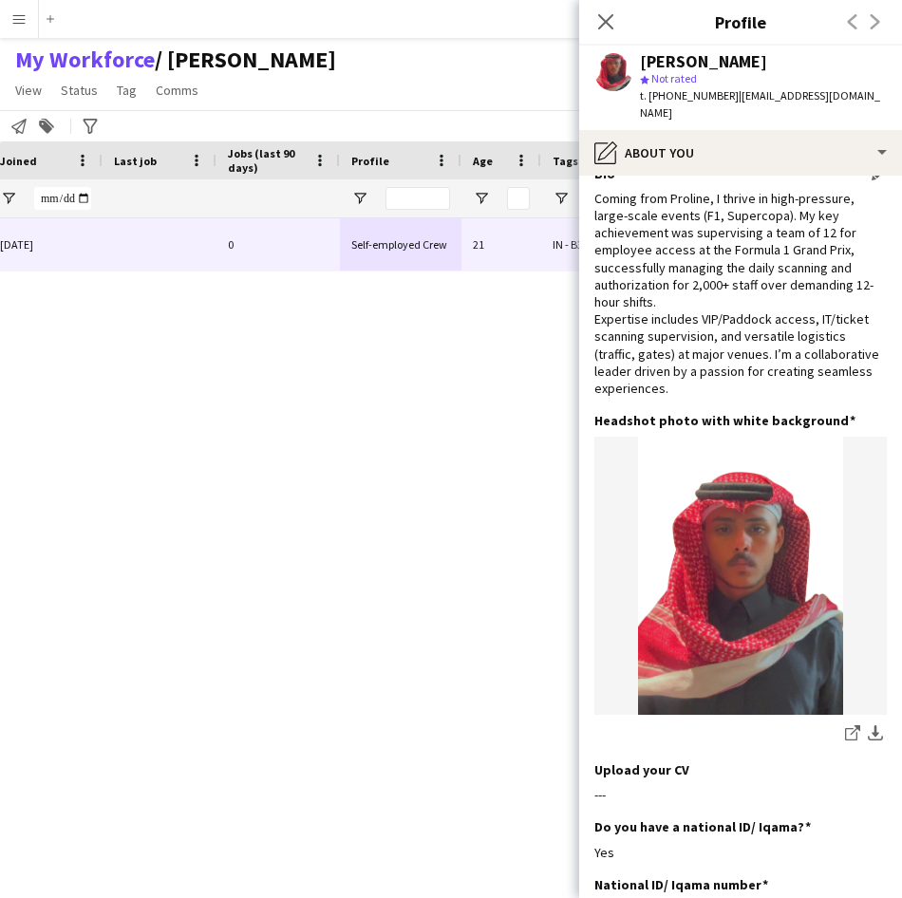
scroll to position [0, 0]
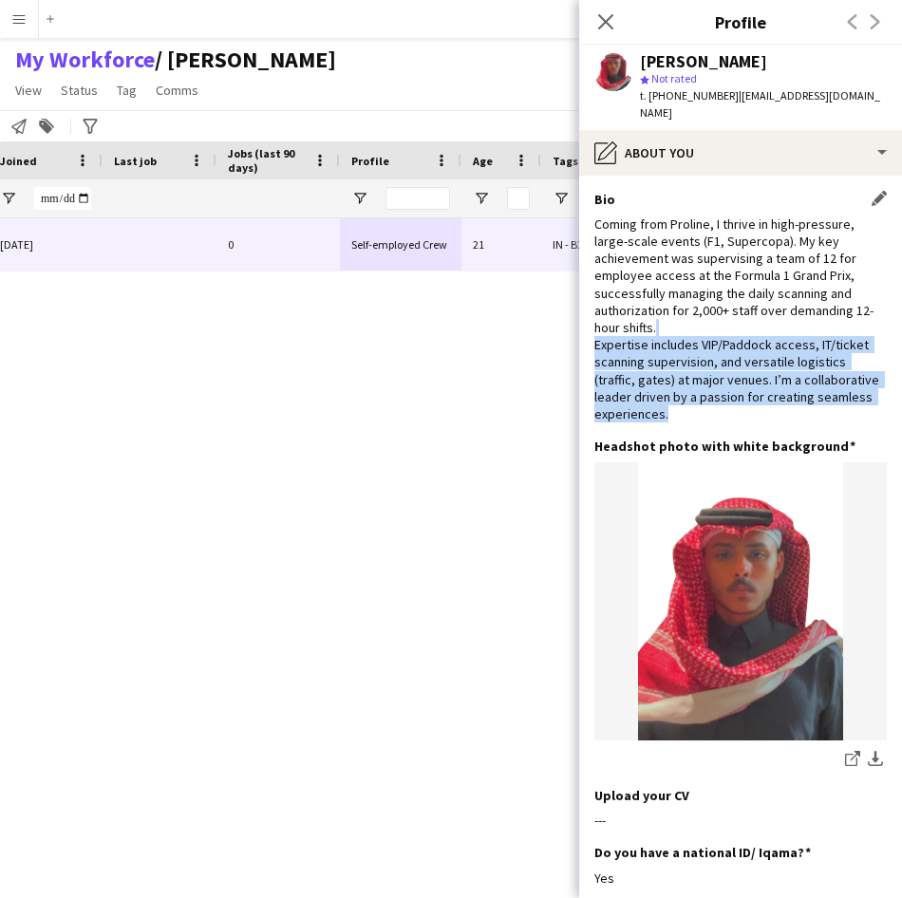
drag, startPoint x: 672, startPoint y: 390, endPoint x: 692, endPoint y: 307, distance: 85.9
click at [692, 307] on div "Coming from Proline, I thrive in high-pressure, large-scale events (F1, Superco…" at bounding box center [740, 318] width 292 height 207
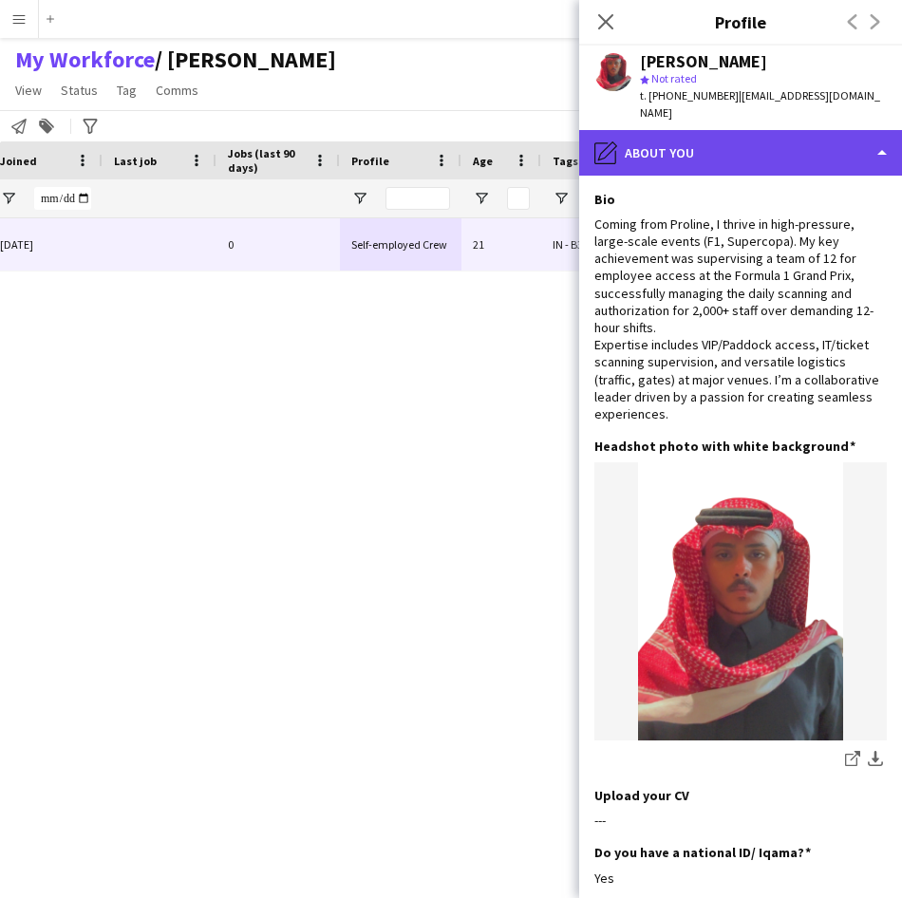
click at [687, 139] on div "pencil4 About you" at bounding box center [740, 153] width 323 height 46
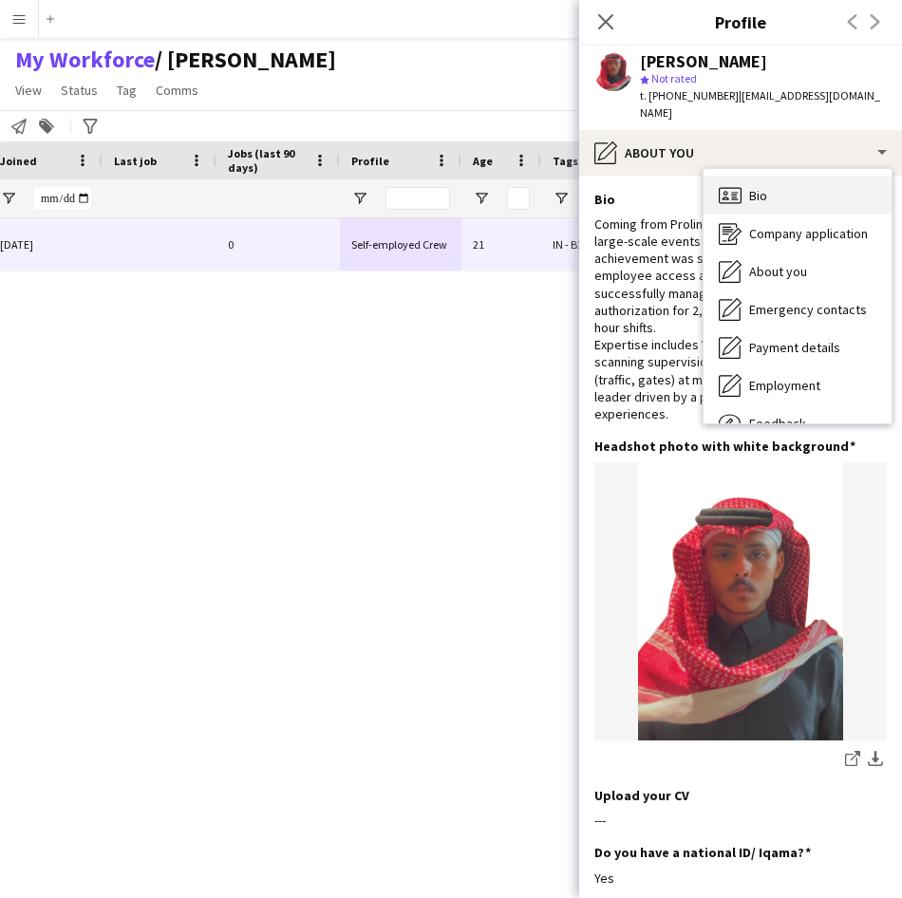
click at [758, 187] on span "Bio" at bounding box center [758, 195] width 18 height 17
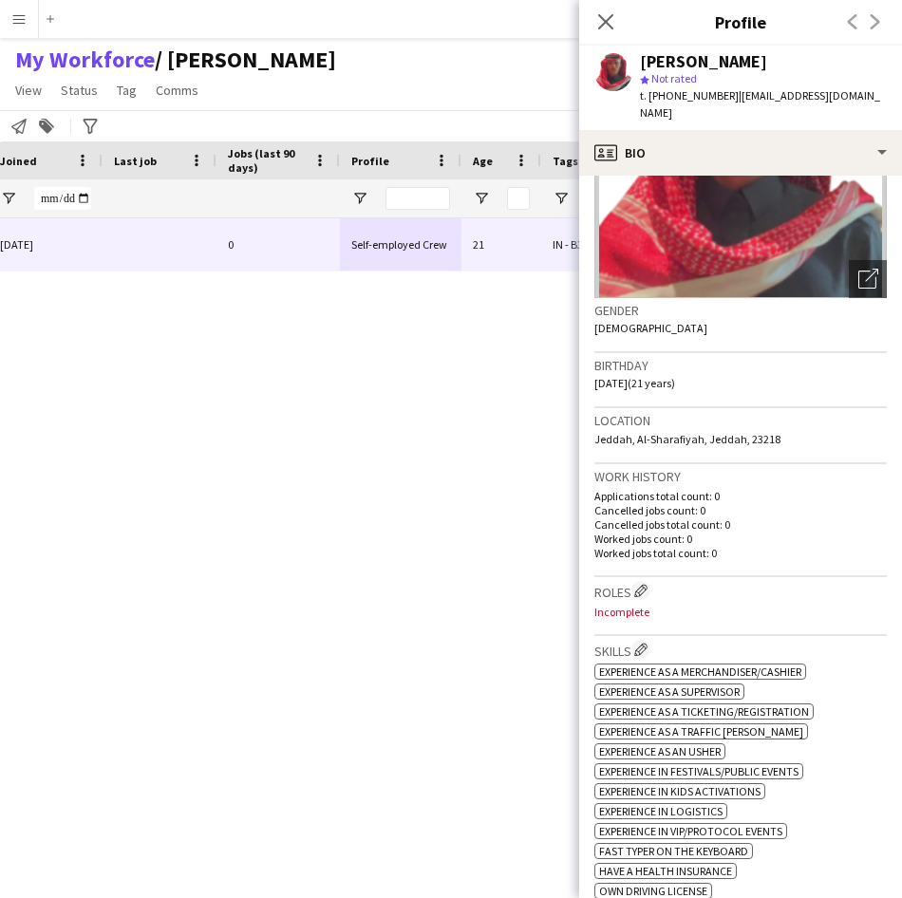
scroll to position [179, 0]
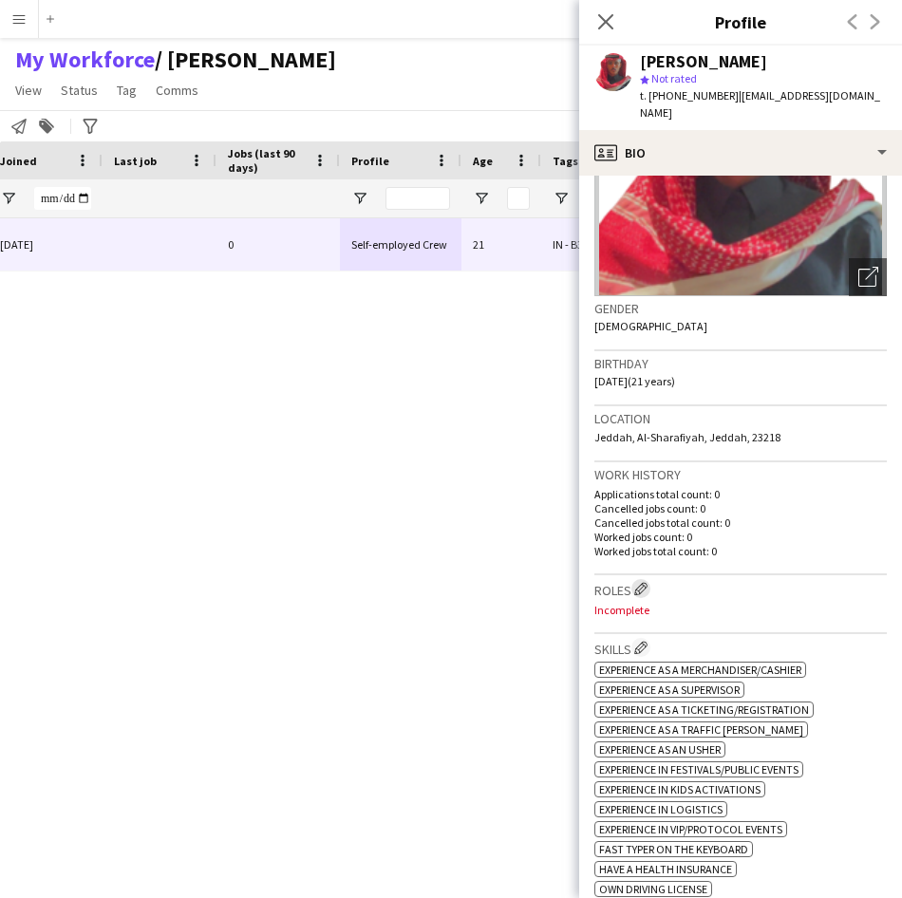
click at [638, 582] on app-icon "Edit crew company roles" at bounding box center [640, 588] width 13 height 13
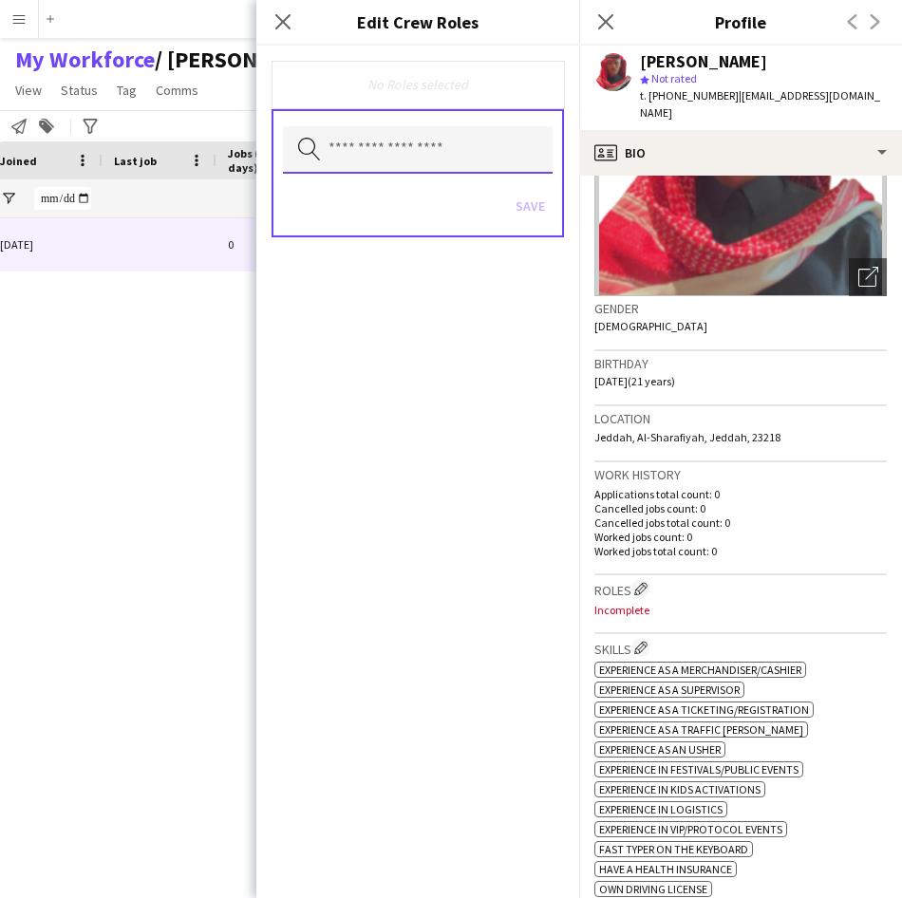
click at [374, 156] on input "text" at bounding box center [418, 149] width 270 height 47
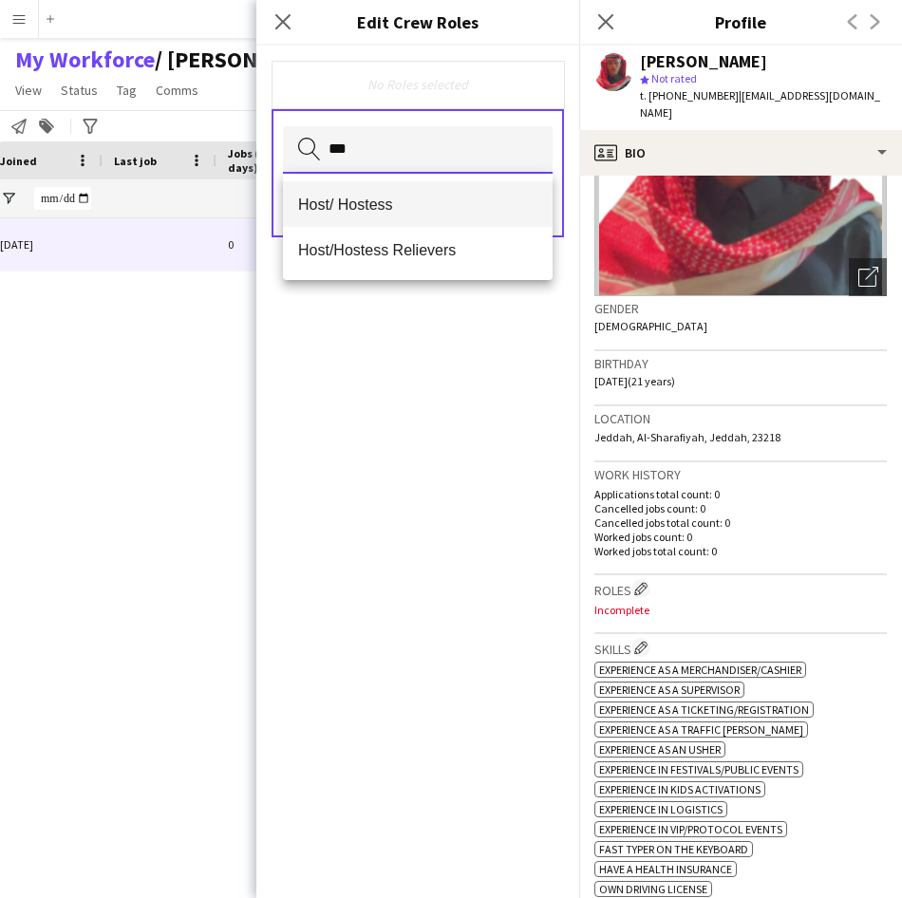
type input "***"
click at [363, 203] on span "Host/ Hostess" at bounding box center [417, 205] width 239 height 18
type input "**"
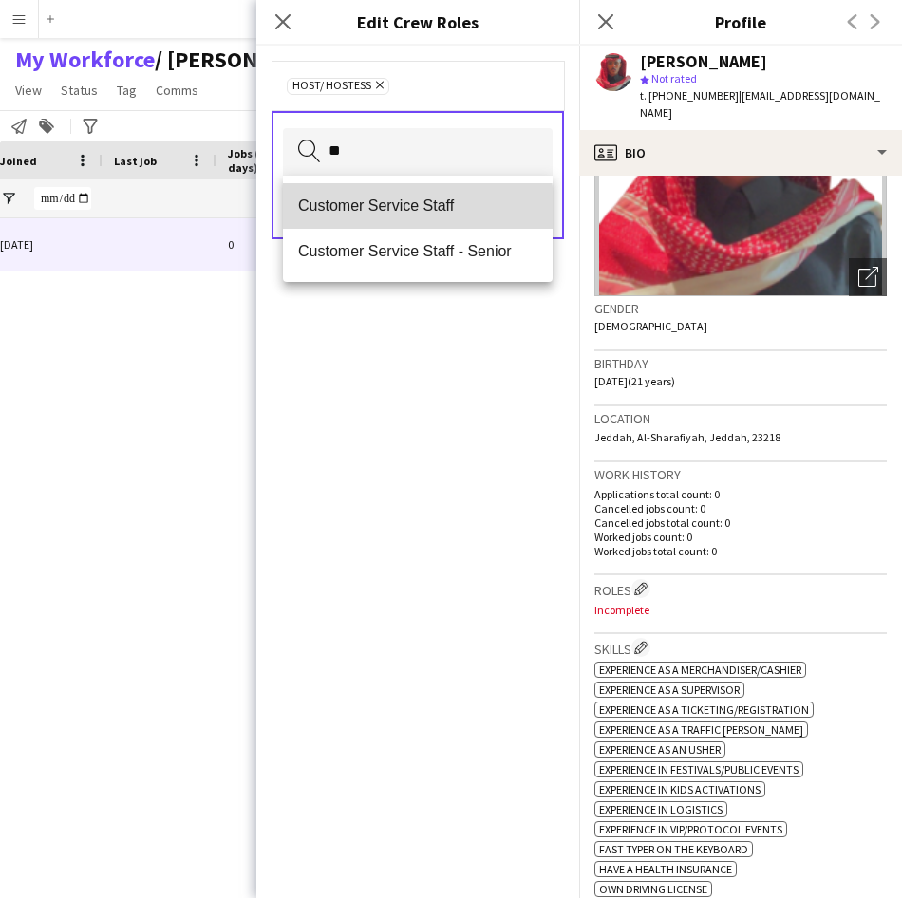
click at [400, 210] on span "Customer Service Staff" at bounding box center [417, 205] width 239 height 18
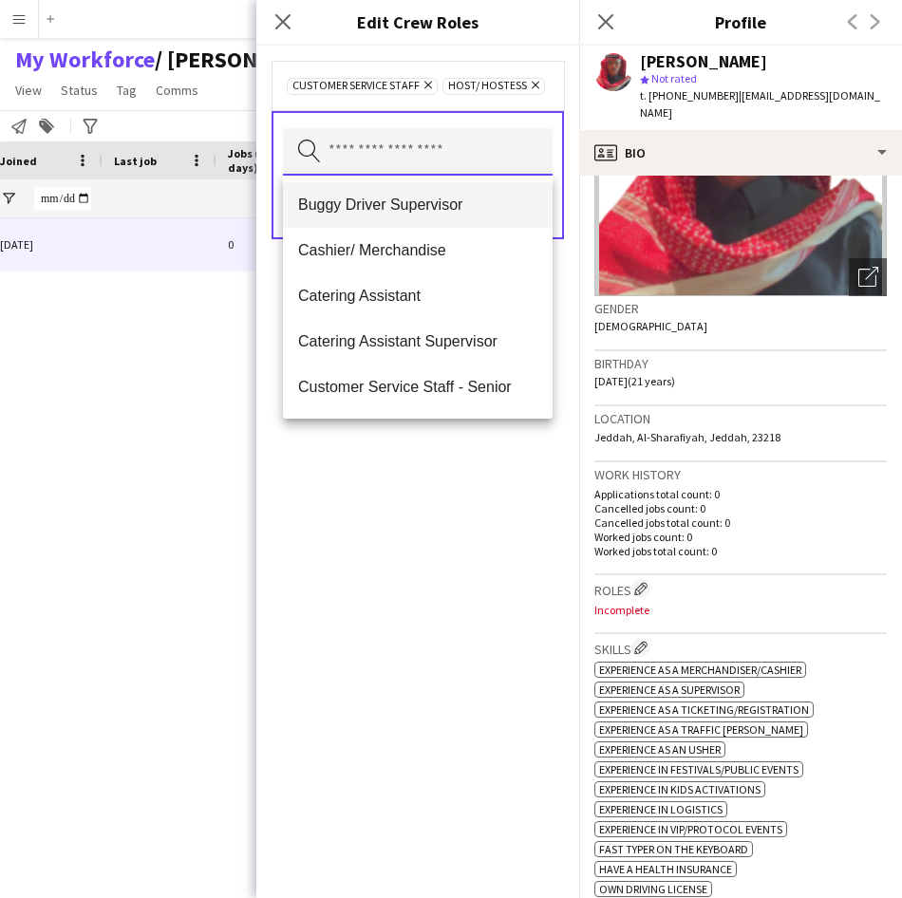
scroll to position [0, 0]
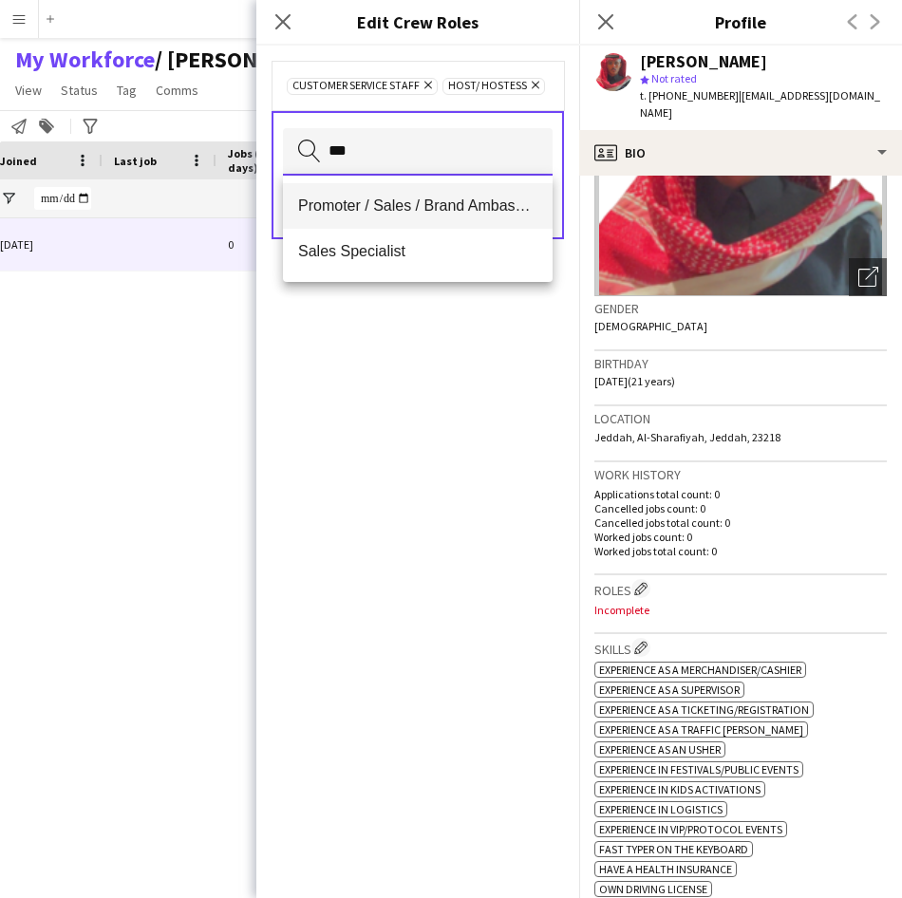
type input "***"
click at [470, 199] on span "Promoter / Sales / Brand Ambassador" at bounding box center [417, 205] width 239 height 18
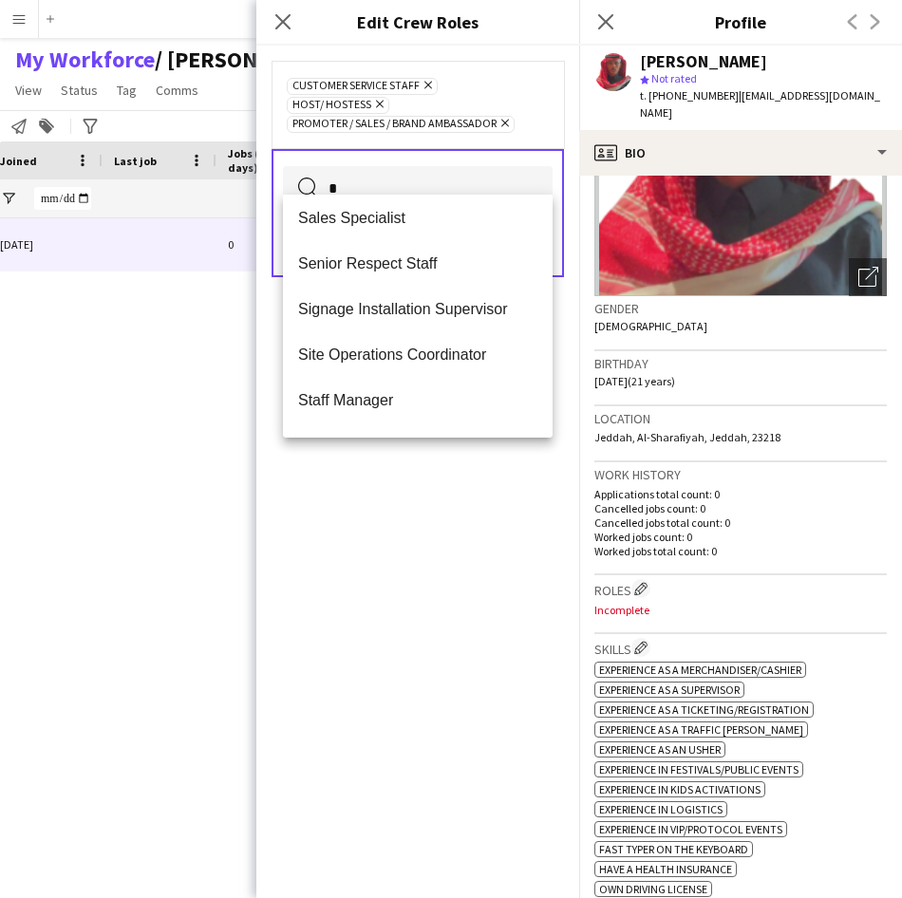
scroll to position [964, 0]
type input "*"
click at [361, 689] on div "Customer Service Staff Remove Host/ Hostess Remove Promoter / Sales / Brand Amb…" at bounding box center [417, 472] width 323 height 852
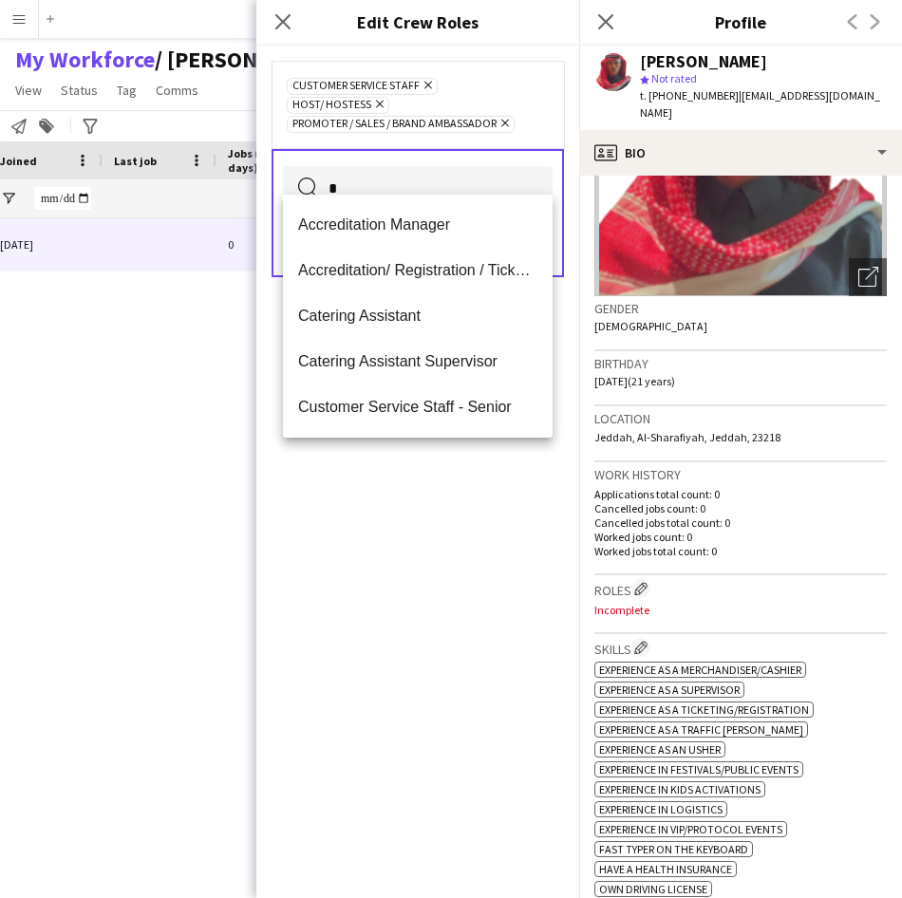
click at [445, 178] on input "*" at bounding box center [418, 189] width 270 height 47
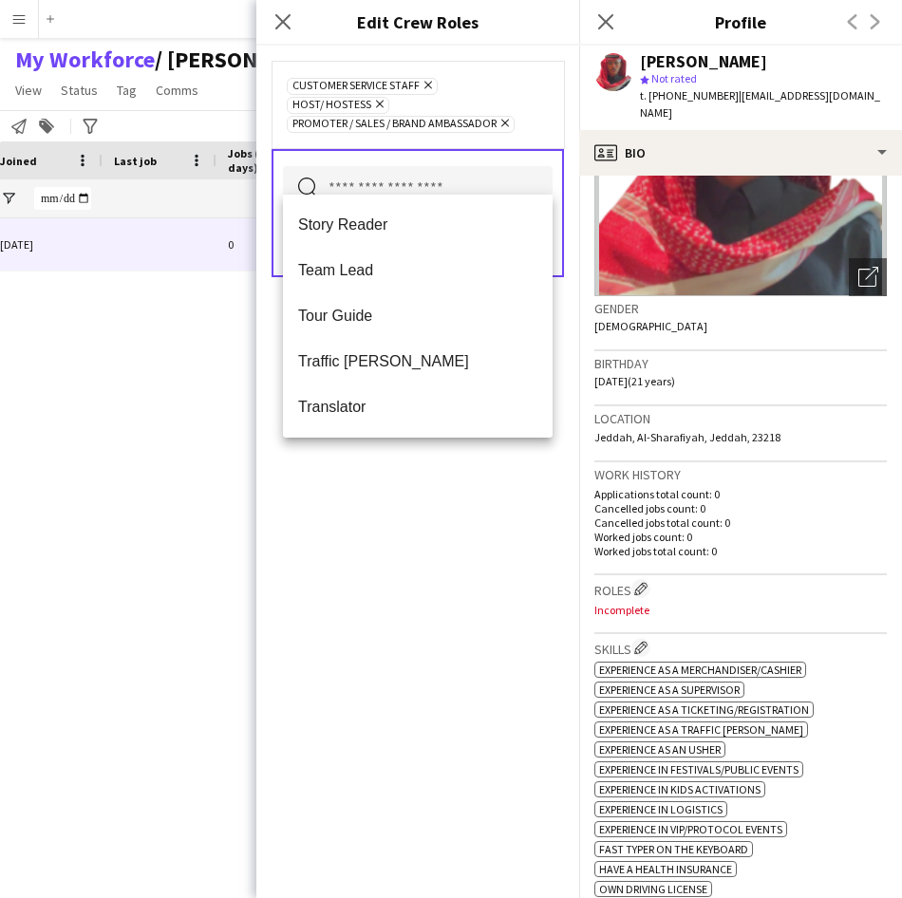
click at [393, 607] on div "Customer Service Staff Remove Host/ Hostess Remove Promoter / Sales / Brand Amb…" at bounding box center [417, 472] width 323 height 852
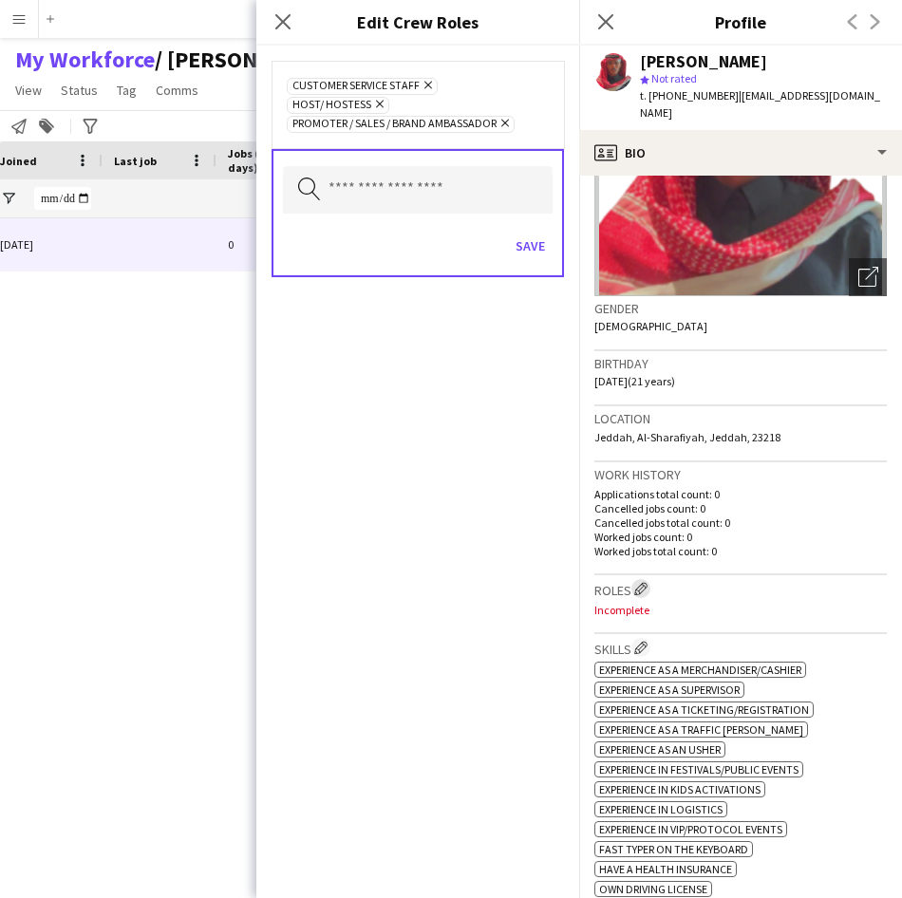
click at [635, 579] on button "Edit crew company roles" at bounding box center [640, 588] width 19 height 19
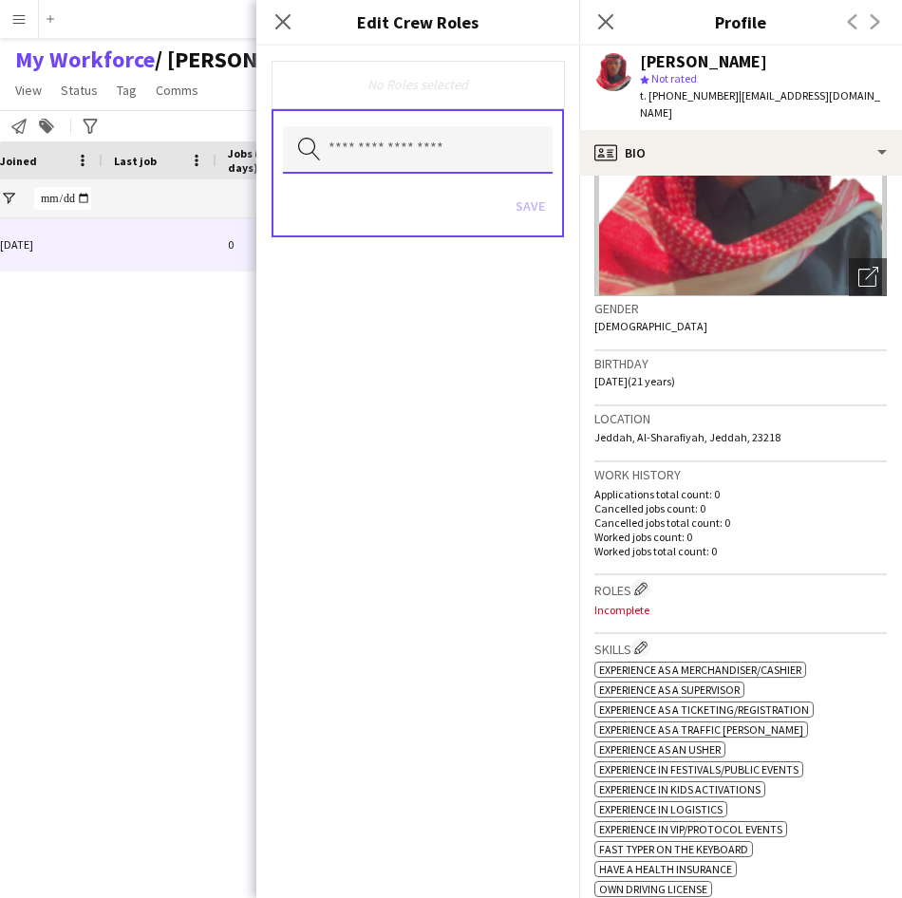
click at [383, 153] on input "text" at bounding box center [418, 149] width 270 height 47
type input "*"
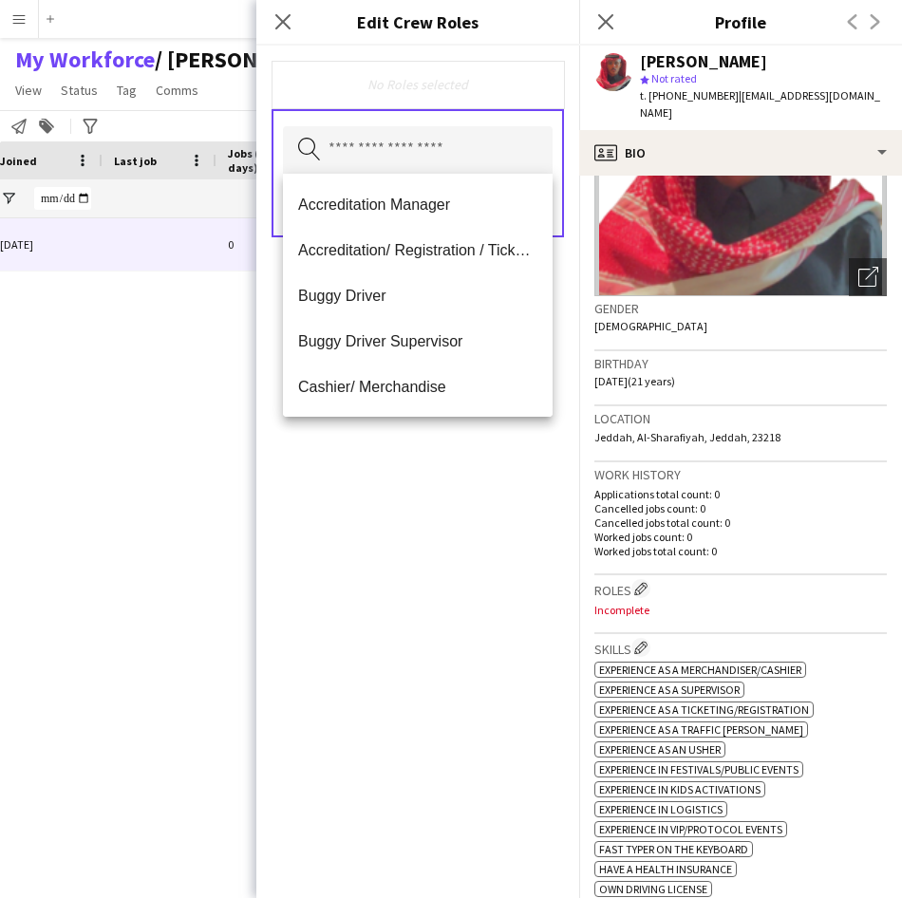
click at [462, 620] on div "No Roles selected Search by role type Save" at bounding box center [417, 472] width 323 height 852
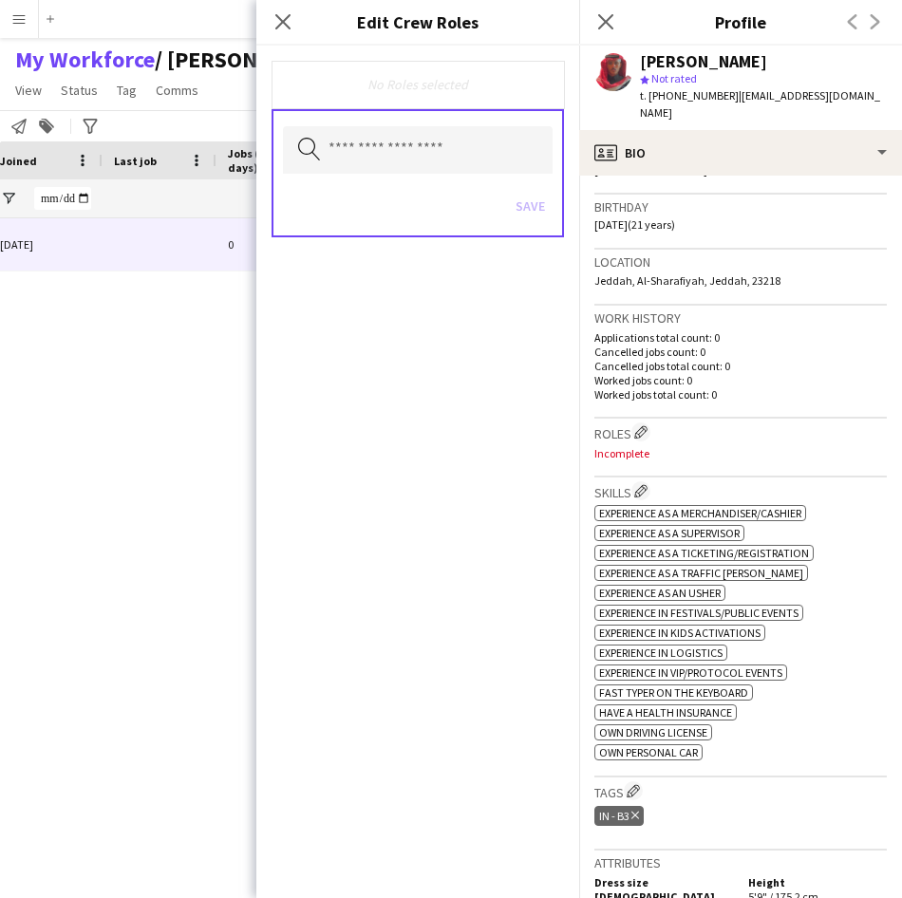
scroll to position [337, 0]
click at [442, 140] on input "text" at bounding box center [418, 149] width 270 height 47
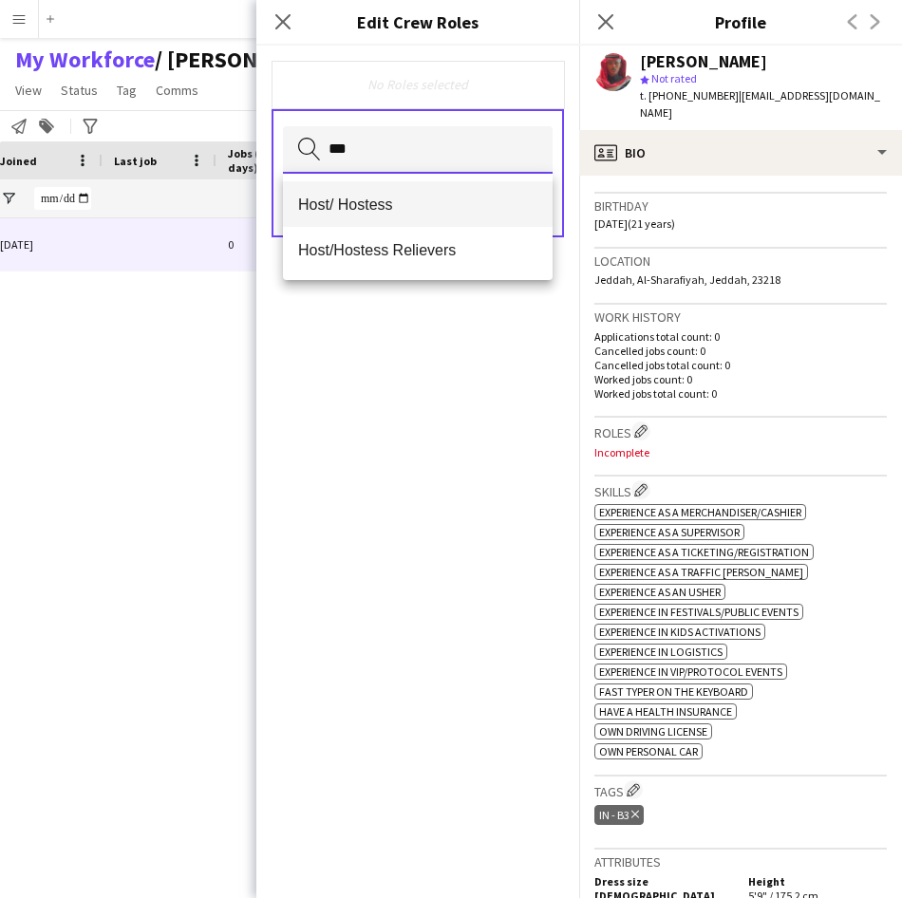
type input "***"
click at [396, 196] on span "Host/ Hostess" at bounding box center [417, 205] width 239 height 18
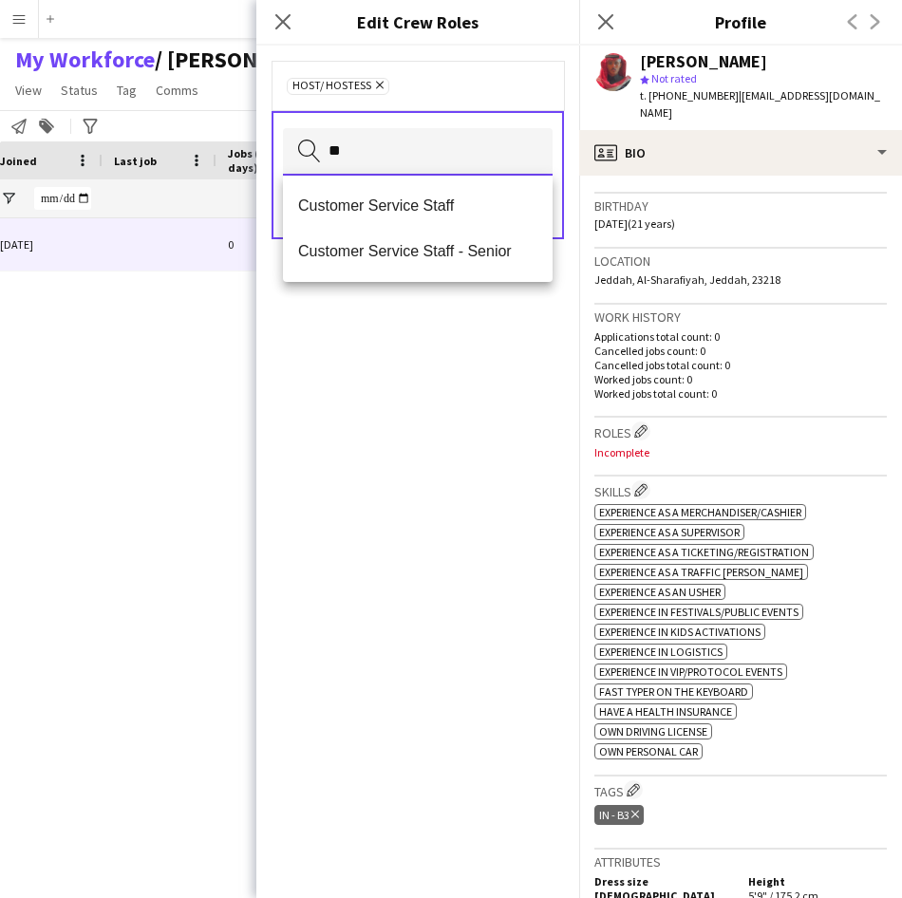
type input "**"
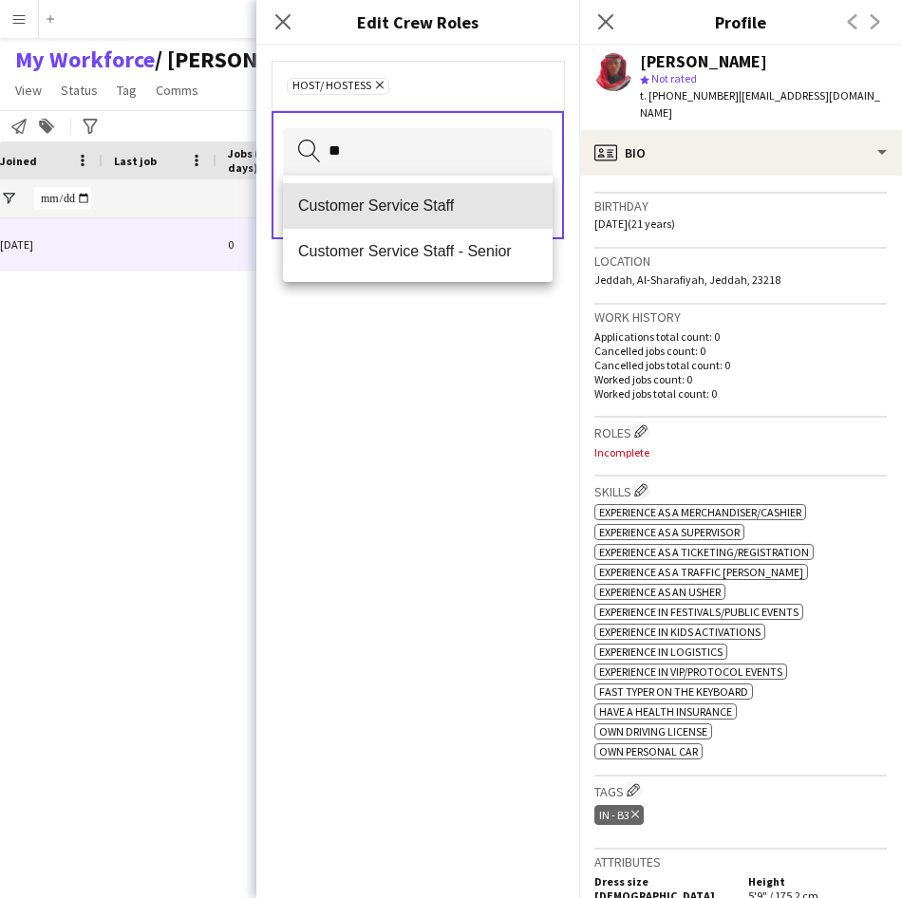
click at [396, 196] on span "Customer Service Staff" at bounding box center [417, 205] width 239 height 18
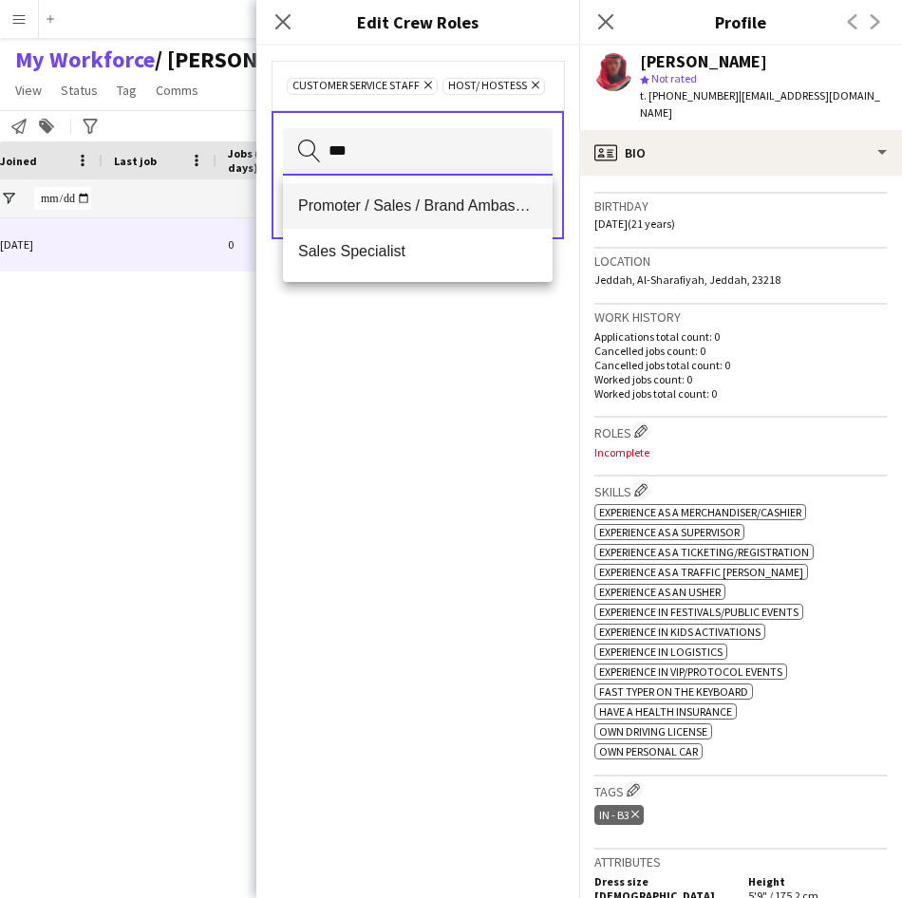
type input "***"
click at [407, 196] on mat-option "Promoter / Sales / Brand Ambassador" at bounding box center [418, 206] width 270 height 46
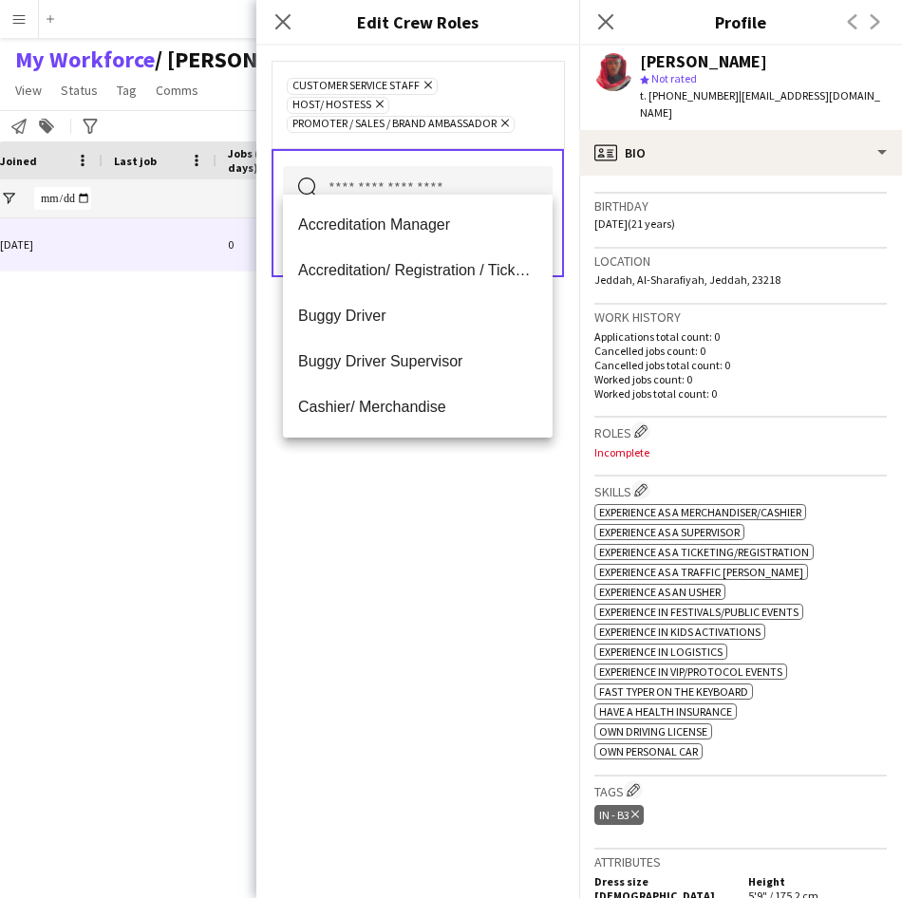
click at [404, 626] on div "Customer Service Staff Remove Host/ Hostess Remove Promoter / Sales / Brand Amb…" at bounding box center [417, 472] width 323 height 852
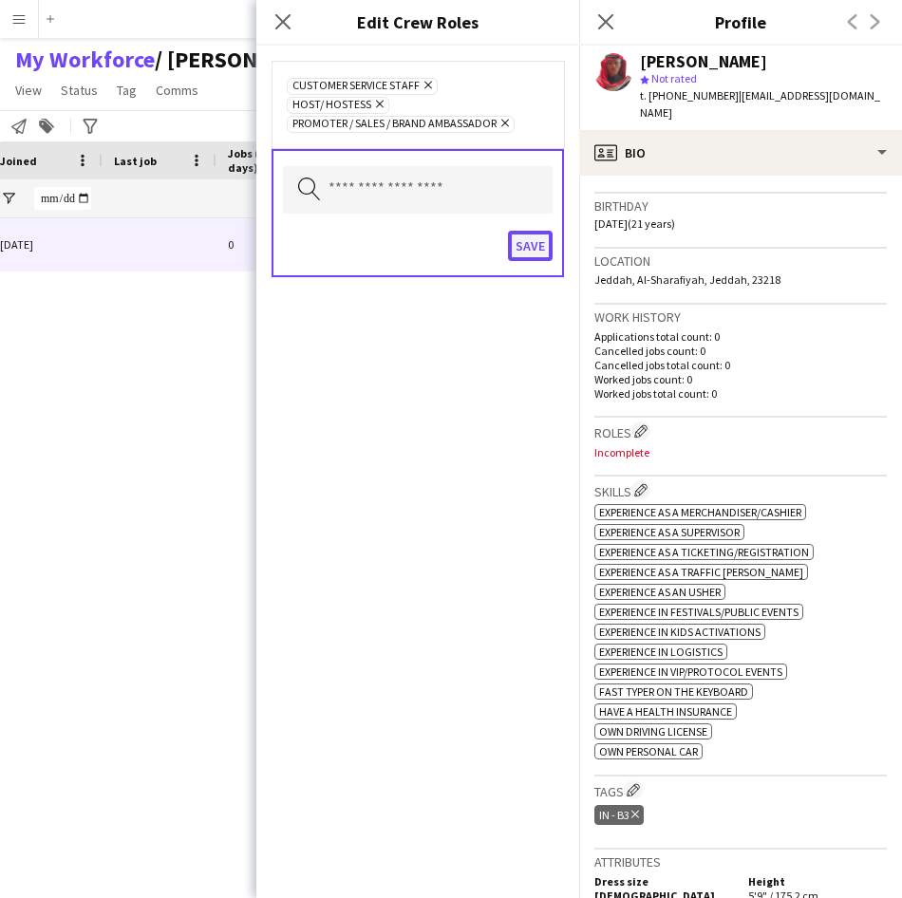
click at [540, 231] on button "Save" at bounding box center [530, 246] width 45 height 30
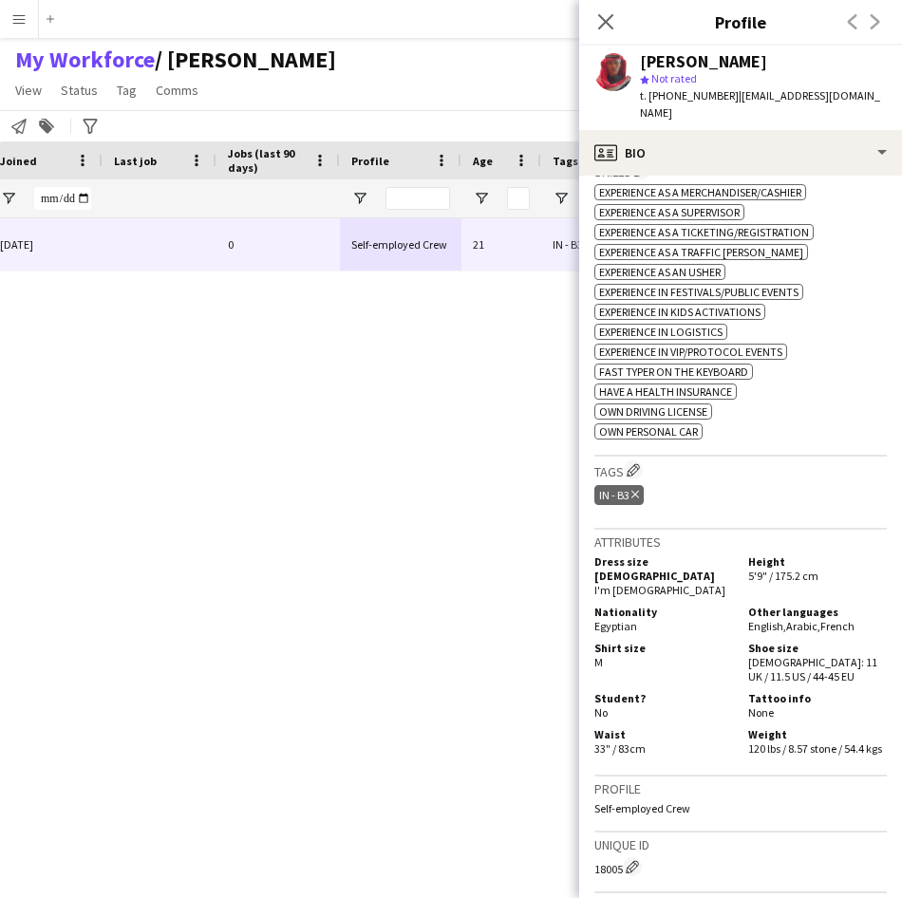
scroll to position [673, 0]
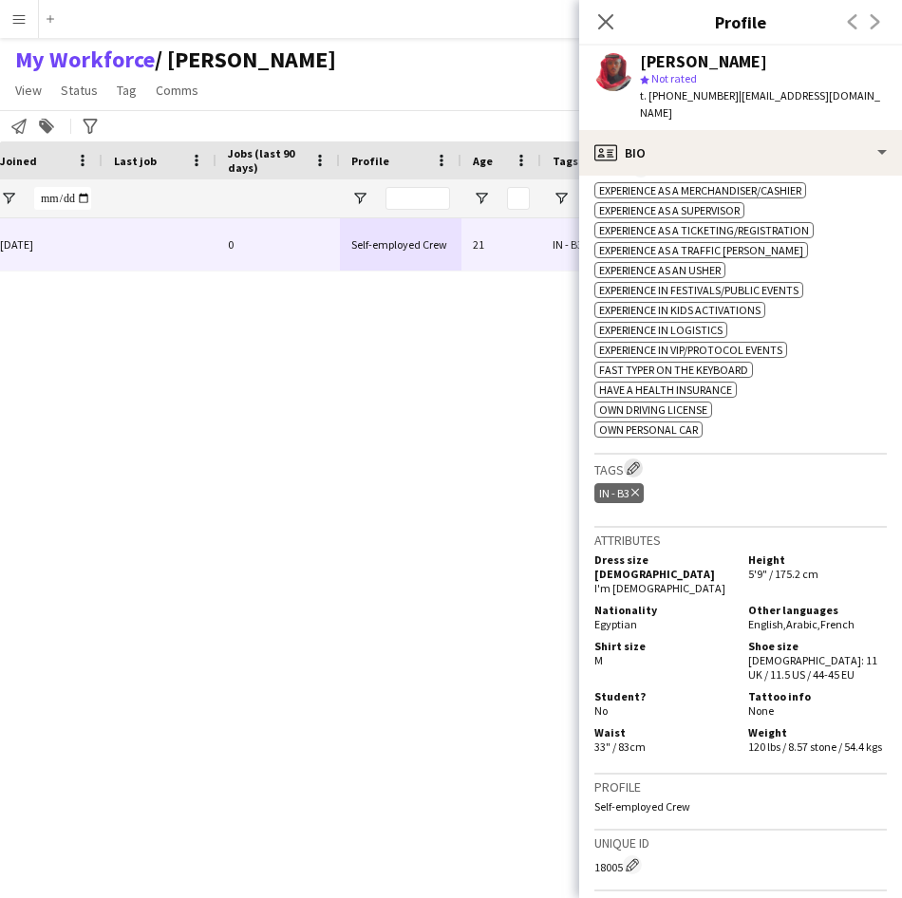
click at [627, 458] on button "Edit crew company tags" at bounding box center [633, 467] width 19 height 19
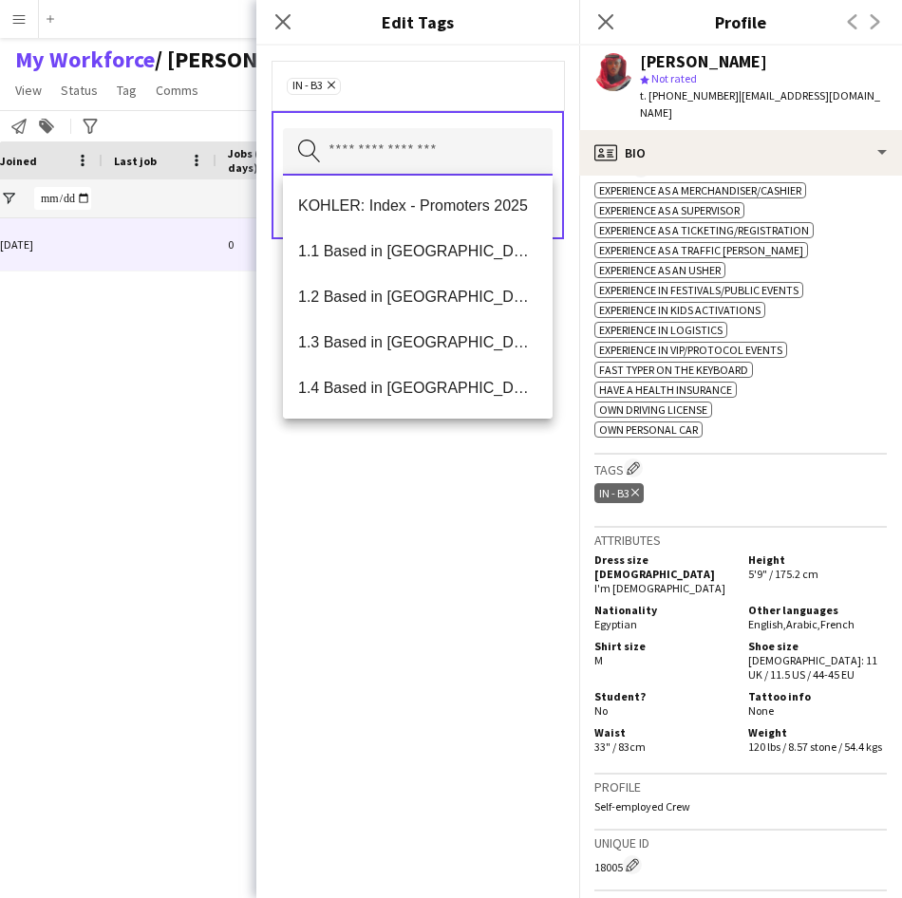
click at [467, 157] on input "text" at bounding box center [418, 151] width 270 height 47
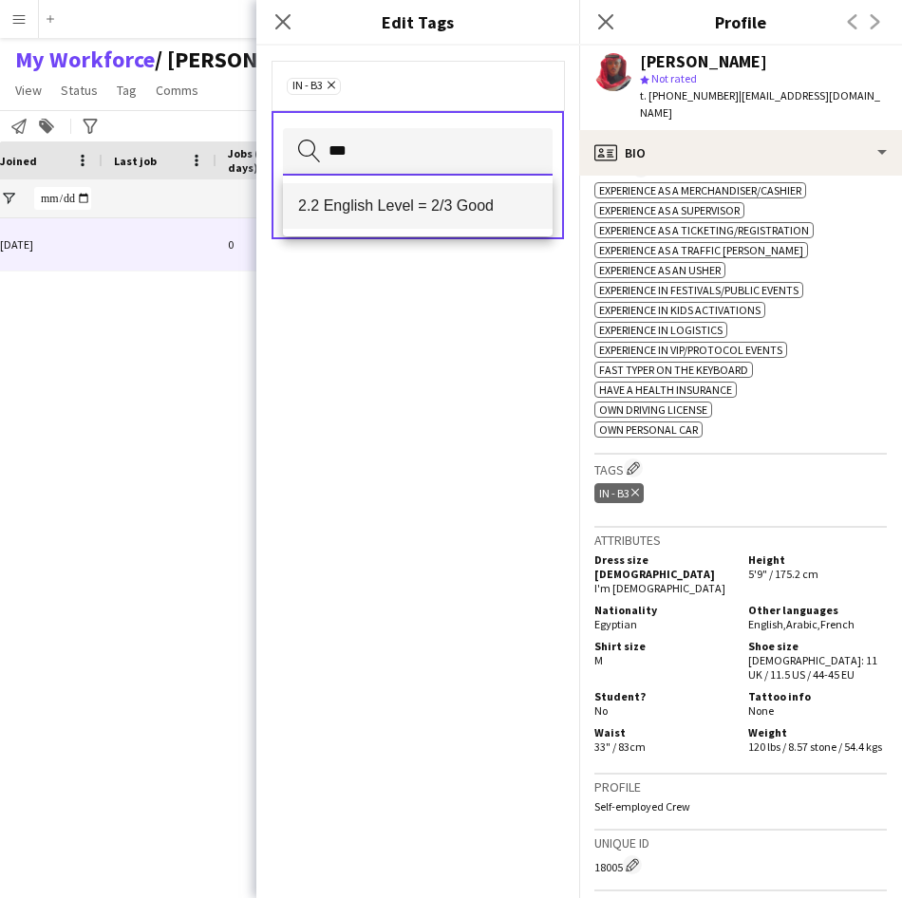
type input "***"
click at [456, 195] on mat-option "2.2 English Level = 2/3 Good" at bounding box center [418, 206] width 270 height 46
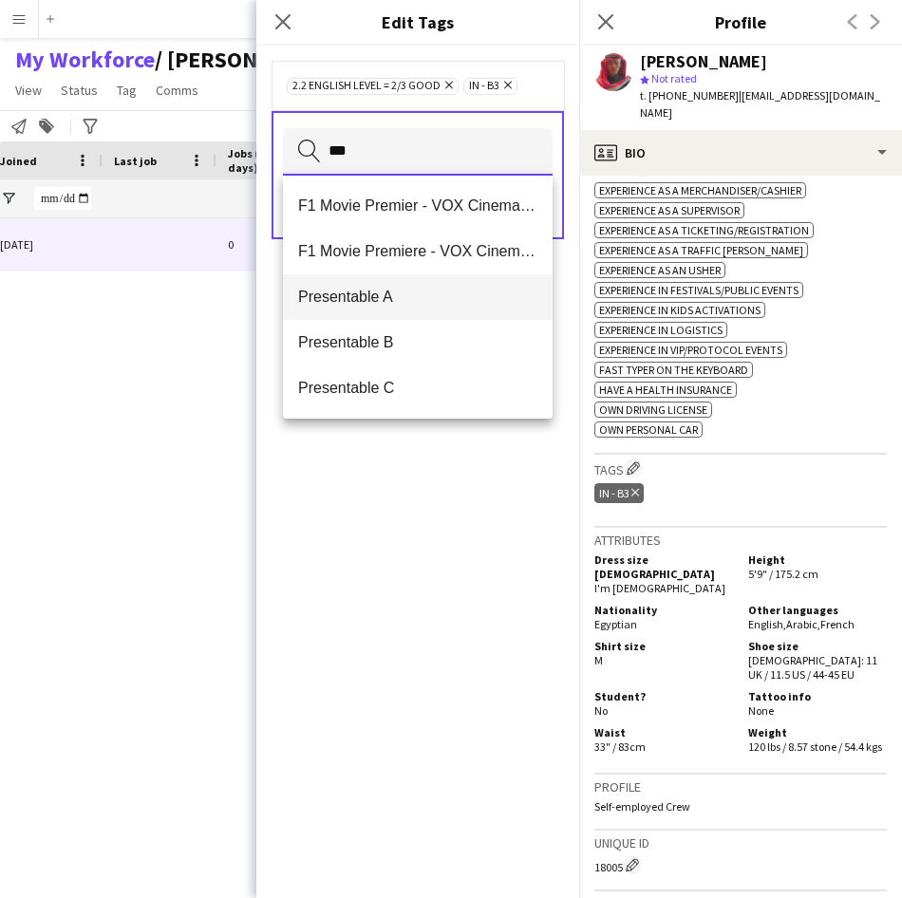
type input "***"
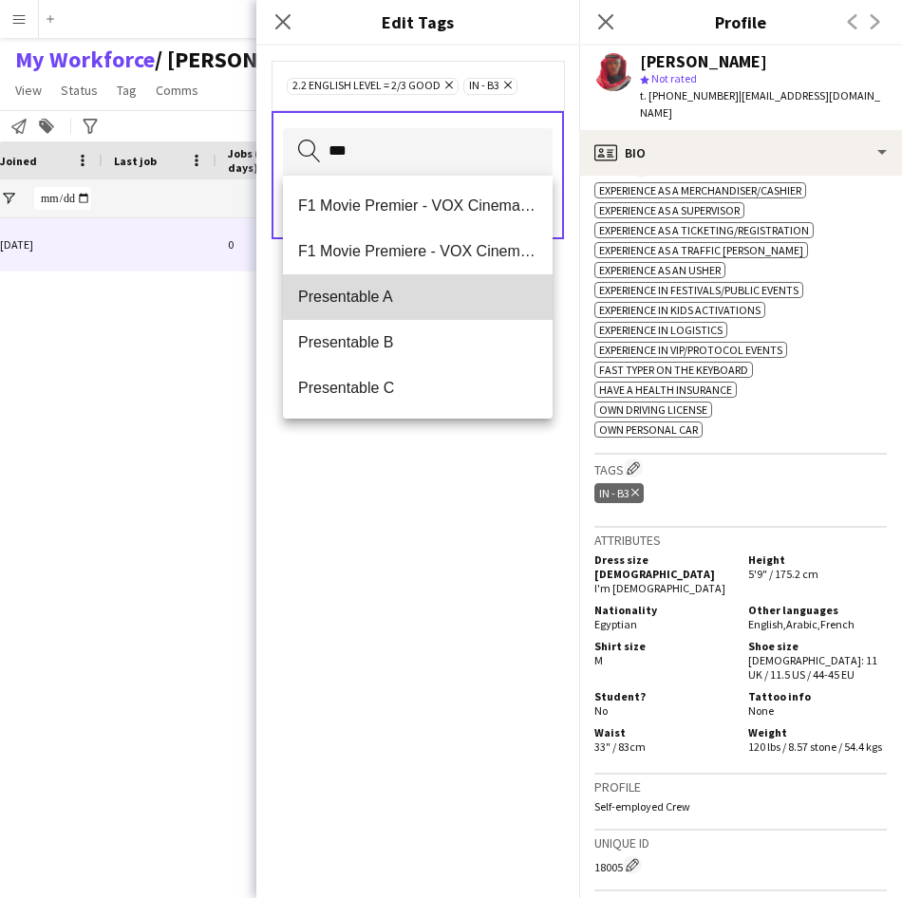
click at [372, 287] on mat-option "Presentable A" at bounding box center [418, 297] width 270 height 46
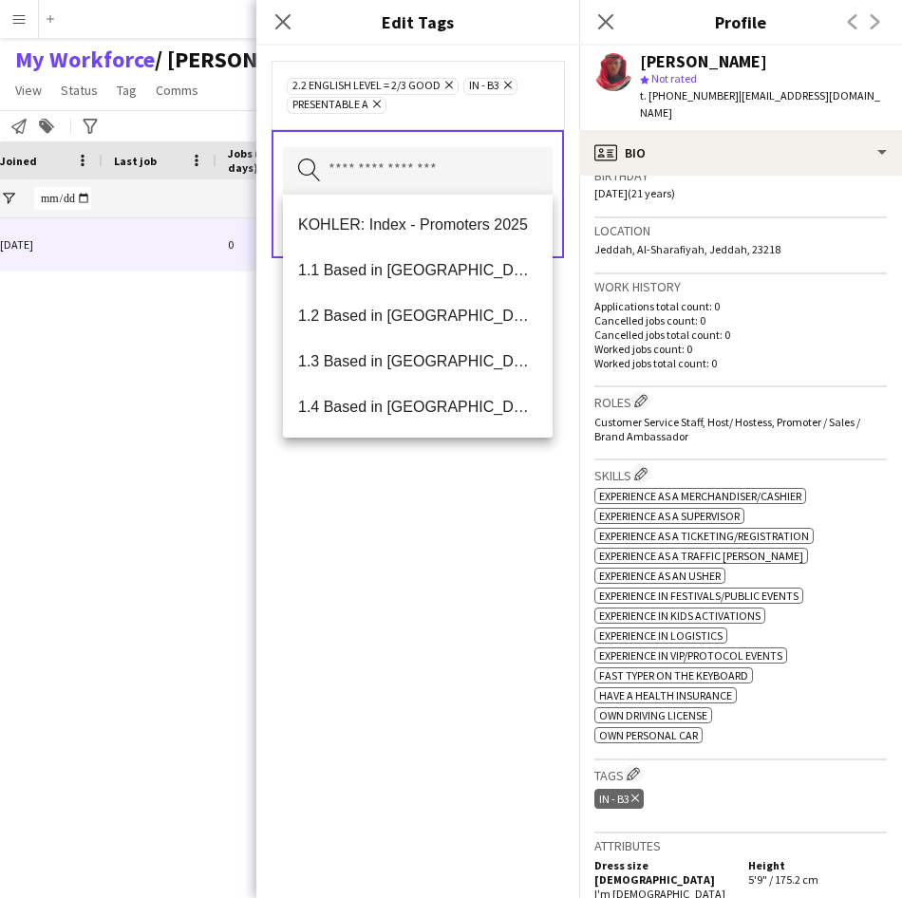
scroll to position [548, 0]
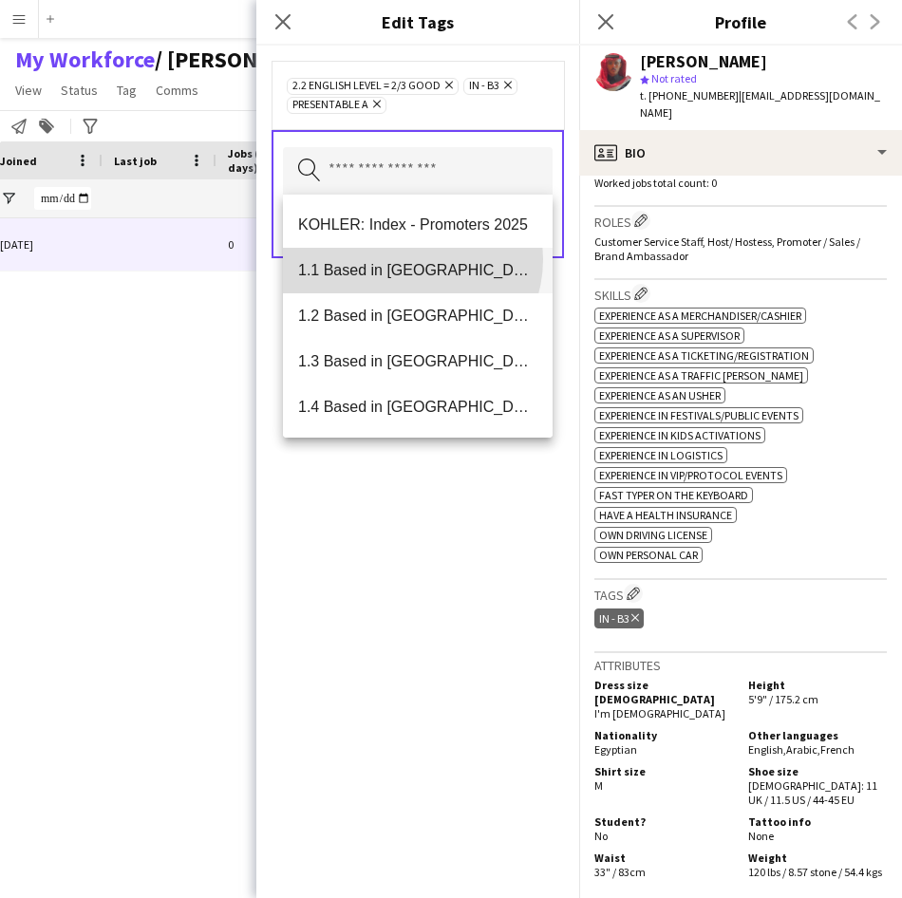
click at [410, 259] on mat-option "1.1 Based in [GEOGRAPHIC_DATA]" at bounding box center [418, 271] width 270 height 46
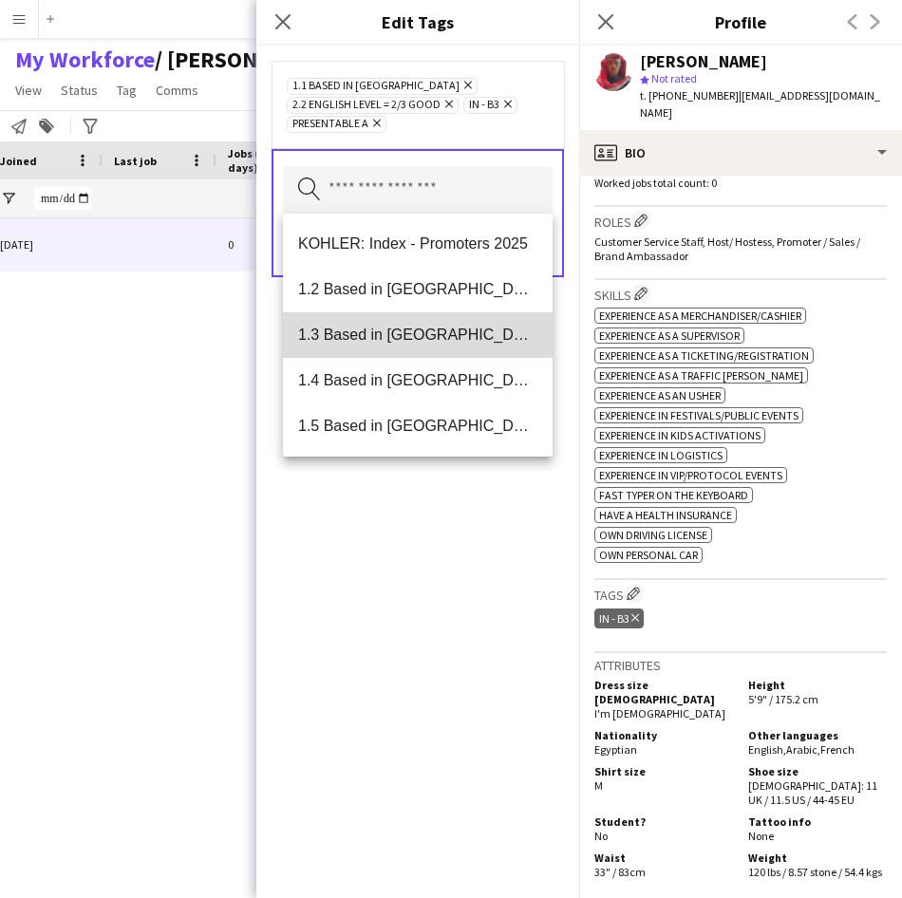
click at [461, 332] on span "1.3 Based in [GEOGRAPHIC_DATA]" at bounding box center [417, 335] width 239 height 18
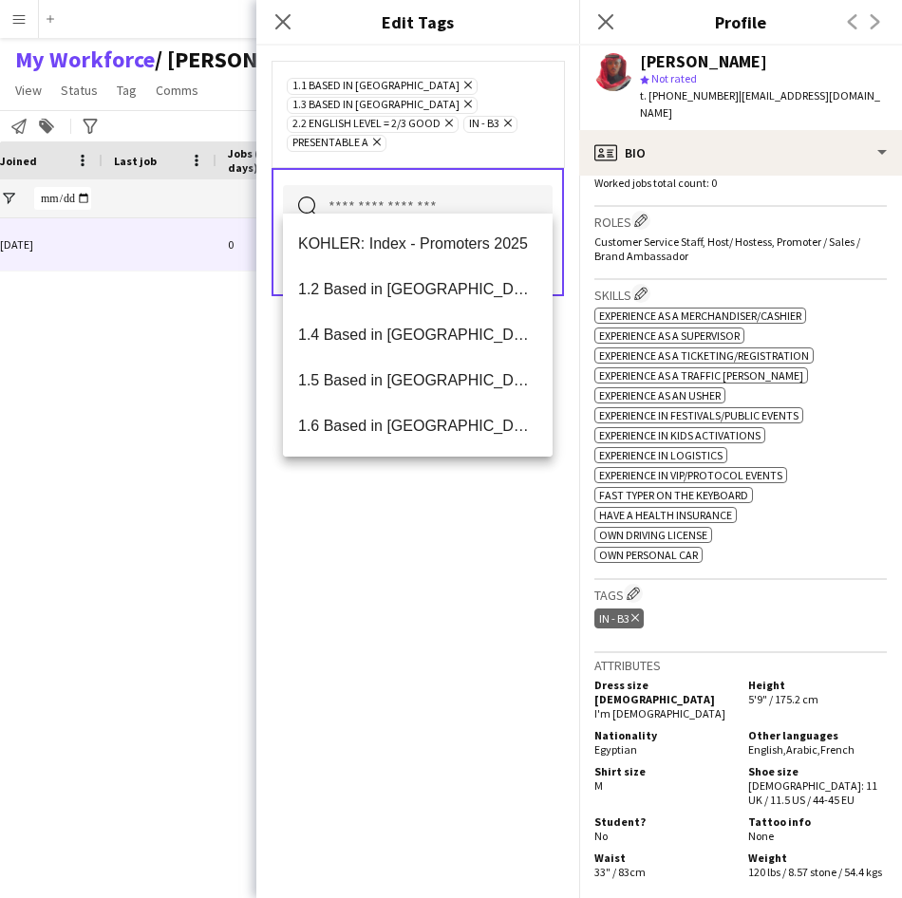
click at [466, 579] on div "1.1 Based in [GEOGRAPHIC_DATA] Remove 1.3 Based in [GEOGRAPHIC_DATA] Remove 2.2…" at bounding box center [417, 472] width 323 height 852
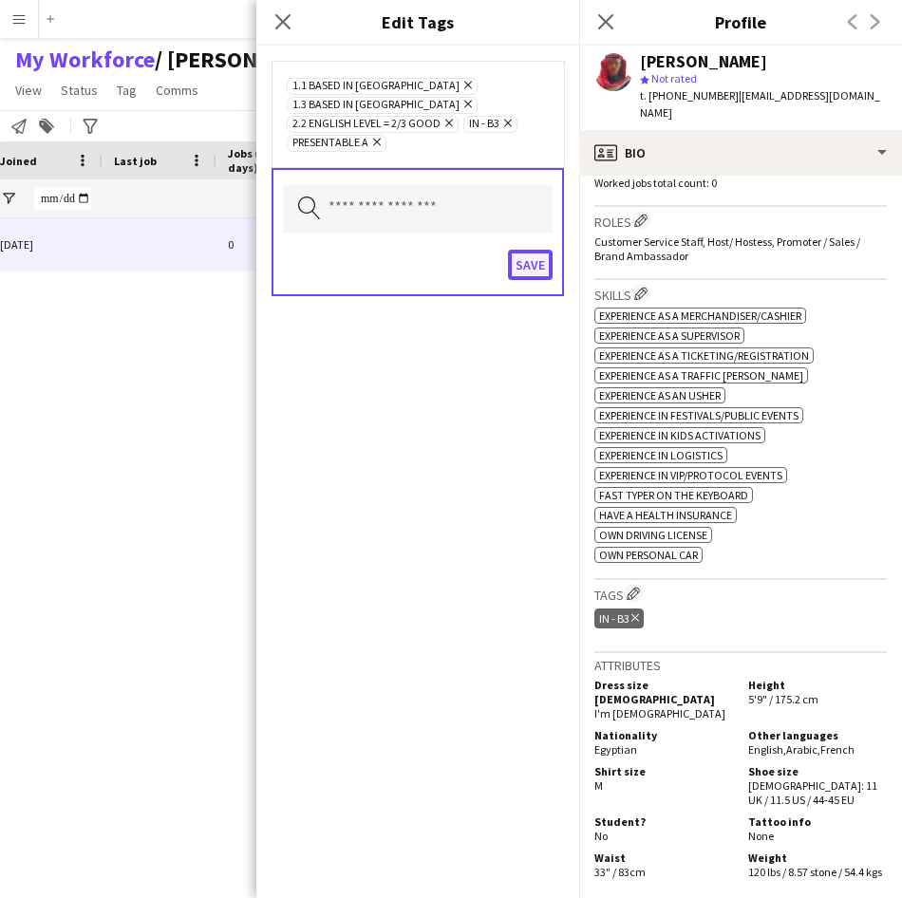
click at [528, 250] on button "Save" at bounding box center [530, 265] width 45 height 30
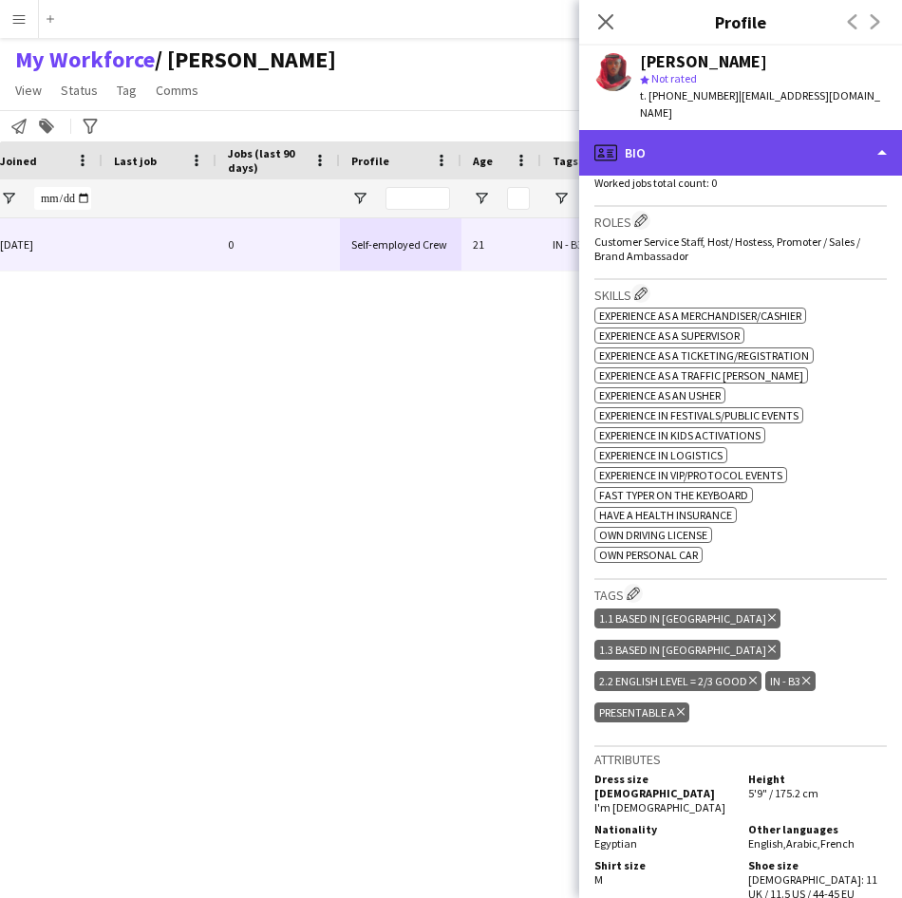
click at [778, 130] on div "profile Bio" at bounding box center [740, 153] width 323 height 46
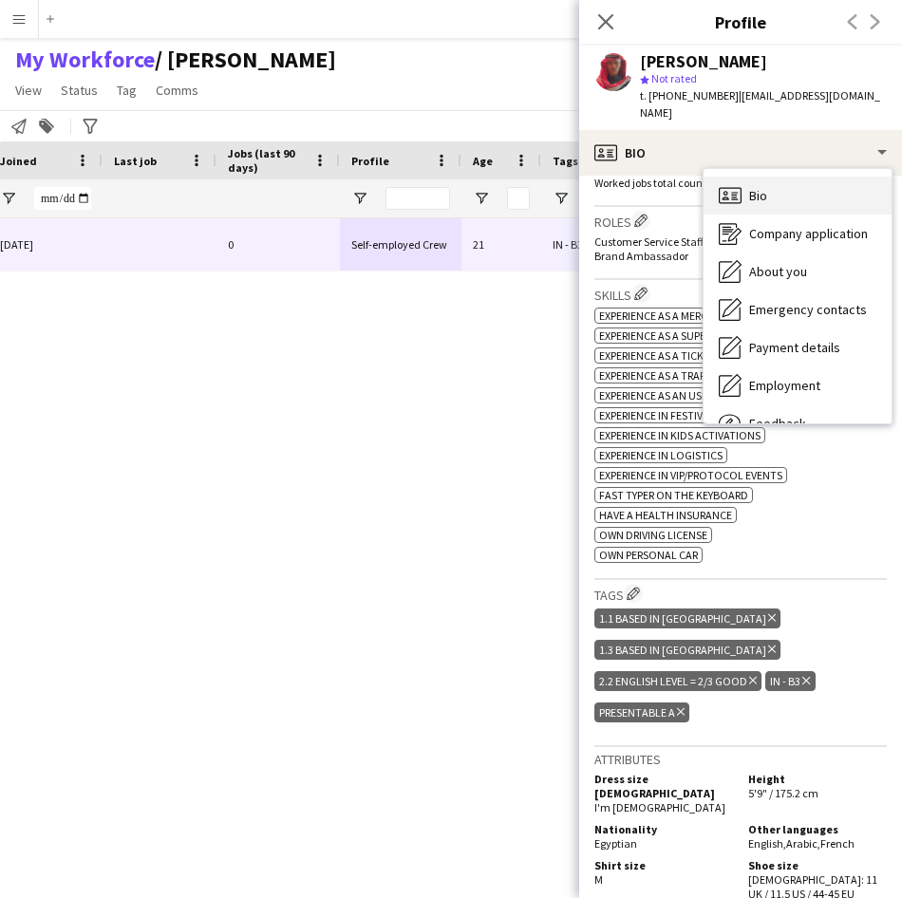
click at [787, 177] on div "Bio Bio" at bounding box center [797, 196] width 188 height 38
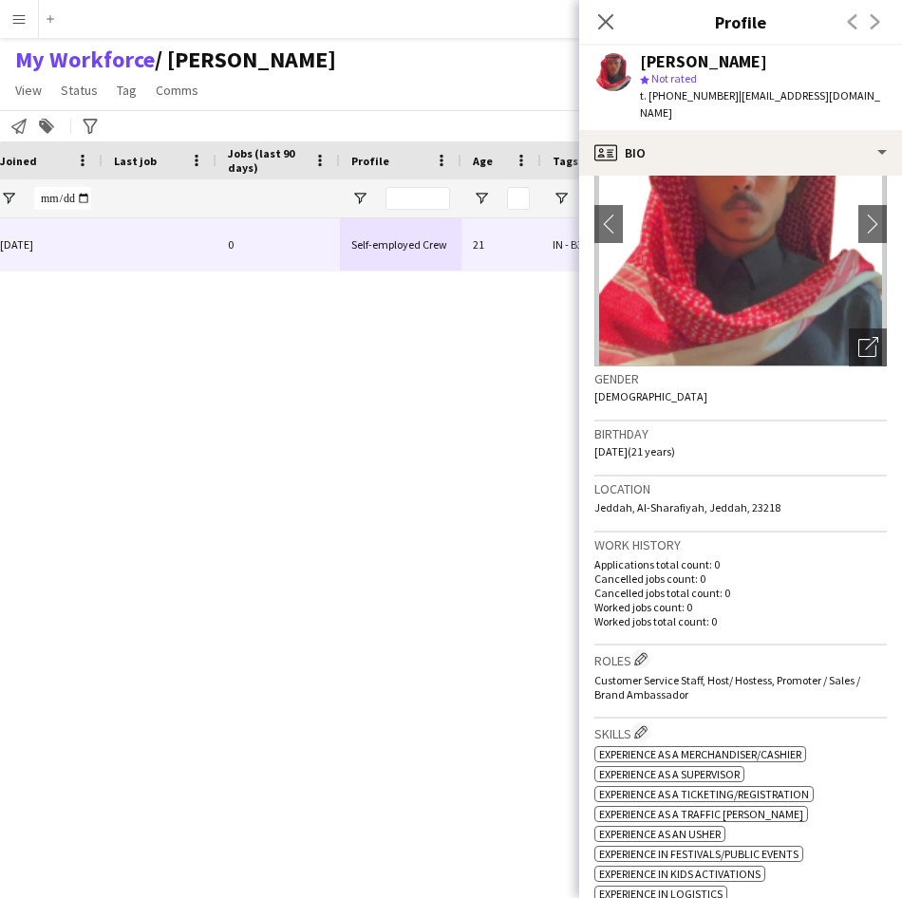
scroll to position [0, 0]
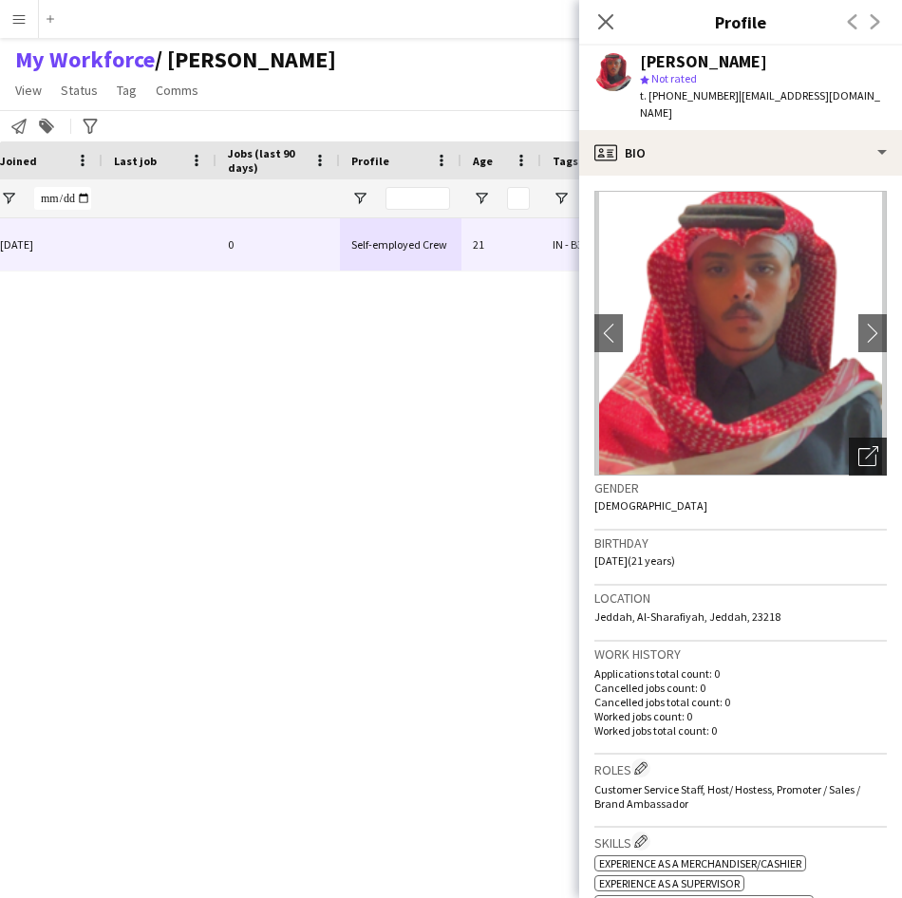
click at [863, 446] on icon "Open photos pop-in" at bounding box center [868, 456] width 20 height 20
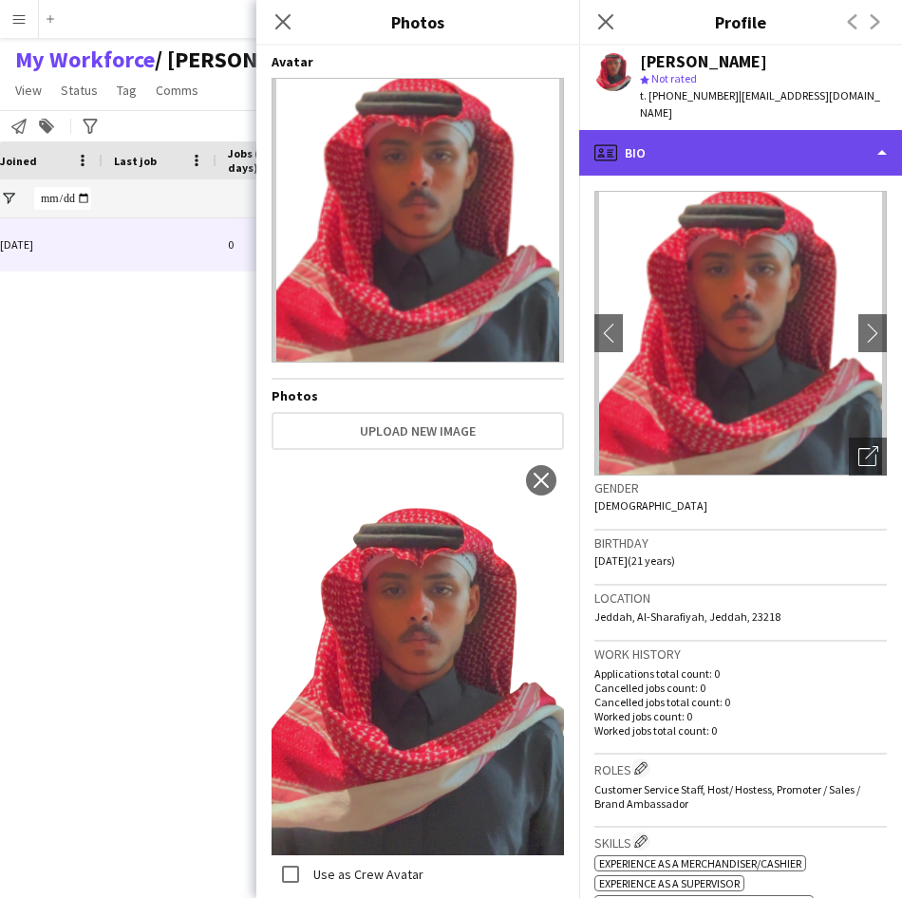
click at [681, 130] on div "profile Bio" at bounding box center [740, 153] width 323 height 46
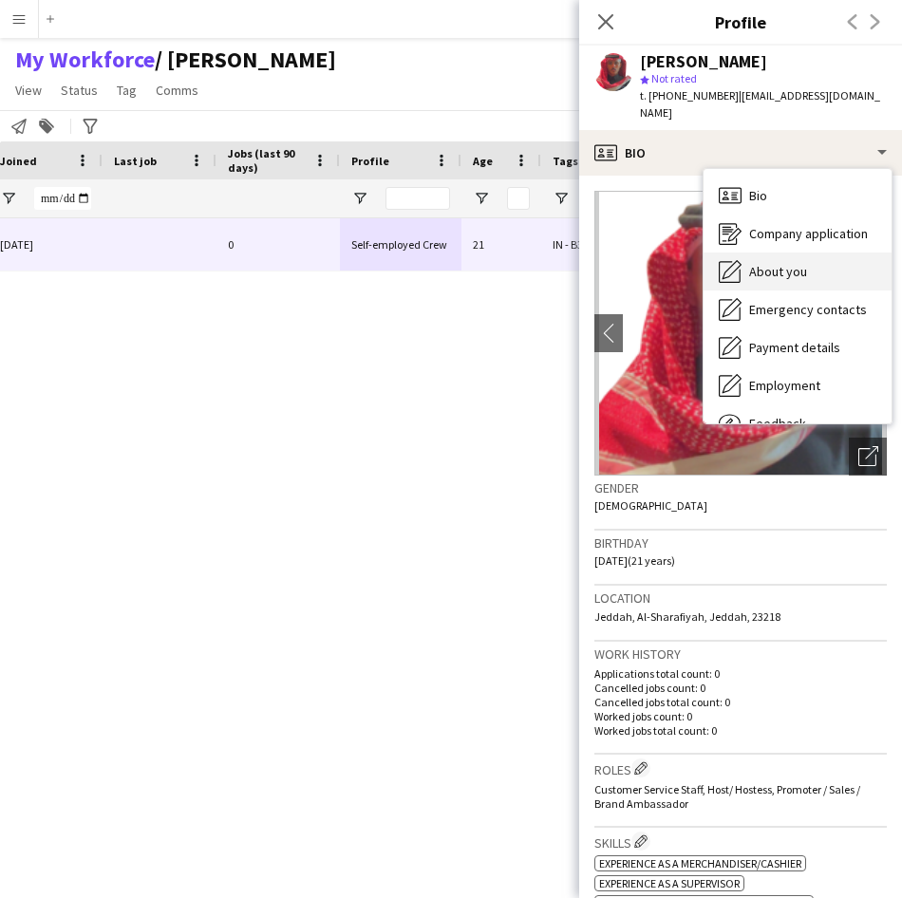
click at [783, 263] on span "About you" at bounding box center [778, 271] width 58 height 17
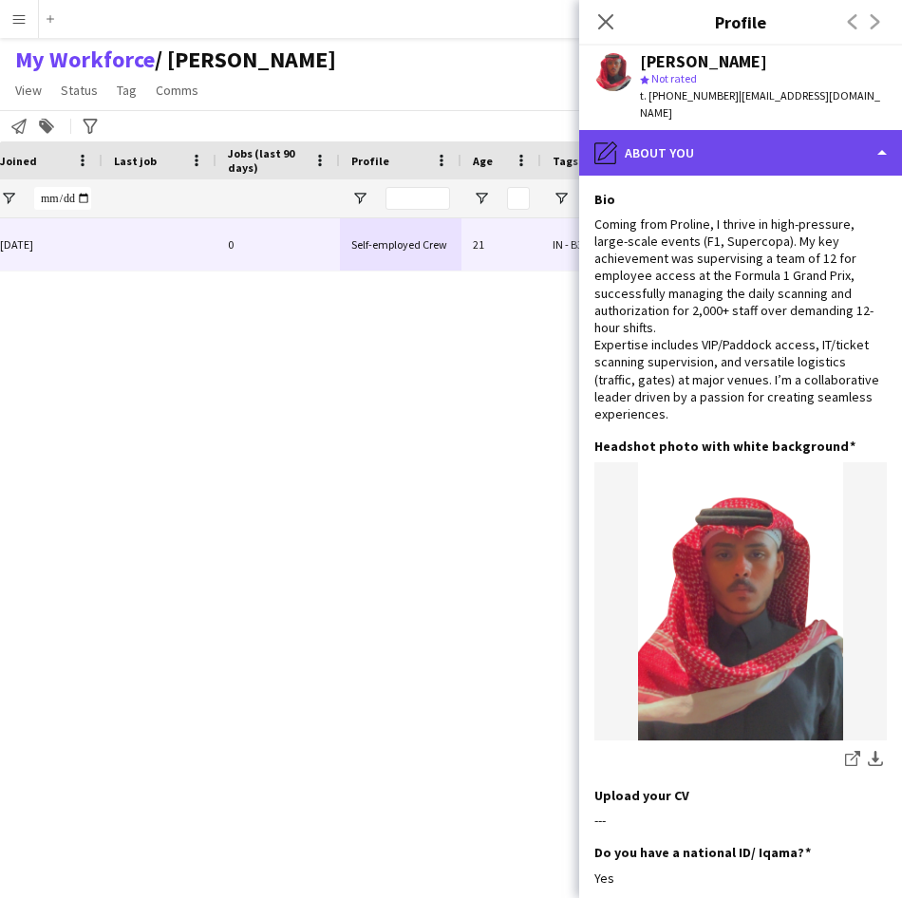
click at [734, 142] on div "pencil4 About you" at bounding box center [740, 153] width 323 height 46
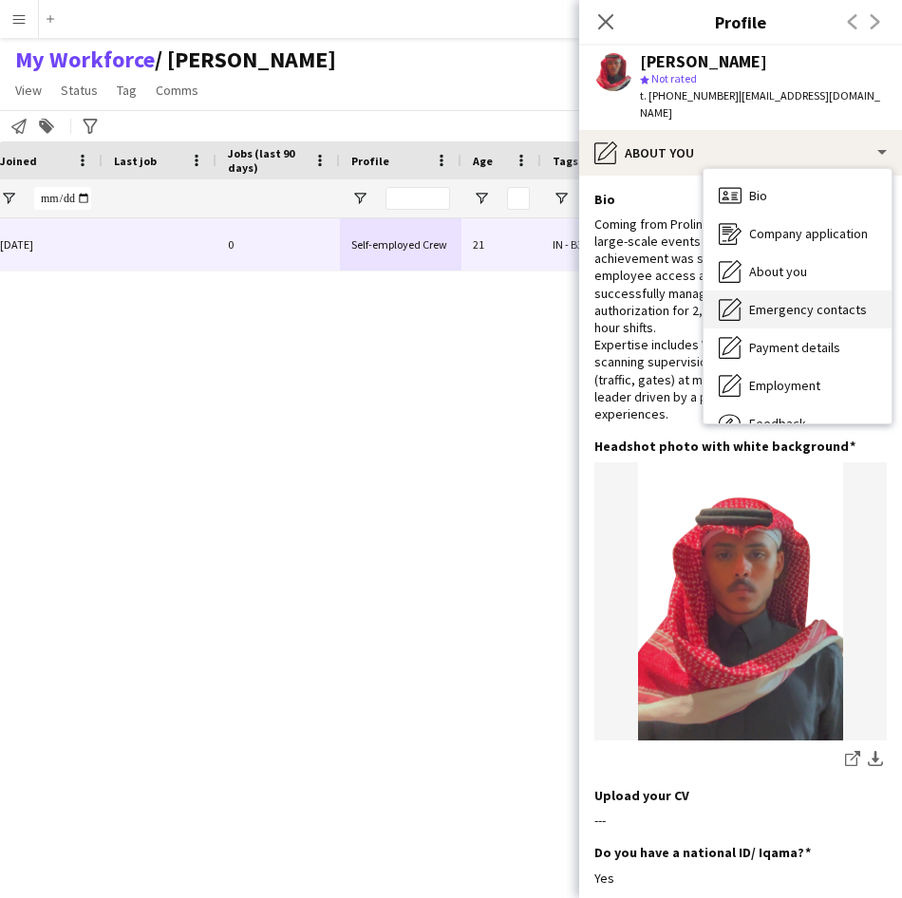
click at [773, 301] on span "Emergency contacts" at bounding box center [808, 309] width 118 height 17
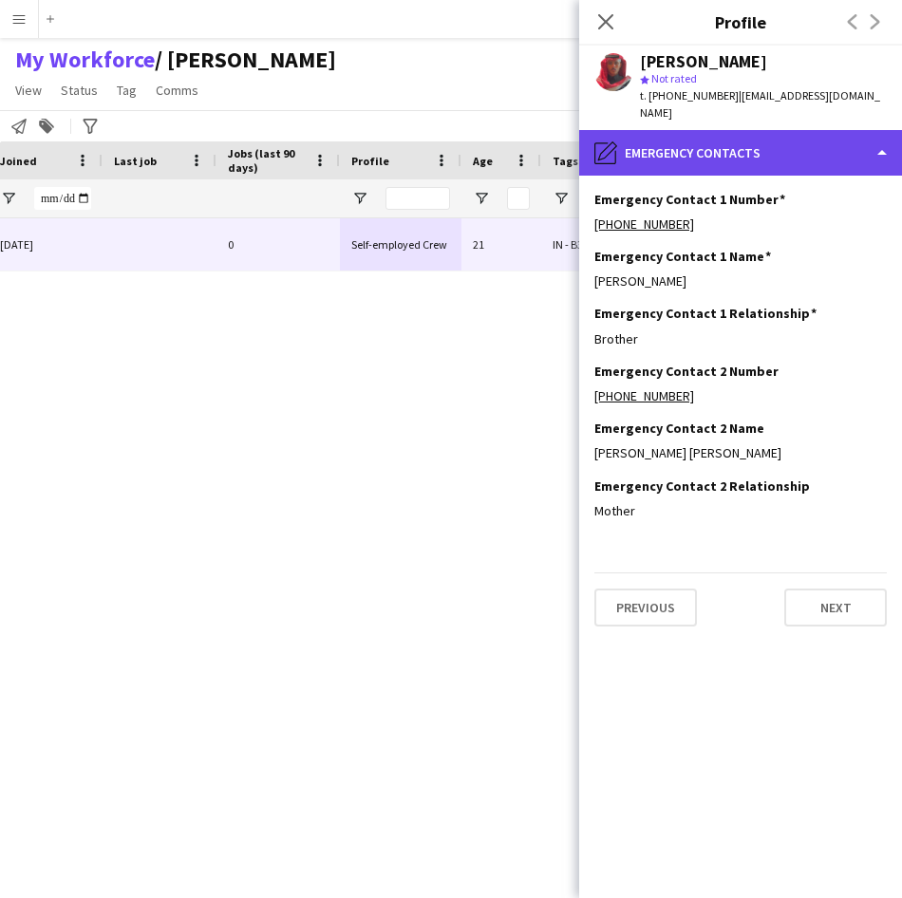
click at [719, 135] on div "pencil4 Emergency contacts" at bounding box center [740, 153] width 323 height 46
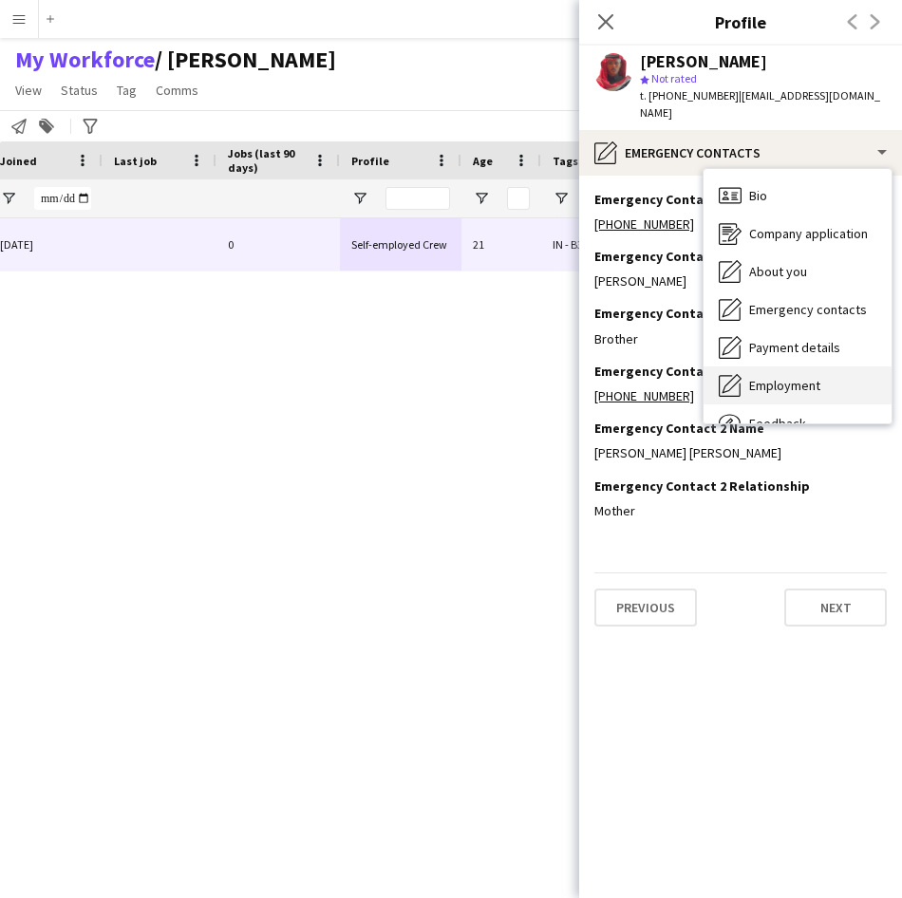
click at [793, 377] on span "Employment" at bounding box center [784, 385] width 71 height 17
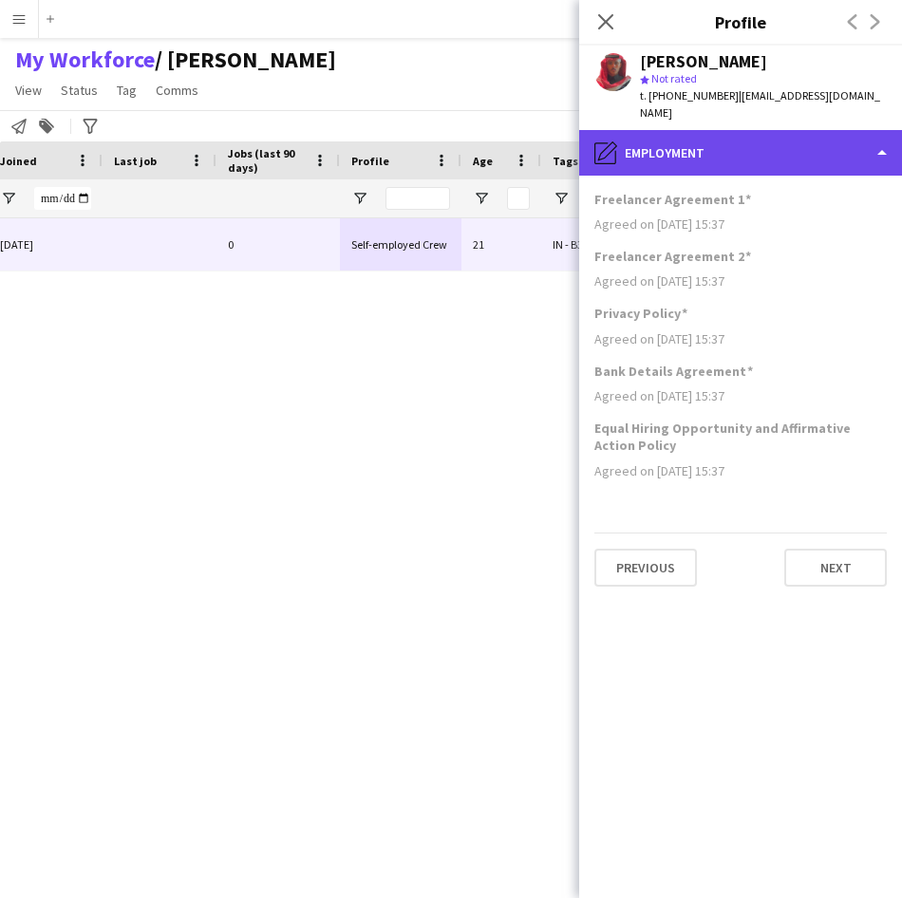
click at [744, 130] on div "pencil4 Employment" at bounding box center [740, 153] width 323 height 46
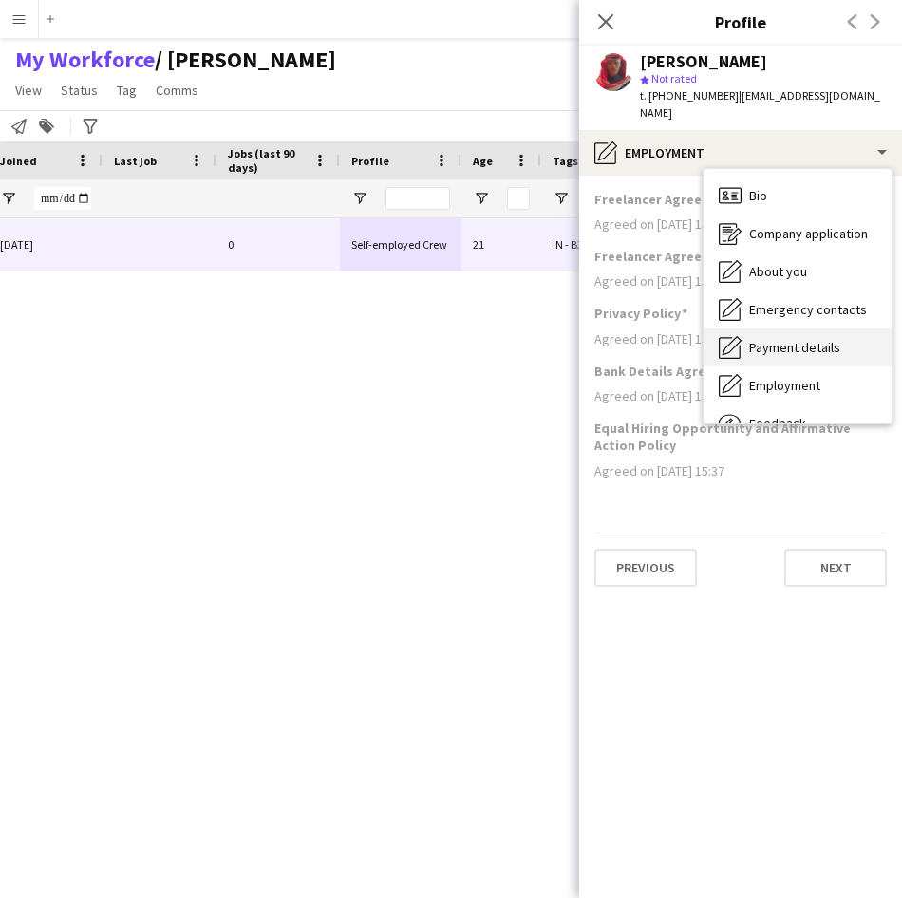
click at [787, 339] on span "Payment details" at bounding box center [794, 347] width 91 height 17
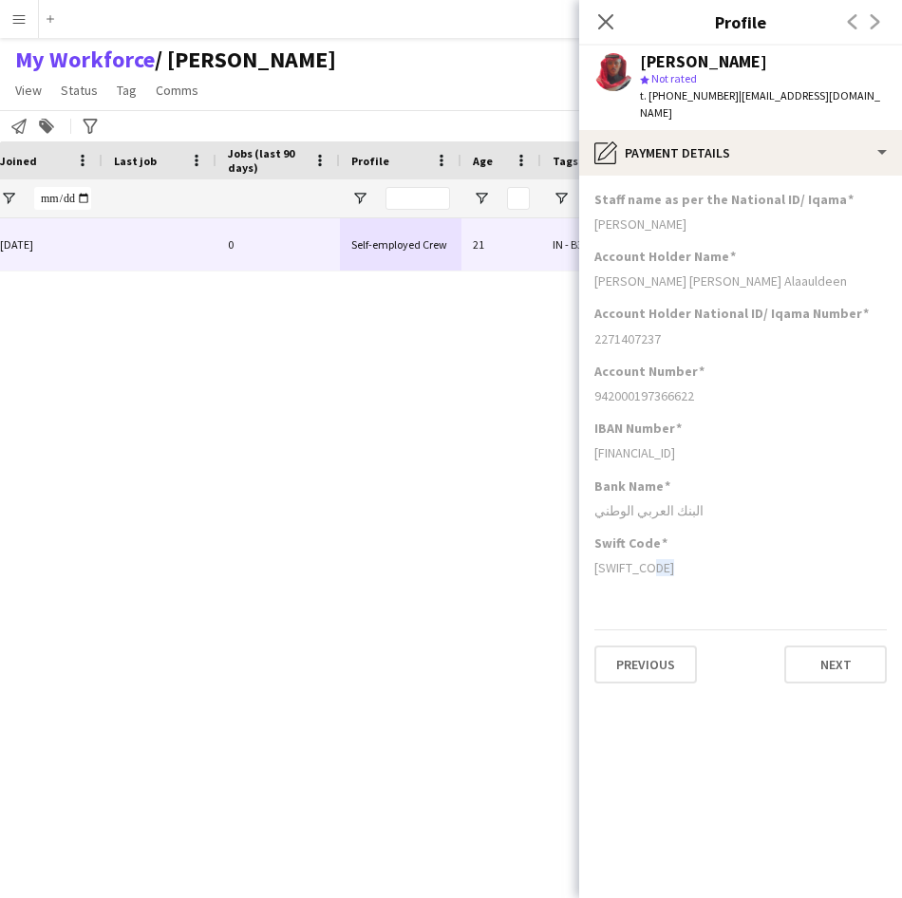
drag, startPoint x: 672, startPoint y: 553, endPoint x: 653, endPoint y: 560, distance: 20.1
click at [653, 560] on div "Swift Code [SWIFT_CODE]" at bounding box center [740, 562] width 292 height 57
drag, startPoint x: 653, startPoint y: 560, endPoint x: 687, endPoint y: 565, distance: 34.5
click at [687, 565] on div "Swift Code [SWIFT_CODE]" at bounding box center [740, 562] width 292 height 57
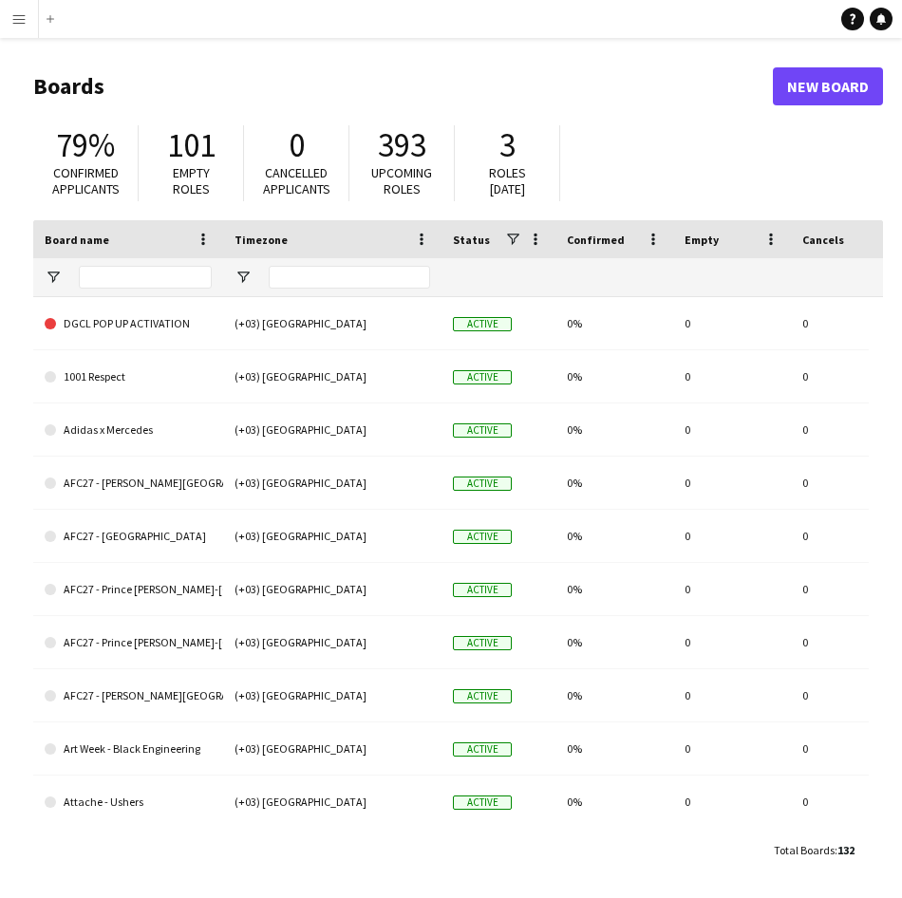
click at [25, 28] on button "Menu" at bounding box center [19, 19] width 38 height 38
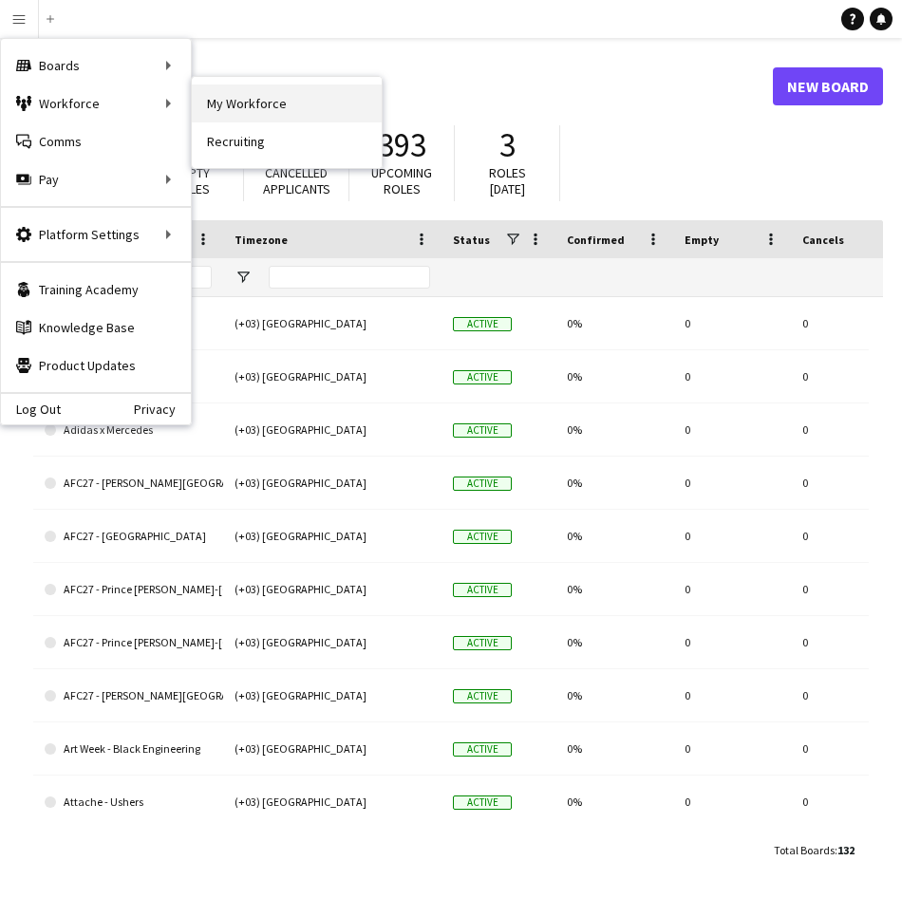
click at [254, 100] on link "My Workforce" at bounding box center [287, 103] width 190 height 38
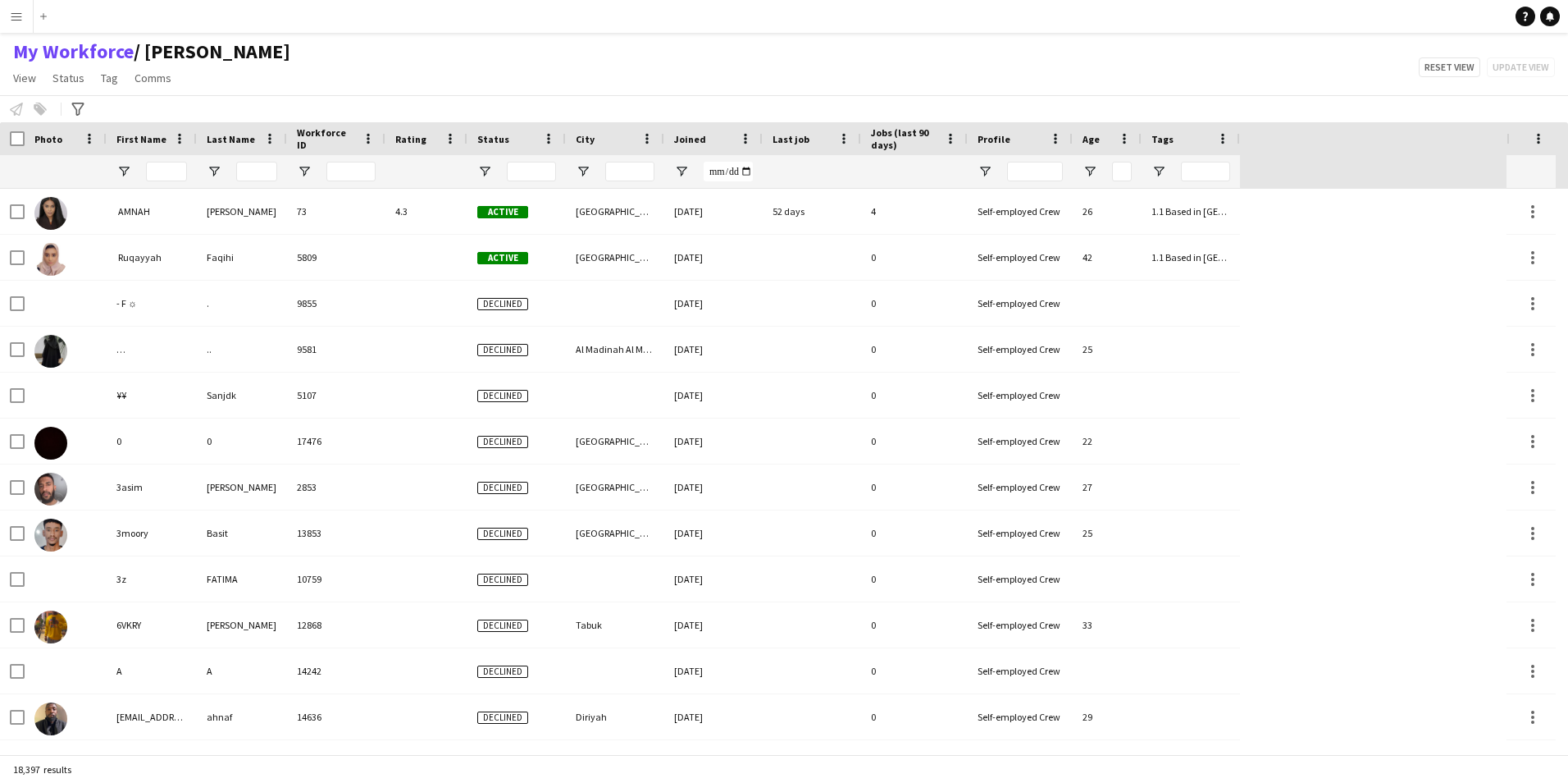
click at [15, 11] on app-icon "Menu" at bounding box center [16, 16] width 13 height 13
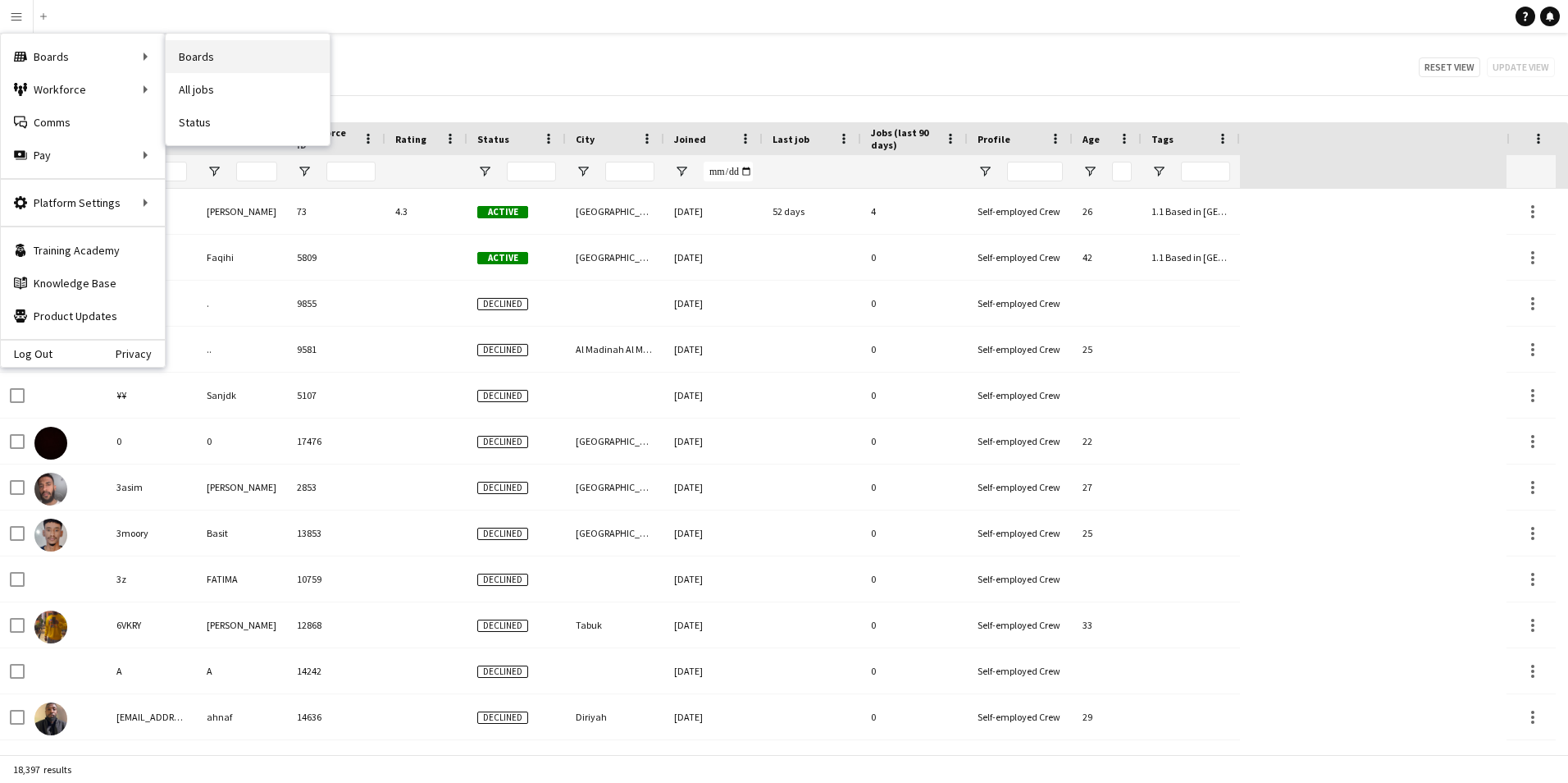
click at [214, 50] on link "Boards" at bounding box center [248, 57] width 164 height 33
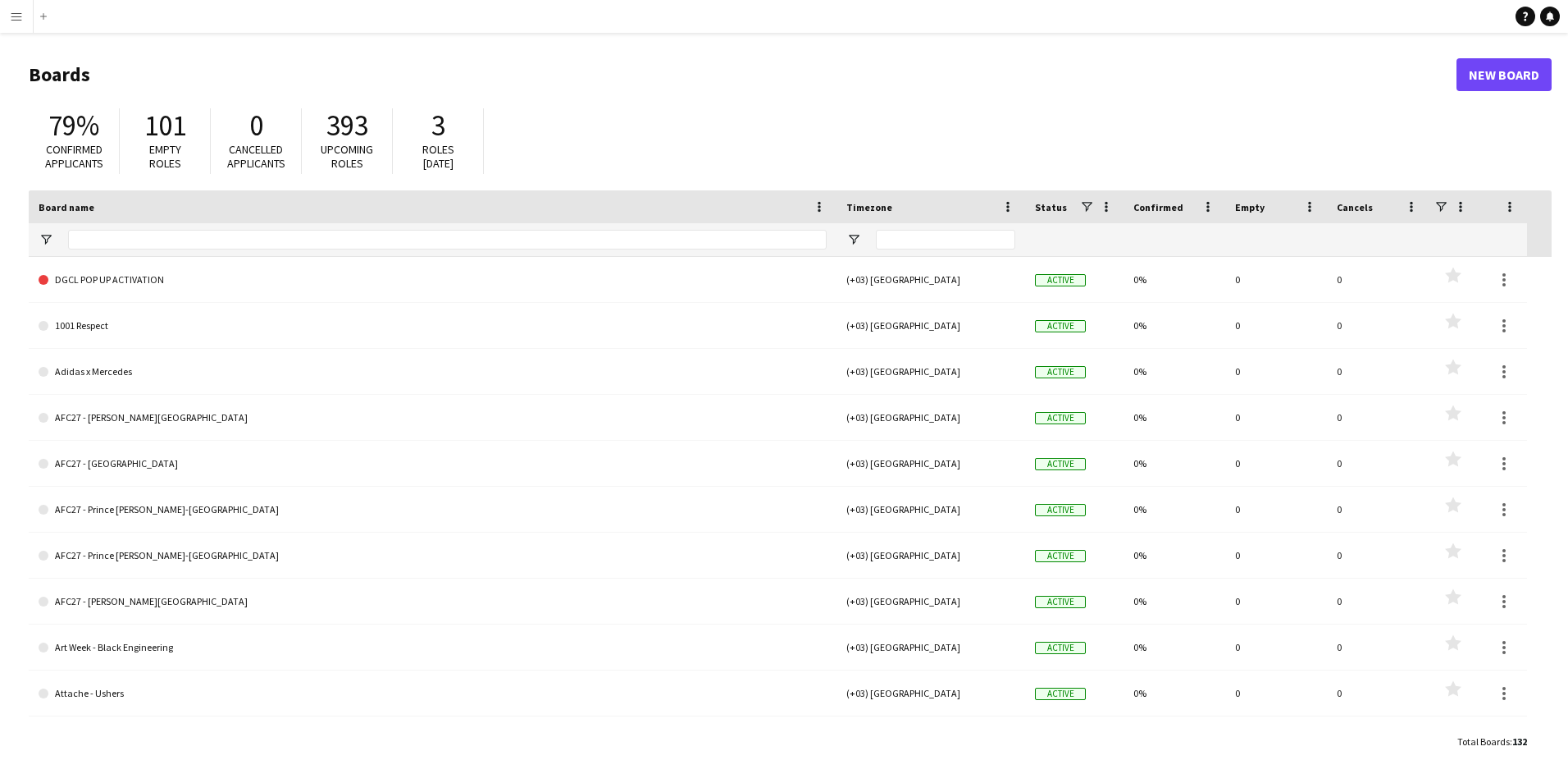
click at [204, 226] on div at bounding box center [448, 239] width 759 height 33
click at [204, 235] on input "Board name Filter Input" at bounding box center [448, 239] width 759 height 20
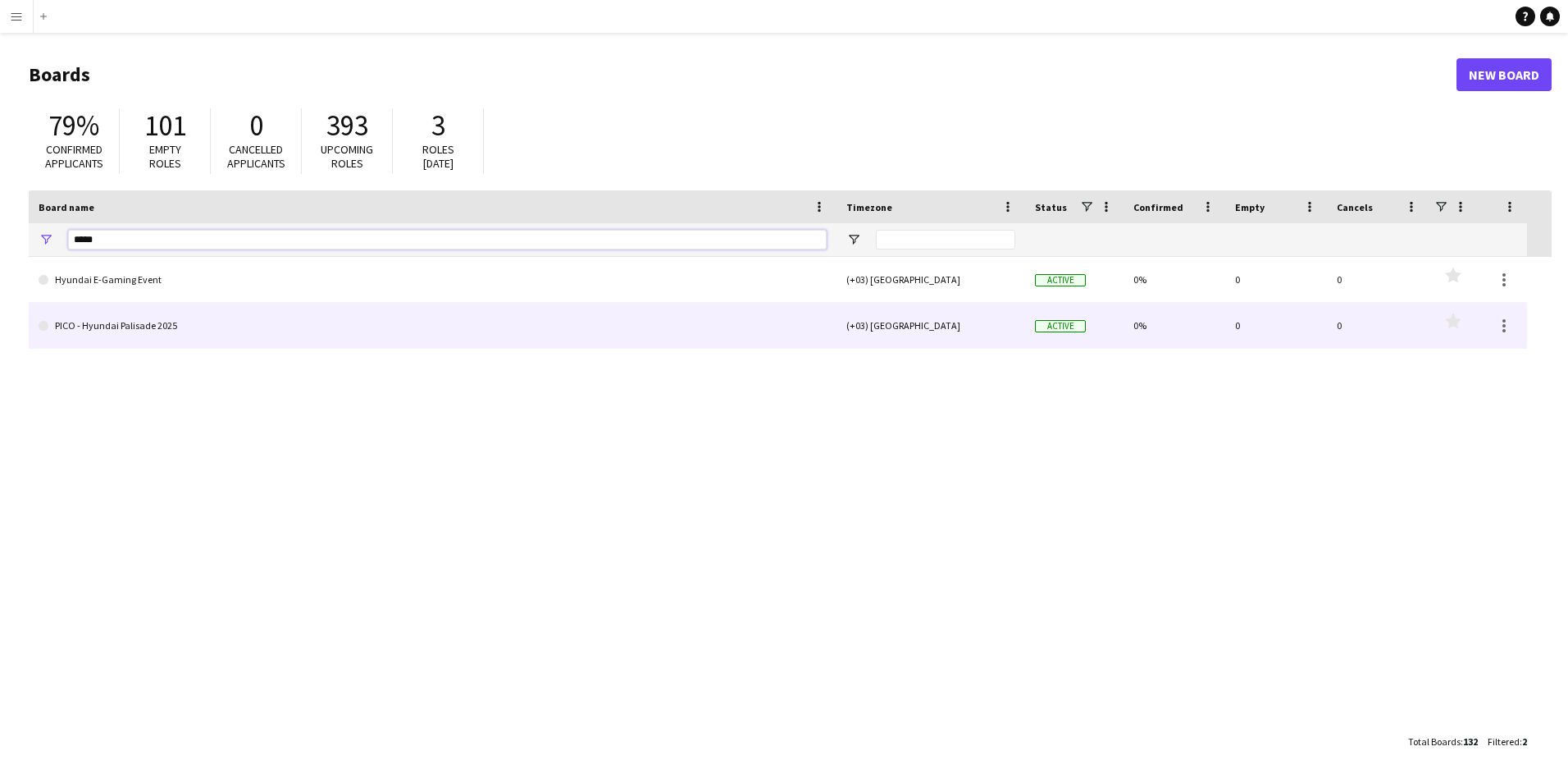
type input "*****"
click at [118, 341] on link "PICO - Hyundai Palisade 2025" at bounding box center [433, 325] width 788 height 46
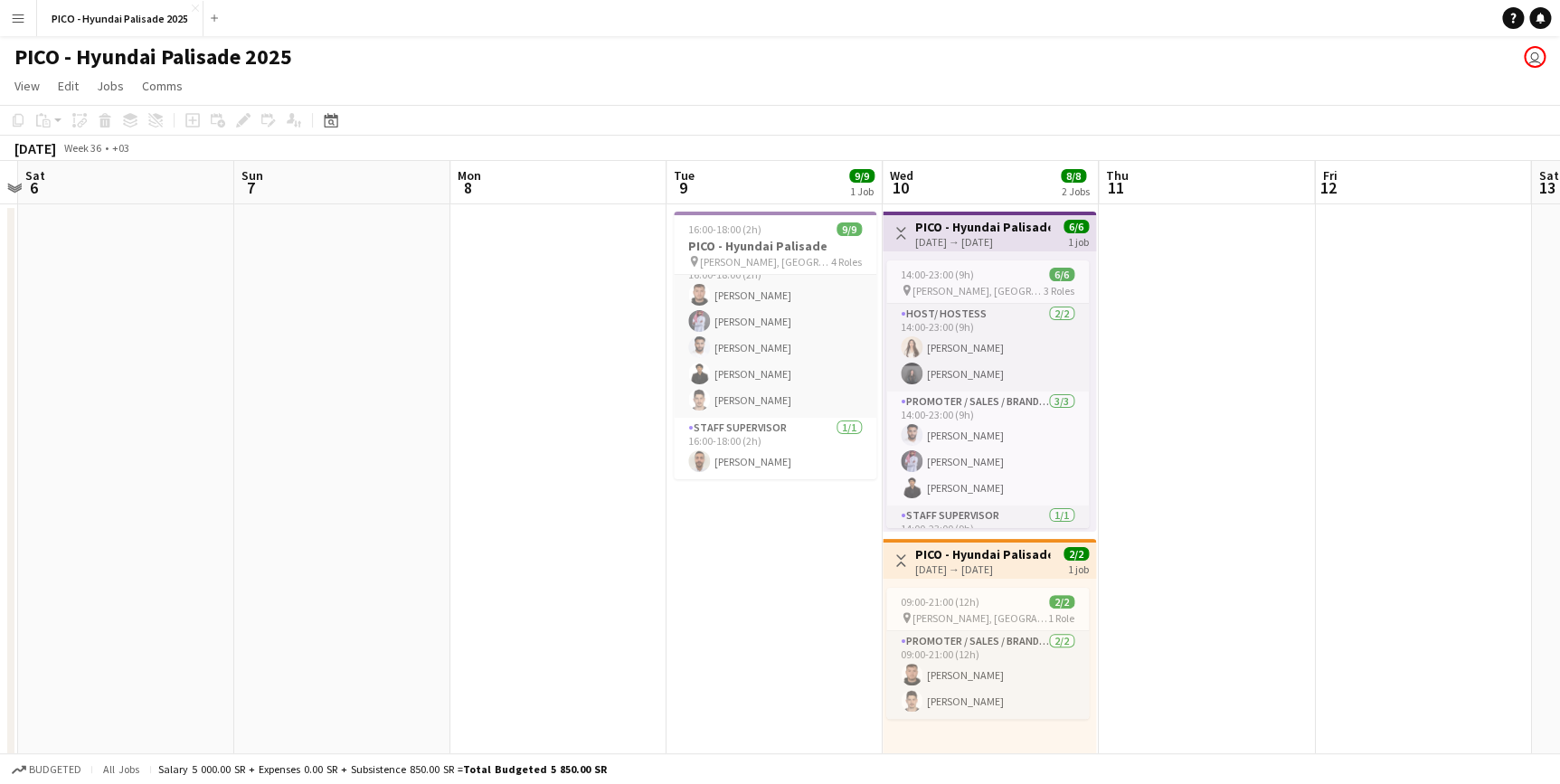
scroll to position [171, 0]
click at [742, 618] on app-date-cell "16:00-18:00 (2h) 9/9 PICO - Hyundai Palisade pin [PERSON_NAME], [GEOGRAPHIC_DAT…" at bounding box center [775, 535] width 216 height 662
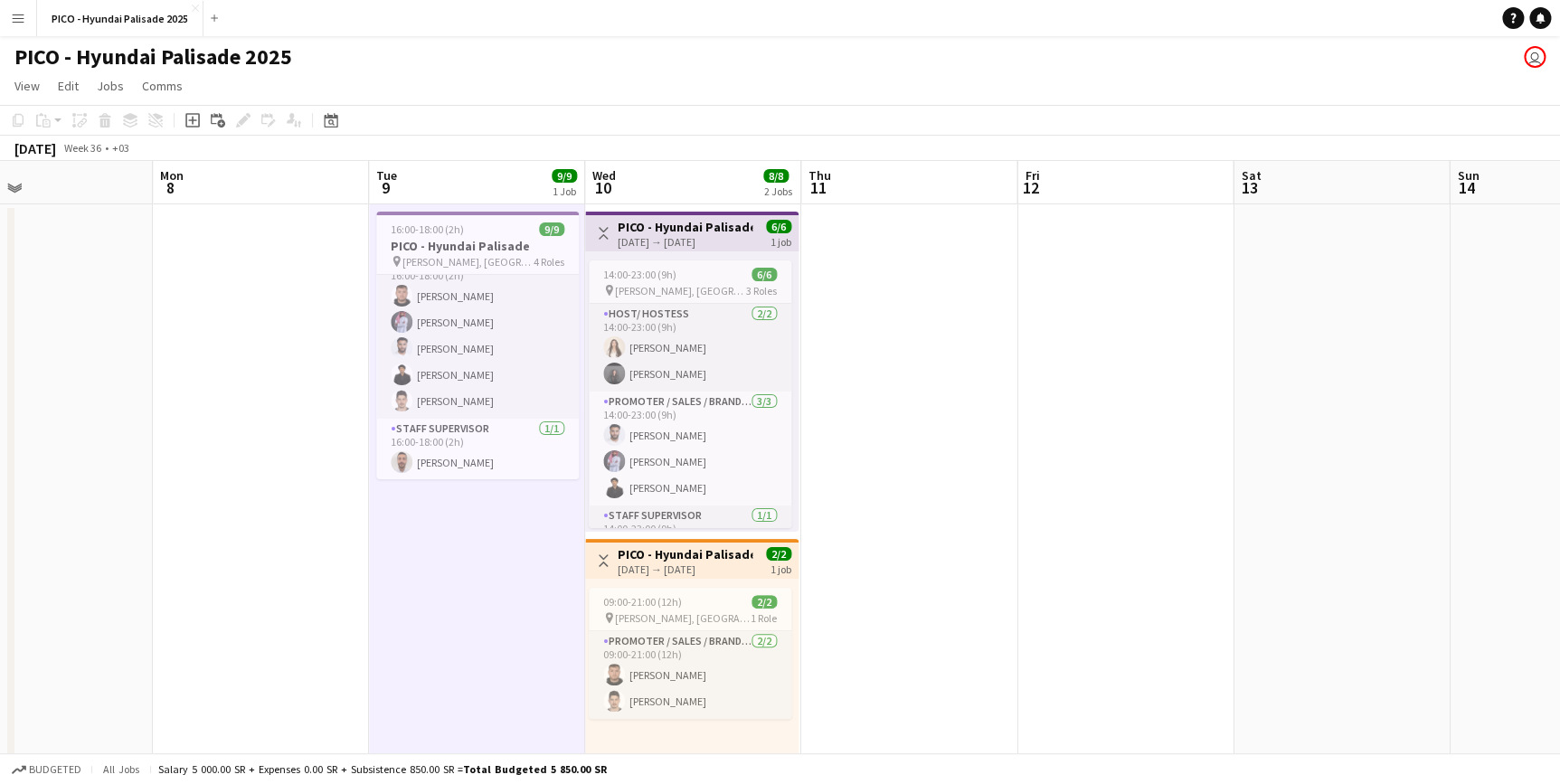
scroll to position [0, 713]
click at [489, 184] on app-board-header-date "Tue 9 9/9 1 Job" at bounding box center [476, 183] width 216 height 44
click at [594, 178] on span "10" at bounding box center [602, 188] width 27 height 21
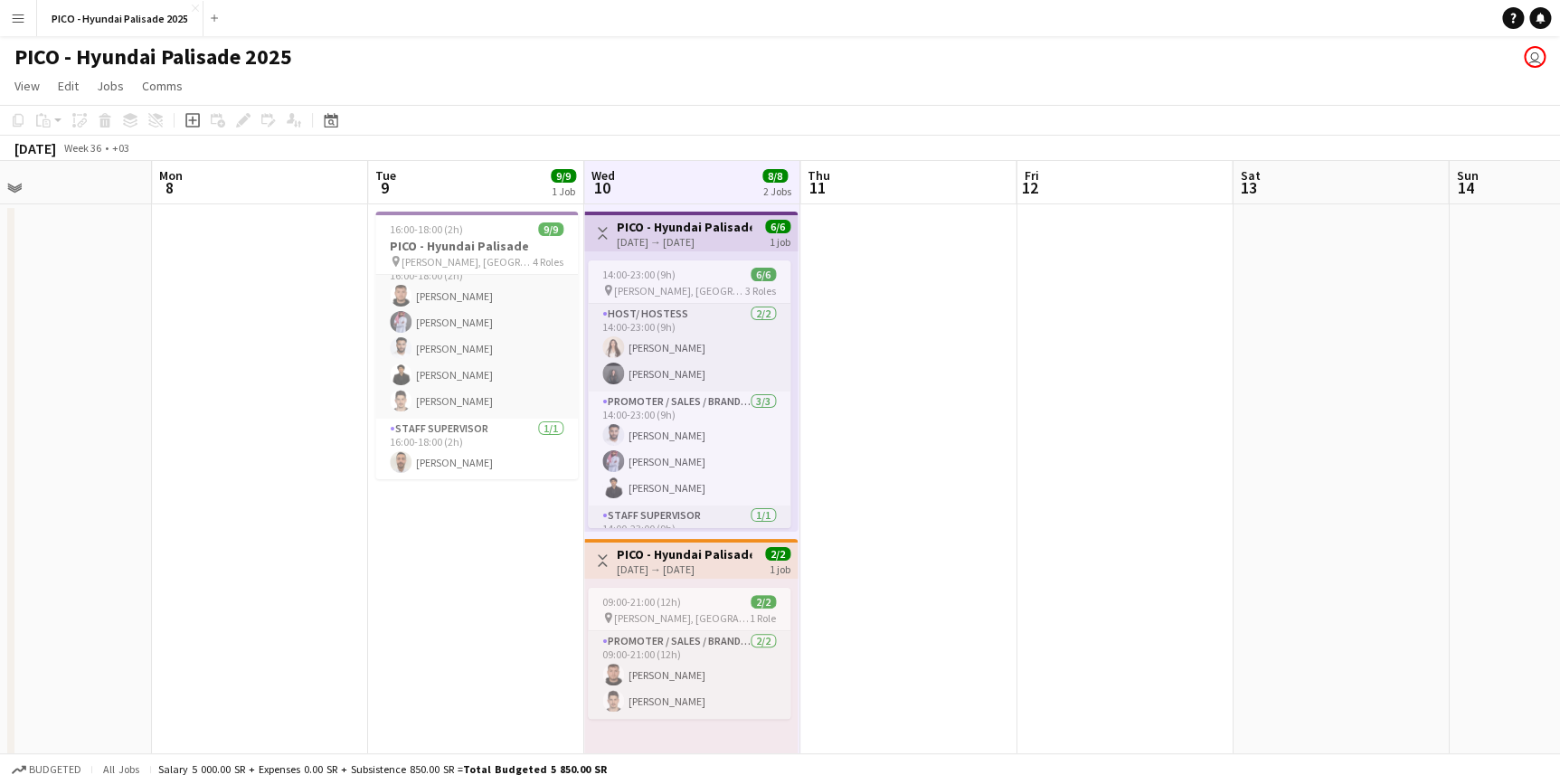
click at [529, 180] on app-board-header-date "Tue 9 9/9 1 Job" at bounding box center [476, 183] width 216 height 44
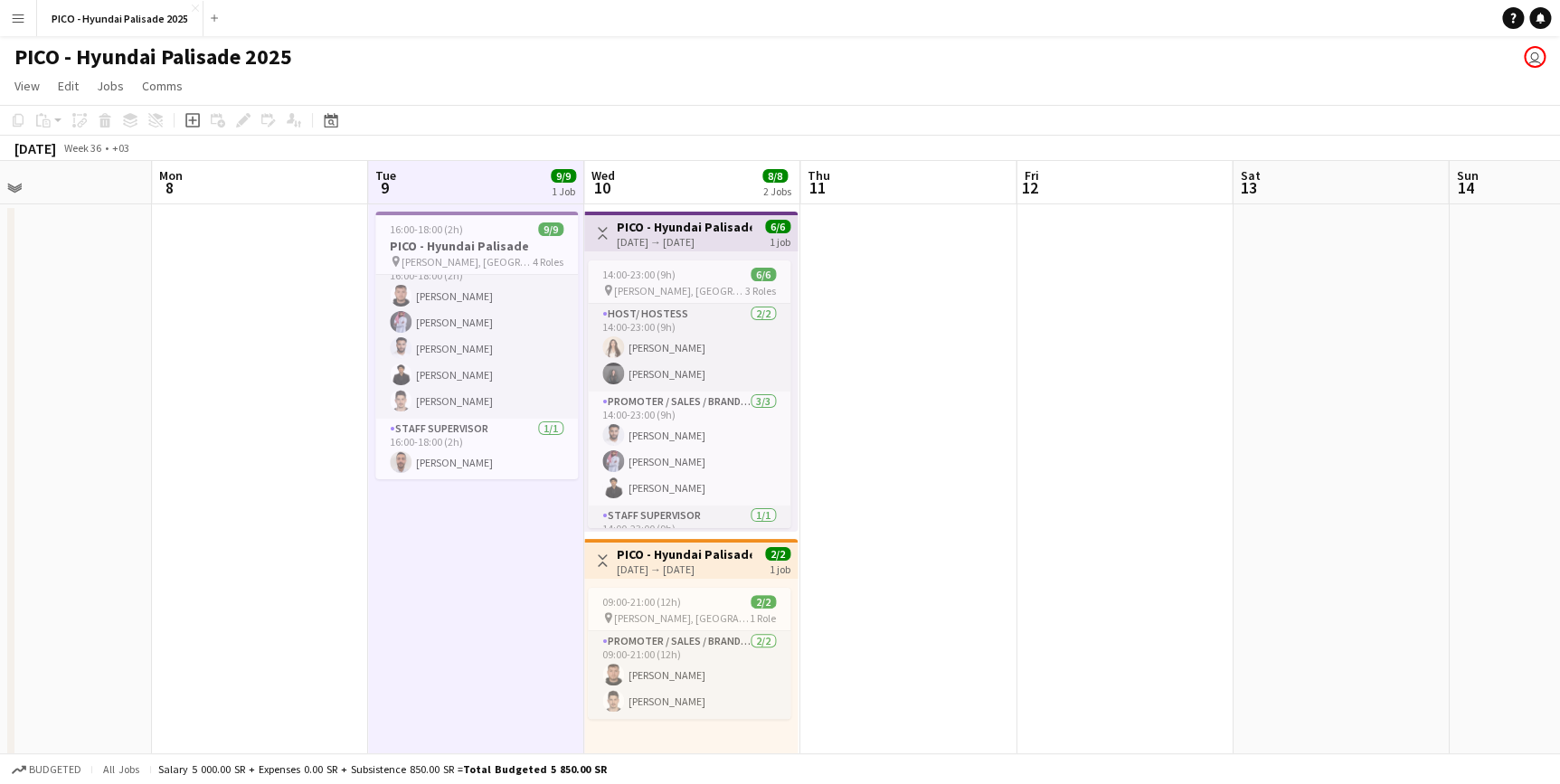
click at [600, 186] on span "10" at bounding box center [602, 188] width 27 height 21
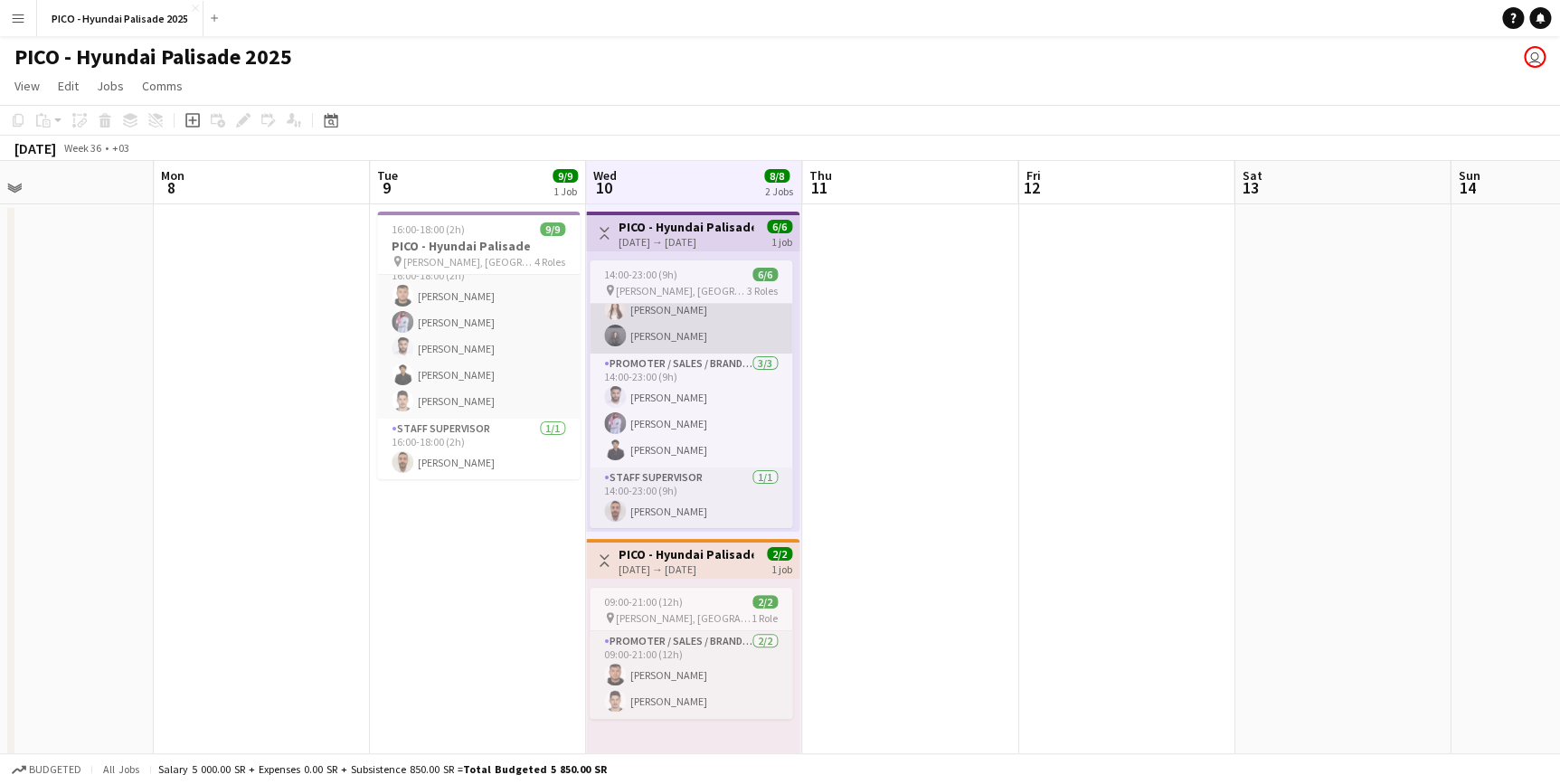
scroll to position [0, 0]
click at [694, 354] on app-card-role "Host/ Hostess [DATE] 14:00-23:00 (9h) [PERSON_NAME] [PERSON_NAME]" at bounding box center [691, 348] width 203 height 88
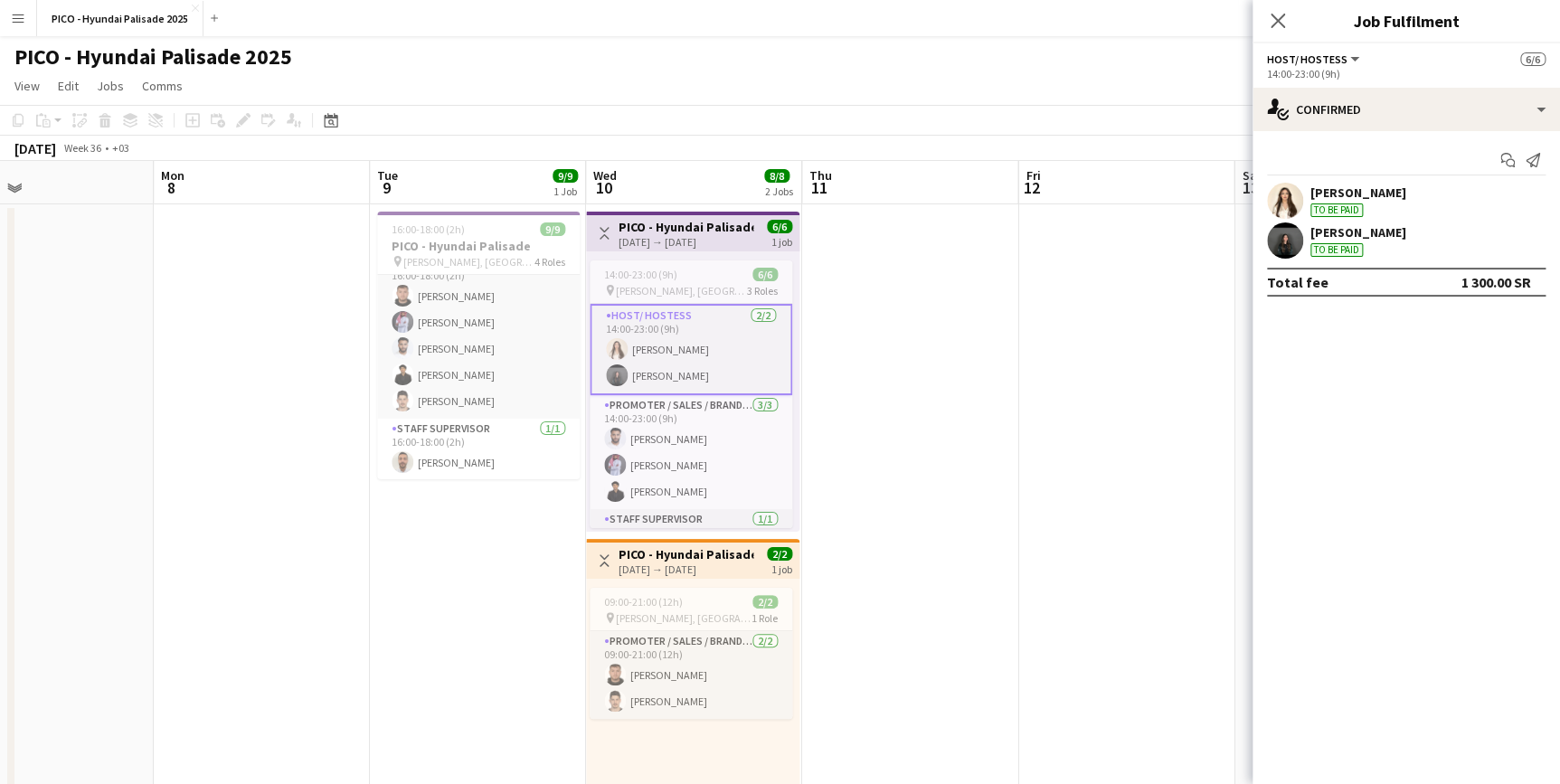
click at [859, 211] on div "To be paid" at bounding box center [1336, 211] width 52 height 13
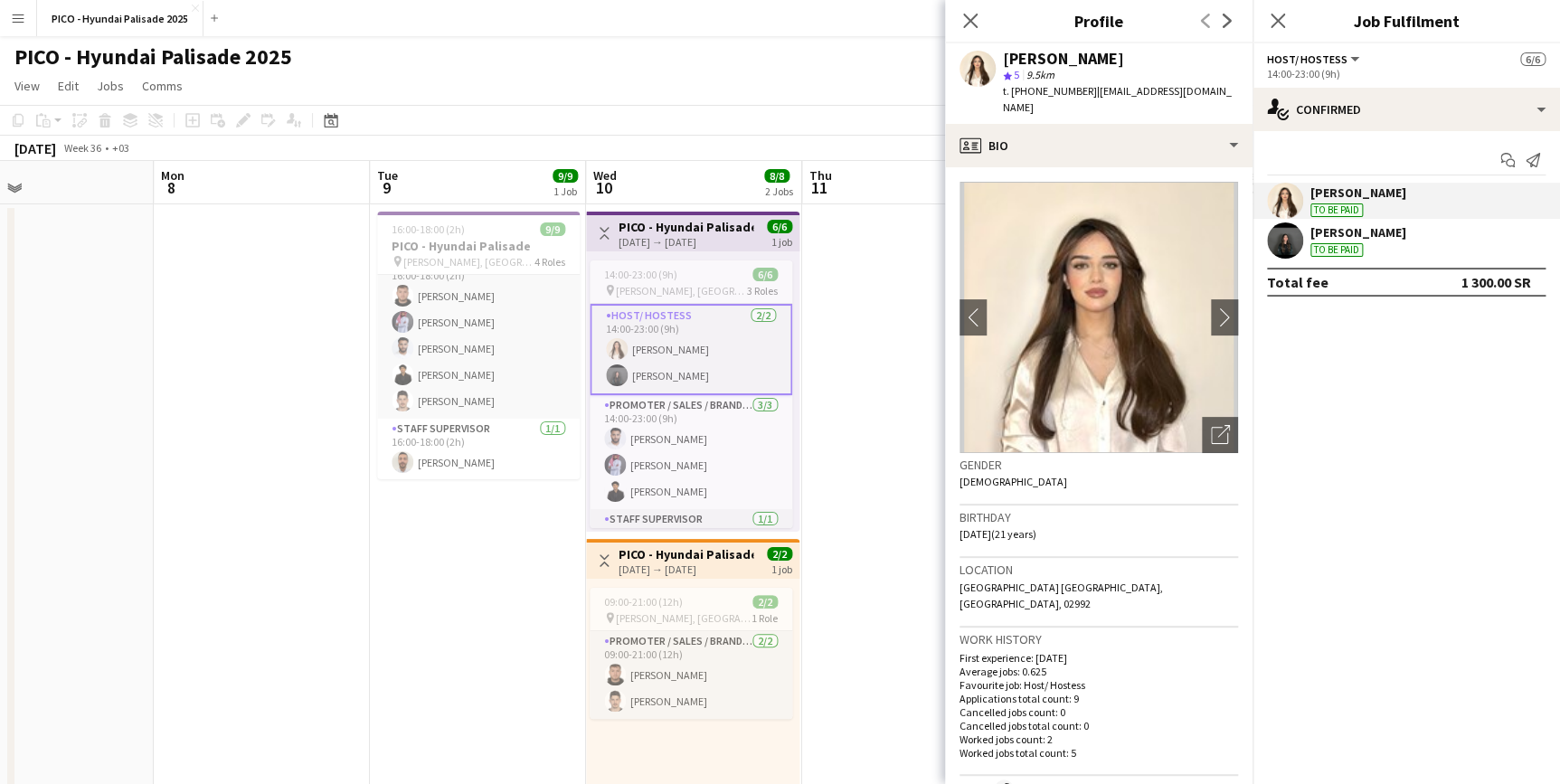
click at [859, 238] on div "[PERSON_NAME]" at bounding box center [1358, 231] width 96 height 16
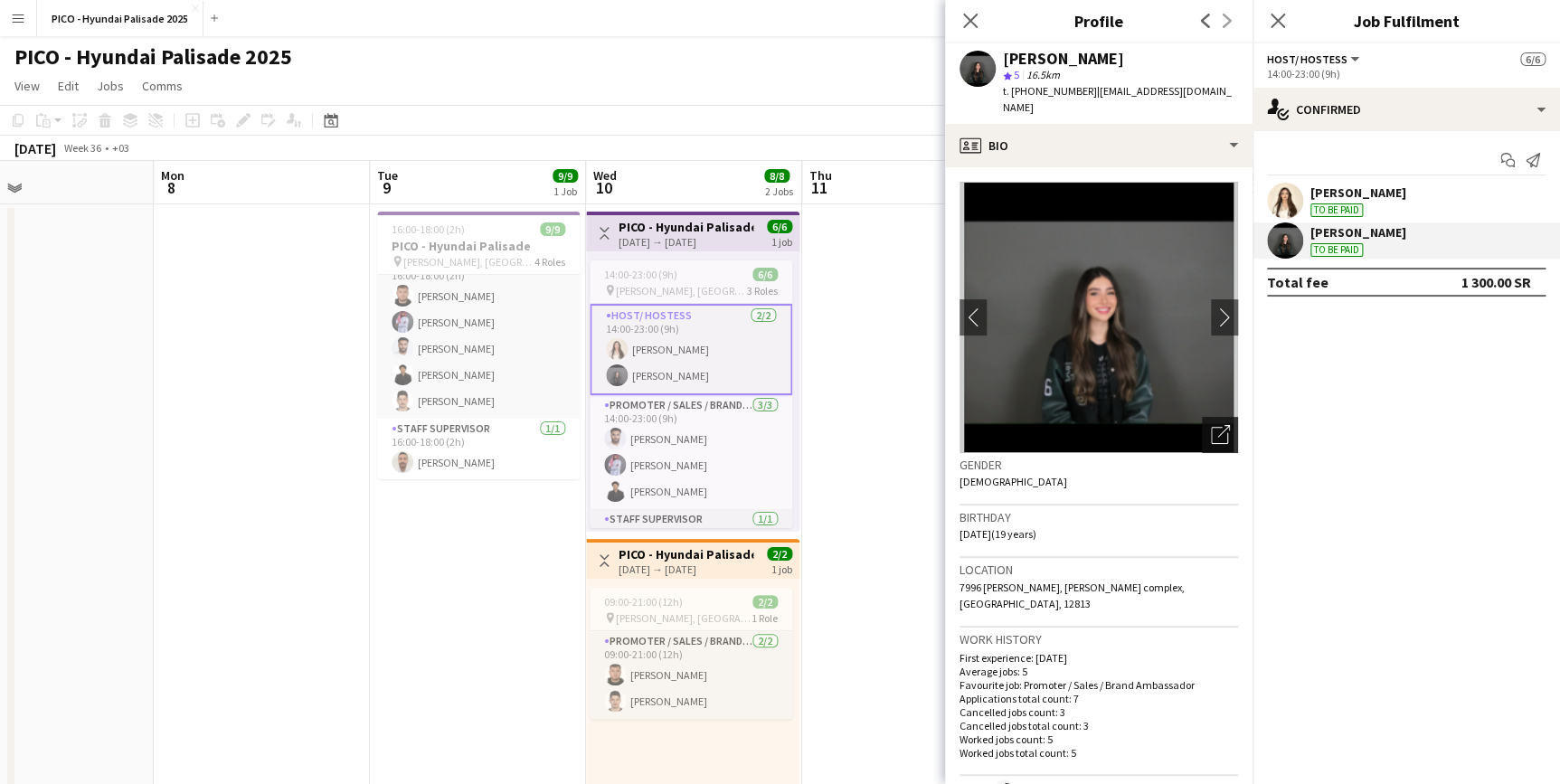
click at [859, 427] on icon at bounding box center [1220, 435] width 17 height 17
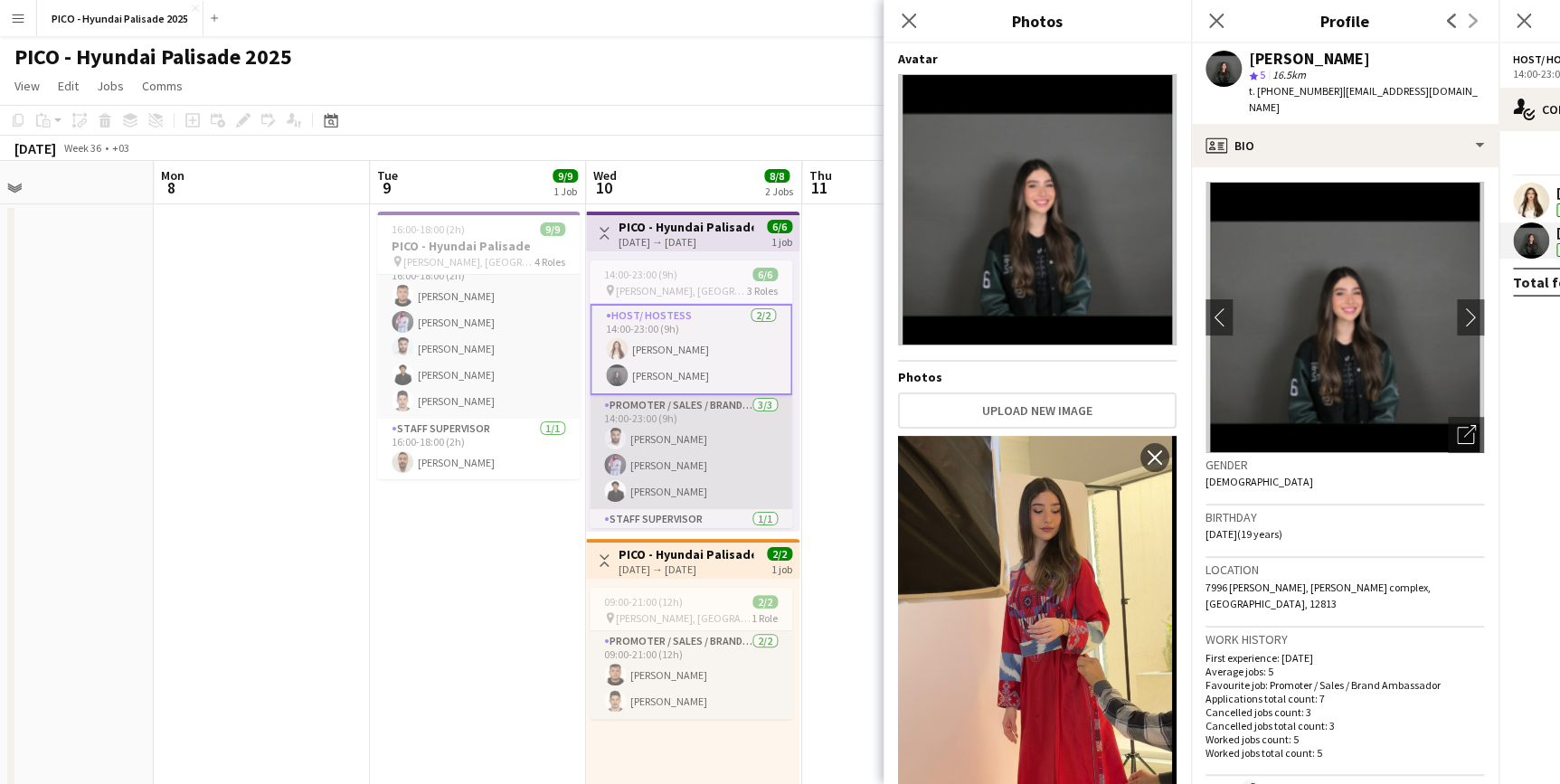
click at [667, 455] on app-card-role "Promoter / Sales / Brand Ambassador [DATE] 14:00-23:00 (9h) [PERSON_NAME] [PERS…" at bounding box center [691, 452] width 203 height 114
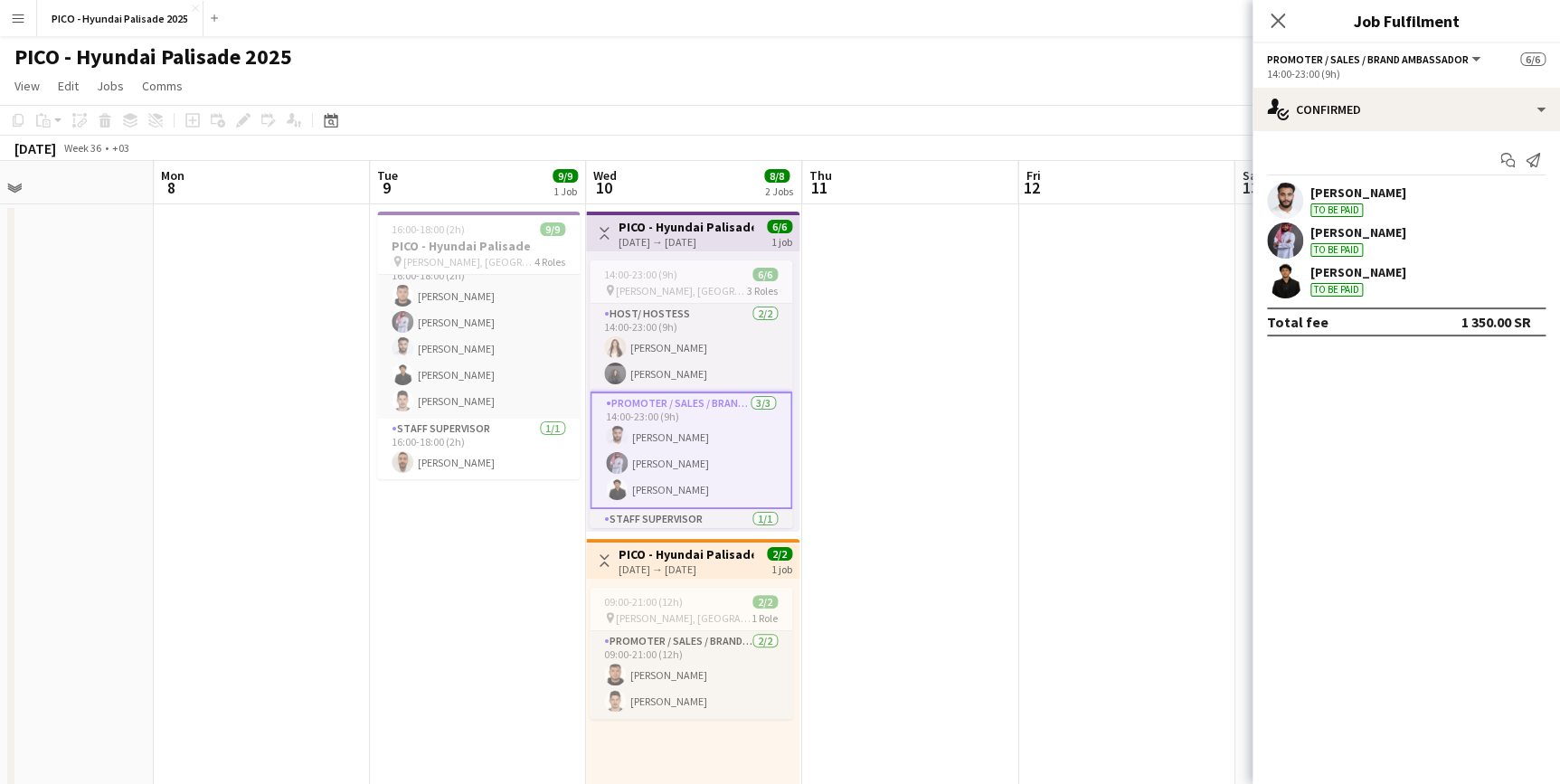
click at [859, 187] on div at bounding box center [1286, 201] width 36 height 36
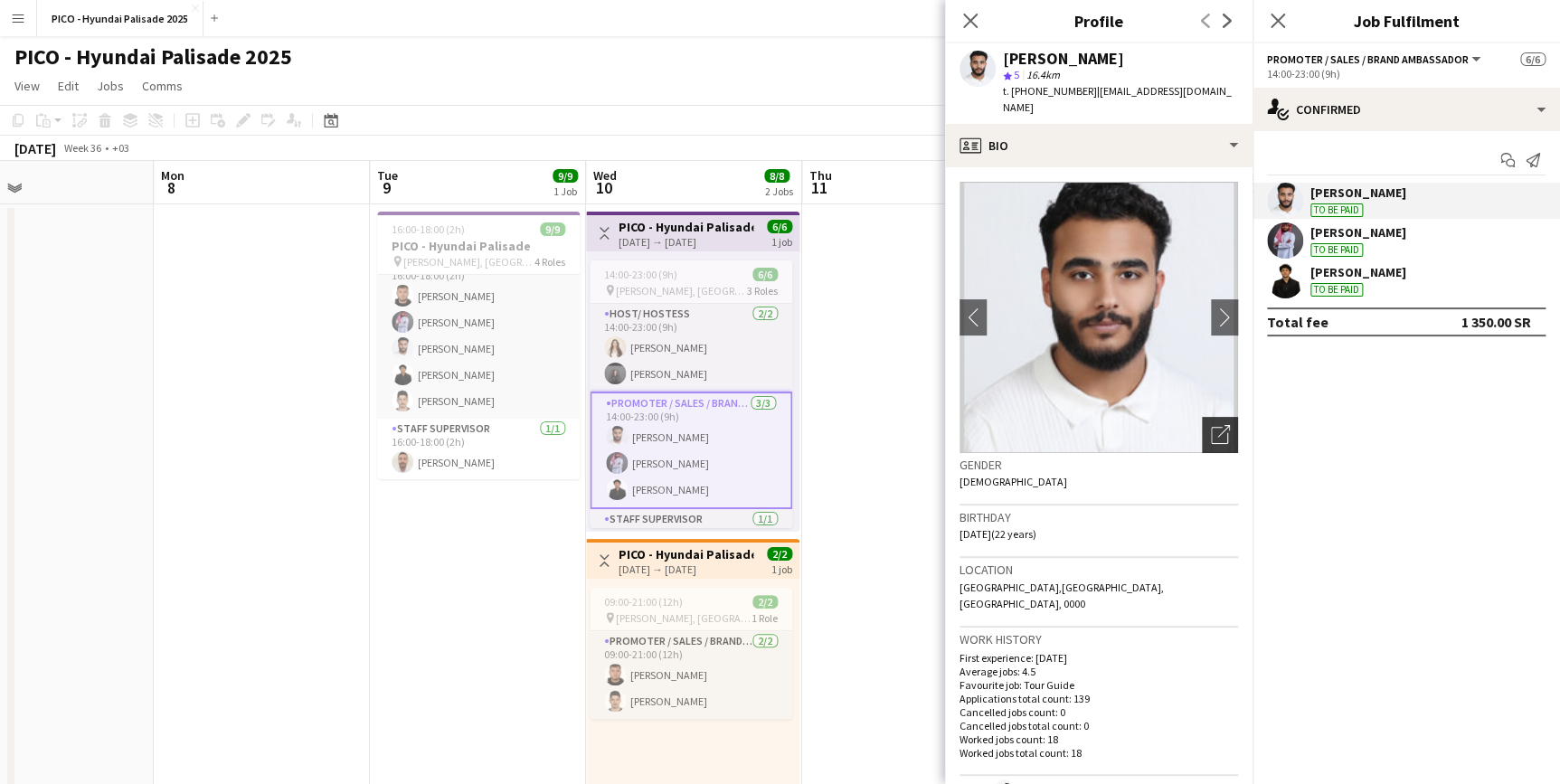
click at [859, 431] on div "Open photos pop-in" at bounding box center [1221, 435] width 36 height 36
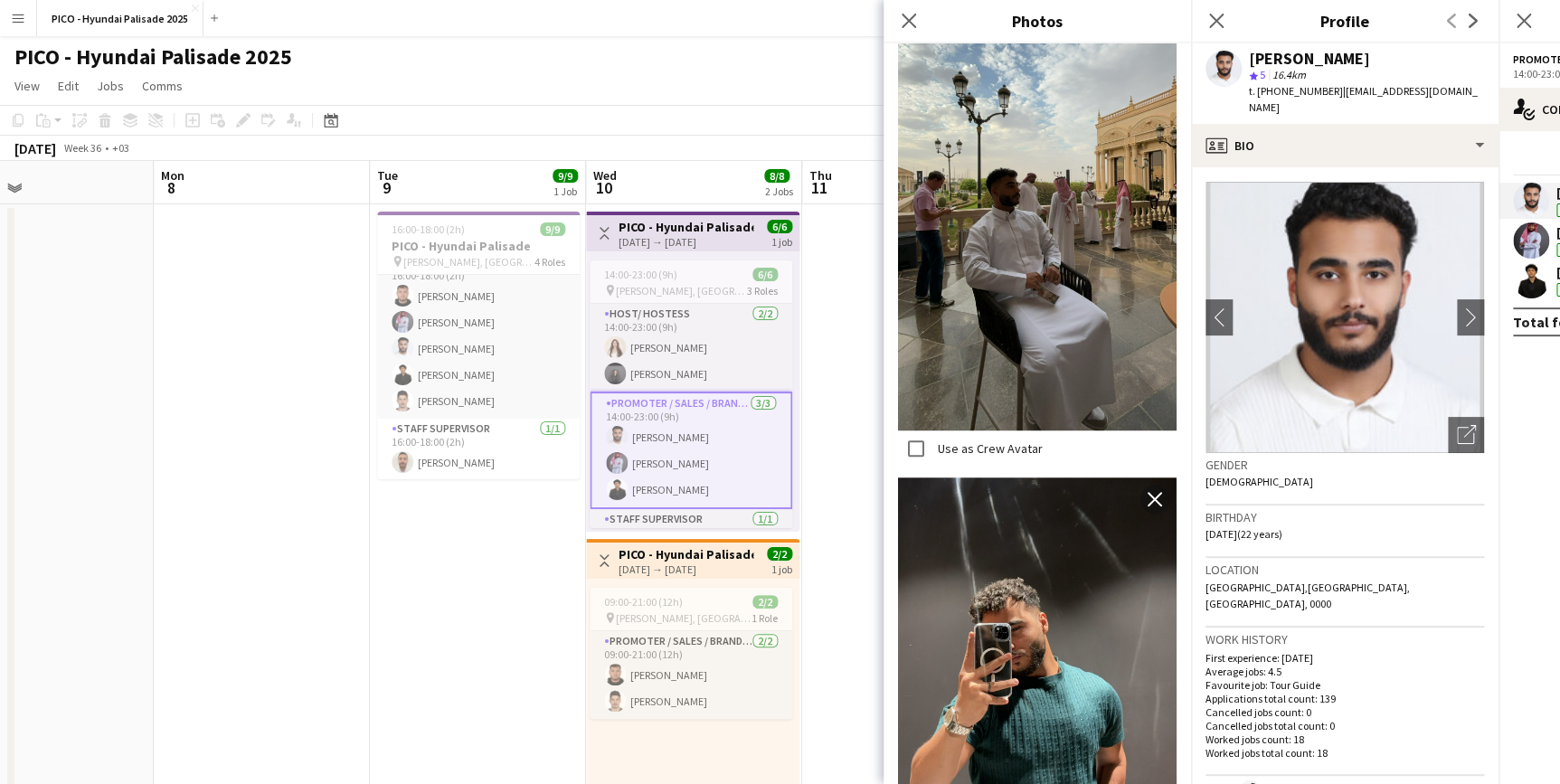
scroll to position [42, 0]
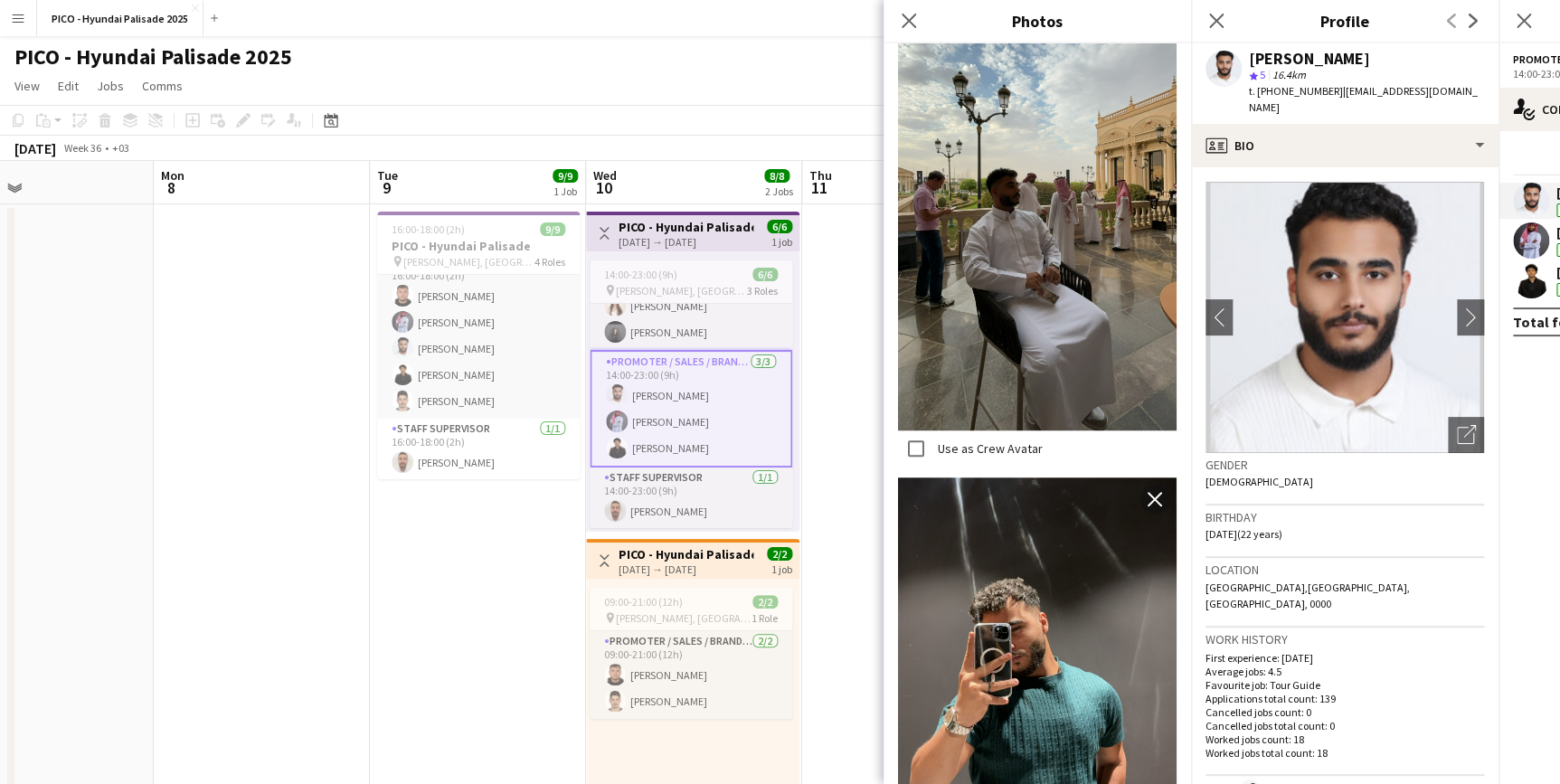
click at [859, 254] on div at bounding box center [1531, 241] width 36 height 36
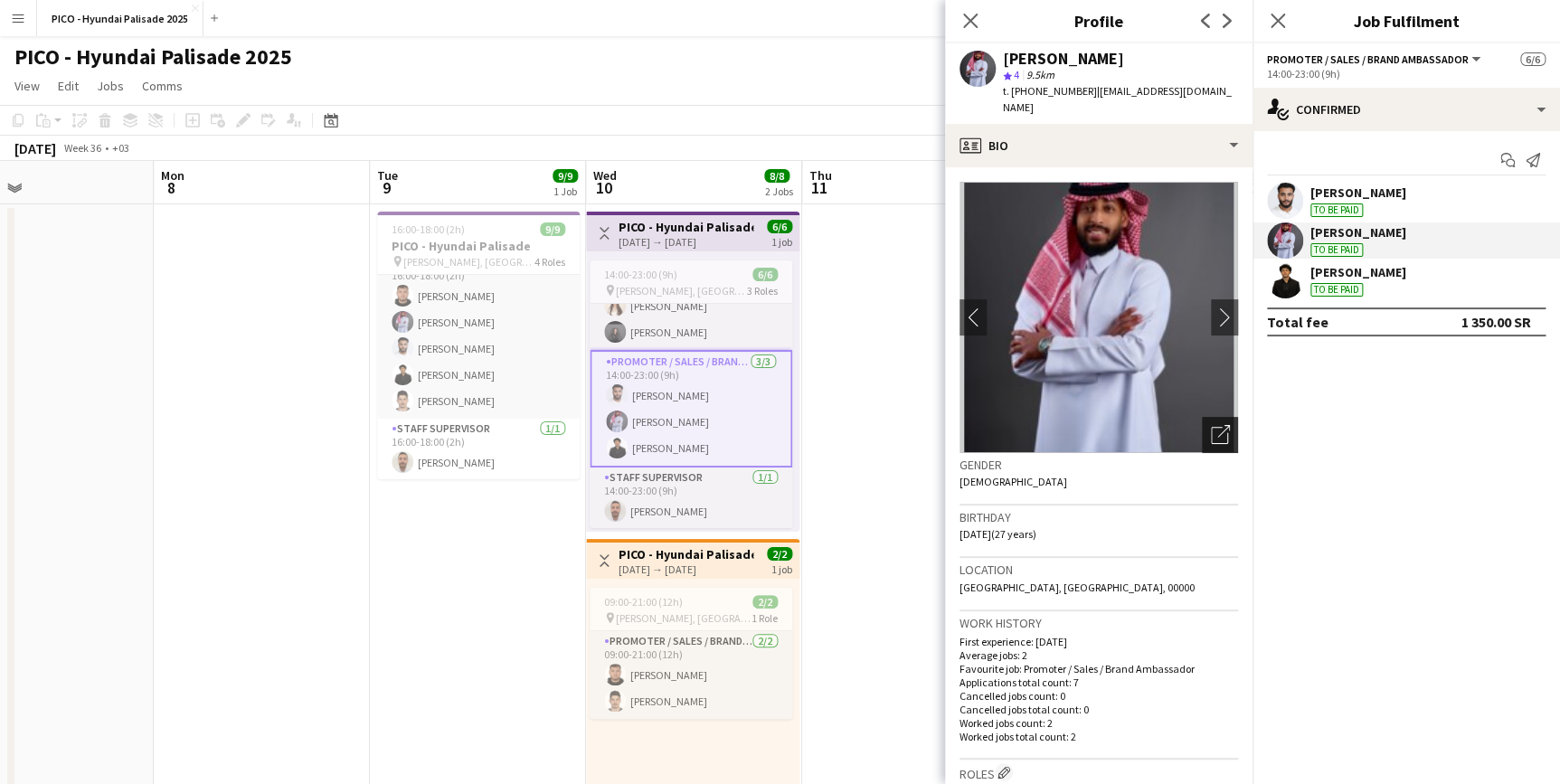
click at [859, 425] on icon "Open photos pop-in" at bounding box center [1221, 434] width 19 height 19
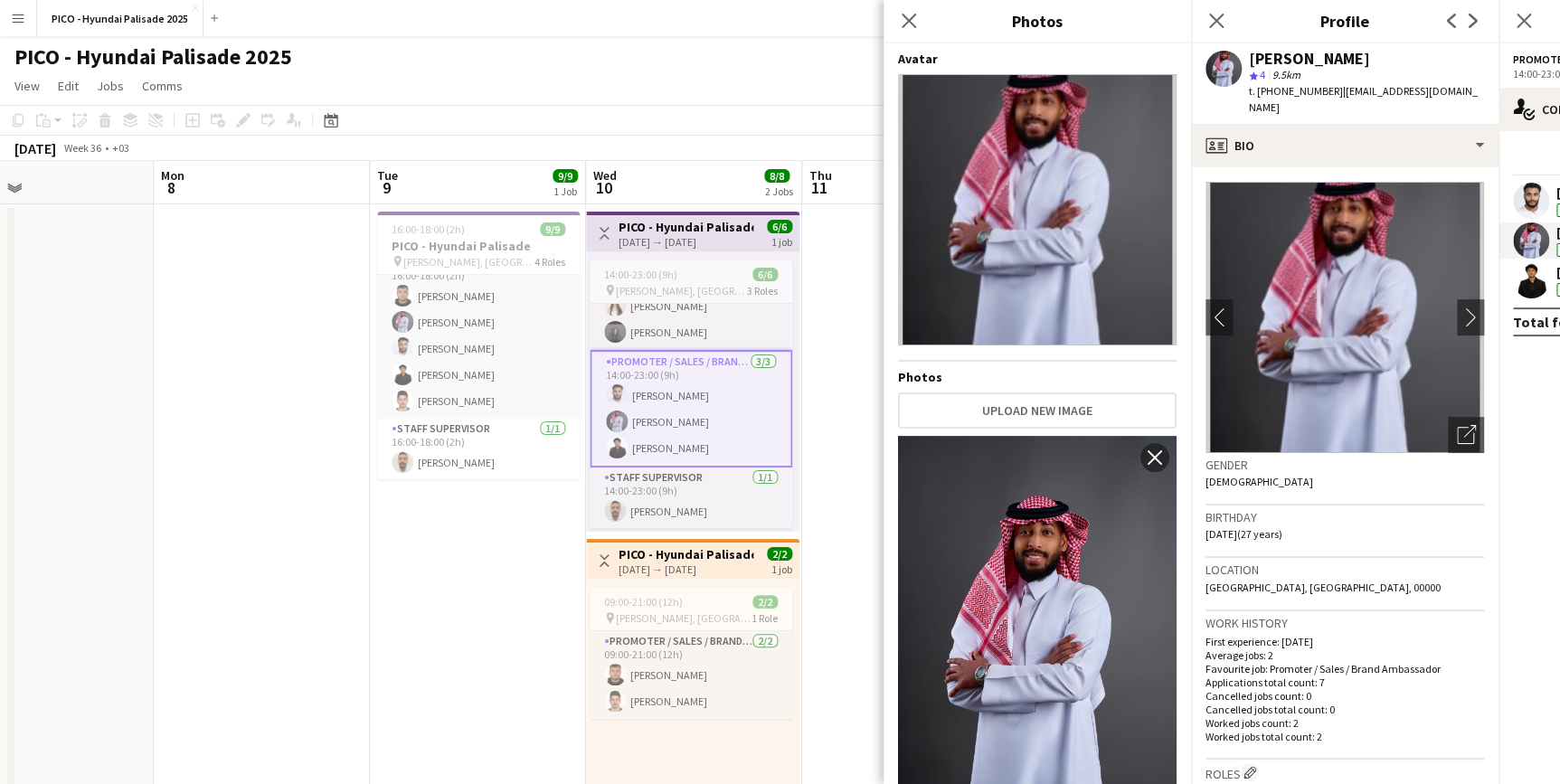
scroll to position [85, 0]
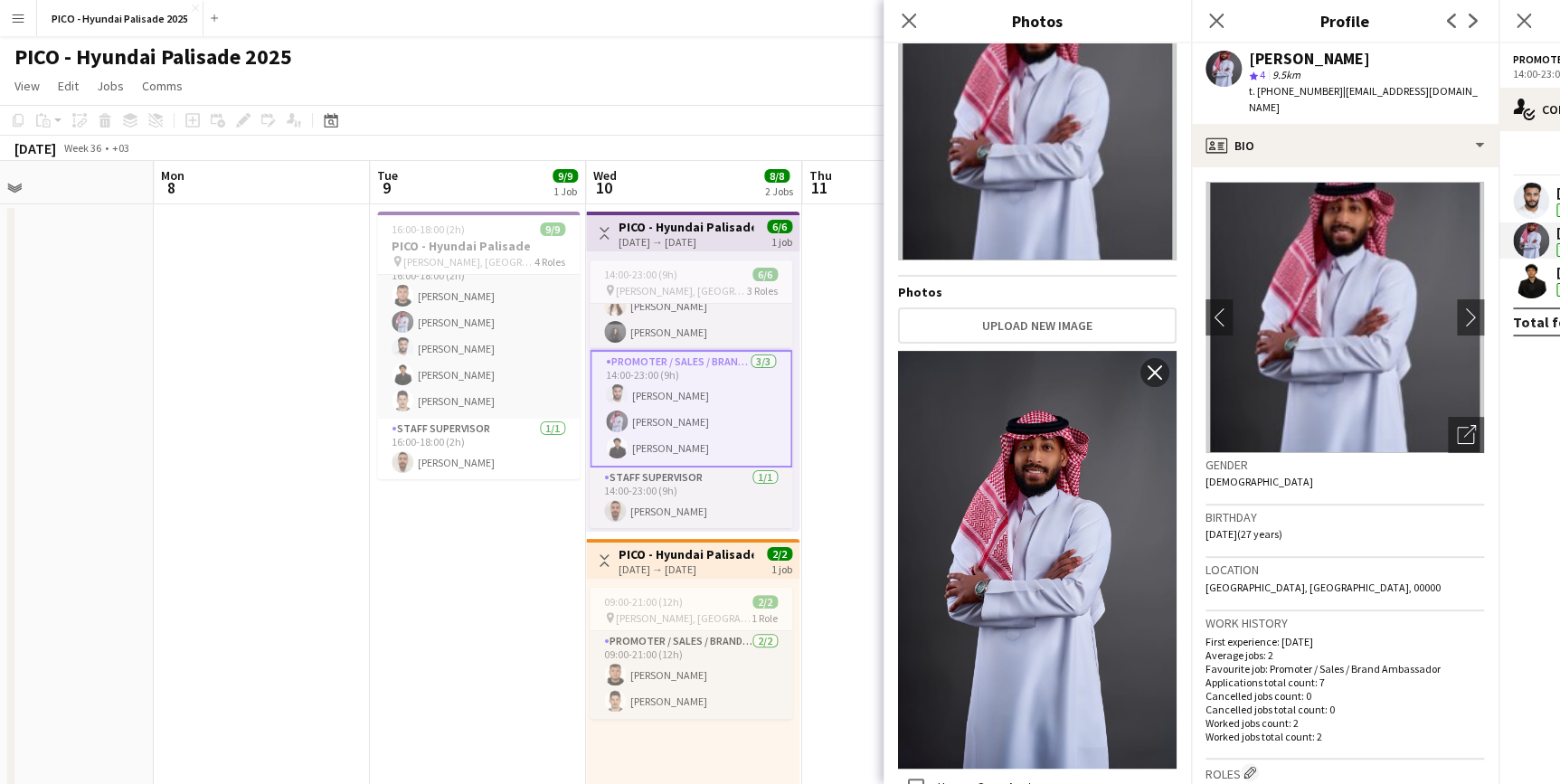
click at [859, 470] on div "Gender [DEMOGRAPHIC_DATA]" at bounding box center [1345, 479] width 278 height 52
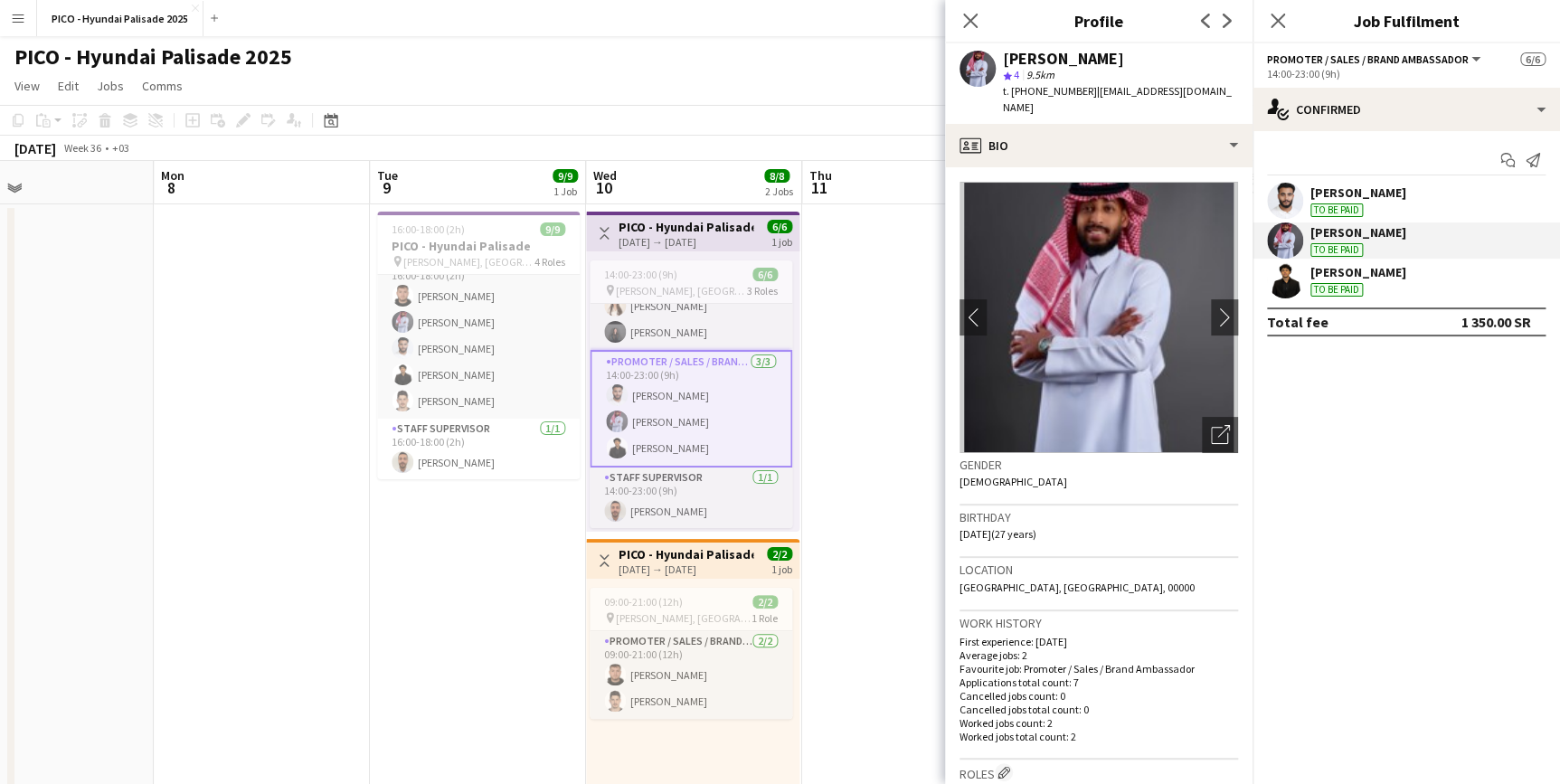
click at [859, 283] on div "To be paid" at bounding box center [1336, 290] width 52 height 13
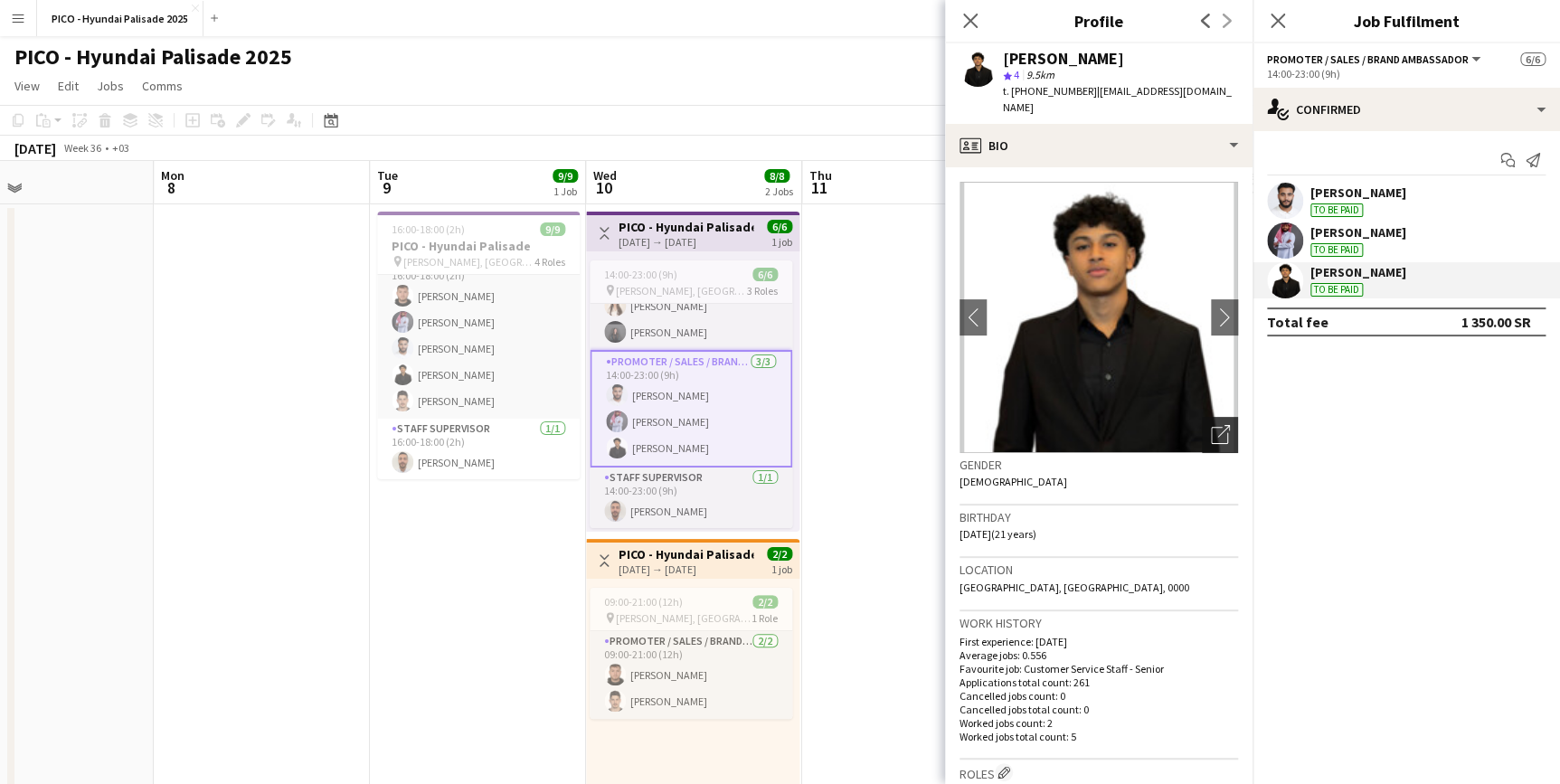
click at [859, 425] on icon "Open photos pop-in" at bounding box center [1221, 434] width 19 height 19
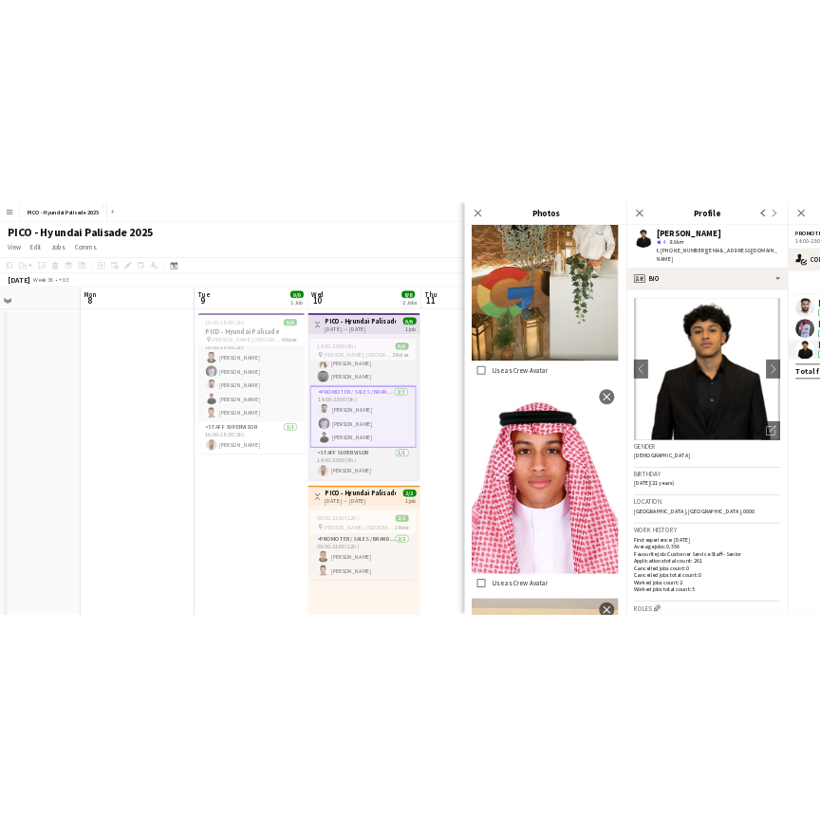
scroll to position [2957, 0]
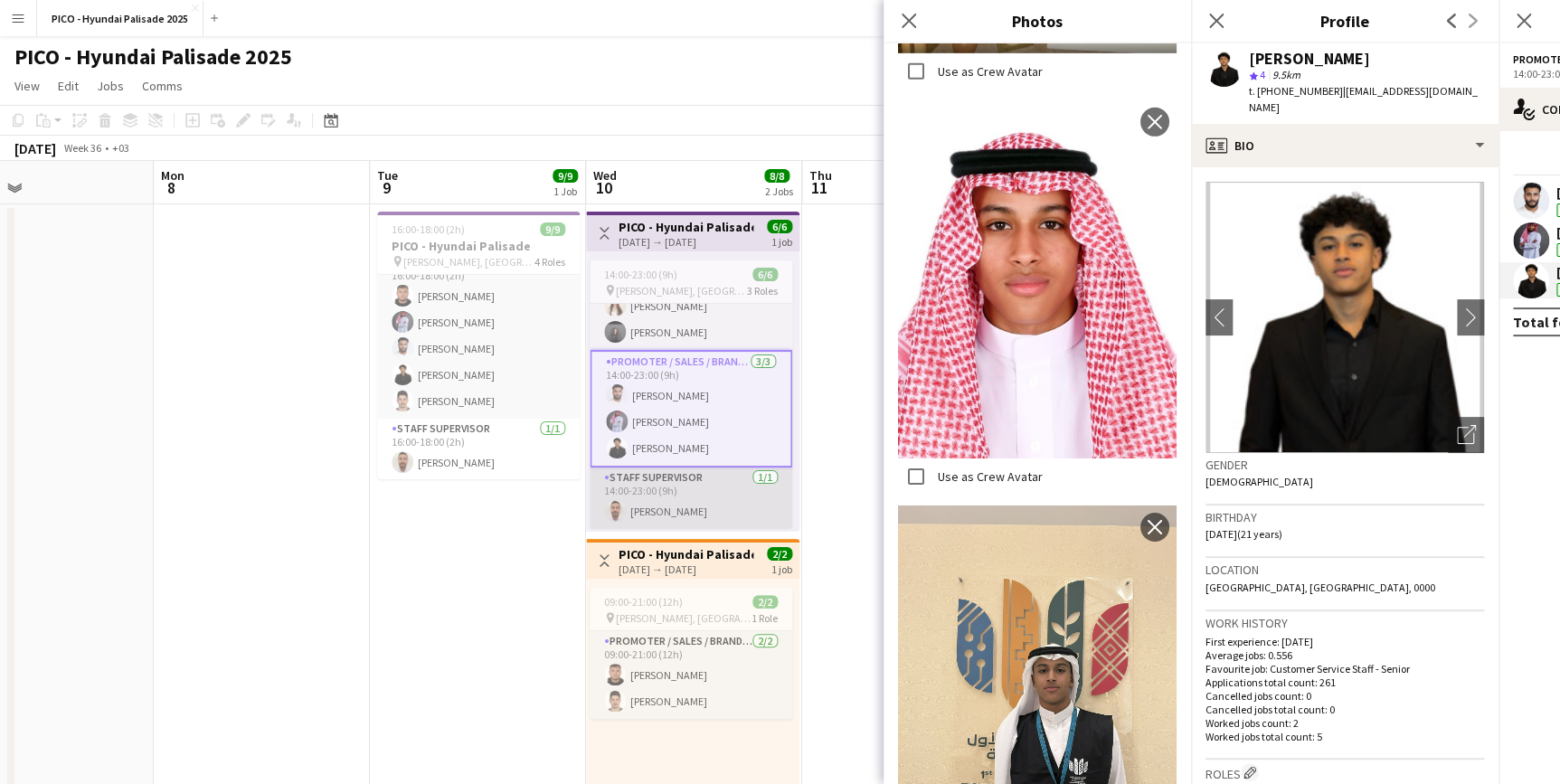
click at [667, 495] on app-card-role "Staff Supervisor [DATE] 14:00-23:00 (9h) [PERSON_NAME]" at bounding box center [691, 498] width 203 height 62
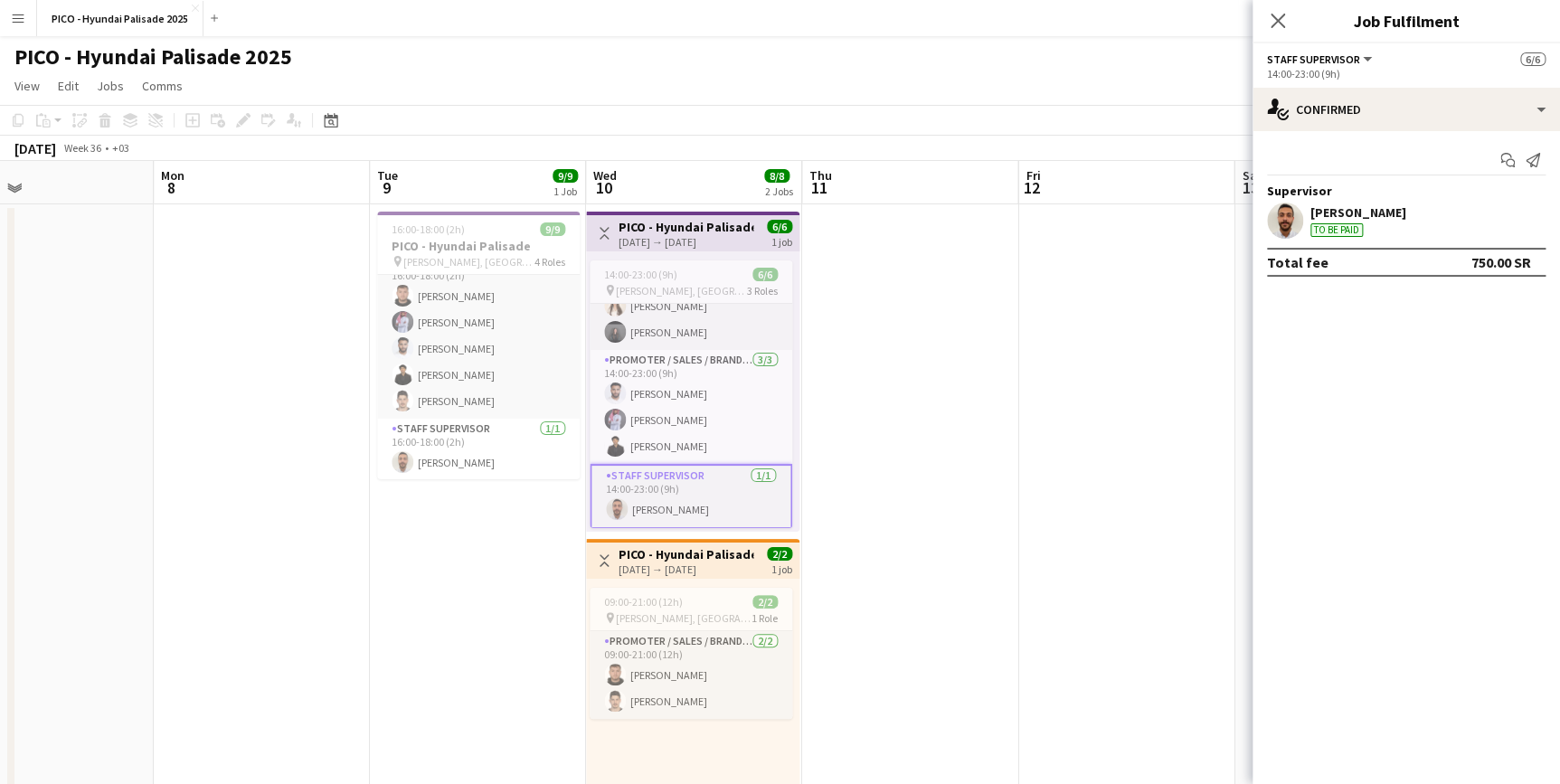
click at [859, 224] on app-user-avatar at bounding box center [1286, 221] width 36 height 36
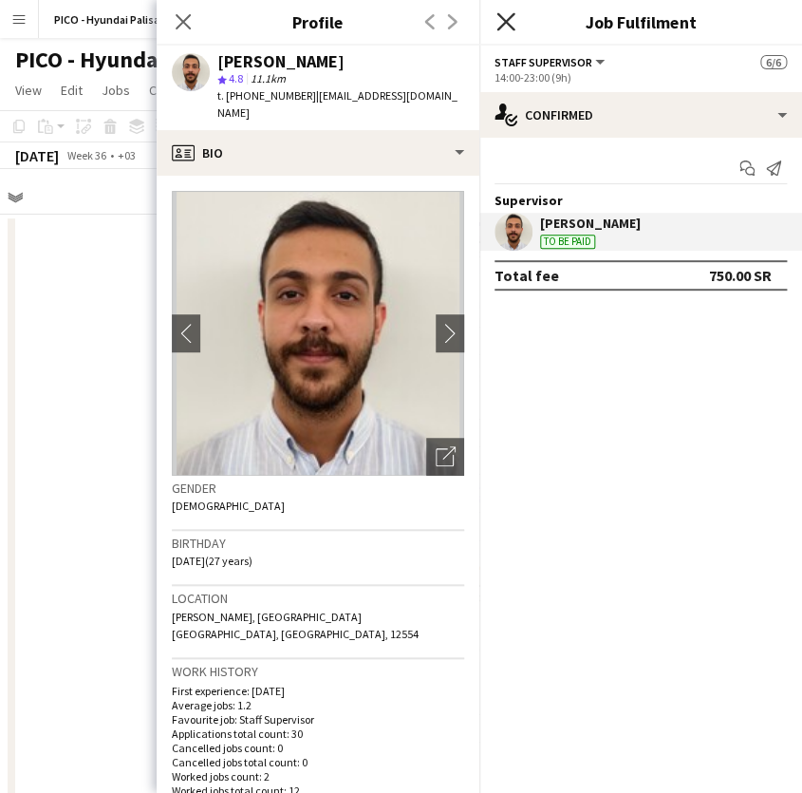
click at [507, 24] on icon at bounding box center [505, 21] width 18 height 18
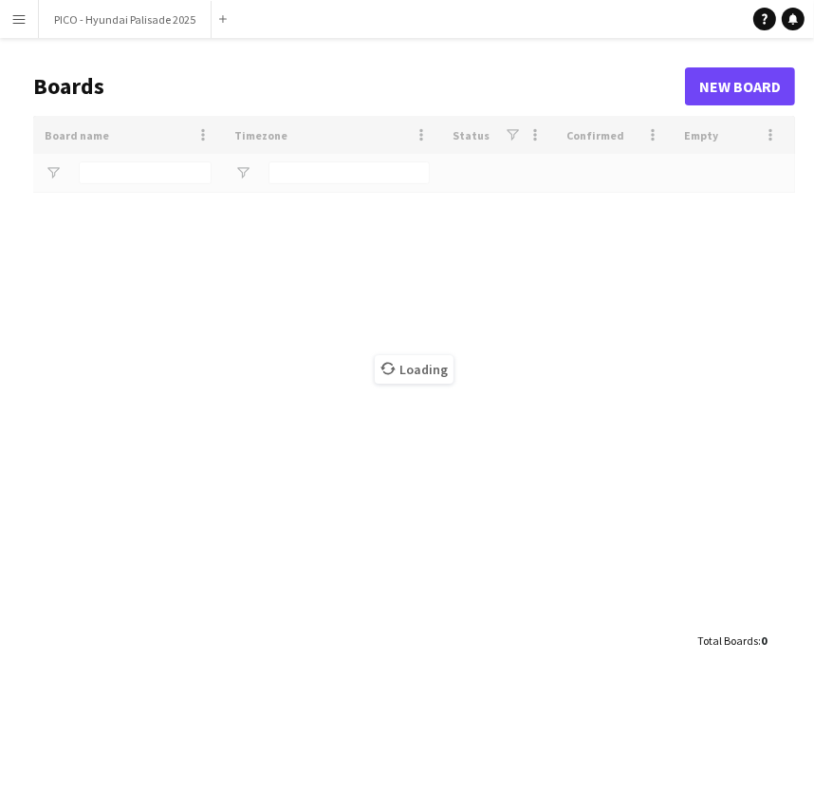
type input "*****"
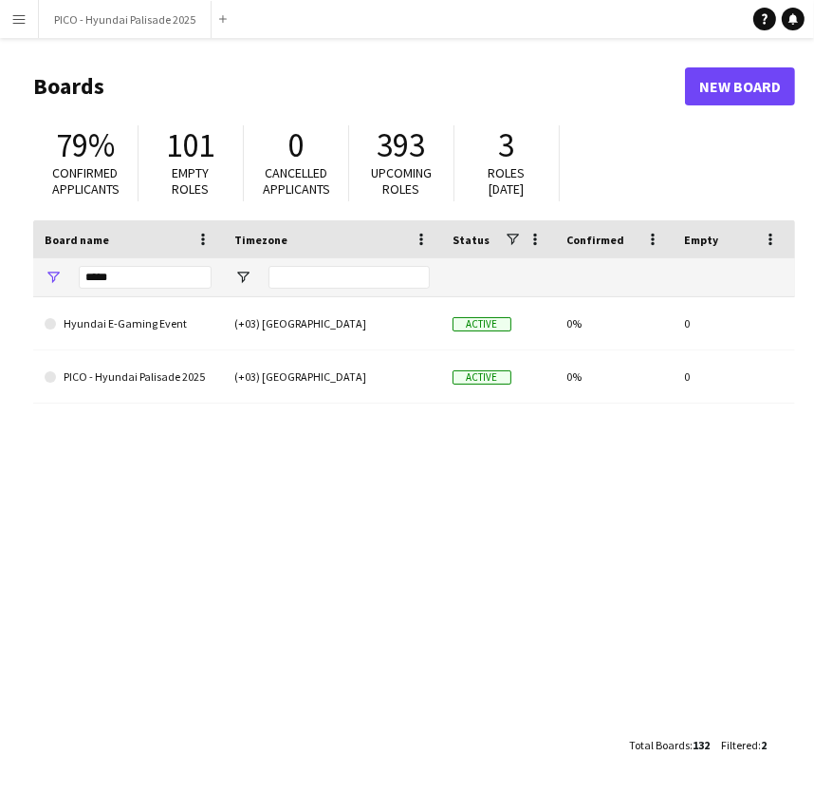
click at [23, 26] on app-icon "Menu" at bounding box center [18, 18] width 15 height 15
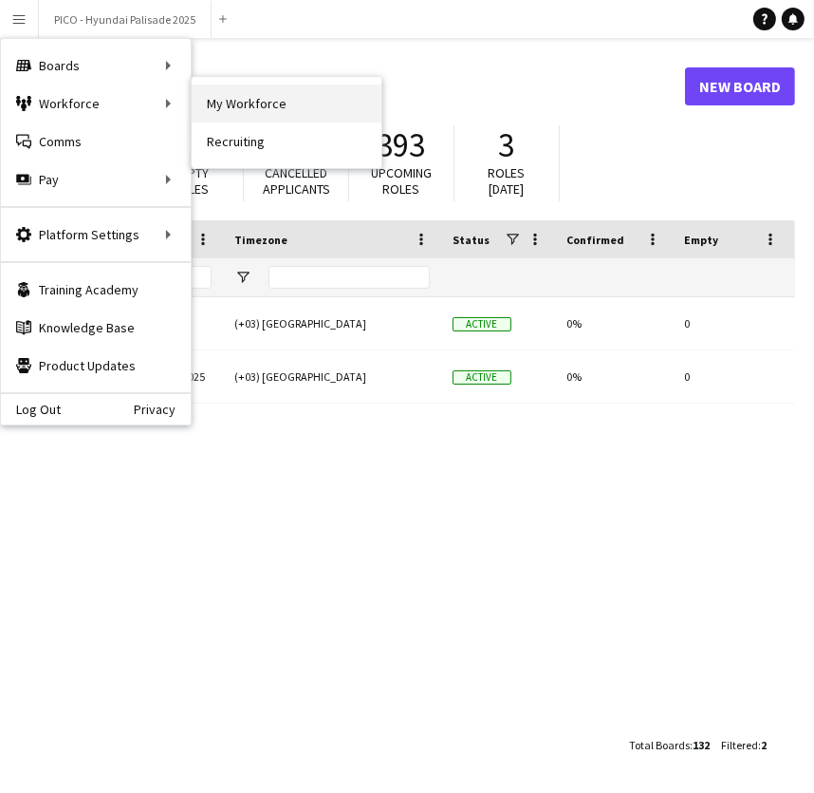
click at [217, 106] on link "My Workforce" at bounding box center [287, 103] width 190 height 38
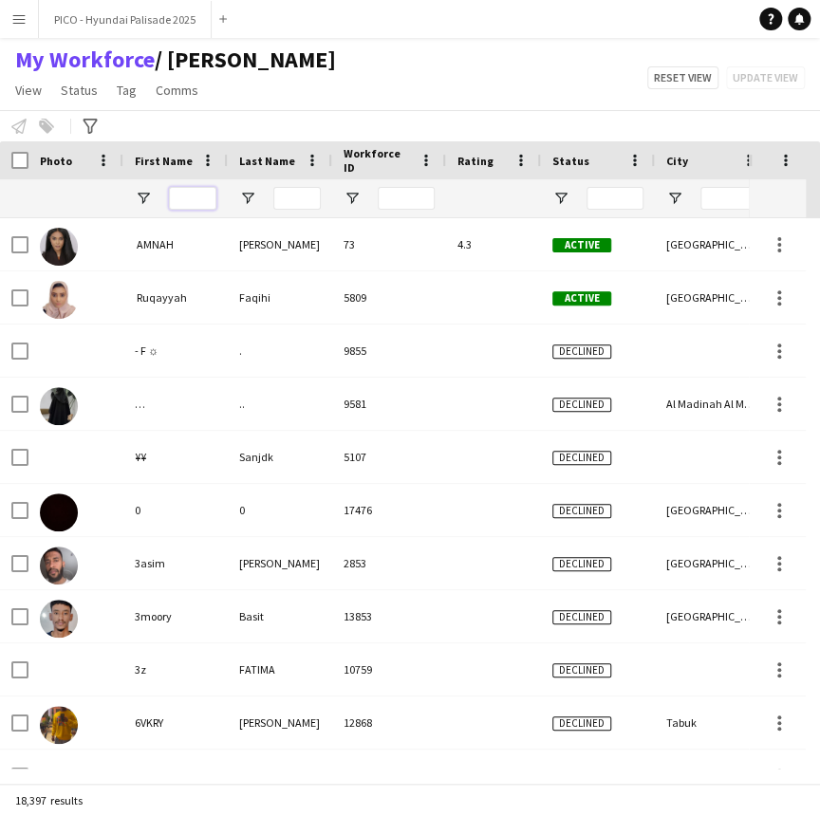
click at [204, 203] on input "First Name Filter Input" at bounding box center [192, 198] width 47 height 23
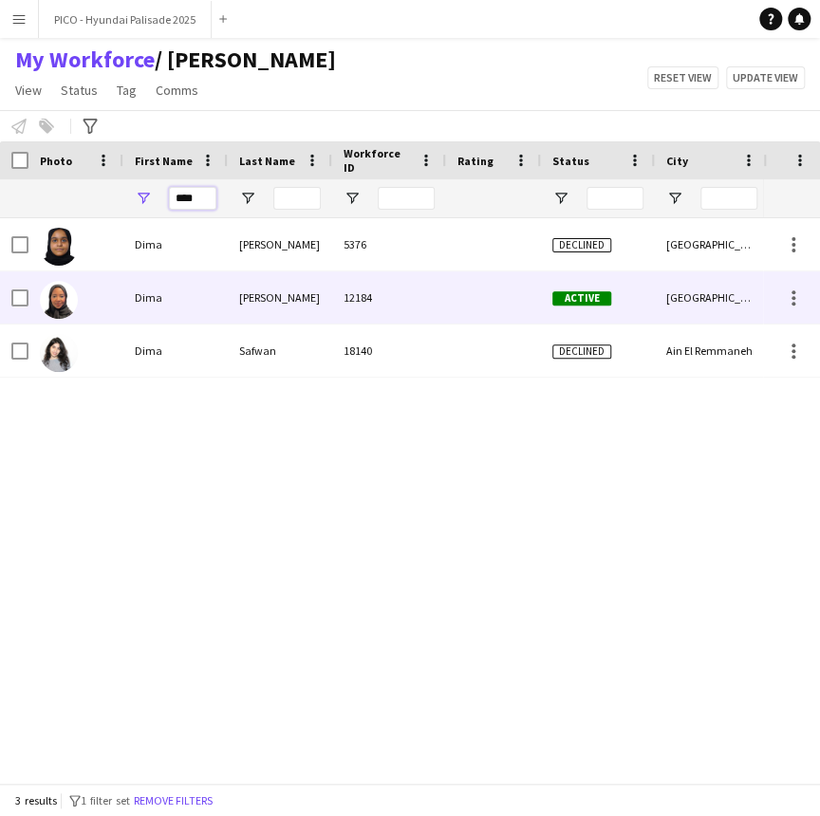
type input "****"
click at [239, 310] on div "[PERSON_NAME]" at bounding box center [280, 297] width 104 height 52
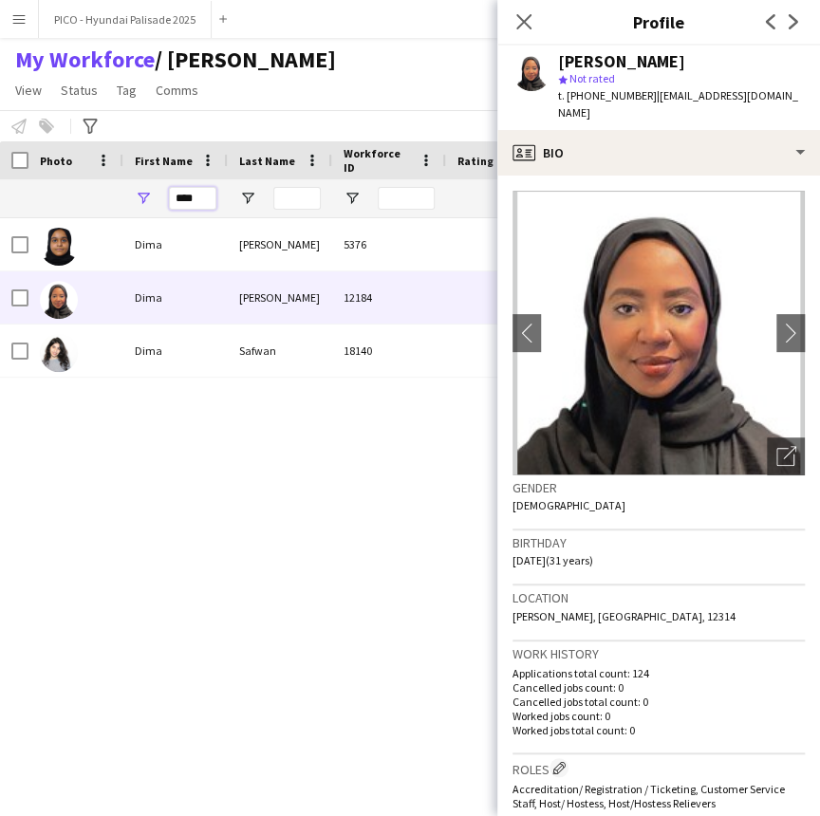
click at [194, 199] on input "****" at bounding box center [192, 198] width 47 height 23
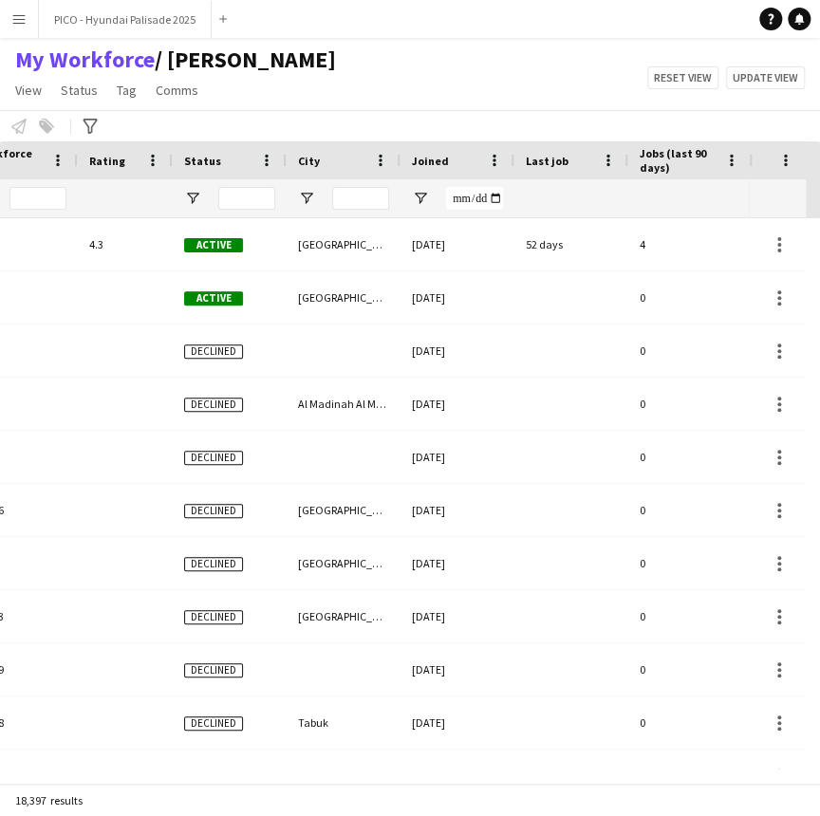
scroll to position [0, 522]
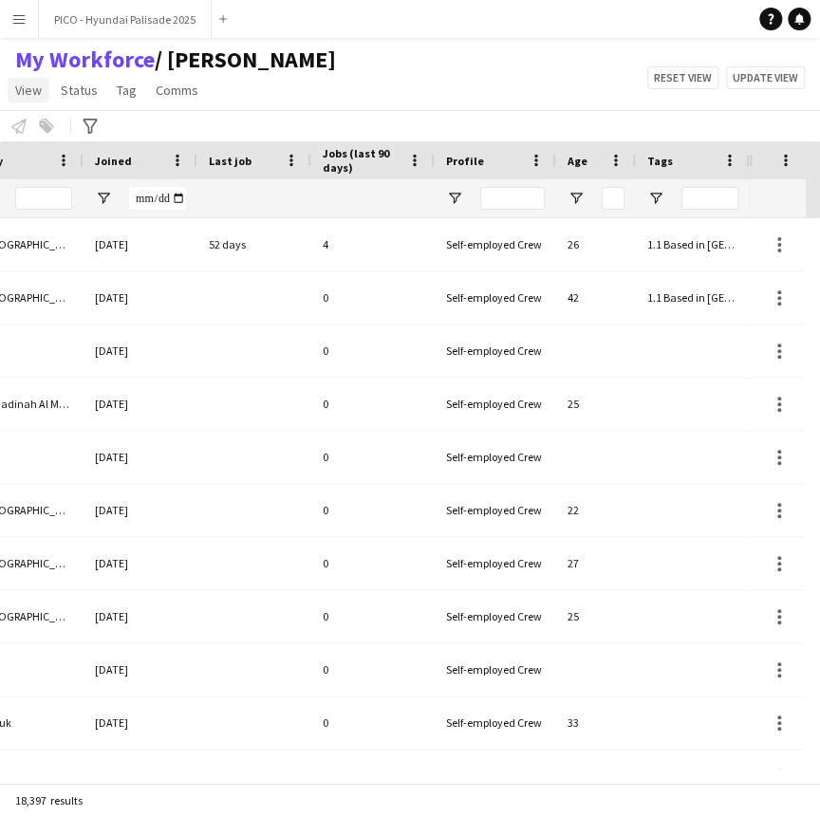
click at [37, 84] on span "View" at bounding box center [28, 90] width 27 height 17
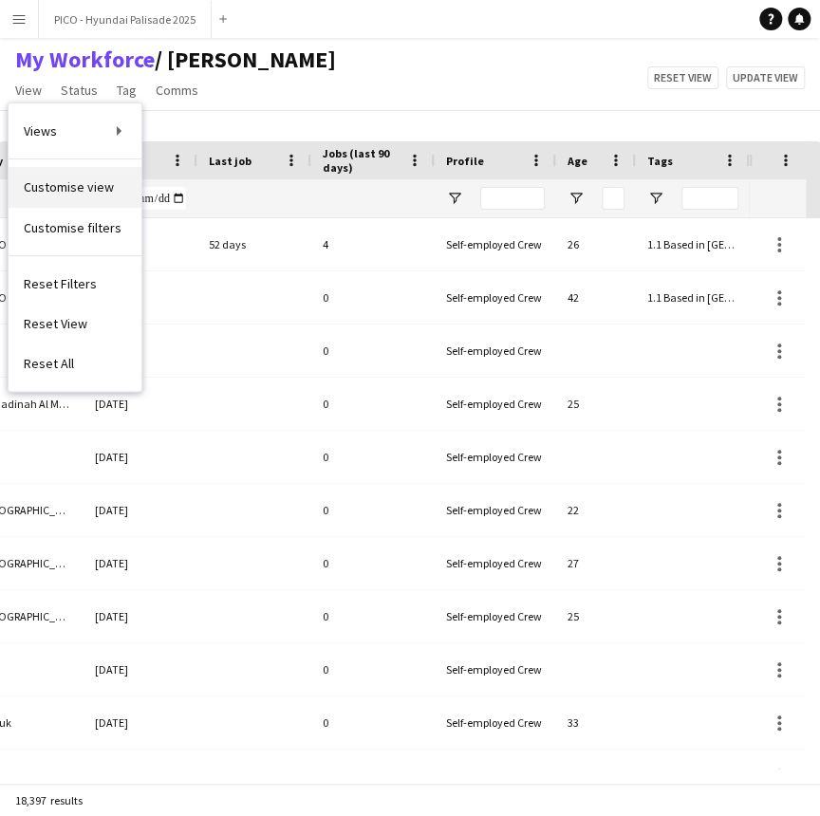
click at [85, 180] on span "Customise view" at bounding box center [69, 186] width 90 height 17
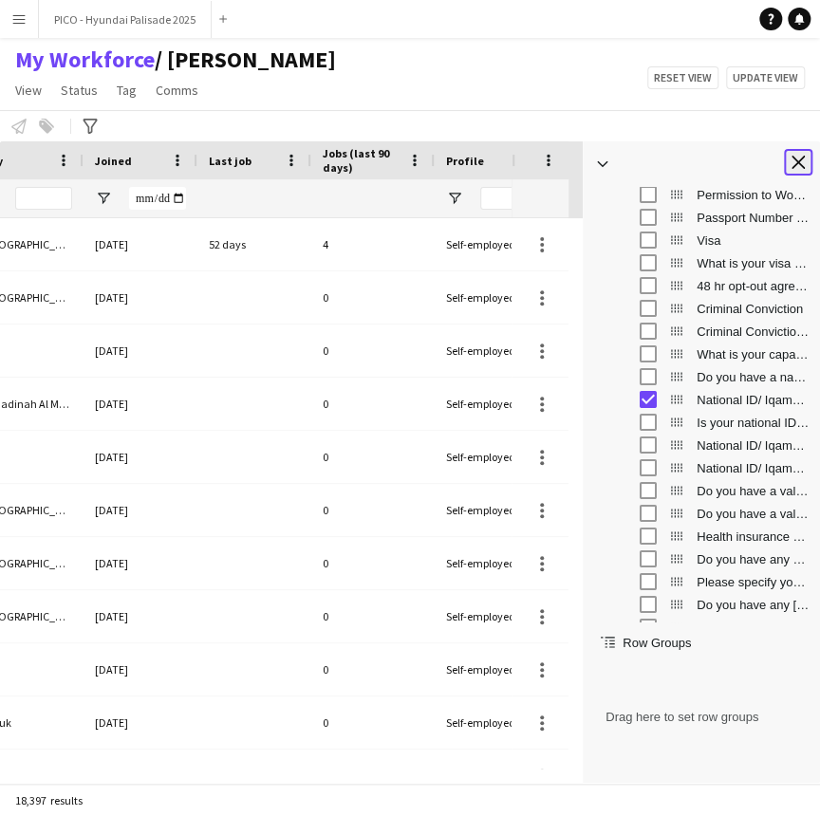
click at [798, 157] on app-icon "Close tool panel" at bounding box center [798, 162] width 13 height 13
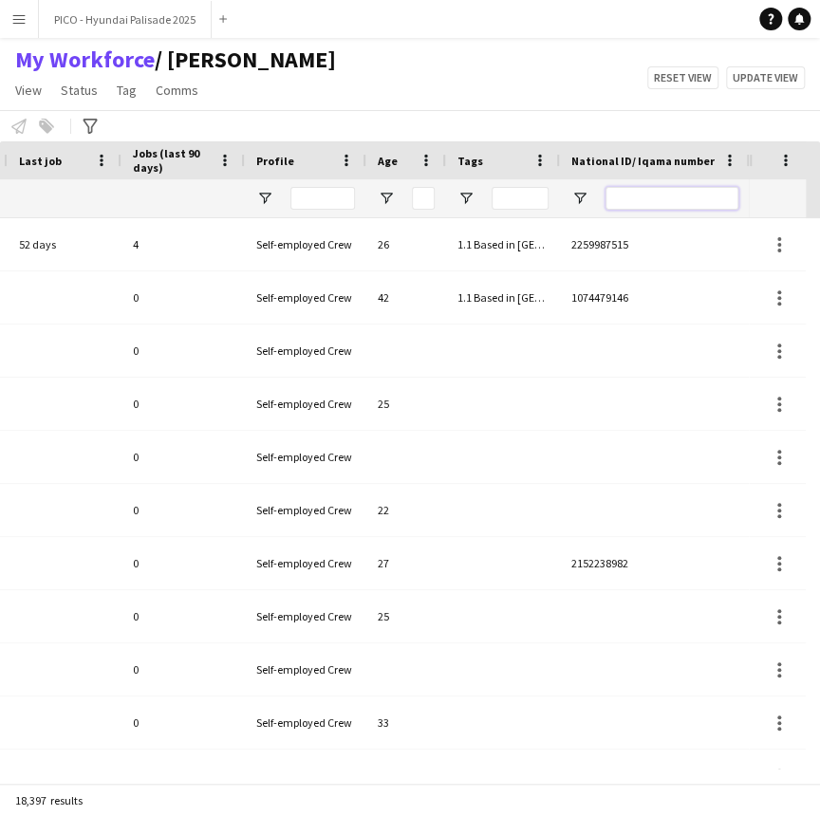
click at [683, 196] on input "National ID/ Iqama number Filter Input" at bounding box center [672, 198] width 133 height 23
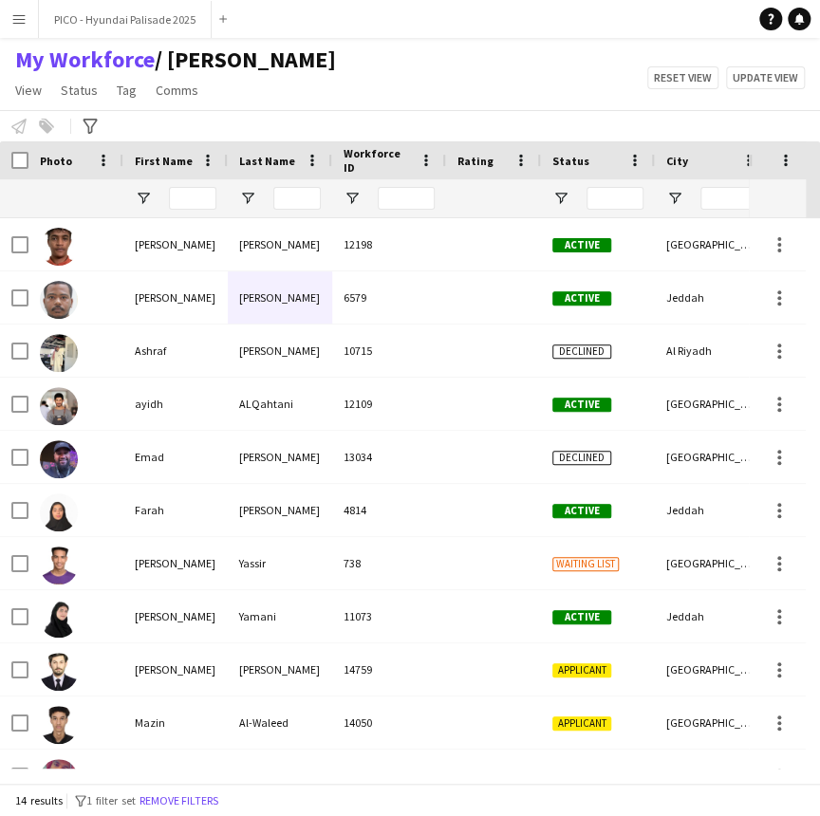
type input "****"
click at [184, 203] on input "First Name Filter Input" at bounding box center [192, 198] width 47 height 23
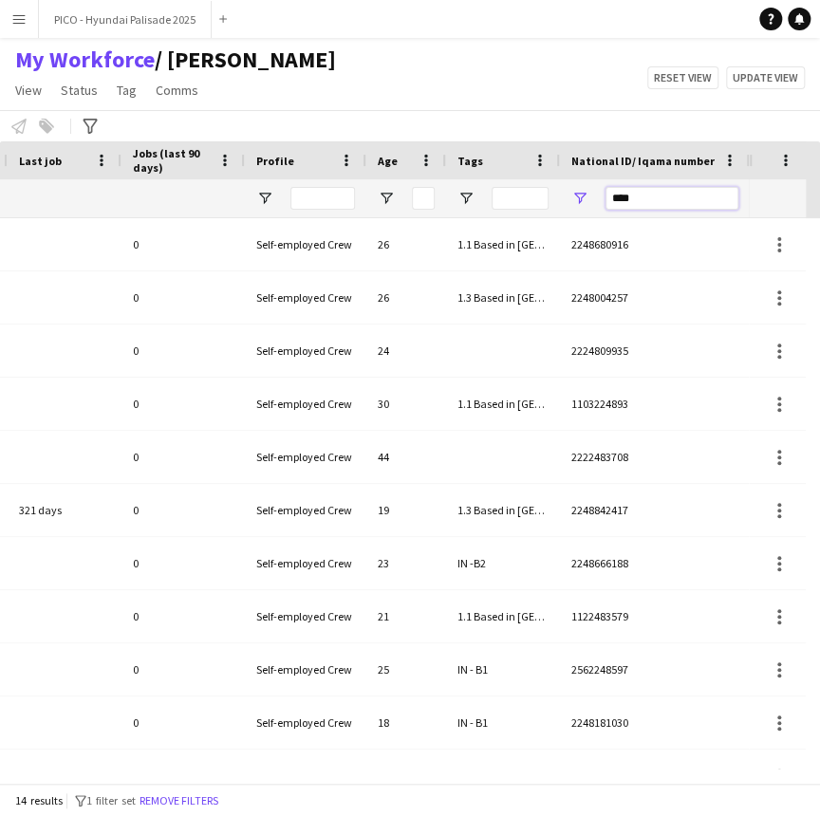
click at [670, 203] on input "****" at bounding box center [672, 198] width 133 height 23
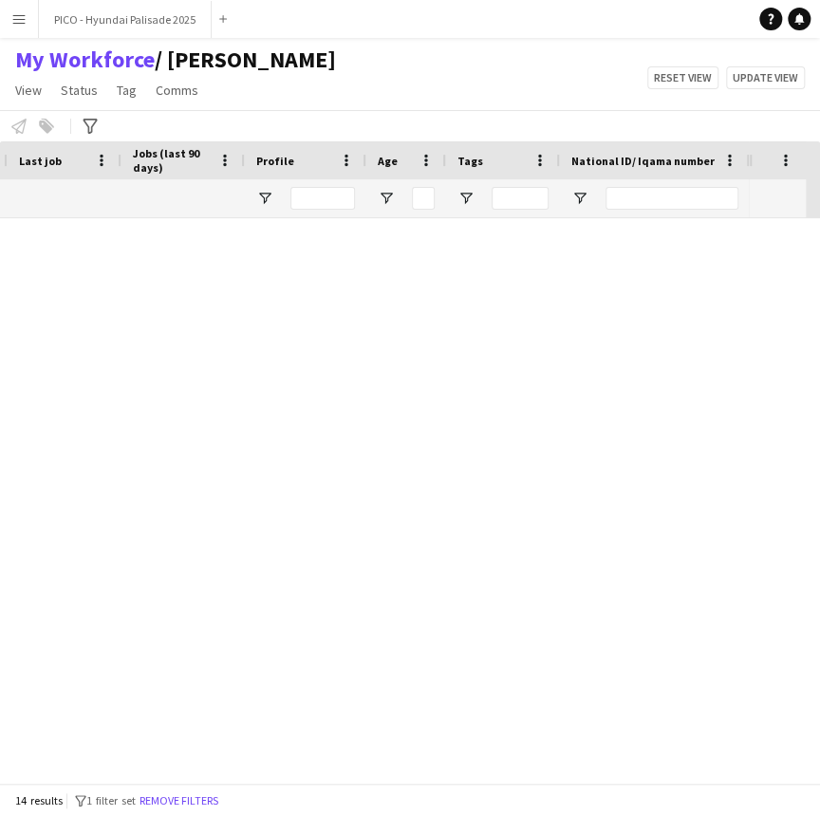
click at [330, 216] on div "Workforce Details Profile Data City Joined Last job 0" at bounding box center [410, 462] width 820 height 642
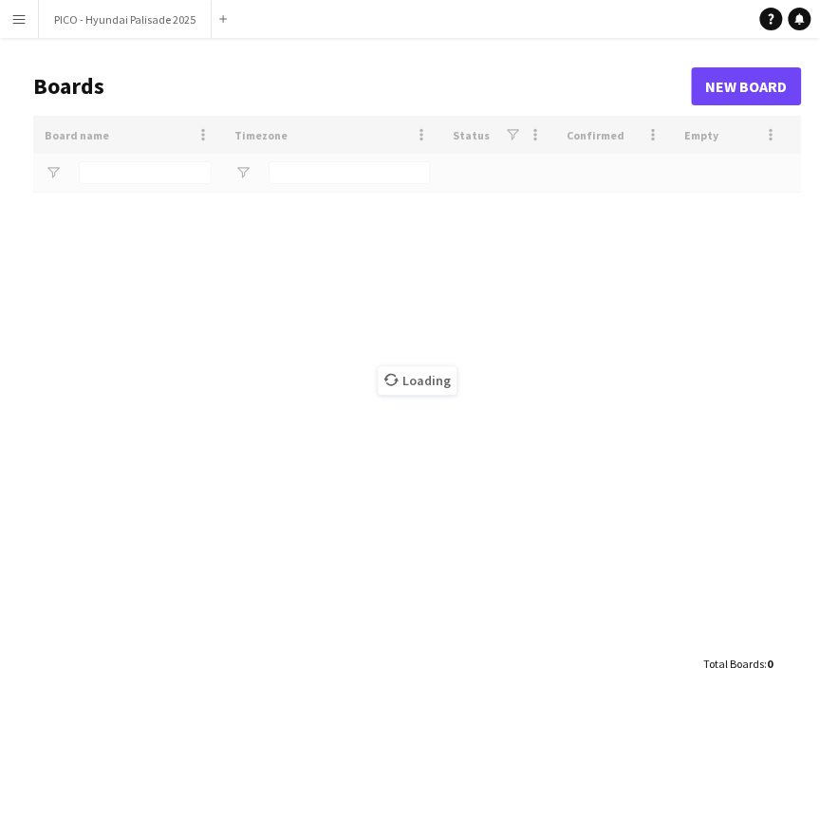
type input "*****"
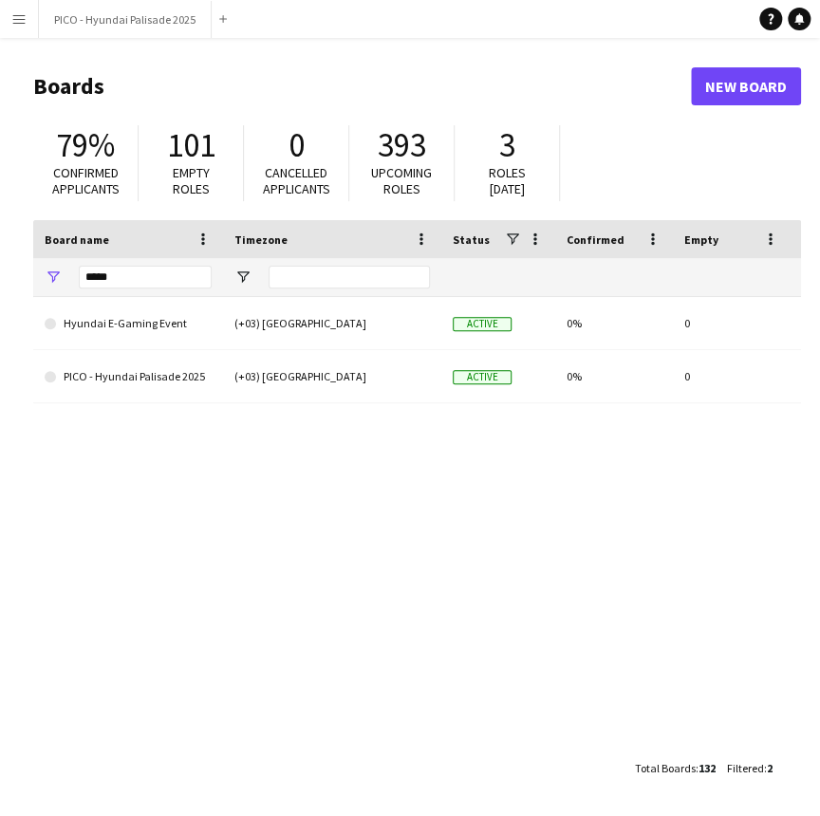
click at [16, 28] on button "Menu" at bounding box center [19, 19] width 38 height 38
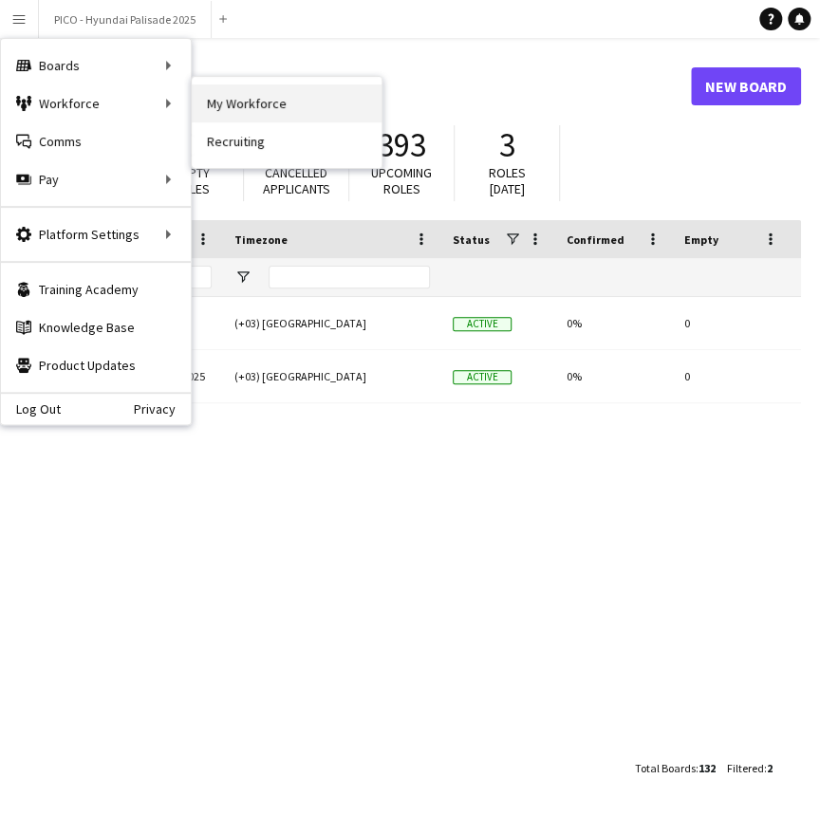
click at [233, 100] on link "My Workforce" at bounding box center [287, 103] width 190 height 38
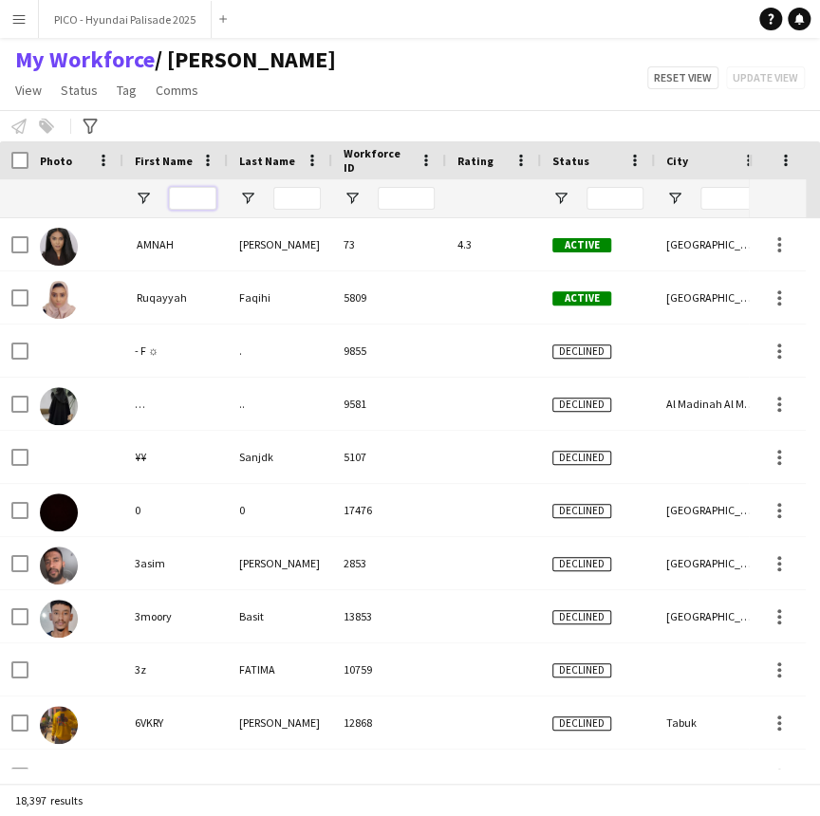
click at [187, 202] on input "First Name Filter Input" at bounding box center [192, 198] width 47 height 23
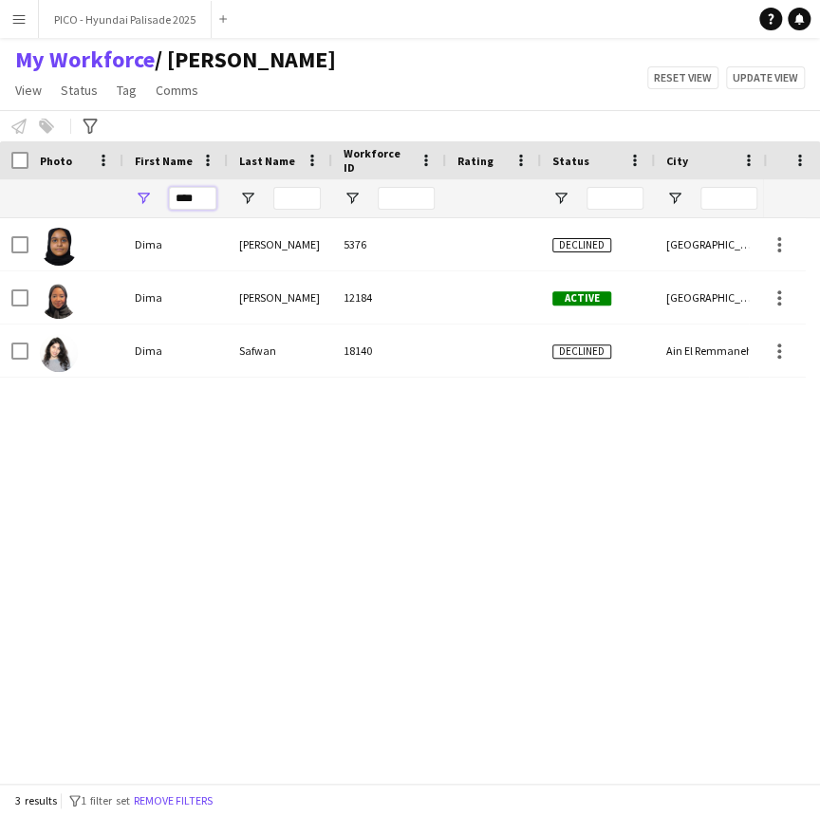
type input "****"
click at [305, 207] on input "Last Name Filter Input" at bounding box center [296, 198] width 47 height 23
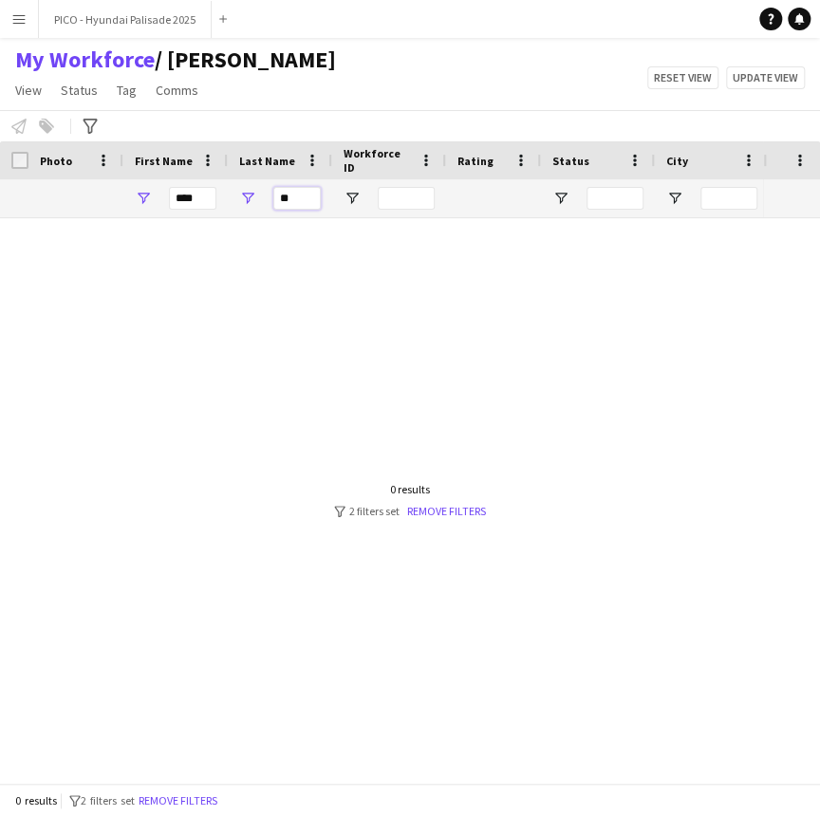
type input "*"
click at [182, 807] on button "Remove filters" at bounding box center [178, 801] width 86 height 21
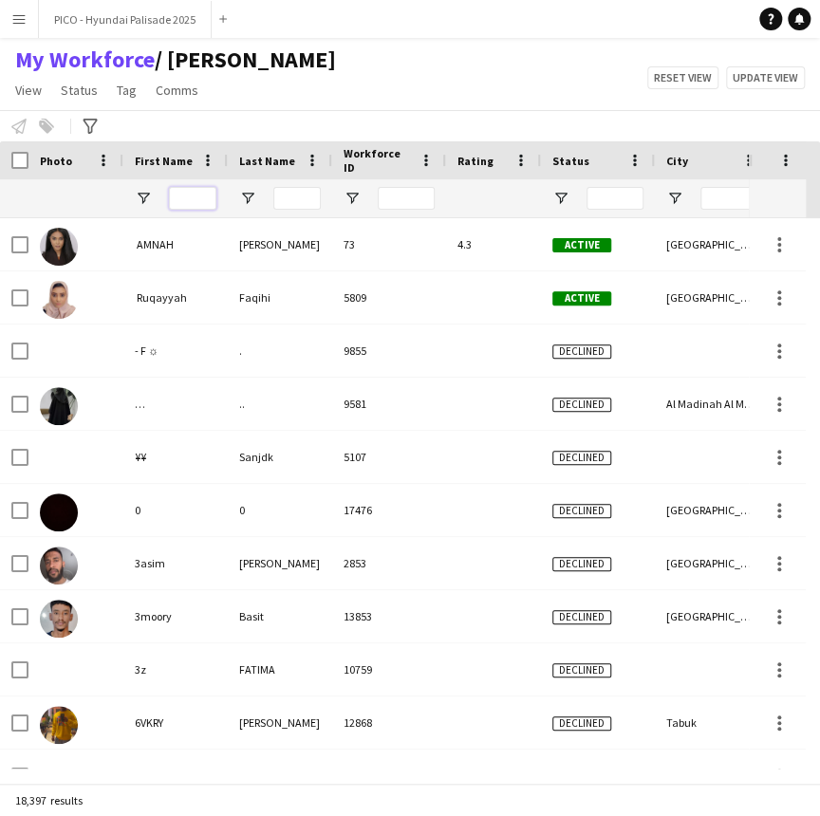
click at [195, 201] on input "First Name Filter Input" at bounding box center [192, 198] width 47 height 23
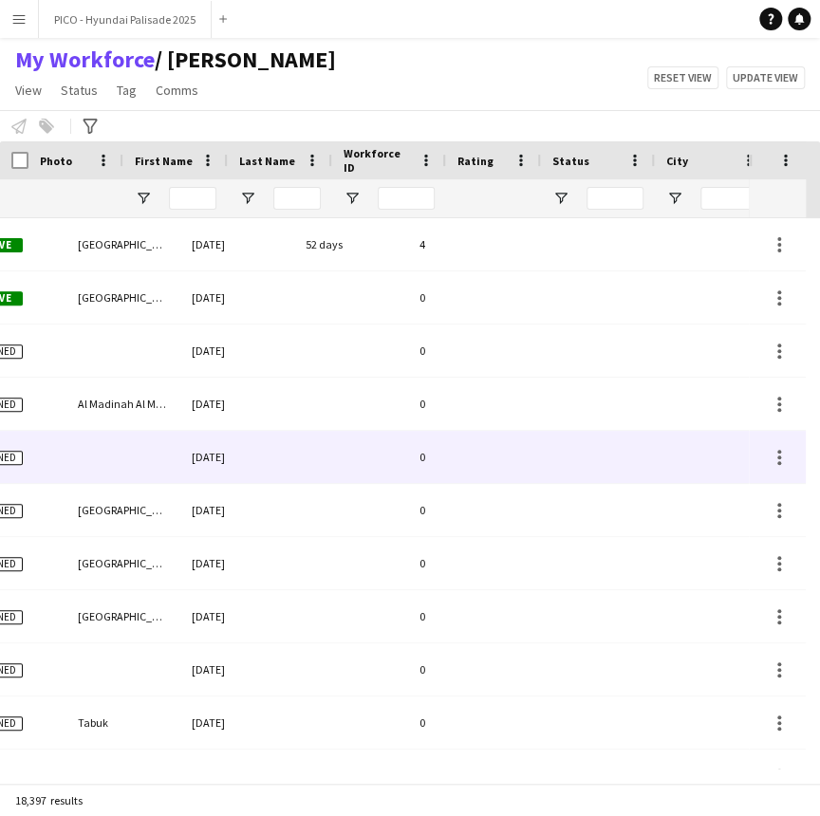
scroll to position [0, 685]
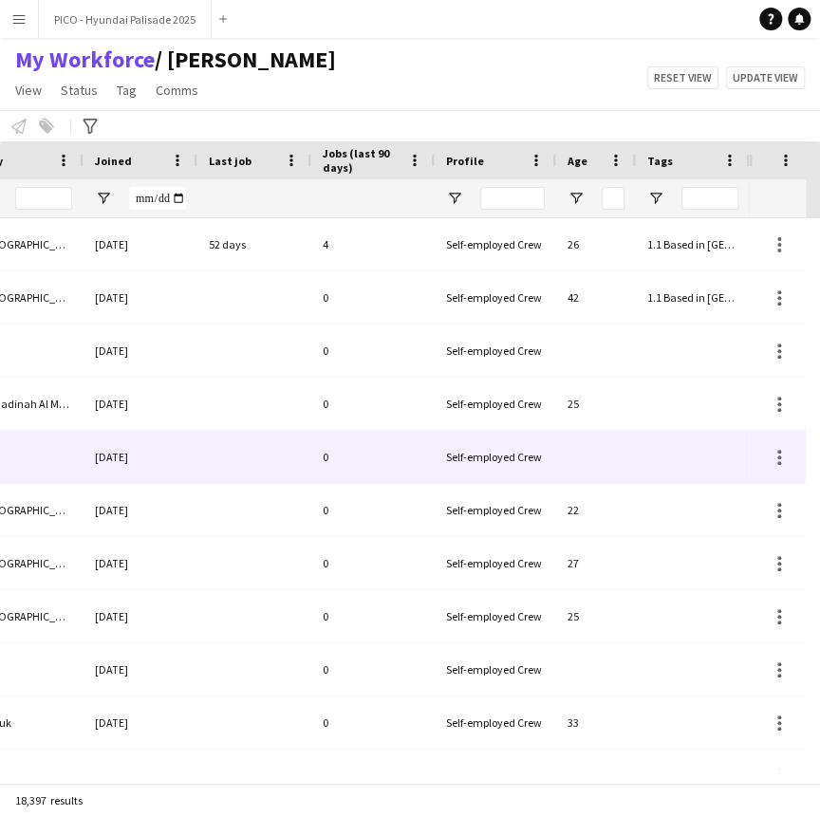
click at [22, 107] on app-page-menu "View Views Default view [PERSON_NAME] [PERSON_NAME] [PERSON_NAME] R4ven [PERSON…" at bounding box center [175, 92] width 351 height 36
click at [22, 92] on span "View" at bounding box center [28, 90] width 27 height 17
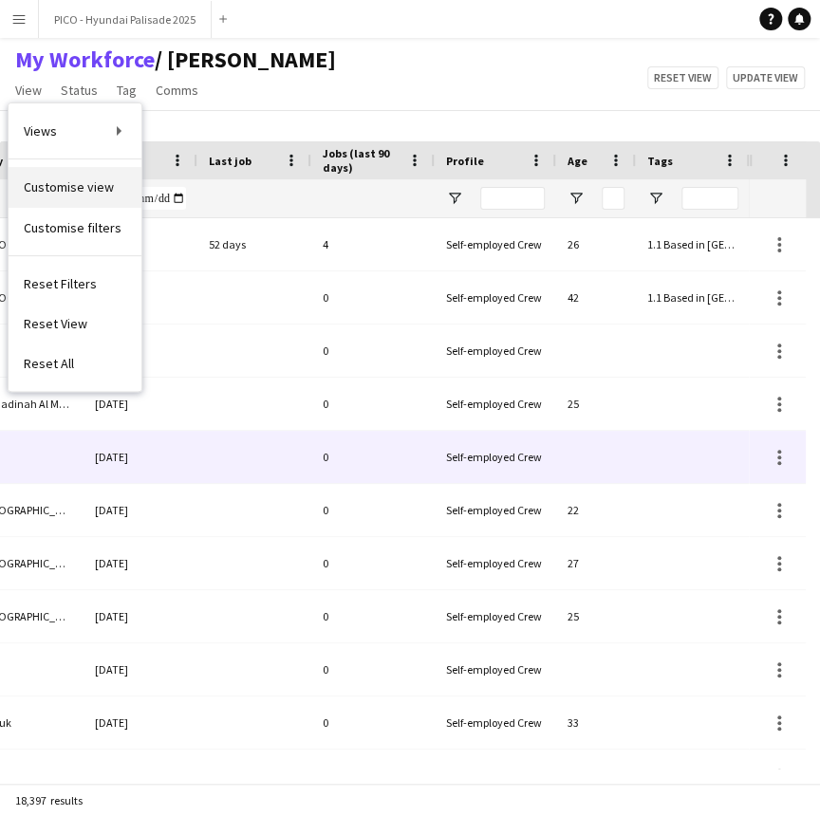
click at [76, 188] on span "Customise view" at bounding box center [69, 186] width 90 height 17
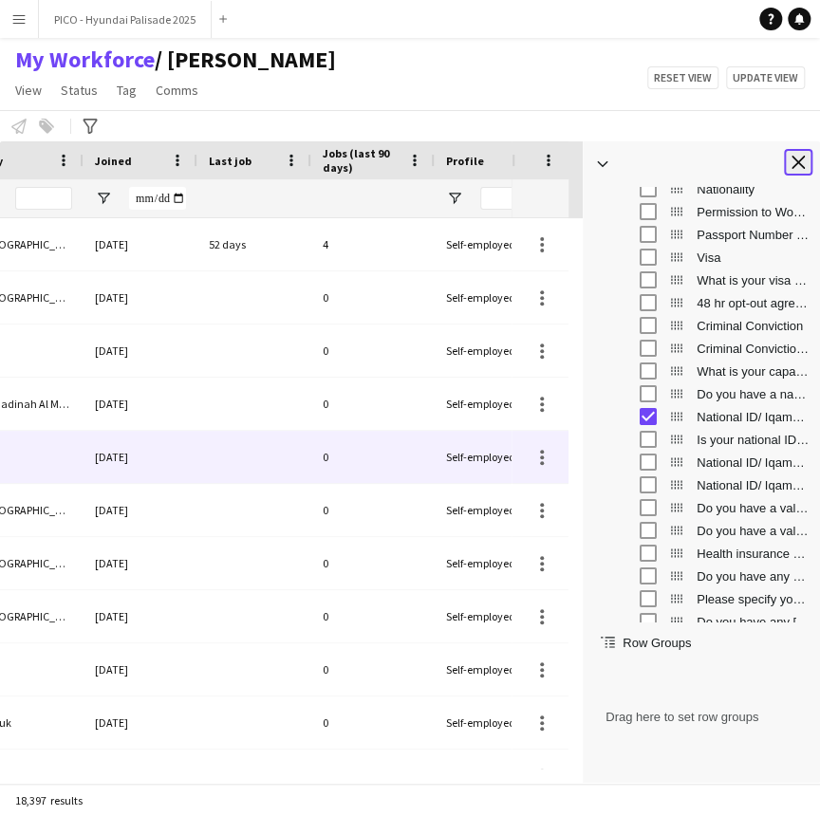
click at [799, 168] on app-icon "Close tool panel" at bounding box center [798, 162] width 13 height 13
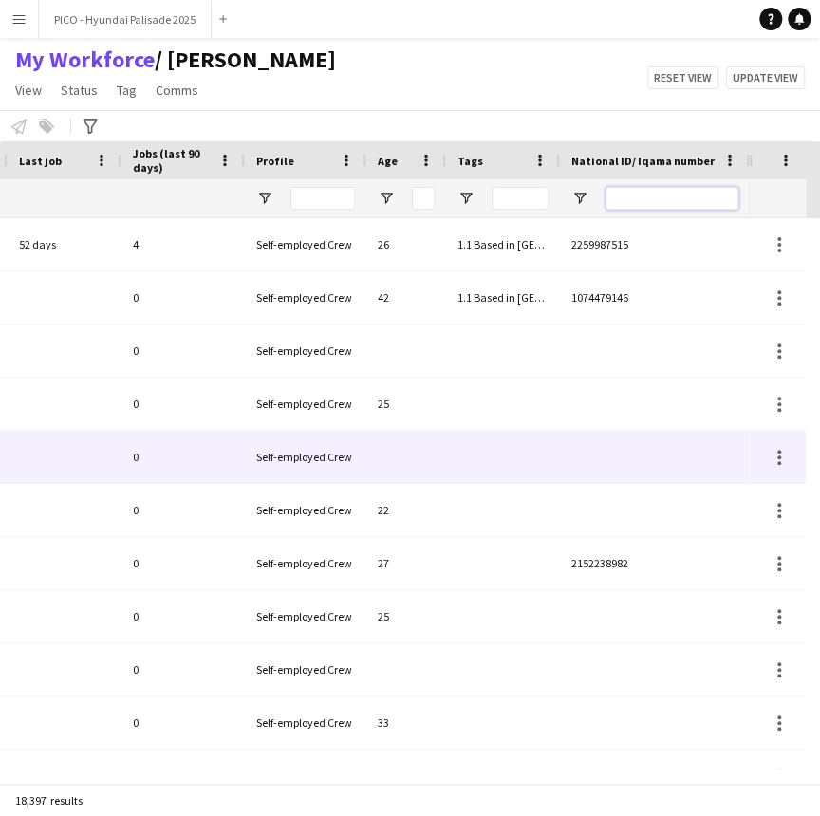
click at [708, 198] on input "National ID/ Iqama number Filter Input" at bounding box center [672, 198] width 133 height 23
paste input "**********"
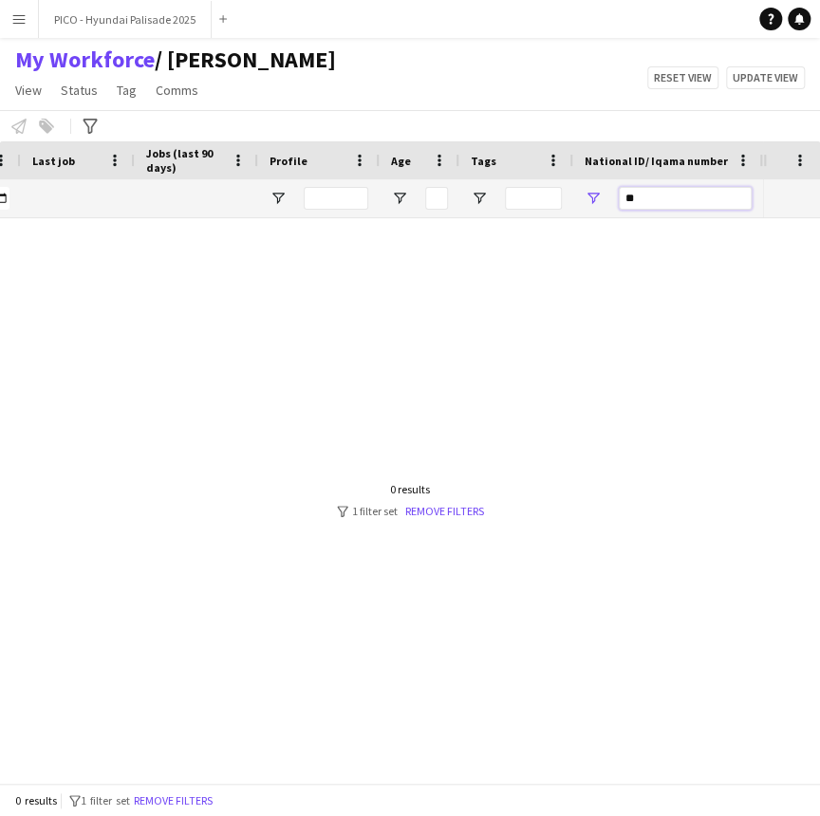
type input "*"
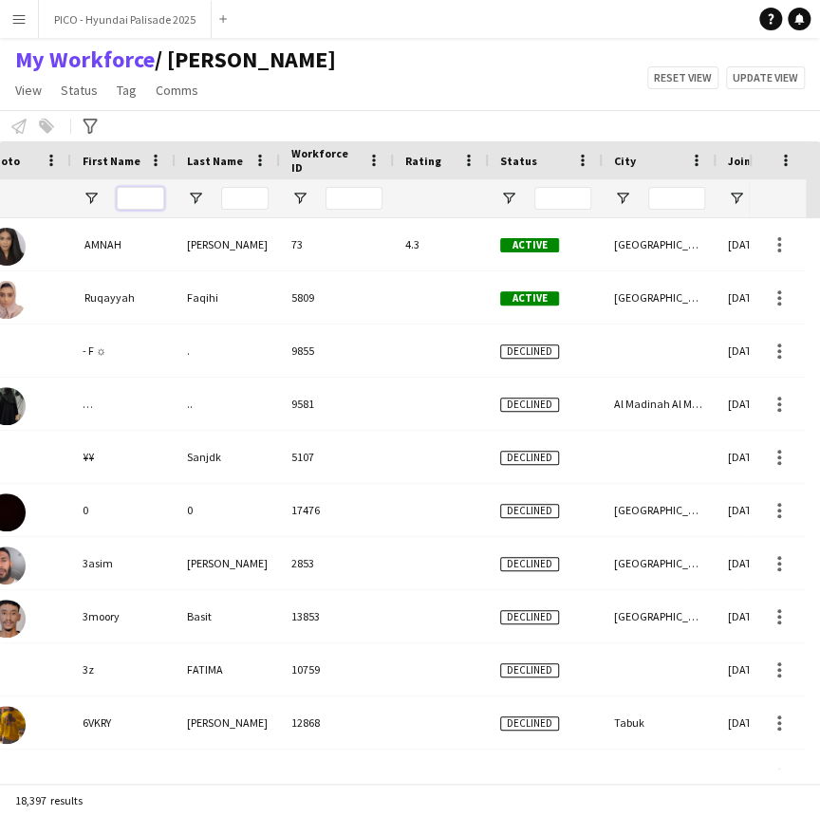
click at [133, 205] on input "First Name Filter Input" at bounding box center [140, 198] width 47 height 23
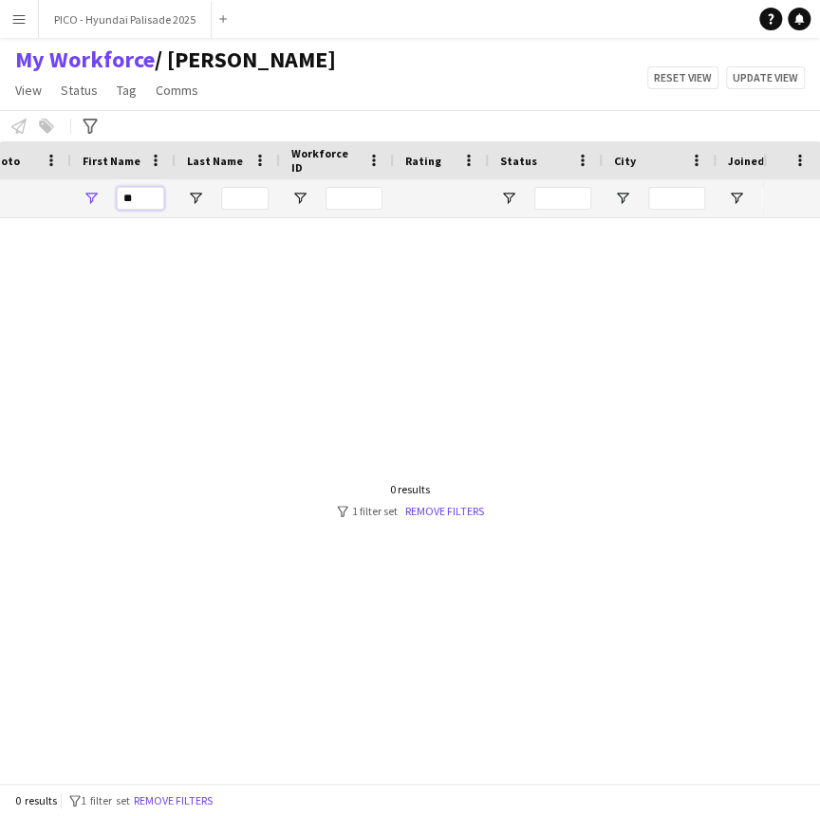
type input "*"
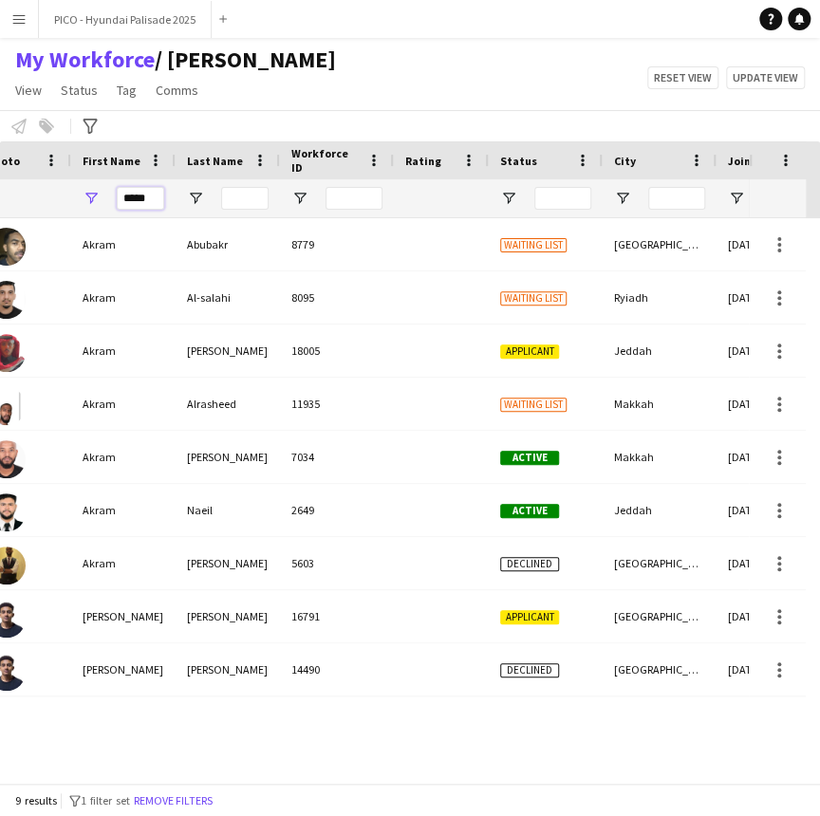
type input "*****"
click at [246, 196] on input "Last Name Filter Input" at bounding box center [244, 198] width 47 height 23
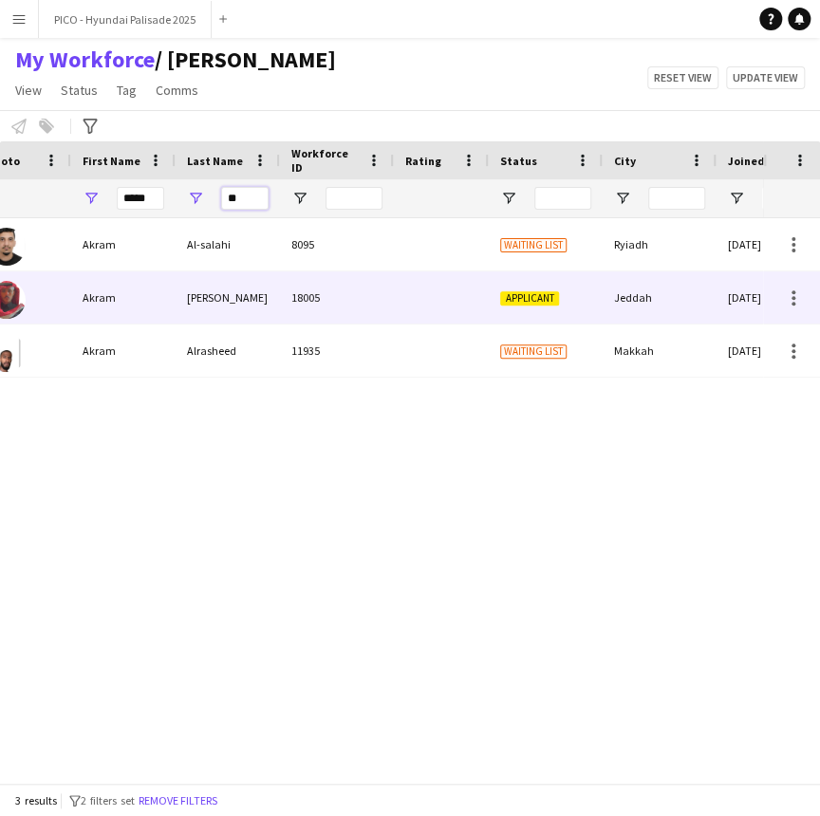
type input "**"
click at [351, 313] on div "18005" at bounding box center [337, 297] width 114 height 52
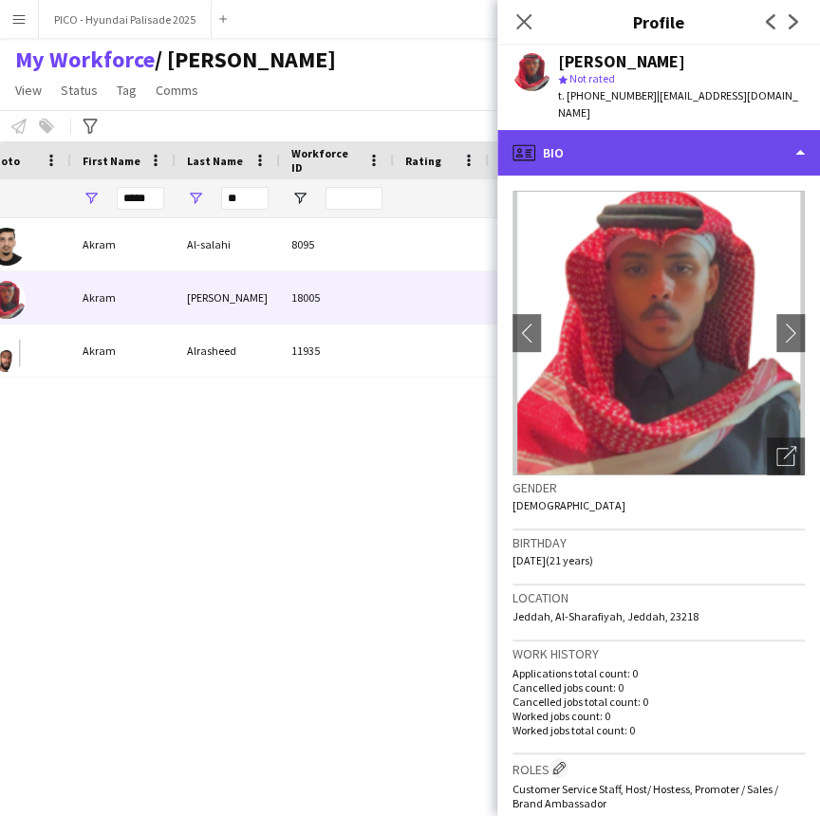
click at [685, 145] on div "profile Bio" at bounding box center [658, 153] width 323 height 46
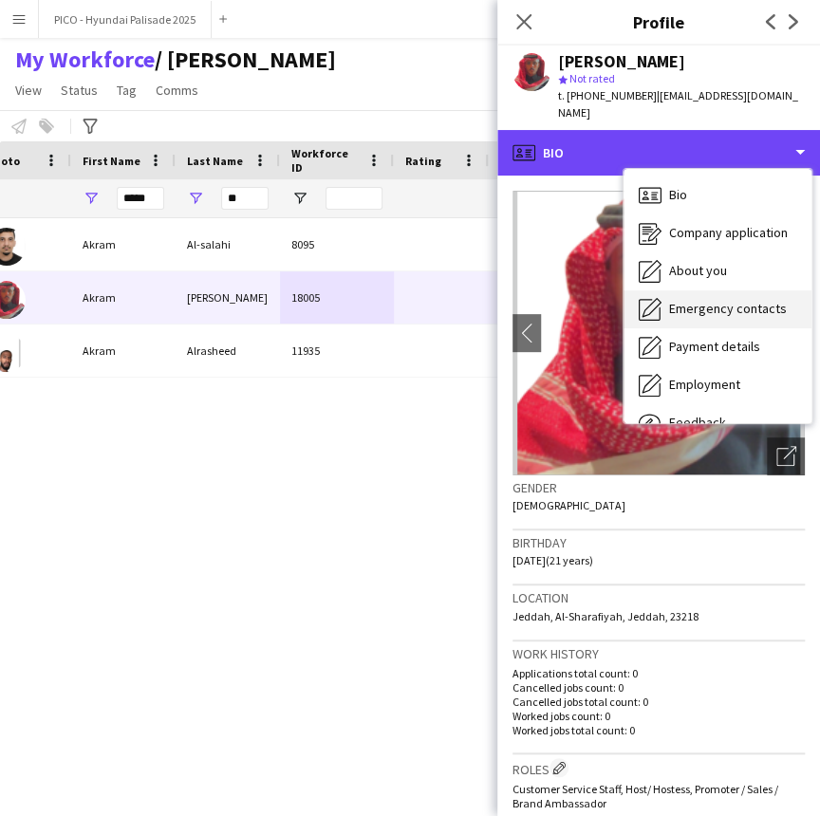
scroll to position [64, 0]
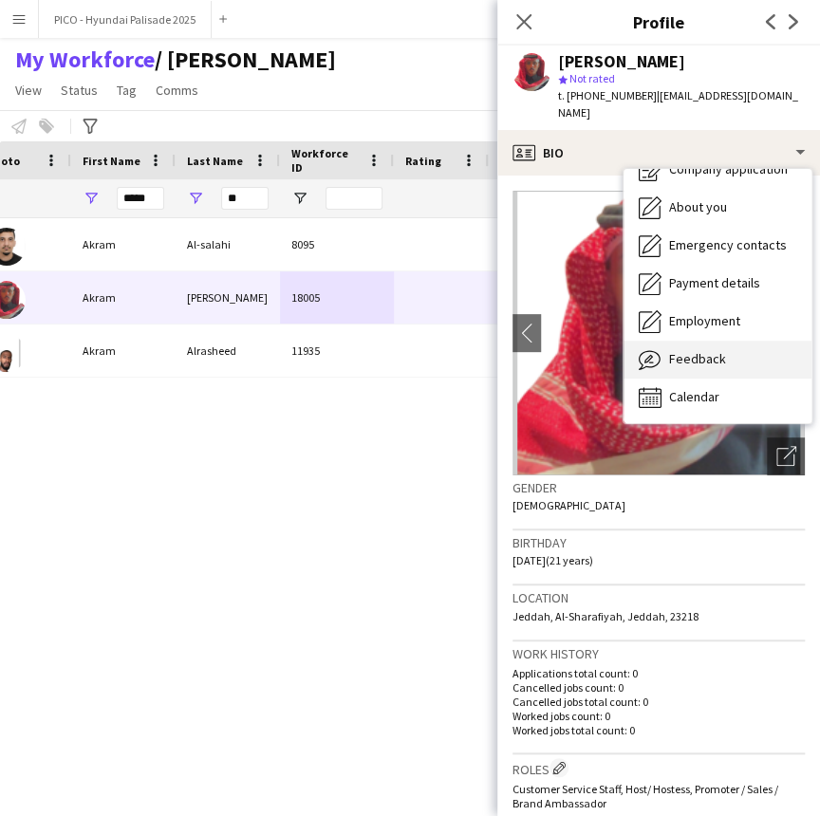
click at [699, 350] on span "Feedback" at bounding box center [697, 358] width 57 height 17
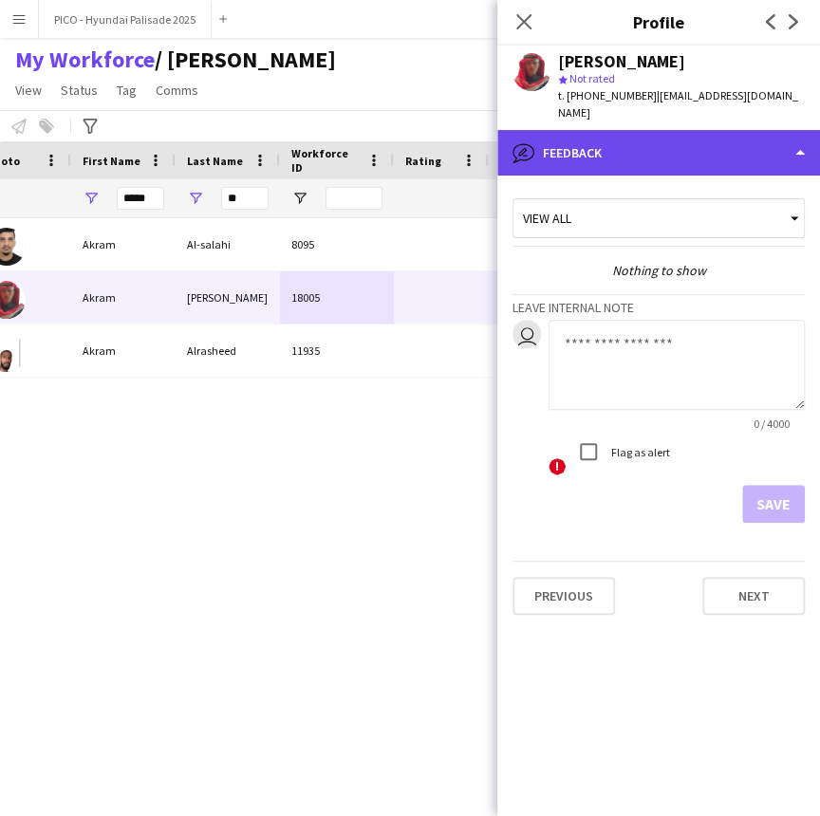
click at [668, 149] on div "bubble-pencil Feedback" at bounding box center [658, 153] width 323 height 46
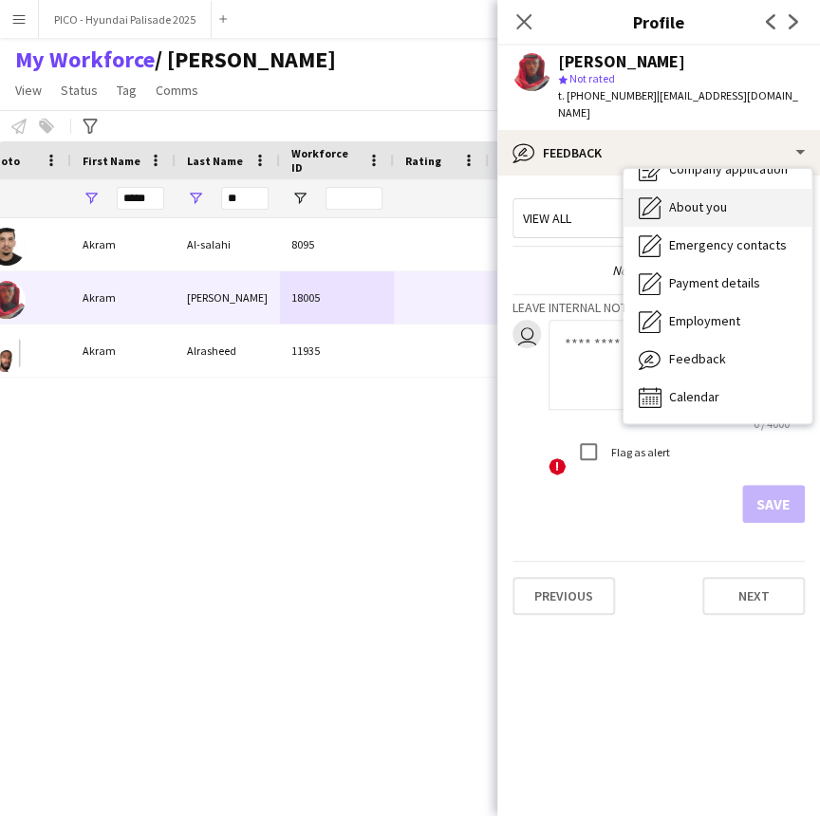
click at [674, 198] on span "About you" at bounding box center [698, 206] width 58 height 17
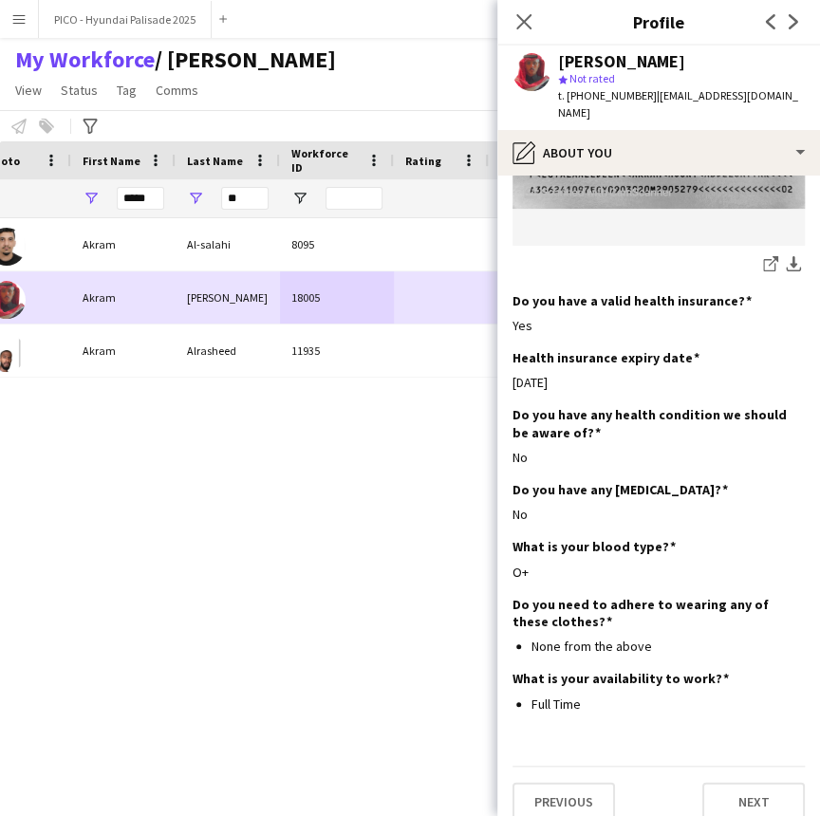
scroll to position [0, 0]
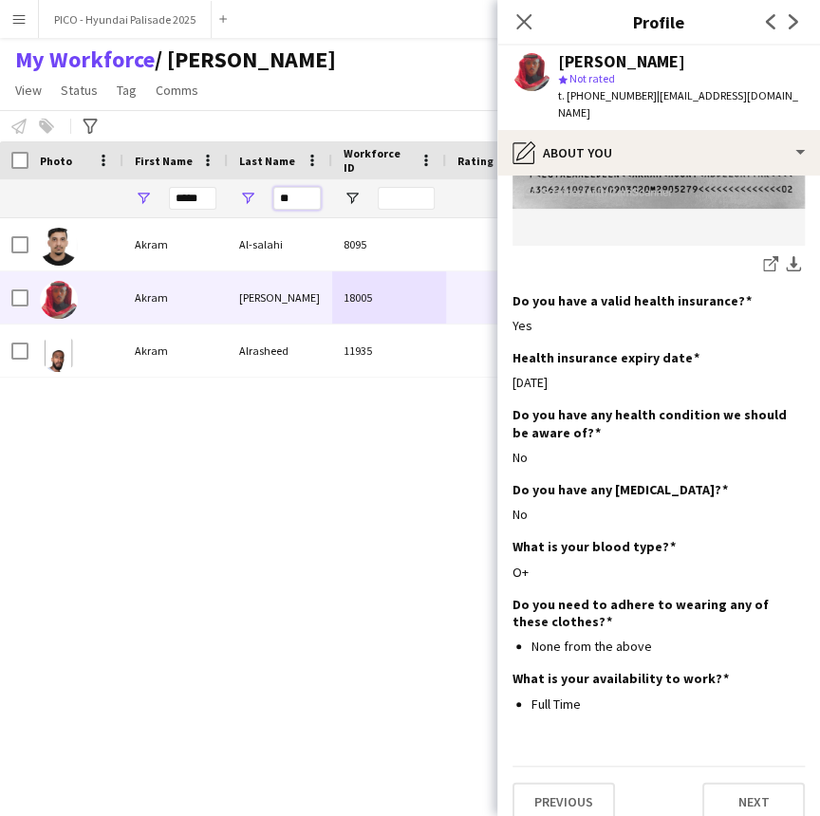
click at [296, 195] on input "**" at bounding box center [296, 198] width 47 height 23
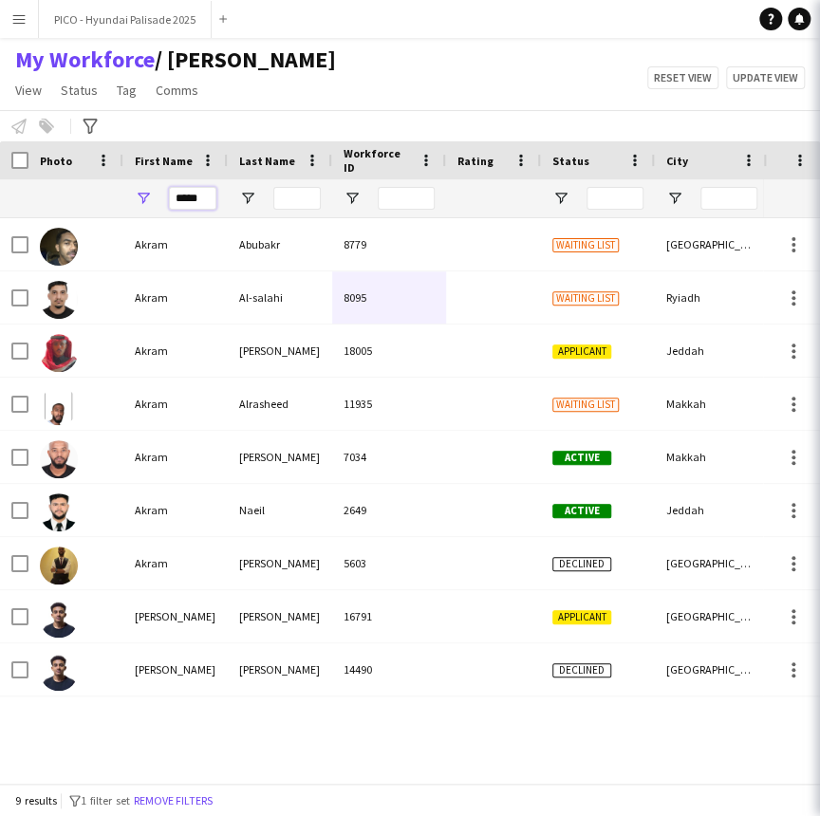
click at [207, 199] on input "*****" at bounding box center [192, 198] width 47 height 23
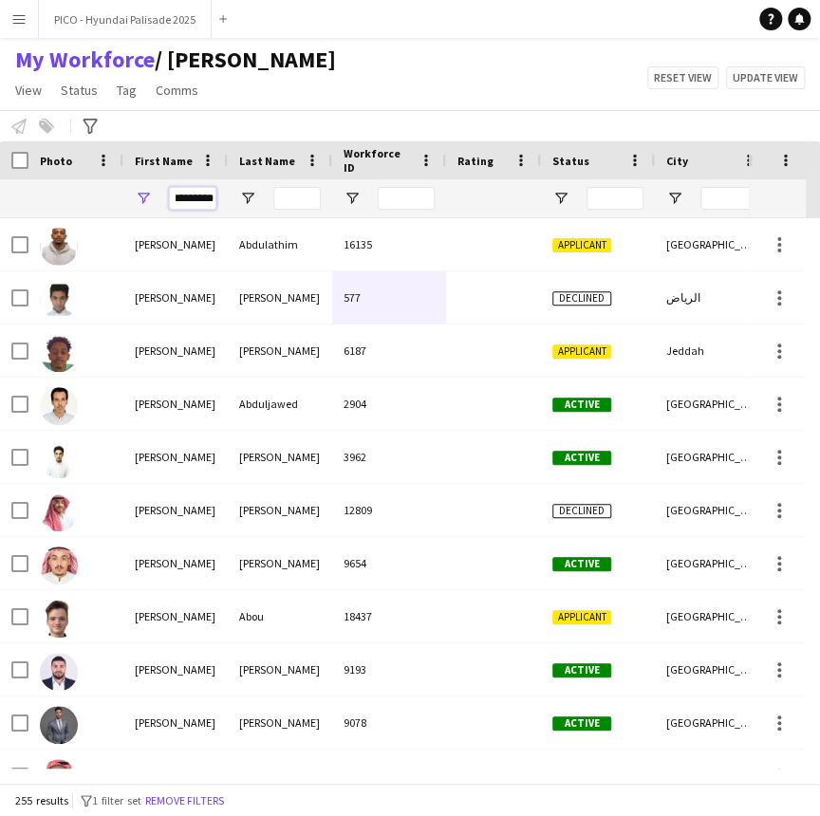
type input "*********"
click at [278, 199] on input "Last Name Filter Input" at bounding box center [296, 198] width 47 height 23
click at [294, 197] on input "Last Name Filter Input" at bounding box center [296, 198] width 47 height 23
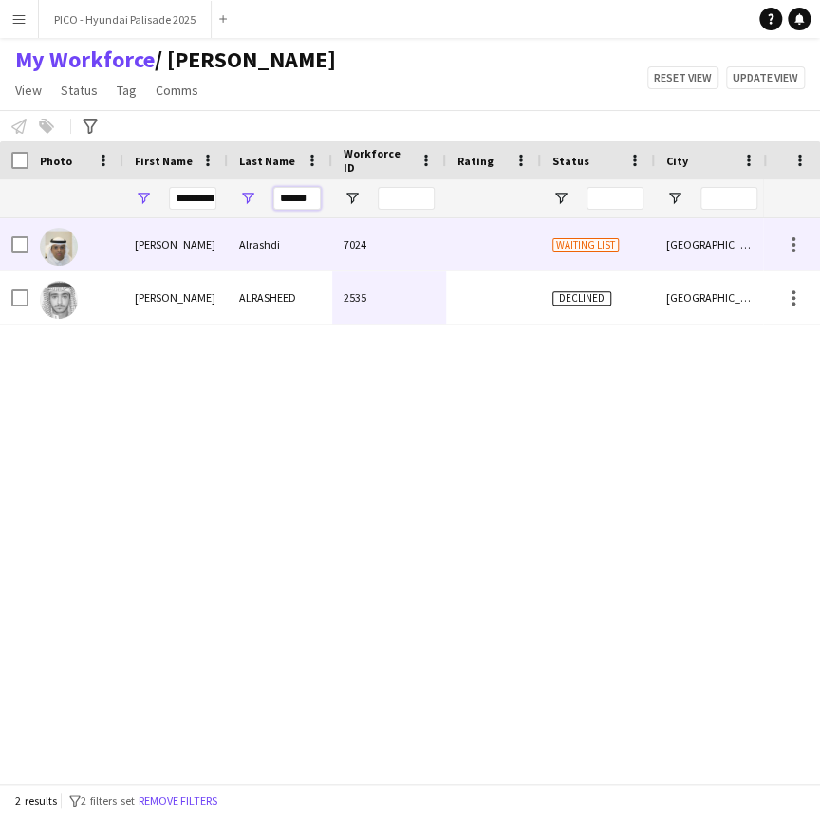
type input "******"
click at [300, 255] on div "Alrashdi" at bounding box center [280, 244] width 104 height 52
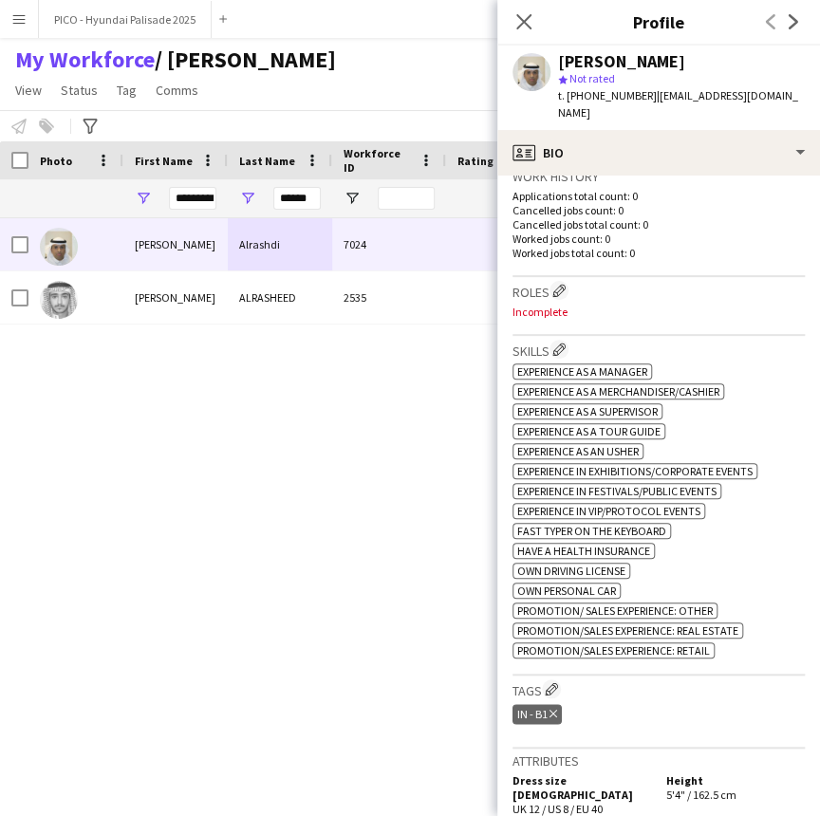
scroll to position [478, 0]
click at [546, 683] on app-icon "Edit crew company tags" at bounding box center [551, 688] width 13 height 13
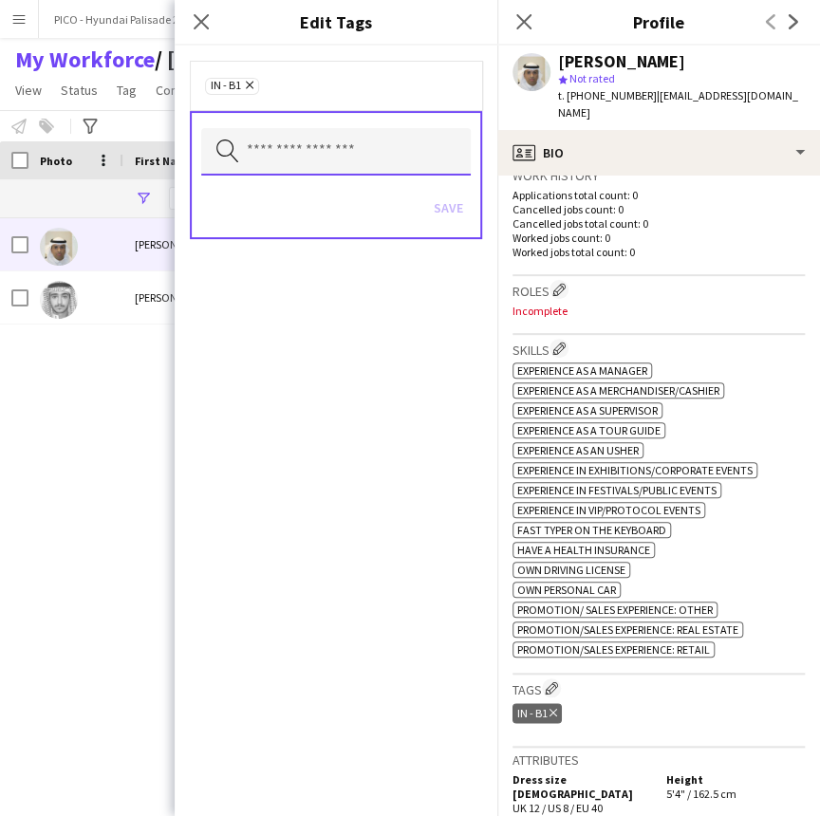
click at [428, 152] on input "text" at bounding box center [336, 151] width 270 height 47
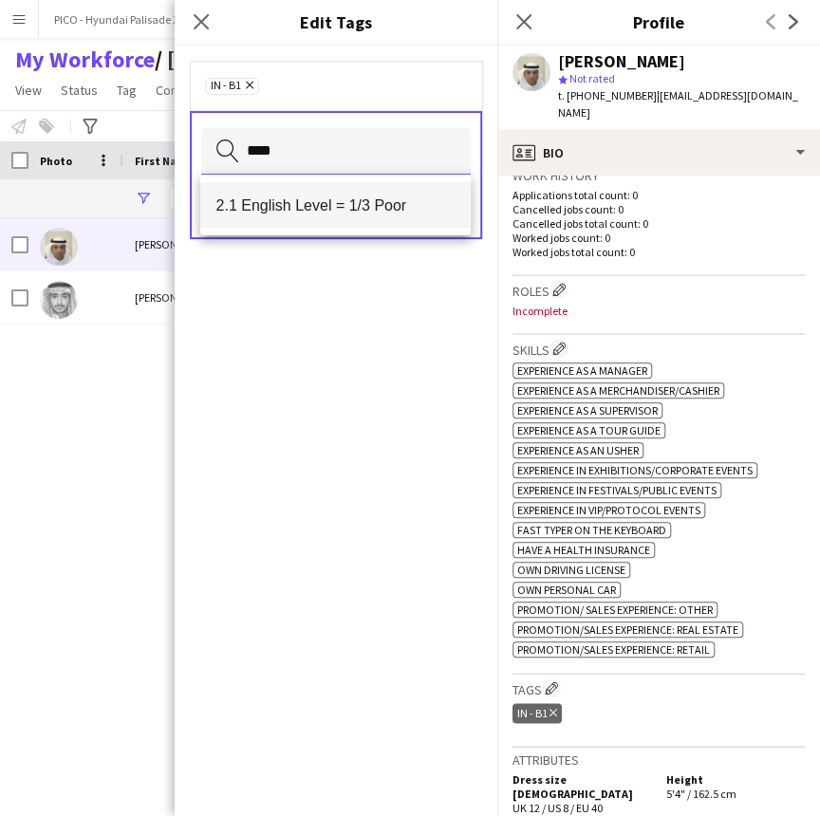
type input "****"
click at [421, 195] on mat-option "2.1 English Level = 1/3 Poor" at bounding box center [335, 205] width 270 height 46
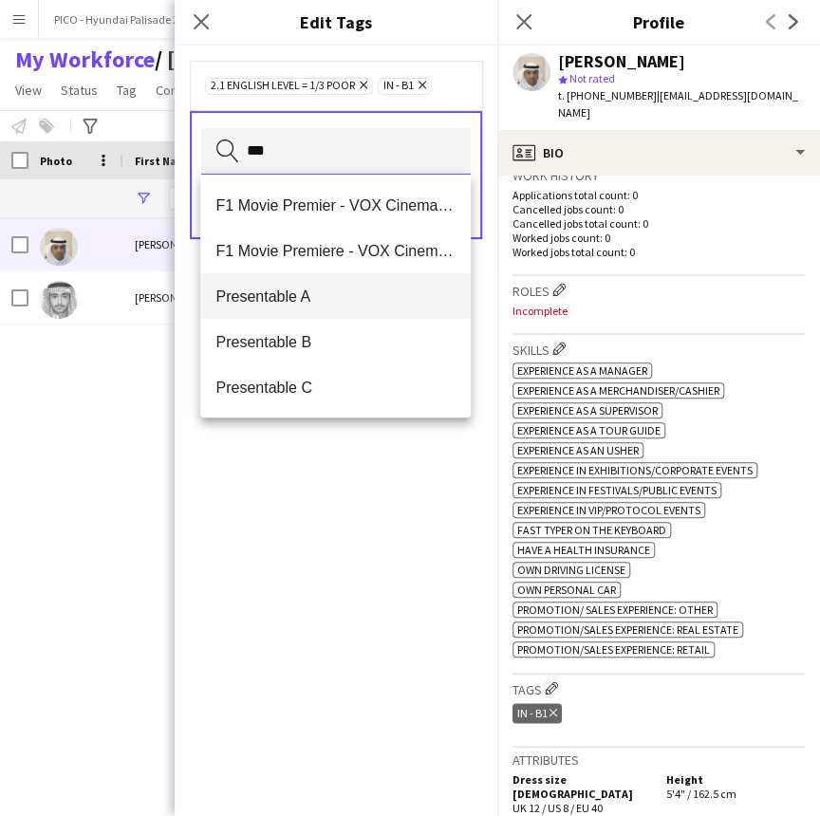
type input "***"
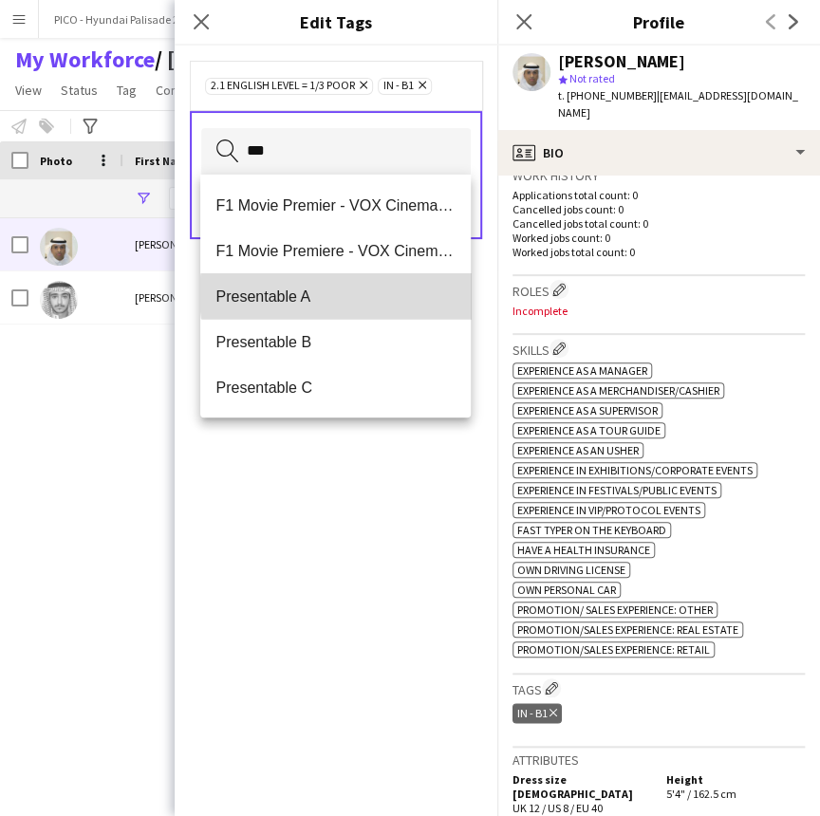
click at [371, 294] on span "Presentable A" at bounding box center [334, 297] width 239 height 18
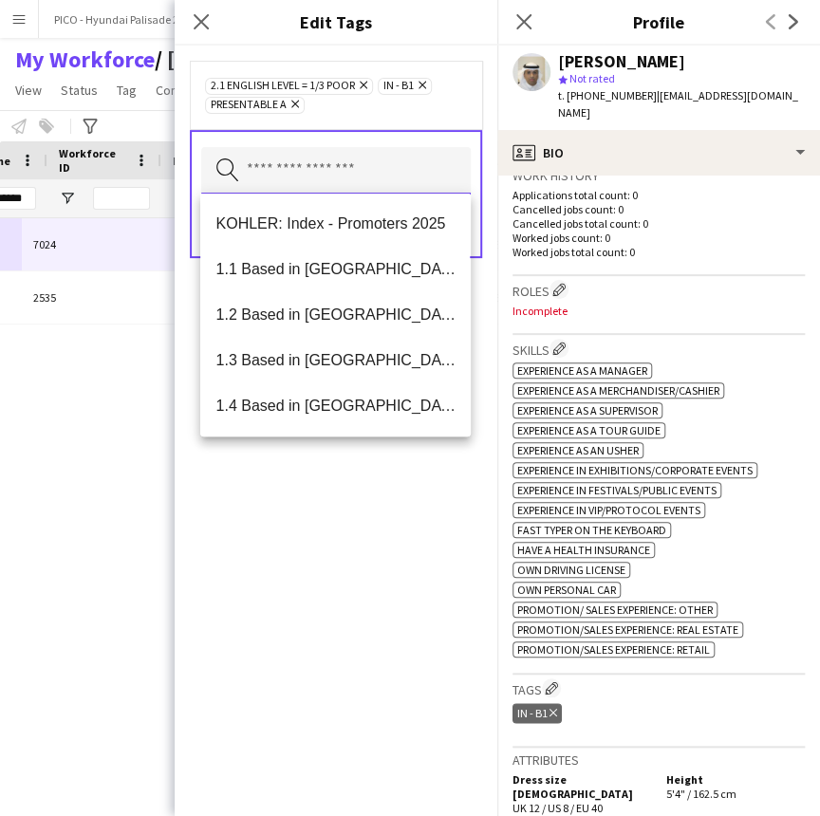
scroll to position [0, 322]
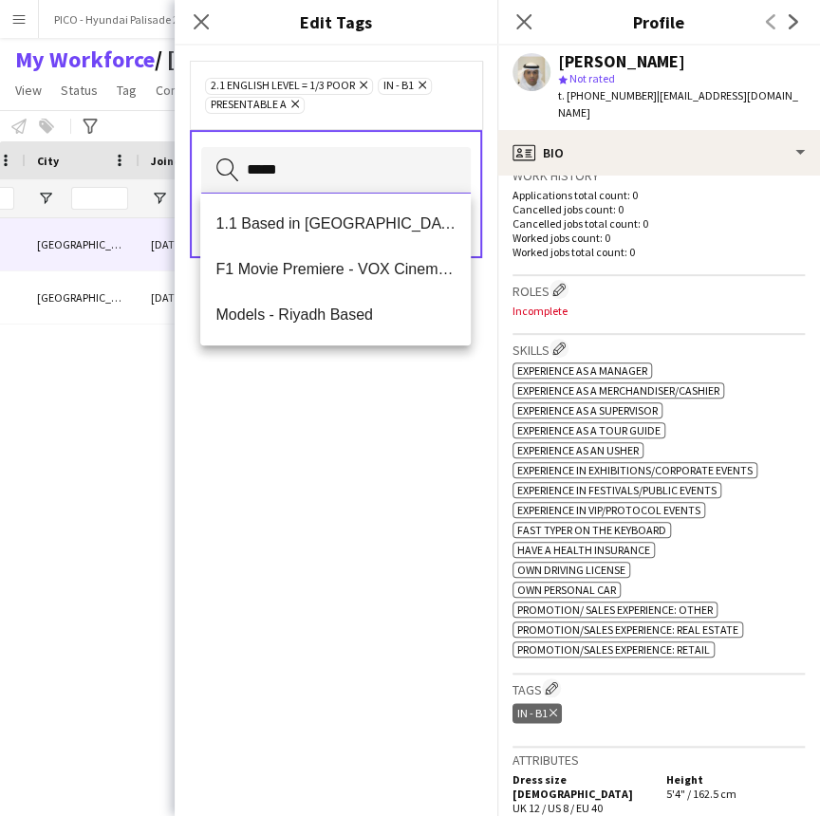
type input "*****"
click at [422, 215] on span "1.1 Based in [GEOGRAPHIC_DATA]" at bounding box center [334, 224] width 239 height 18
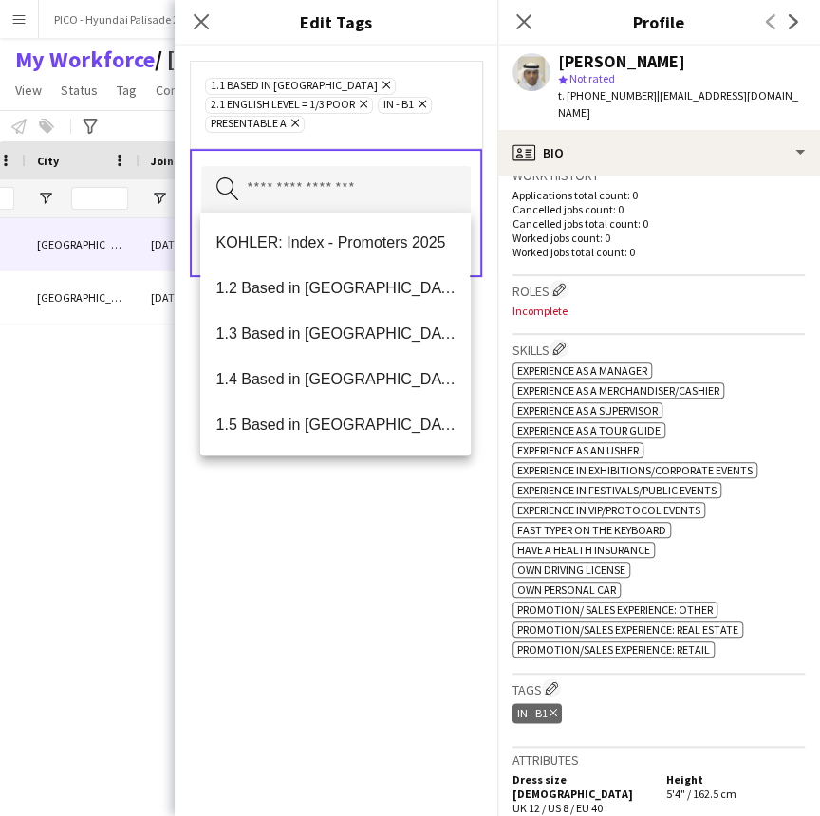
click at [427, 125] on div "1.1 Based in [GEOGRAPHIC_DATA] Remove 2.1 English Level = 1/3 Poor Remove IN - …" at bounding box center [336, 104] width 262 height 57
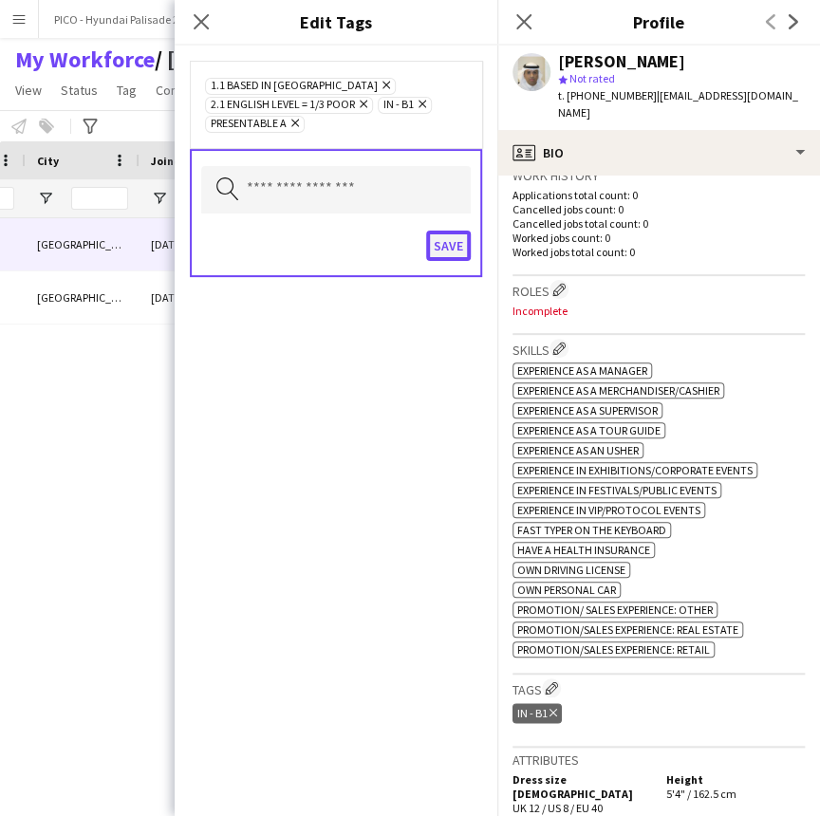
click at [444, 244] on button "Save" at bounding box center [448, 246] width 45 height 30
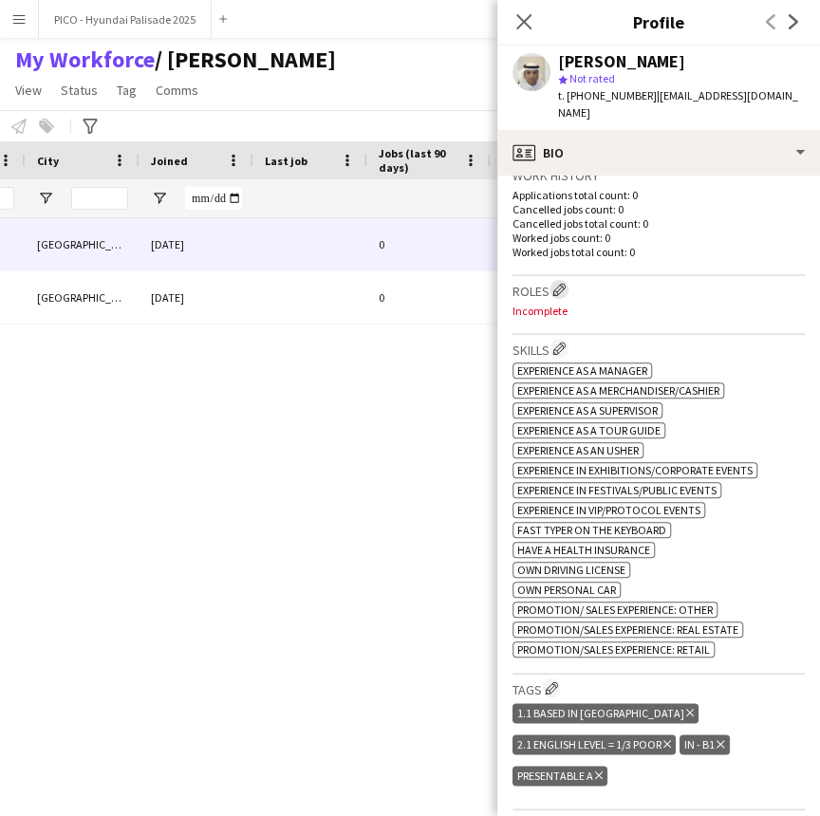
click at [558, 283] on app-icon "Edit crew company roles" at bounding box center [558, 289] width 13 height 13
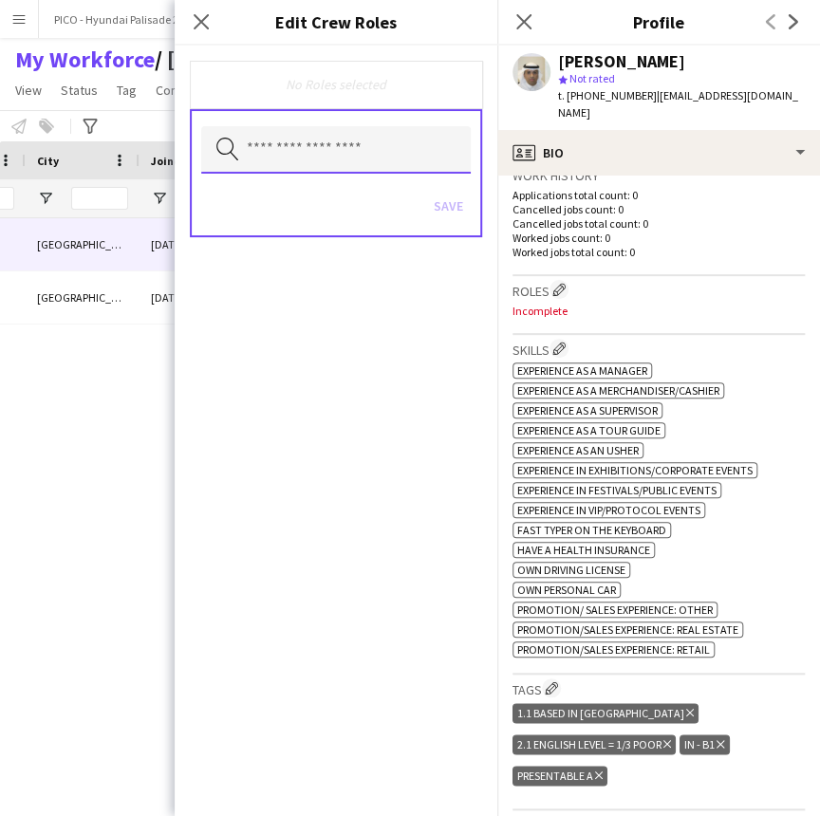
click at [432, 159] on input "text" at bounding box center [336, 149] width 270 height 47
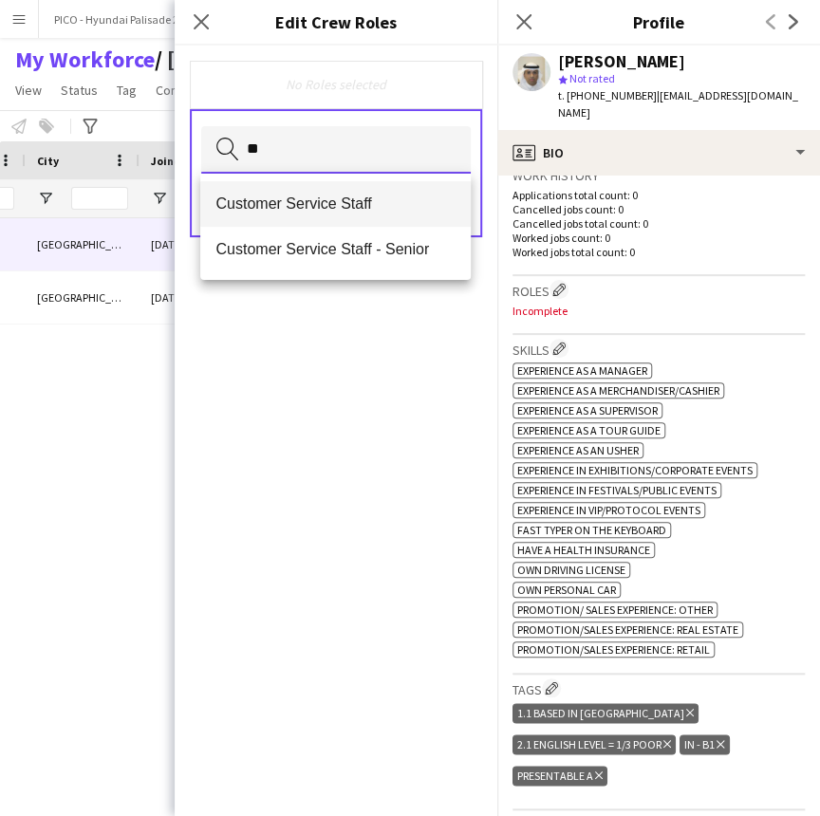
type input "**"
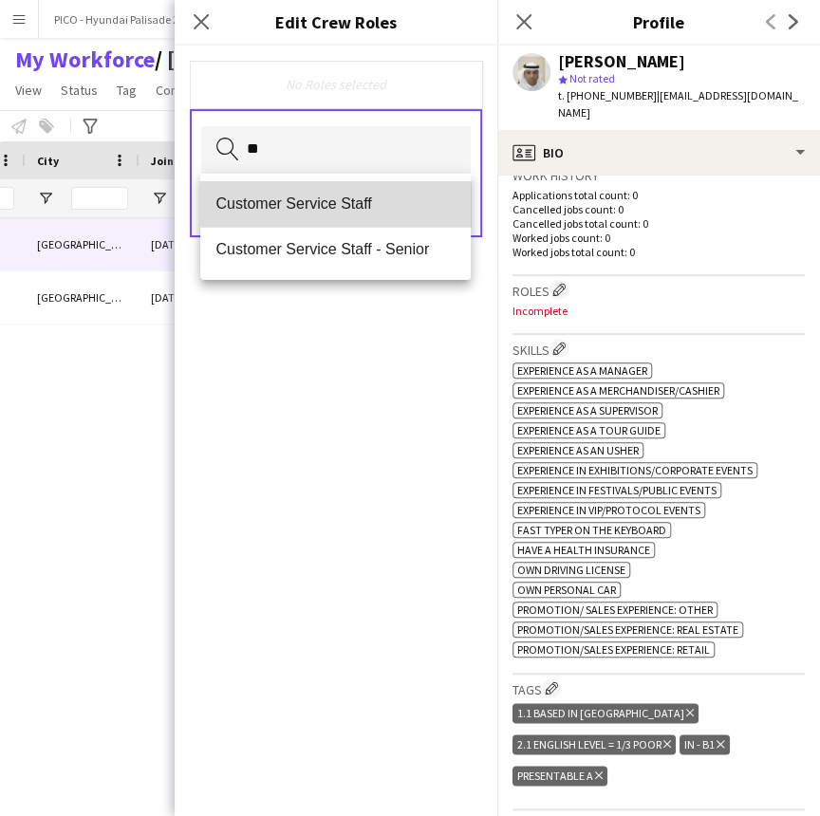
click at [445, 188] on mat-option "Customer Service Staff" at bounding box center [335, 204] width 270 height 46
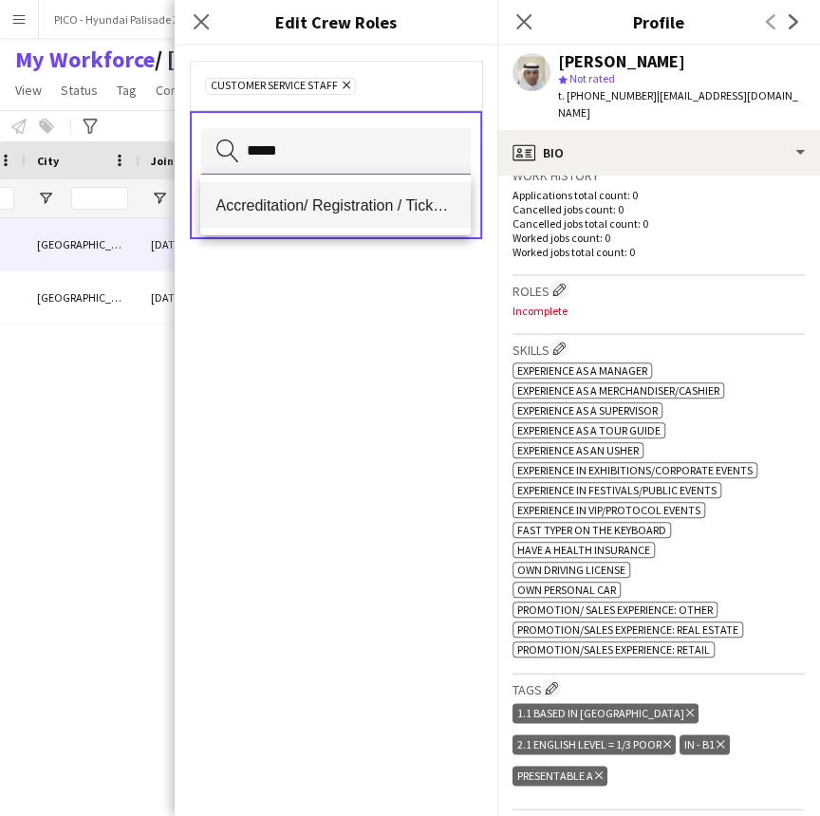
type input "*****"
click at [378, 223] on mat-option "Accreditation/ Registration / Ticketing" at bounding box center [335, 205] width 270 height 46
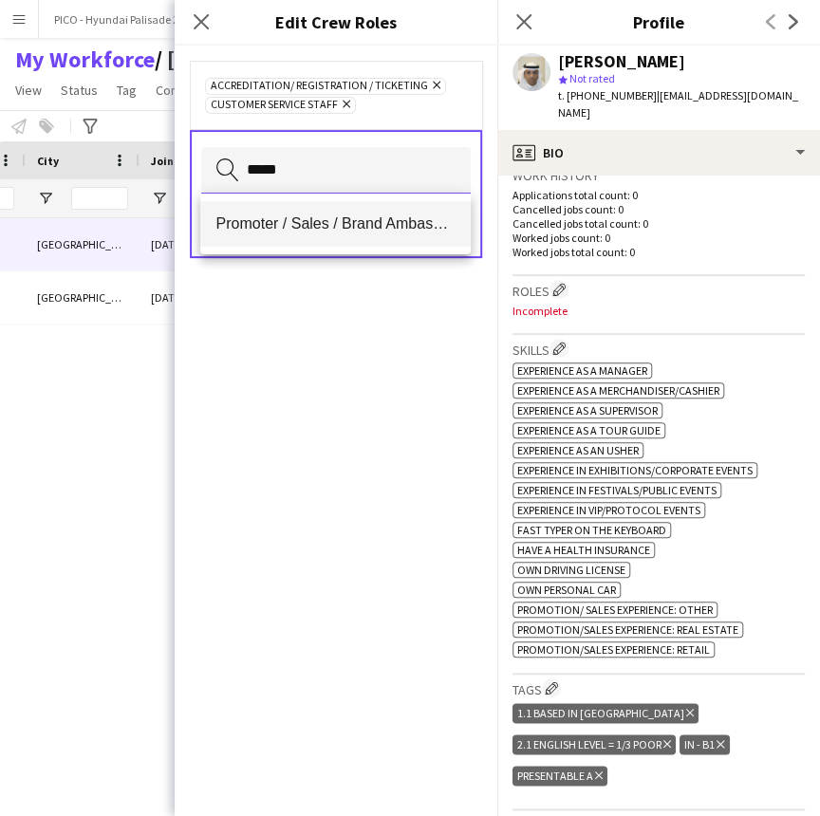
type input "*****"
click at [378, 233] on span "Promoter / Sales / Brand Ambassador" at bounding box center [334, 224] width 239 height 18
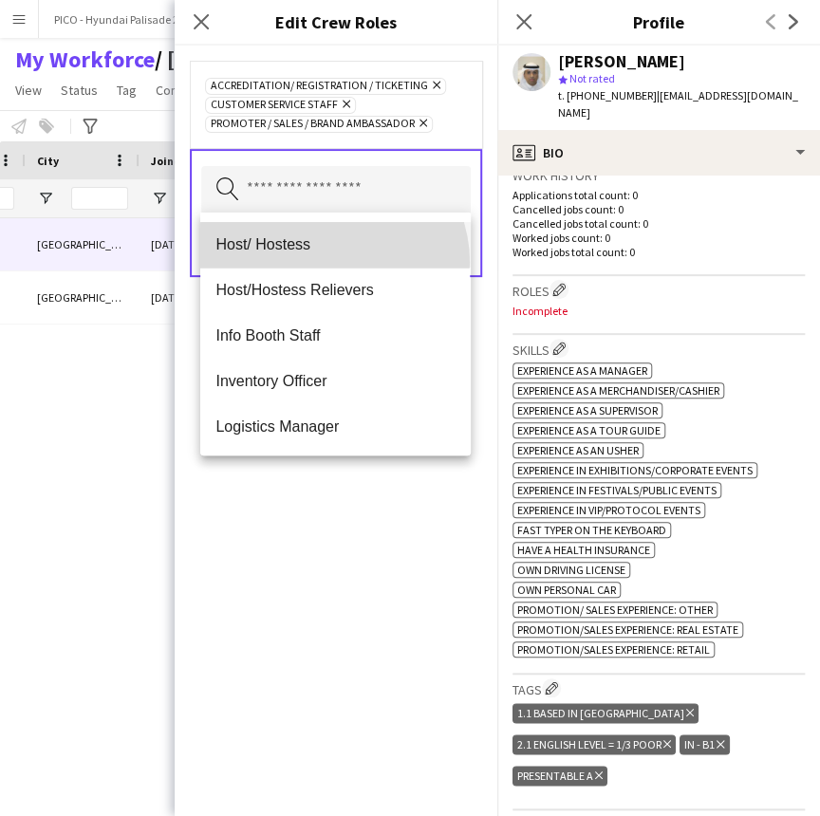
click at [332, 262] on mat-option "Host/ Hostess" at bounding box center [335, 245] width 270 height 46
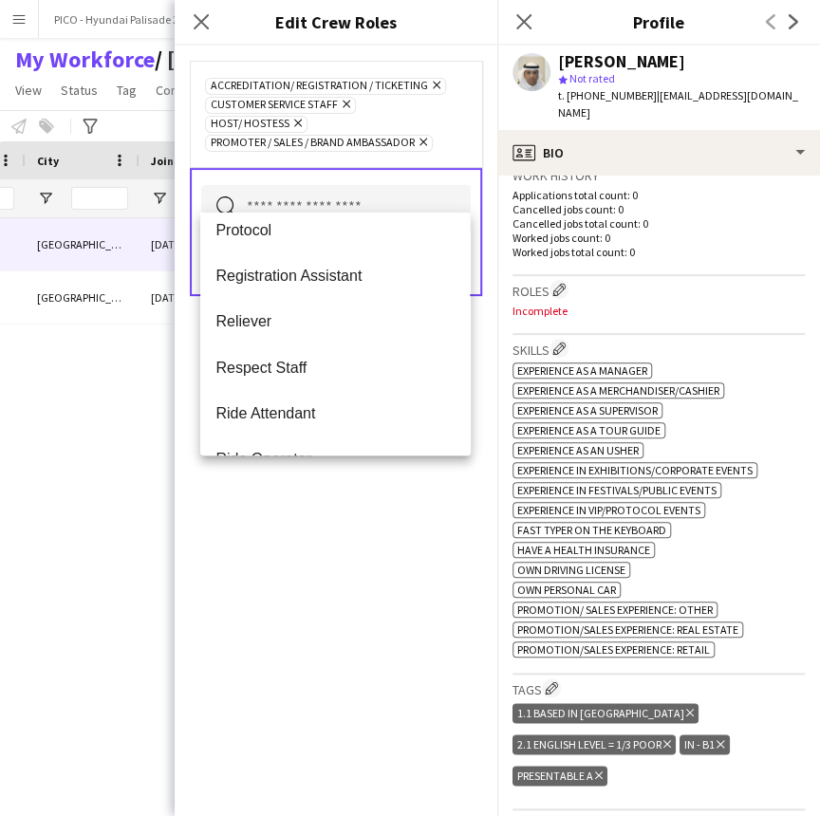
click at [298, 493] on div "Accreditation/ Registration / Ticketing Remove Customer Service Staff Remove Ho…" at bounding box center [336, 431] width 323 height 771
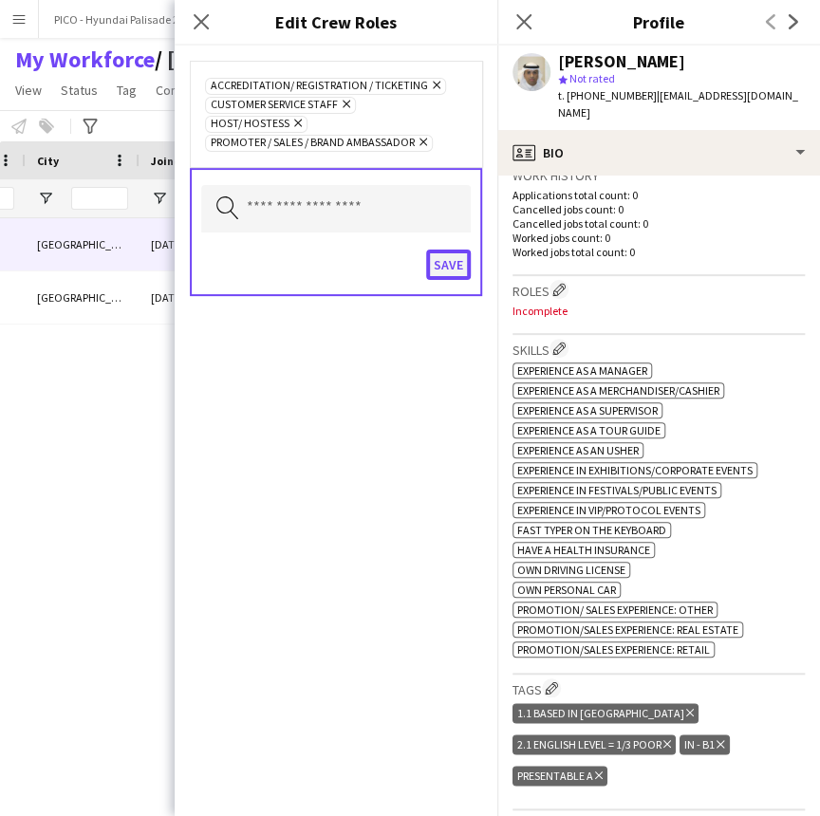
click at [439, 250] on button "Save" at bounding box center [448, 265] width 45 height 30
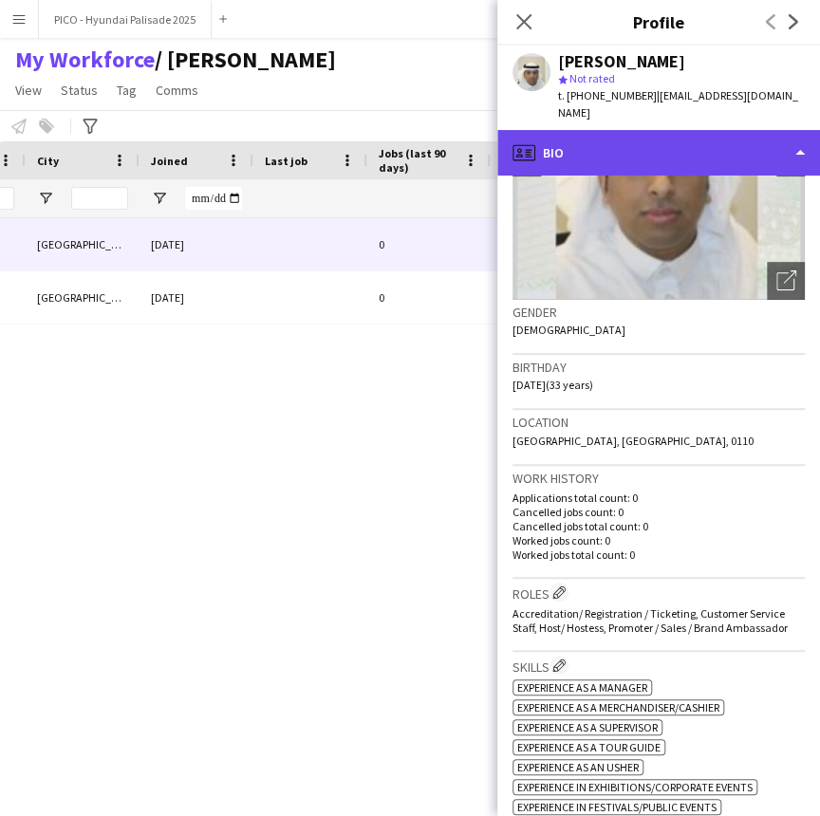
click at [654, 143] on div "profile Bio" at bounding box center [658, 153] width 323 height 46
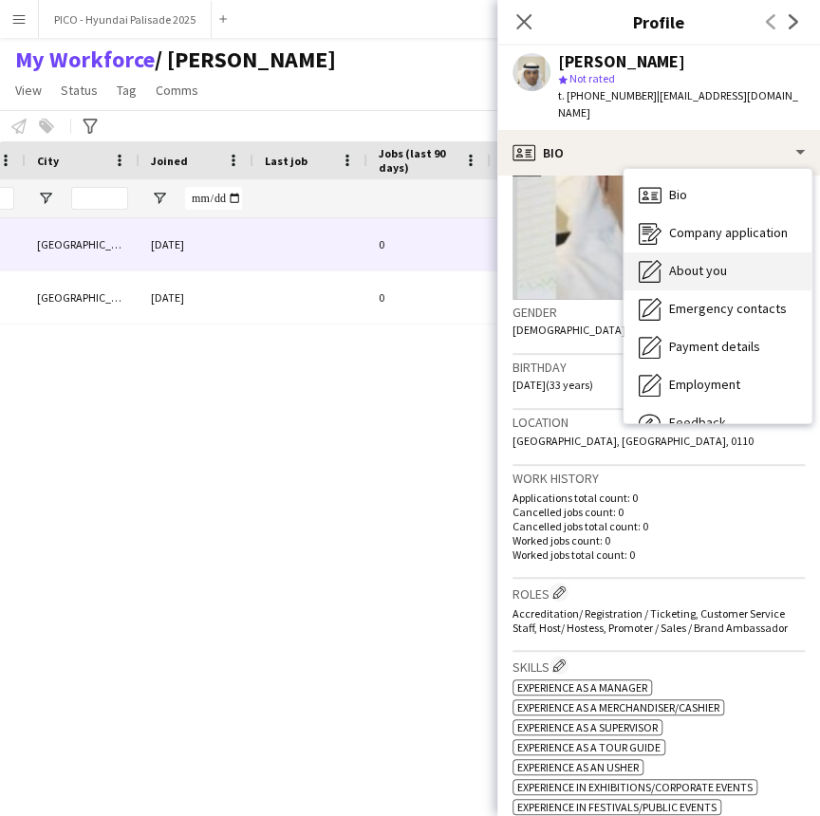
click at [682, 266] on div "About you About you" at bounding box center [718, 271] width 188 height 38
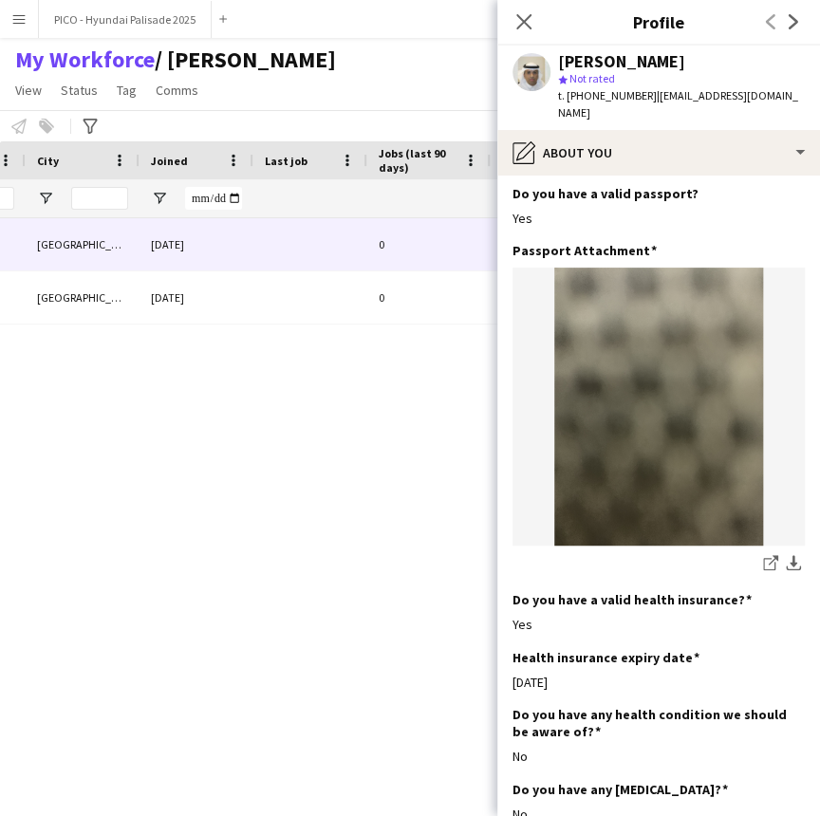
scroll to position [785, 0]
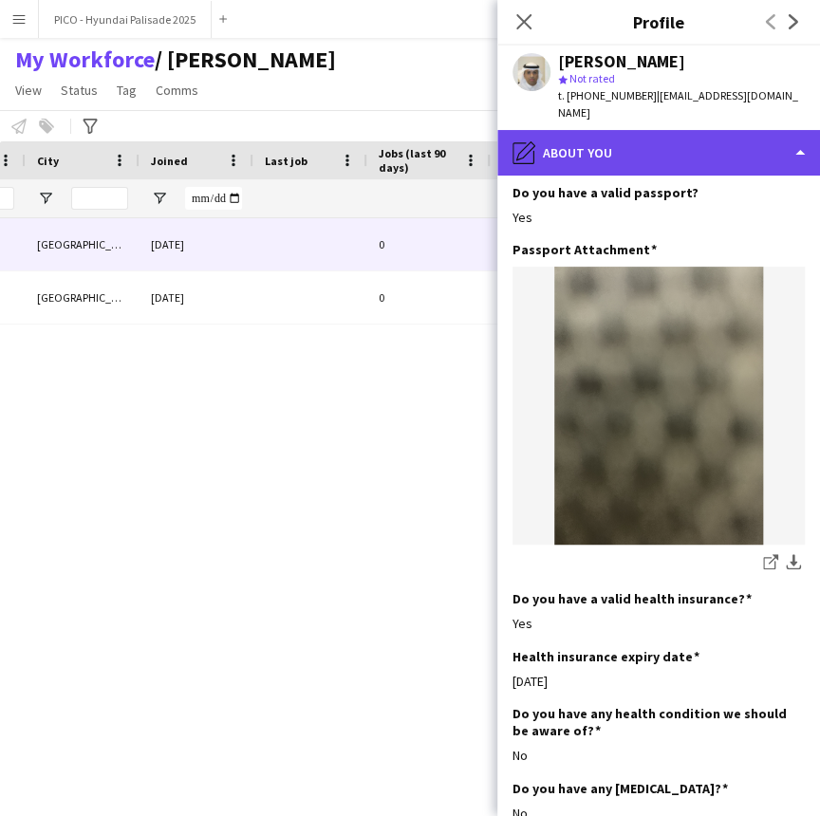
click at [595, 133] on div "pencil4 About you" at bounding box center [658, 153] width 323 height 46
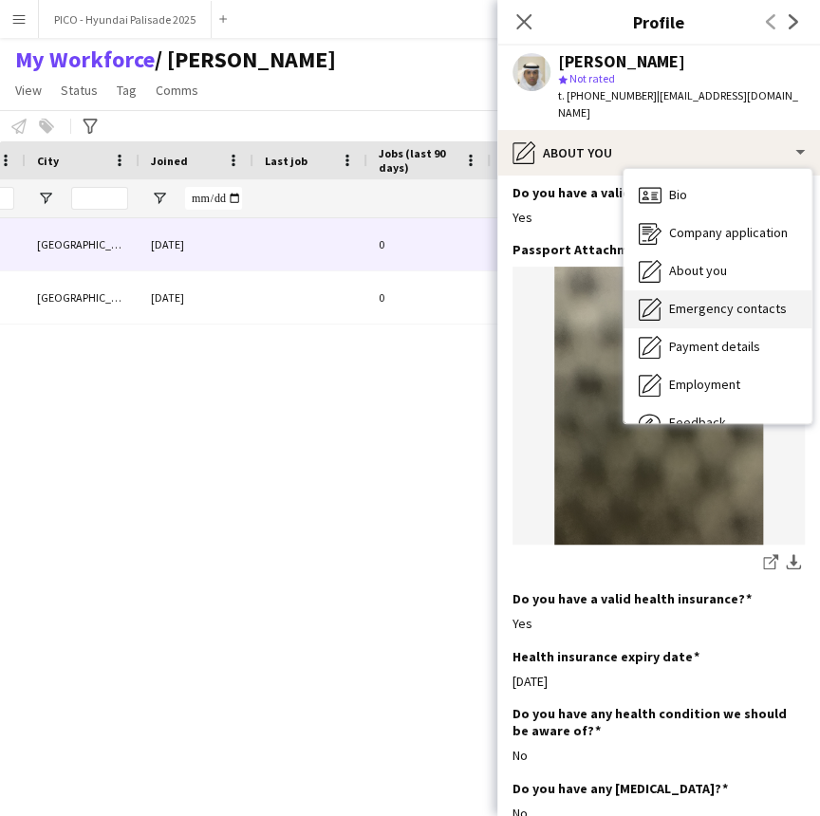
click at [687, 303] on div "Emergency contacts Emergency contacts" at bounding box center [718, 309] width 188 height 38
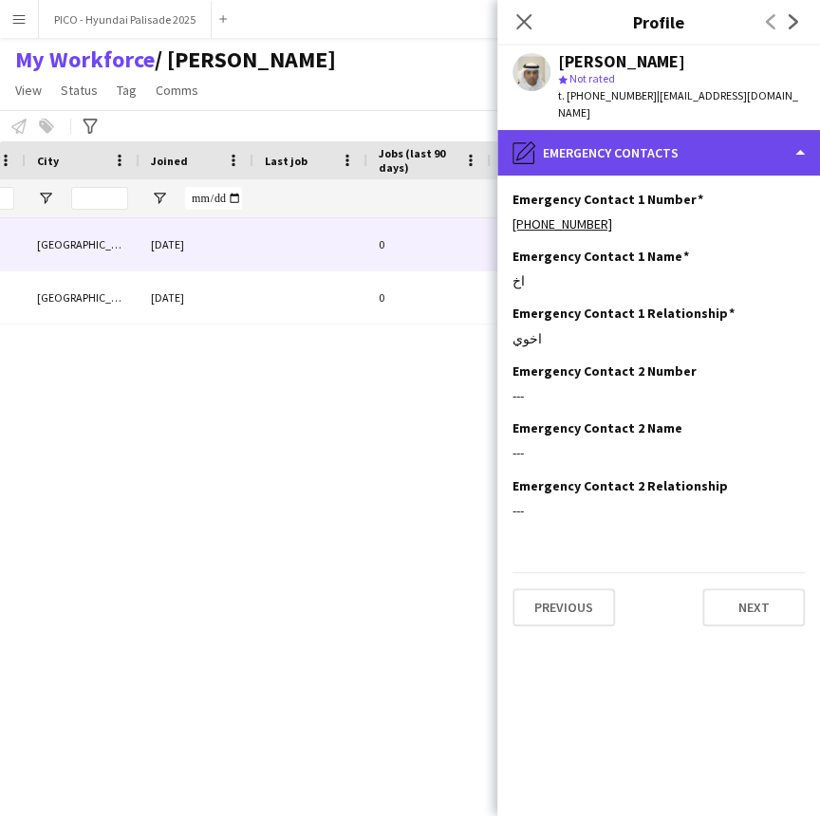
click at [589, 137] on div "pencil4 Emergency contacts" at bounding box center [658, 153] width 323 height 46
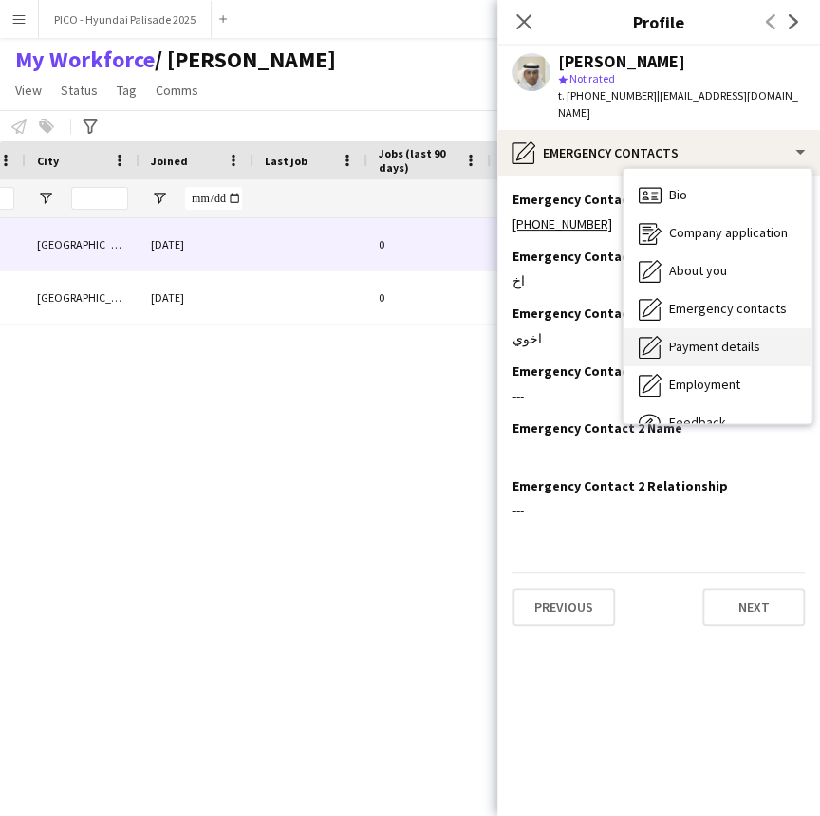
click at [711, 338] on span "Payment details" at bounding box center [714, 346] width 91 height 17
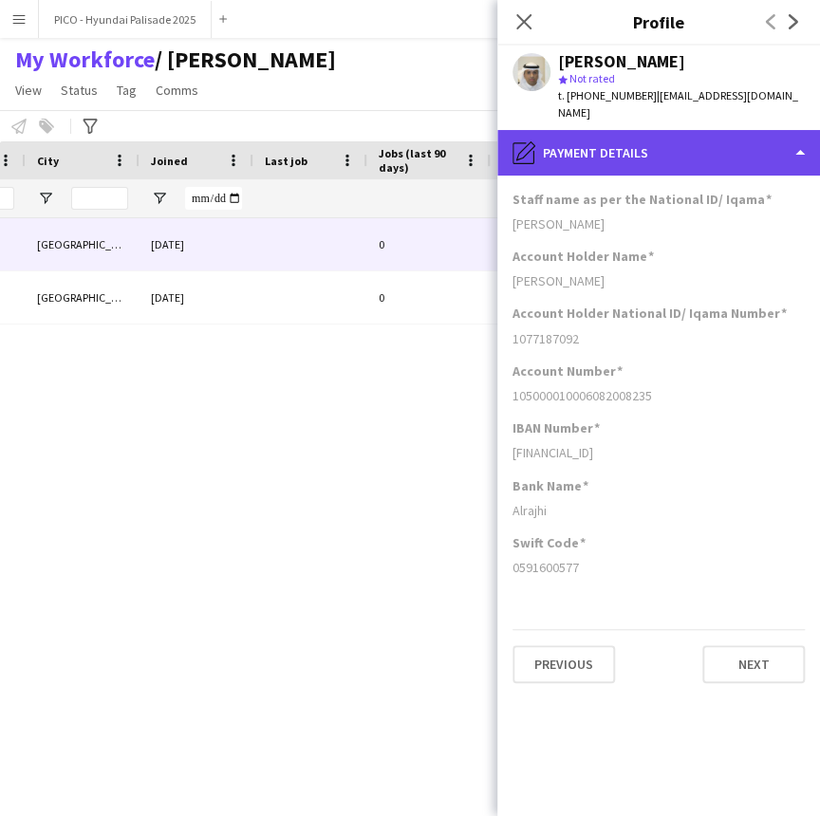
click at [715, 152] on div "pencil4 Payment details" at bounding box center [658, 153] width 323 height 46
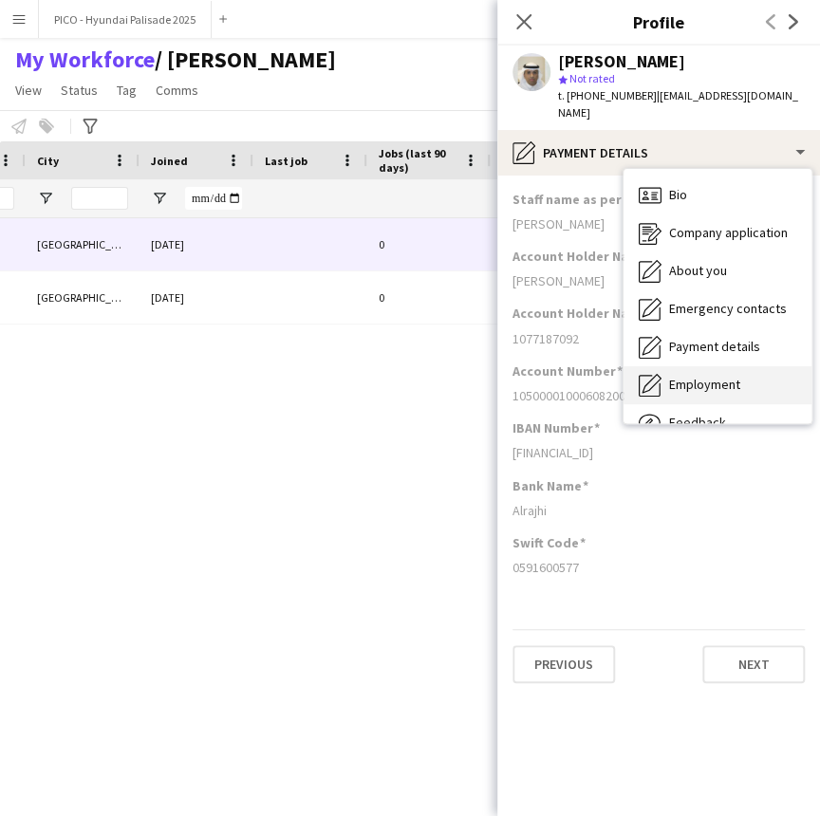
click at [720, 376] on span "Employment" at bounding box center [704, 384] width 71 height 17
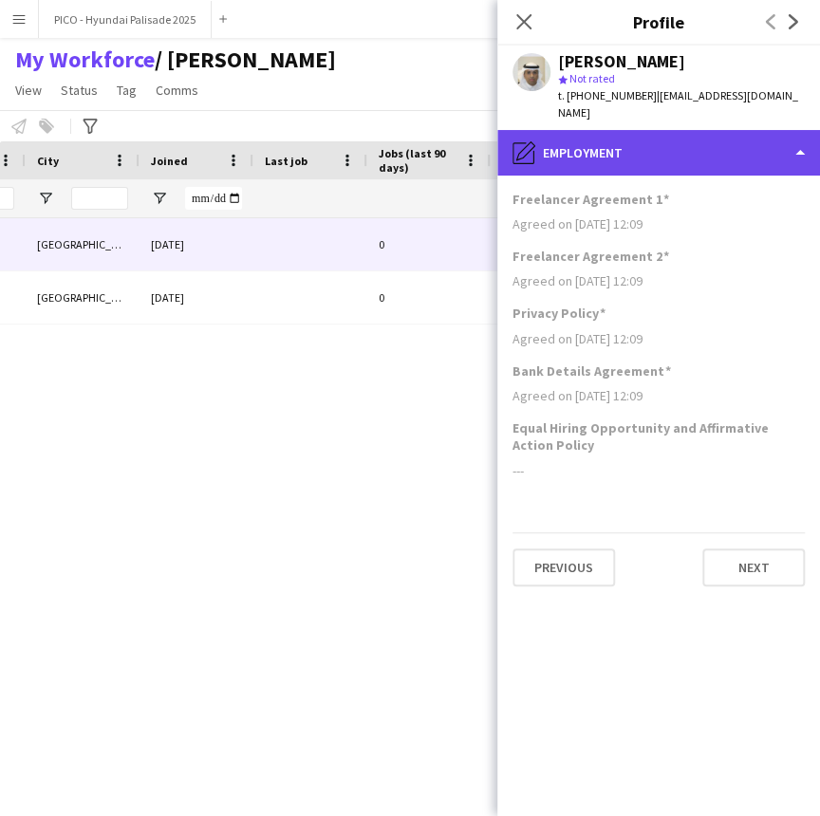
click at [705, 130] on div "pencil4 Employment" at bounding box center [658, 153] width 323 height 46
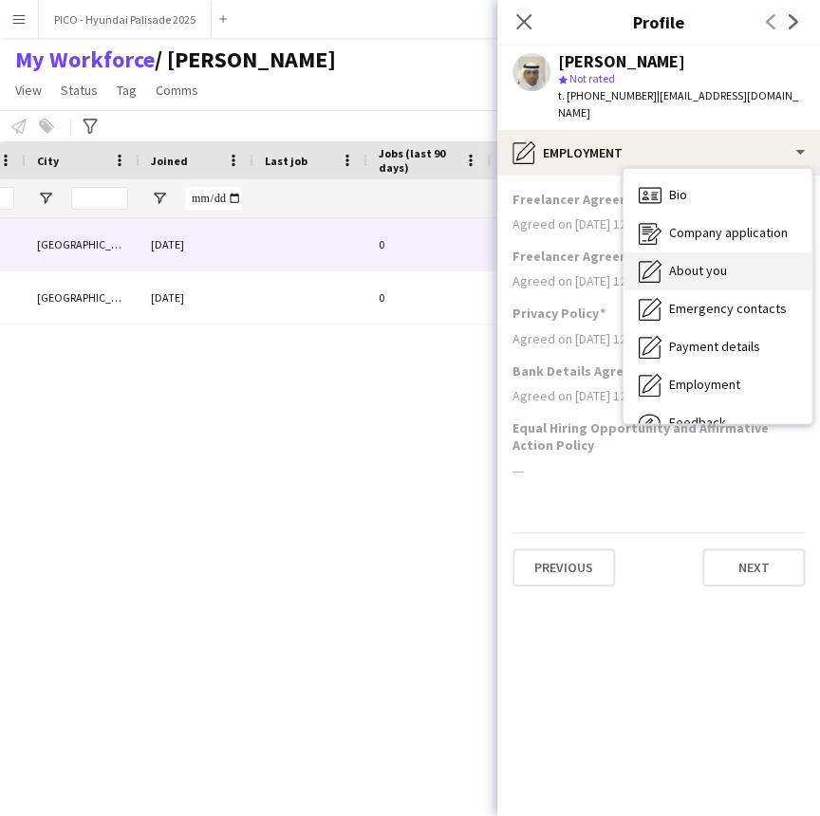
click at [714, 262] on span "About you" at bounding box center [698, 270] width 58 height 17
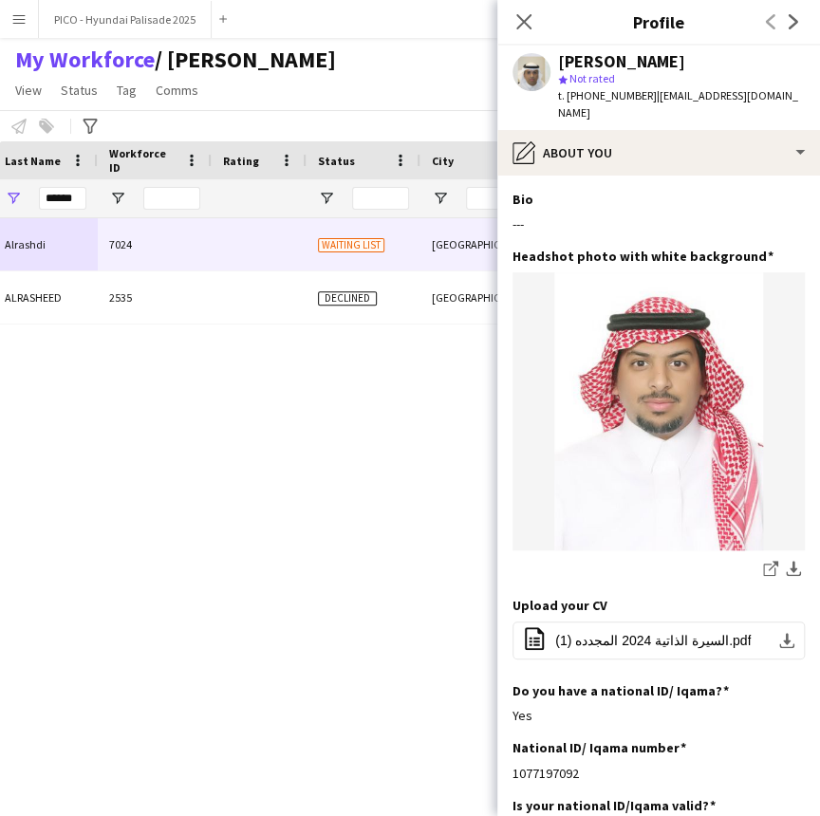
scroll to position [0, 176]
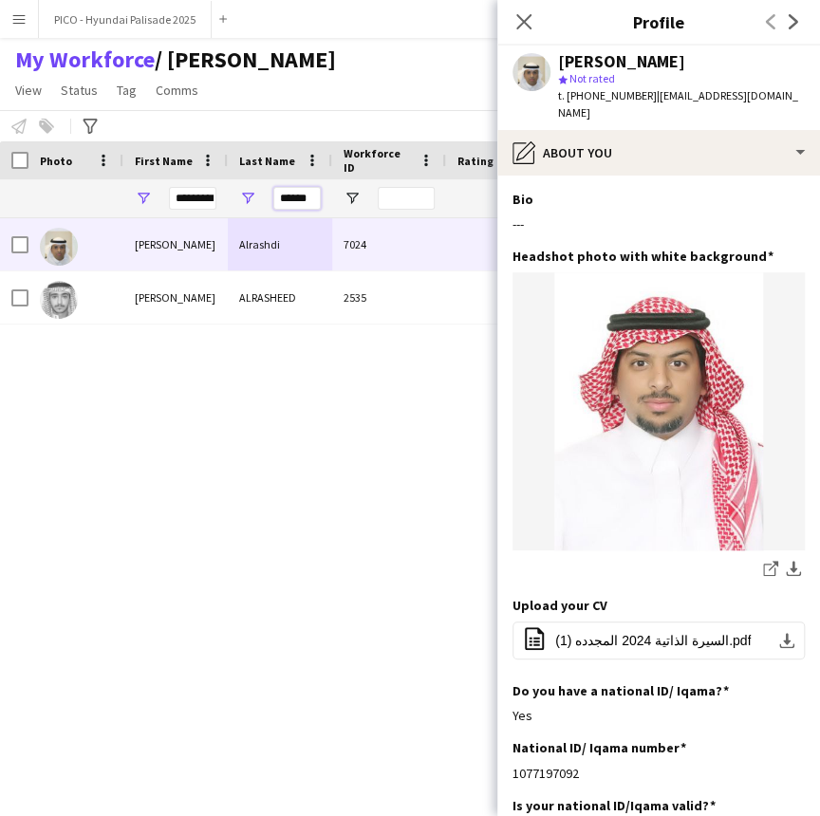
click at [304, 198] on input "******" at bounding box center [296, 198] width 47 height 23
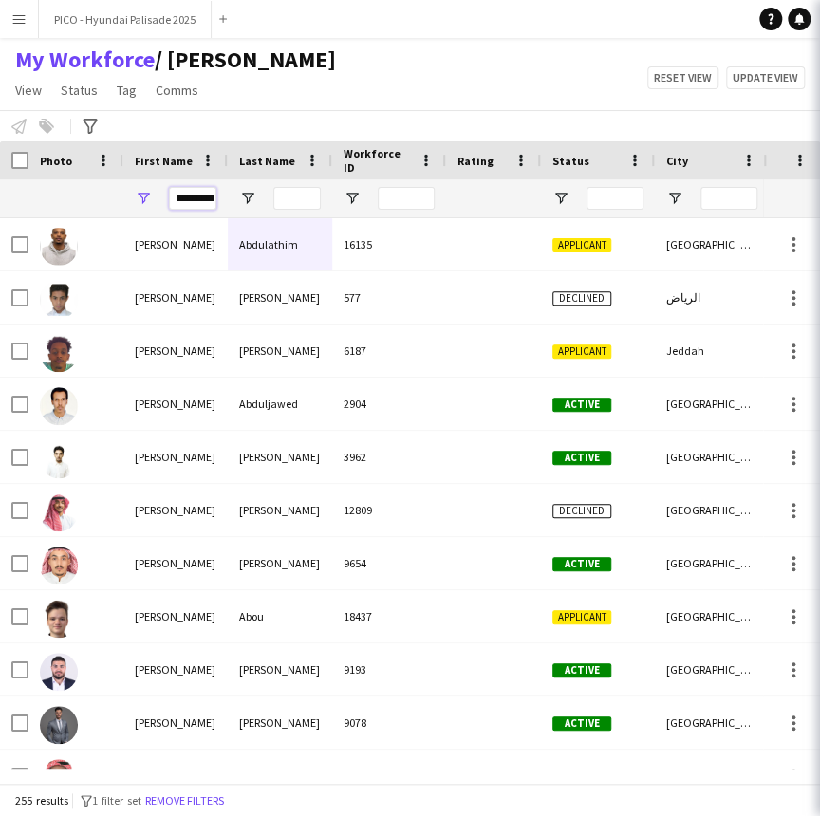
click at [215, 200] on input "*********" at bounding box center [192, 198] width 47 height 23
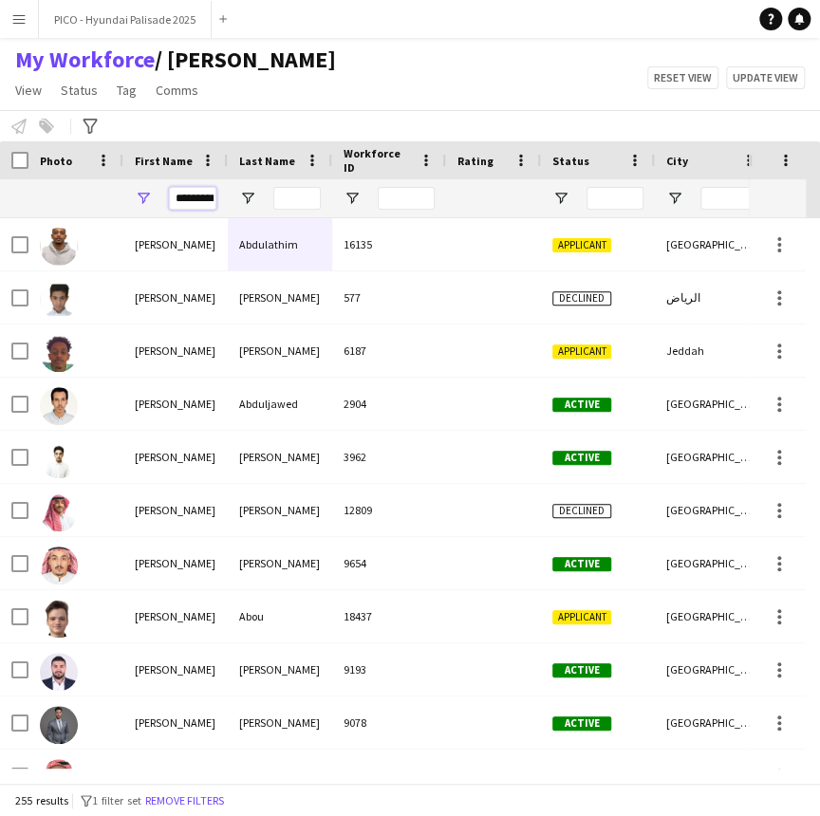
click at [215, 200] on input "*********" at bounding box center [192, 198] width 47 height 23
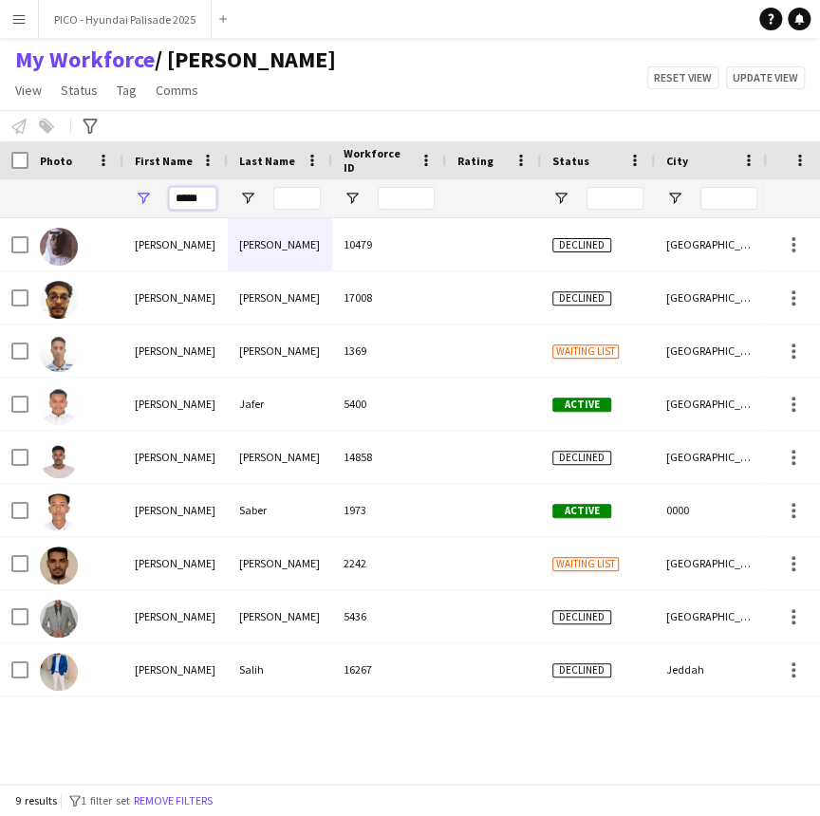
type input "*****"
click at [292, 199] on input "Last Name Filter Input" at bounding box center [296, 198] width 47 height 23
type input "*"
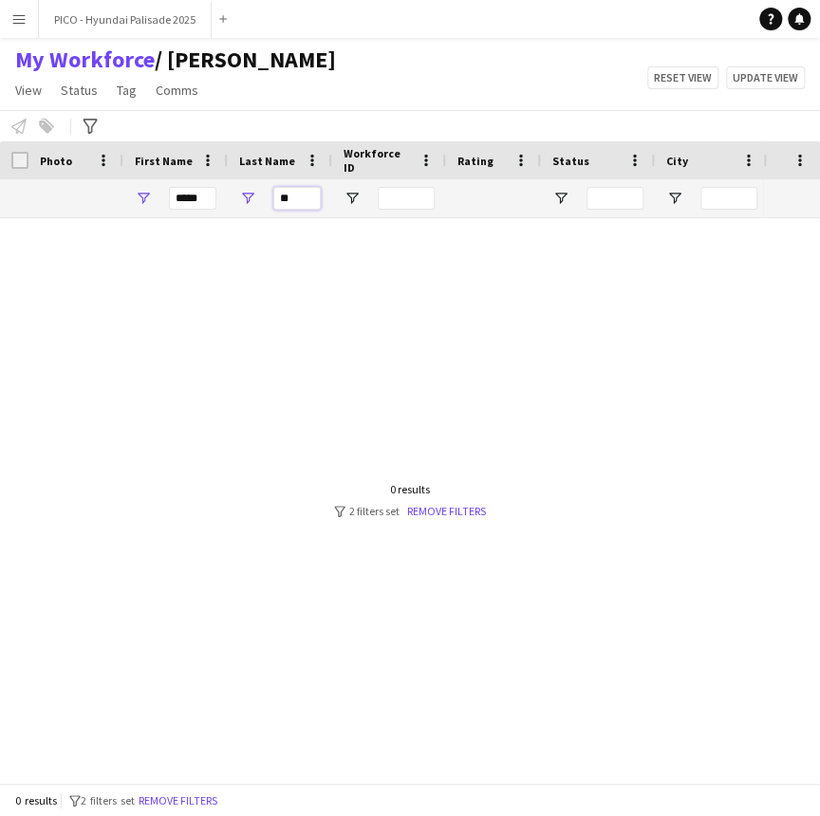
type input "*"
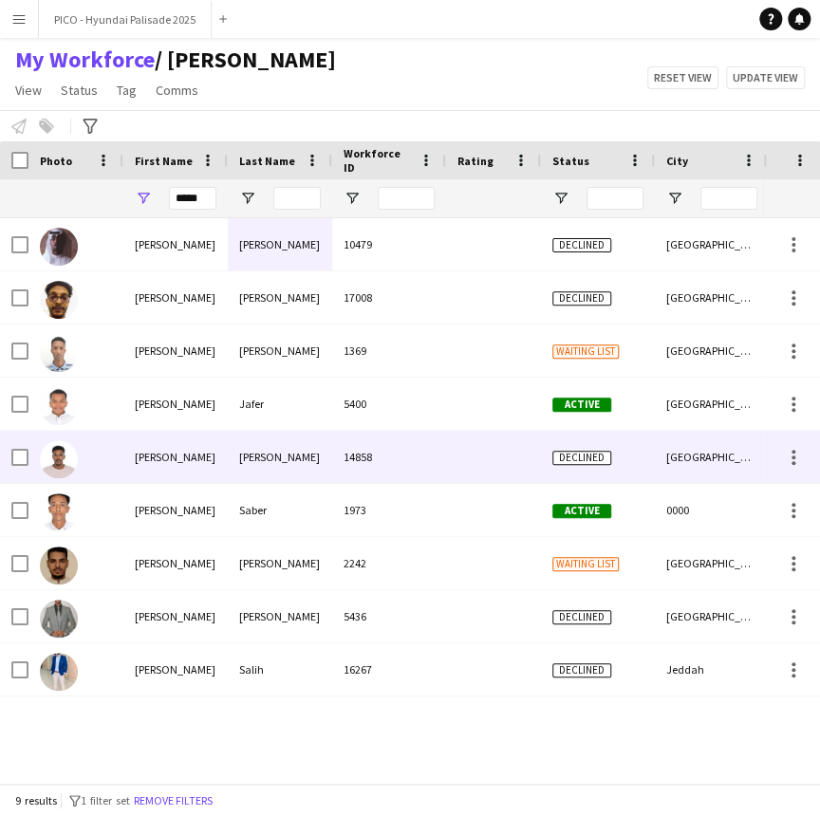
scroll to position [0, 809]
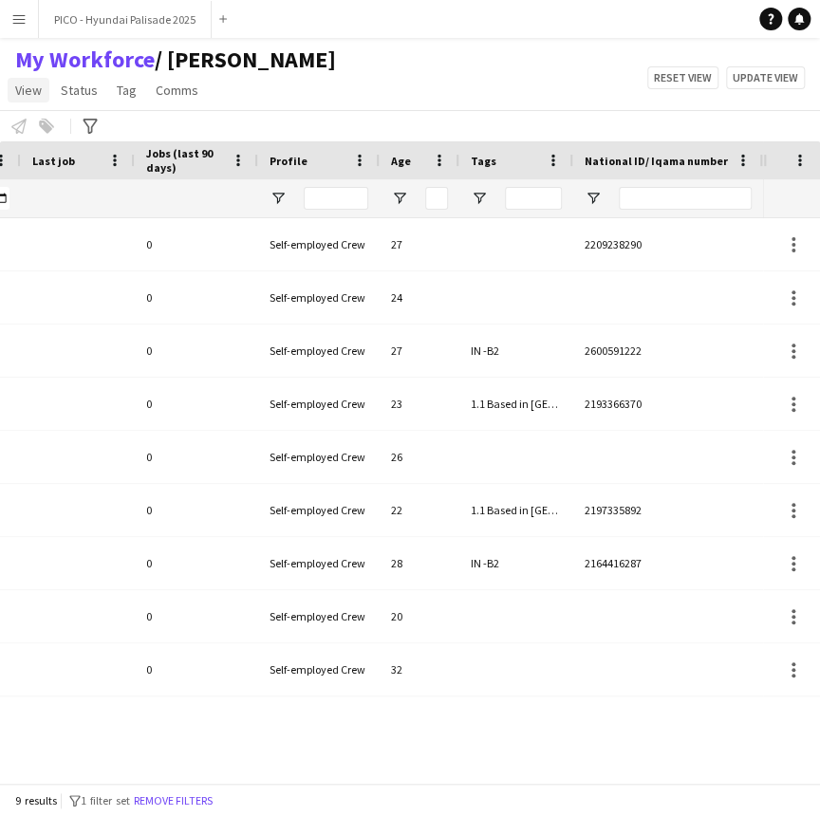
click at [31, 86] on span "View" at bounding box center [28, 90] width 27 height 17
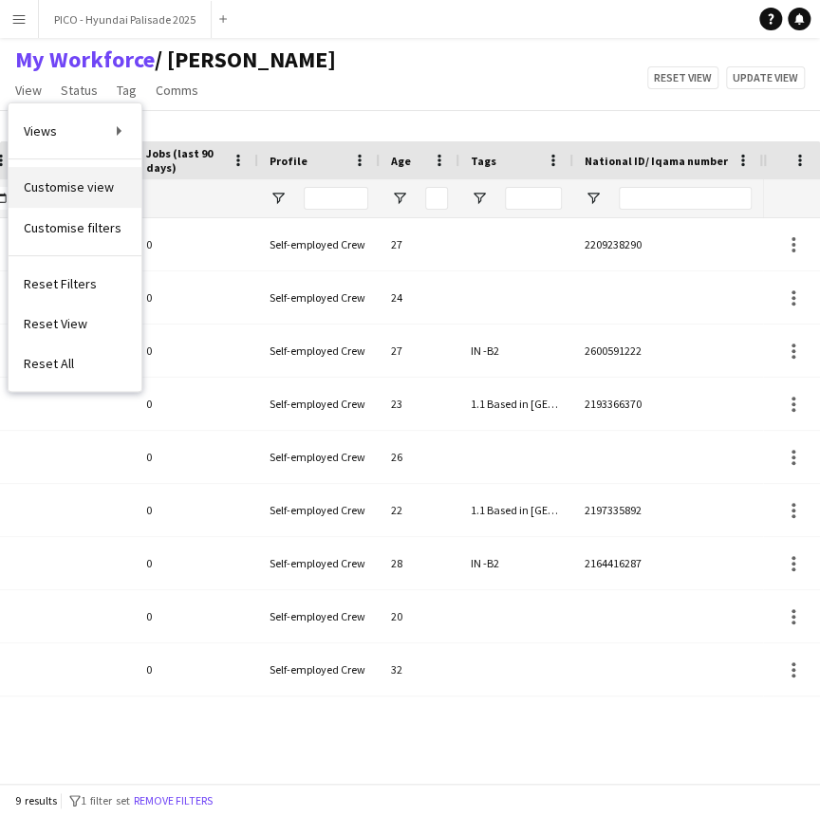
click at [98, 191] on span "Customise view" at bounding box center [69, 186] width 90 height 17
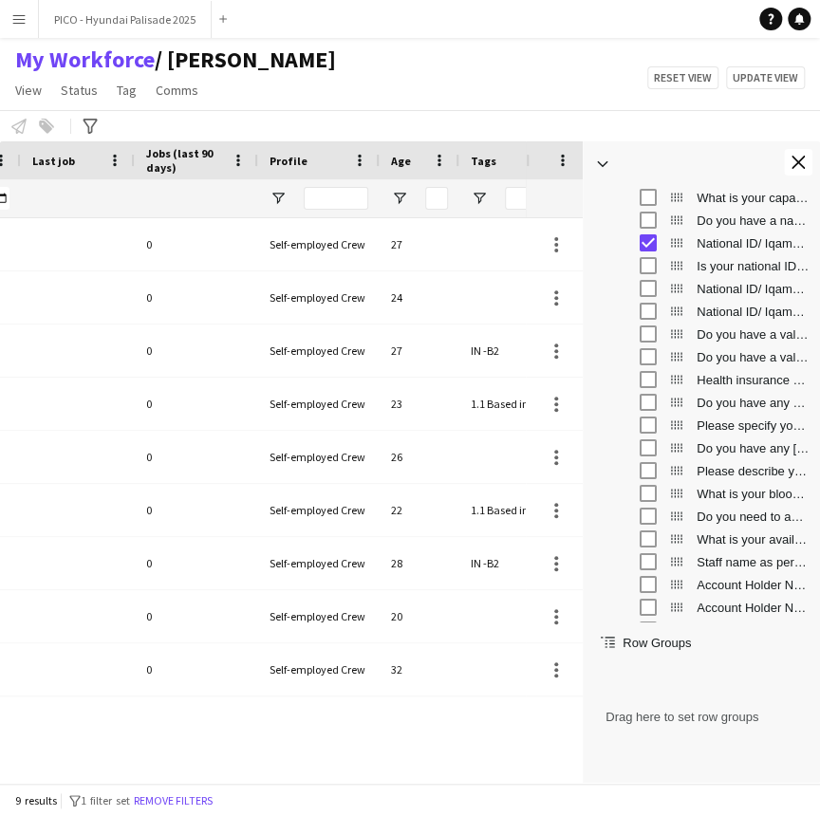
scroll to position [0, 1099]
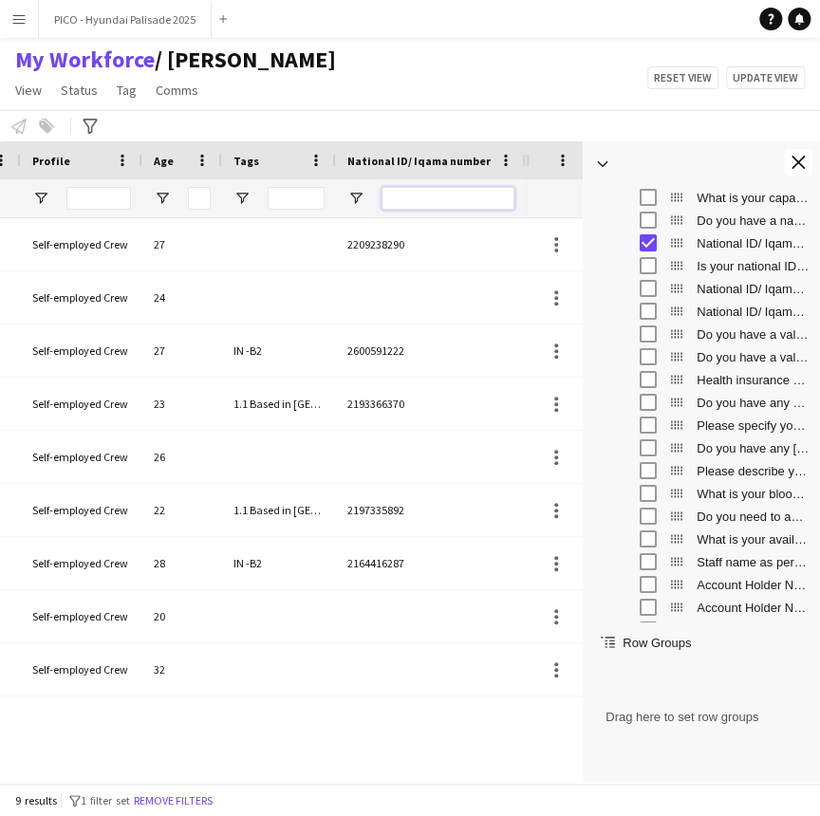
click at [464, 205] on input "National ID/ Iqama number Filter Input" at bounding box center [448, 198] width 133 height 23
paste input "**********"
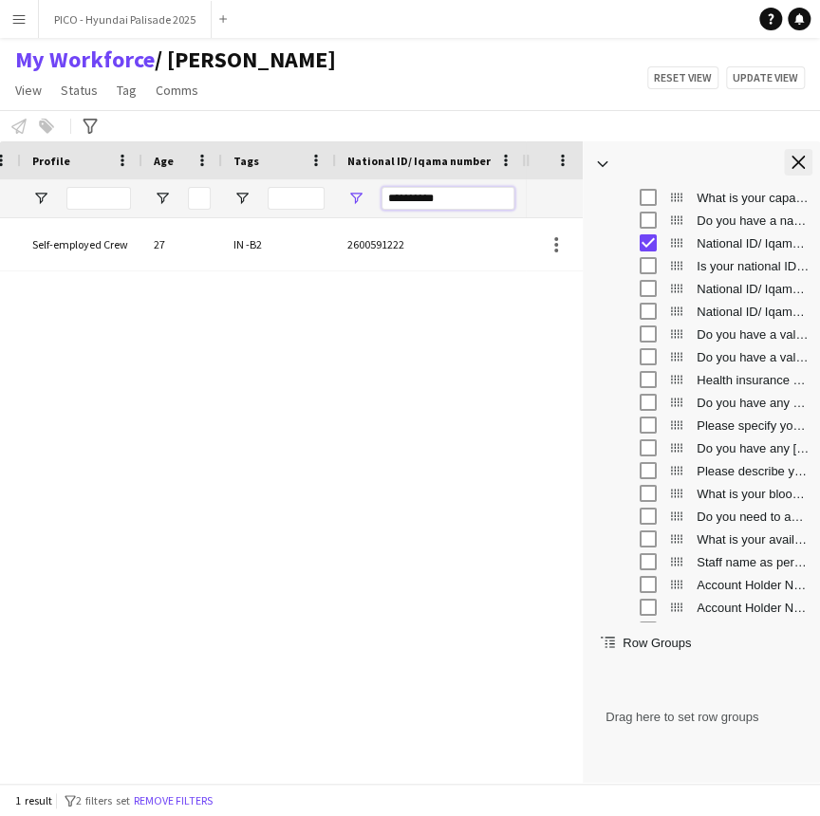
type input "**********"
click at [805, 160] on button "Close tool panel" at bounding box center [798, 162] width 28 height 27
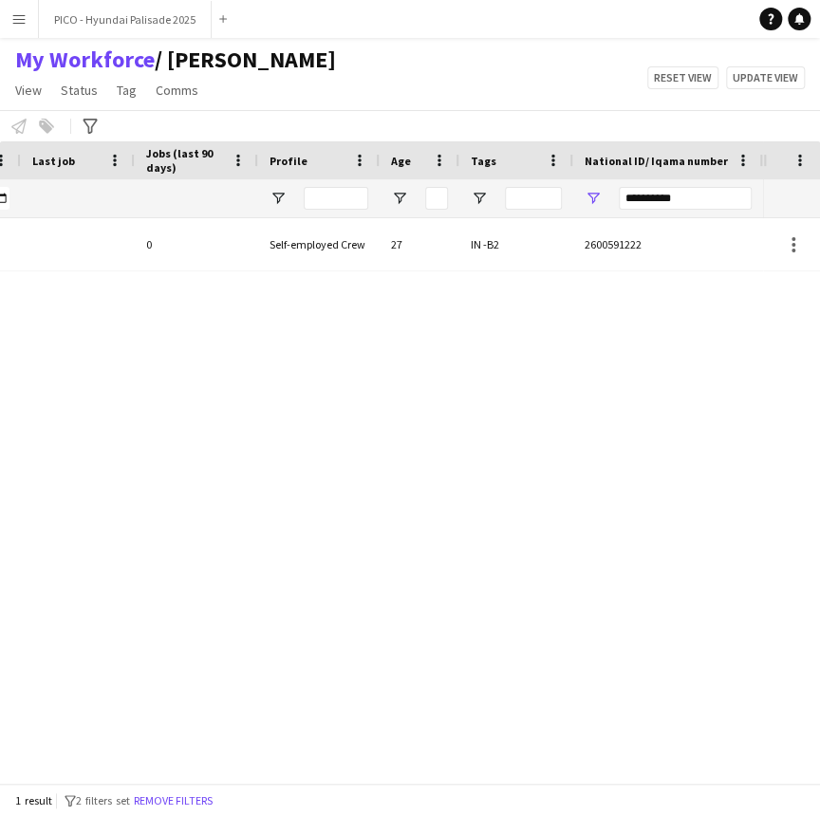
scroll to position [0, 350]
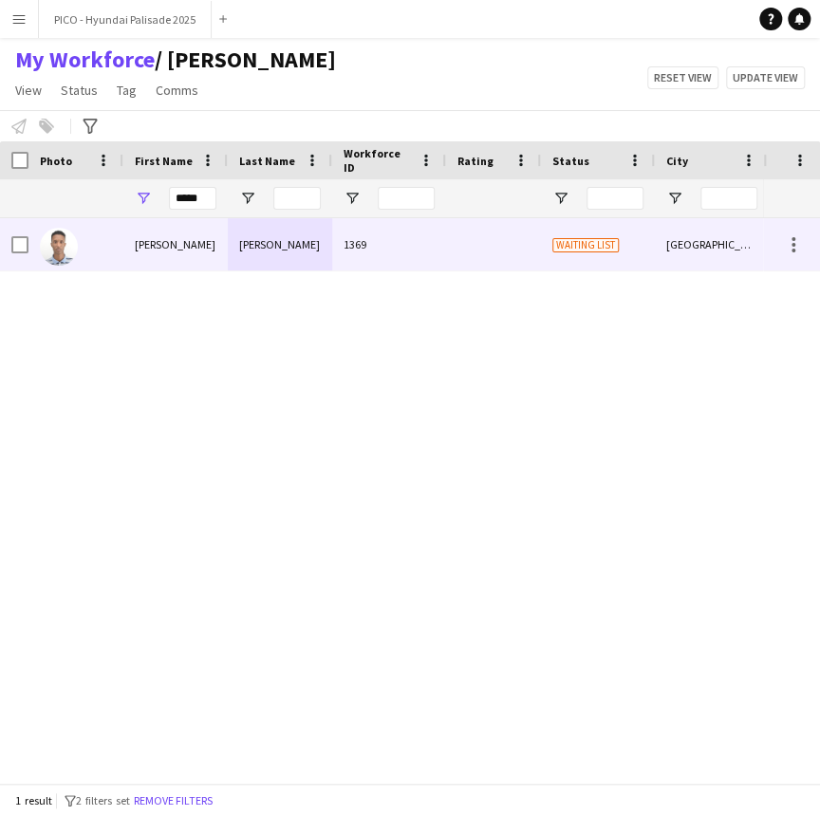
click at [249, 251] on div "[PERSON_NAME]" at bounding box center [280, 244] width 104 height 52
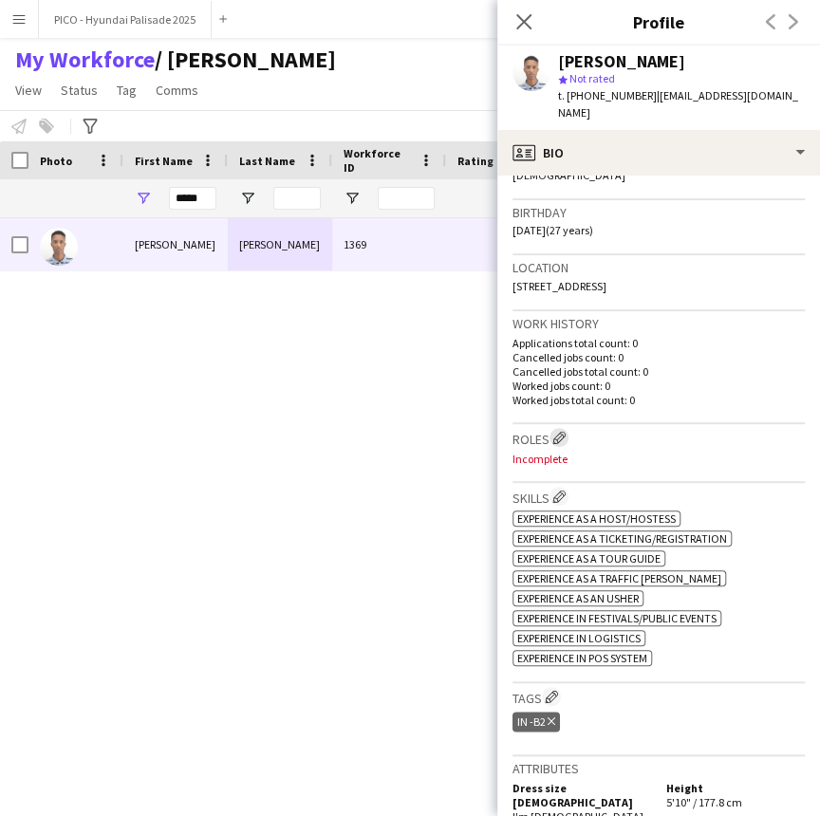
click at [562, 431] on app-icon "Edit crew company roles" at bounding box center [558, 437] width 13 height 13
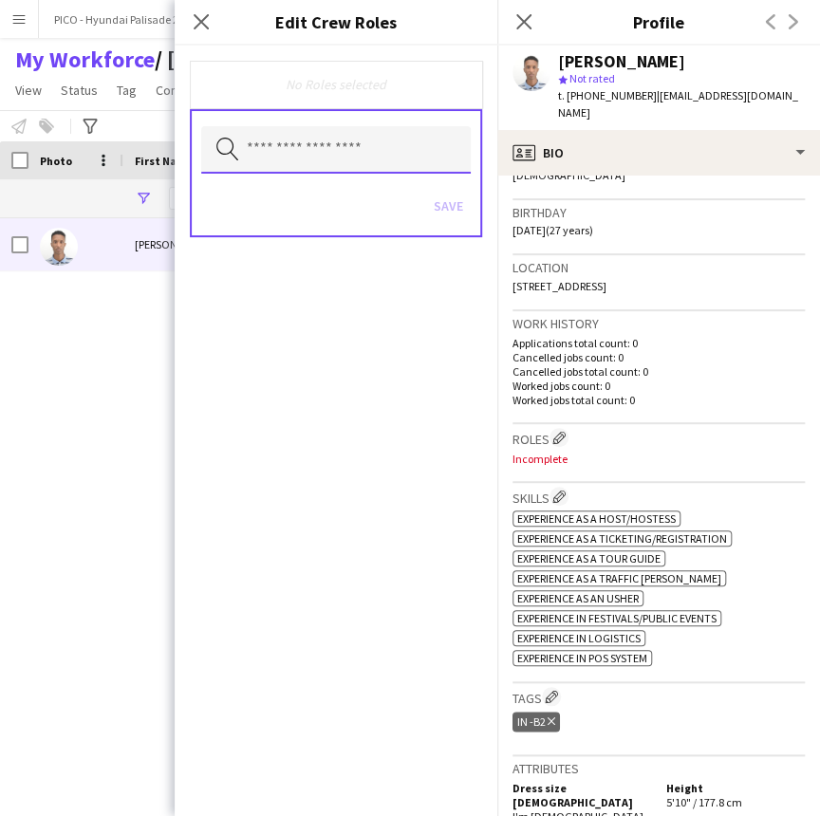
click at [340, 157] on input "text" at bounding box center [336, 149] width 270 height 47
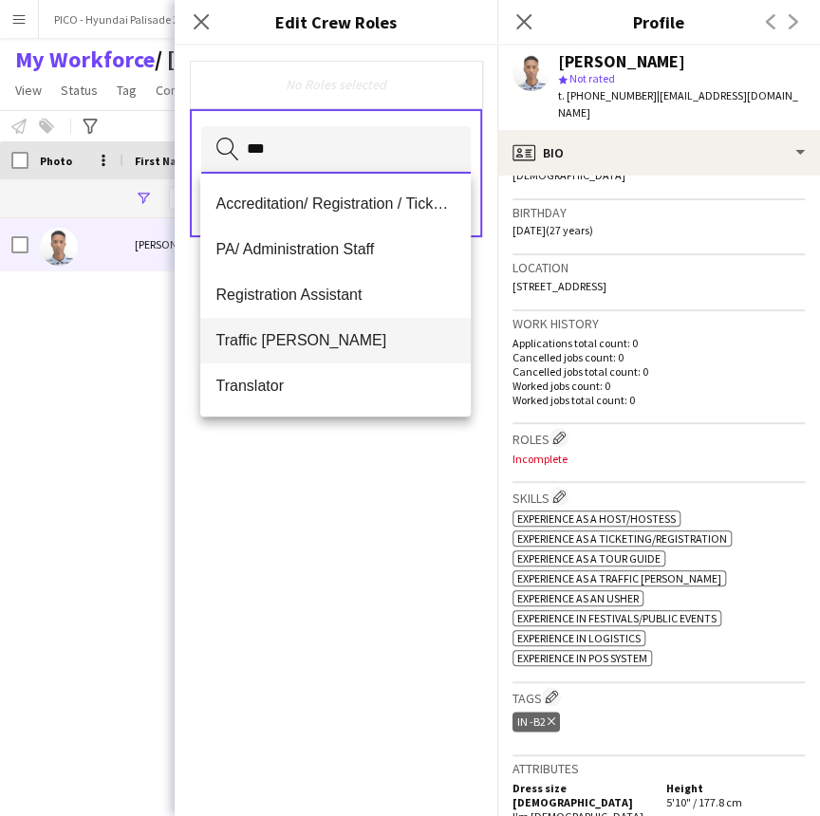
type input "***"
click at [301, 342] on span "Traffic [PERSON_NAME]" at bounding box center [334, 340] width 239 height 18
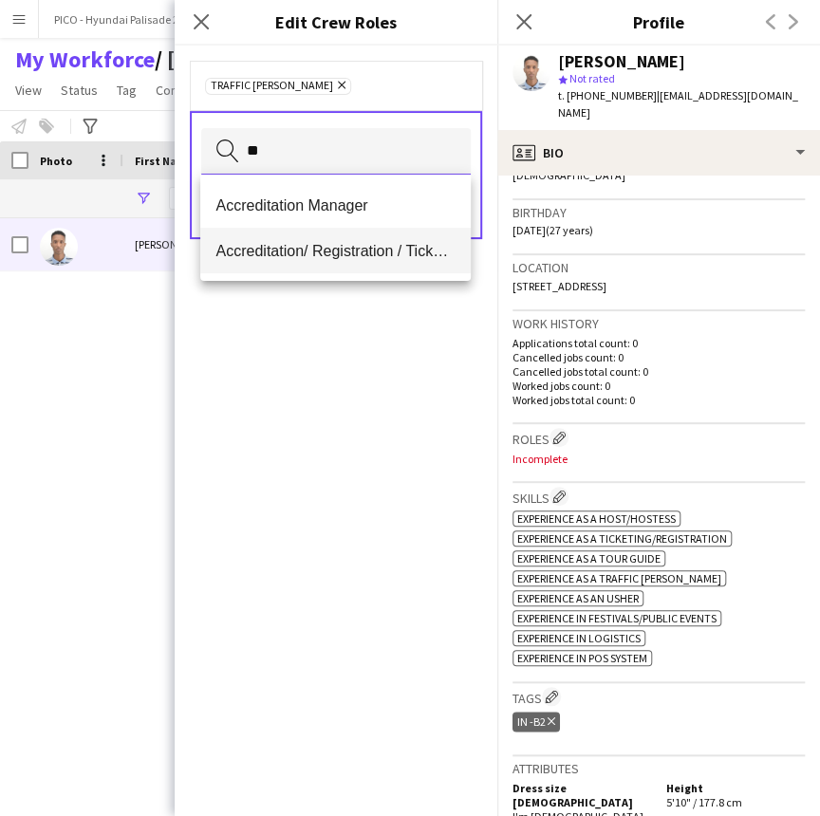
type input "**"
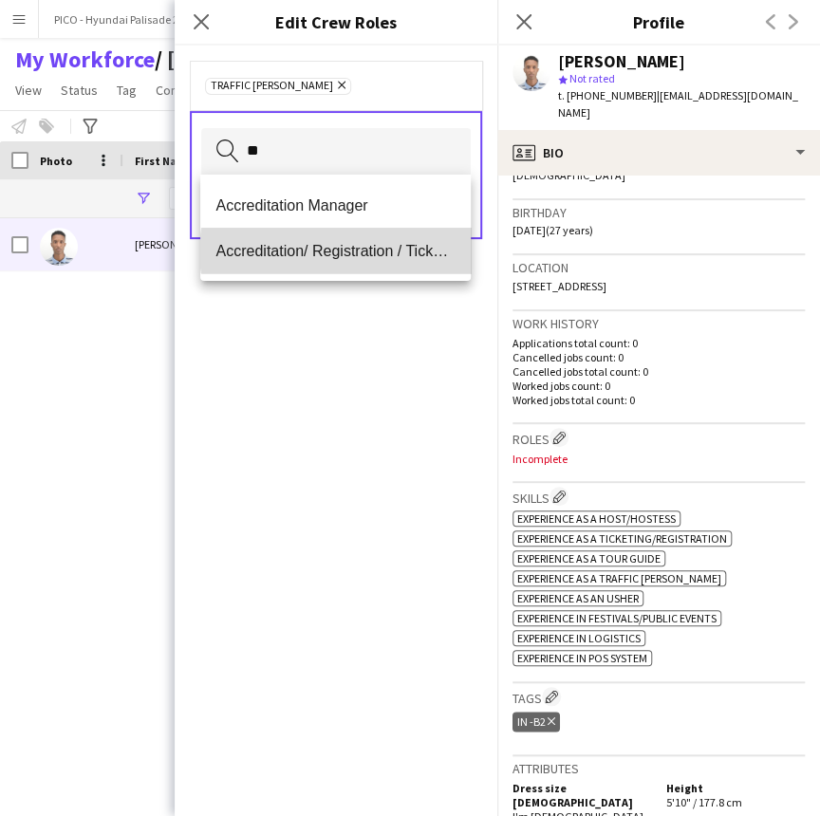
click at [351, 252] on span "Accreditation/ Registration / Ticketing" at bounding box center [334, 251] width 239 height 18
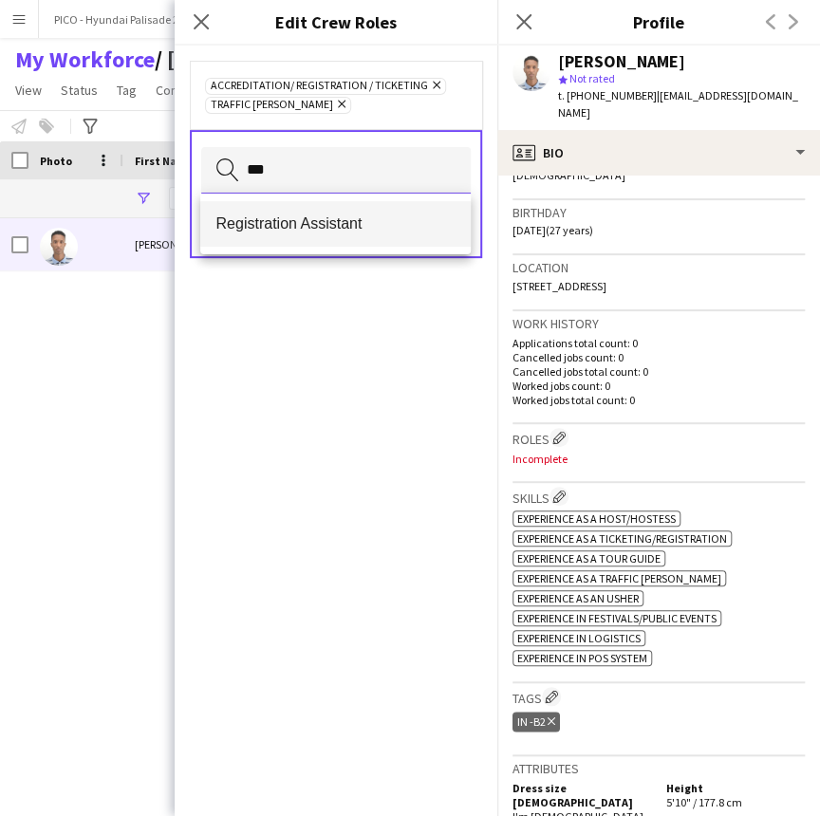
type input "***"
click at [351, 230] on span "Registration Assistant" at bounding box center [334, 224] width 239 height 18
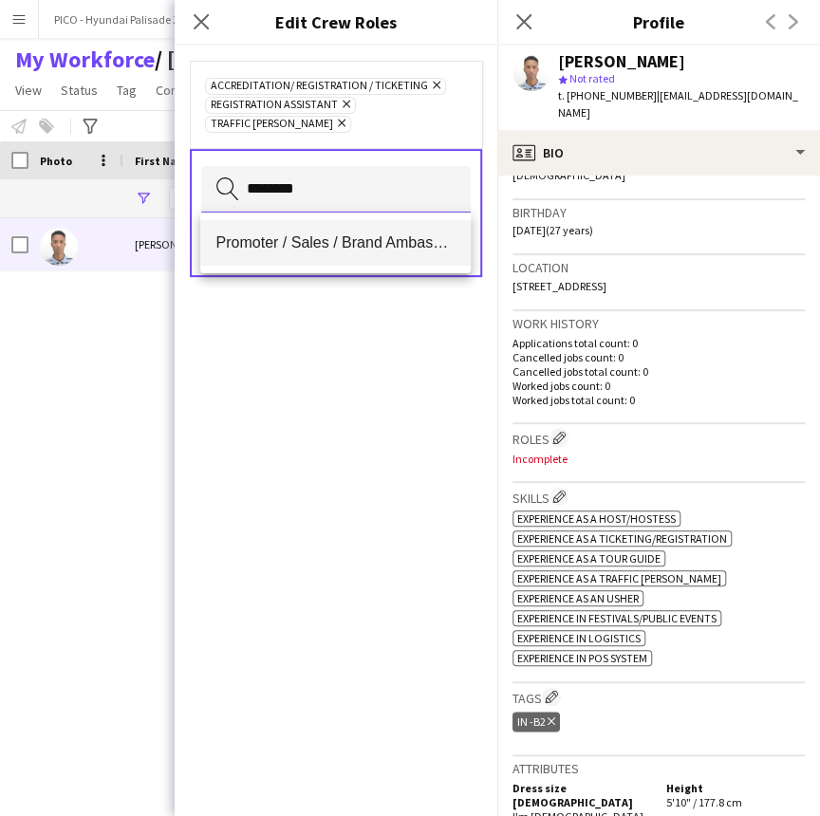
type input "********"
click at [370, 245] on span "Promoter / Sales / Brand Ambassador" at bounding box center [334, 243] width 239 height 18
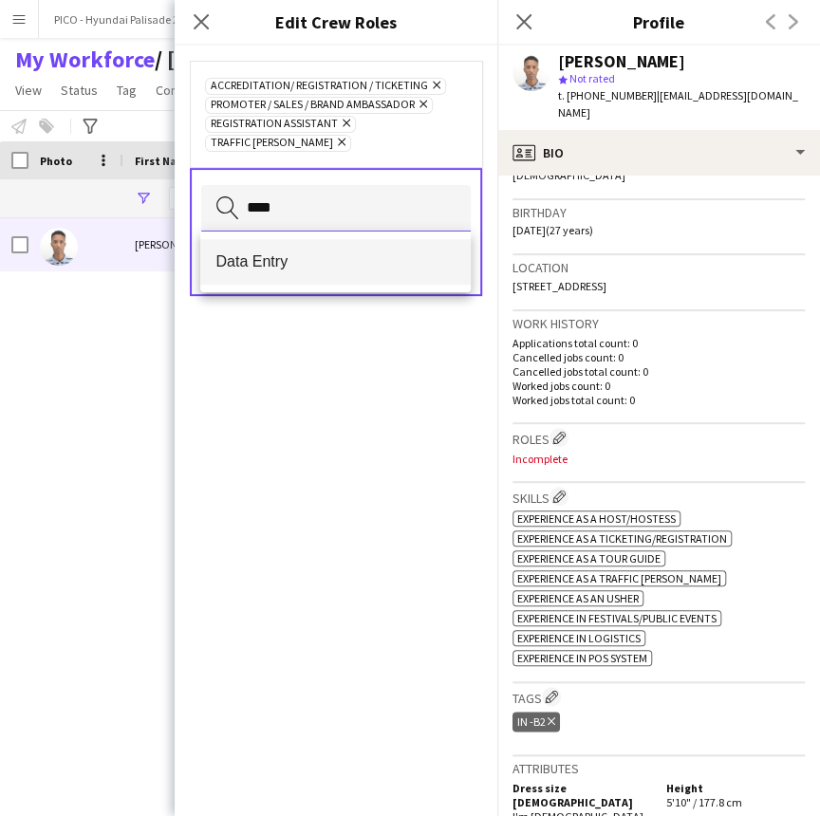
type input "****"
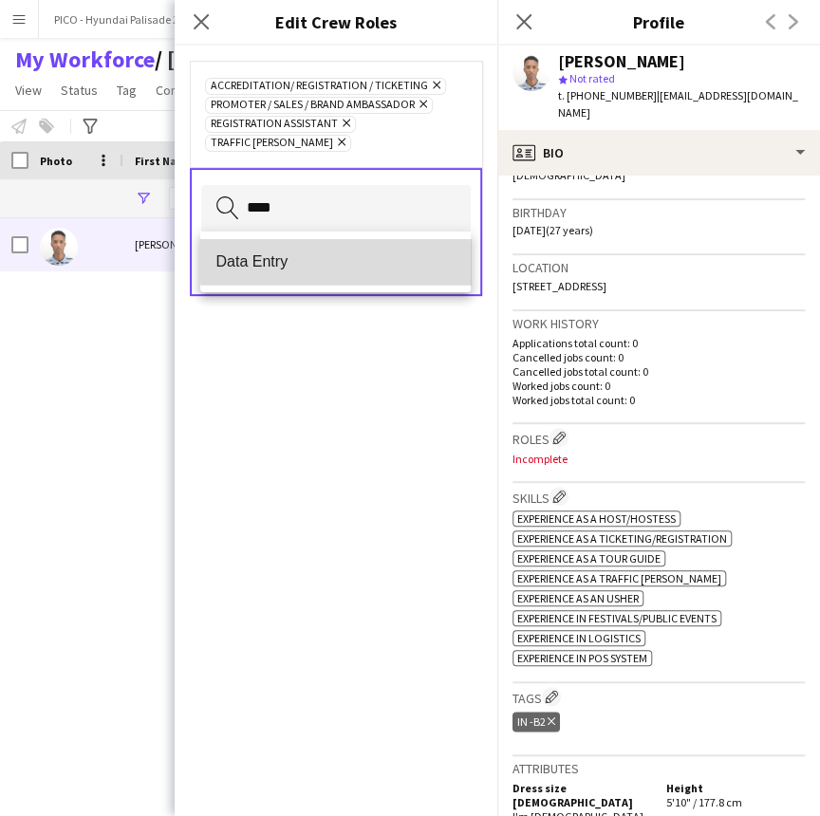
click at [365, 258] on span "Data Entry" at bounding box center [334, 261] width 239 height 18
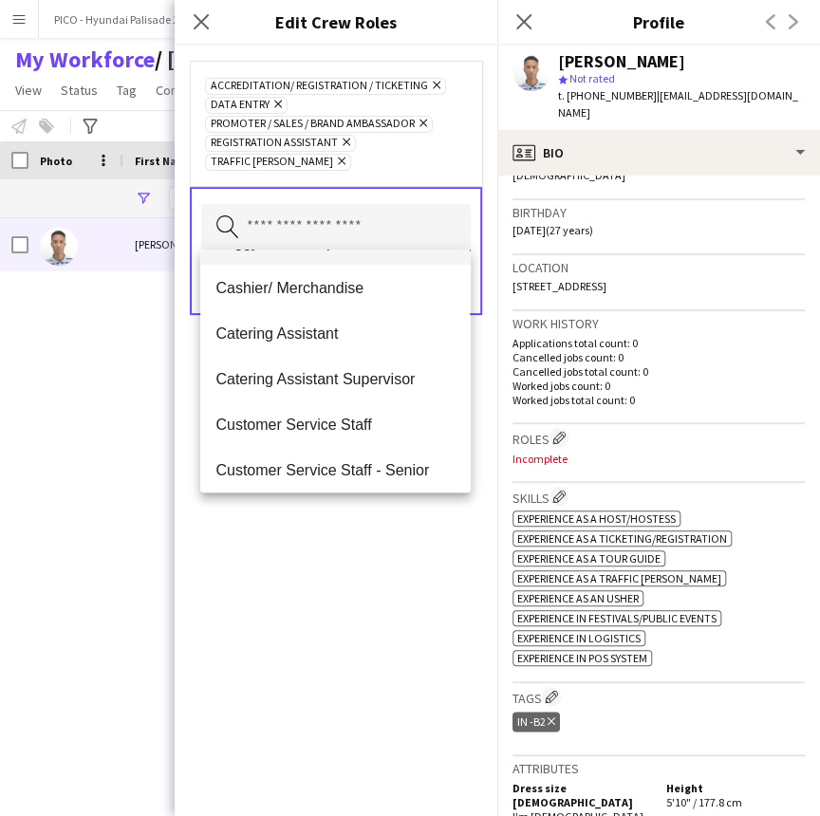
scroll to position [127, 0]
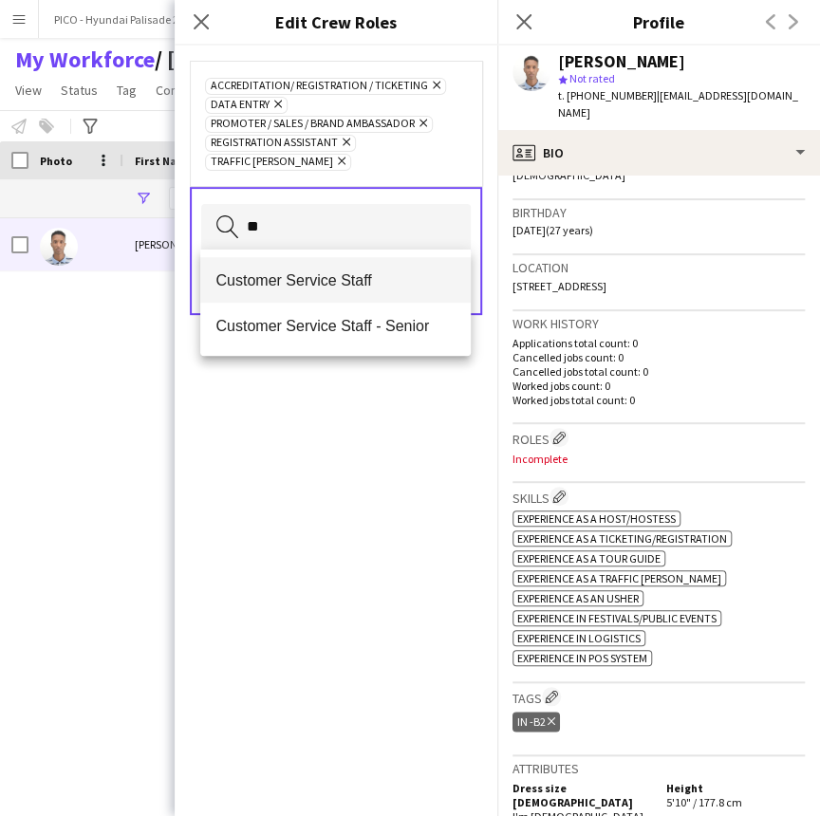
type input "**"
click at [380, 292] on mat-option "Customer Service Staff" at bounding box center [335, 280] width 270 height 46
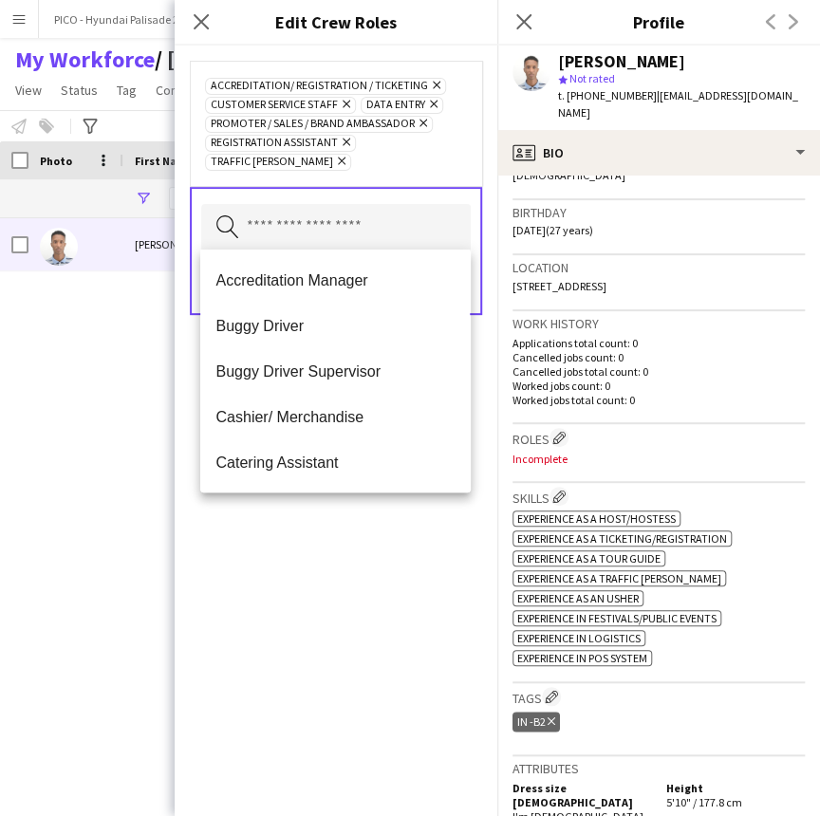
click at [432, 178] on div "Accreditation/ Registration / Ticketing Remove Customer Service Staff Remove Da…" at bounding box center [336, 123] width 292 height 125
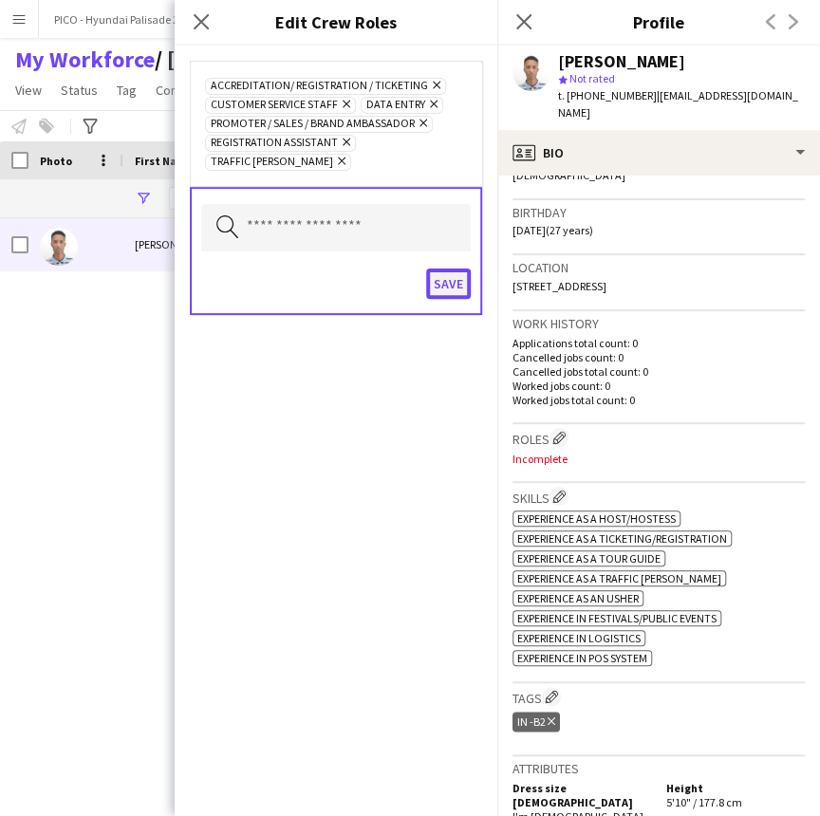
click at [442, 286] on button "Save" at bounding box center [448, 284] width 45 height 30
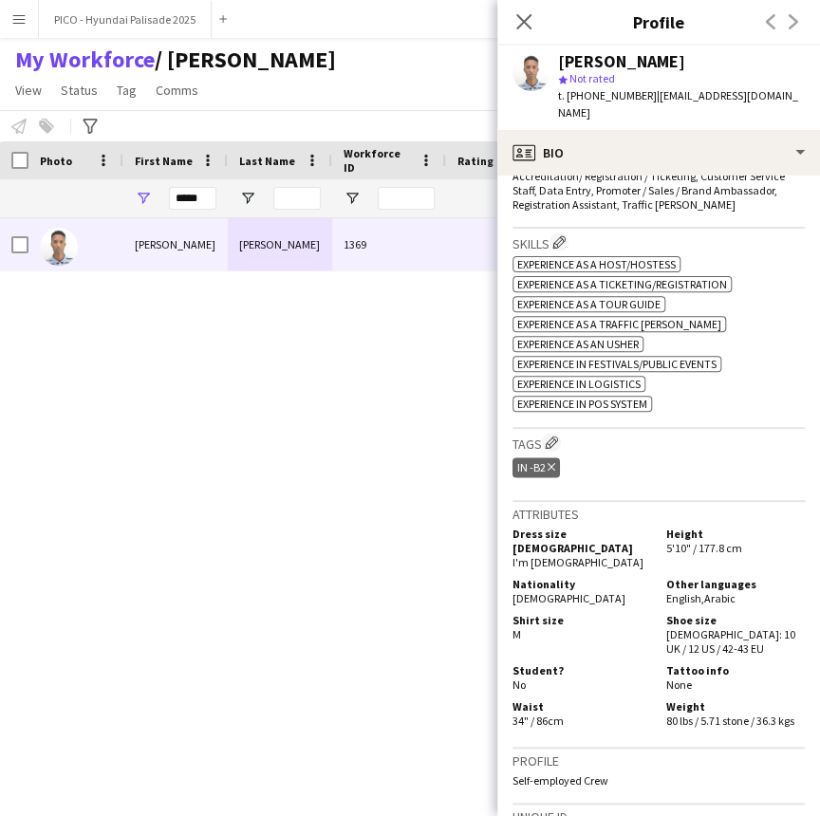
scroll to position [614, 0]
click at [554, 435] on app-icon "Edit crew company tags" at bounding box center [551, 441] width 13 height 13
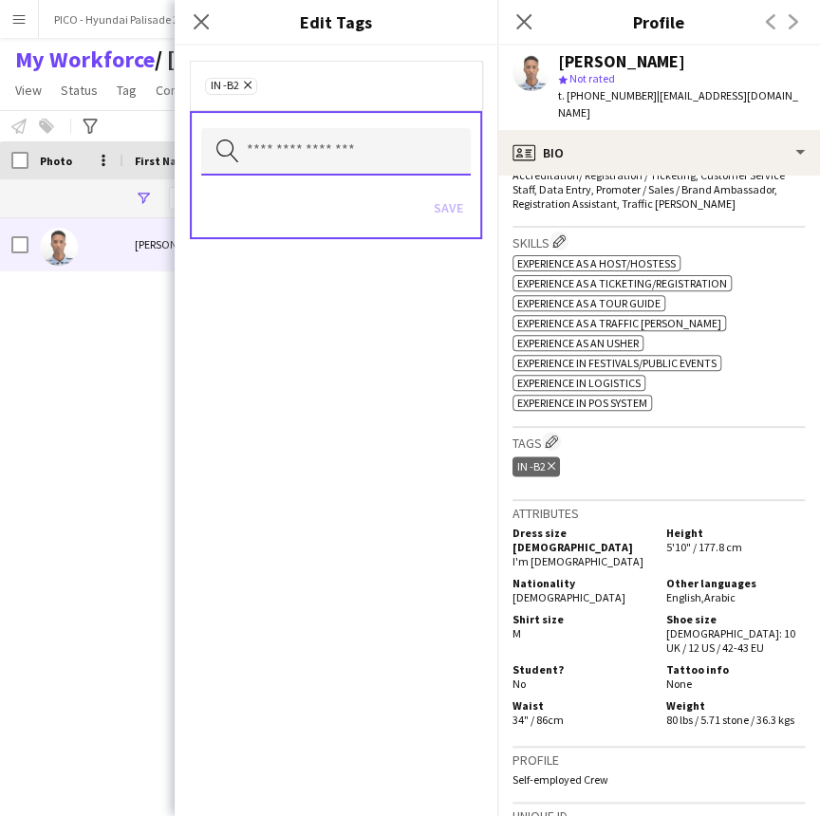
click at [374, 161] on input "text" at bounding box center [336, 151] width 270 height 47
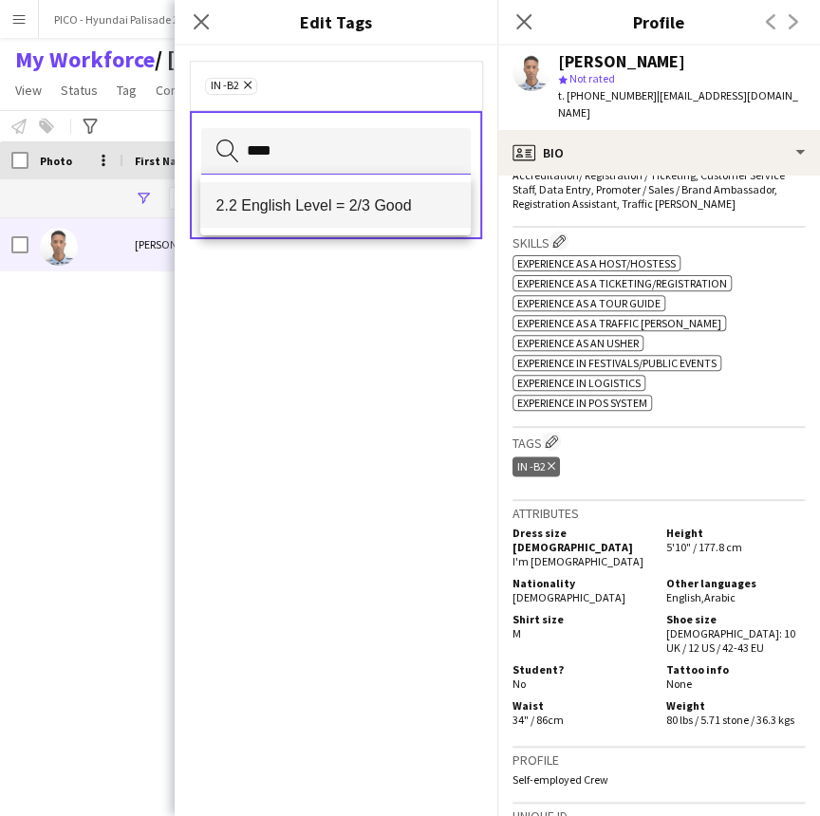
type input "****"
click at [358, 217] on mat-option "2.2 English Level = 2/3 Good" at bounding box center [335, 205] width 270 height 46
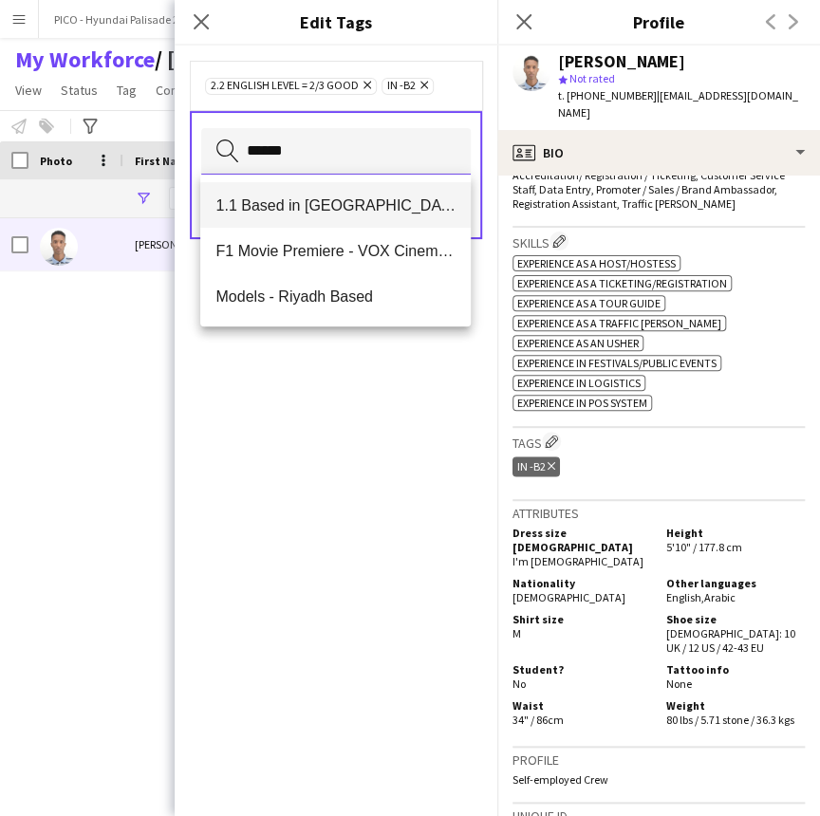
type input "******"
click at [380, 194] on mat-option "1.1 Based in [GEOGRAPHIC_DATA]" at bounding box center [335, 205] width 270 height 46
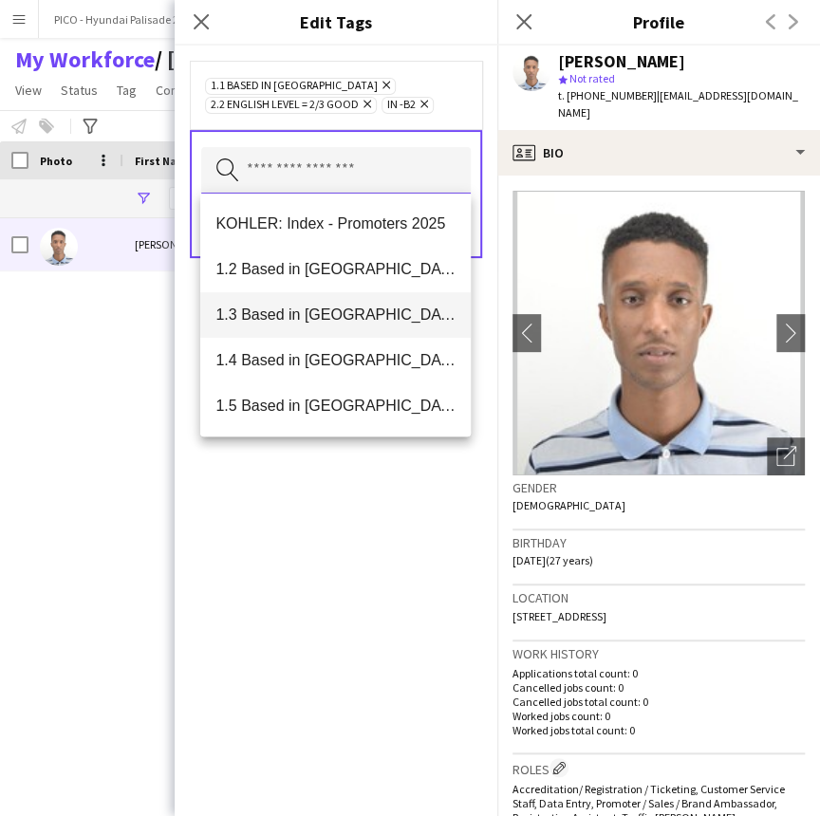
scroll to position [0, 0]
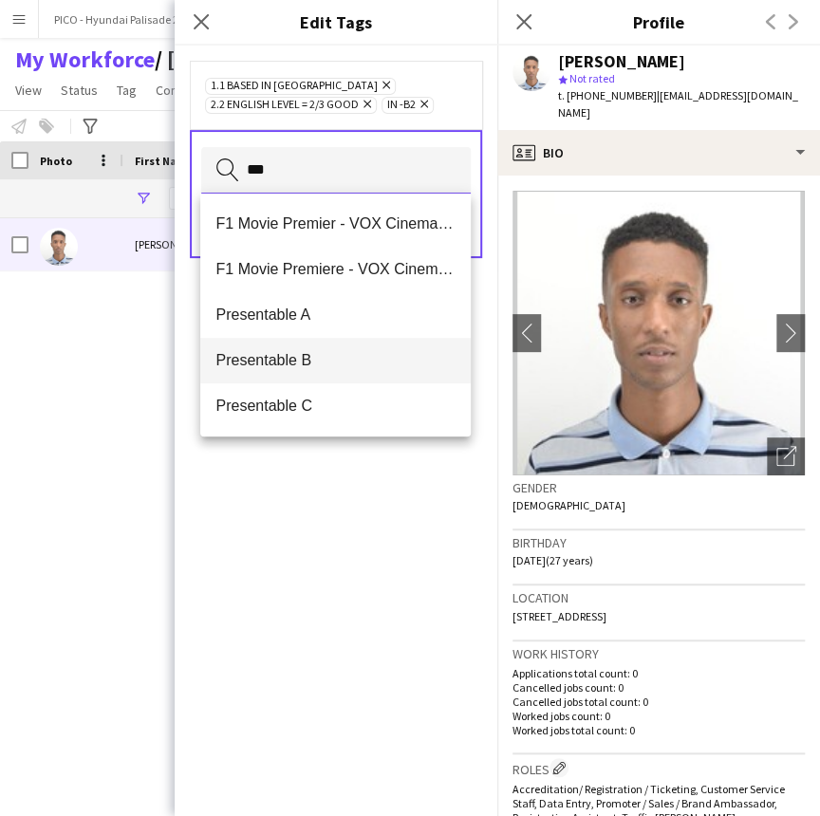
type input "***"
click at [356, 347] on mat-option "Presentable B" at bounding box center [335, 361] width 270 height 46
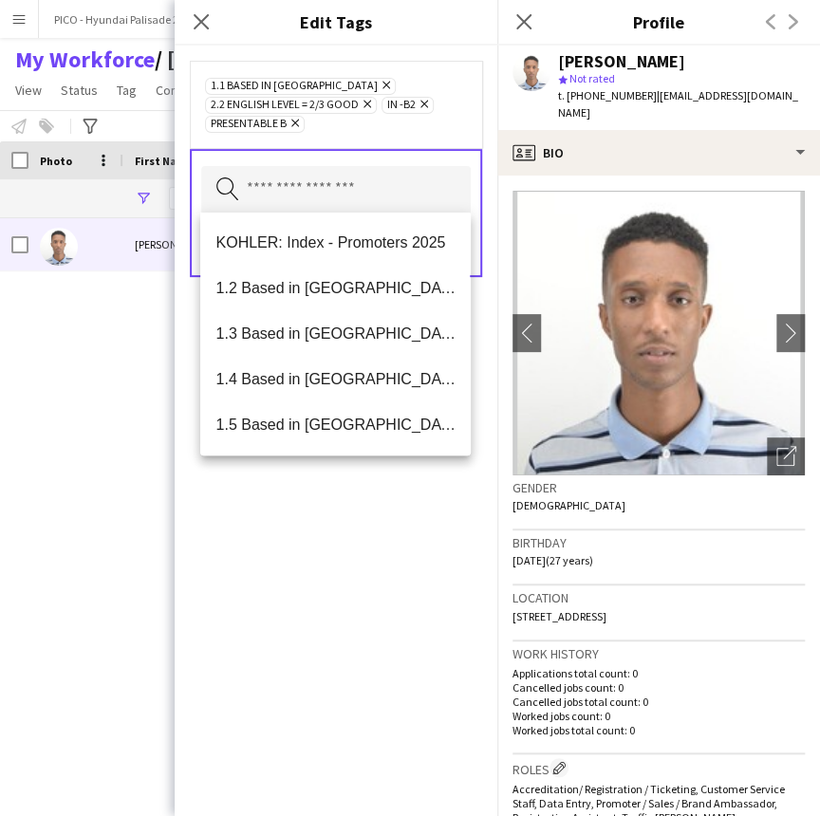
click at [413, 122] on div "1.1 Based in [GEOGRAPHIC_DATA] Remove 2.2 English Level = 2/3 Good Remove IN -B…" at bounding box center [336, 104] width 262 height 57
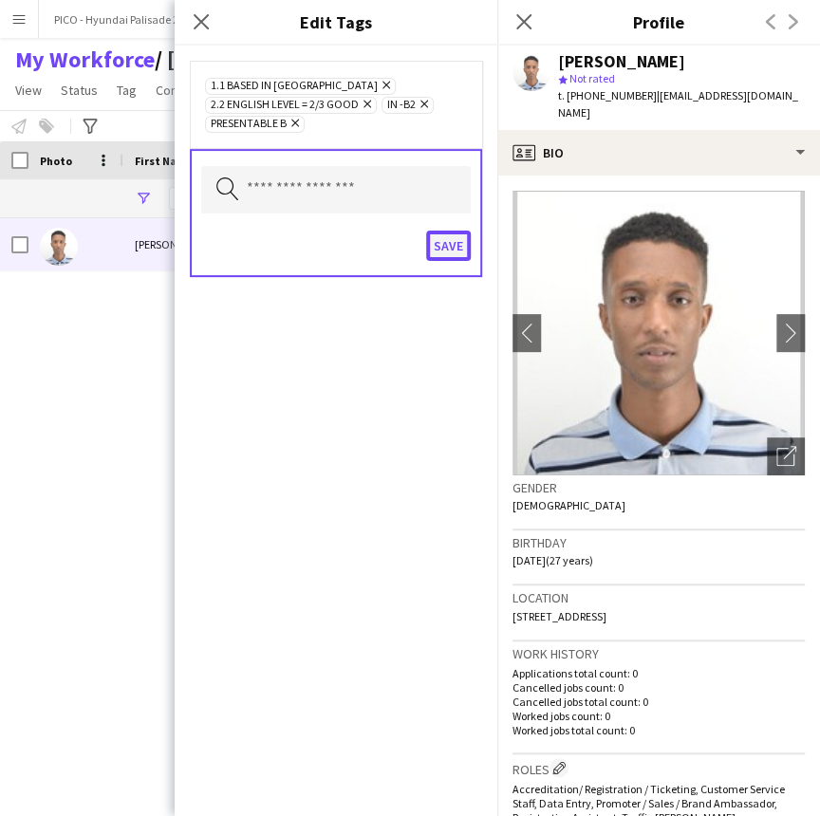
click at [449, 248] on button "Save" at bounding box center [448, 246] width 45 height 30
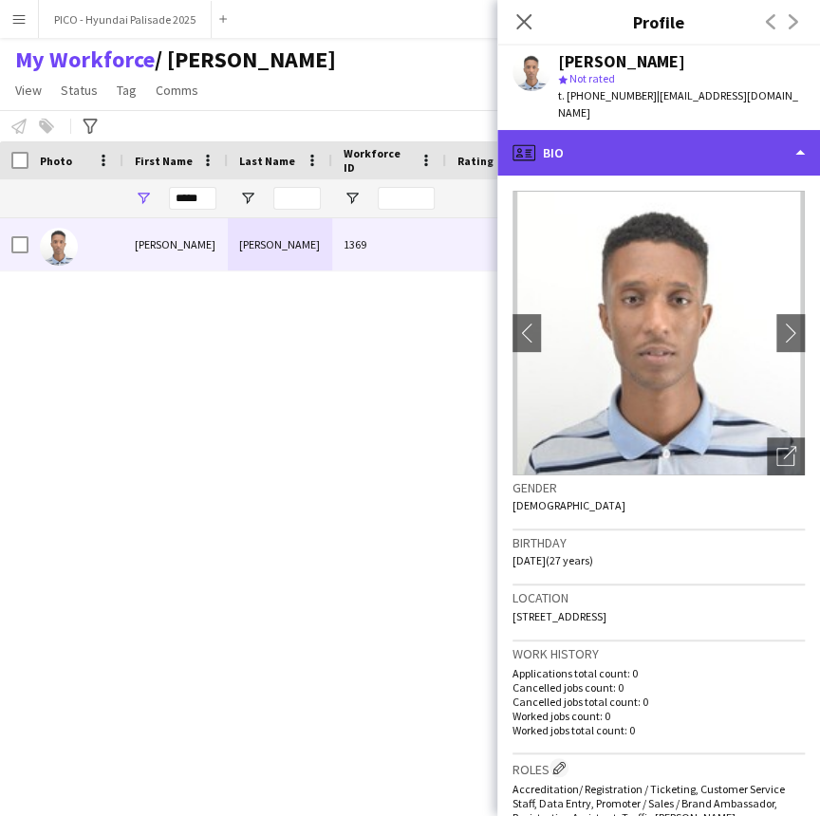
click at [626, 130] on div "profile Bio" at bounding box center [658, 153] width 323 height 46
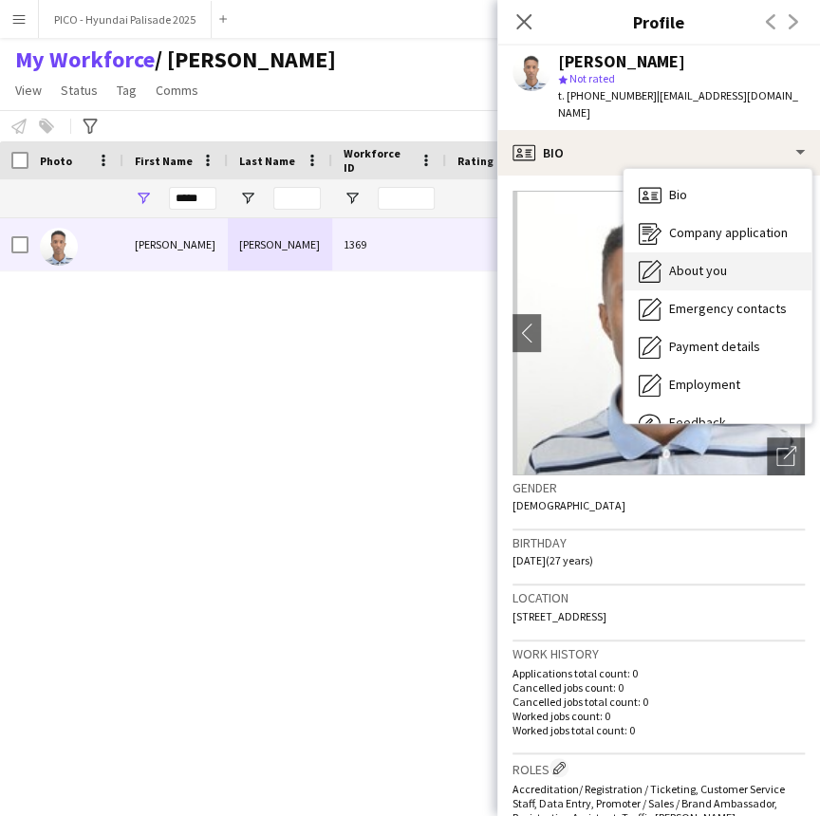
click at [708, 252] on div "About you About you" at bounding box center [718, 271] width 188 height 38
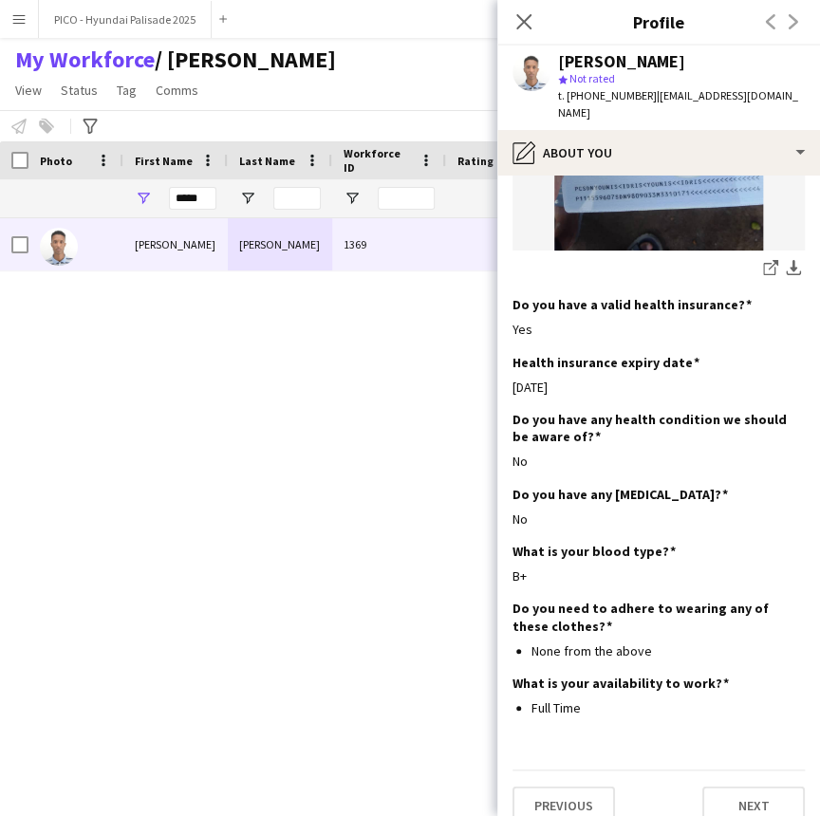
scroll to position [1168, 0]
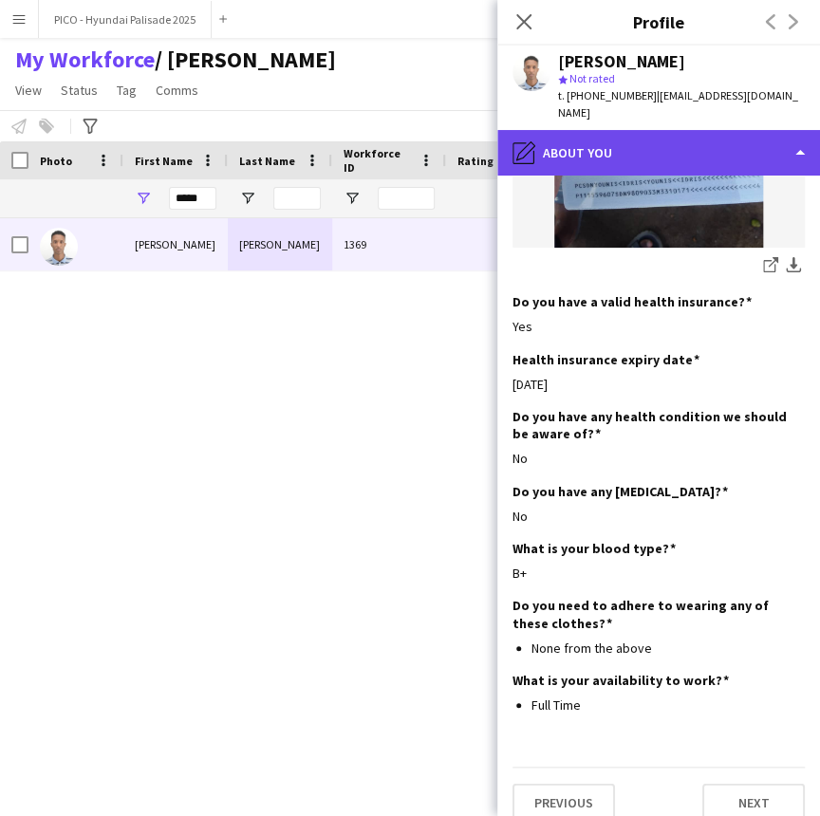
click at [693, 130] on div "pencil4 About you" at bounding box center [658, 153] width 323 height 46
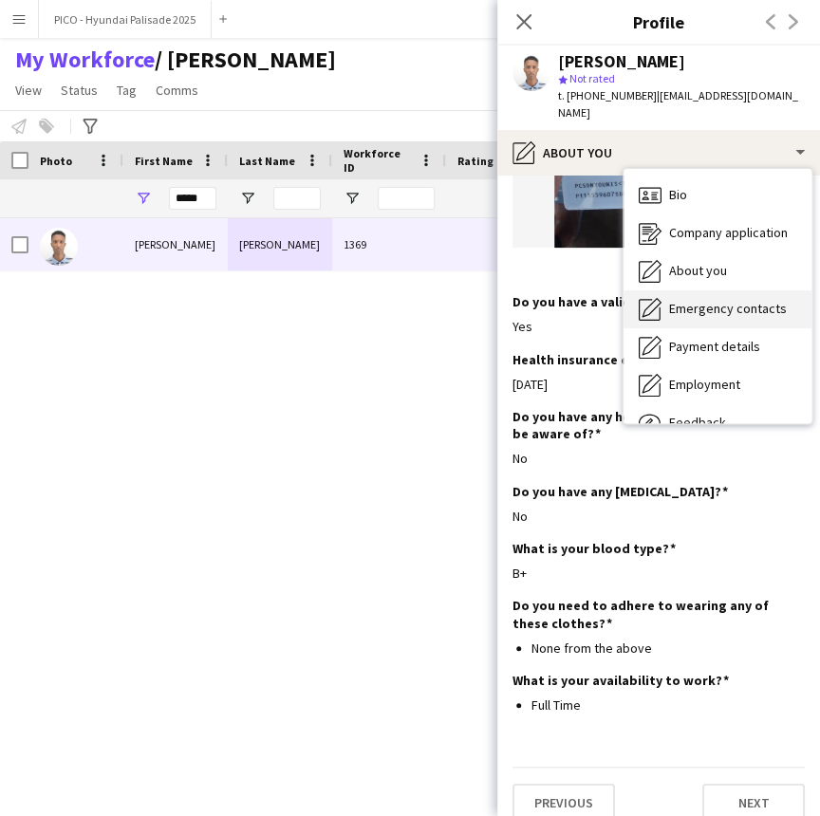
click at [719, 304] on div "Emergency contacts Emergency contacts" at bounding box center [718, 309] width 188 height 38
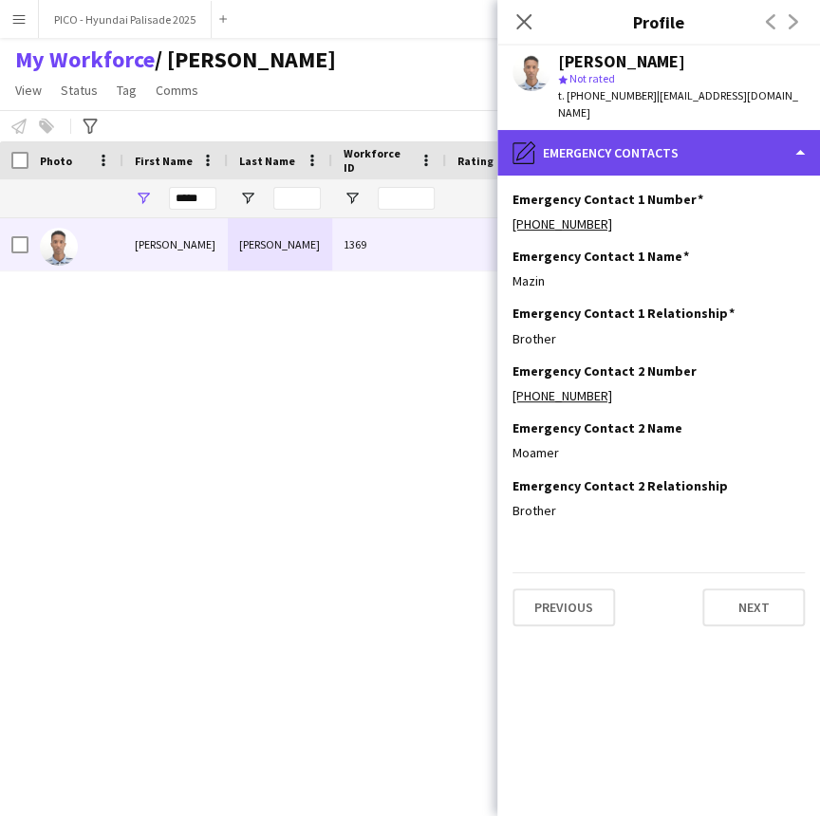
click at [720, 140] on div "pencil4 Emergency contacts" at bounding box center [658, 153] width 323 height 46
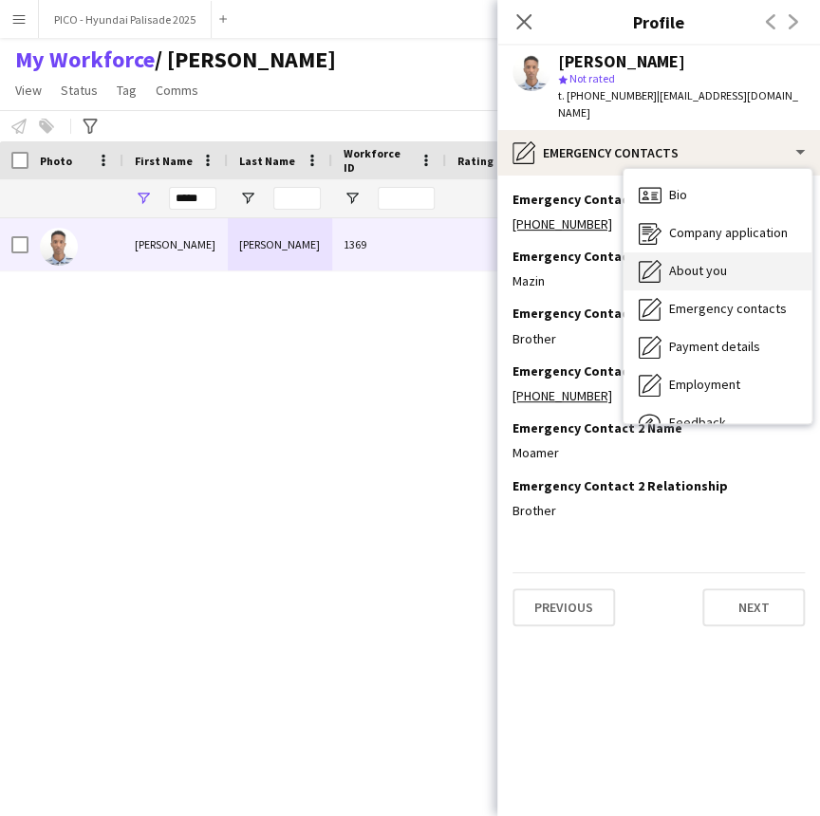
click at [726, 252] on div "About you About you" at bounding box center [718, 271] width 188 height 38
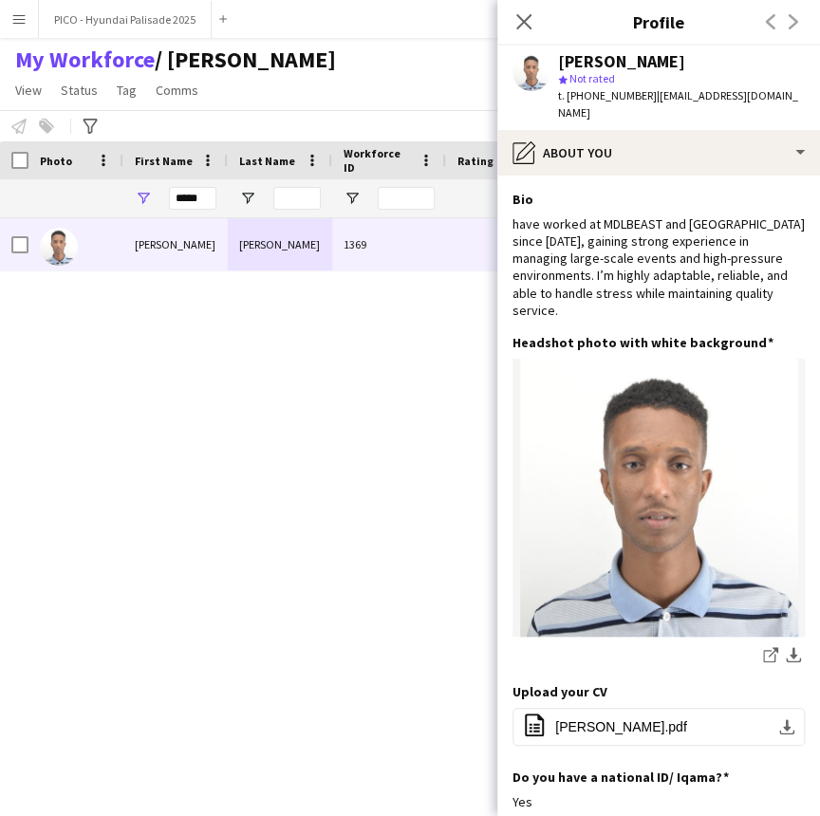
click at [706, 176] on app-section-data-types "Bio Edit this field have worked at MDLBEAST and [GEOGRAPHIC_DATA] since [DATE],…" at bounding box center [658, 496] width 323 height 641
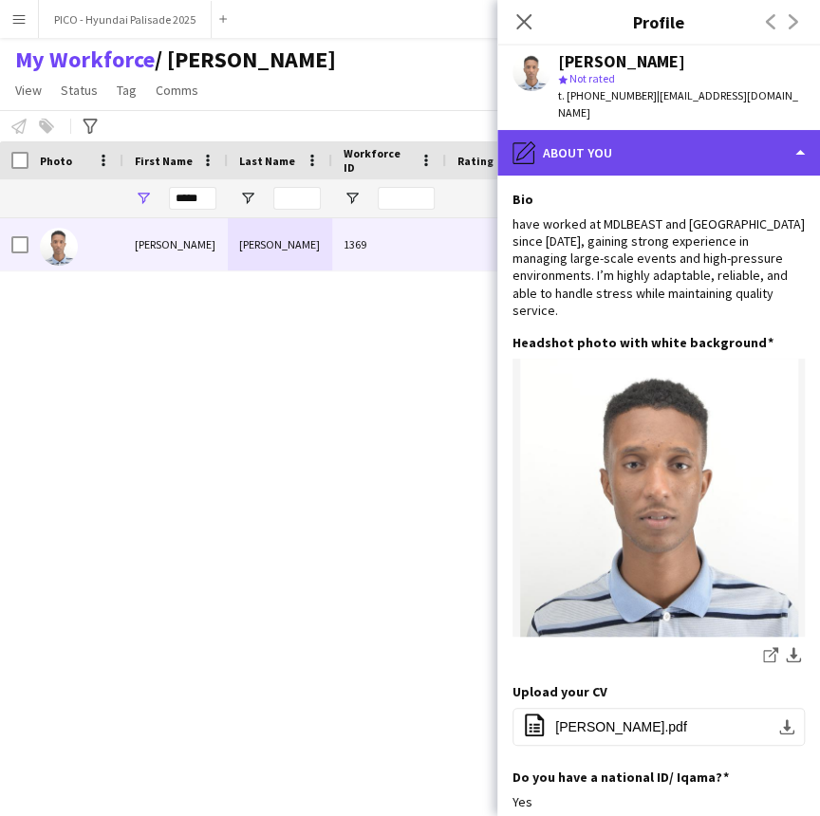
click at [705, 149] on div "pencil4 About you" at bounding box center [658, 153] width 323 height 46
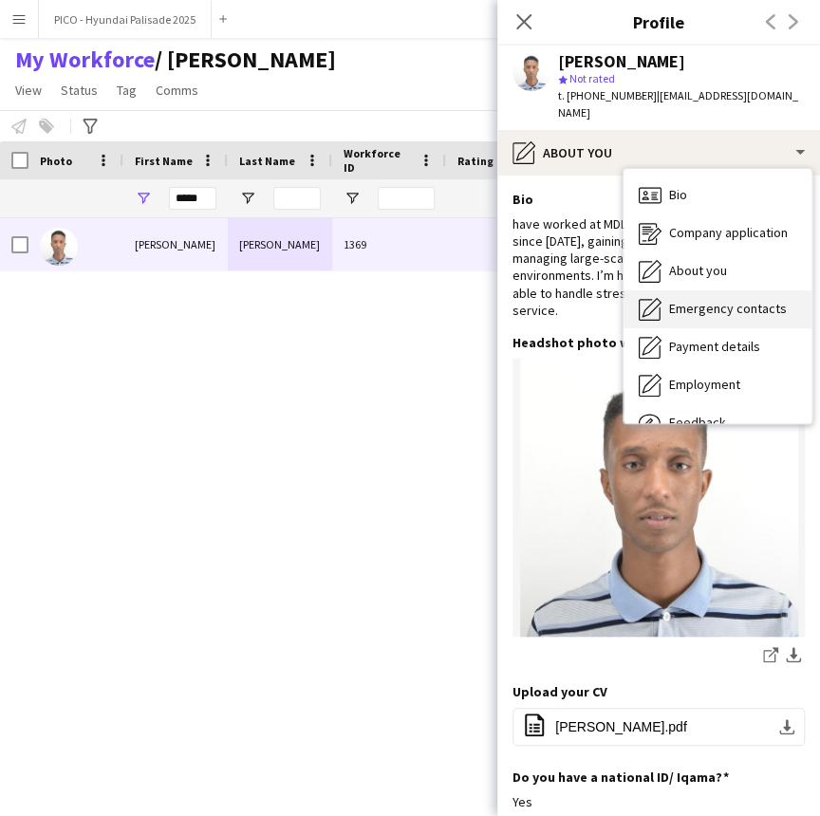
click at [738, 300] on span "Emergency contacts" at bounding box center [728, 308] width 118 height 17
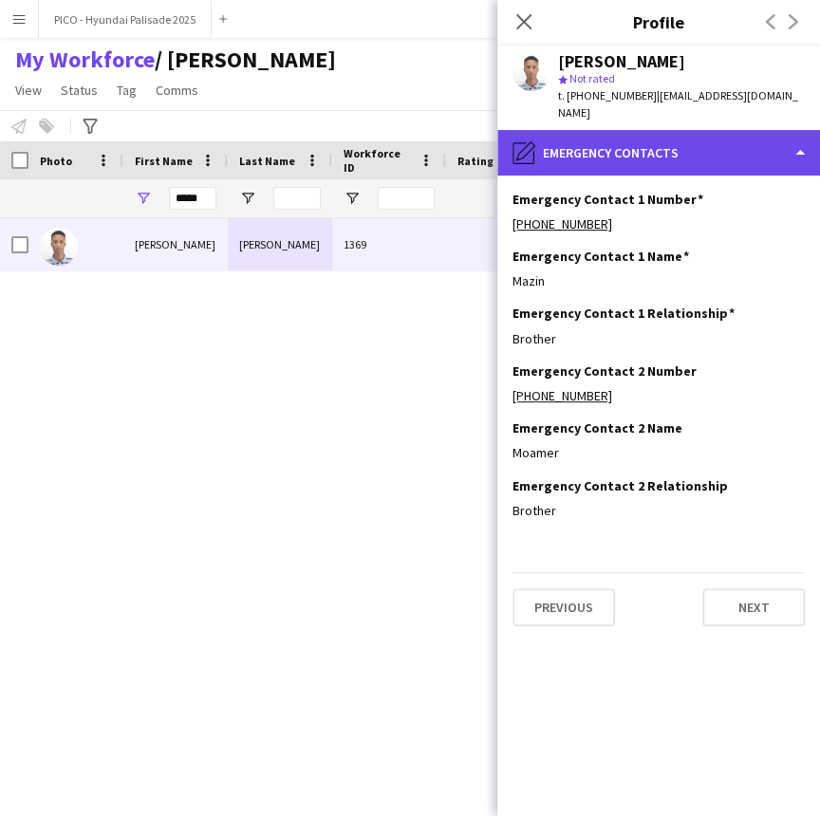
click at [737, 157] on div "pencil4 Emergency contacts" at bounding box center [658, 153] width 323 height 46
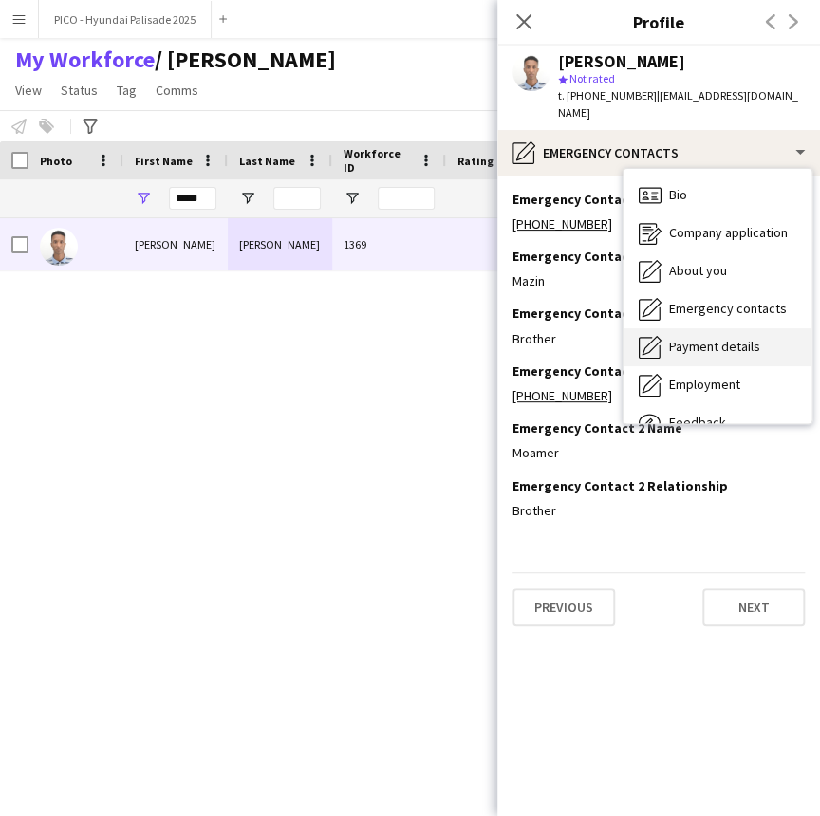
click at [725, 338] on span "Payment details" at bounding box center [714, 346] width 91 height 17
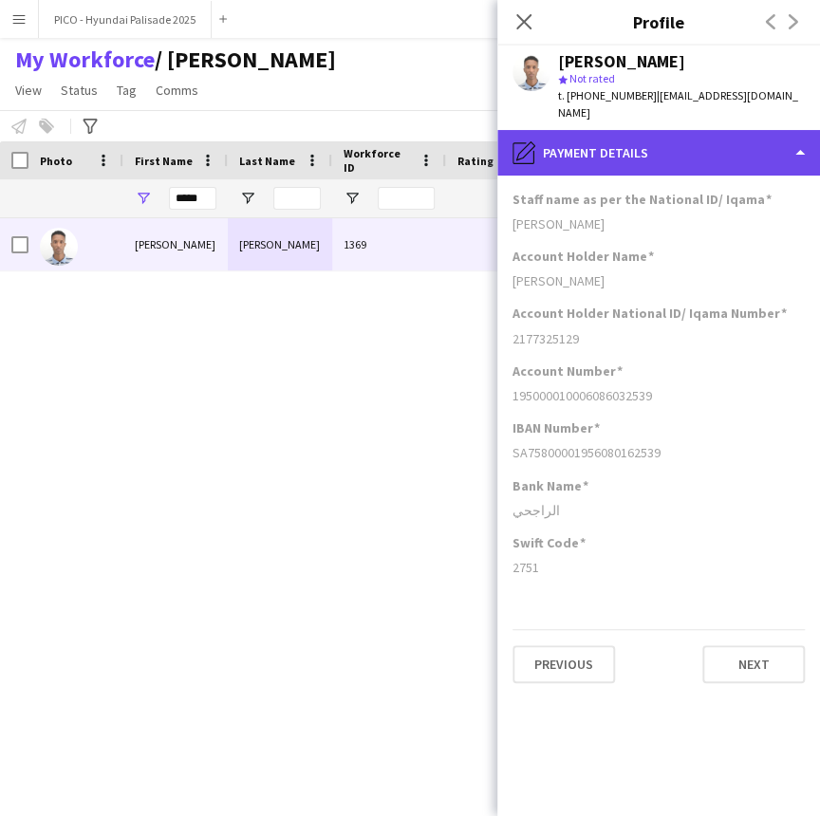
click at [689, 130] on div "pencil4 Payment details" at bounding box center [658, 153] width 323 height 46
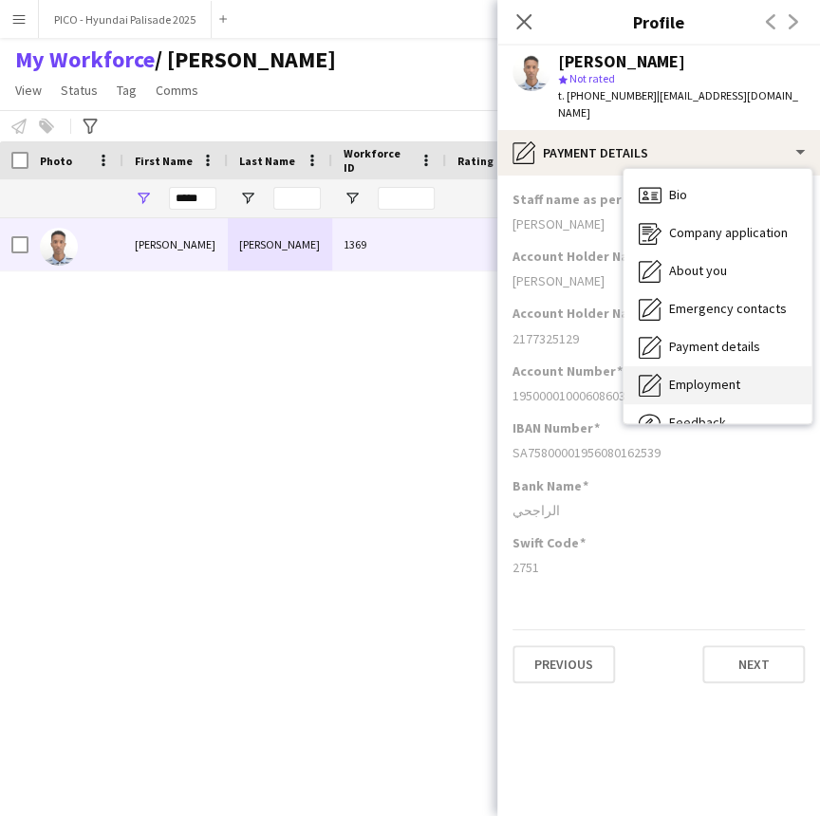
click at [702, 376] on span "Employment" at bounding box center [704, 384] width 71 height 17
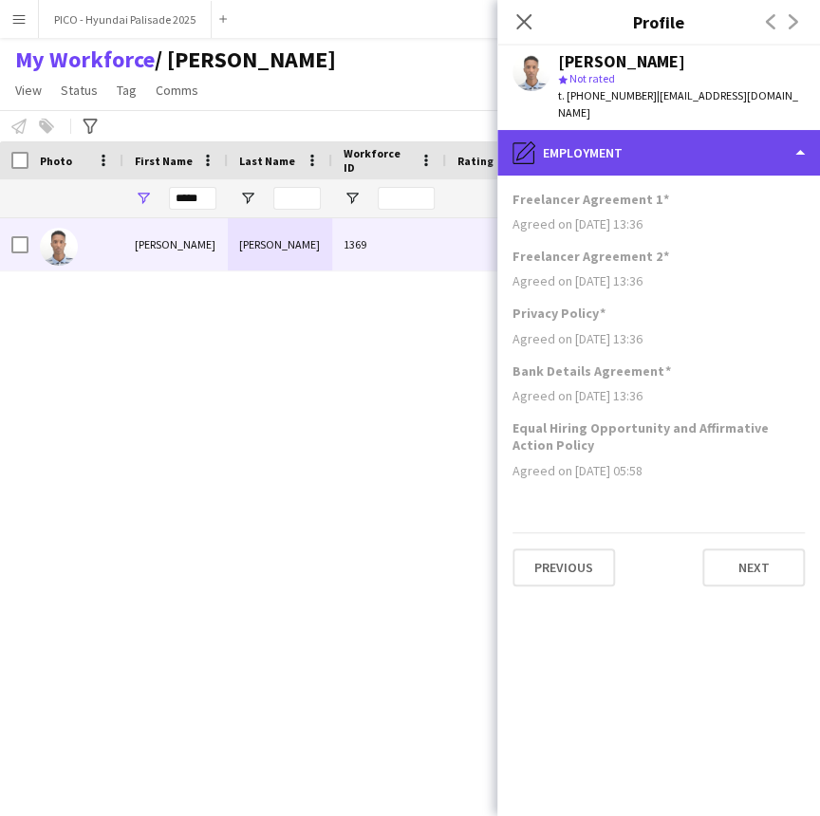
click at [688, 134] on div "pencil4 Employment" at bounding box center [658, 153] width 323 height 46
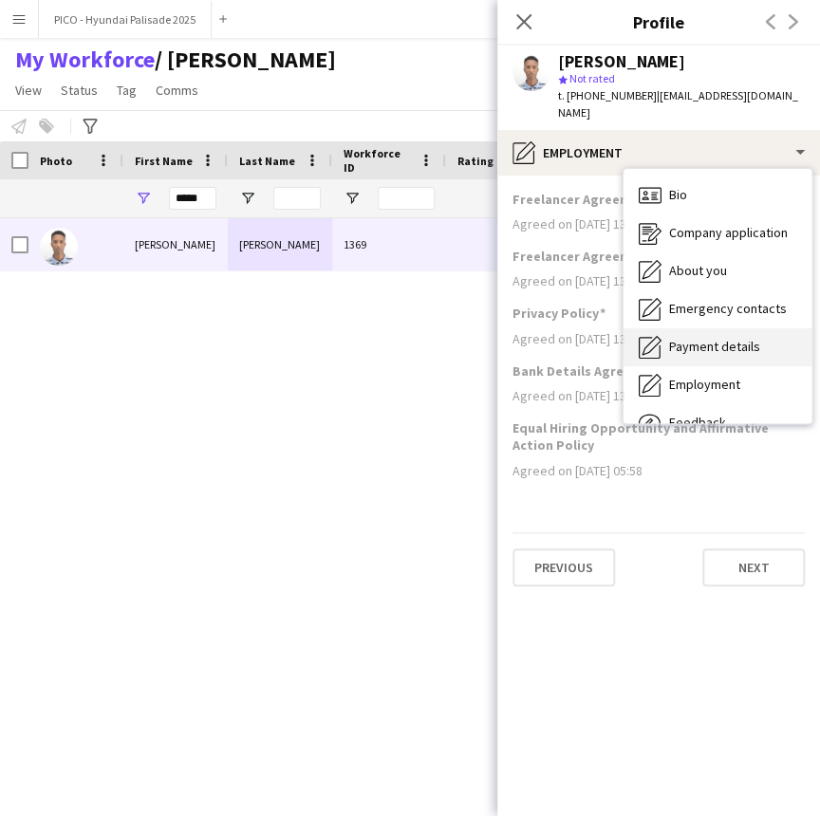
click at [693, 328] on div "Payment details Payment details" at bounding box center [718, 347] width 188 height 38
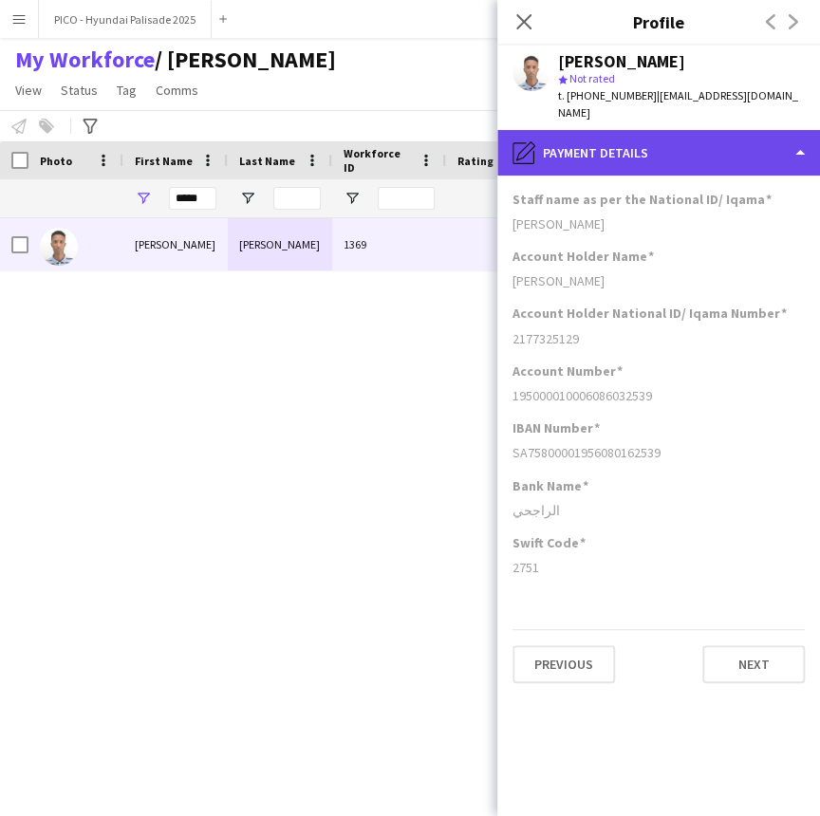
click at [700, 137] on div "pencil4 Payment details" at bounding box center [658, 153] width 323 height 46
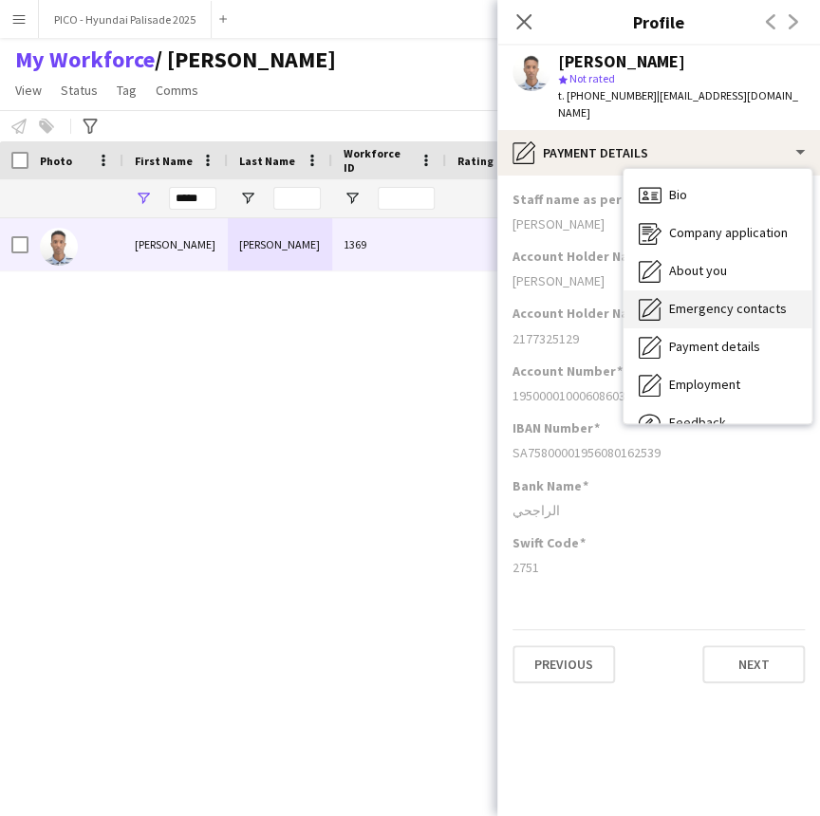
click at [711, 300] on span "Emergency contacts" at bounding box center [728, 308] width 118 height 17
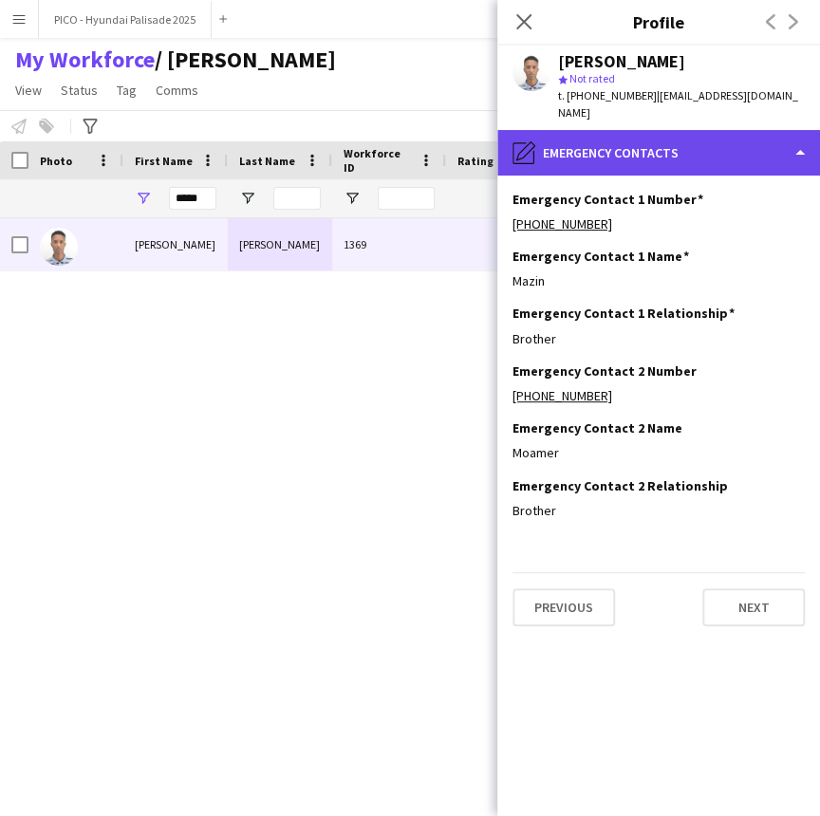
click at [691, 150] on div "pencil4 Emergency contacts" at bounding box center [658, 153] width 323 height 46
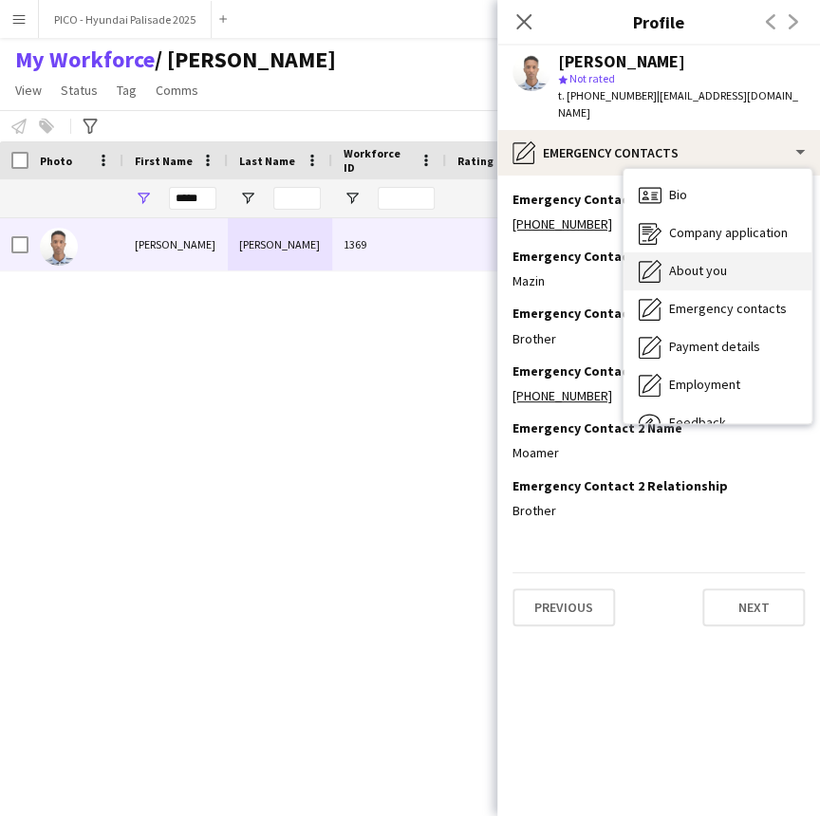
click at [683, 265] on div "About you About you" at bounding box center [718, 271] width 188 height 38
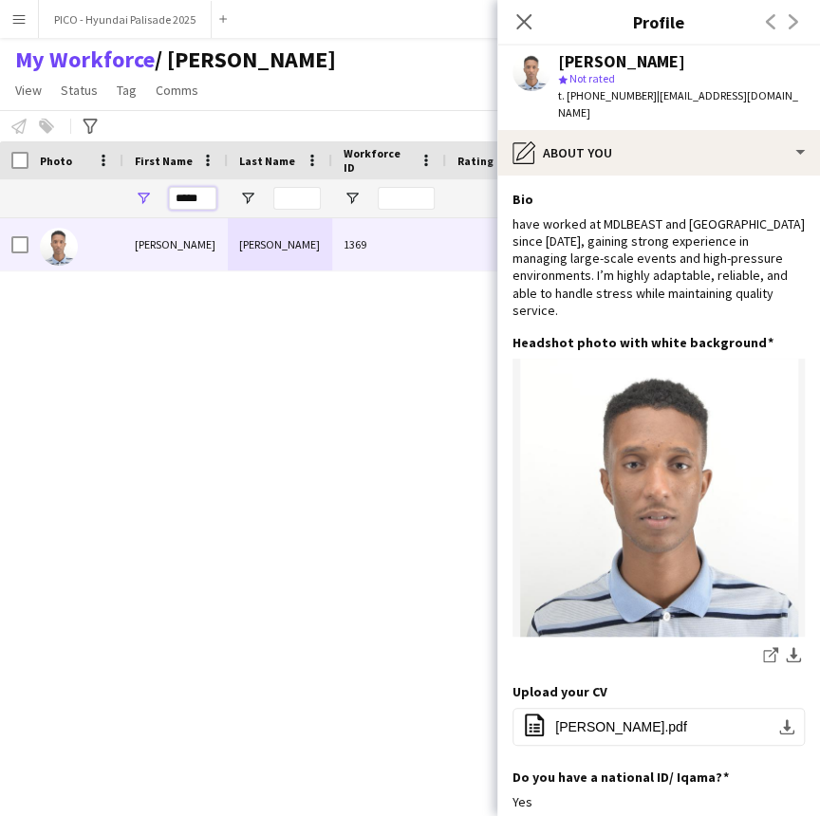
click at [197, 201] on input "*****" at bounding box center [192, 198] width 47 height 23
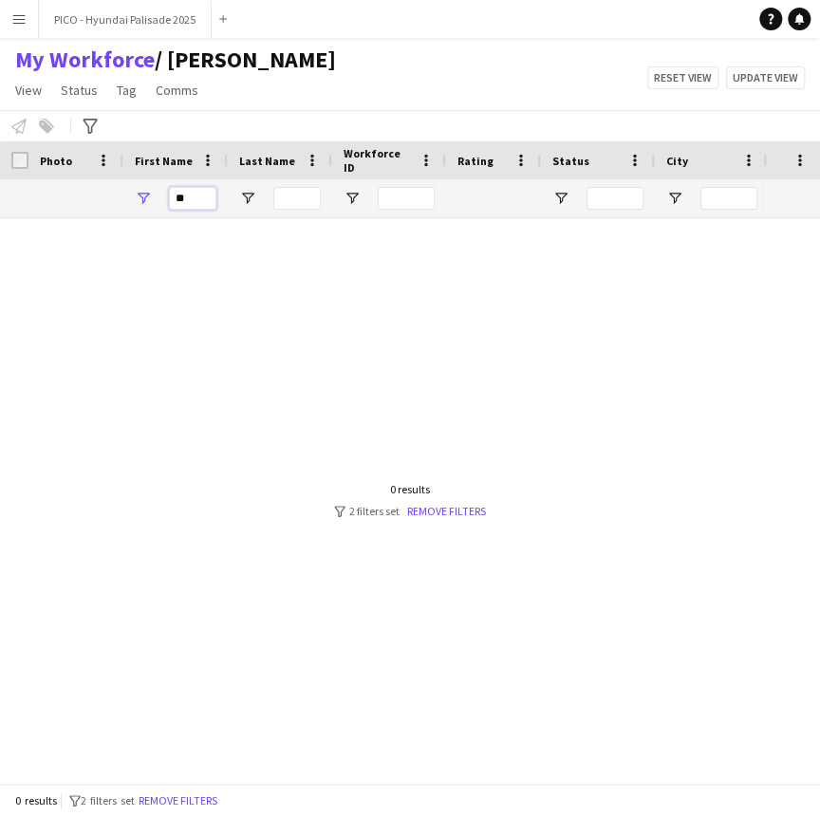
type input "*"
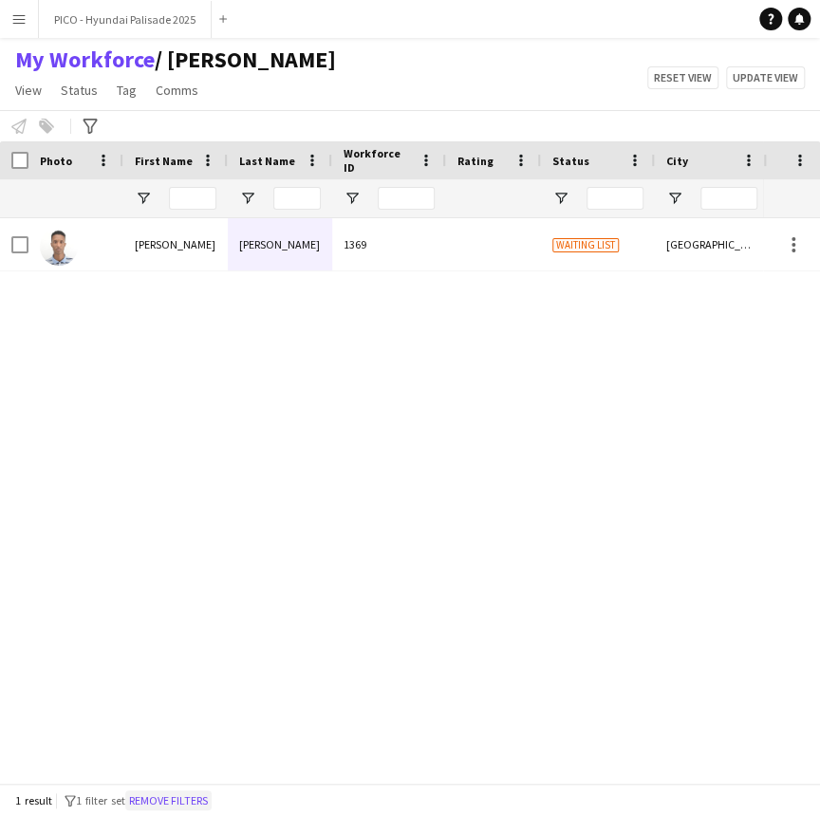
click at [168, 792] on button "Remove filters" at bounding box center [168, 801] width 86 height 21
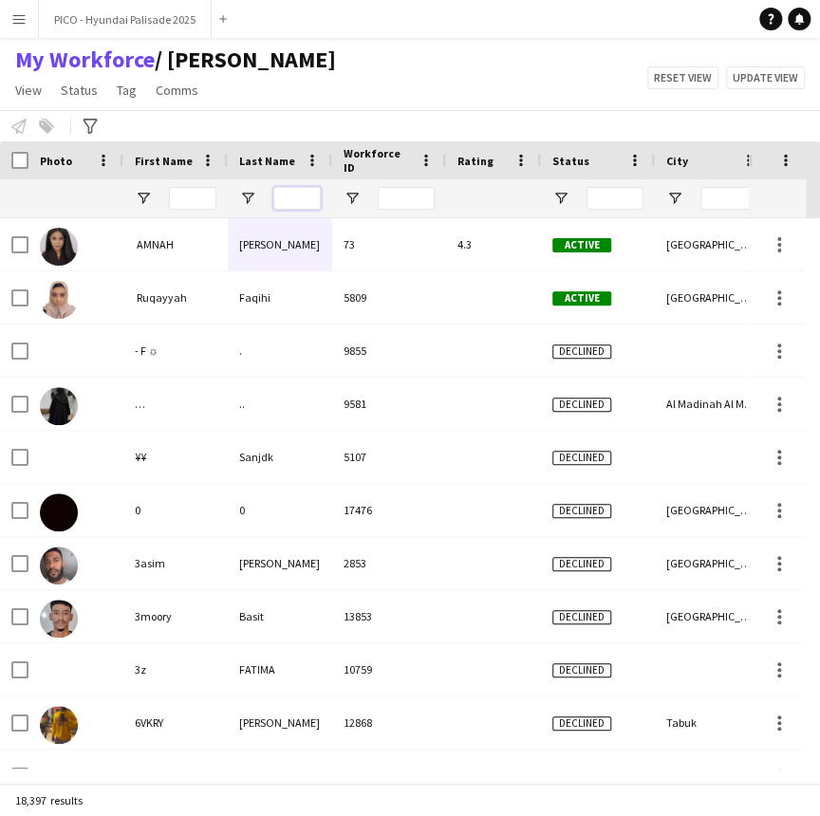
click at [295, 199] on input "Last Name Filter Input" at bounding box center [296, 198] width 47 height 23
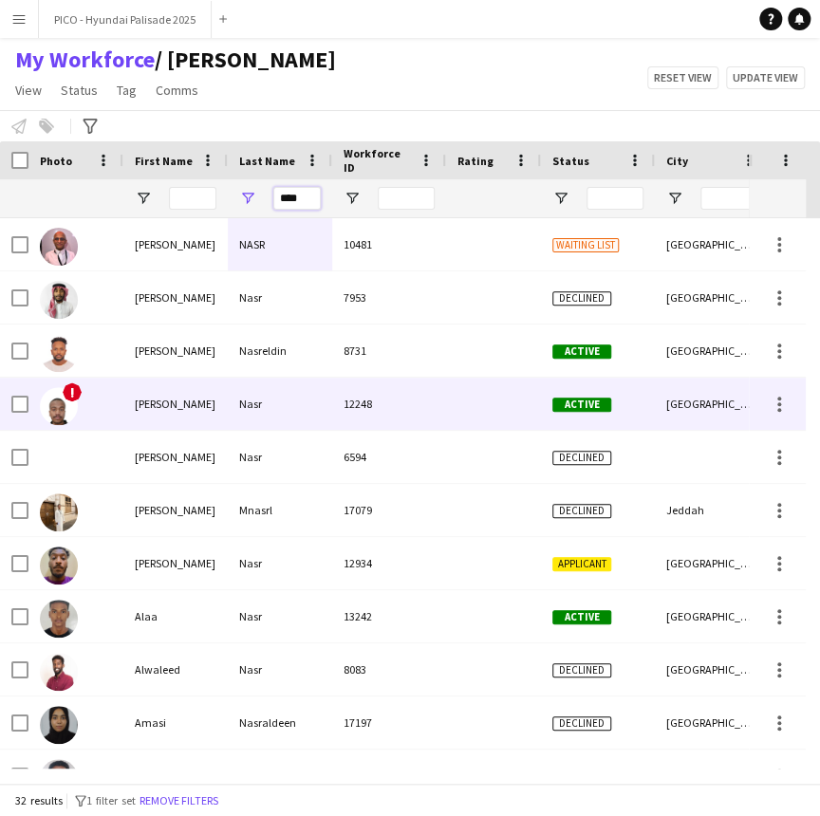
type input "****"
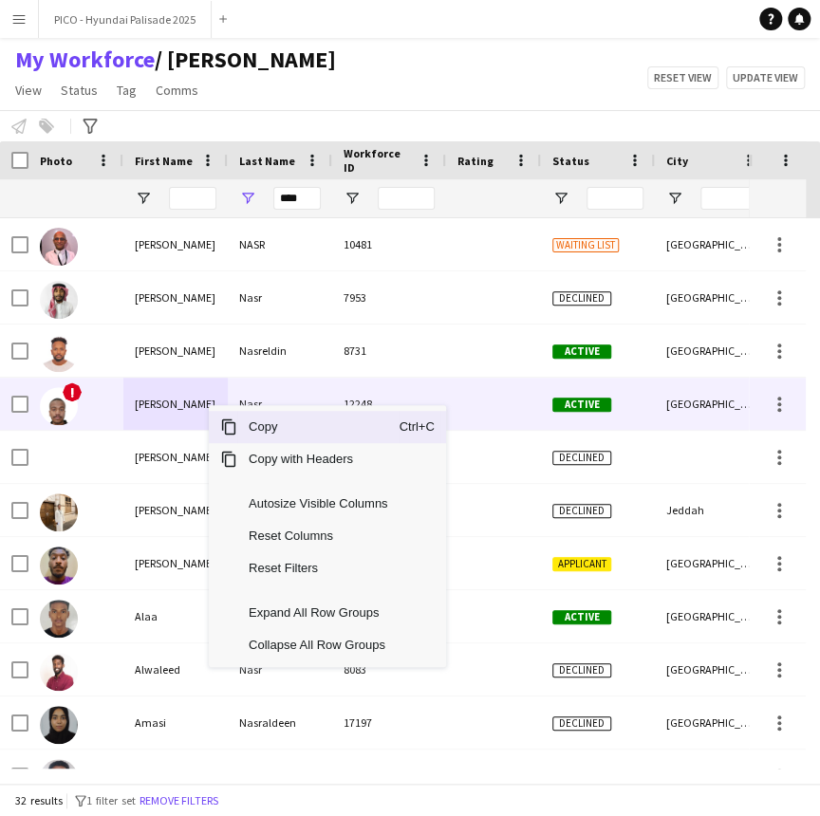
click at [314, 394] on div "Nasr" at bounding box center [280, 404] width 104 height 52
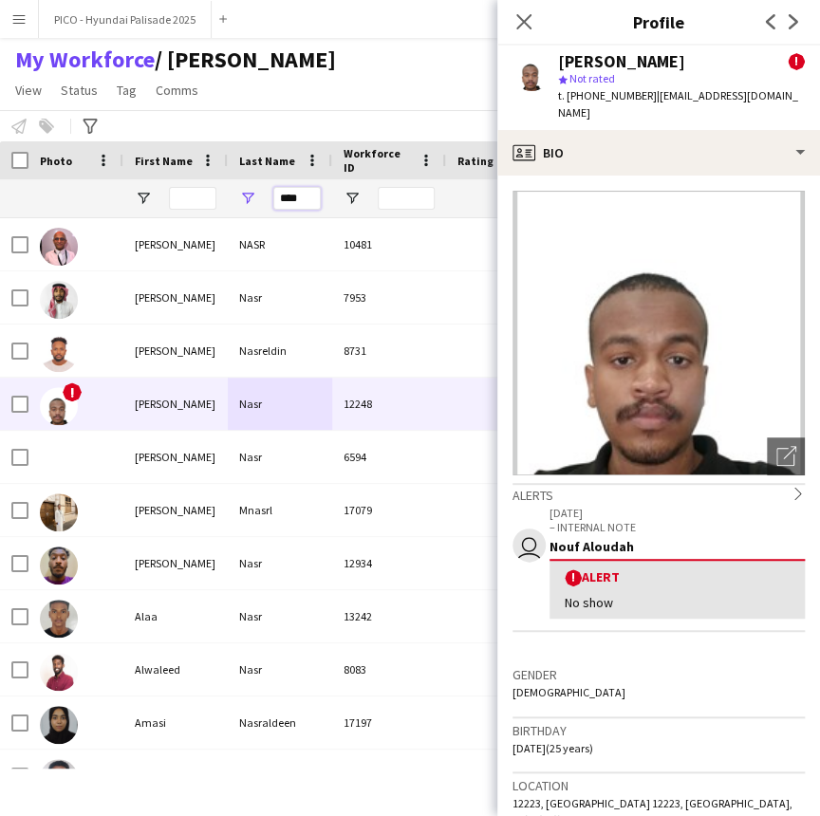
click at [310, 193] on input "****" at bounding box center [296, 198] width 47 height 23
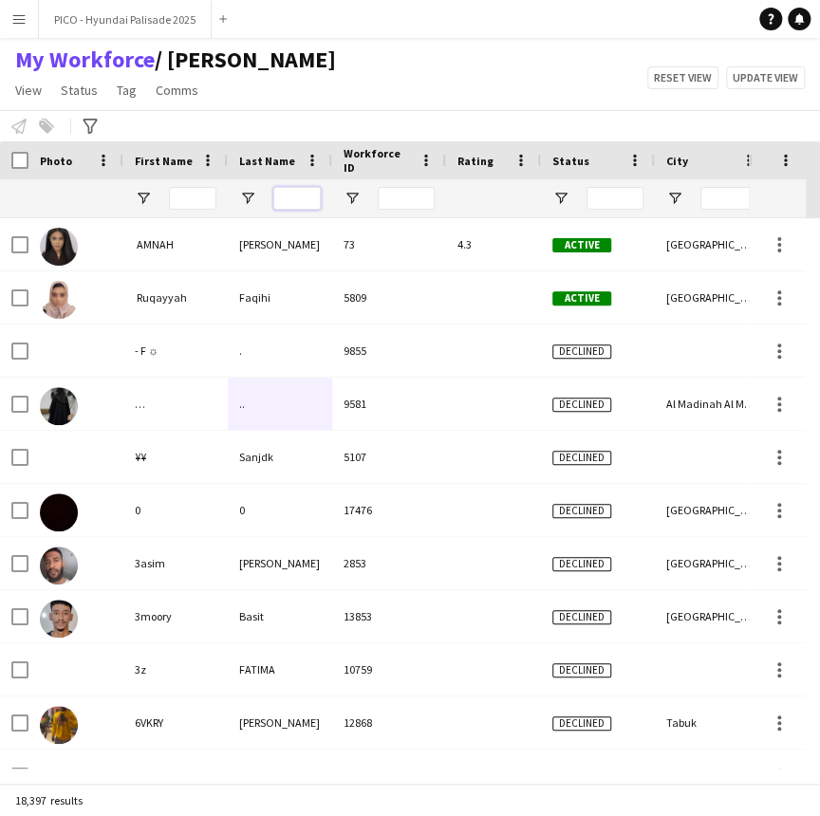
click at [298, 198] on input "Last Name Filter Input" at bounding box center [296, 198] width 47 height 23
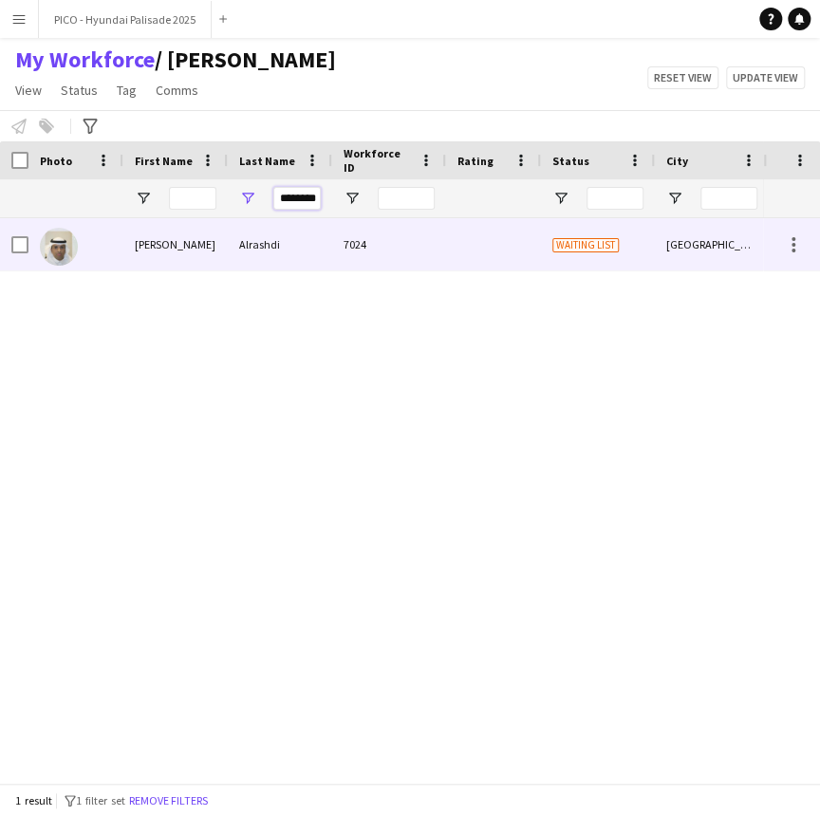
type input "********"
click at [332, 228] on div "7024" at bounding box center [389, 244] width 114 height 52
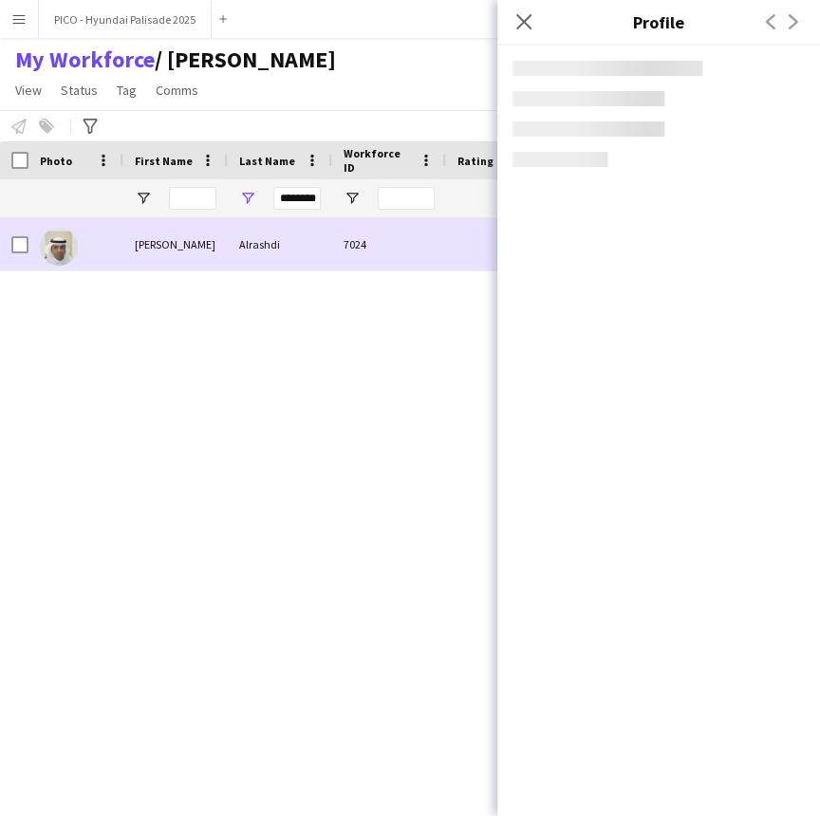
drag, startPoint x: 332, startPoint y: 228, endPoint x: 360, endPoint y: 260, distance: 42.4
click at [334, 256] on div "7024" at bounding box center [389, 244] width 114 height 52
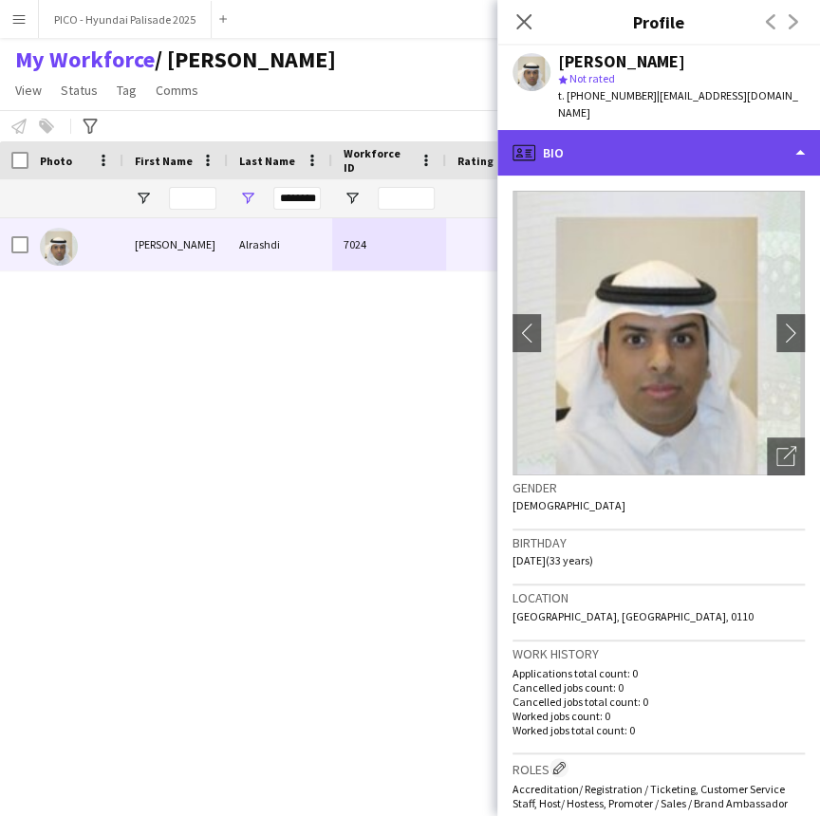
click at [701, 135] on div "profile Bio" at bounding box center [658, 153] width 323 height 46
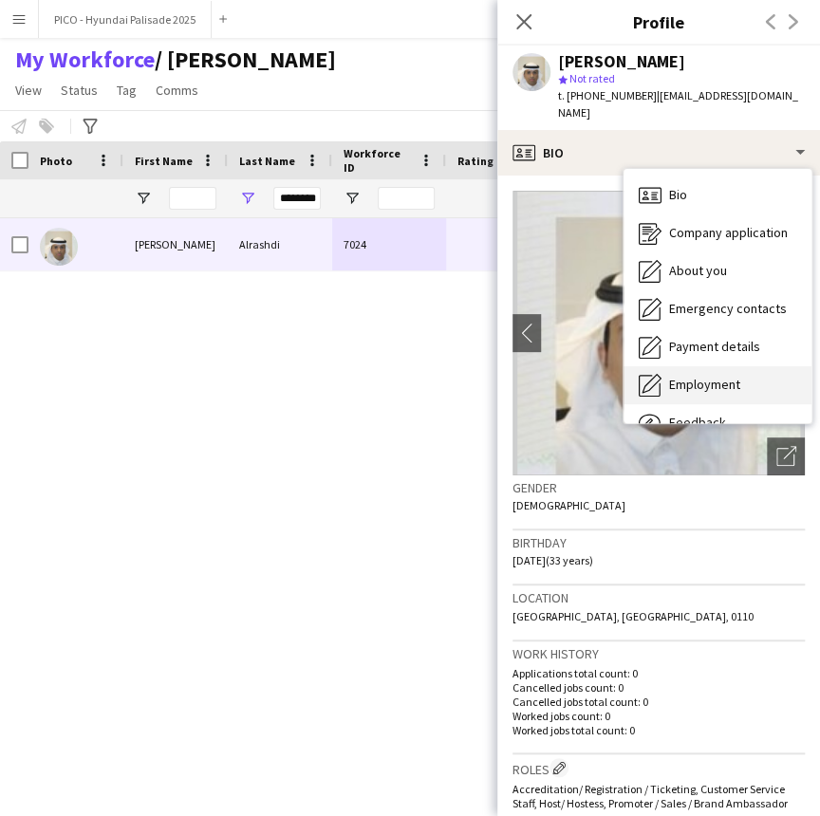
click at [708, 366] on div "Employment Employment" at bounding box center [718, 385] width 188 height 38
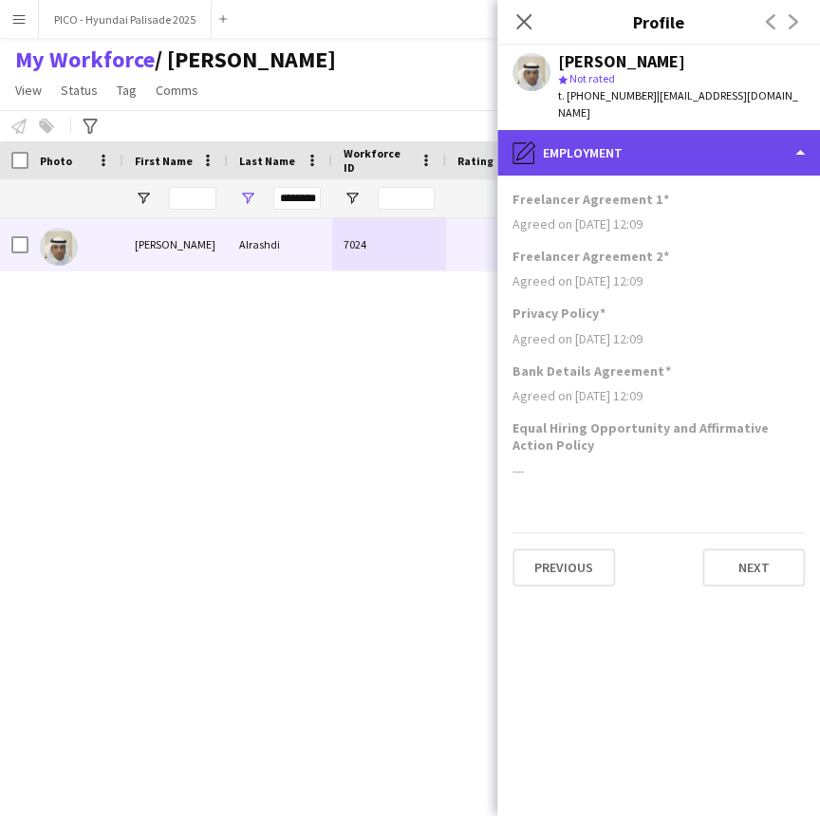
click at [712, 144] on div "pencil4 Employment" at bounding box center [658, 153] width 323 height 46
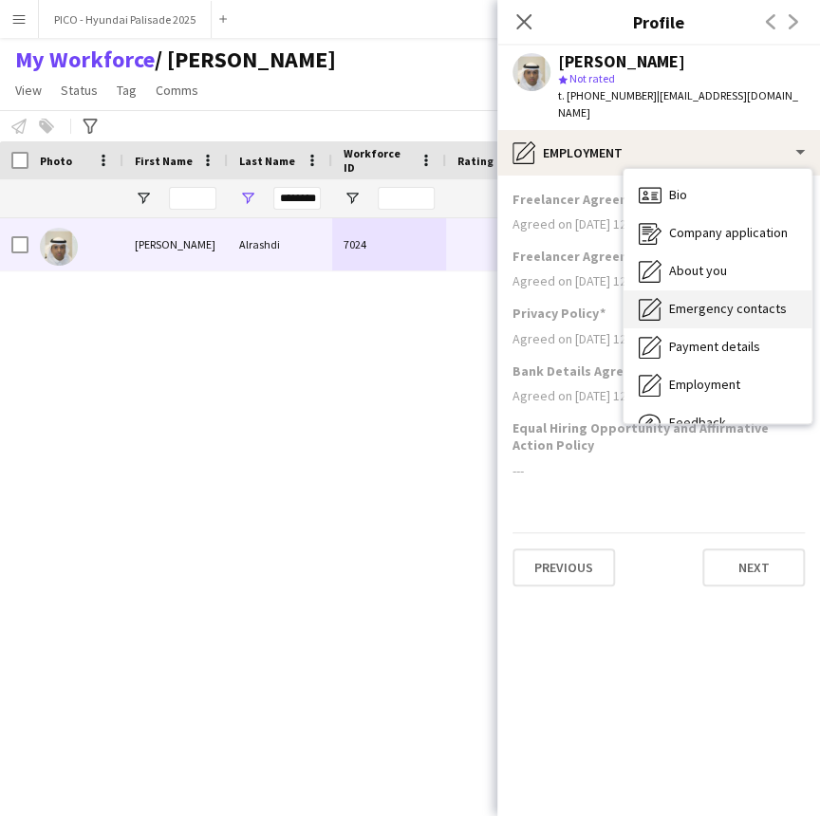
click at [702, 308] on div "Emergency contacts Emergency contacts" at bounding box center [718, 309] width 188 height 38
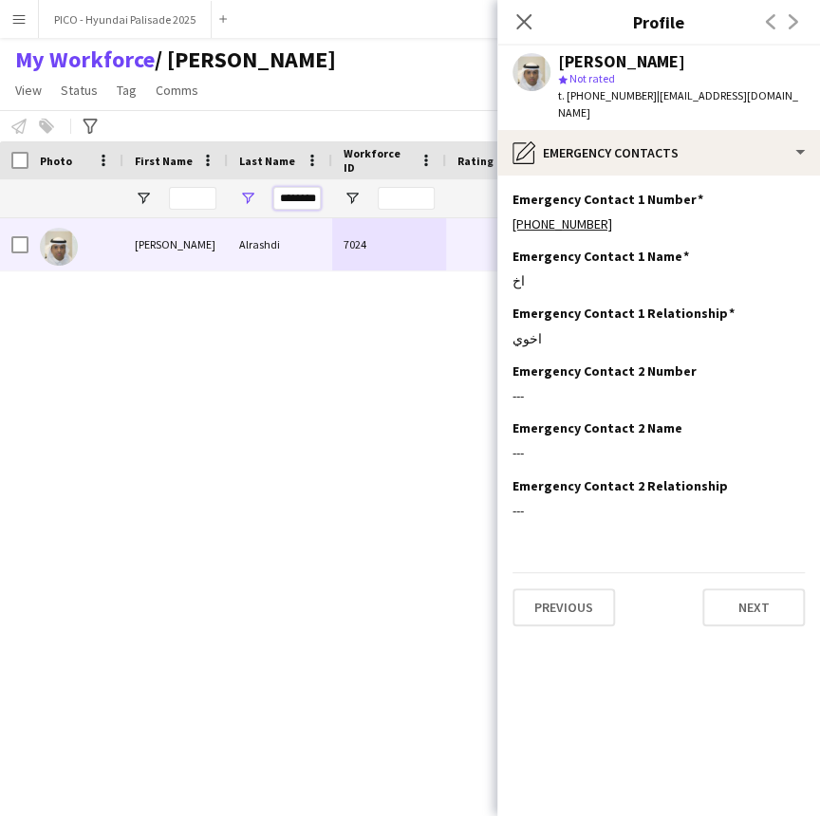
click at [297, 197] on input "********" at bounding box center [296, 198] width 47 height 23
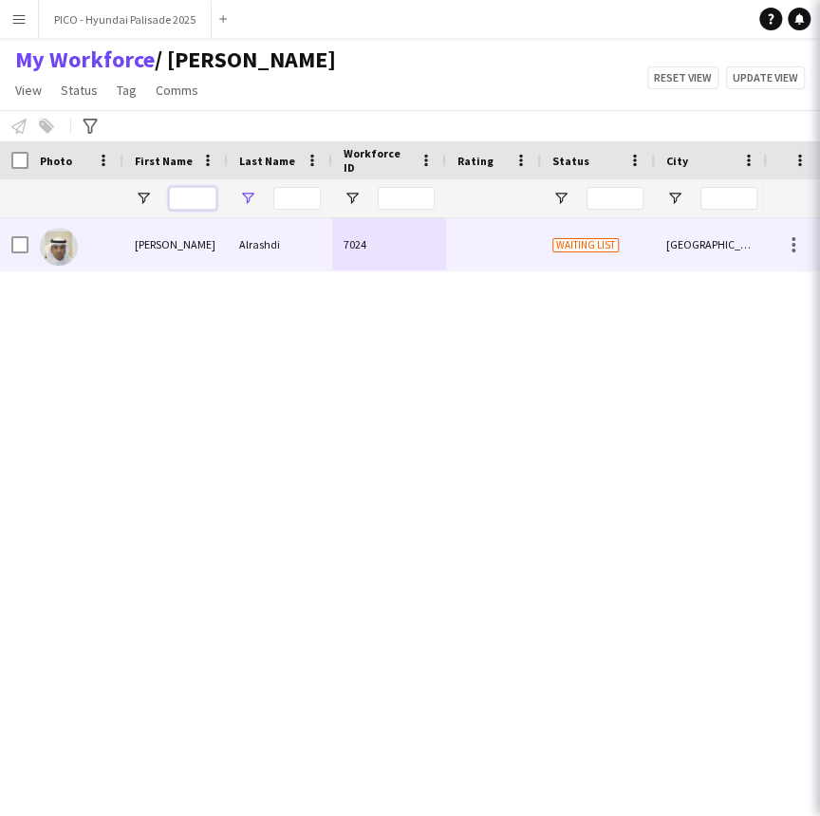
click at [191, 199] on input "First Name Filter Input" at bounding box center [192, 198] width 47 height 23
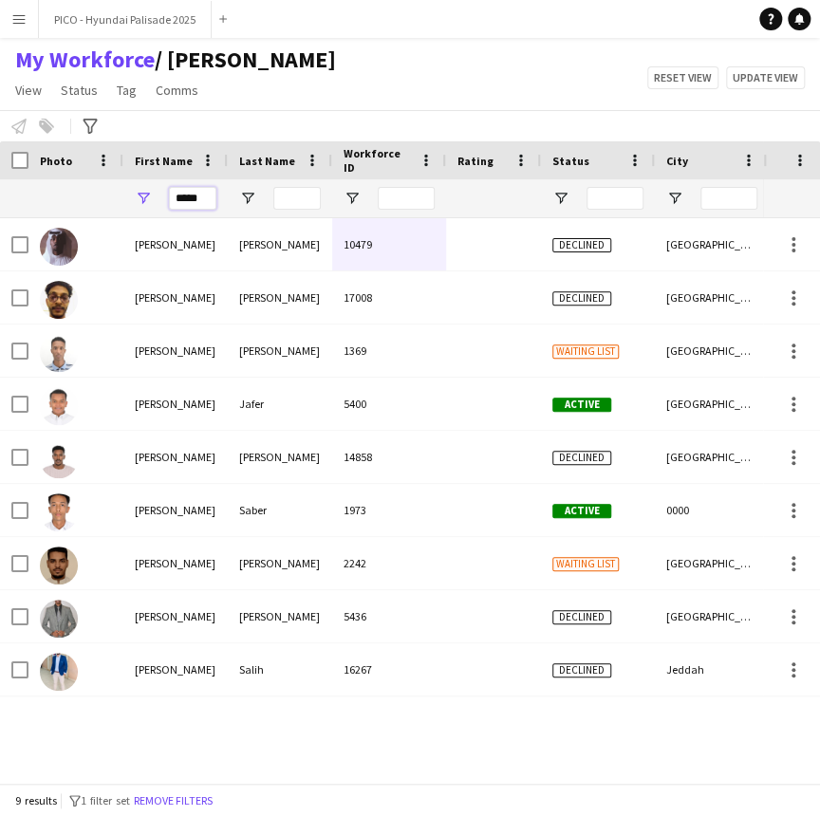
type input "*****"
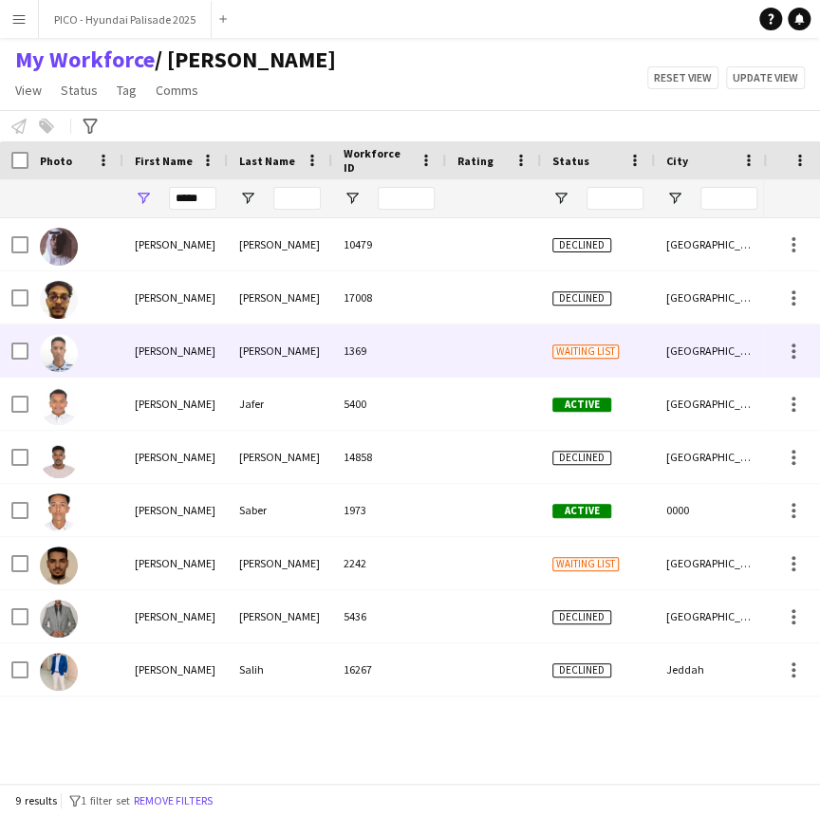
click at [263, 345] on div "[PERSON_NAME]" at bounding box center [280, 351] width 104 height 52
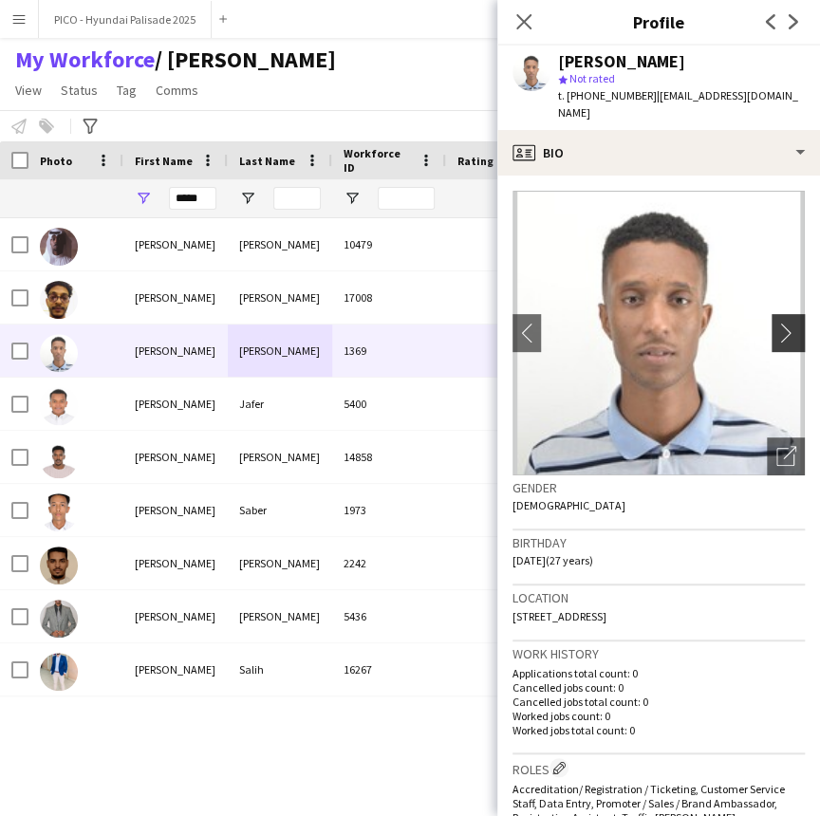
click at [777, 323] on app-icon "chevron-right" at bounding box center [790, 333] width 29 height 20
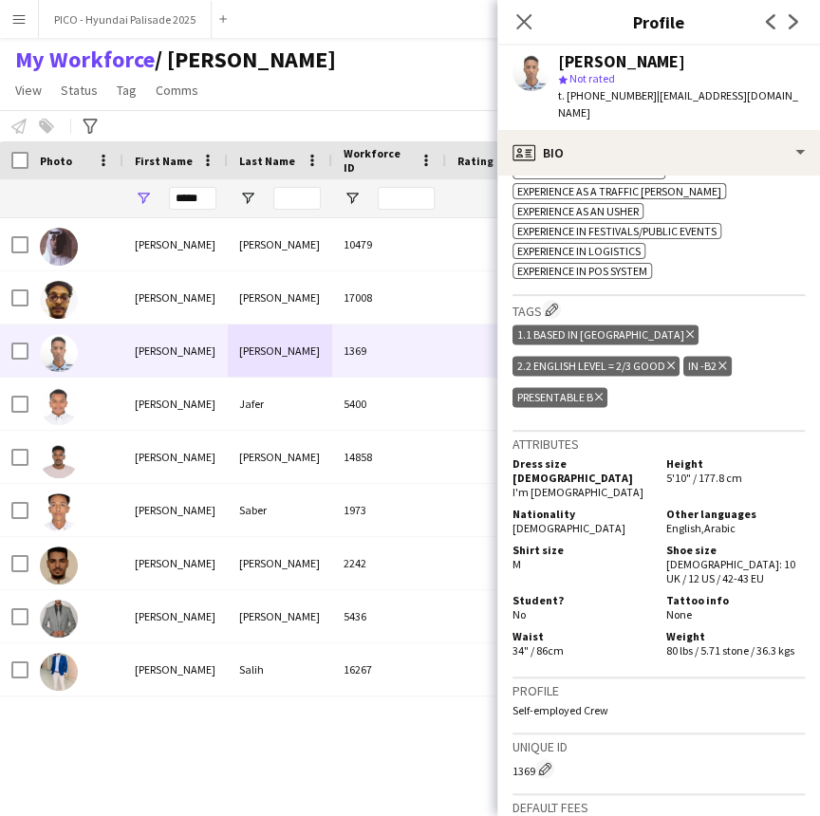
scroll to position [775, 0]
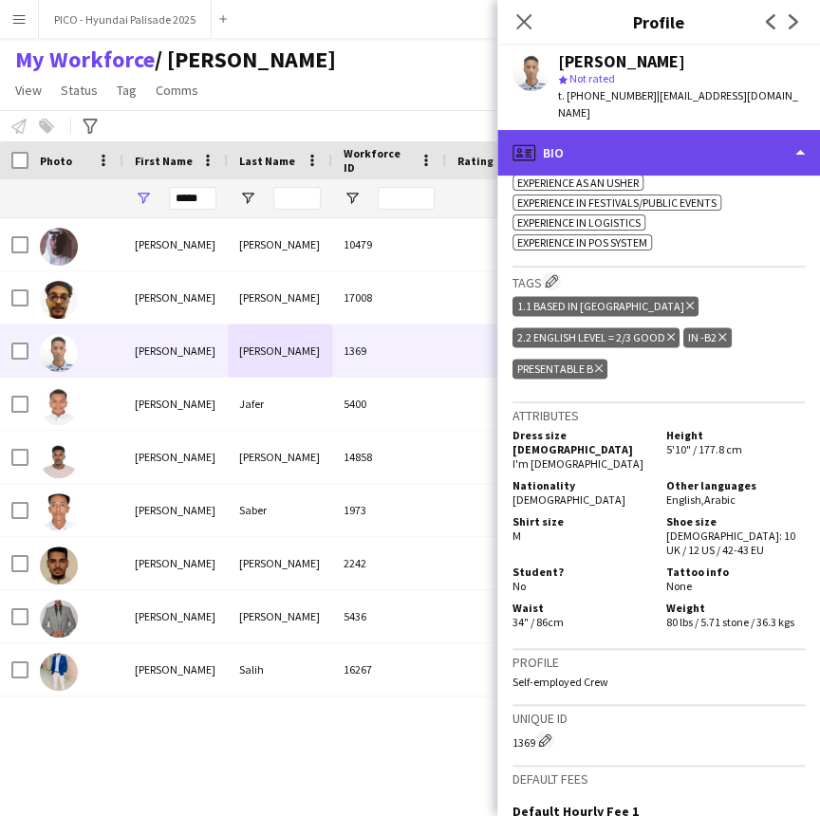
click at [660, 152] on div "profile Bio" at bounding box center [658, 153] width 323 height 46
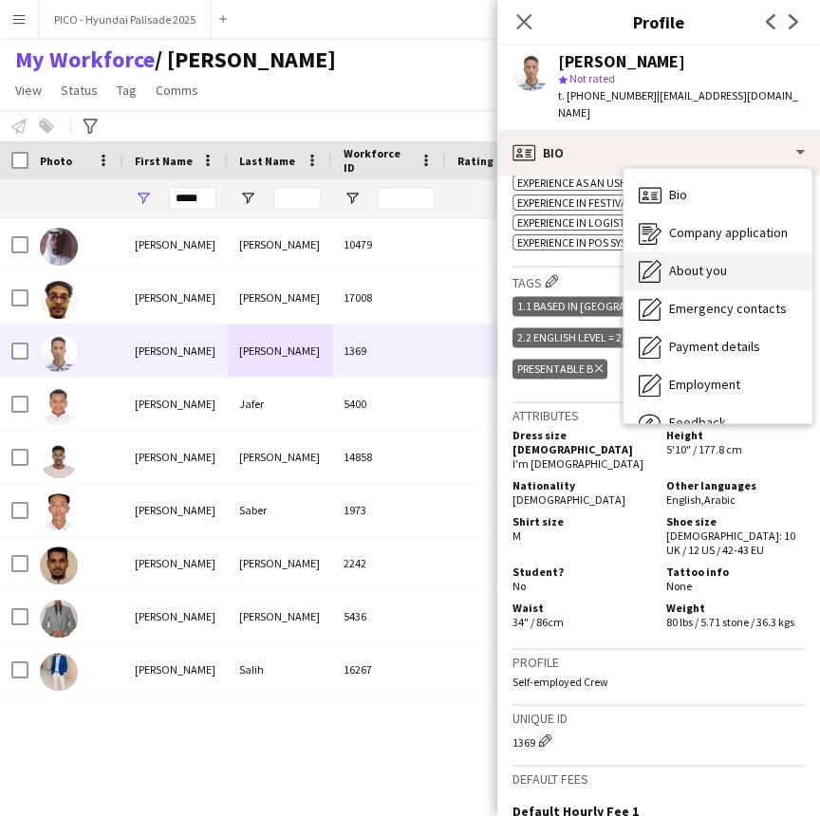
click at [725, 252] on div "About you About you" at bounding box center [718, 271] width 188 height 38
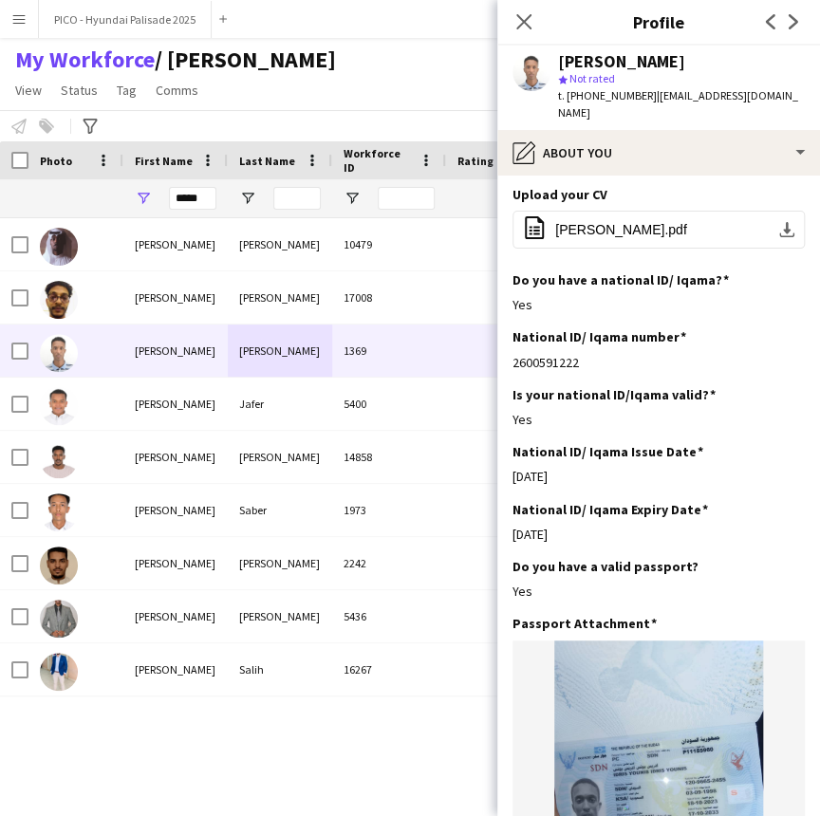
scroll to position [498, 0]
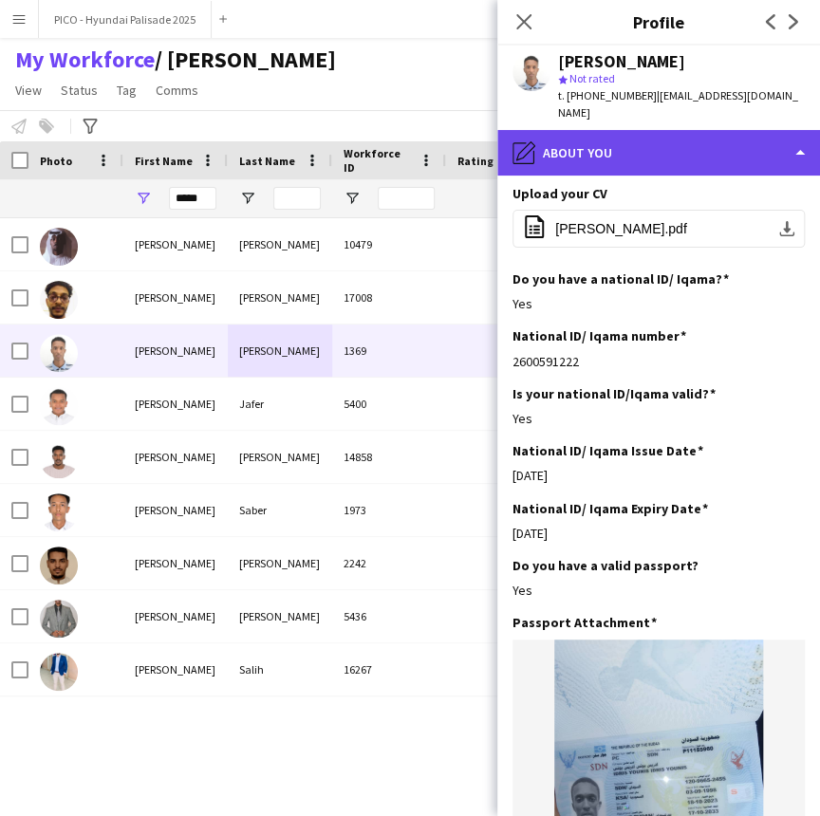
click at [701, 142] on div "pencil4 About you" at bounding box center [658, 153] width 323 height 46
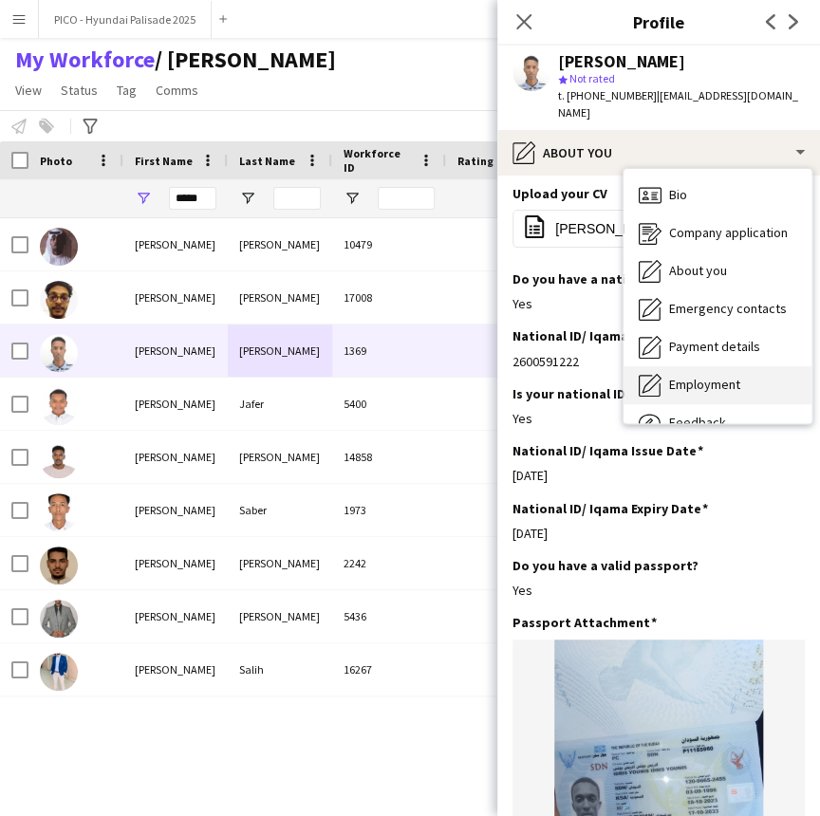
click at [727, 366] on div "Employment Employment" at bounding box center [718, 385] width 188 height 38
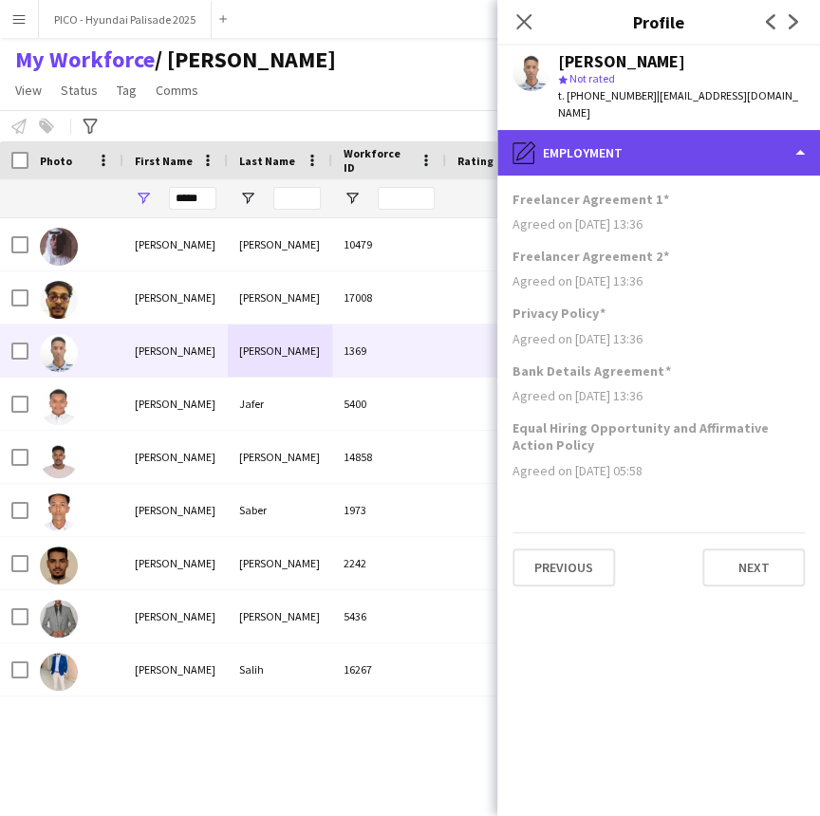
click at [697, 131] on div "pencil4 Employment" at bounding box center [658, 153] width 323 height 46
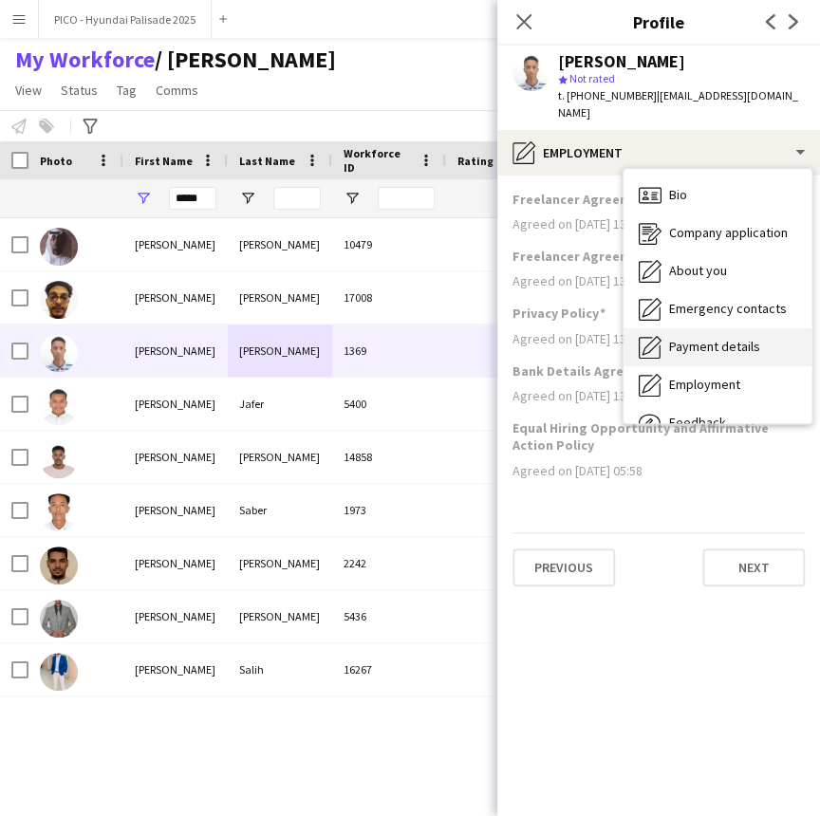
click at [702, 338] on span "Payment details" at bounding box center [714, 346] width 91 height 17
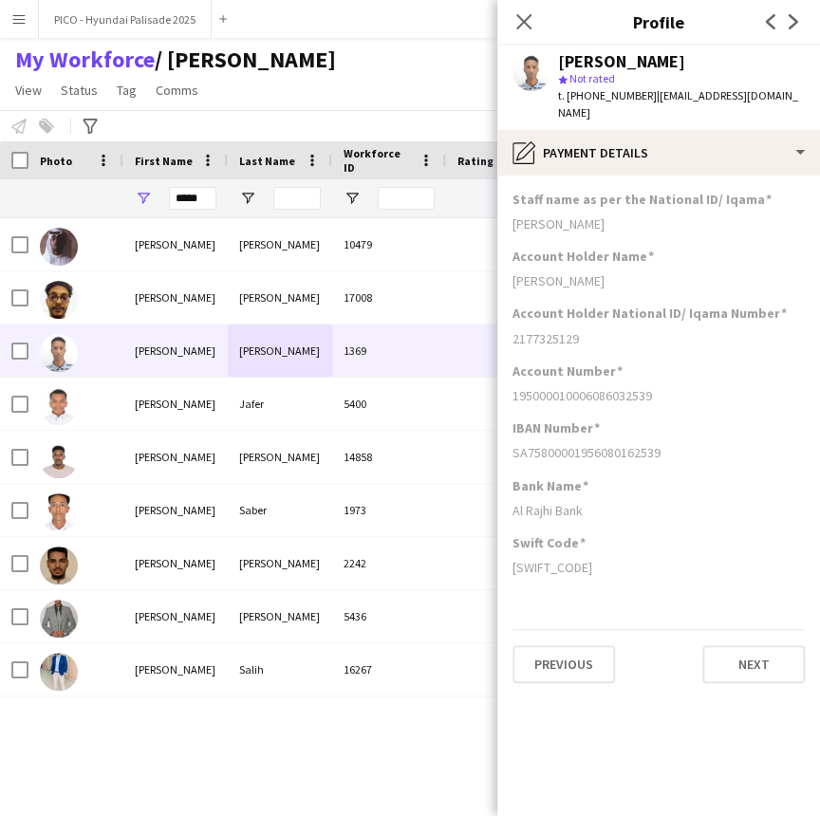
click at [682, 191] on h3 "Staff name as per the National ID/ Iqama" at bounding box center [642, 199] width 259 height 17
click at [679, 176] on app-section-data-types "Staff name as per the National ID/ Iqama [PERSON_NAME] Account Holder Name [PER…" at bounding box center [658, 496] width 323 height 641
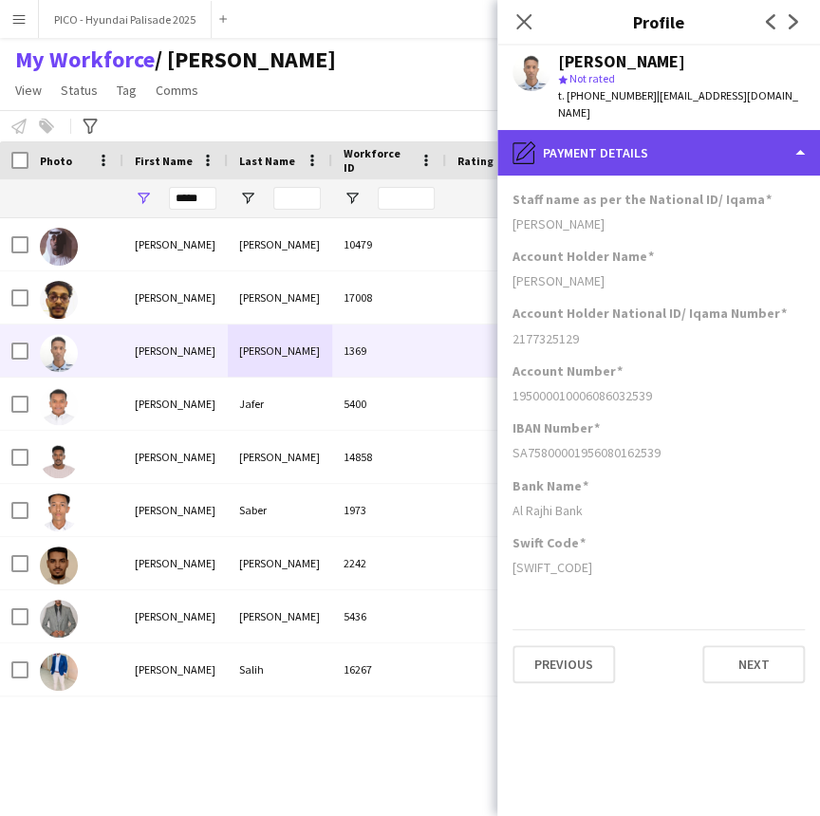
click at [677, 141] on div "pencil4 Payment details" at bounding box center [658, 153] width 323 height 46
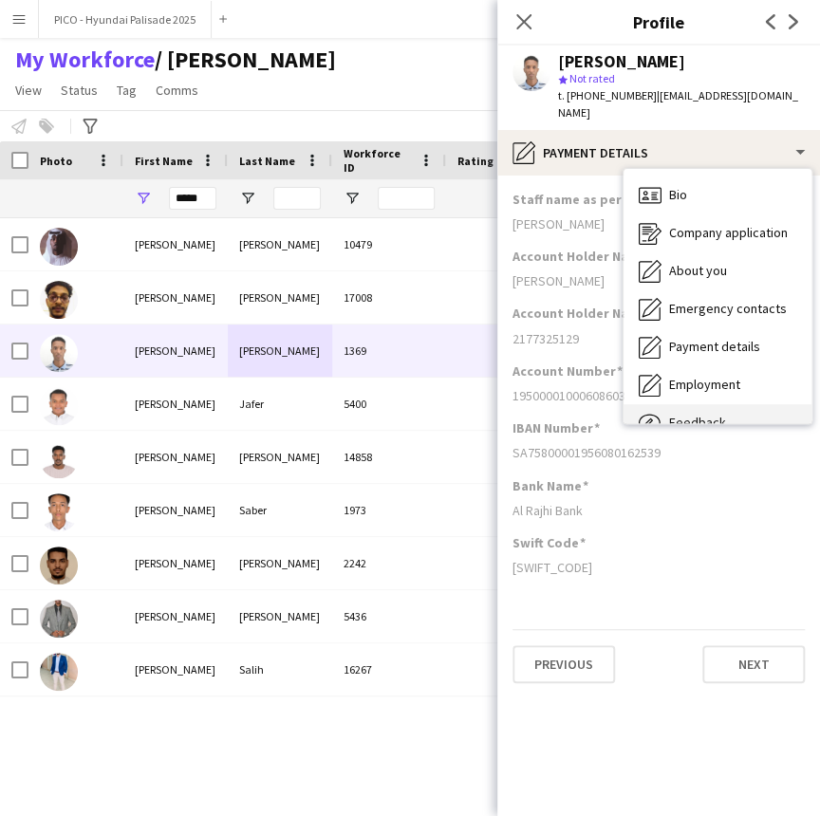
click at [688, 404] on div "Feedback Feedback" at bounding box center [718, 423] width 188 height 38
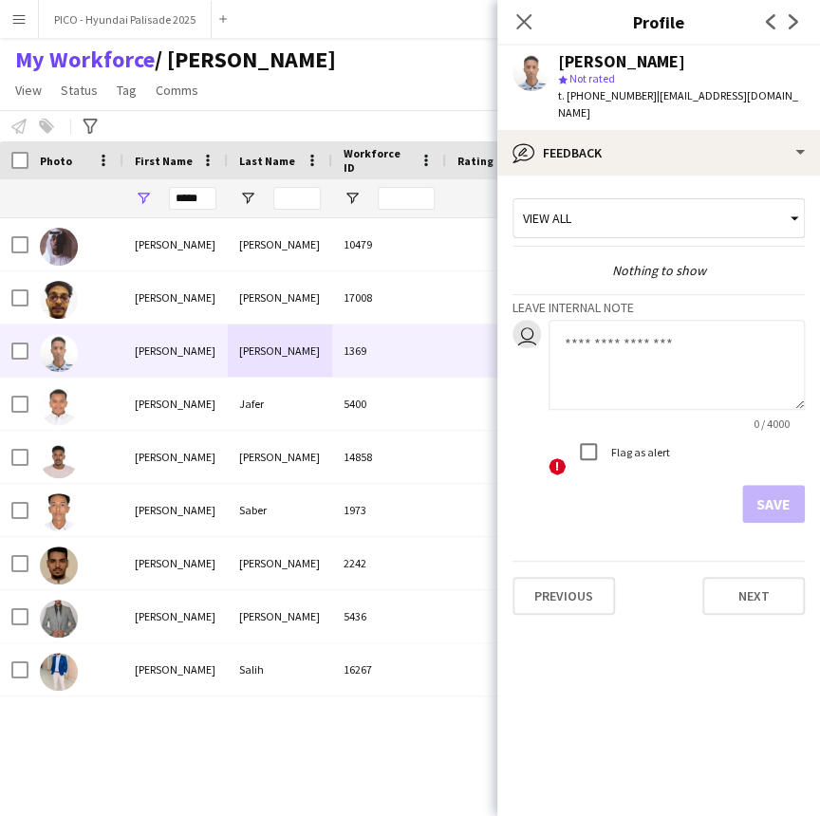
click at [663, 377] on textarea at bounding box center [677, 365] width 256 height 90
type textarea "**********"
click at [762, 485] on button "Save" at bounding box center [773, 504] width 63 height 38
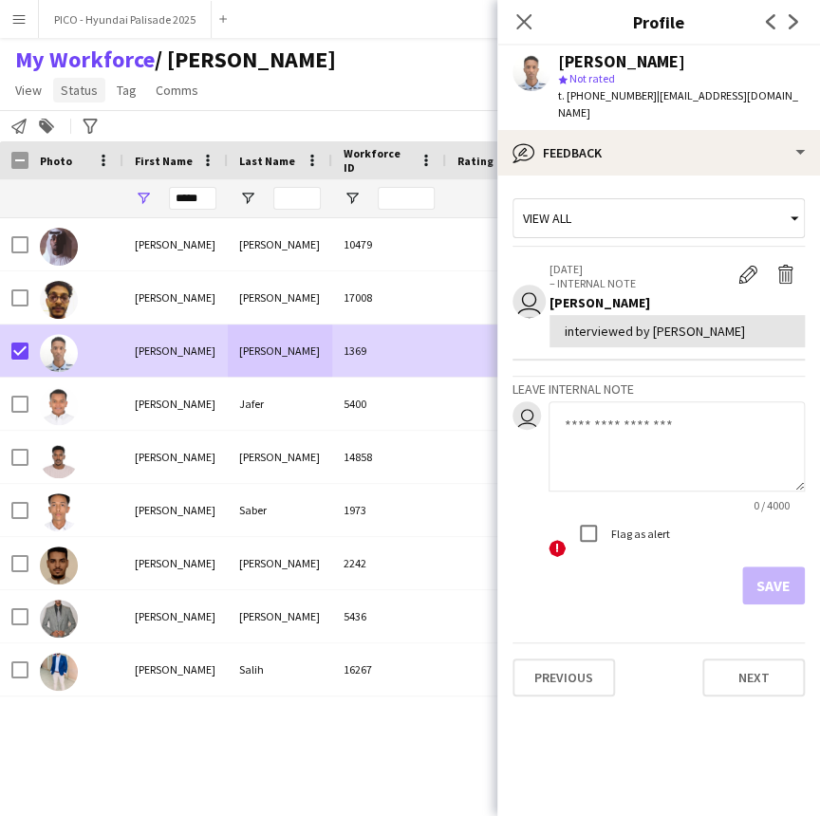
click at [81, 96] on span "Status" at bounding box center [79, 90] width 37 height 17
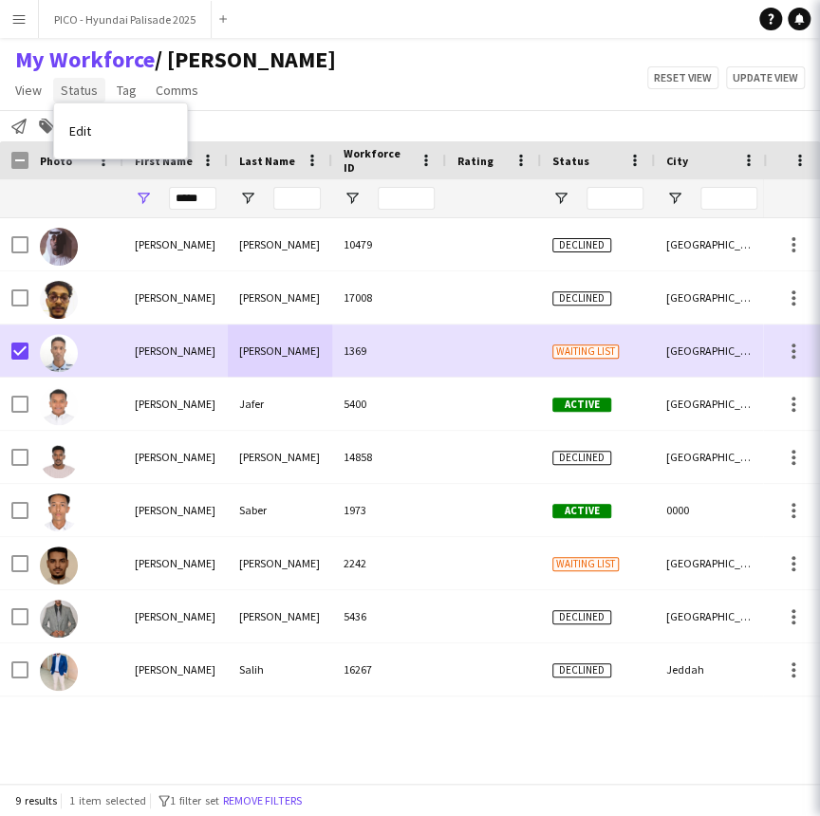
click at [97, 99] on link "Status" at bounding box center [79, 90] width 52 height 25
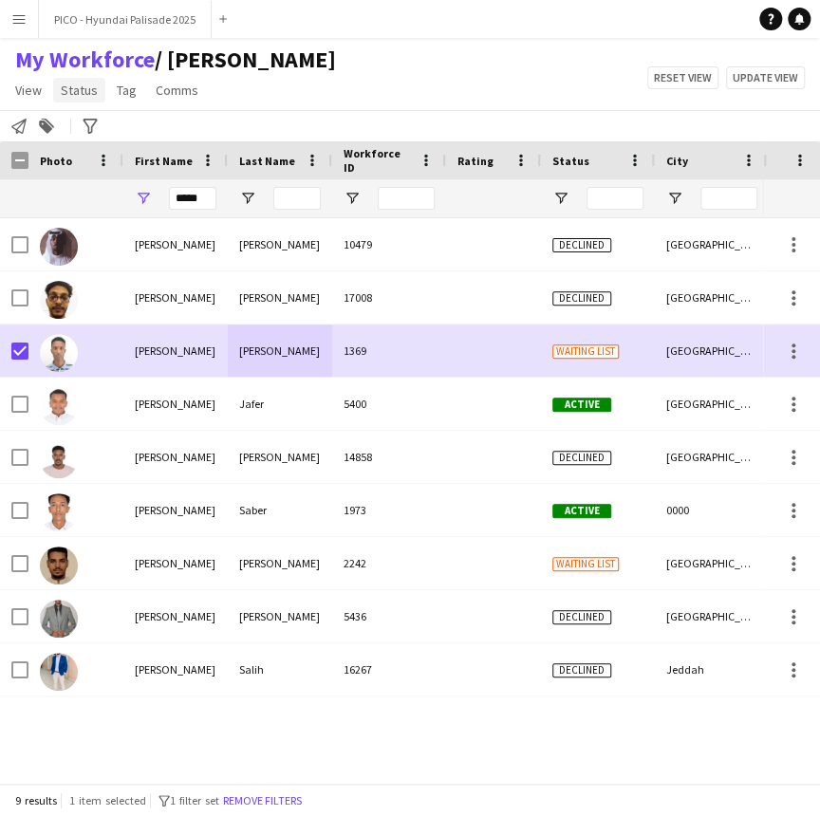
click at [100, 98] on link "Status" at bounding box center [79, 90] width 52 height 25
click at [103, 120] on link "Edit" at bounding box center [120, 131] width 133 height 40
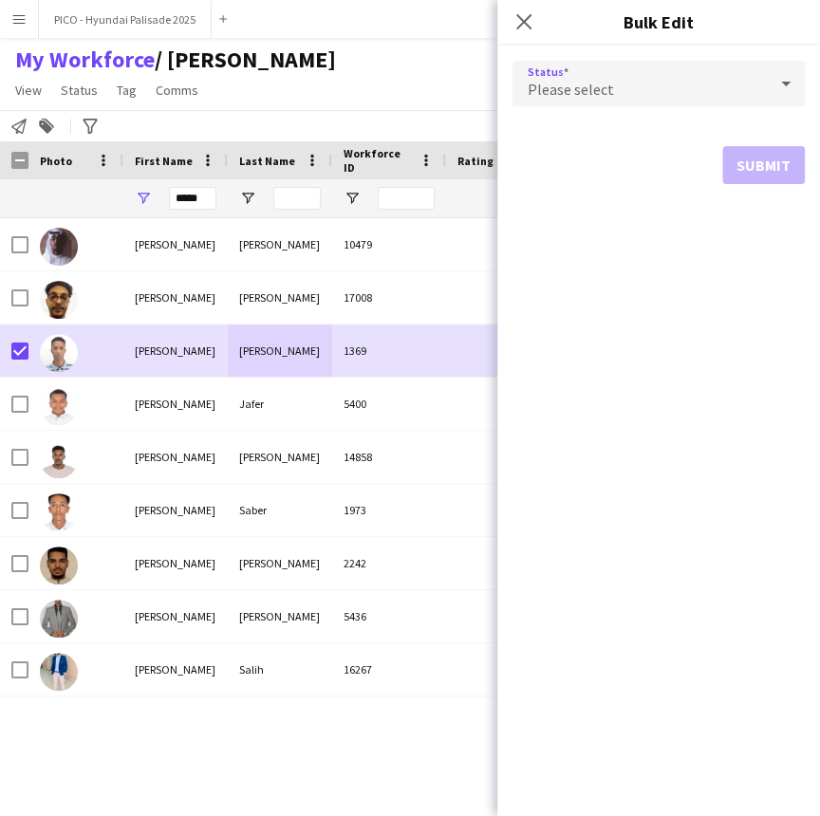
click at [654, 98] on div "Please select" at bounding box center [640, 84] width 254 height 46
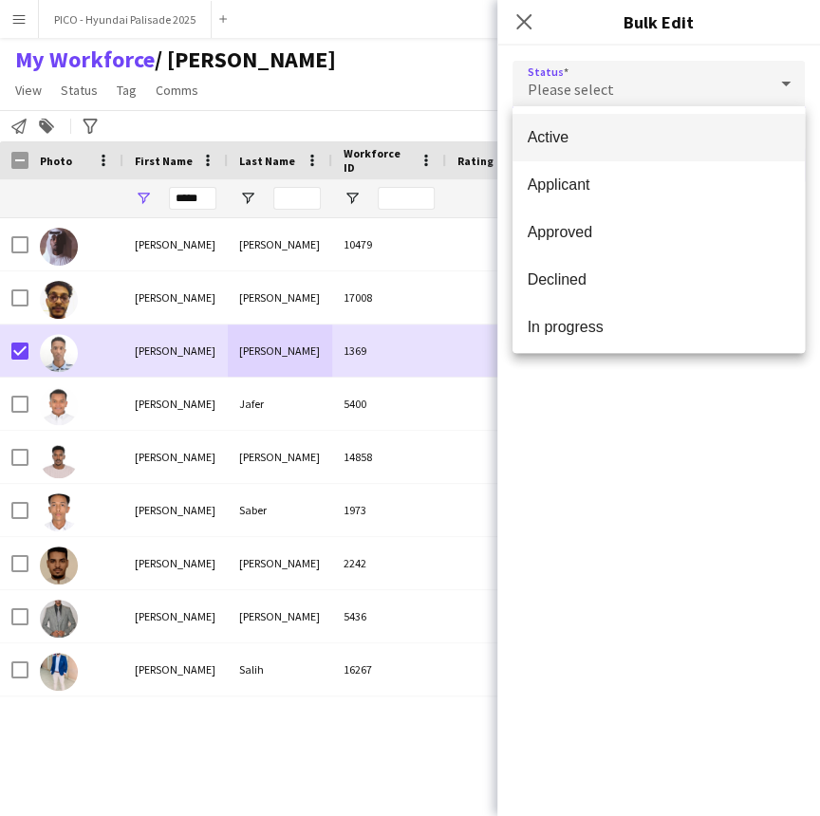
click at [664, 132] on span "Active" at bounding box center [659, 137] width 262 height 18
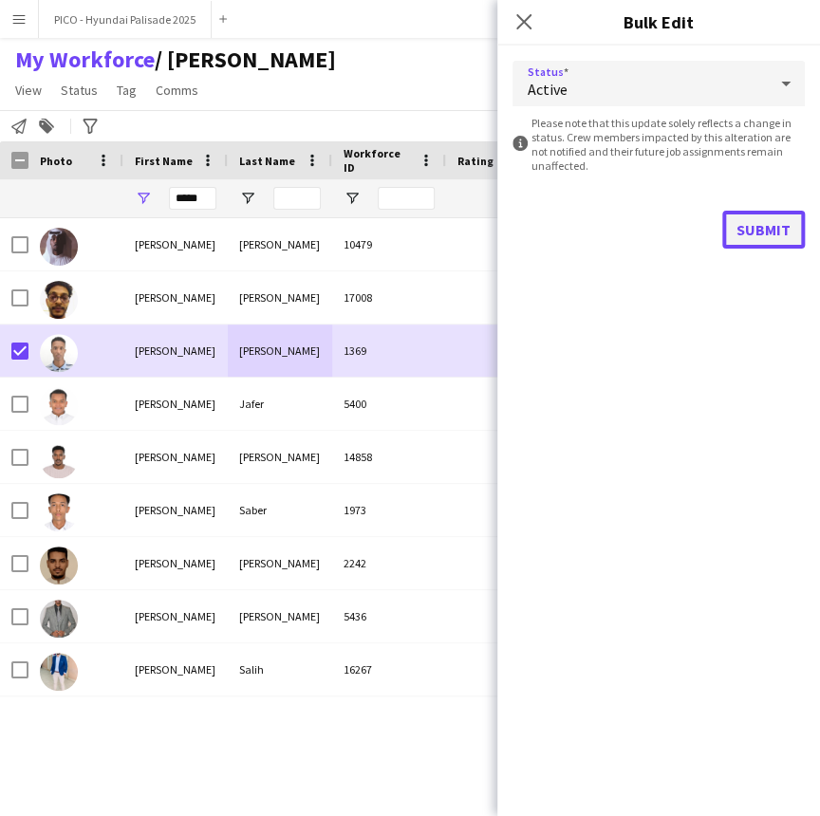
click at [764, 247] on button "Submit" at bounding box center [763, 230] width 83 height 38
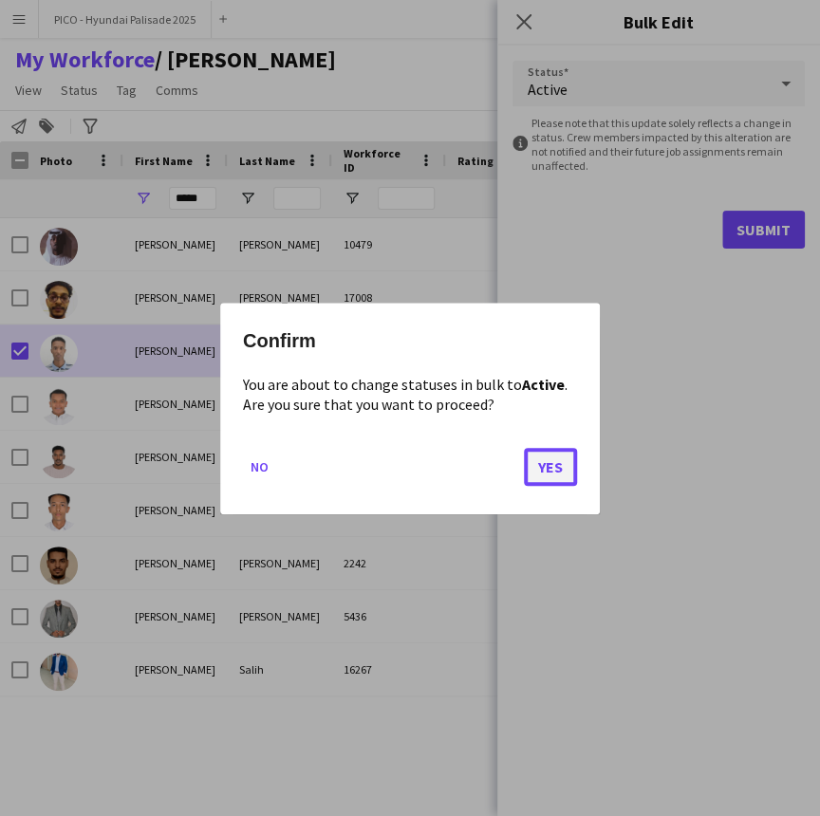
click at [555, 464] on button "Yes" at bounding box center [550, 466] width 53 height 38
